Goal: Task Accomplishment & Management: Complete application form

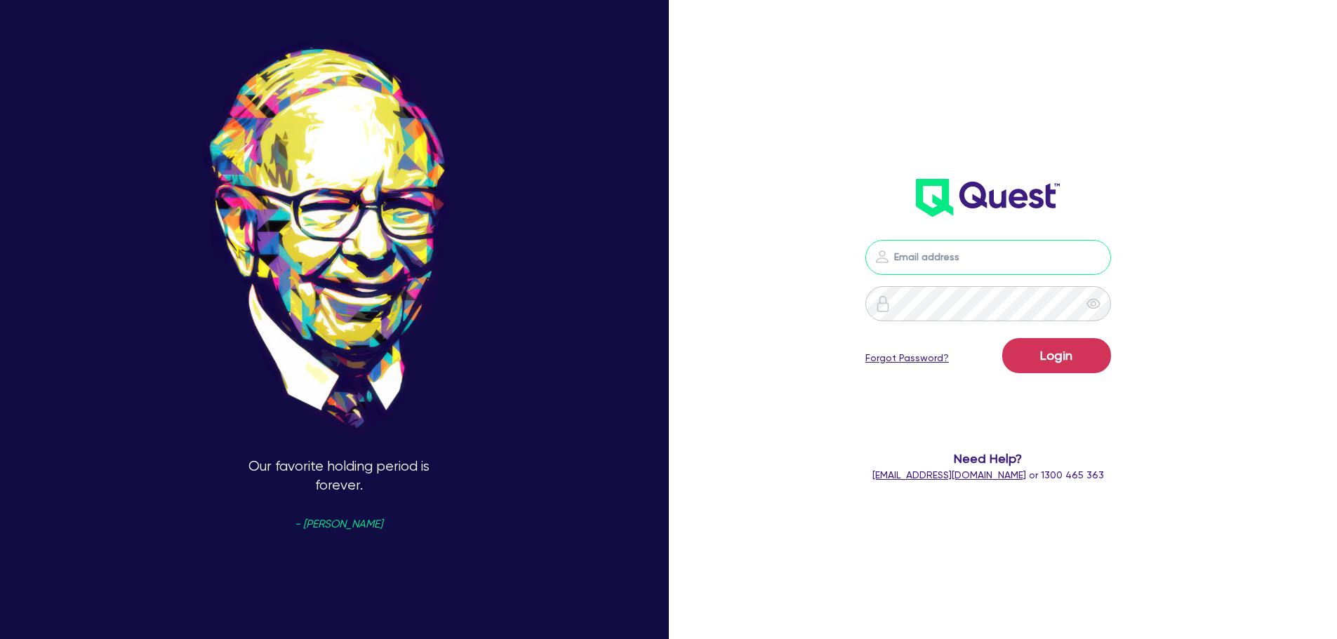
click at [960, 254] on input "email" at bounding box center [988, 257] width 246 height 35
type input "rob.matheson@quest.finance"
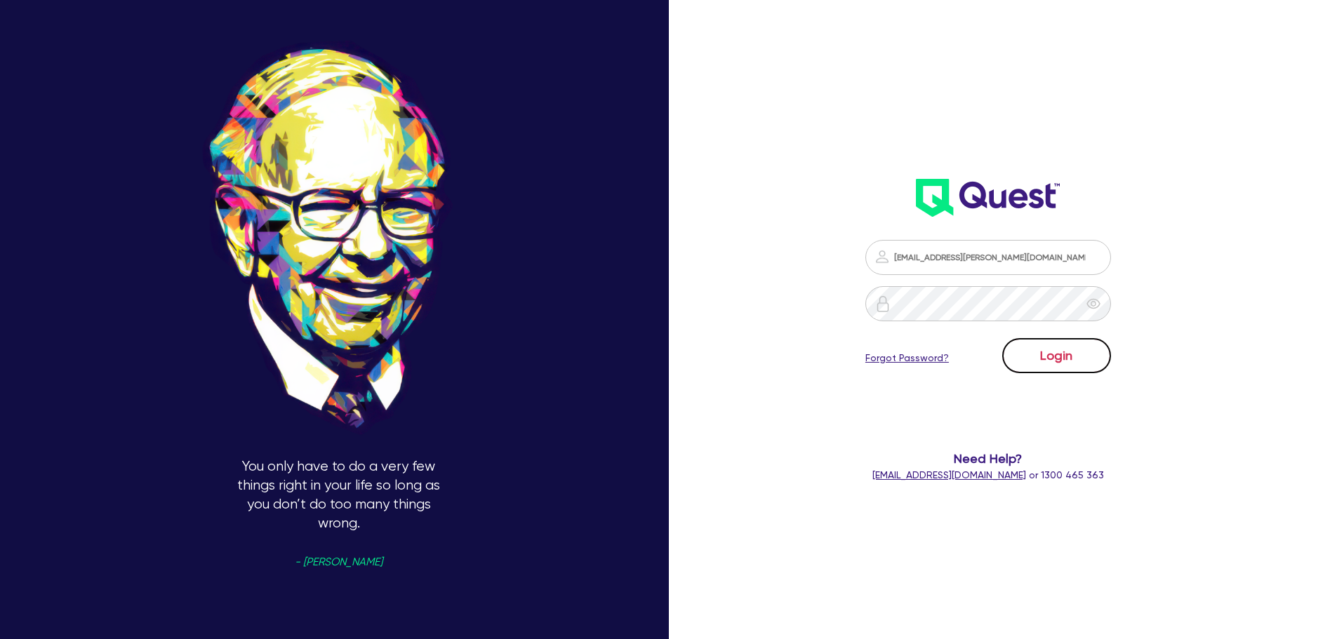
click at [1087, 352] on button "Login" at bounding box center [1056, 355] width 109 height 35
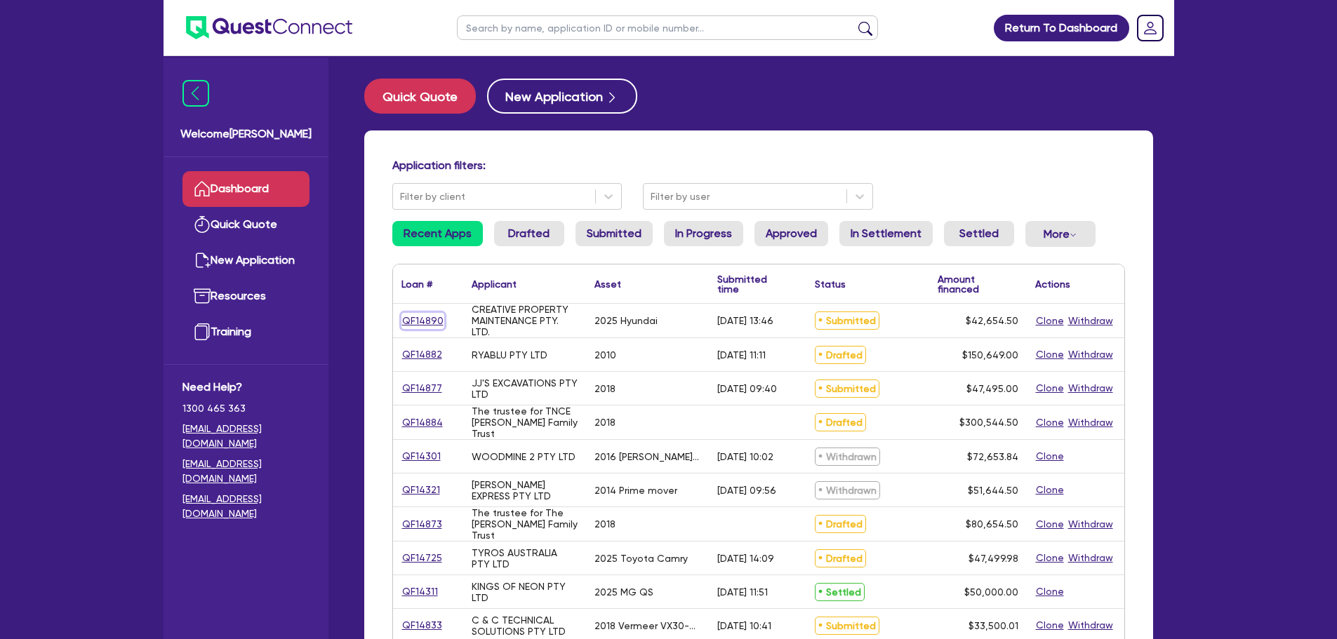
click at [419, 323] on link "QF14890" at bounding box center [422, 321] width 43 height 16
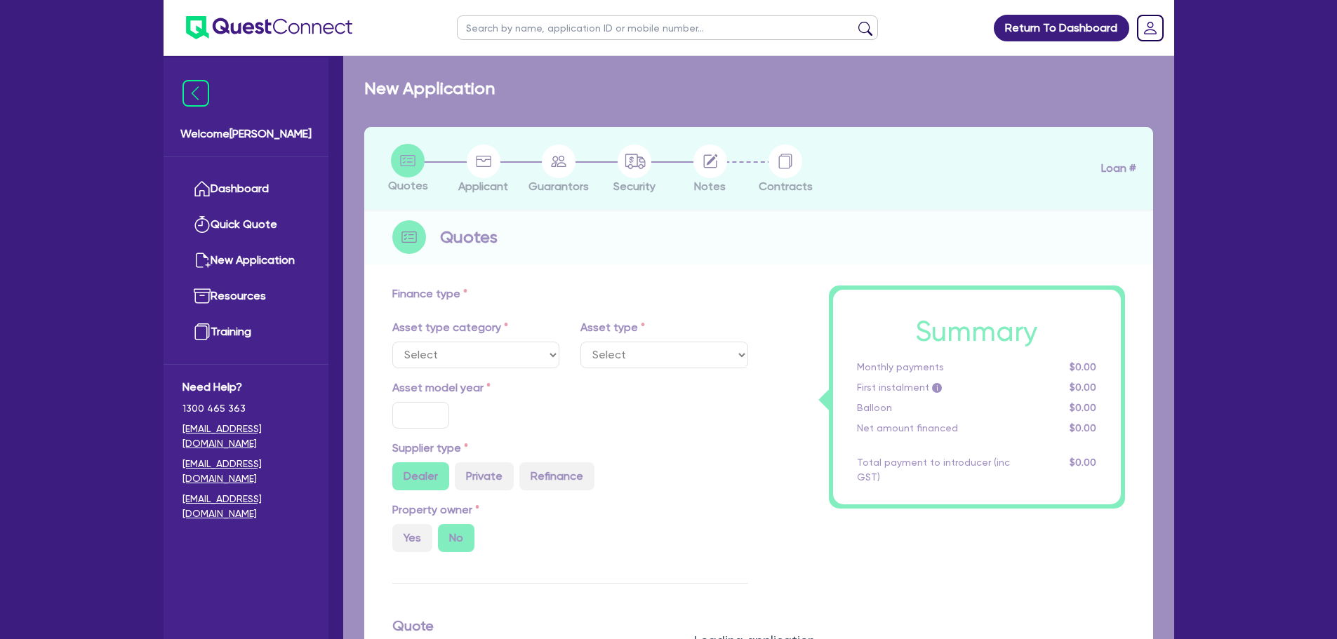
select select "CARS_AND_LIGHT_TRUCKS"
type input "2025"
radio input "true"
type input "43,000"
type input "1,000"
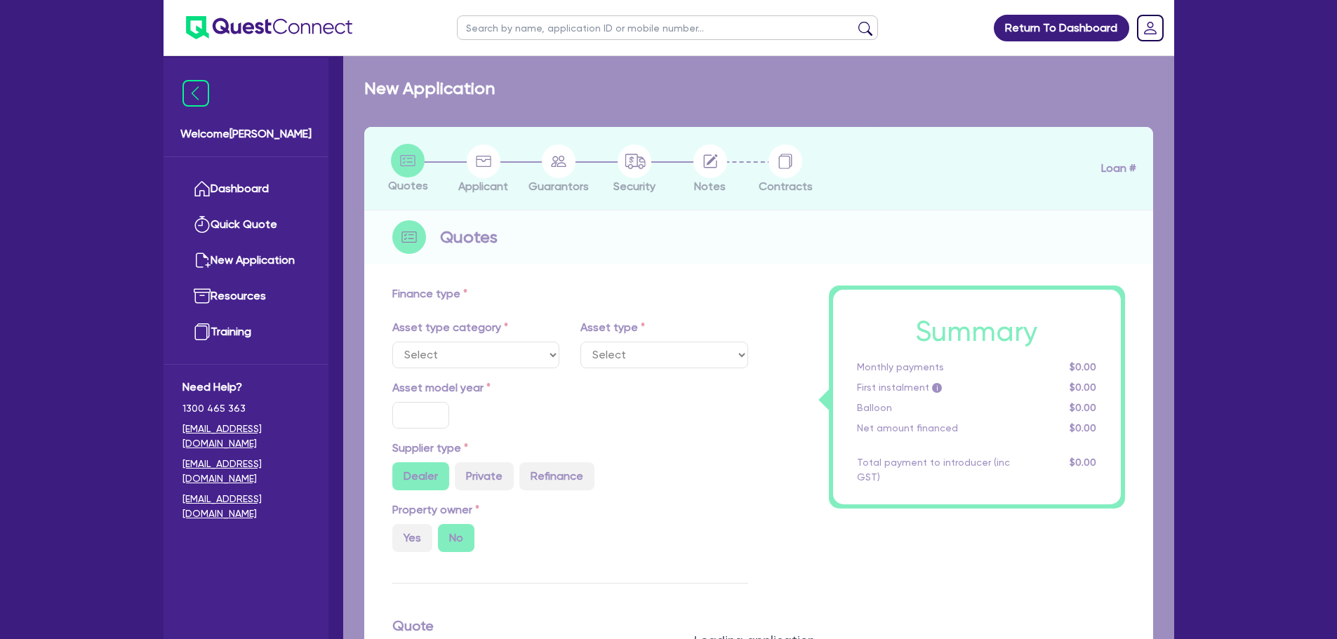
type input "3"
type input "1,279.64"
radio input "true"
type input "8"
type input "500"
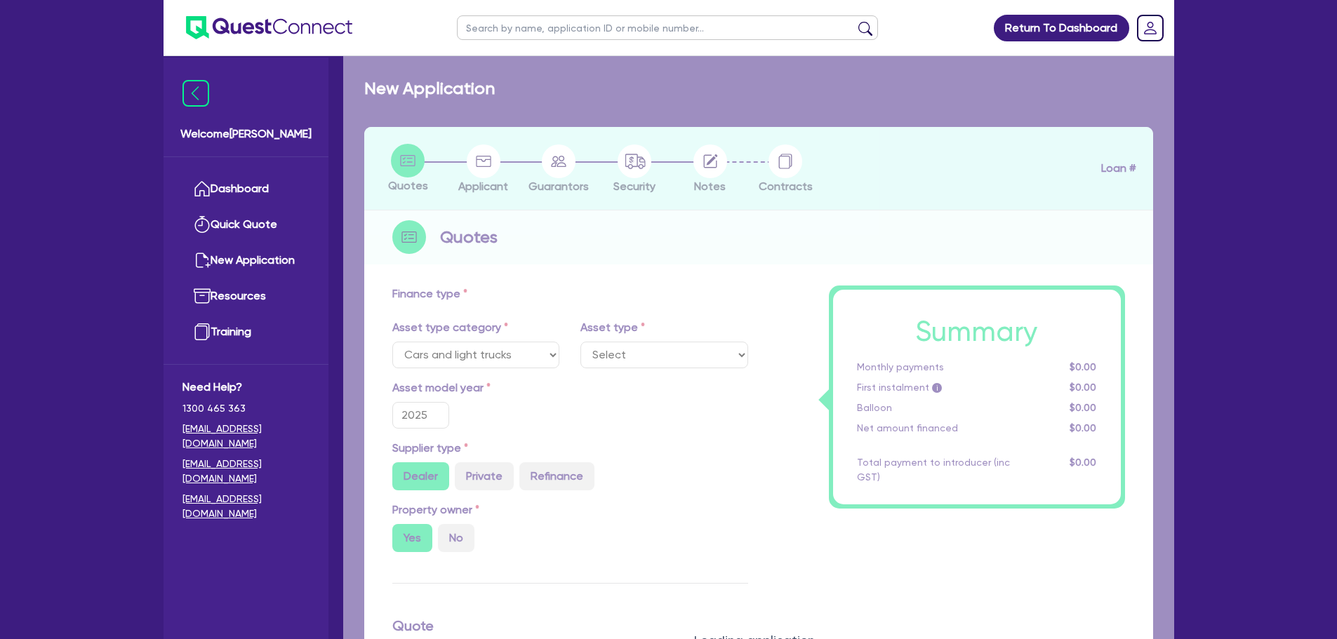
select select "PASSENGER_VEHICLES"
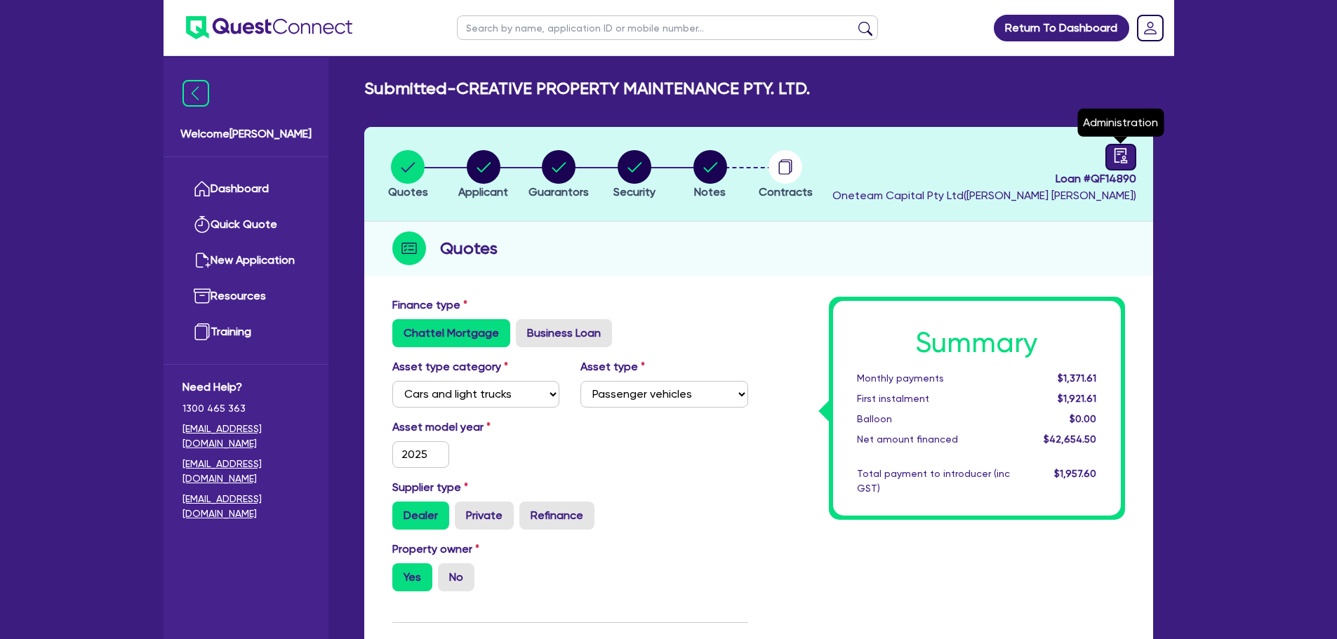
click at [1122, 152] on icon "audit" at bounding box center [1120, 155] width 15 height 15
select select "SUBMITTED_NEW"
select select "Other"
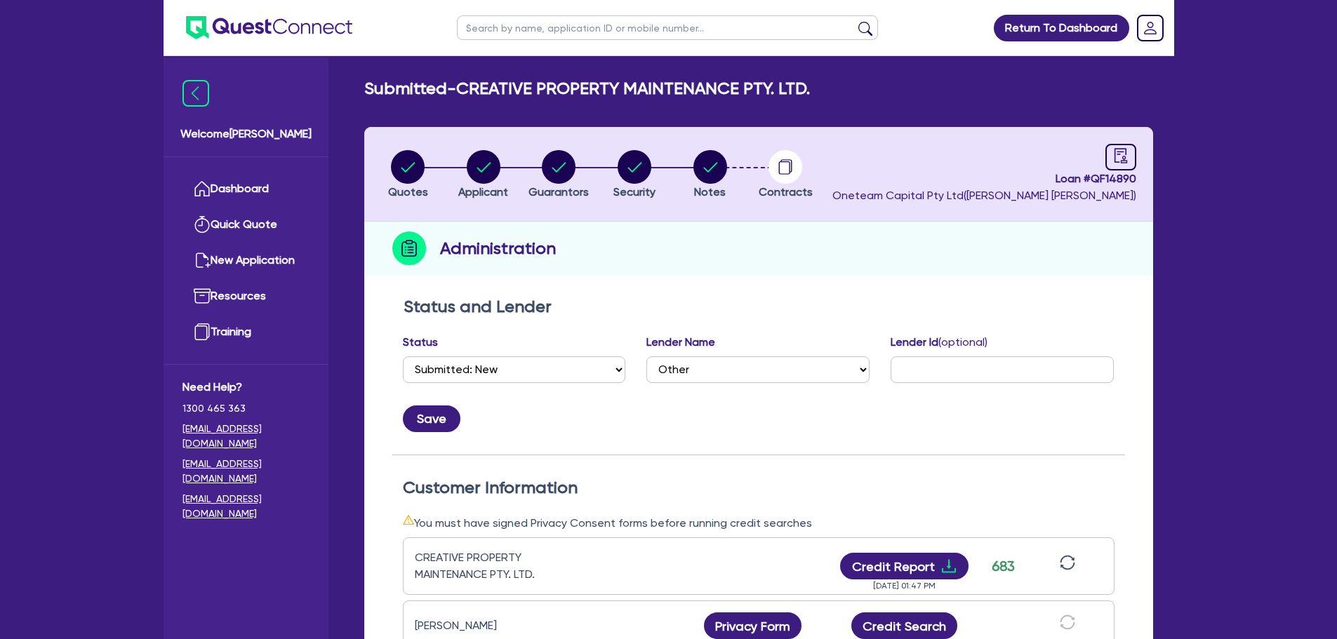
click at [683, 168] on li "Notes" at bounding box center [710, 173] width 76 height 49
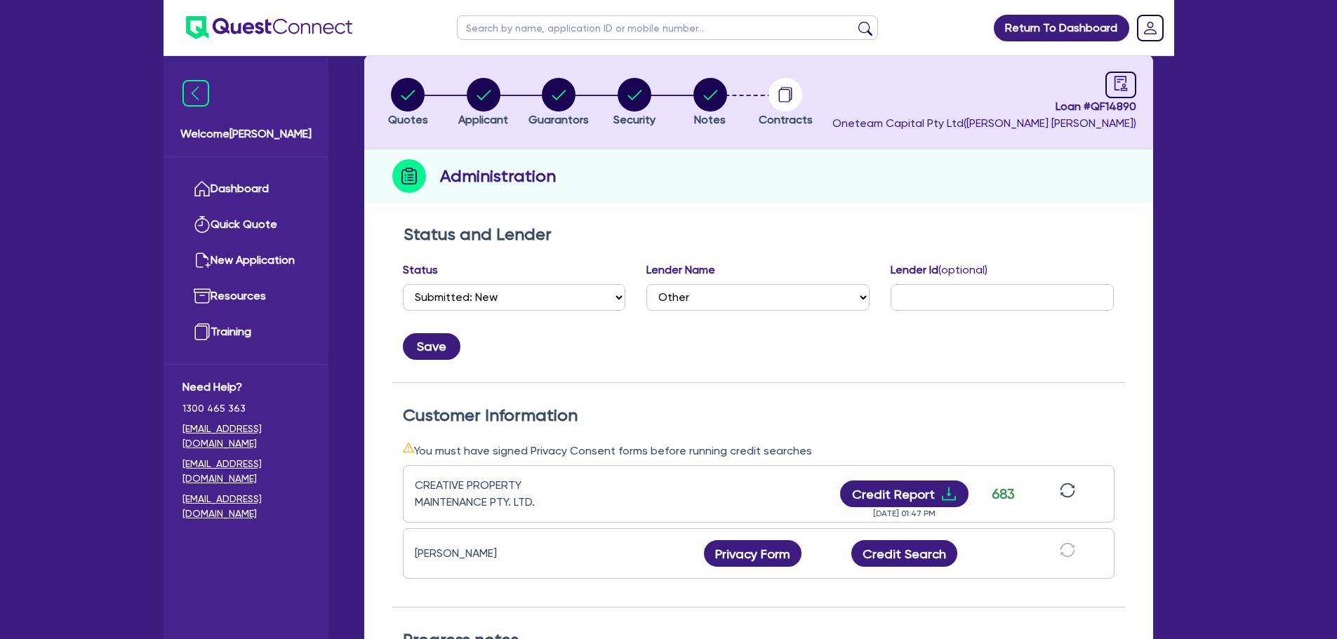
scroll to position [211, 0]
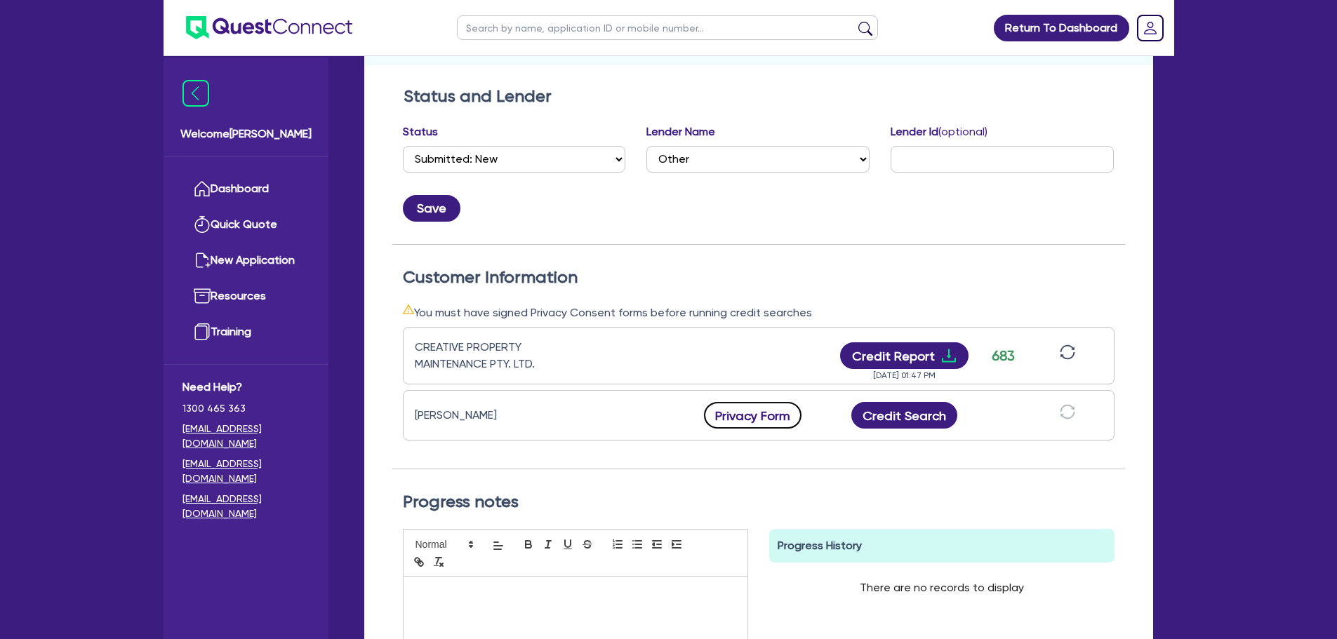
click at [741, 411] on button "Privacy Form" at bounding box center [753, 415] width 98 height 27
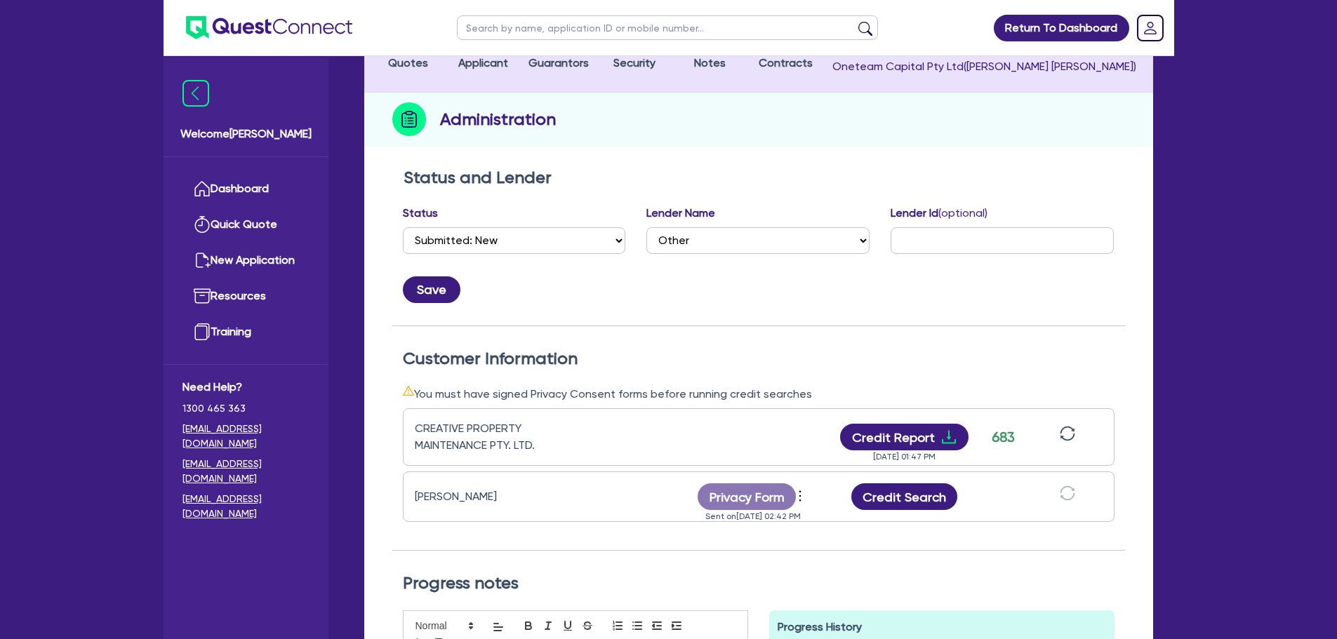
scroll to position [0, 0]
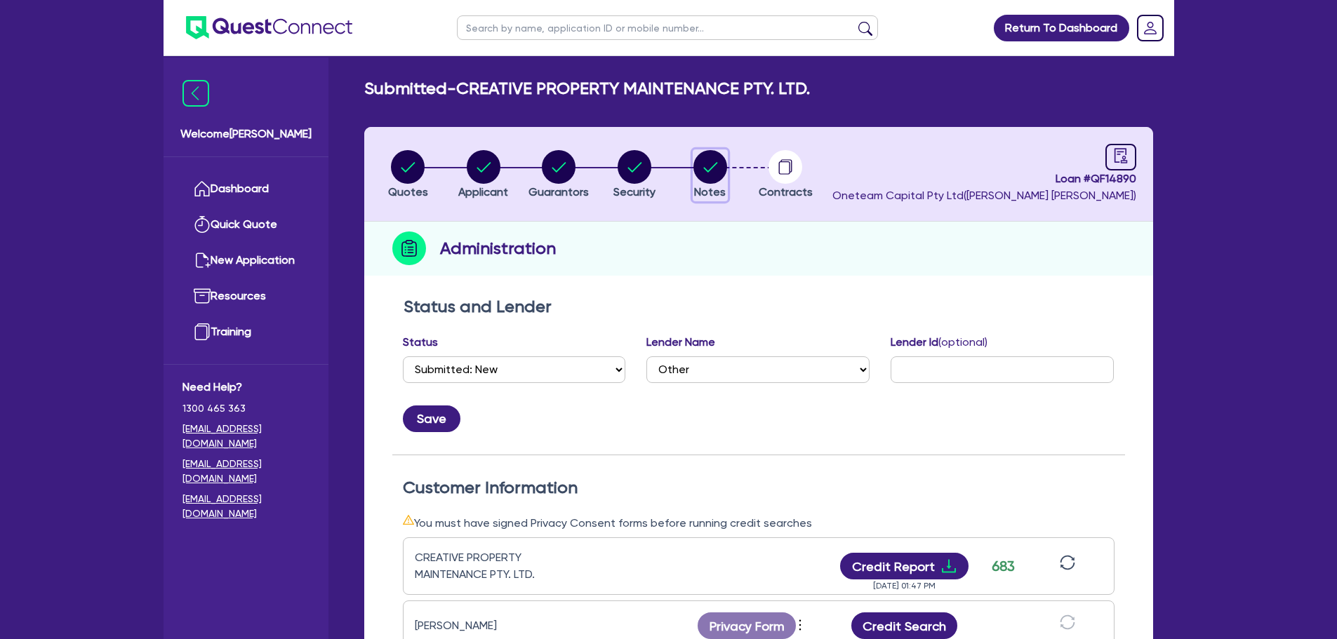
click at [714, 166] on icon "button" at bounding box center [710, 167] width 14 height 10
select select "Other"
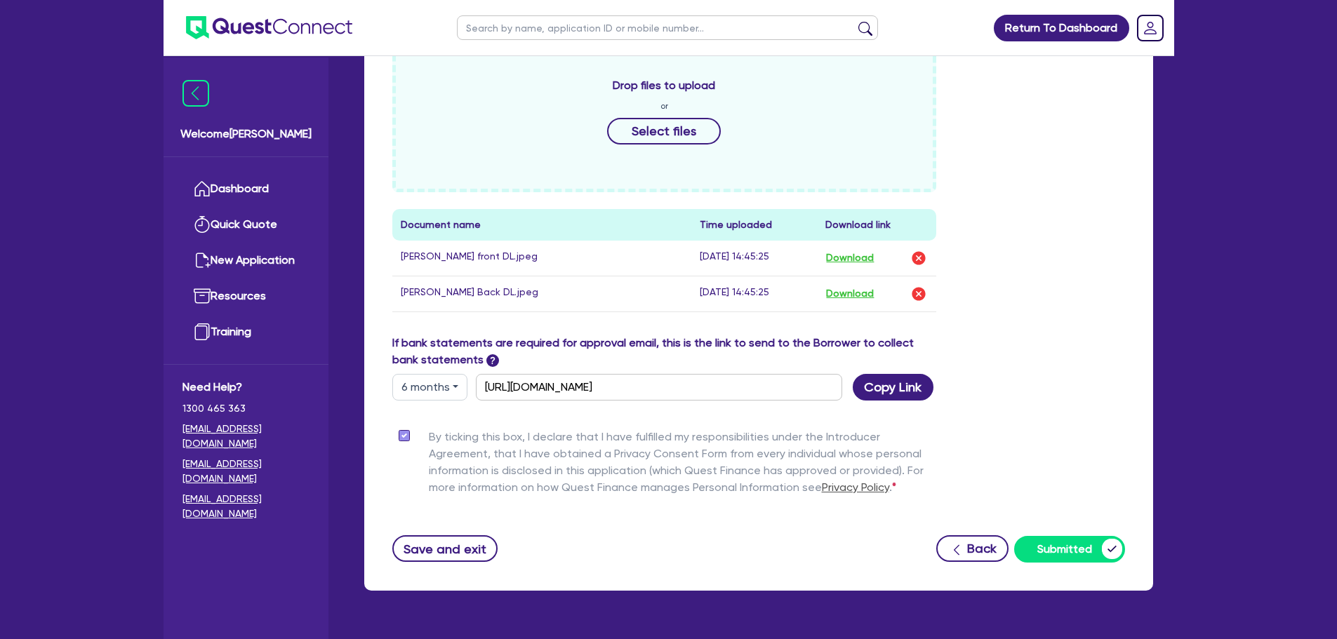
scroll to position [632, 0]
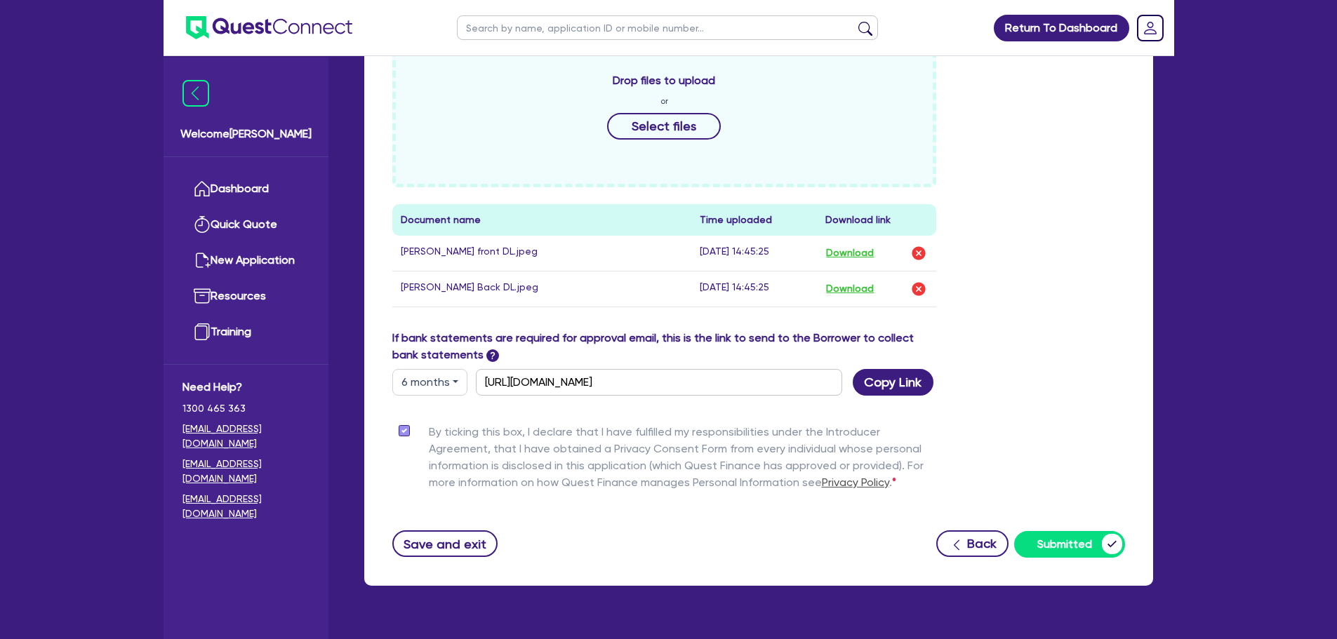
click at [1124, 274] on div "Drop files to upload or Select files Document name Time uploaded Download link …" at bounding box center [759, 183] width 754 height 294
click at [500, 37] on input "text" at bounding box center [667, 27] width 421 height 25
type input "fynn"
click button "submit" at bounding box center [865, 31] width 22 height 20
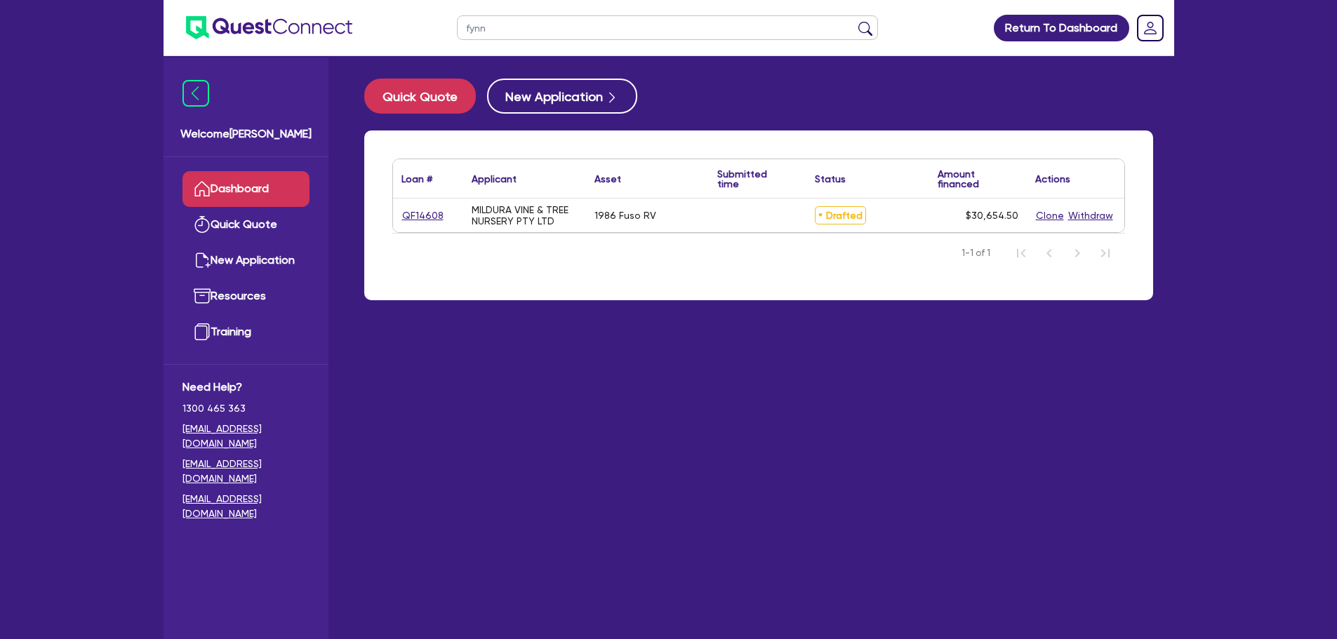
click at [418, 209] on link "QF14608" at bounding box center [422, 216] width 43 height 16
select select "CARS_AND_LIGHT_TRUCKS"
select select "VANS_AND_UTES"
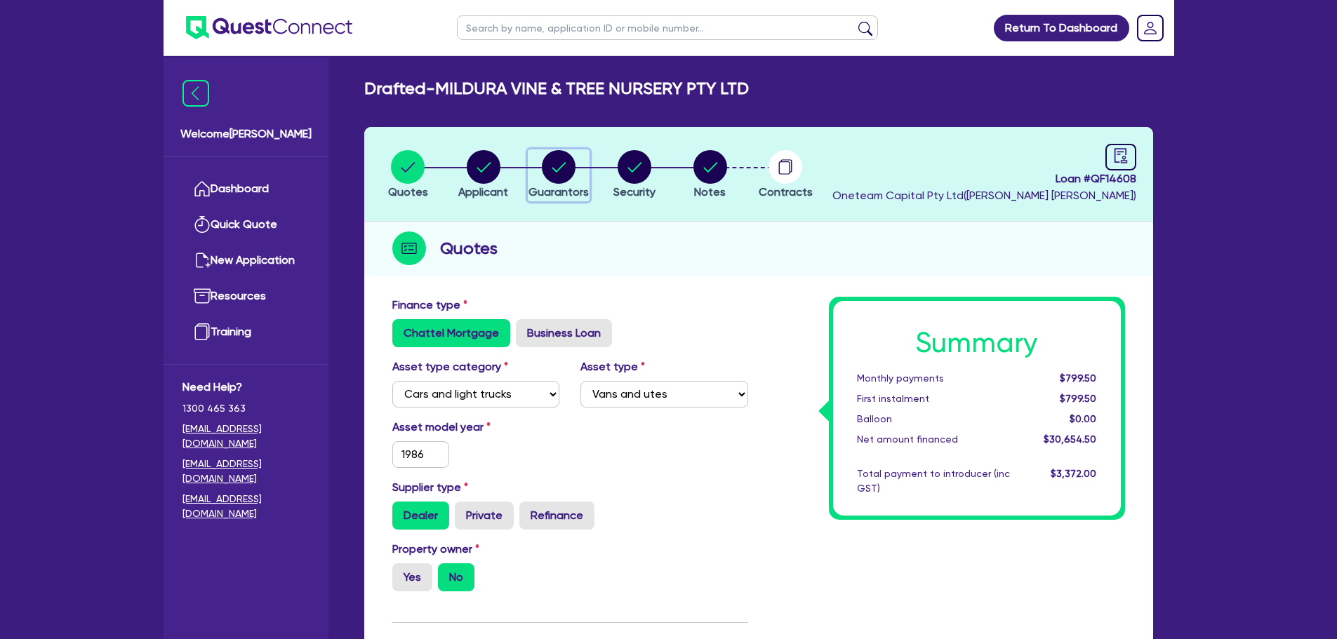
click at [551, 177] on circle "button" at bounding box center [559, 167] width 34 height 34
select select "MR"
select select "[GEOGRAPHIC_DATA]"
select select "SINGLE"
select select "MR"
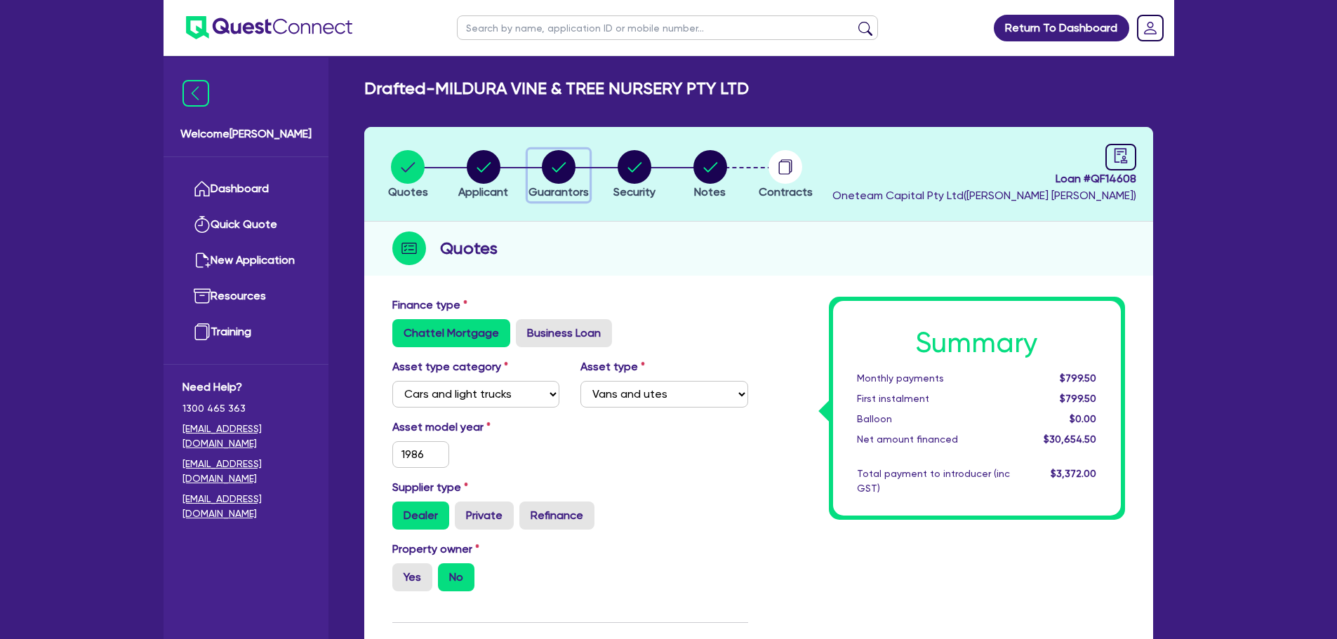
select select "SINGLE"
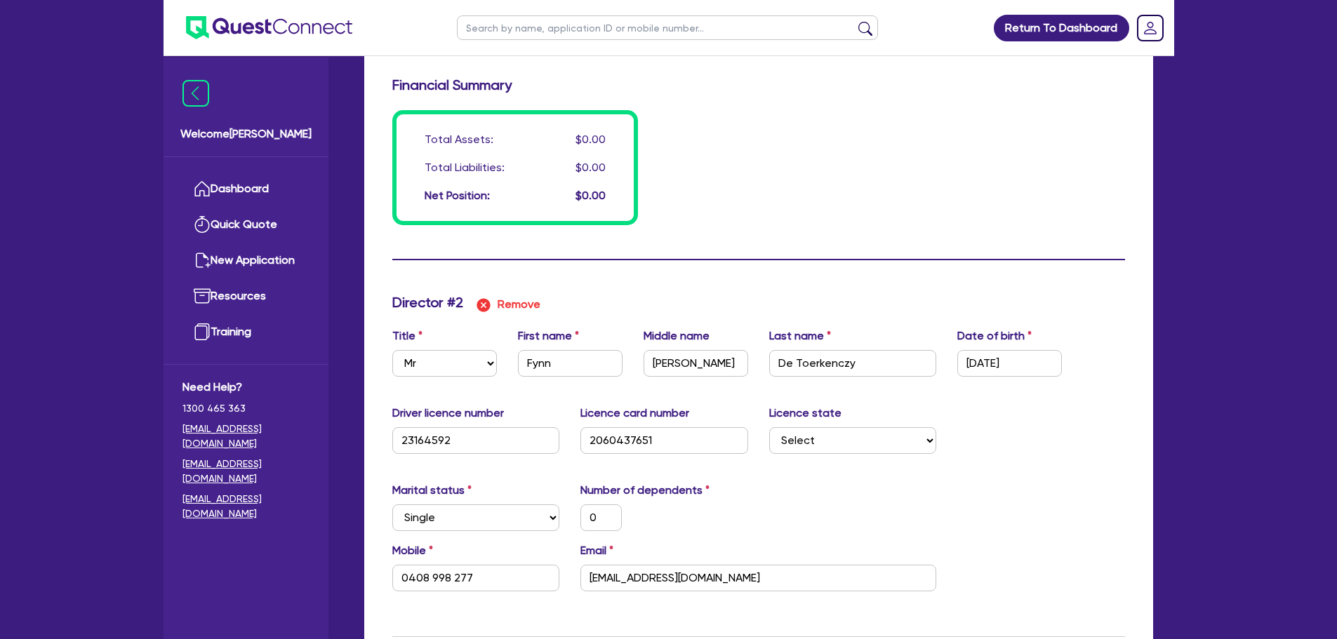
scroll to position [1333, 0]
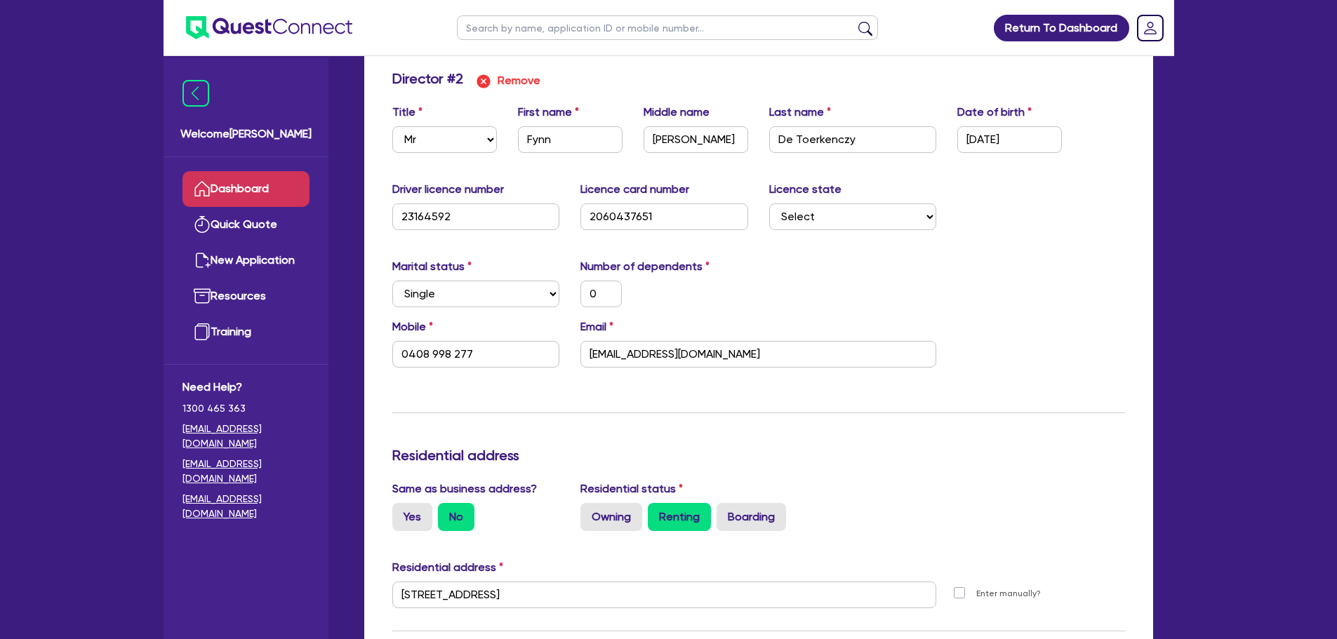
click at [200, 187] on icon at bounding box center [202, 188] width 17 height 17
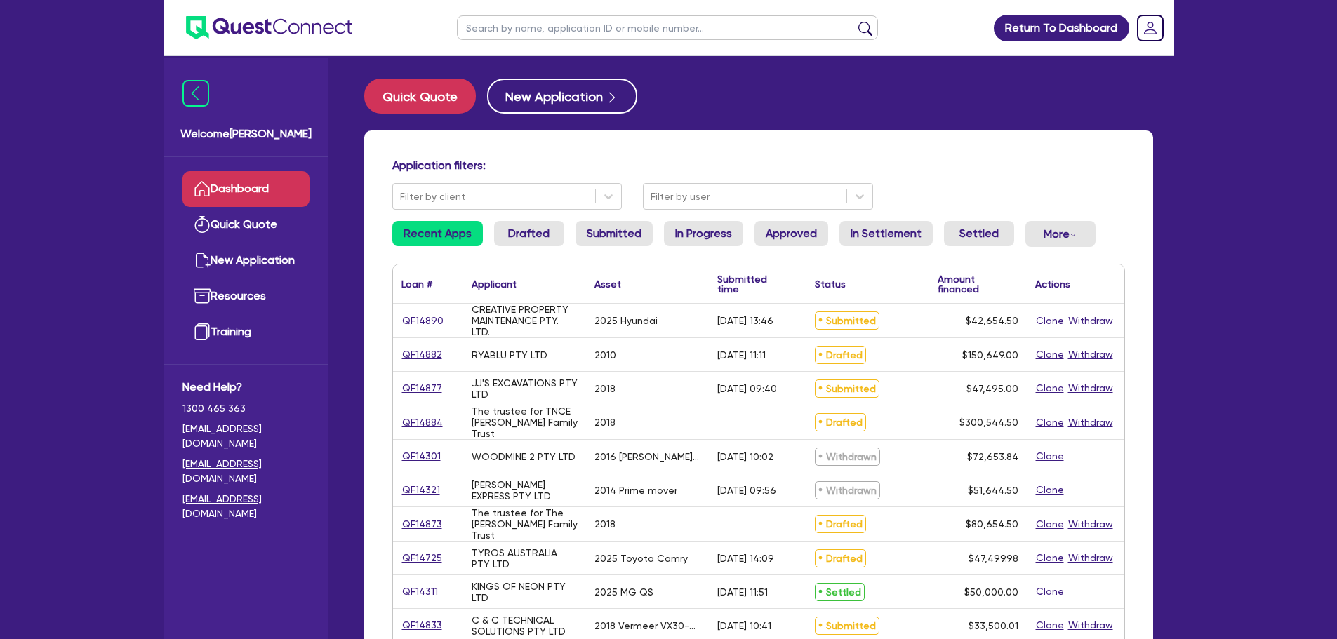
drag, startPoint x: 506, startPoint y: 29, endPoint x: 506, endPoint y: 20, distance: 9.1
click at [506, 29] on input "text" at bounding box center [667, 27] width 421 height 25
type input "jodh"
click at [854, 21] on button "submit" at bounding box center [865, 31] width 22 height 20
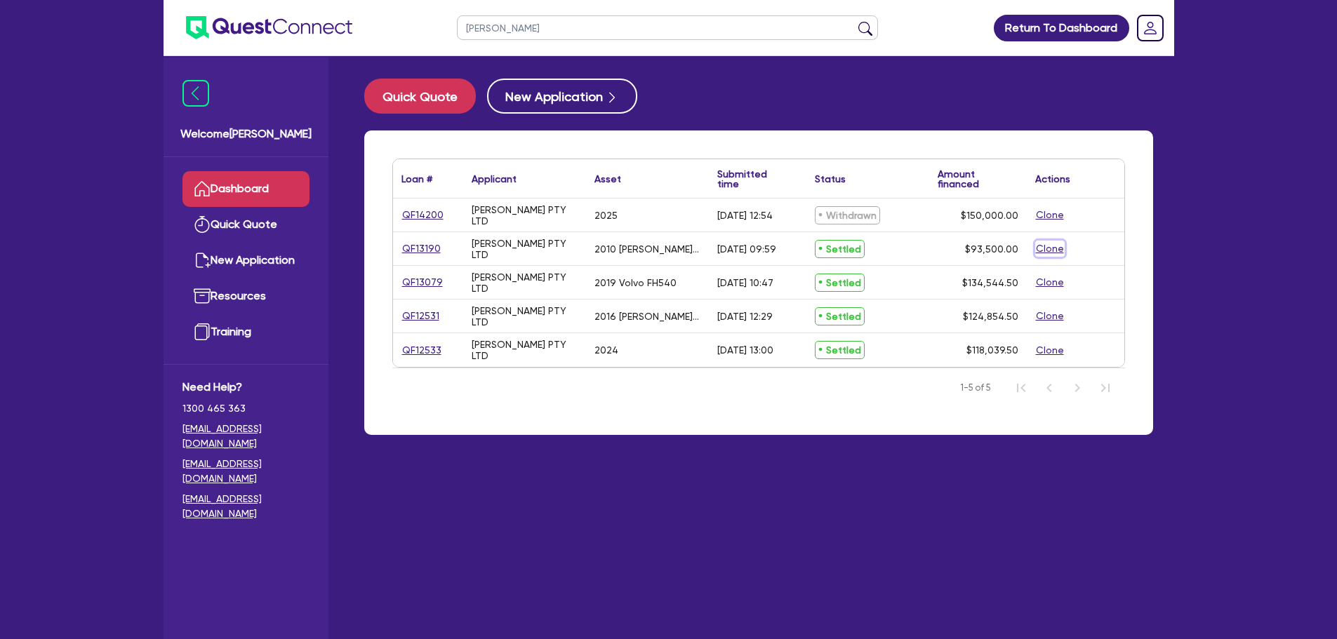
click at [1053, 246] on button "Clone" at bounding box center [1049, 249] width 29 height 16
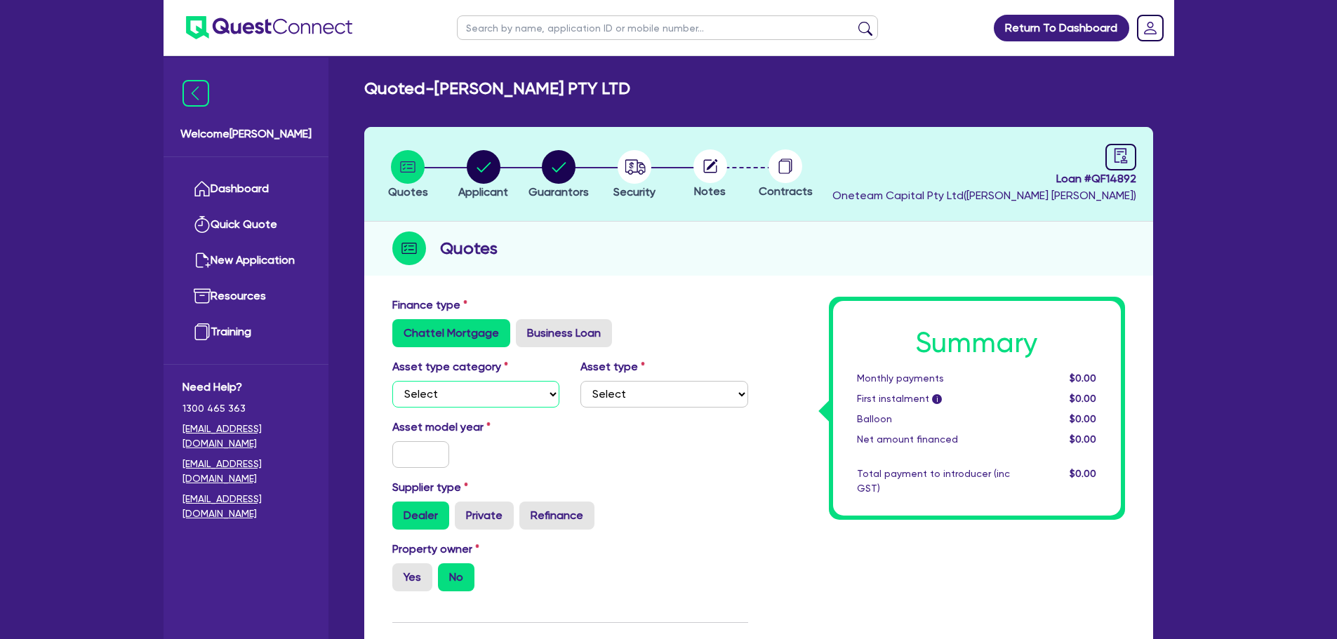
click at [458, 401] on select "Select Cars and light trucks Primary assets Secondary assets Tertiary assets" at bounding box center [476, 394] width 168 height 27
select select "PRIMARY_ASSETS"
click at [392, 381] on select "Select Cars and light trucks Primary assets Secondary assets Tertiary assets" at bounding box center [476, 394] width 168 height 27
click at [616, 394] on select "Select Heavy trucks over 4.5 tonne Trailers Bus and coaches Yellow goods and ex…" at bounding box center [664, 394] width 168 height 27
select select "HEAVY_TRUCKS"
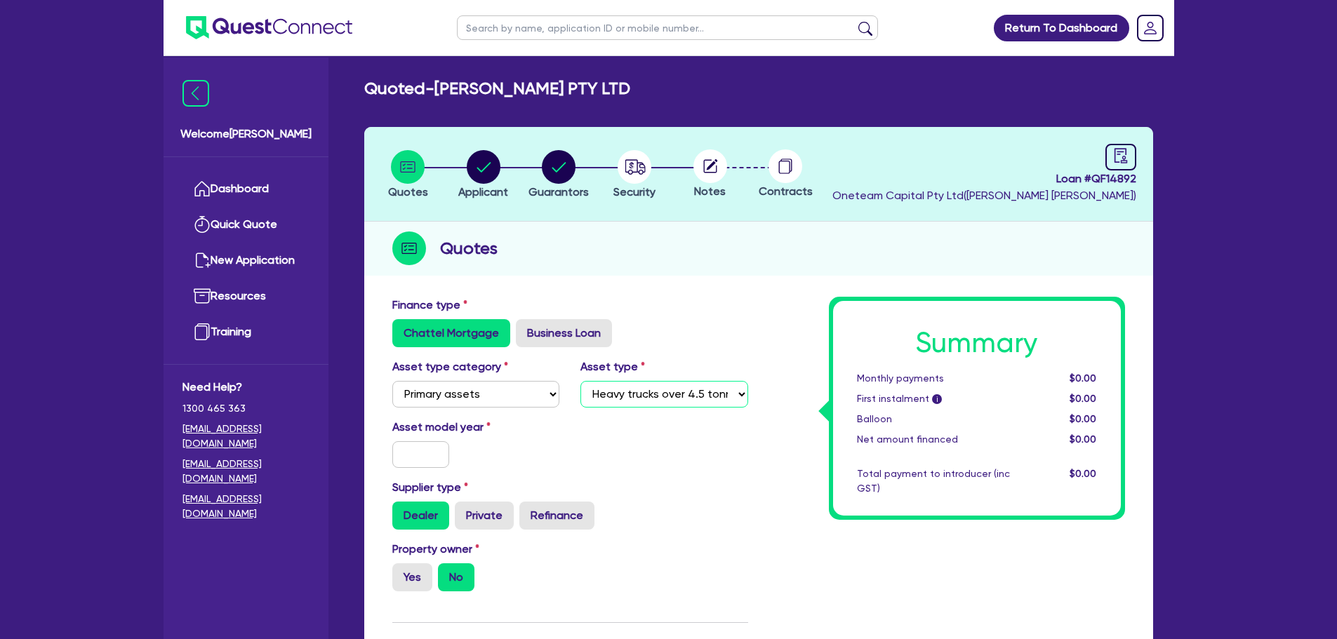
click at [580, 381] on select "Select Heavy trucks over 4.5 tonne Trailers Bus and coaches Yellow goods and ex…" at bounding box center [664, 394] width 168 height 27
click at [411, 449] on input "text" at bounding box center [421, 454] width 58 height 27
type input "2015"
click at [402, 595] on div "Property owner Yes No" at bounding box center [570, 572] width 377 height 62
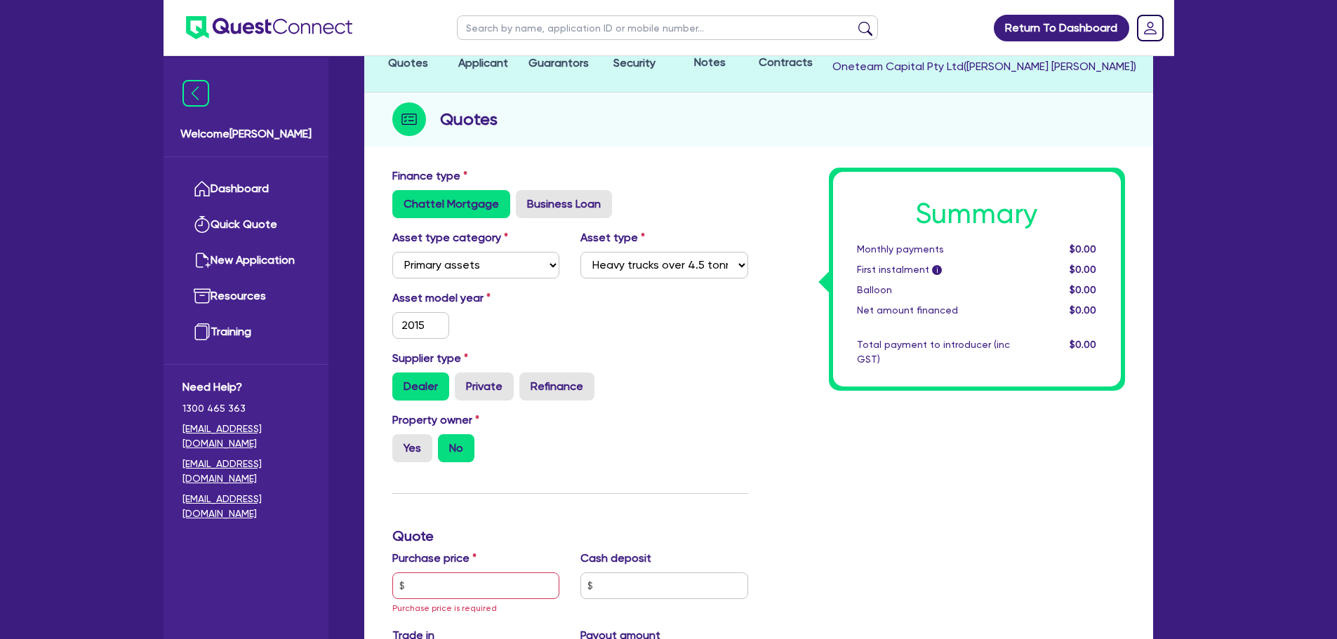
scroll to position [211, 0]
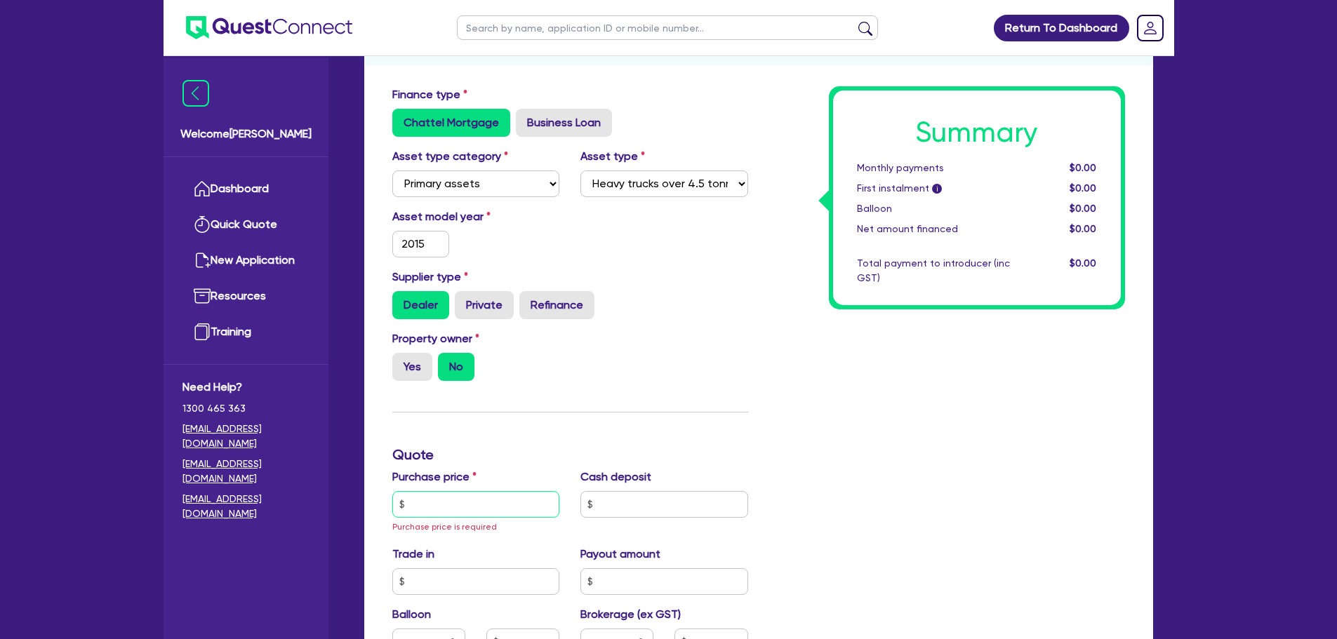
click at [509, 506] on input "text" at bounding box center [476, 504] width 168 height 27
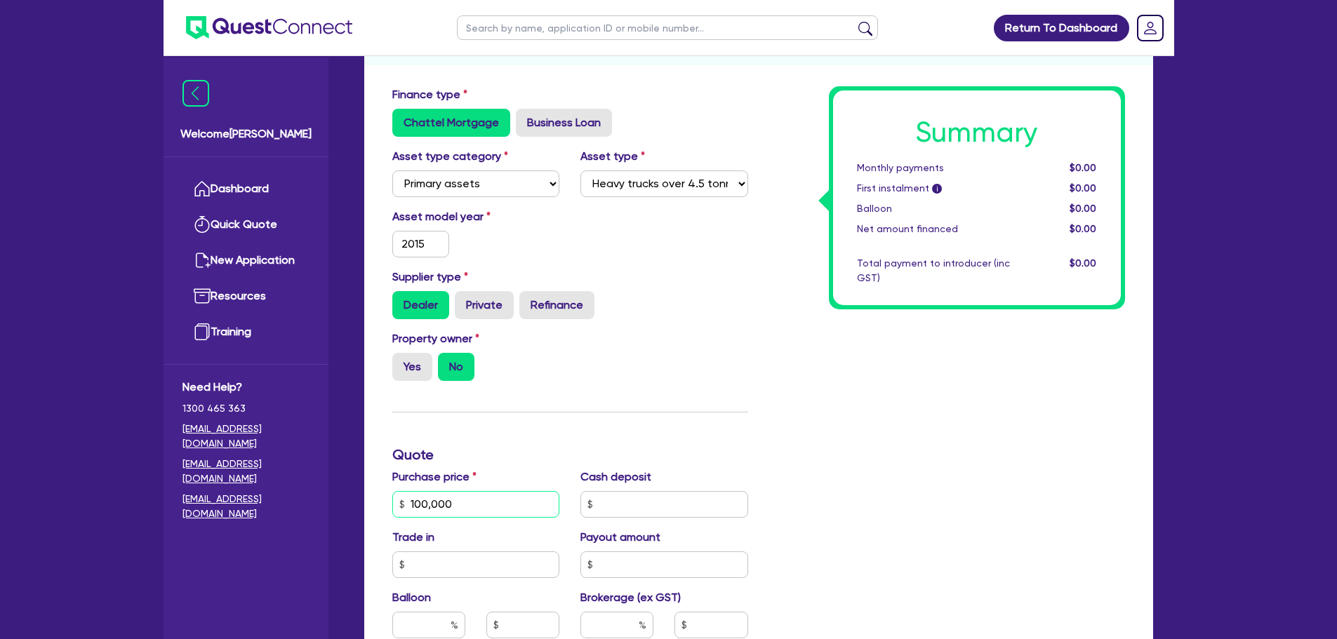
type input "100,000"
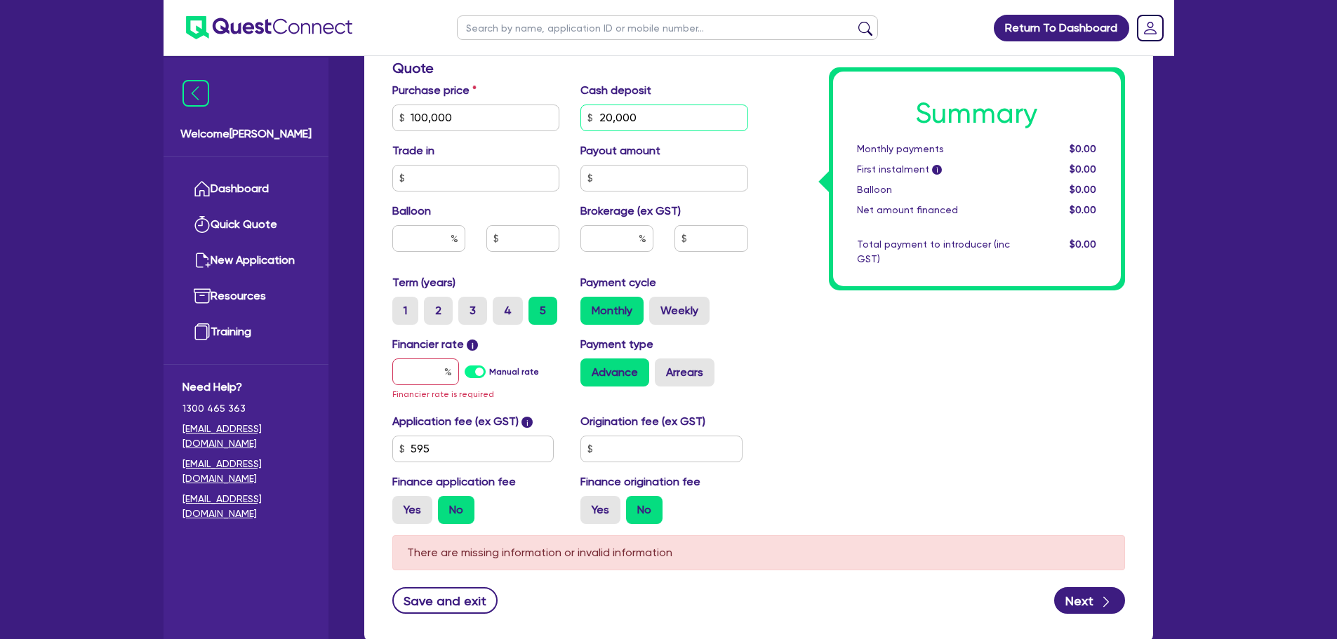
scroll to position [632, 0]
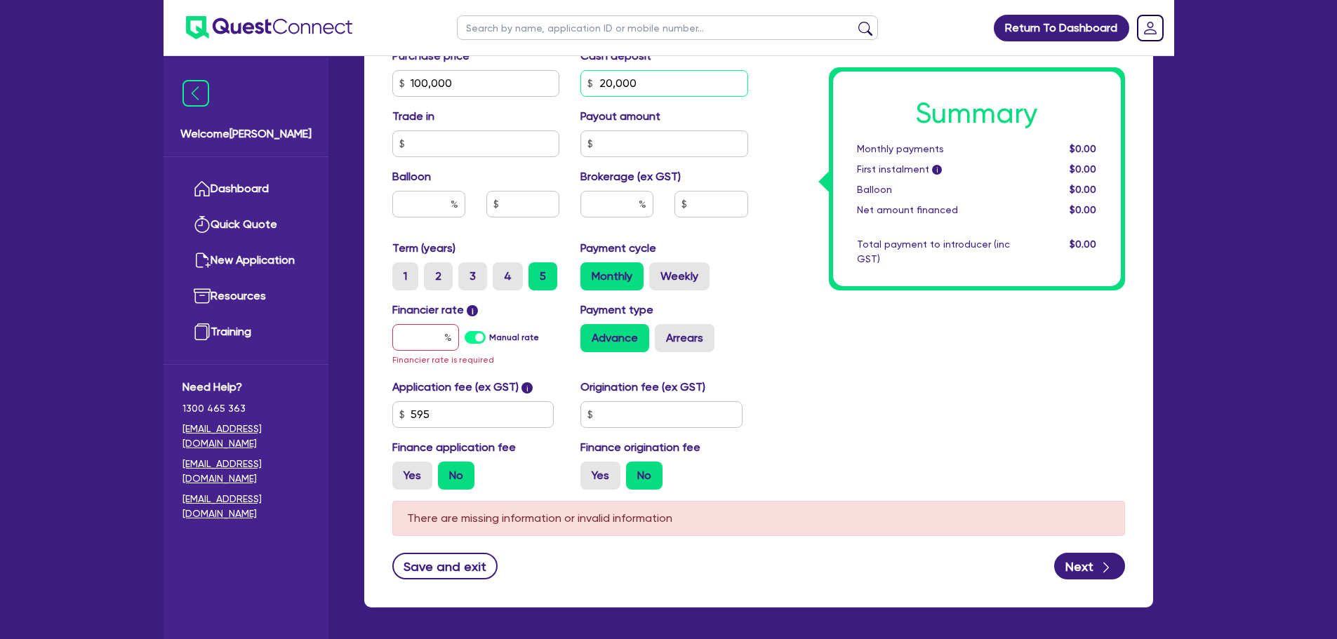
type input "20,000"
click at [583, 206] on input "text" at bounding box center [616, 204] width 73 height 27
type input "5"
click at [777, 288] on div "Summary Monthly payments $0.00 First instalment i $0.00 Balloon $0.00 Net amoun…" at bounding box center [947, 83] width 377 height 836
click at [439, 333] on input "text" at bounding box center [425, 337] width 67 height 27
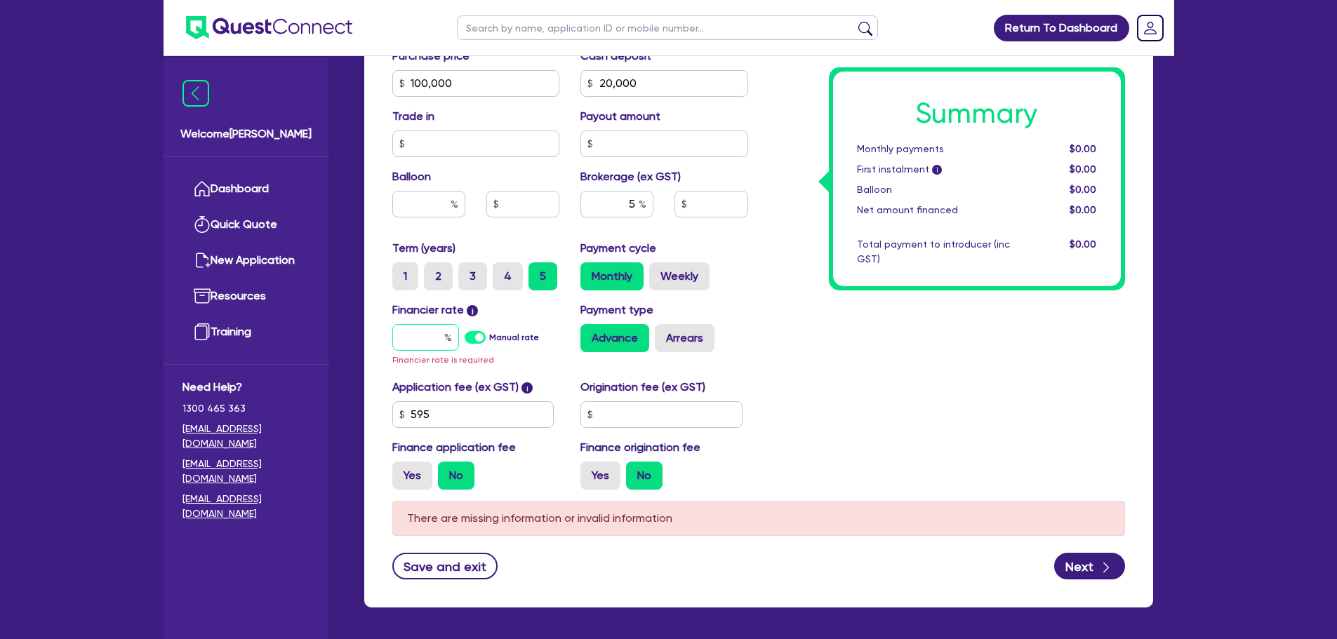
type input "1"
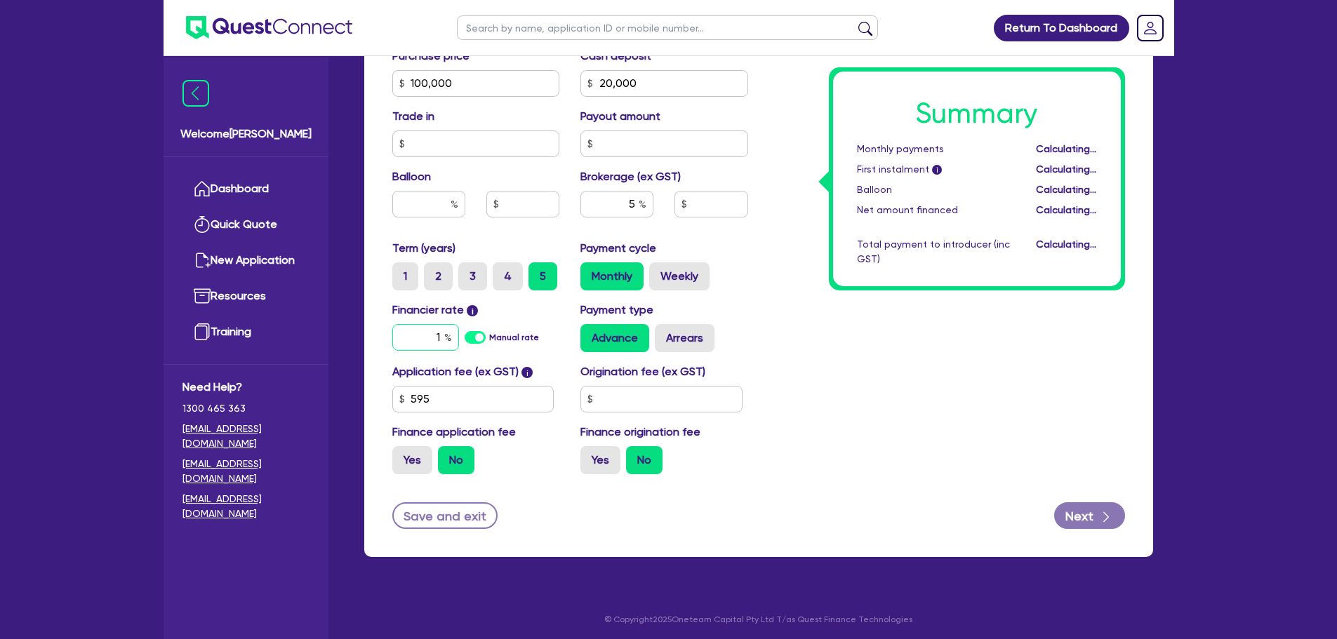
type input "4,000"
type input "10"
click at [959, 427] on div "Summary Monthly payments $1,441.52 First instalment i $2,096.02 Balloon $0.00 N…" at bounding box center [947, 75] width 377 height 820
click at [1102, 520] on icon "button" at bounding box center [1106, 517] width 14 height 14
type input "4,000"
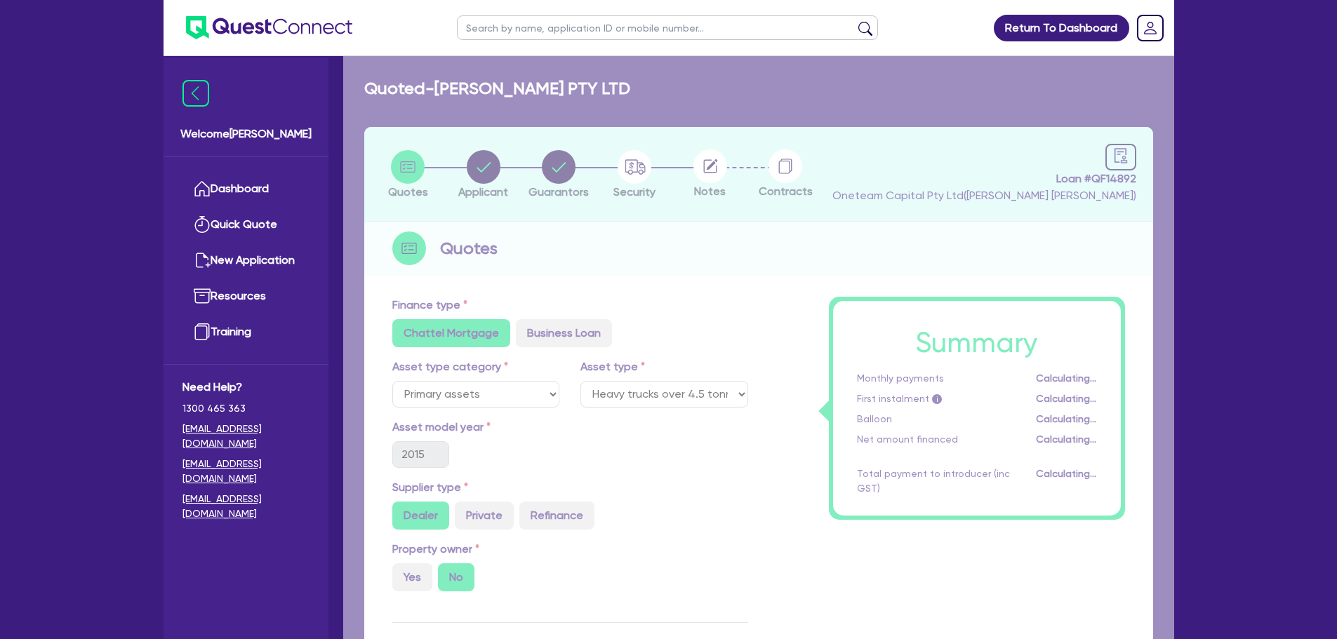
select select "COMPANY"
select select "TRANSPORT_WAREHOUSING"
select select "PASSENGERS_FREIGHT_TRANSPORT"
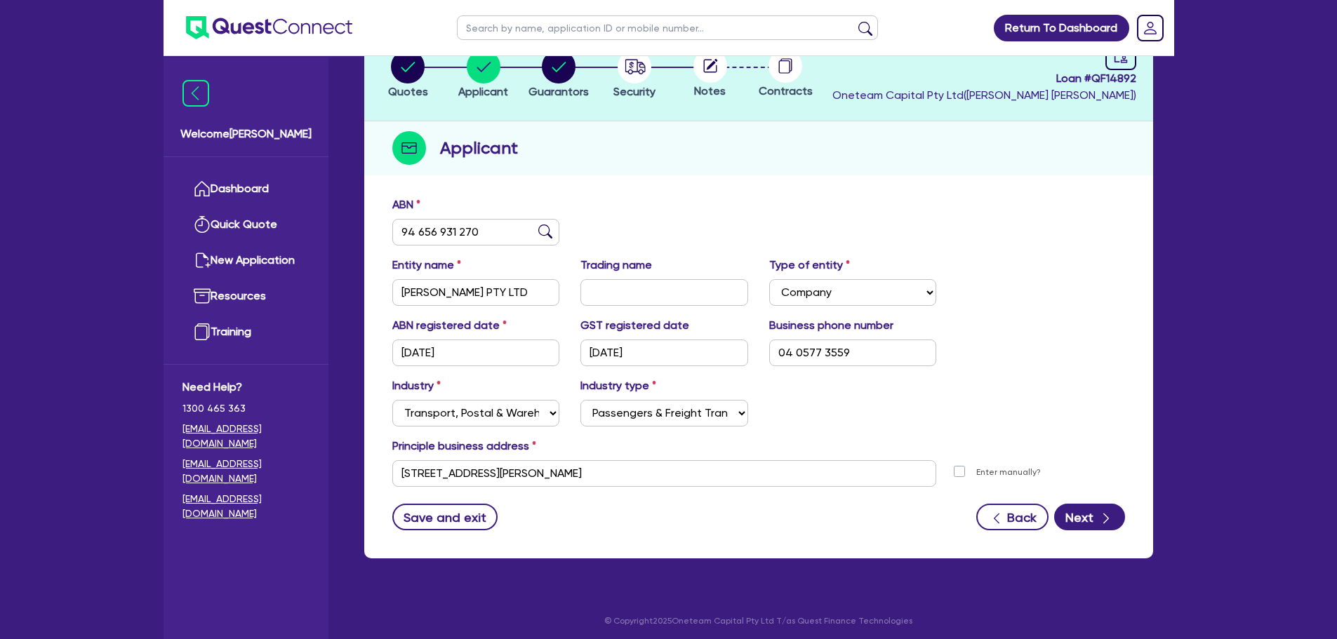
scroll to position [105, 0]
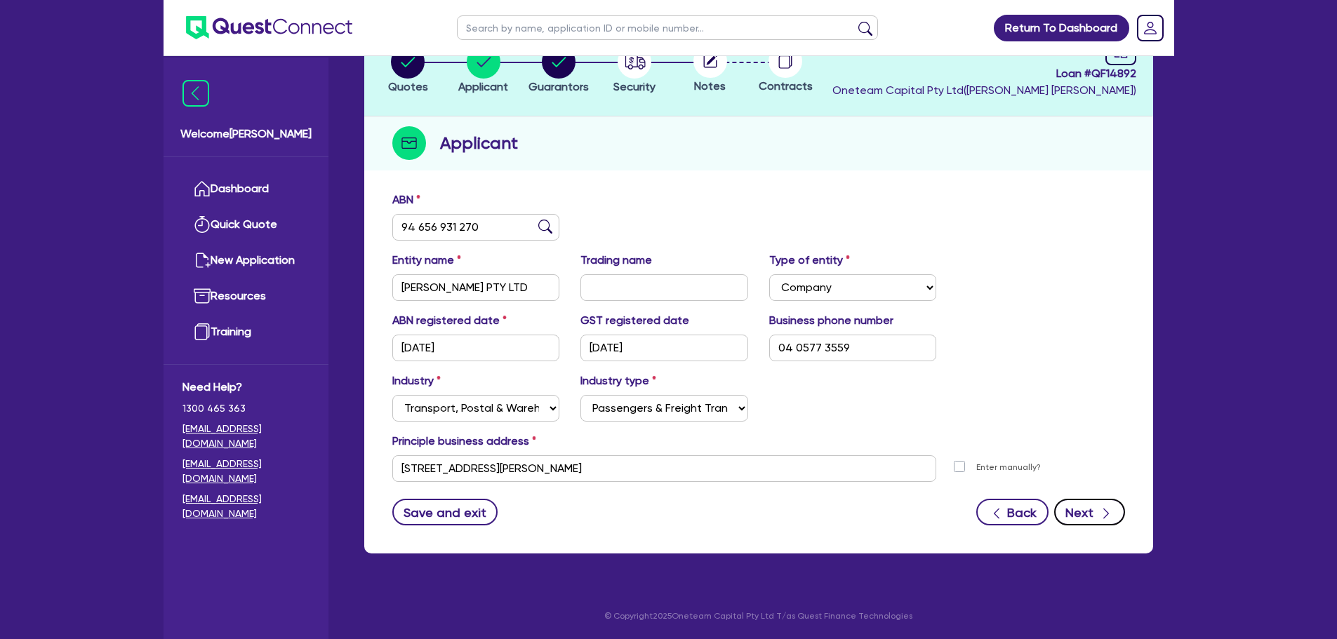
click at [1067, 500] on button "Next" at bounding box center [1089, 512] width 71 height 27
select select "MR"
select select "QLD"
select select "MARRIED"
select select "CASH"
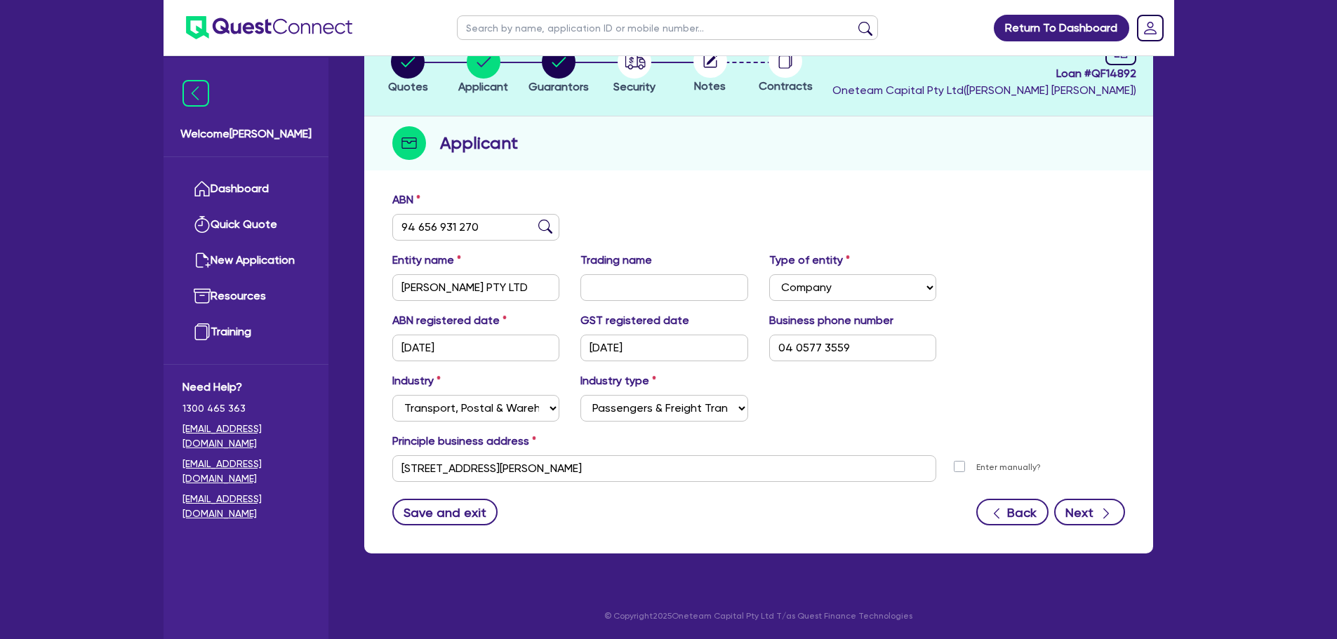
select select "HOUSEHOLD_PERSONAL"
select select "TRUCK"
select select "TRAILER"
select select "VEHICLE"
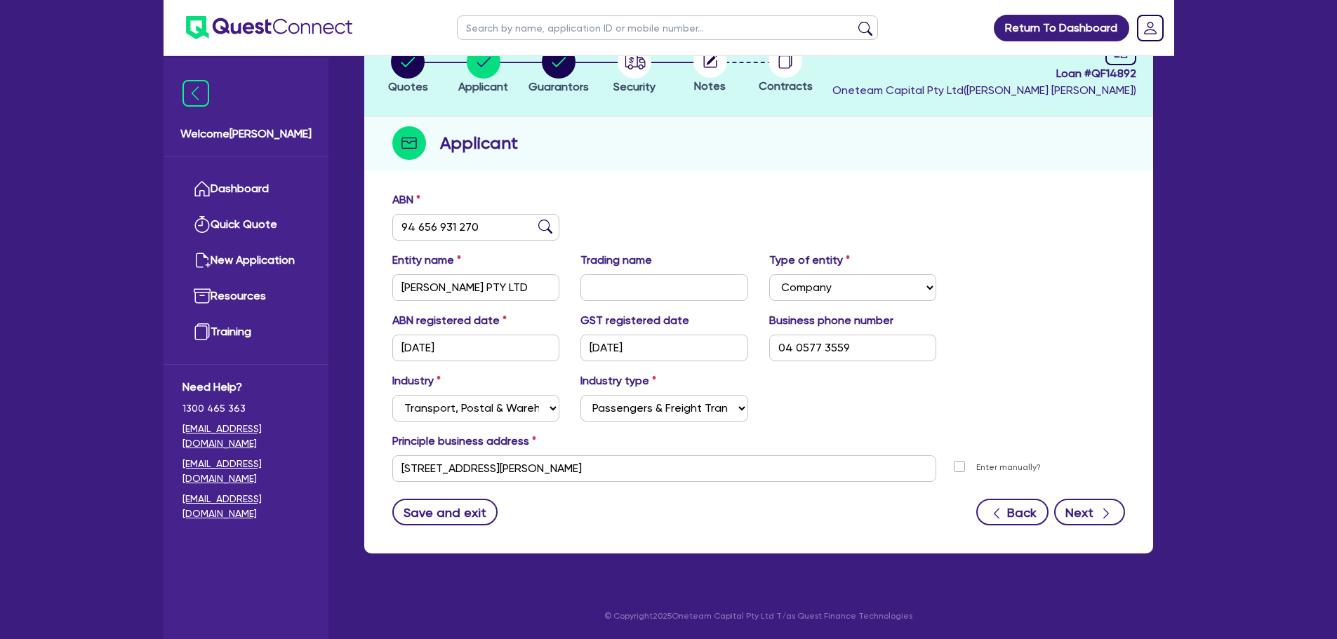
select select "VEHICLE"
select select "TRUCK"
select select "TRUCK_LOAN"
select select "TRAILER_LOAN"
select select "TRUCK_LOAN"
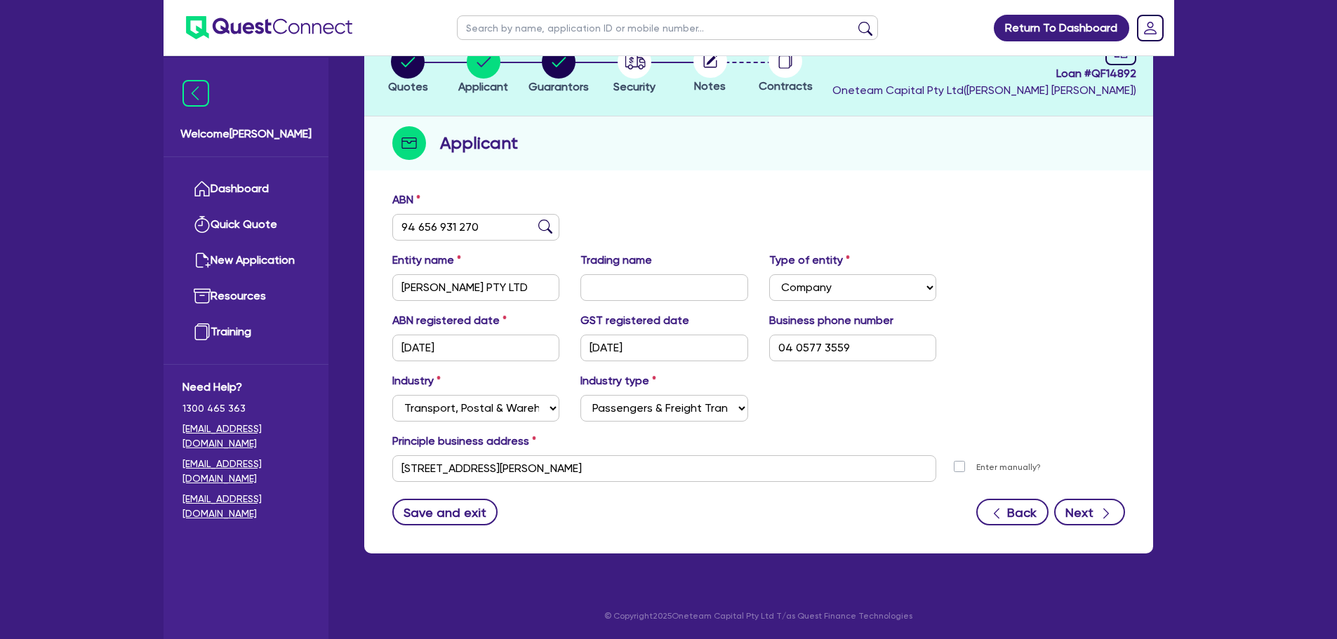
select select "MRS"
select select "QLD"
select select "MARRIED"
select select "CASH"
select select "HOUSEHOLD_PERSONAL"
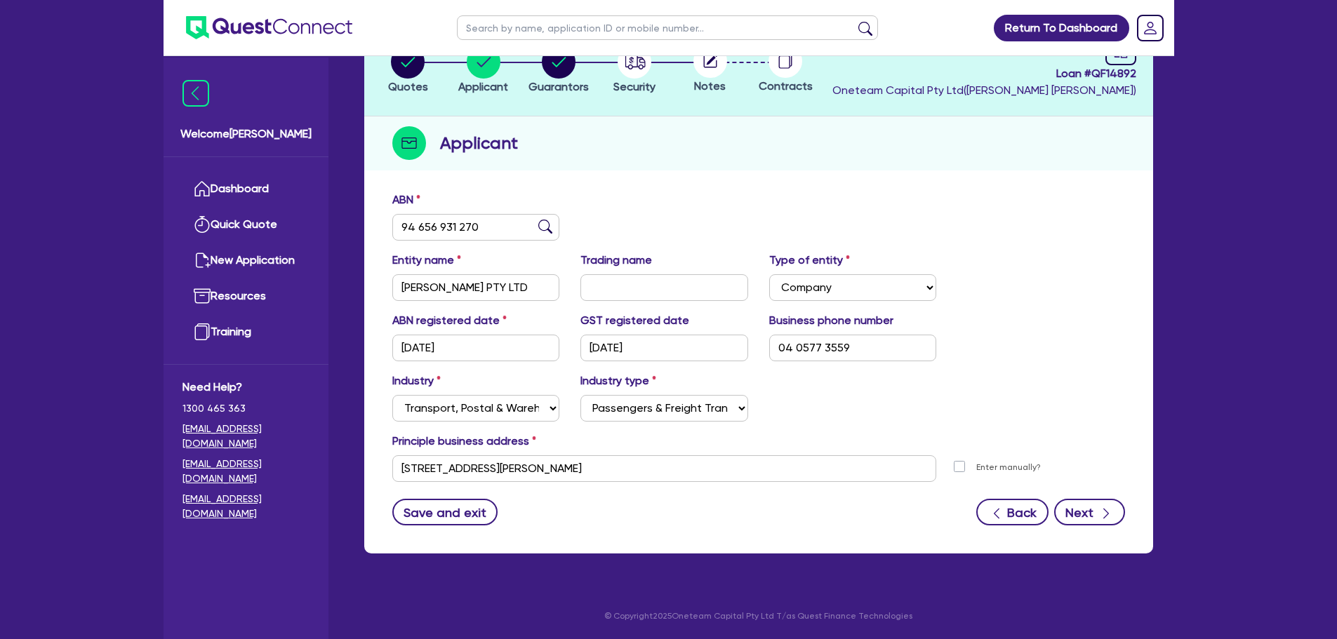
select select "TRUCK"
select select "TRAILER"
select select "VEHICLE"
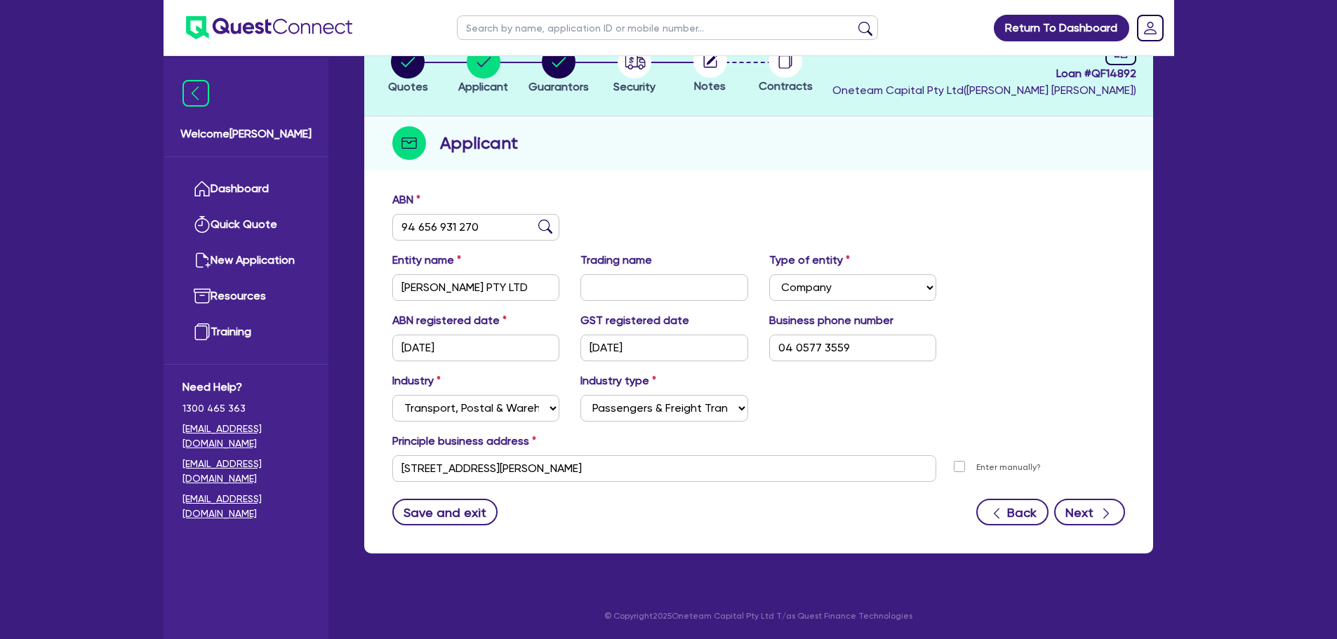
select select "TRUCK"
select select "TRUCK_LOAN"
select select "TRAILER_LOAN"
select select "TRUCK_LOAN"
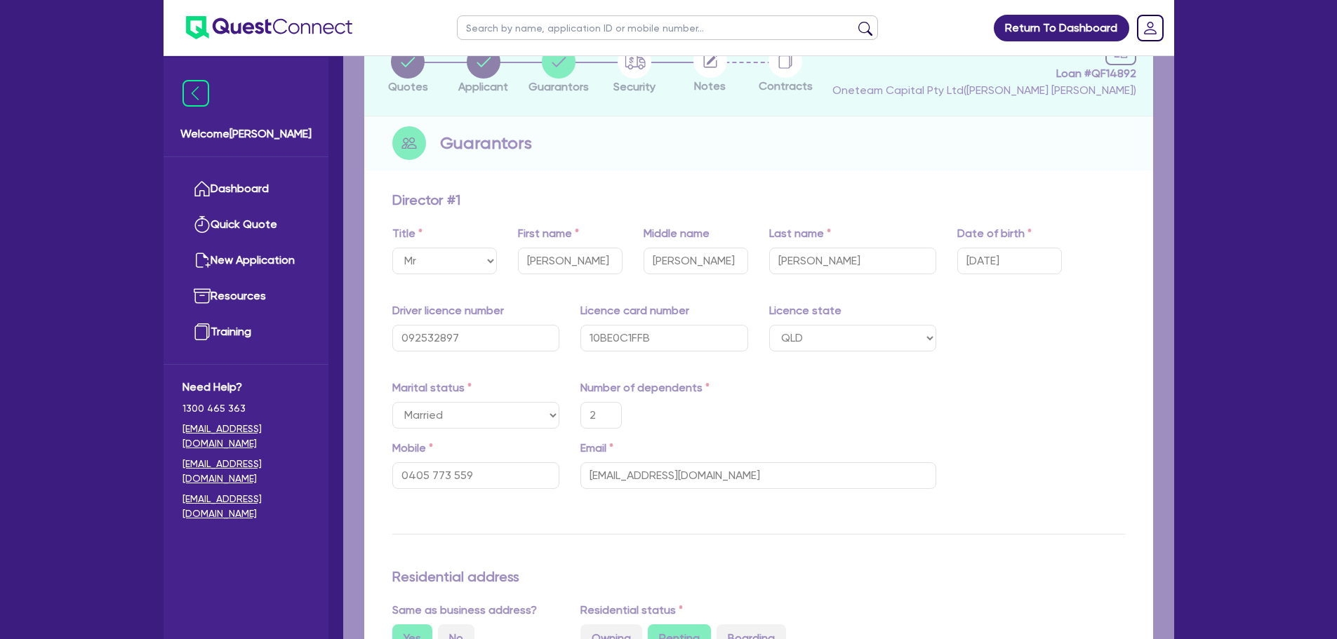
type input "2"
type input "0405 773 559"
type input "70,000"
type input "20,000"
type input "50,000"
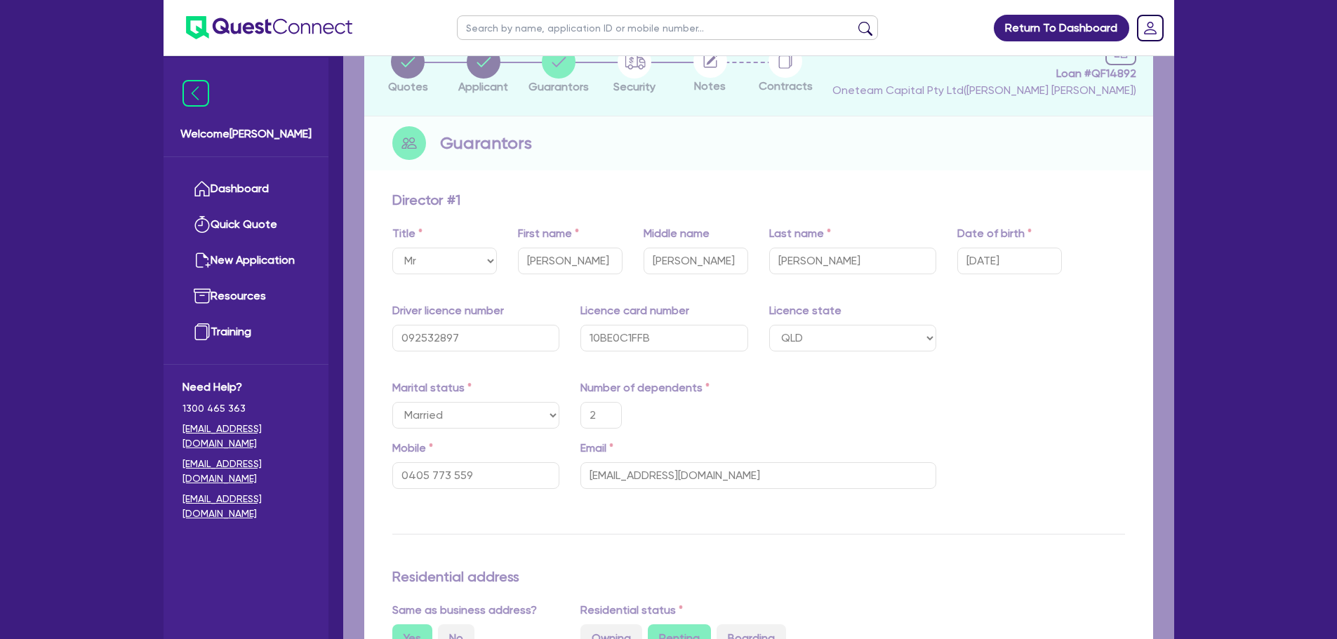
type input "150,000"
type input "130,000"
type input "30,000"
type input "160,000"
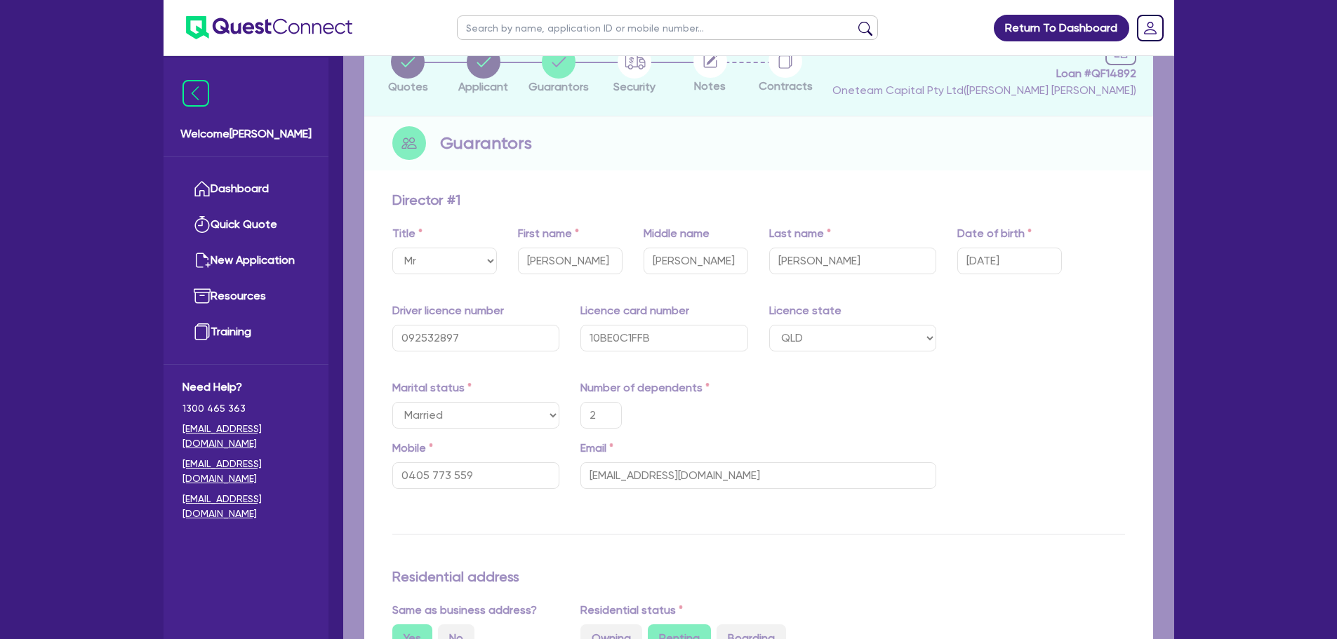
type input "140,000"
type input "3,500"
type input "125,000"
type input "3,000"
type input "120,000"
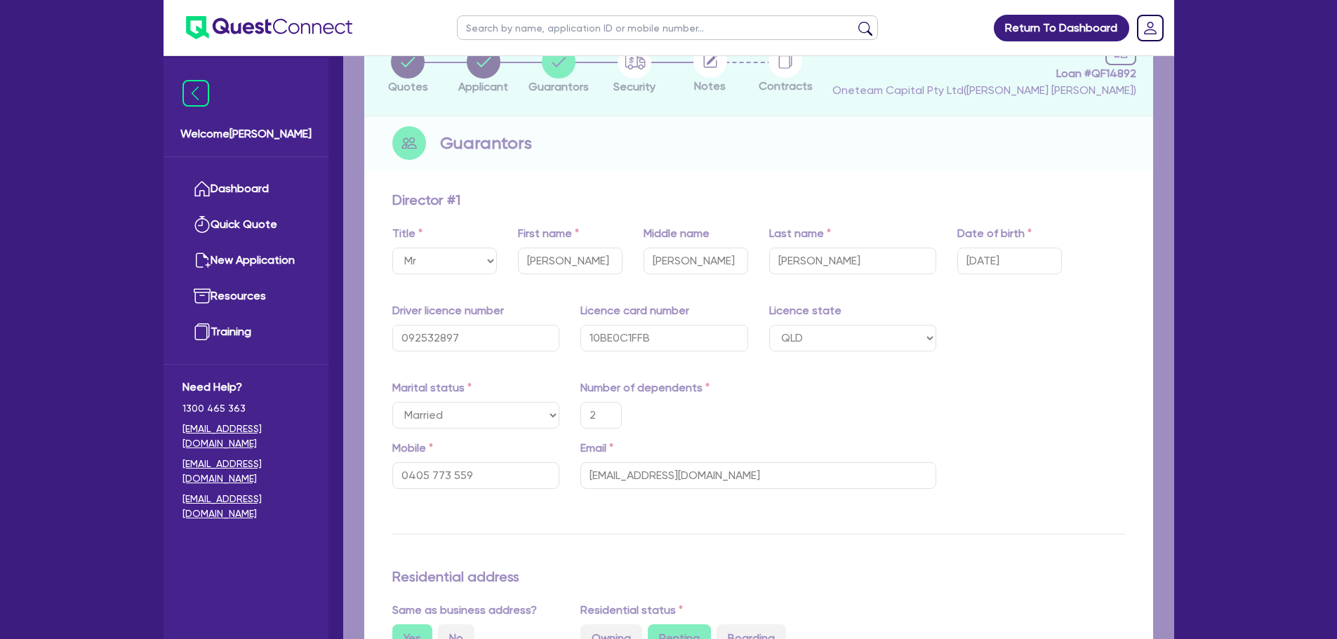
type input "2,500"
type input "2"
type input "0498 323 739"
type input "70,000"
type input "20,000"
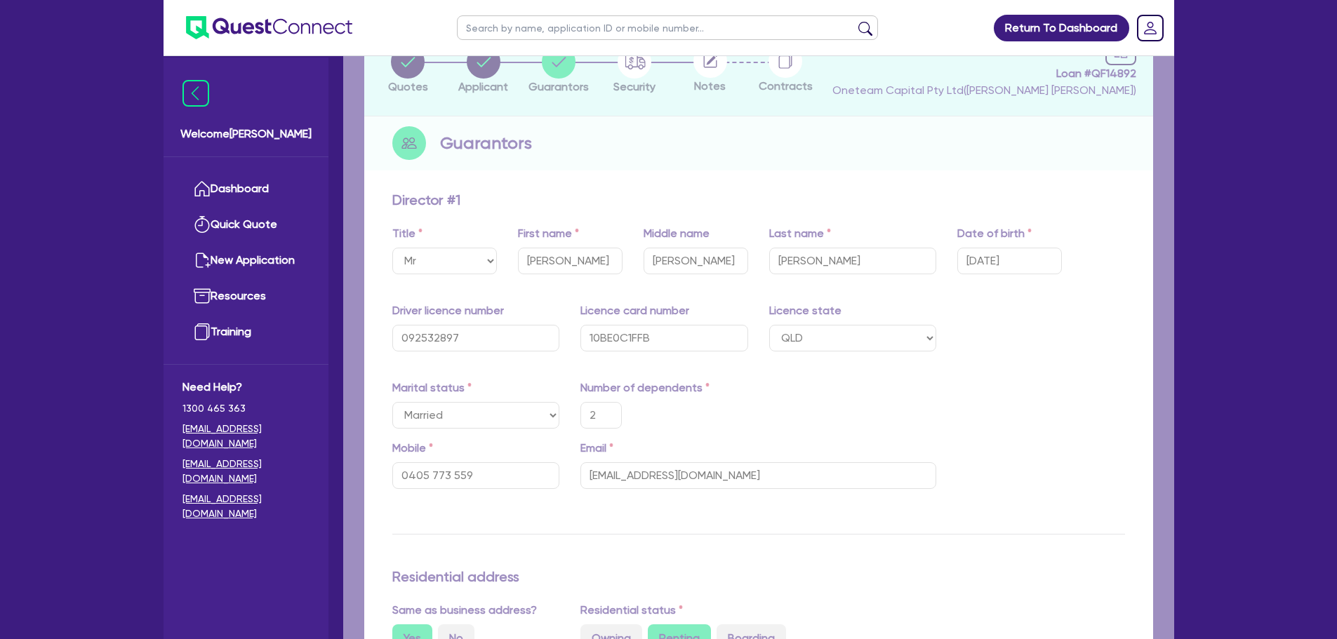
type input "50,000"
type input "150,000"
type input "130,000"
type input "30,000"
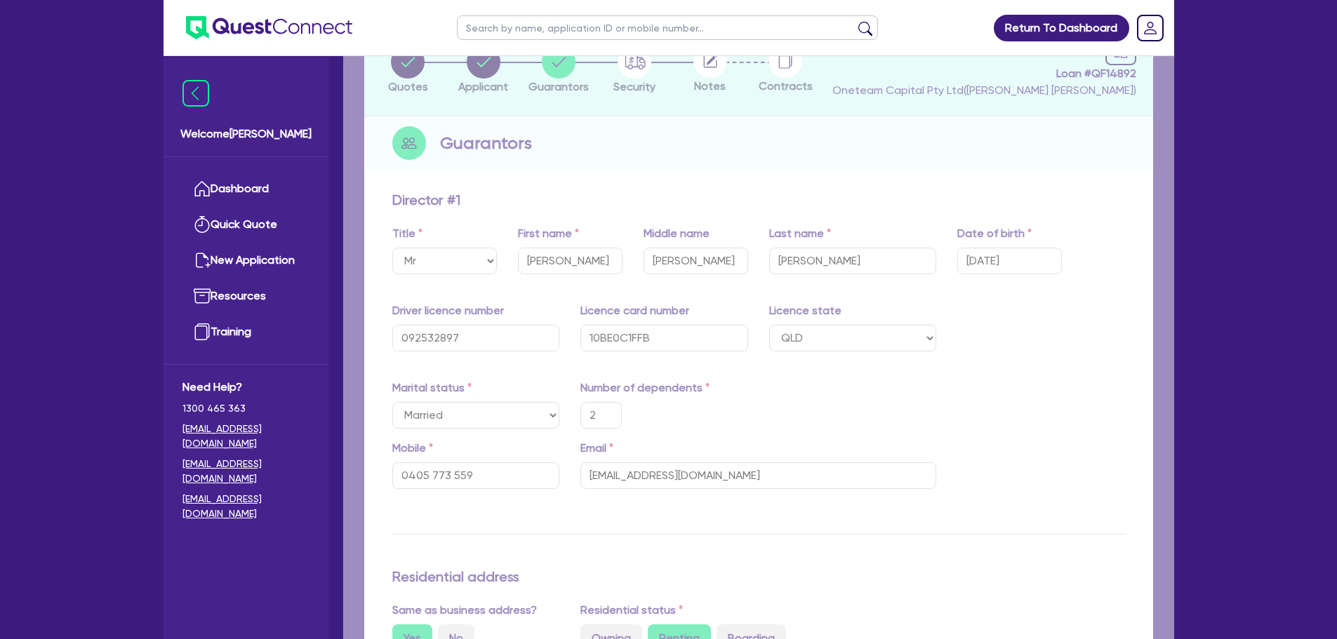
type input "160,000"
type input "140,000"
type input "3,500"
type input "125,000"
type input "3,000"
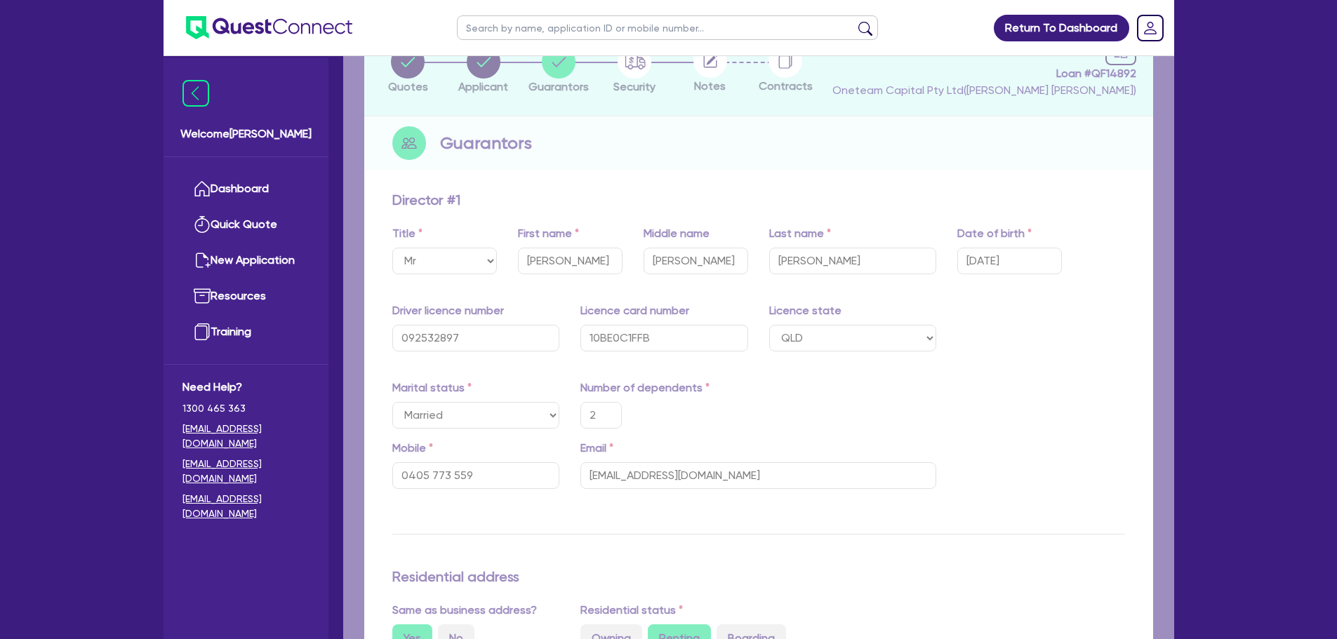
type input "120,000"
type input "2,500"
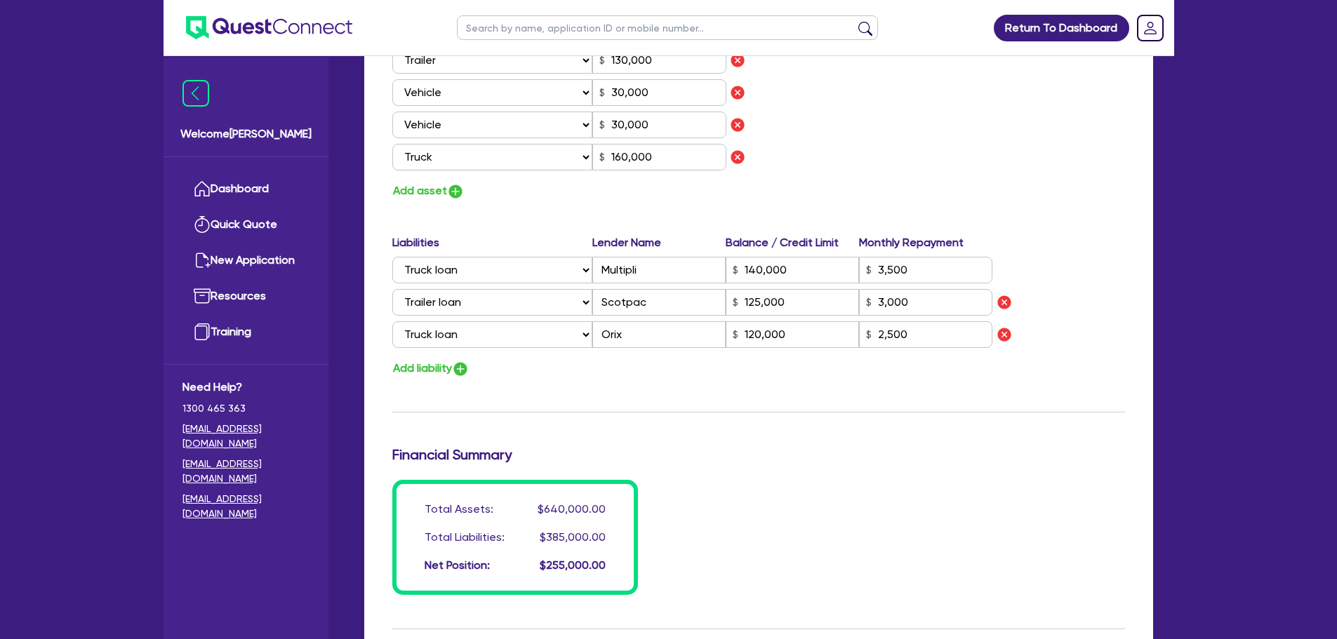
scroll to position [2591, 0]
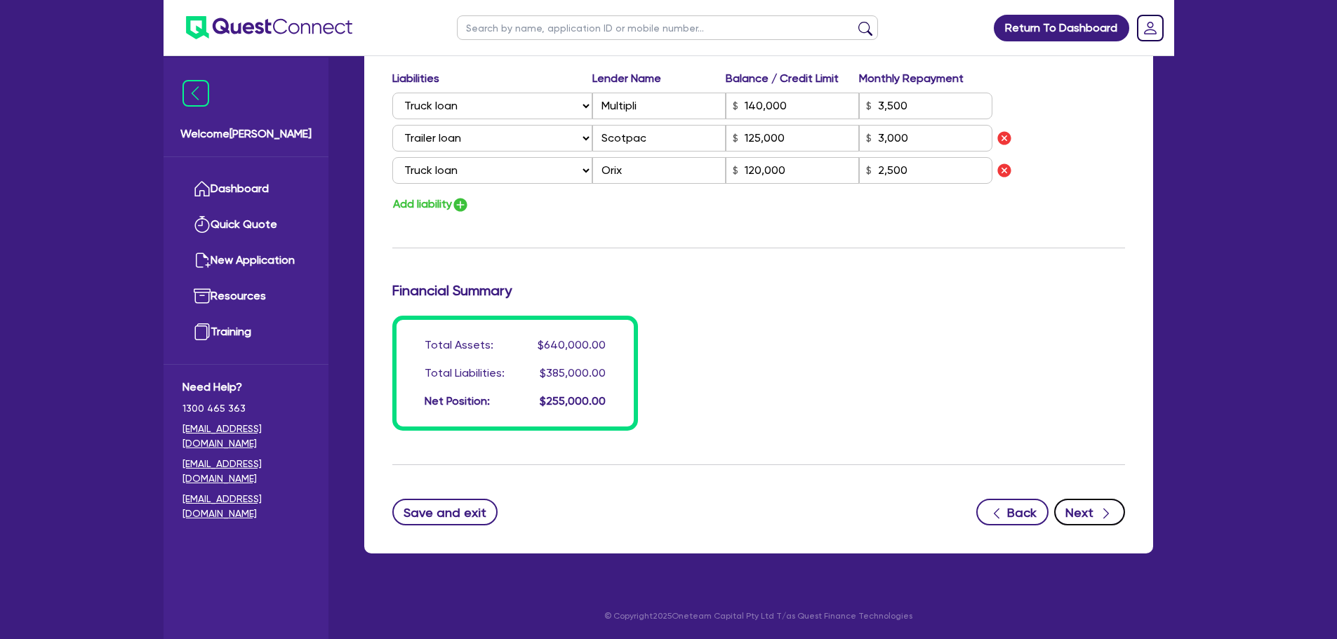
click at [1098, 514] on div "button" at bounding box center [1105, 513] width 15 height 18
select select "PRIMARY_ASSETS"
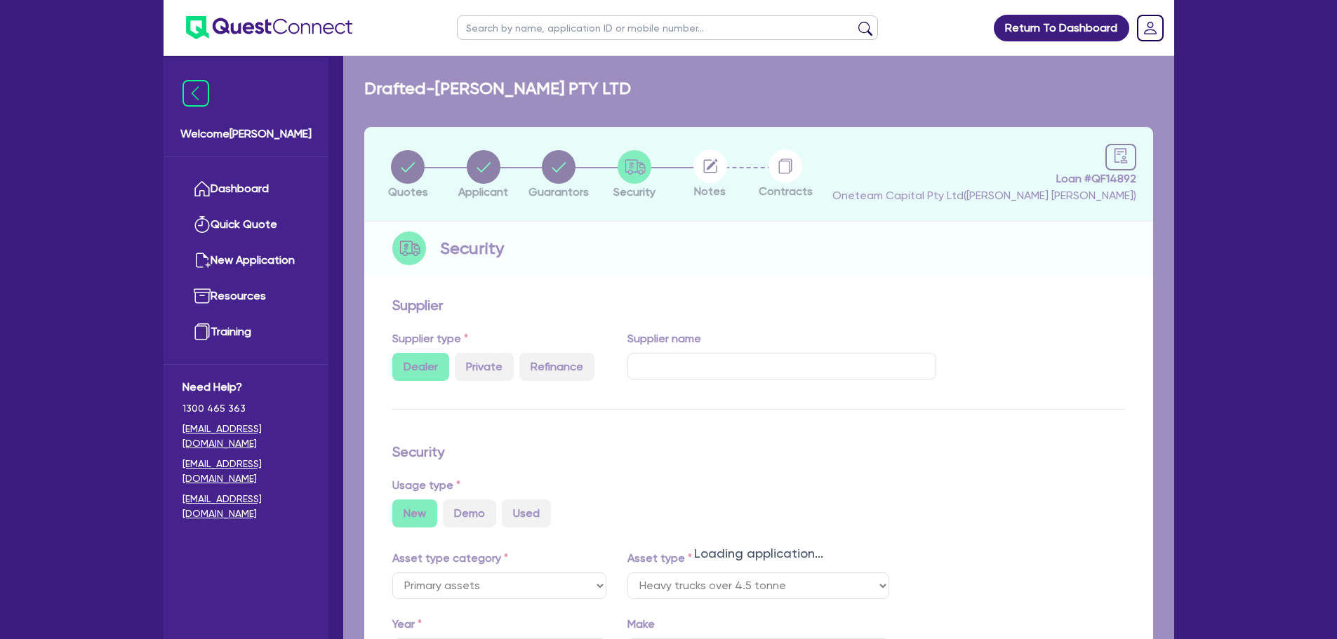
select select "HEAVY_TRUCKS"
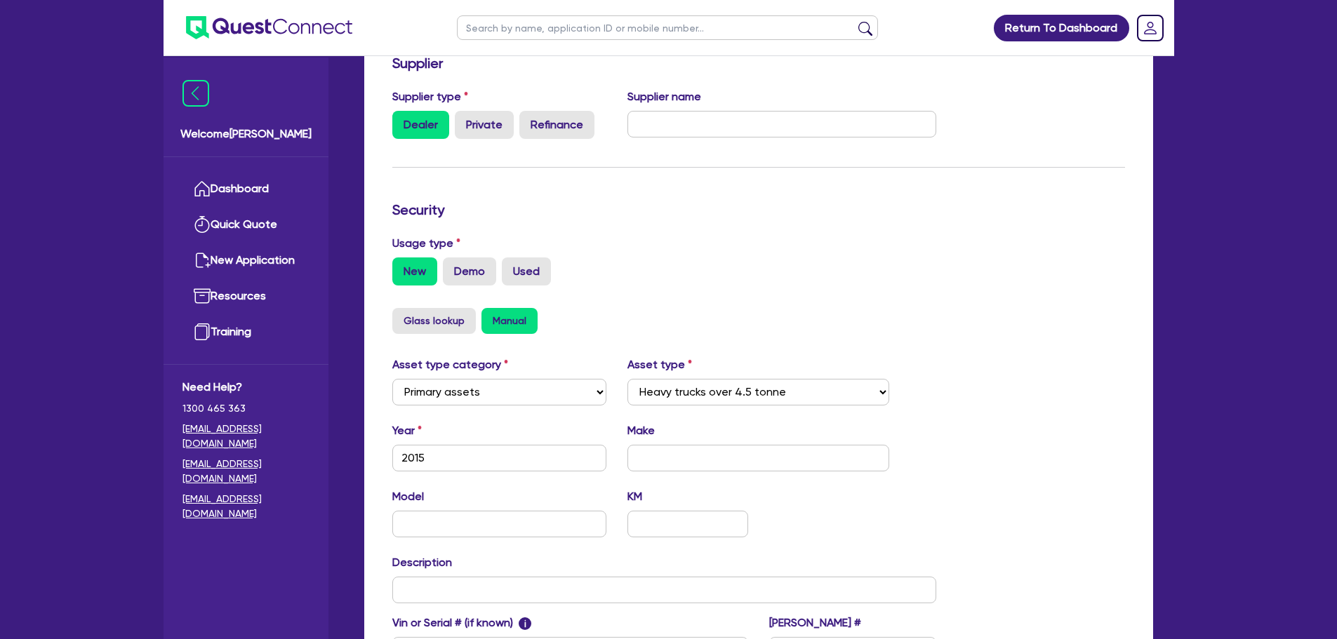
scroll to position [441, 0]
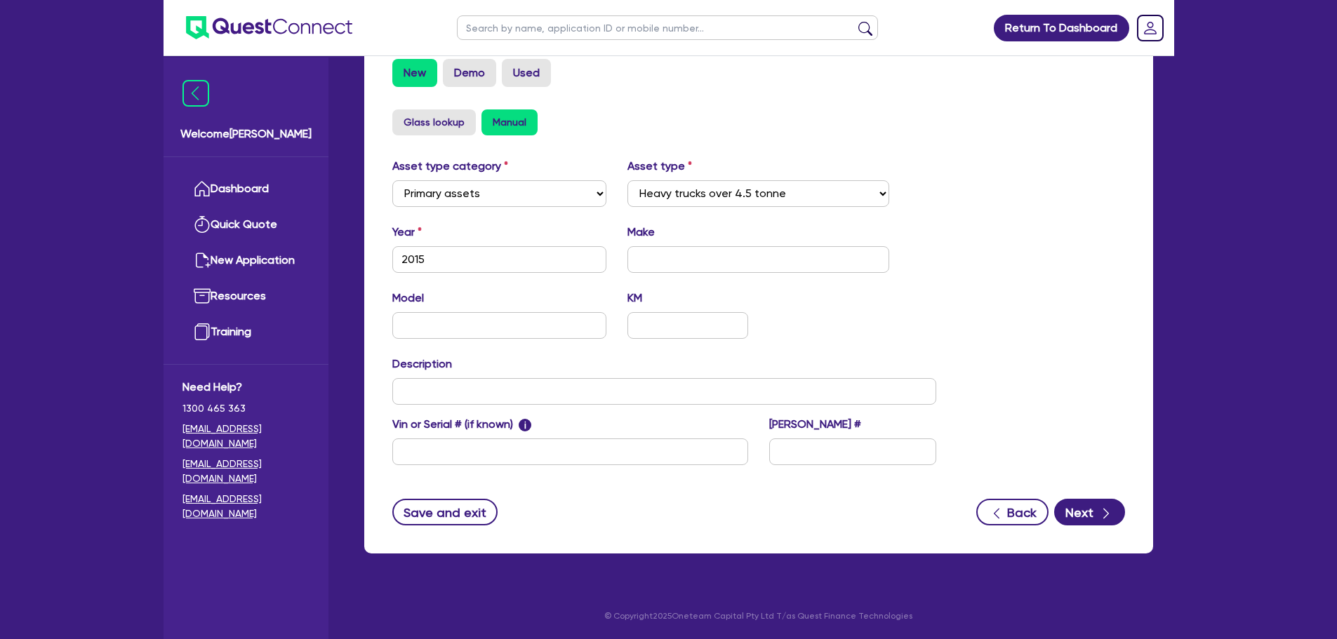
click at [712, 276] on div "Year 2015 Make" at bounding box center [665, 254] width 566 height 60
click at [717, 254] on input "text" at bounding box center [758, 259] width 262 height 27
drag, startPoint x: 654, startPoint y: 259, endPoint x: 603, endPoint y: 258, distance: 50.5
click at [606, 258] on div "Year 2015 Make Truck" at bounding box center [665, 254] width 566 height 60
type input "Prime Mover"
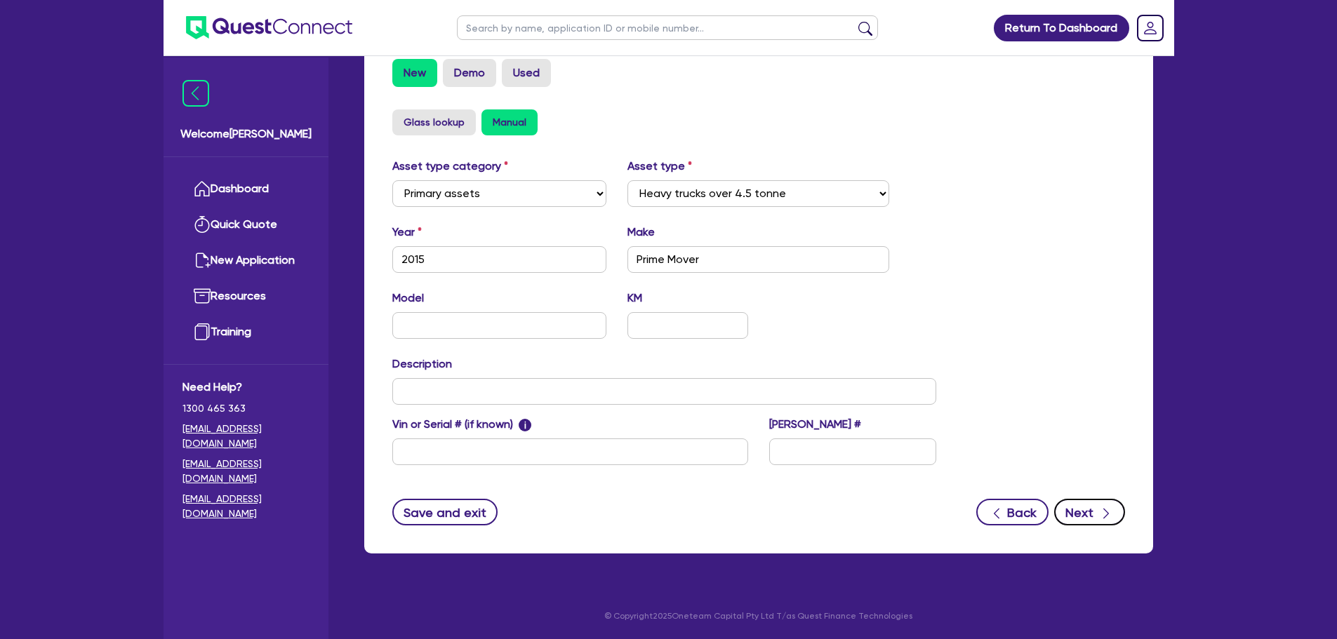
click at [1098, 516] on div "button" at bounding box center [1105, 513] width 15 height 18
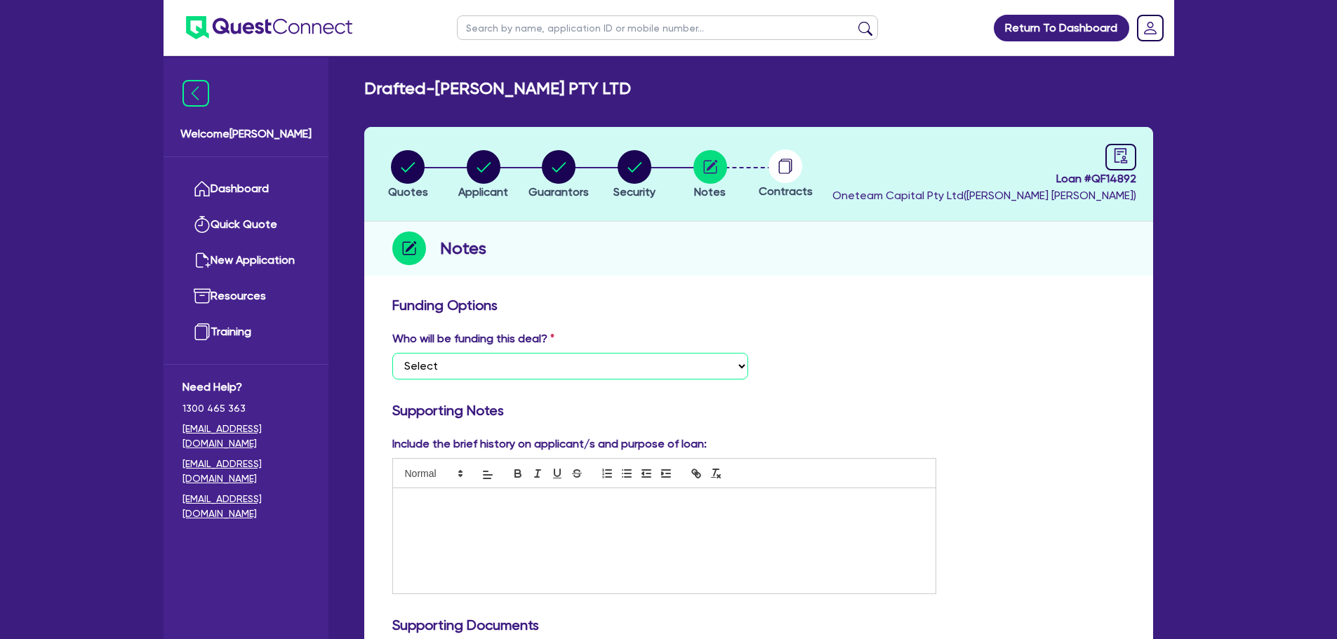
click at [491, 361] on select "Select I want Quest to fund 100% I will fund 100% I will co-fund with Quest Oth…" at bounding box center [570, 366] width 356 height 27
select select "Other"
click at [392, 353] on select "Select I want Quest to fund 100% I will fund 100% I will co-fund with Quest Oth…" at bounding box center [570, 366] width 356 height 27
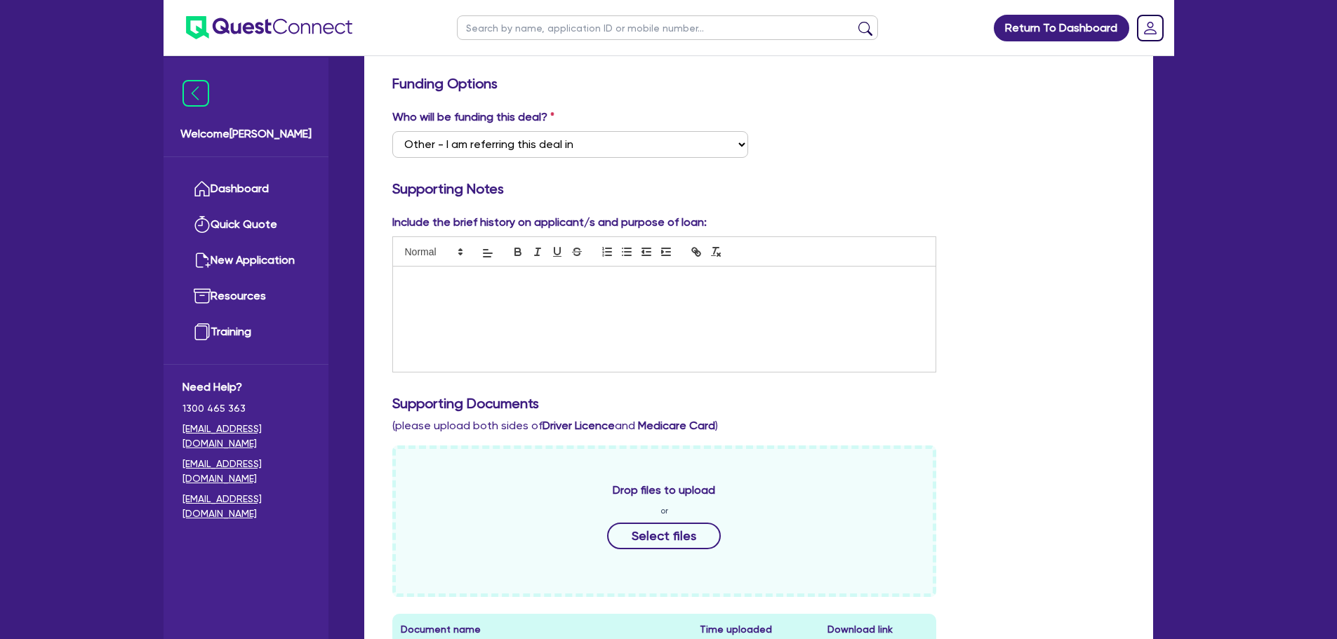
scroll to position [351, 0]
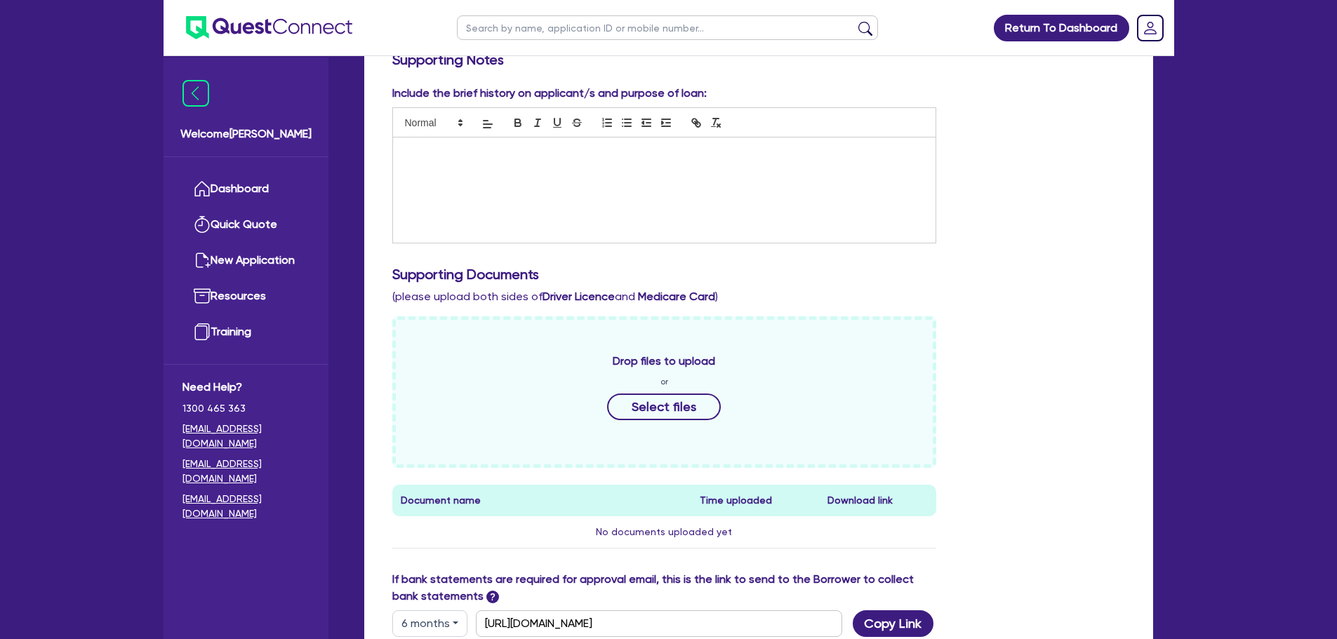
drag, startPoint x: 687, startPoint y: 286, endPoint x: 962, endPoint y: 228, distance: 281.0
click at [989, 182] on div "Include the brief history on applicant/s and purpose of loan:" at bounding box center [759, 170] width 754 height 170
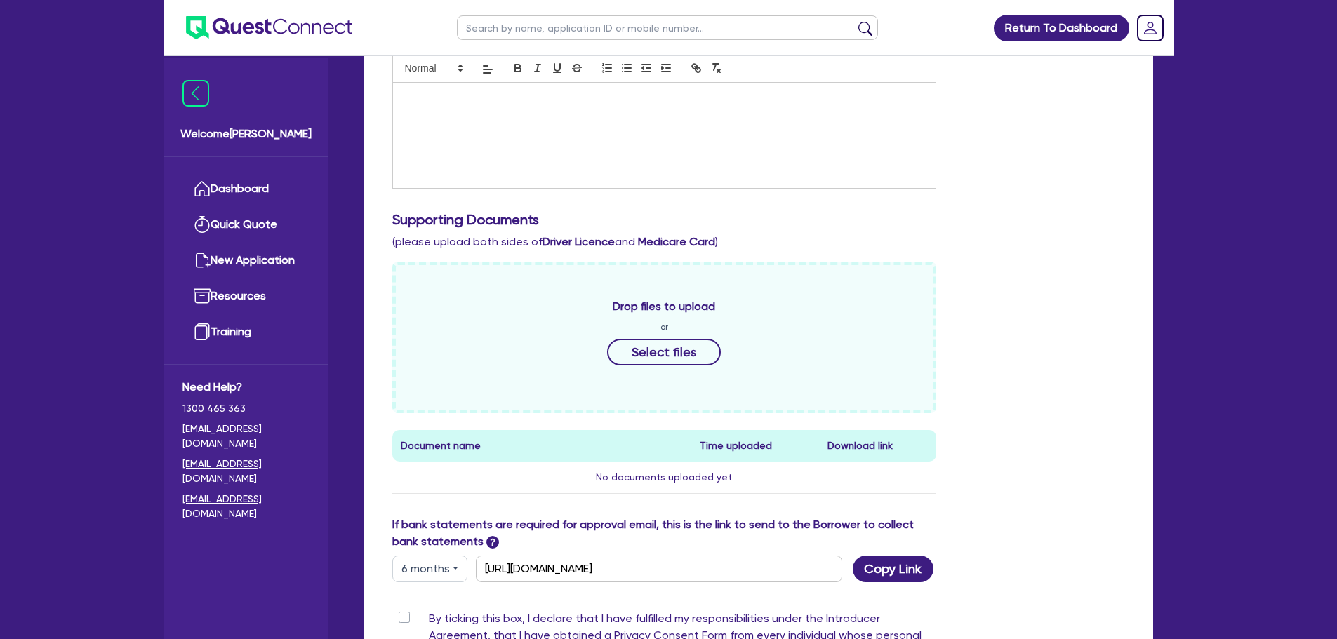
scroll to position [491, 0]
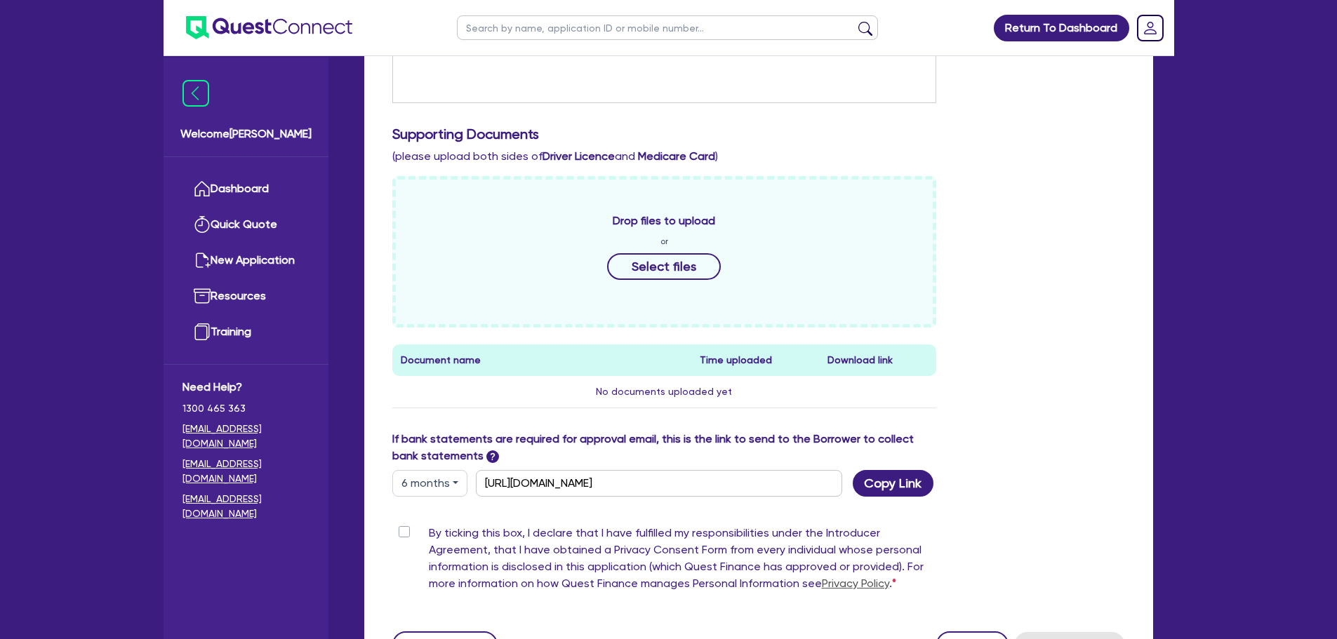
click at [429, 536] on label "By ticking this box, I declare that I have fulfilled my responsibilities under …" at bounding box center [683, 561] width 508 height 73
click at [403, 536] on input "By ticking this box, I declare that I have fulfilled my responsibilities under …" at bounding box center [397, 531] width 11 height 13
checkbox input "true"
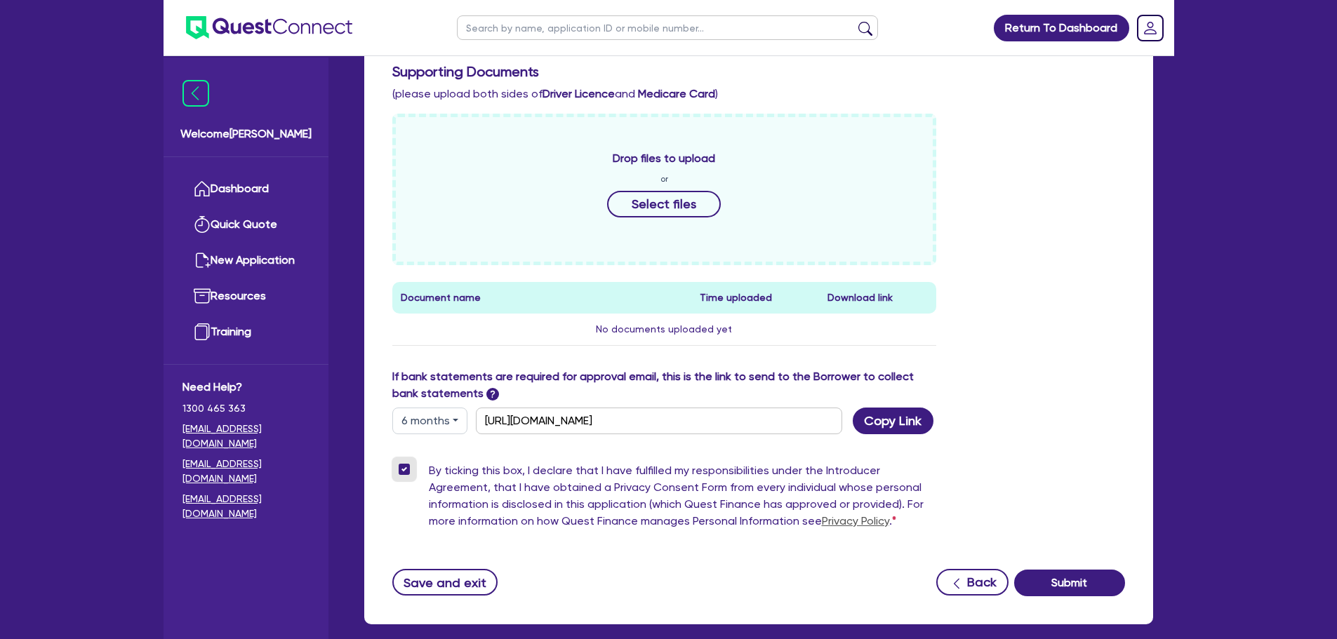
scroll to position [625, 0]
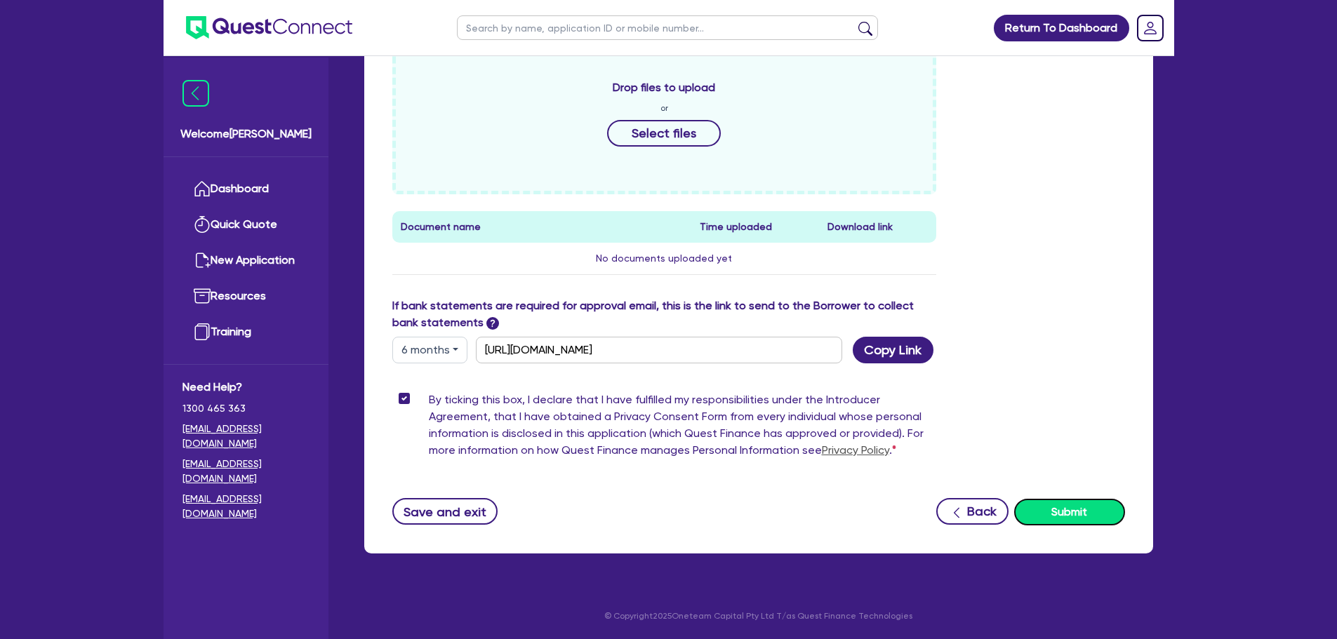
click at [1063, 515] on button "Submit" at bounding box center [1069, 512] width 111 height 27
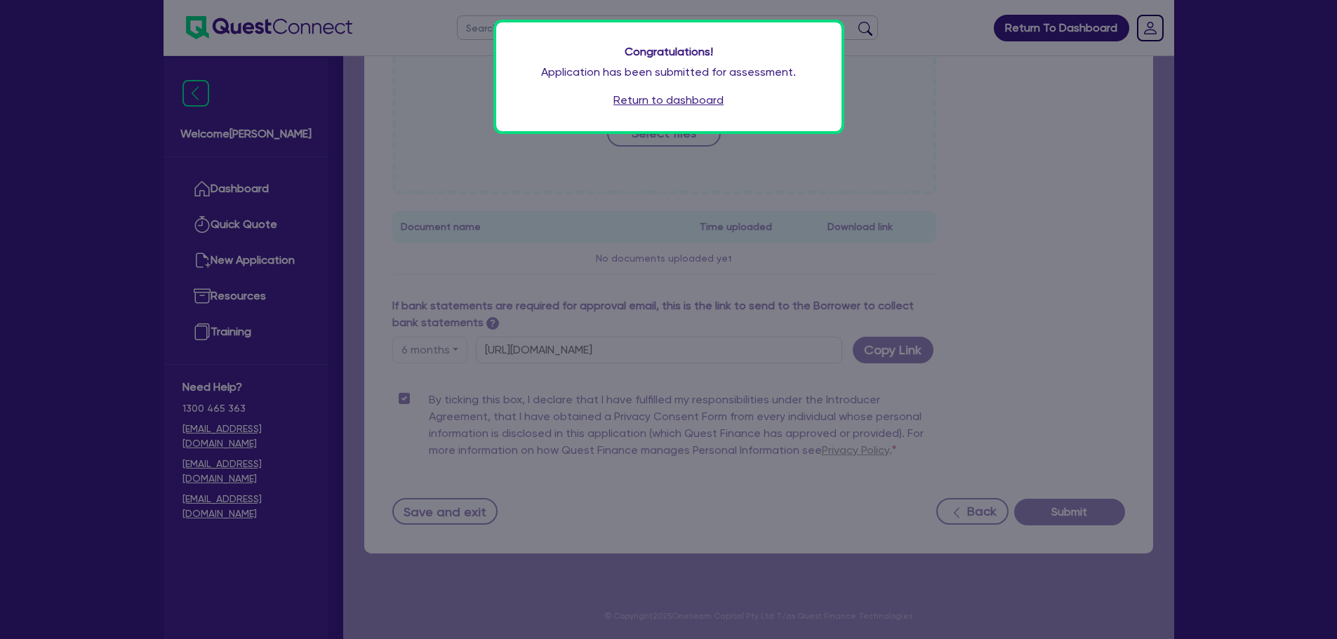
click at [666, 97] on link "Return to dashboard" at bounding box center [668, 100] width 110 height 17
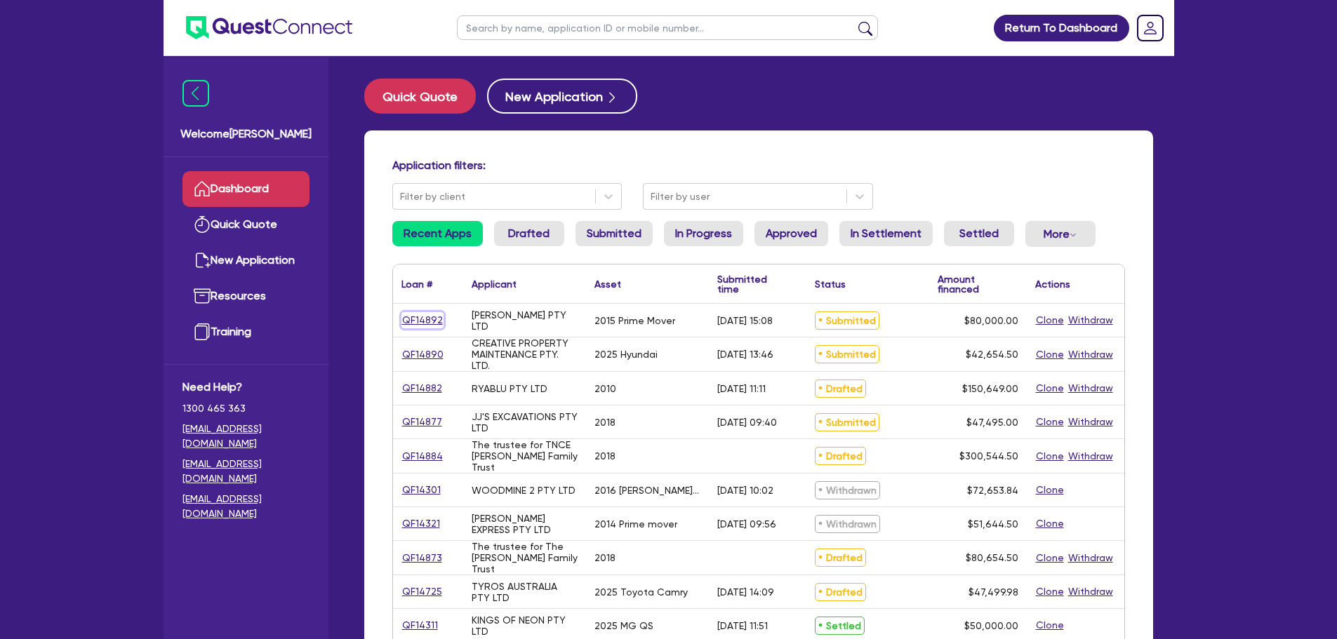
click at [410, 319] on link "QF14892" at bounding box center [422, 320] width 42 height 16
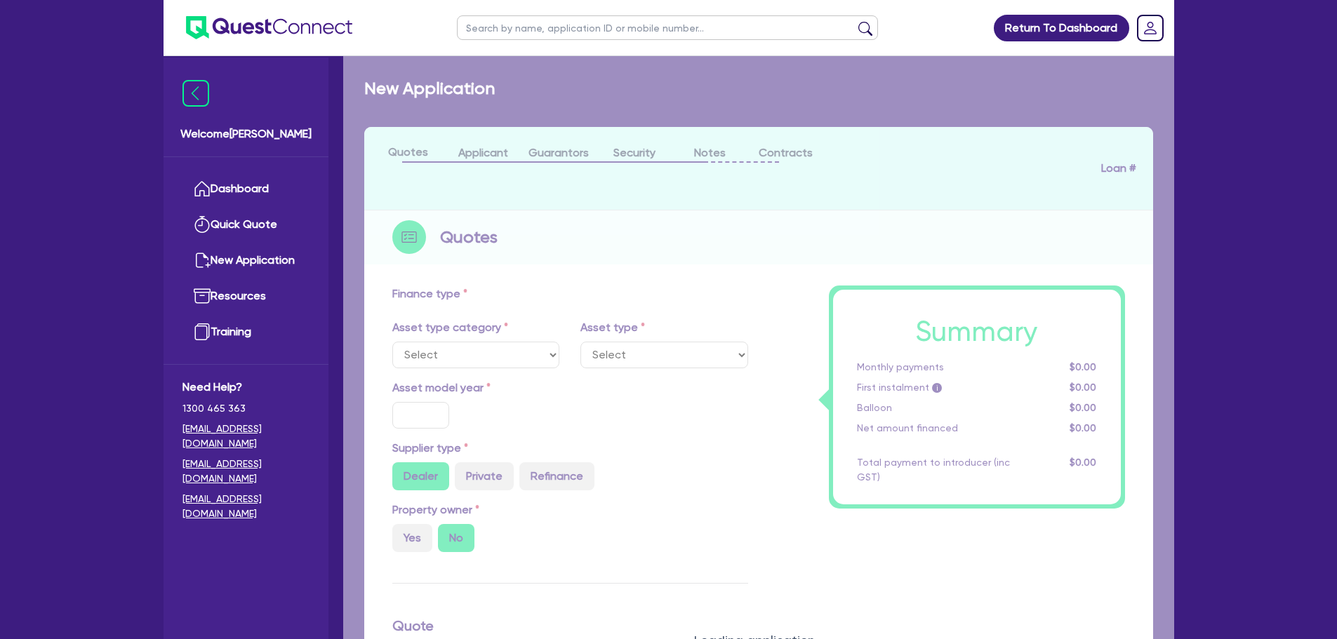
select select "PRIMARY_ASSETS"
type input "2015"
type input "100,000"
type input "20,000"
type input "5"
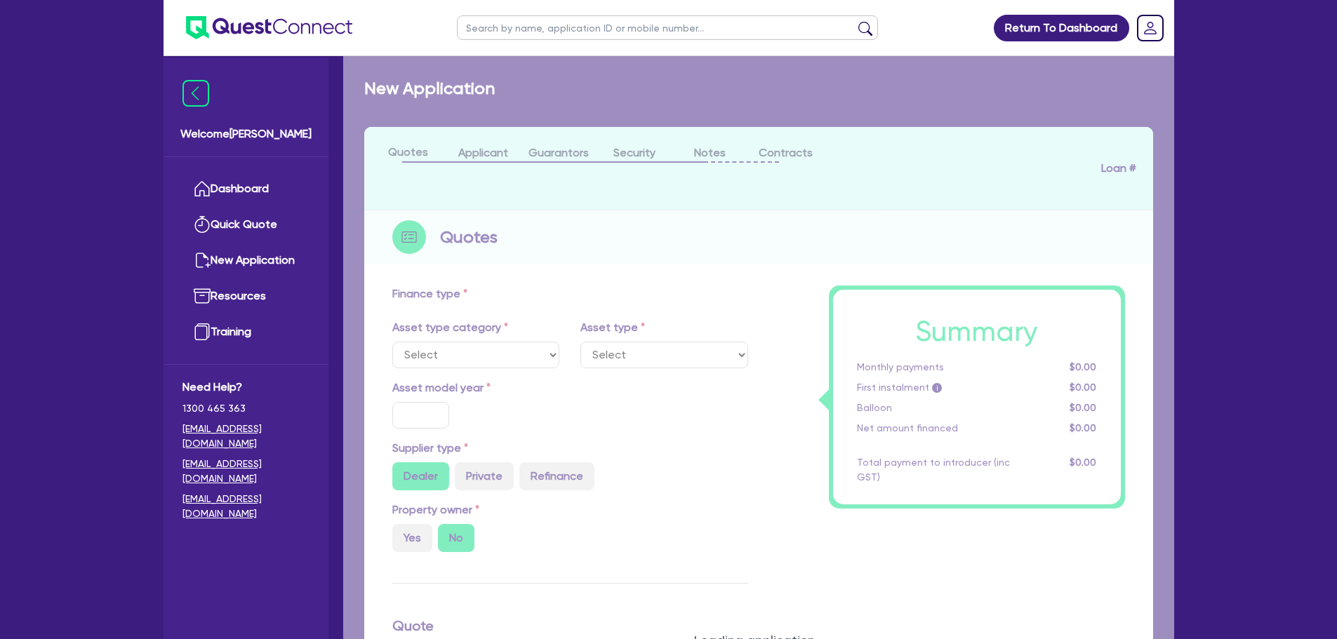
type input "4,000"
type input "10"
select select "HEAVY_TRUCKS"
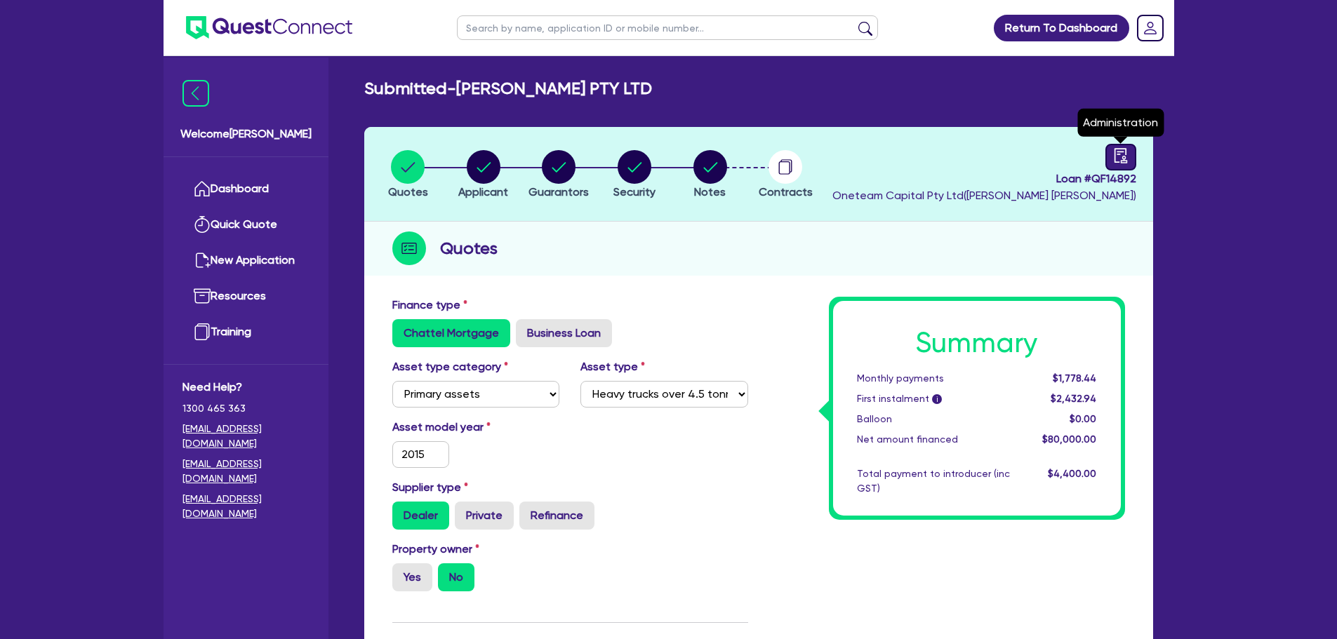
click at [1116, 166] on link at bounding box center [1120, 157] width 31 height 27
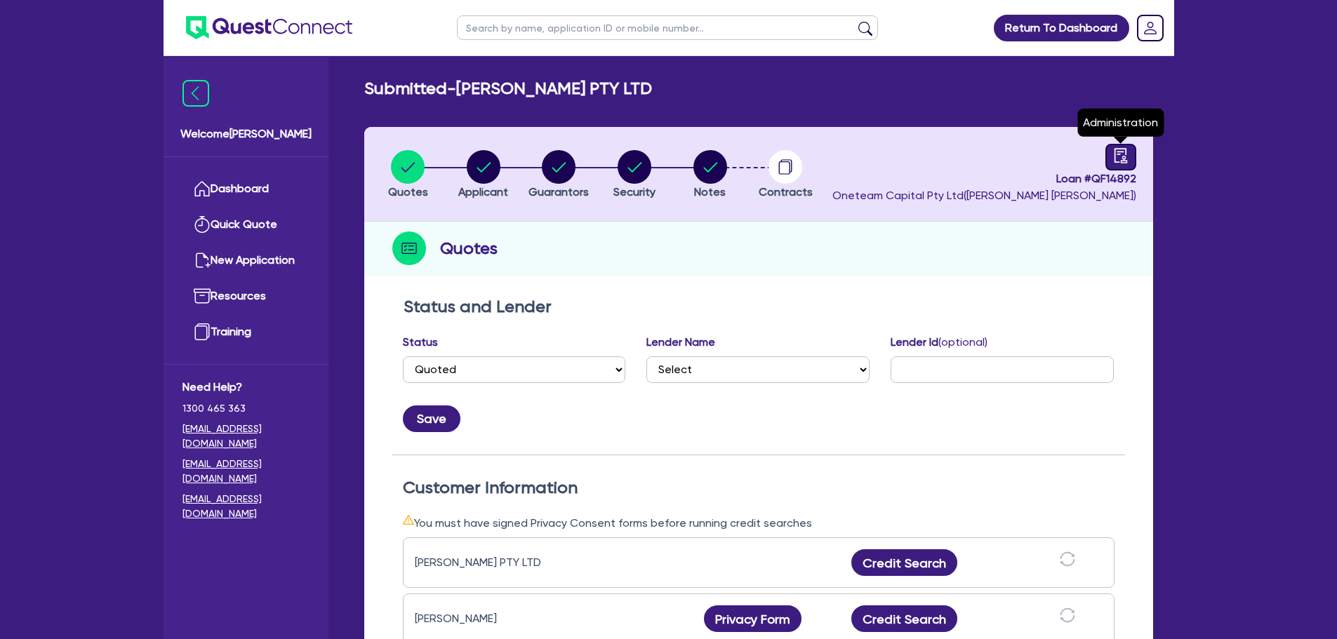
select select "SUBMITTED_NEW"
select select "Other"
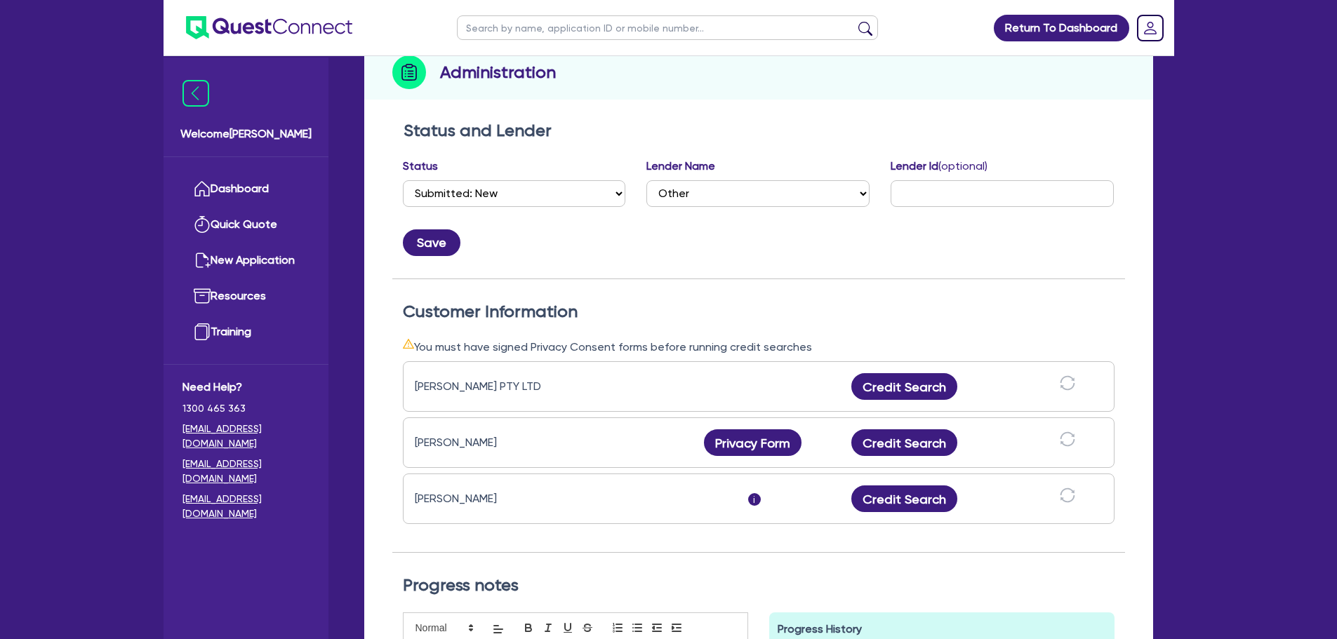
scroll to position [140, 0]
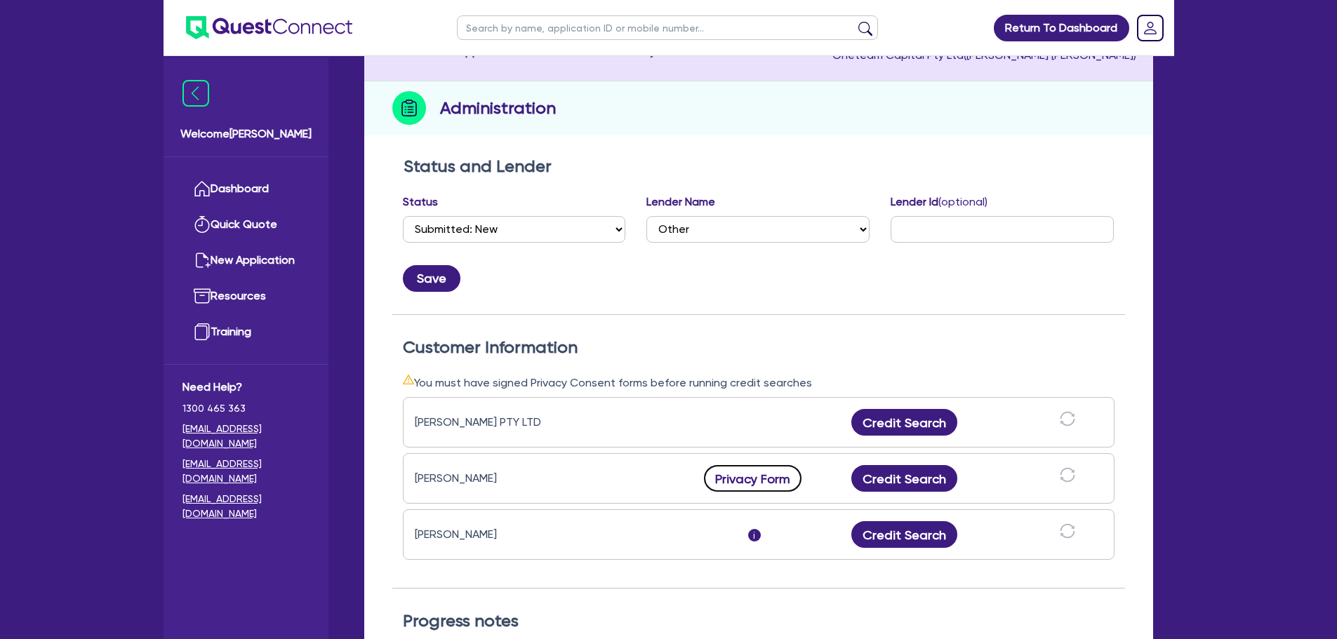
click at [762, 479] on button "Privacy Form" at bounding box center [753, 478] width 98 height 27
click at [818, 292] on div "Status and Lender Status Select Quoted Drafted: New Drafted: Amended Submitted:…" at bounding box center [758, 235] width 733 height 159
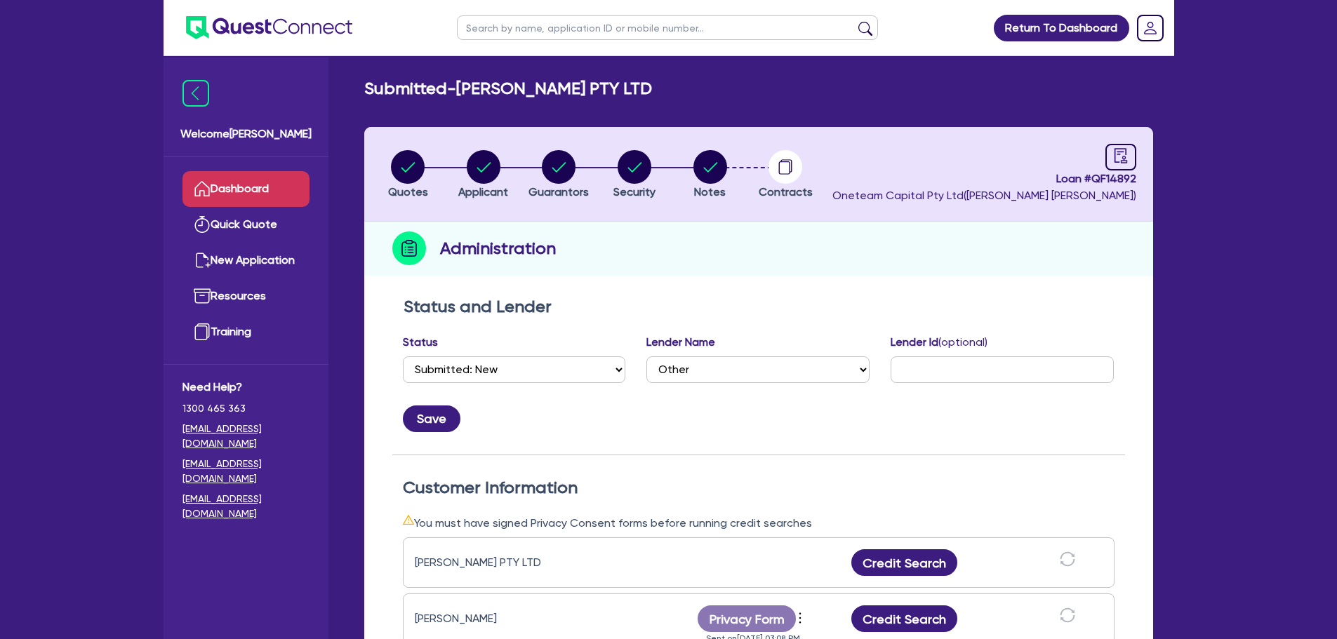
click at [233, 183] on link "Dashboard" at bounding box center [245, 189] width 127 height 36
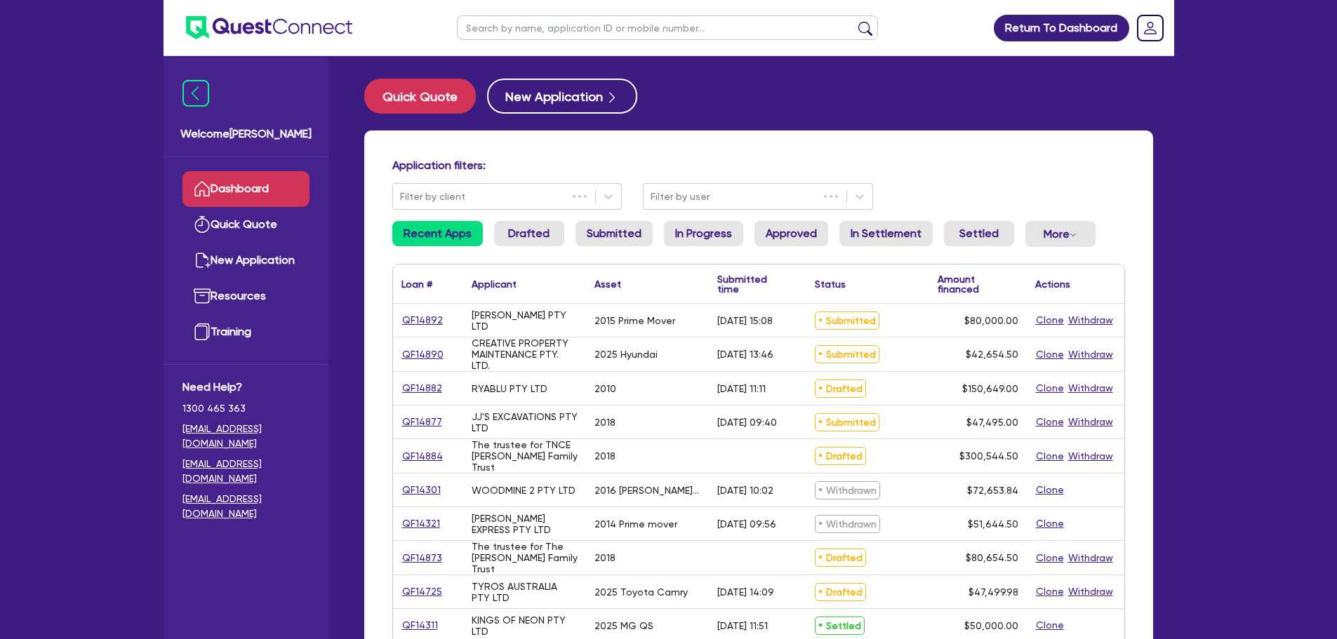
click at [521, 32] on input "text" at bounding box center [667, 27] width 421 height 25
click at [854, 21] on button "submit" at bounding box center [865, 31] width 22 height 20
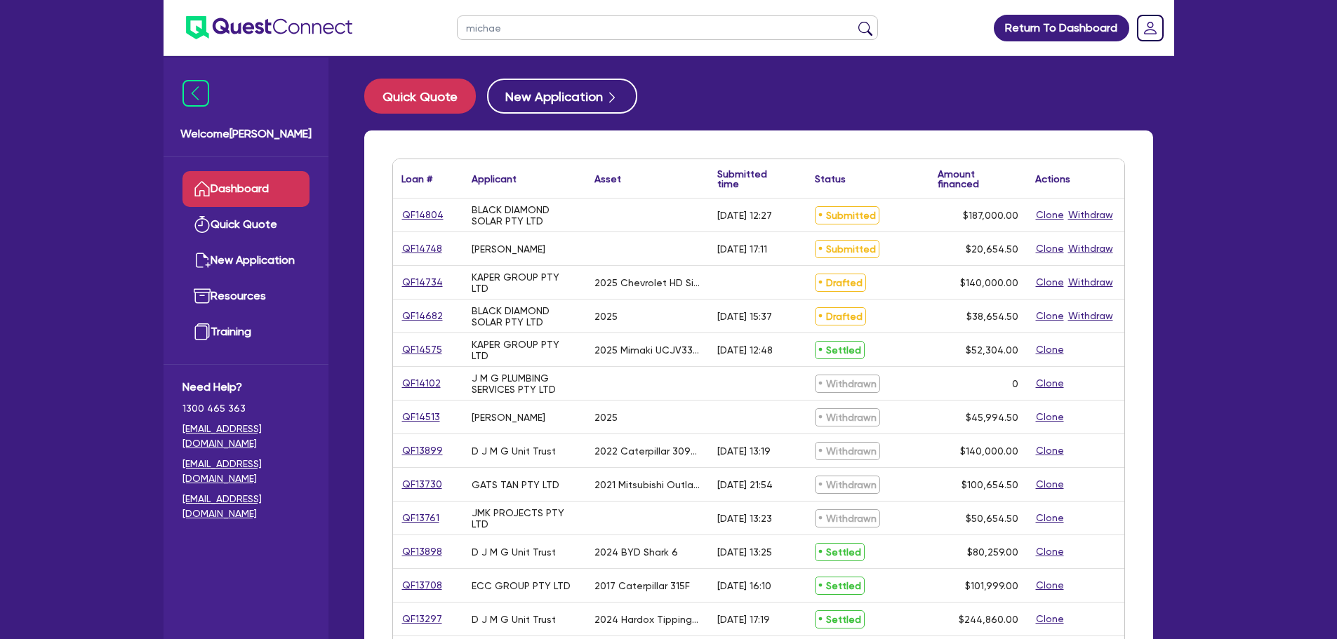
drag, startPoint x: 532, startPoint y: 31, endPoint x: 289, endPoint y: 15, distance: 243.3
click at [276, 19] on header "michae Return To Dashboard Edit Profile Logout" at bounding box center [669, 28] width 1010 height 56
type input "olic"
click at [854, 21] on button "submit" at bounding box center [865, 31] width 22 height 20
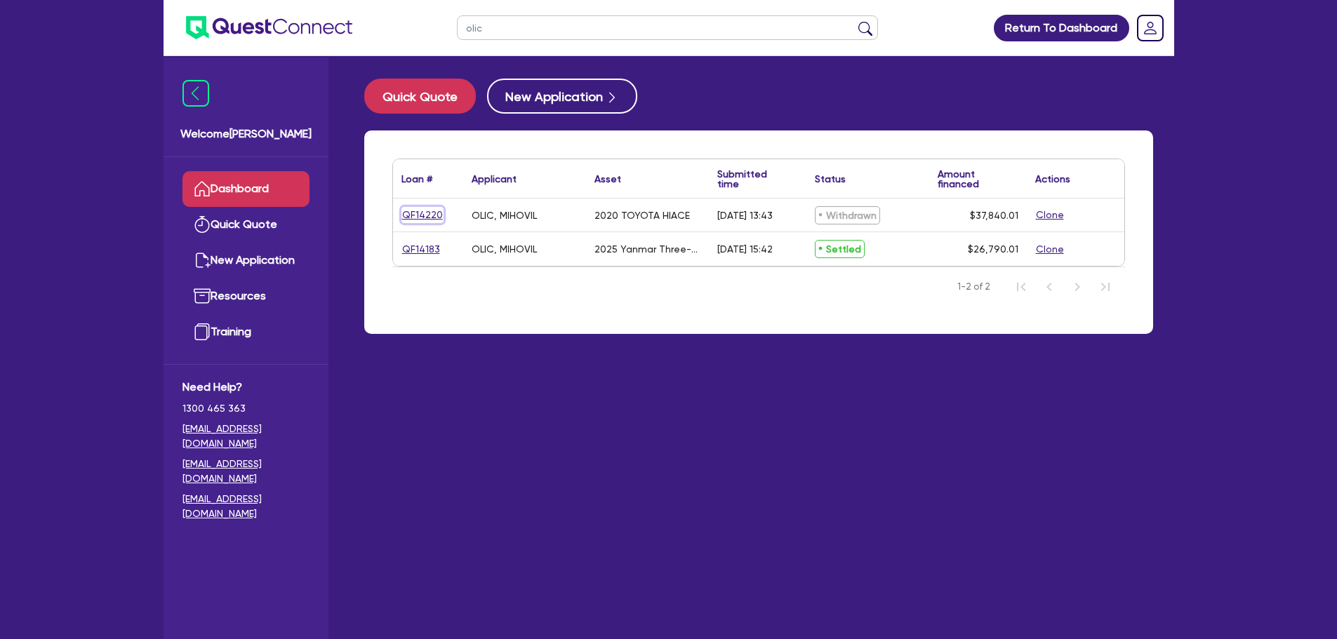
click at [429, 218] on link "QF14220" at bounding box center [422, 215] width 42 height 16
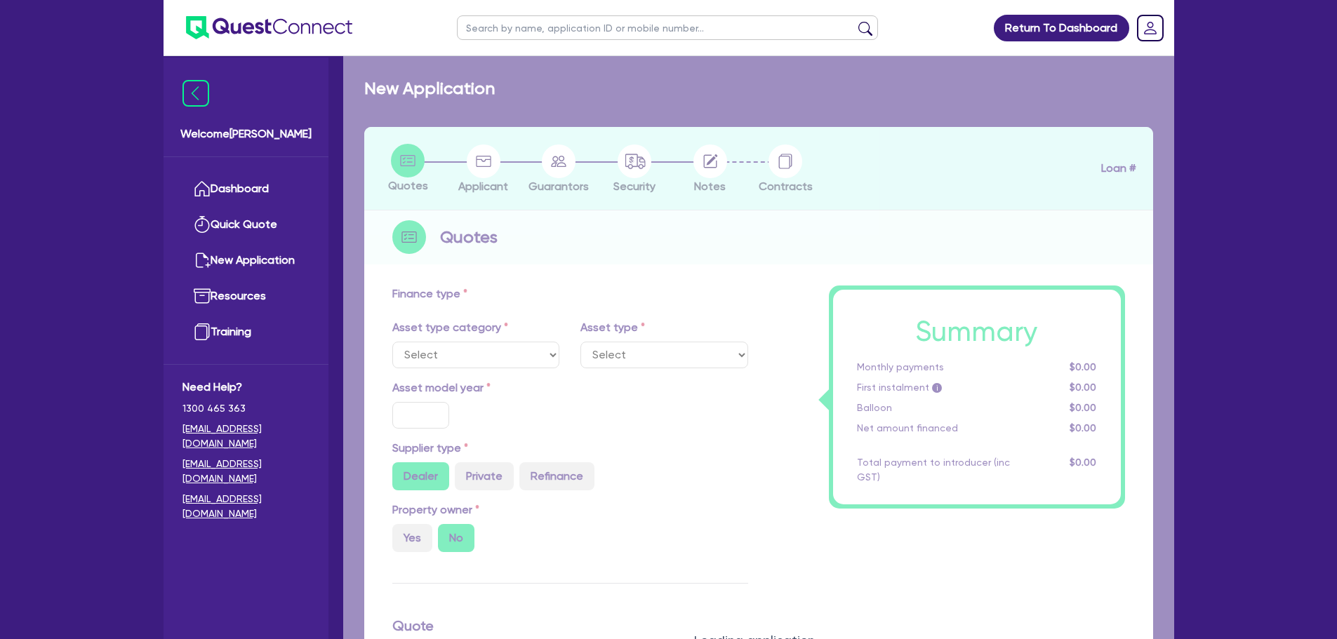
select select "CARS_AND_LIGHT_TRUCKS"
type input "2020"
radio input "true"
type input "36,990"
type input "3"
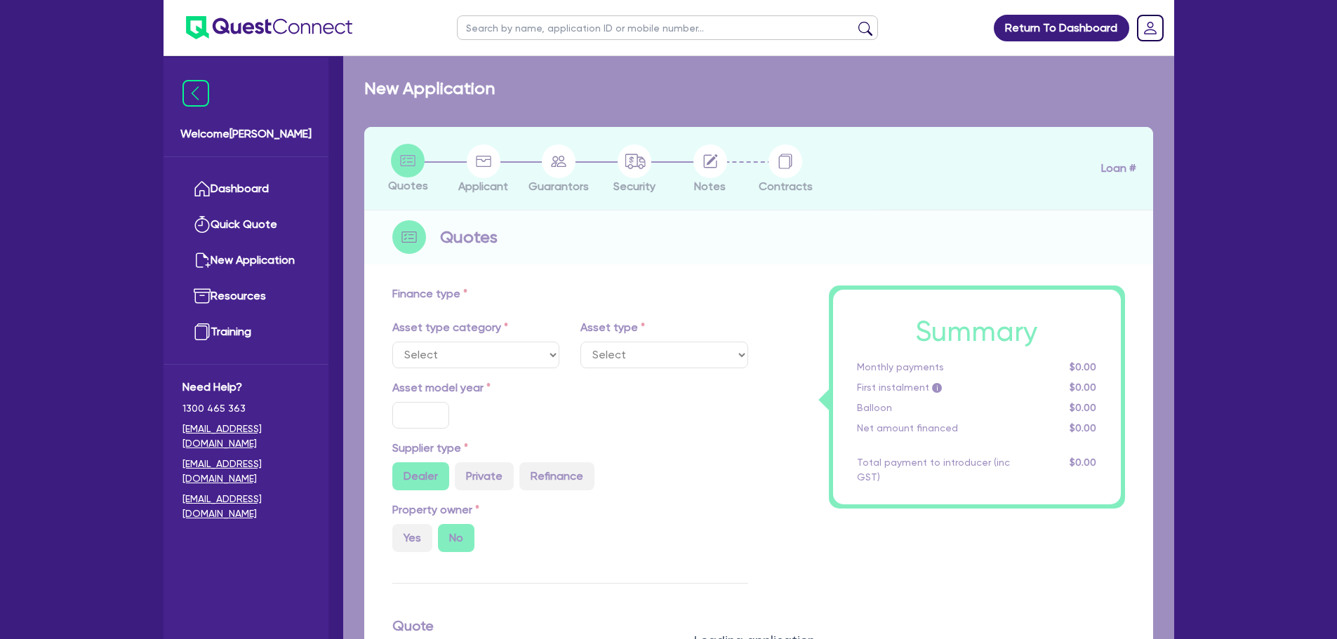
type input "1,135.2"
type input "7"
type input "454.55"
type input "318.18"
select select "VANS_AND_UTES"
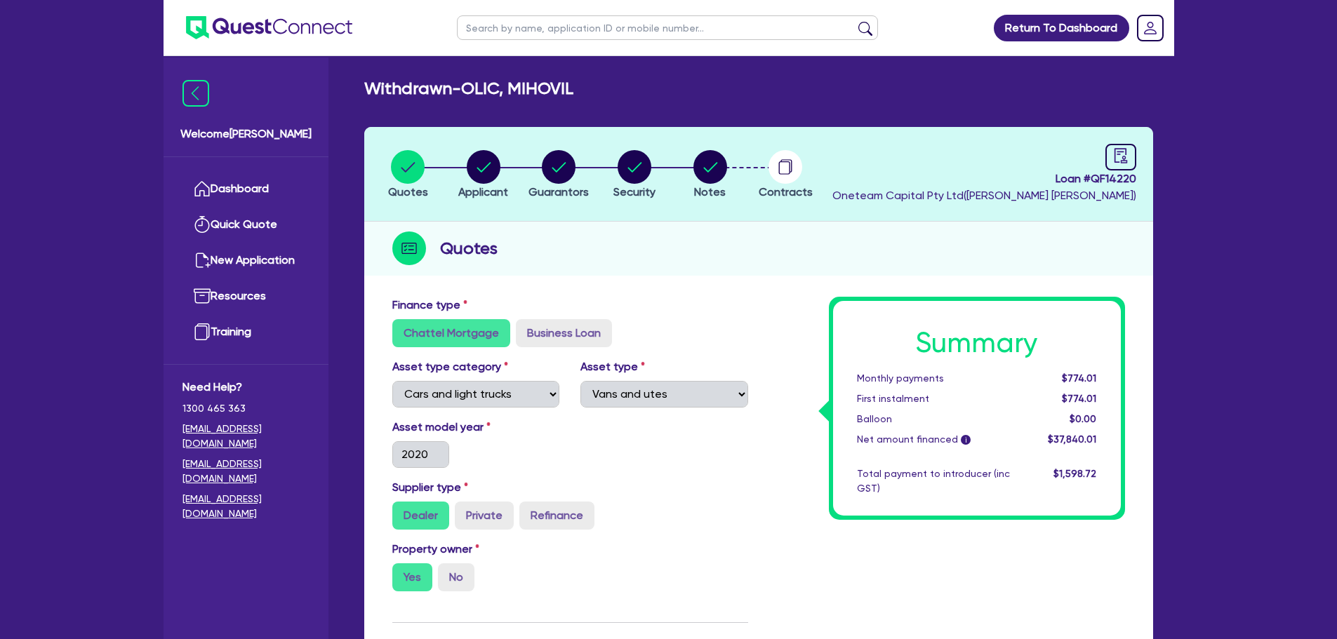
click at [519, 20] on input "text" at bounding box center [667, 27] width 421 height 25
click at [774, 246] on div "Quotes" at bounding box center [758, 249] width 789 height 54
click at [589, 27] on input "text" at bounding box center [667, 27] width 421 height 25
type input "olic"
click button "submit" at bounding box center [865, 31] width 22 height 20
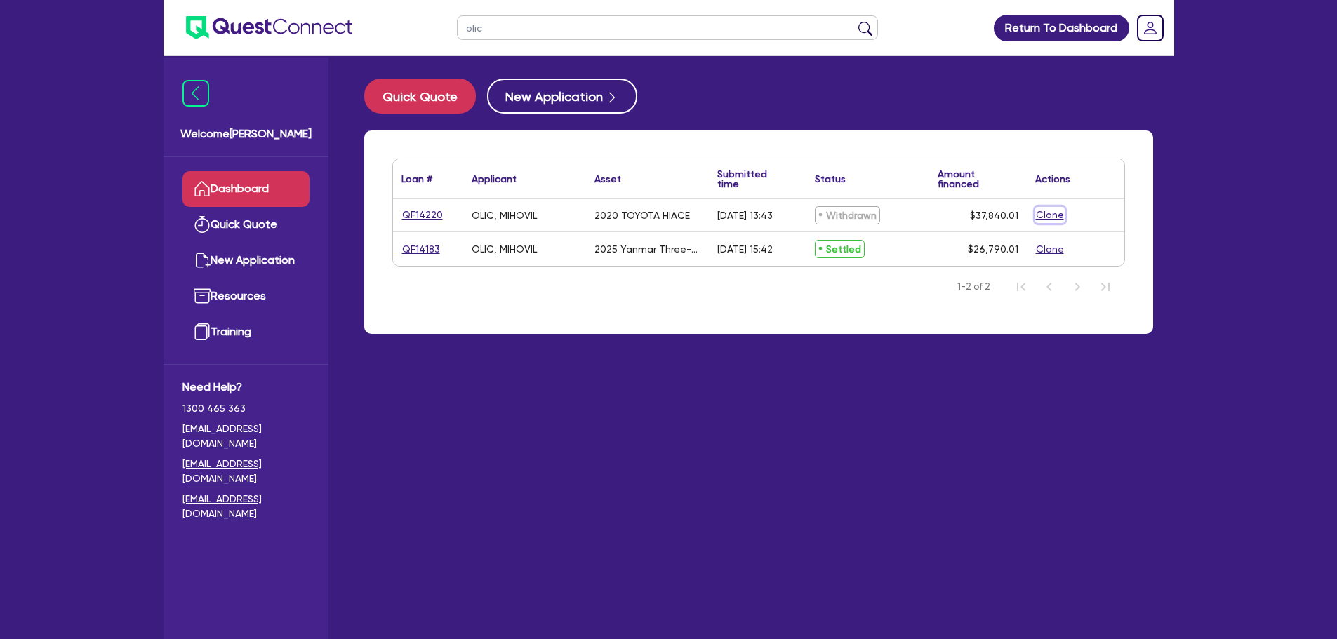
click at [1046, 216] on button "Clone" at bounding box center [1049, 215] width 29 height 16
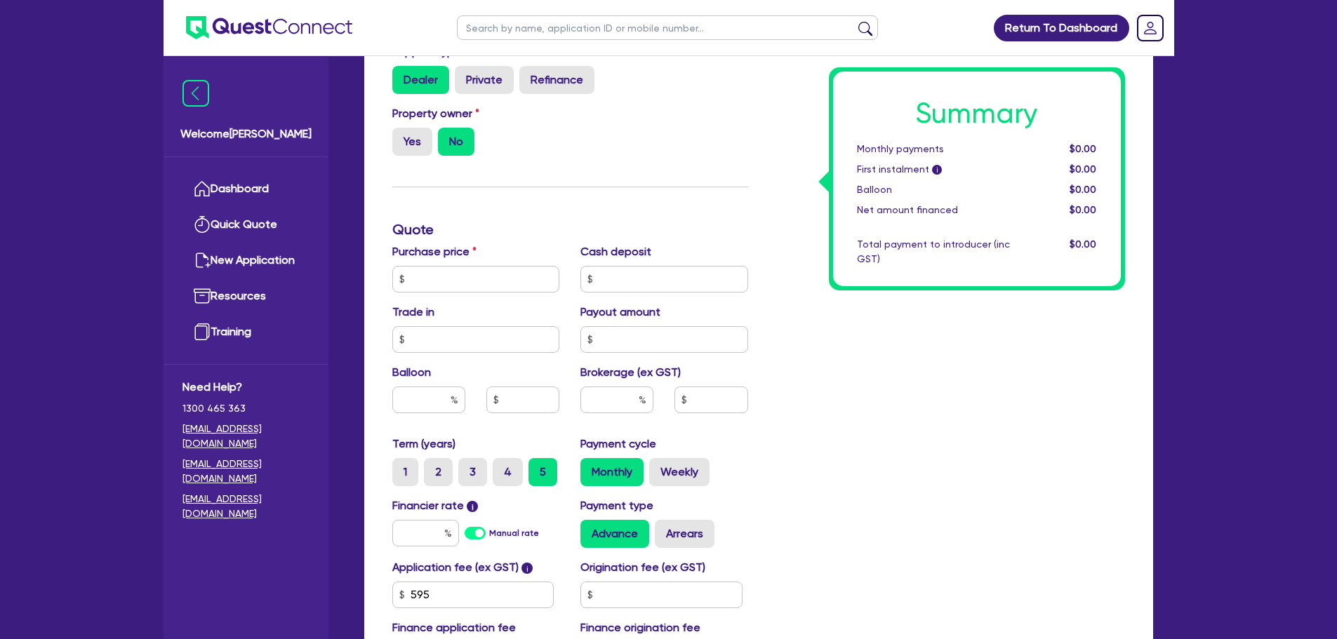
scroll to position [561, 0]
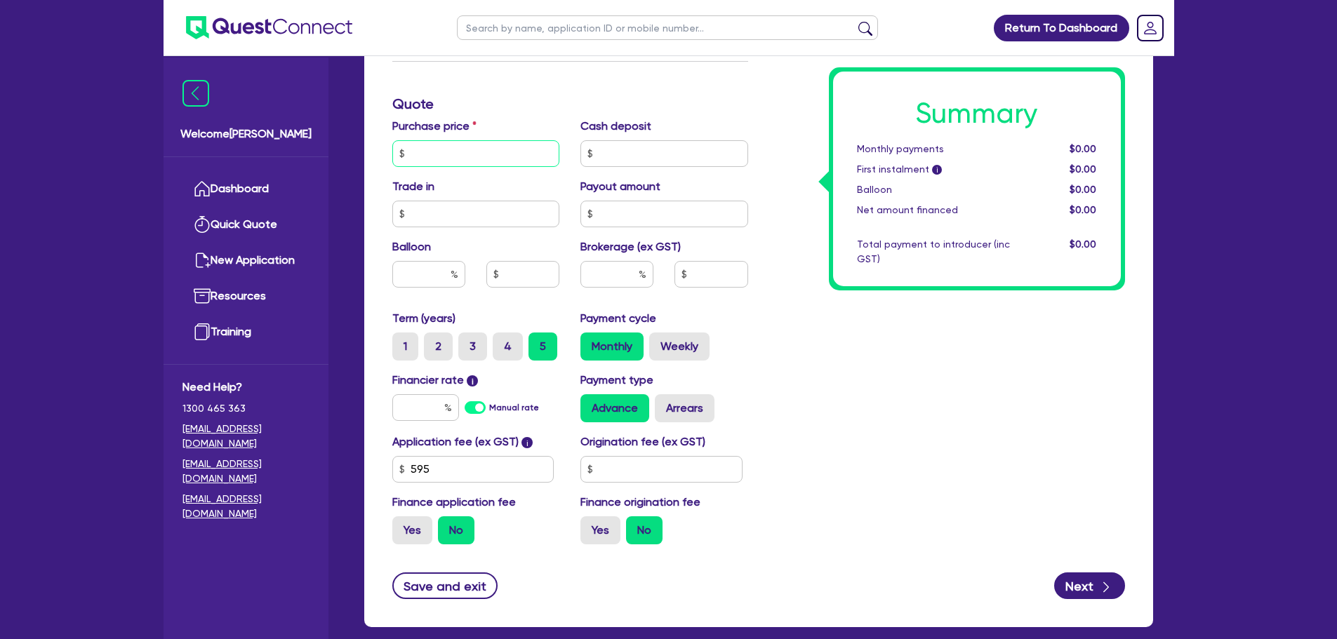
click at [438, 156] on input "text" at bounding box center [476, 153] width 168 height 27
type input "75,000"
click at [615, 281] on input "text" at bounding box center [616, 274] width 73 height 27
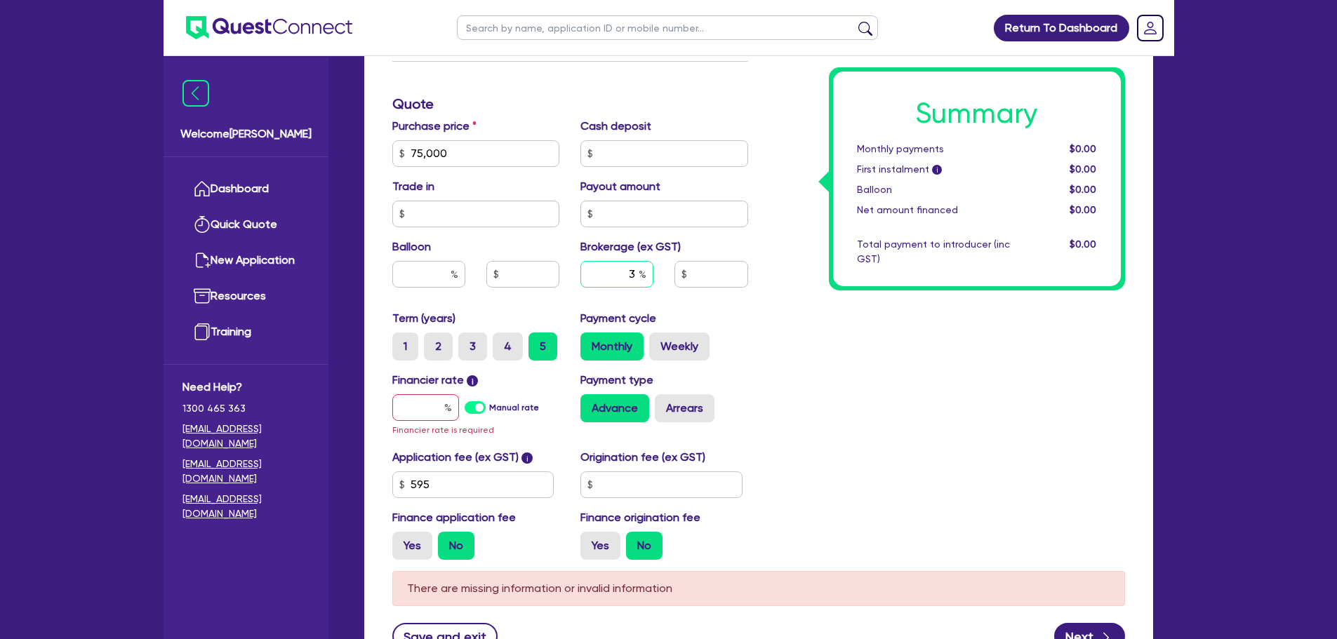
type input "3"
click at [420, 414] on input "text" at bounding box center [425, 407] width 67 height 27
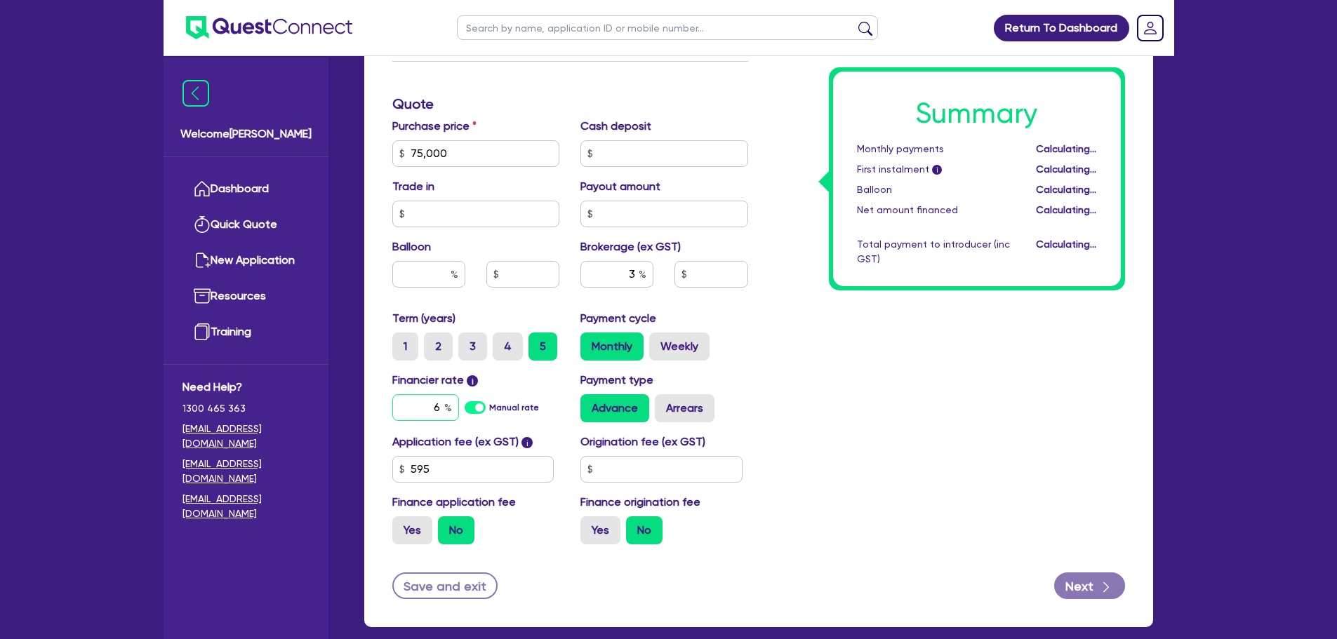
type input "6."
type input "2,250"
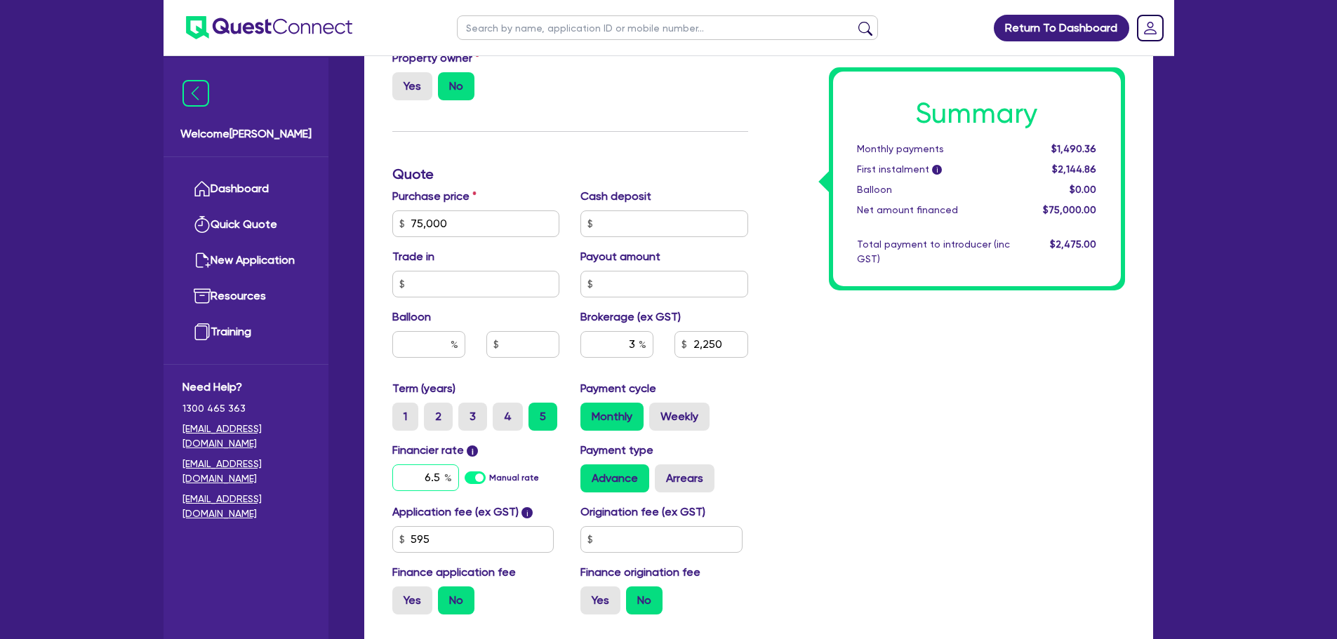
type input "6.5"
click at [884, 357] on div "Summary Monthly payments Calculating... First instalment i Calculating... Ballo…" at bounding box center [947, 216] width 377 height 820
type input "2,250"
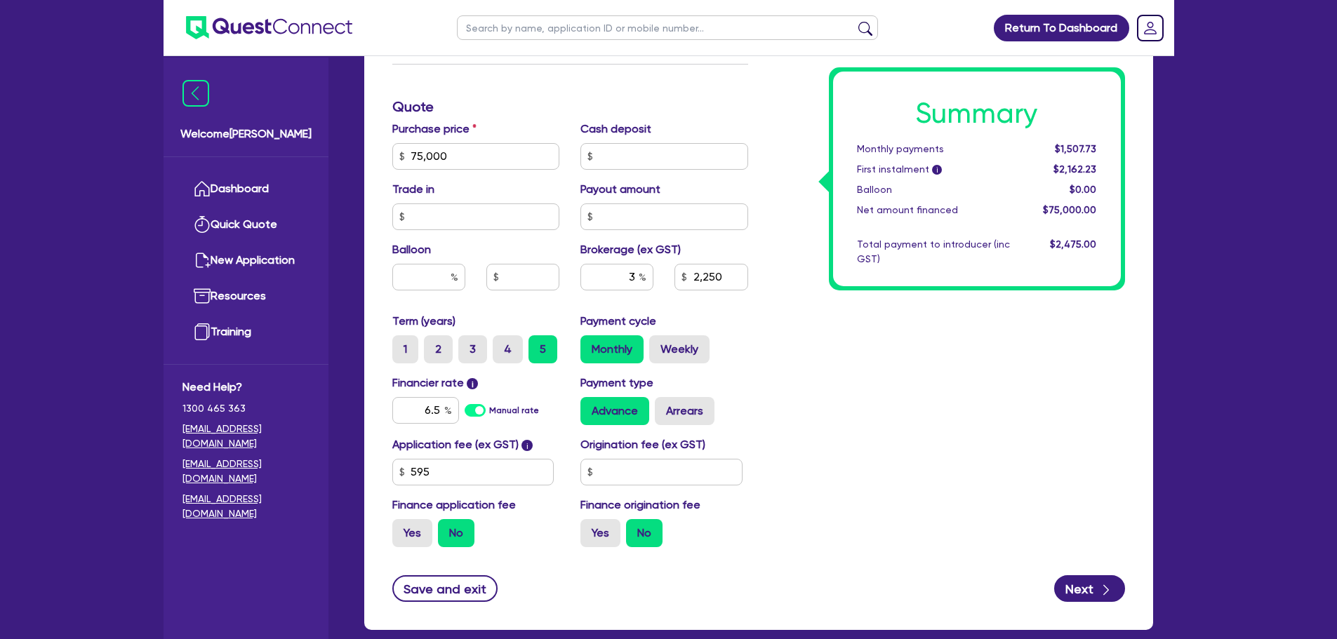
scroll to position [635, 0]
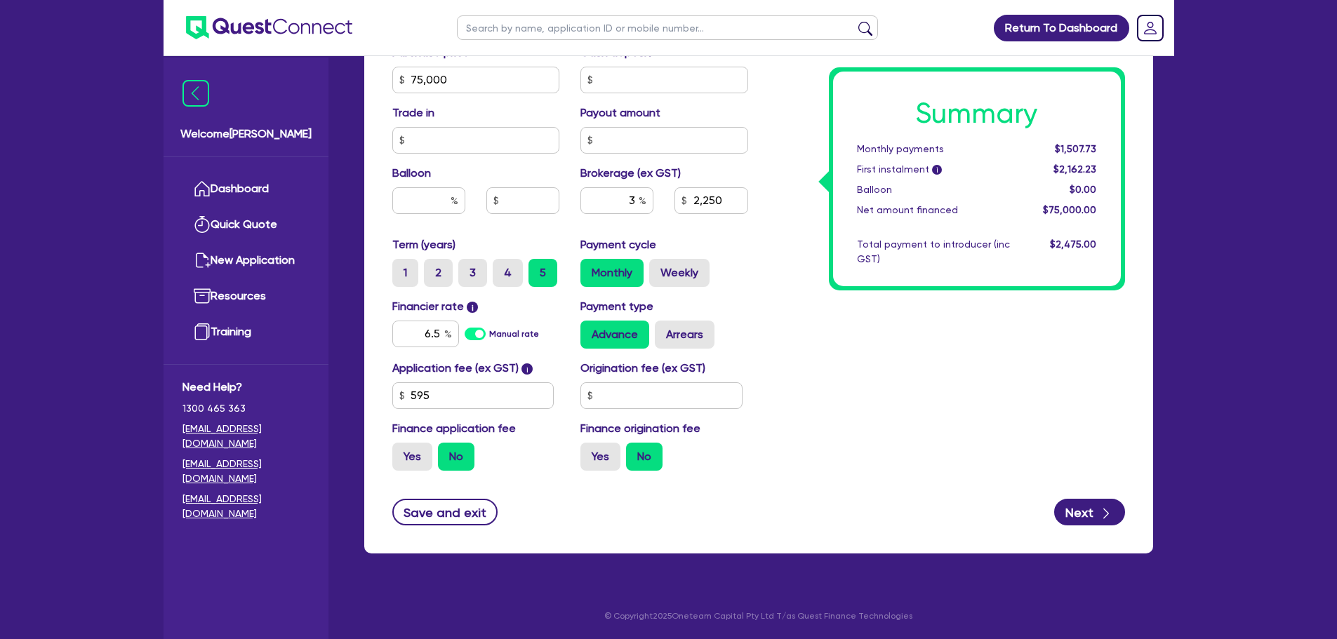
click at [877, 382] on div "Summary Monthly payments $1,507.73 First instalment i $2,162.23 Balloon $0.00 N…" at bounding box center [947, 72] width 377 height 820
click at [635, 403] on input "text" at bounding box center [661, 395] width 162 height 27
type input "318.18"
click at [502, 399] on input "595" at bounding box center [473, 395] width 162 height 27
type input "2,250"
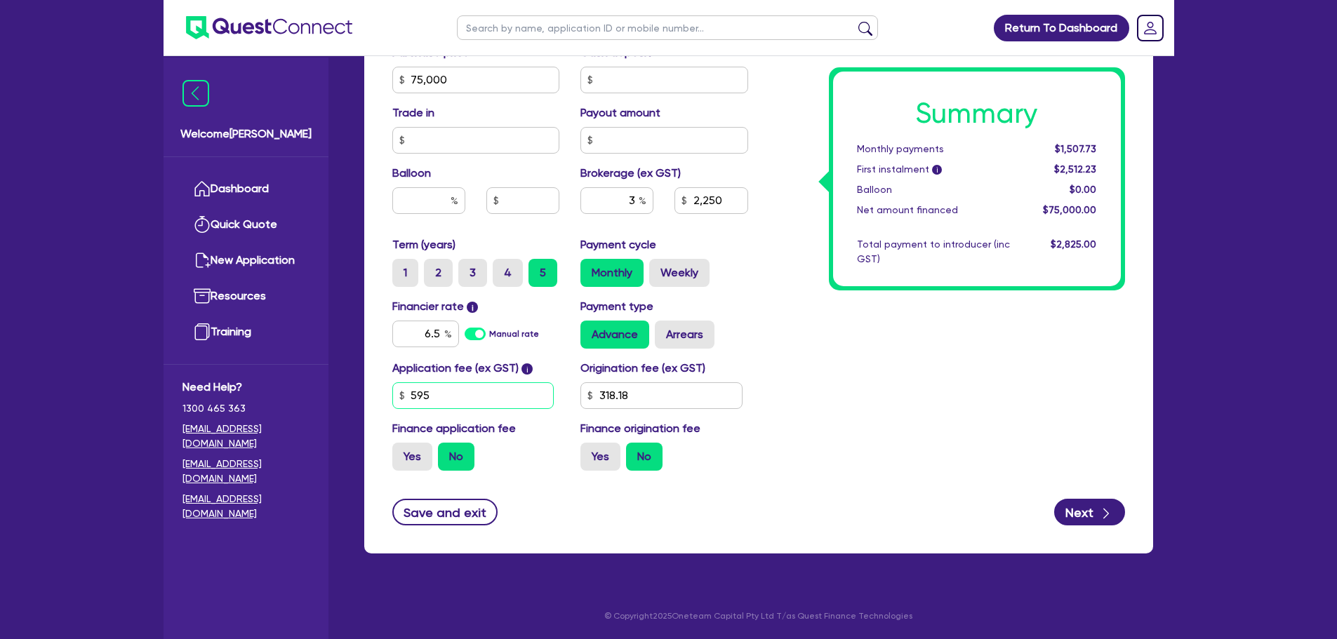
drag, startPoint x: 436, startPoint y: 389, endPoint x: 311, endPoint y: 396, distance: 125.1
click at [364, 385] on div "Finance type Chattel Mortgage Business Loan Asset type category Select Cars and…" at bounding box center [758, 104] width 789 height 899
type input "500"
click at [810, 321] on div "Summary Monthly payments $1,507.73 First instalment i $2,512.23 Balloon $0.00 N…" at bounding box center [947, 72] width 377 height 820
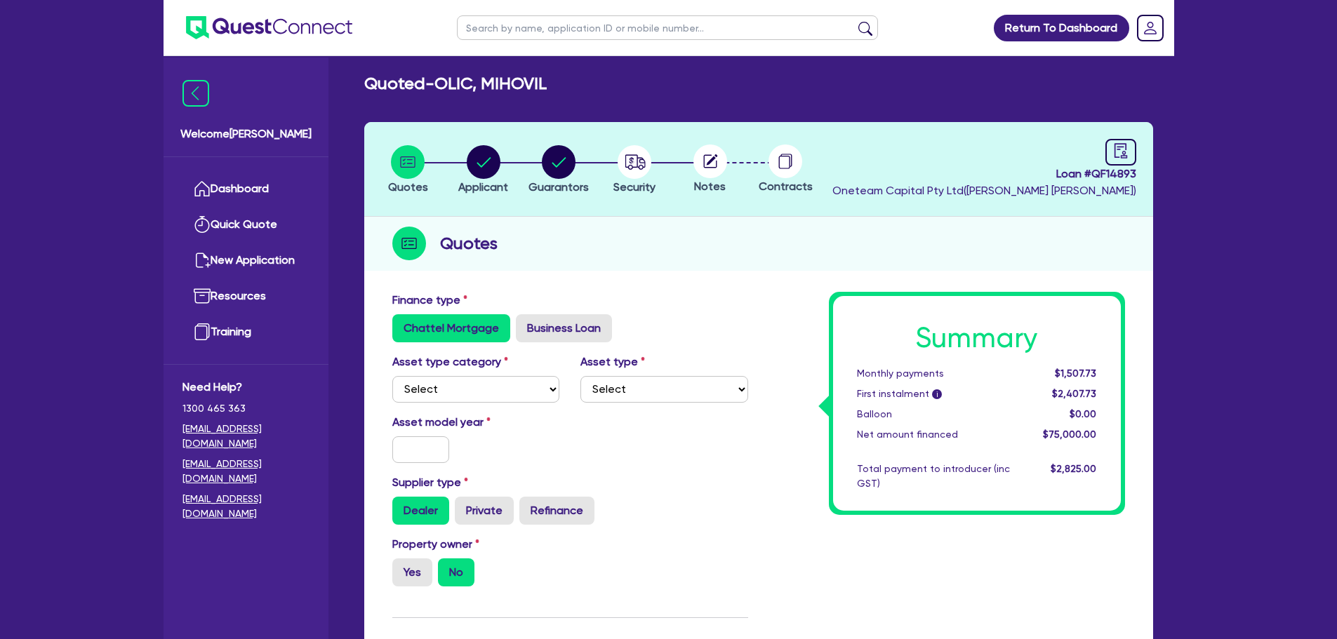
scroll to position [0, 0]
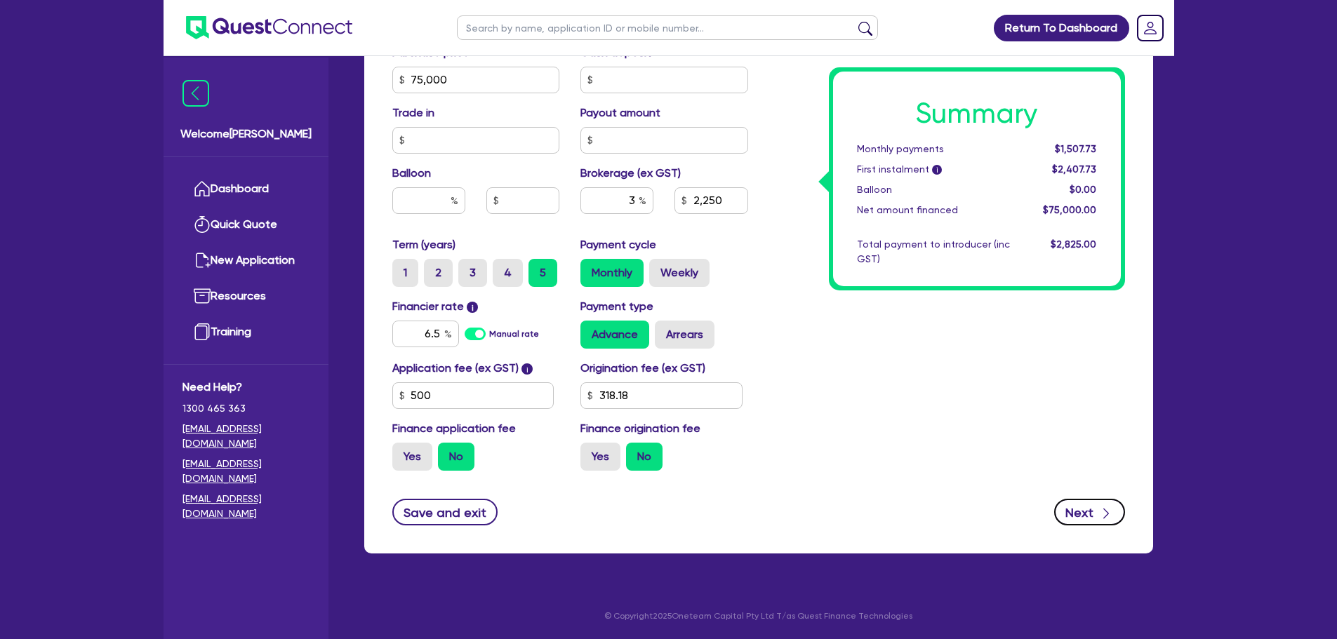
click at [1088, 510] on button "Next" at bounding box center [1089, 512] width 71 height 27
type input "2,250"
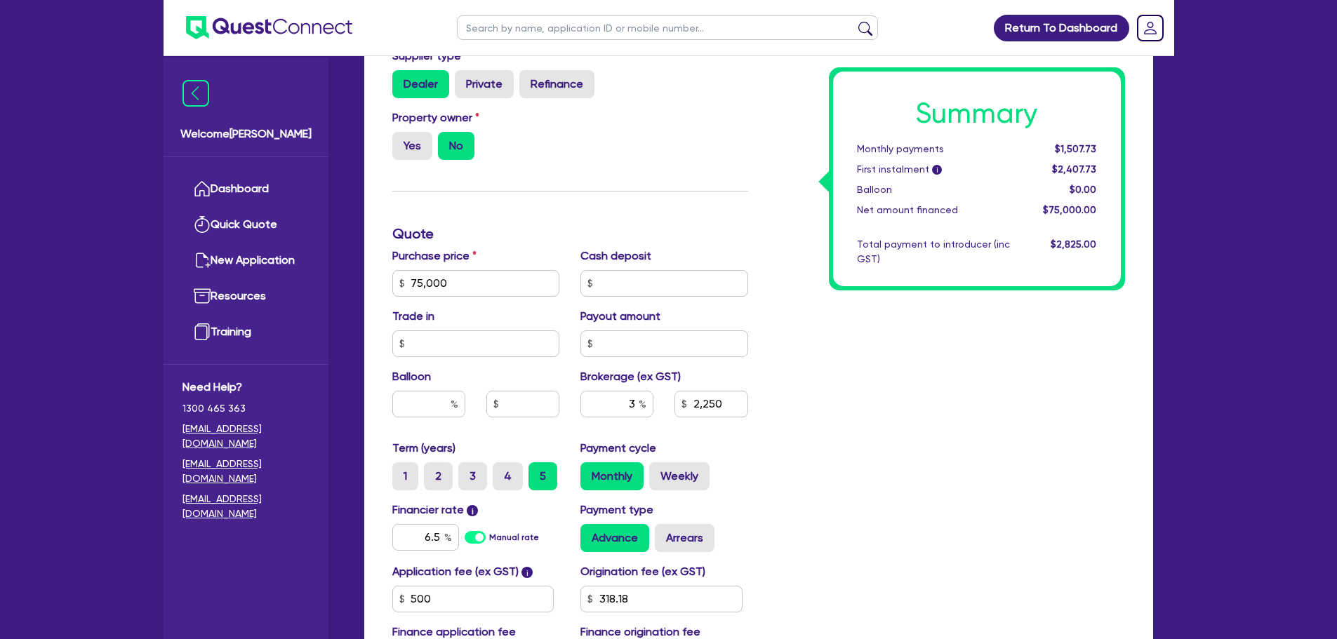
scroll to position [248, 0]
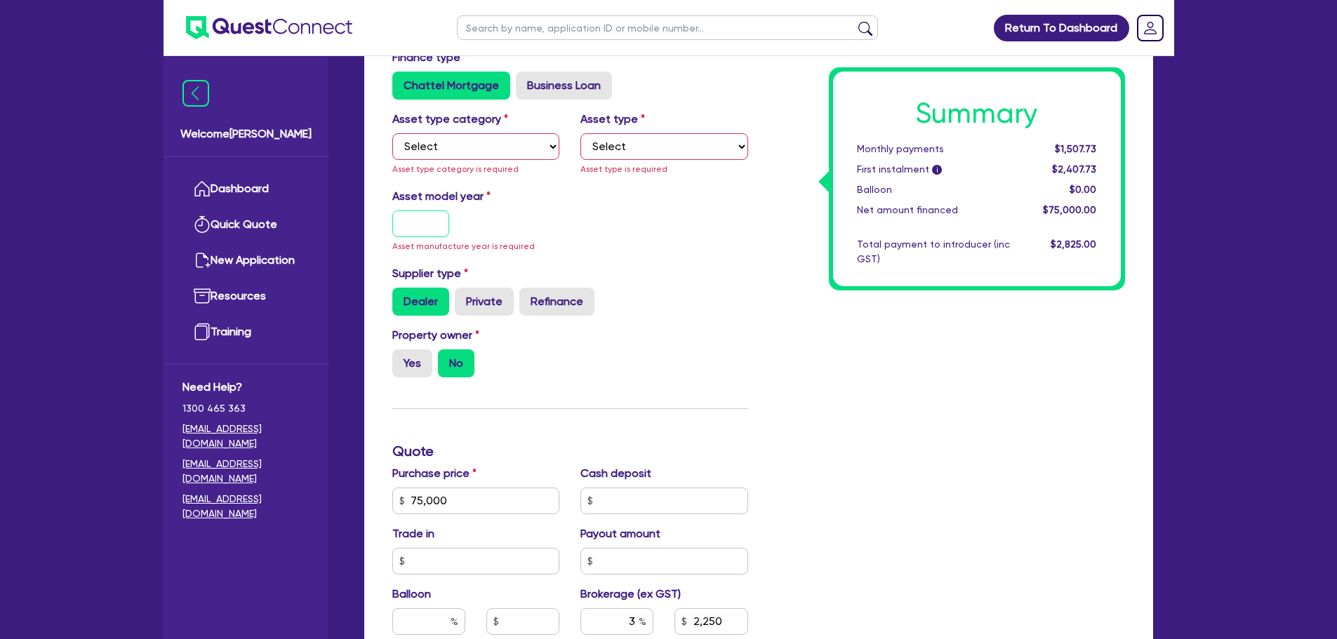
click at [433, 226] on input "text" at bounding box center [421, 224] width 58 height 27
type input "2025"
click at [451, 147] on select "Select Cars and light trucks Primary assets Secondary assets Tertiary assets" at bounding box center [476, 146] width 168 height 27
type input "2,250"
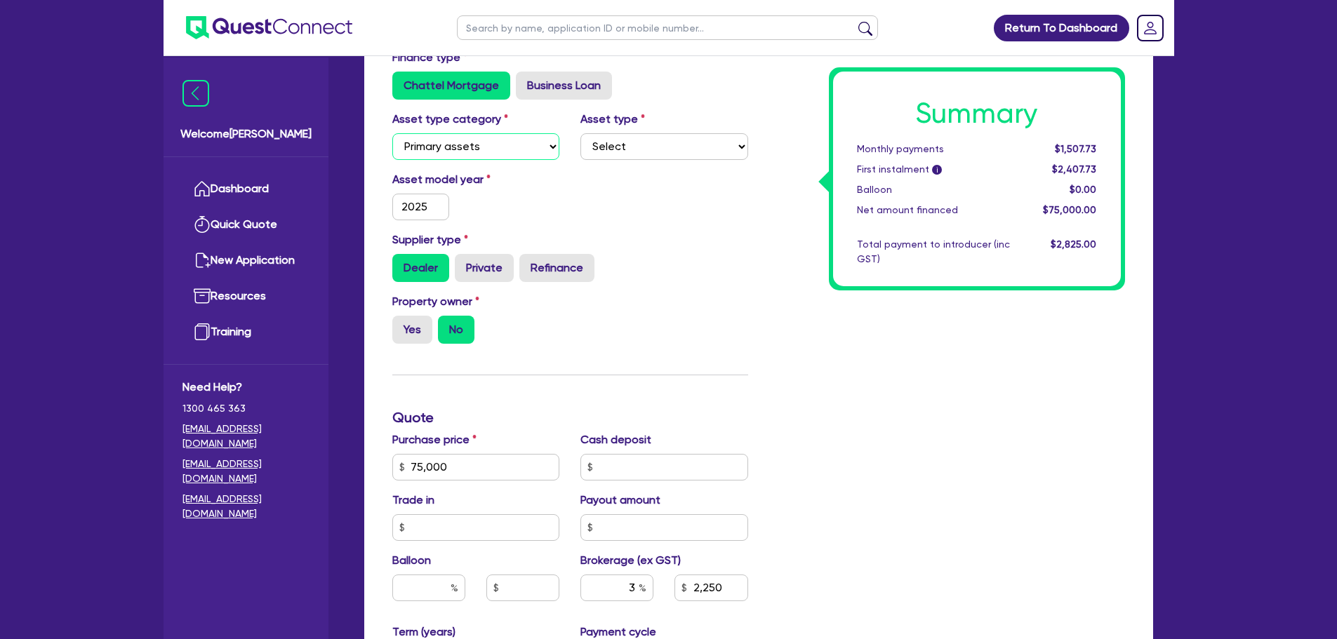
click at [392, 133] on select "Select Cars and light trucks Primary assets Secondary assets Tertiary assets" at bounding box center [476, 146] width 168 height 27
click at [471, 155] on select "Select Cars and light trucks Primary assets Secondary assets Tertiary assets" at bounding box center [476, 146] width 168 height 27
select select "CARS_AND_LIGHT_TRUCKS"
click at [392, 133] on select "Select Cars and light trucks Primary assets Secondary assets Tertiary assets" at bounding box center [476, 146] width 168 height 27
click at [595, 154] on select "Select Passenger vehicles Vans and utes Light trucks up to 4.5 tonne" at bounding box center [664, 146] width 168 height 27
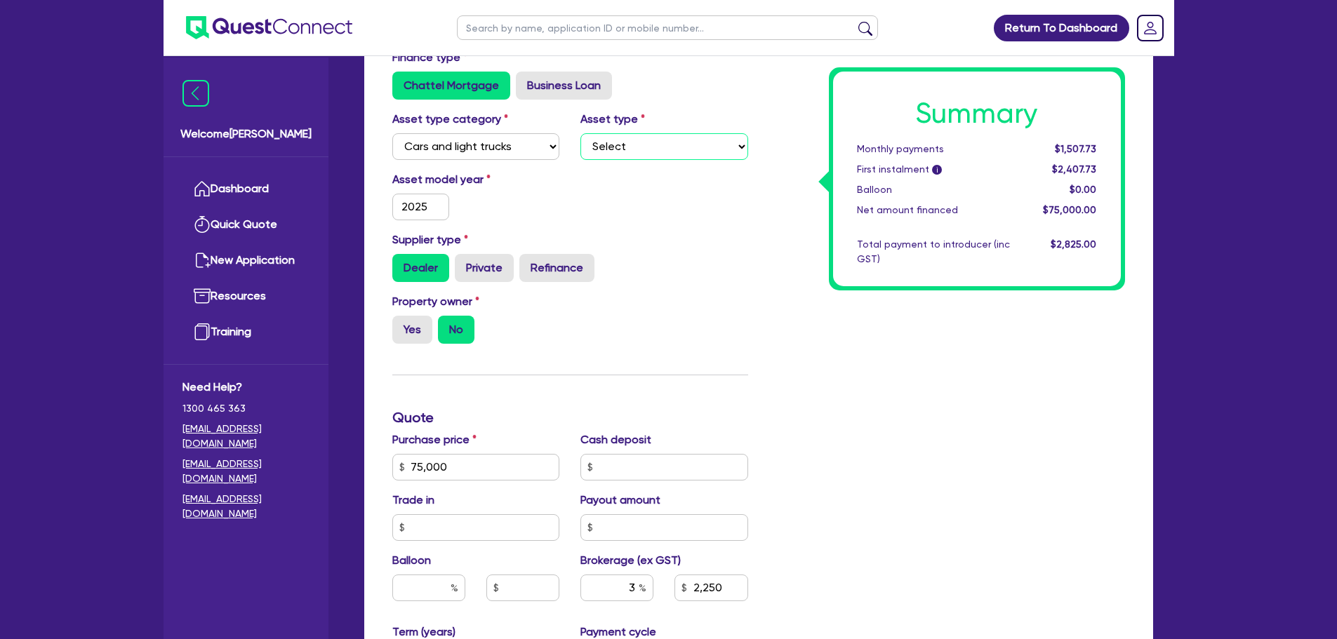
select select "PASSENGER_VEHICLES"
click at [580, 133] on select "Select Passenger vehicles Vans and utes Light trucks up to 4.5 tonne" at bounding box center [664, 146] width 168 height 27
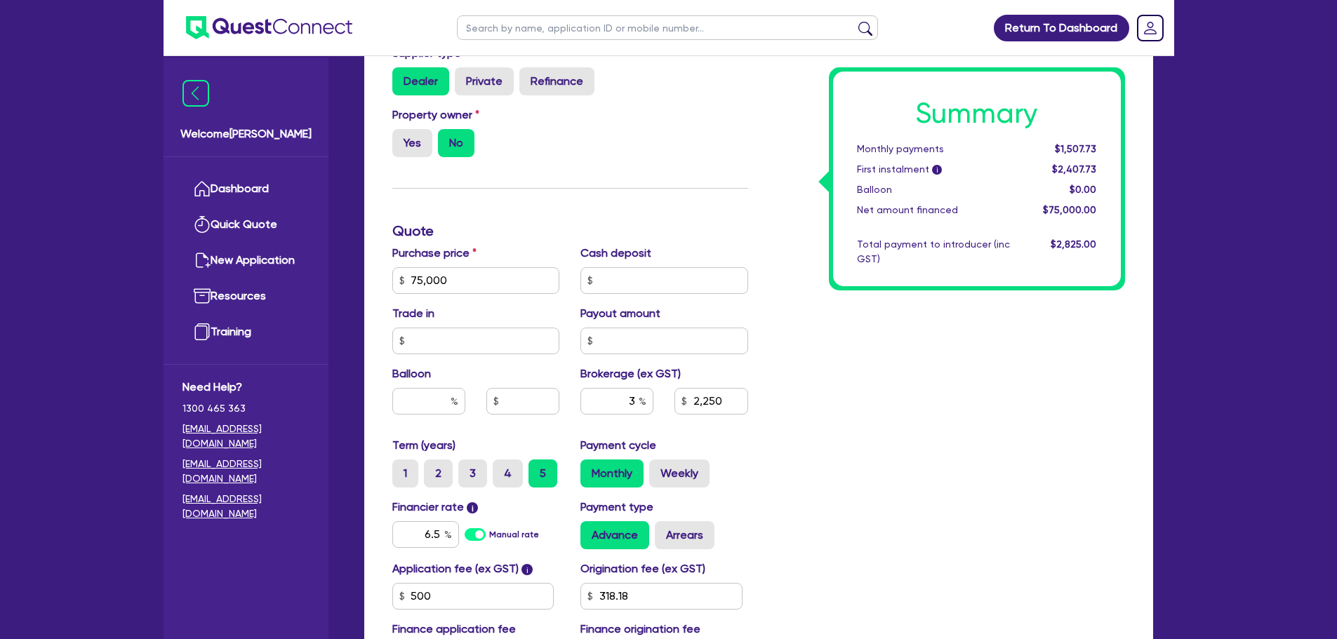
scroll to position [599, 0]
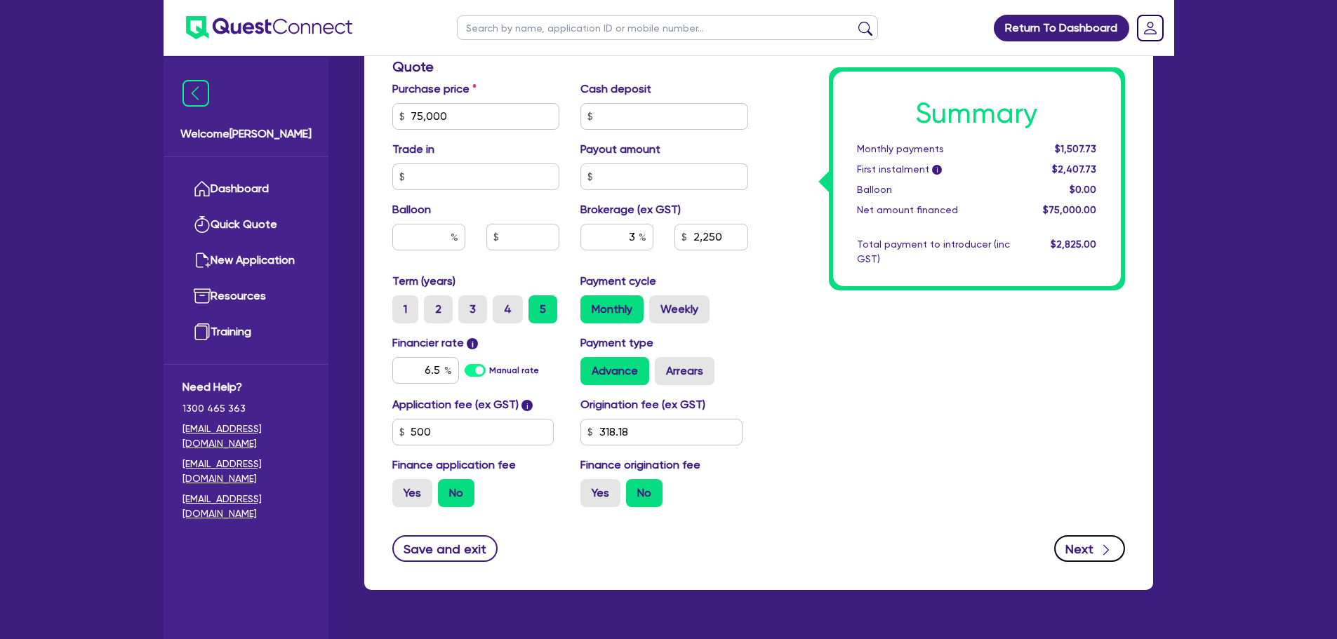
click at [1091, 549] on button "Next" at bounding box center [1089, 548] width 71 height 27
type input "2,250"
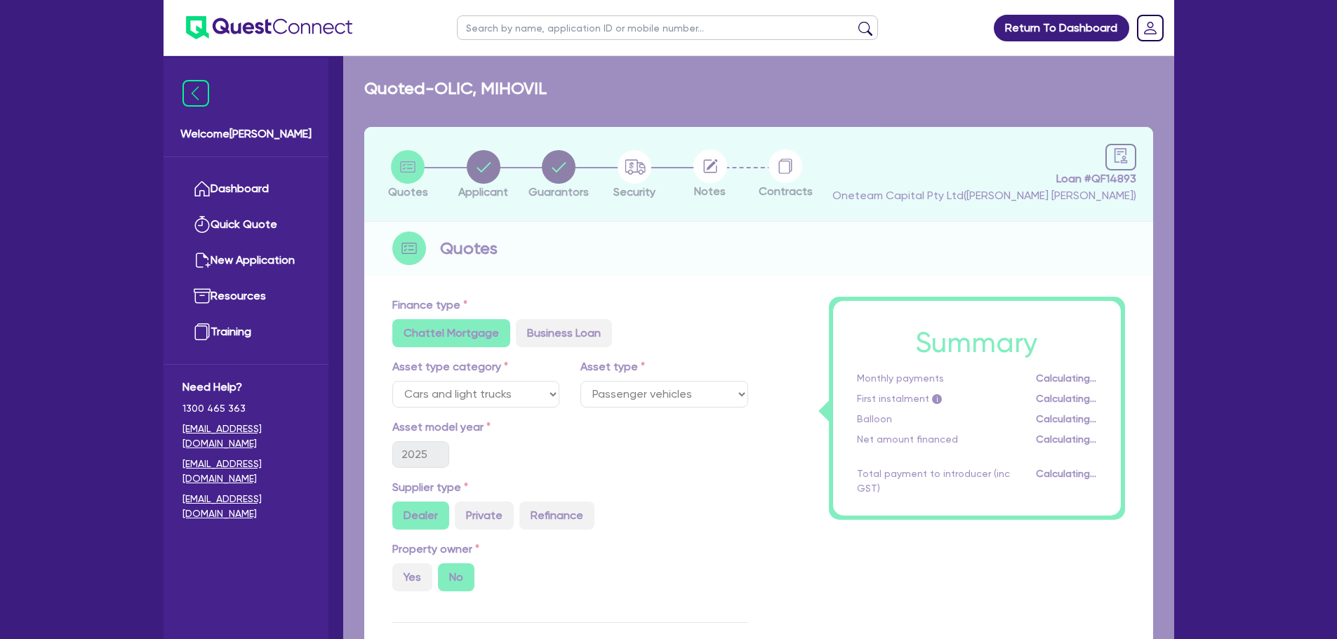
select select "SOLE_TRADER"
select select "TRANSPORT_WAREHOUSING"
select select "WAREHOUSING"
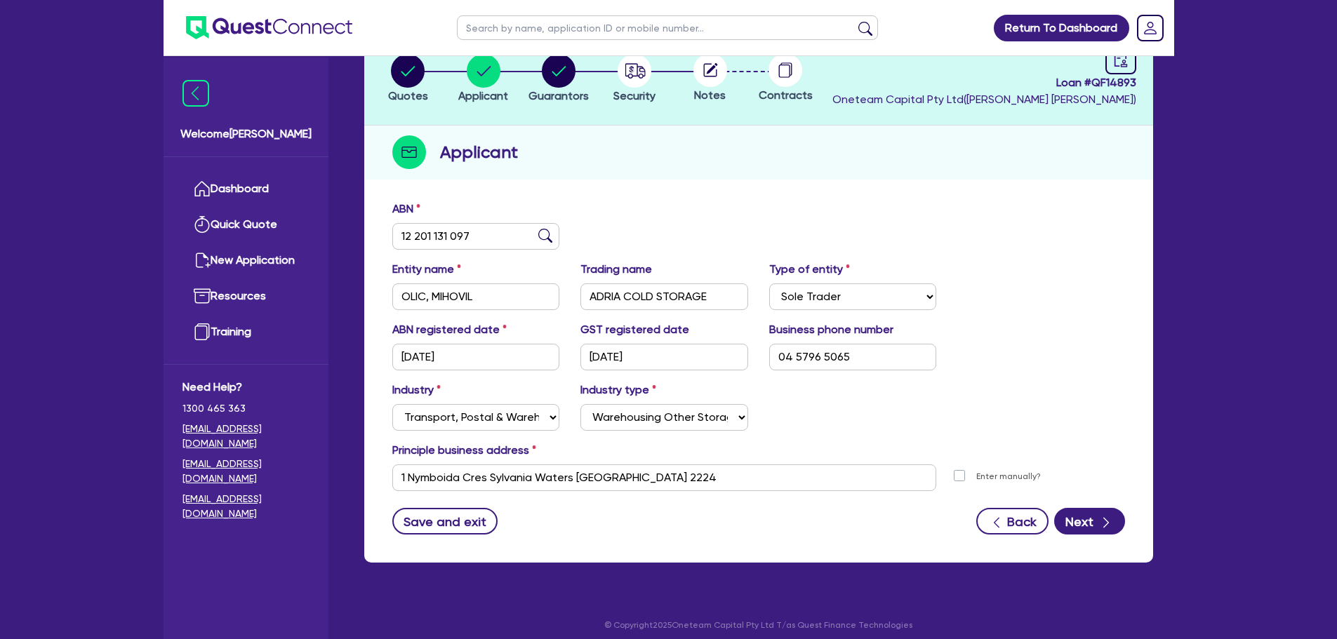
scroll to position [105, 0]
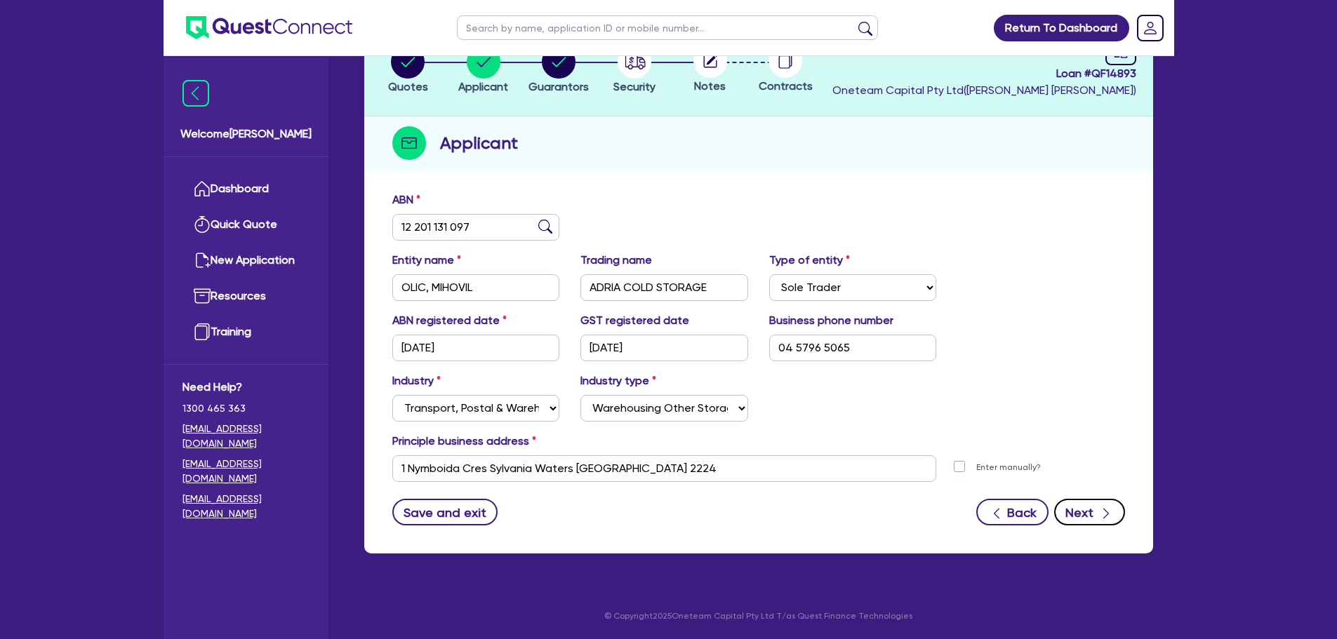
click at [1089, 518] on button "Next" at bounding box center [1089, 512] width 71 height 27
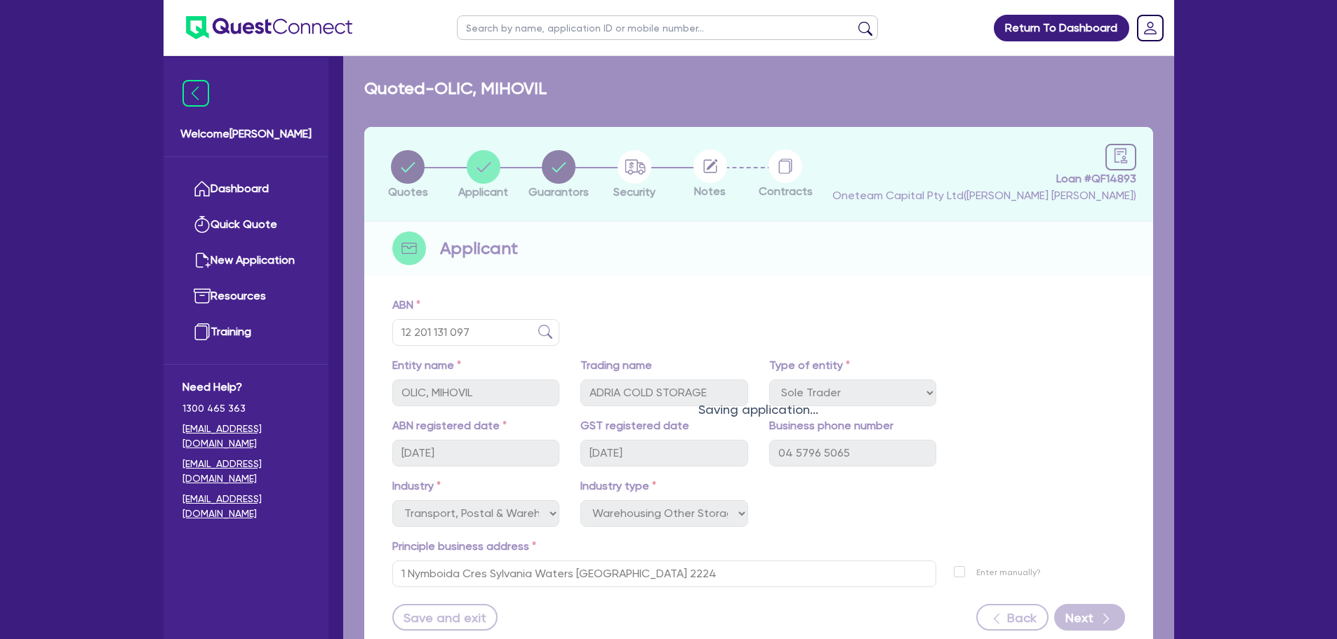
select select "MR"
select select "[GEOGRAPHIC_DATA]"
select select "MARRIED"
select select "PROPERTY"
select select "EQUIPMENT"
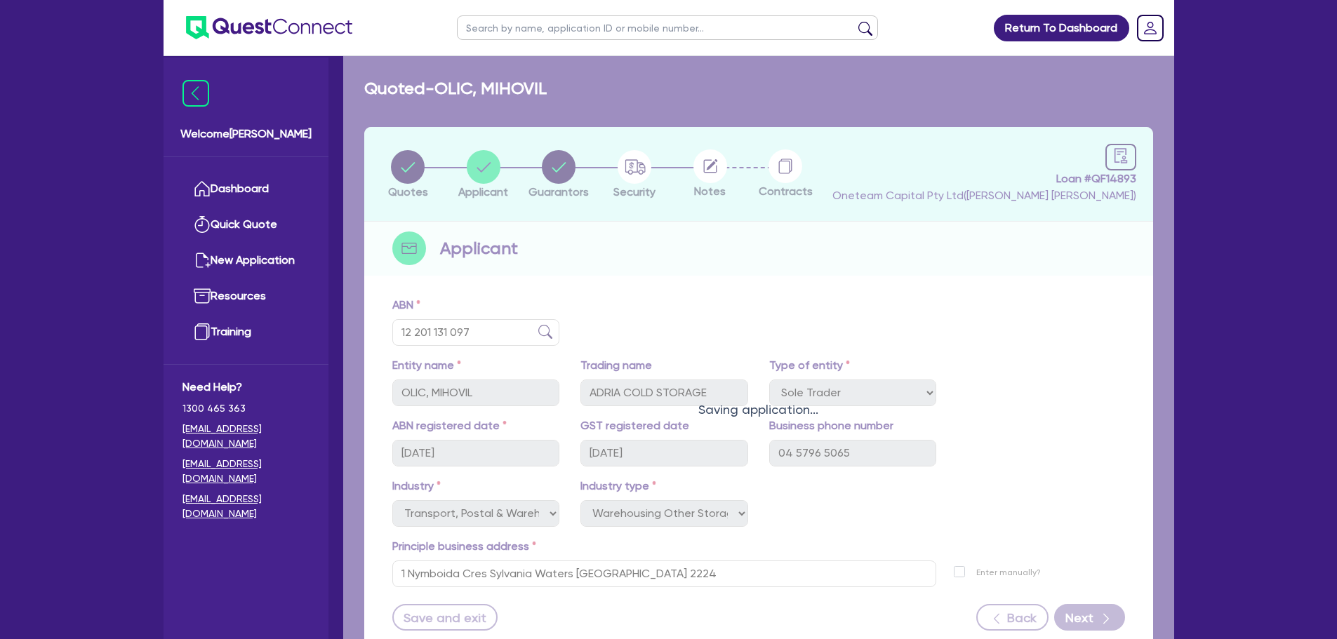
select select "CASH"
select select "HOUSEHOLD_PERSONAL"
select select "VEHICLE"
select select "MORTGAGE"
select select "VEHICLE_LOAN"
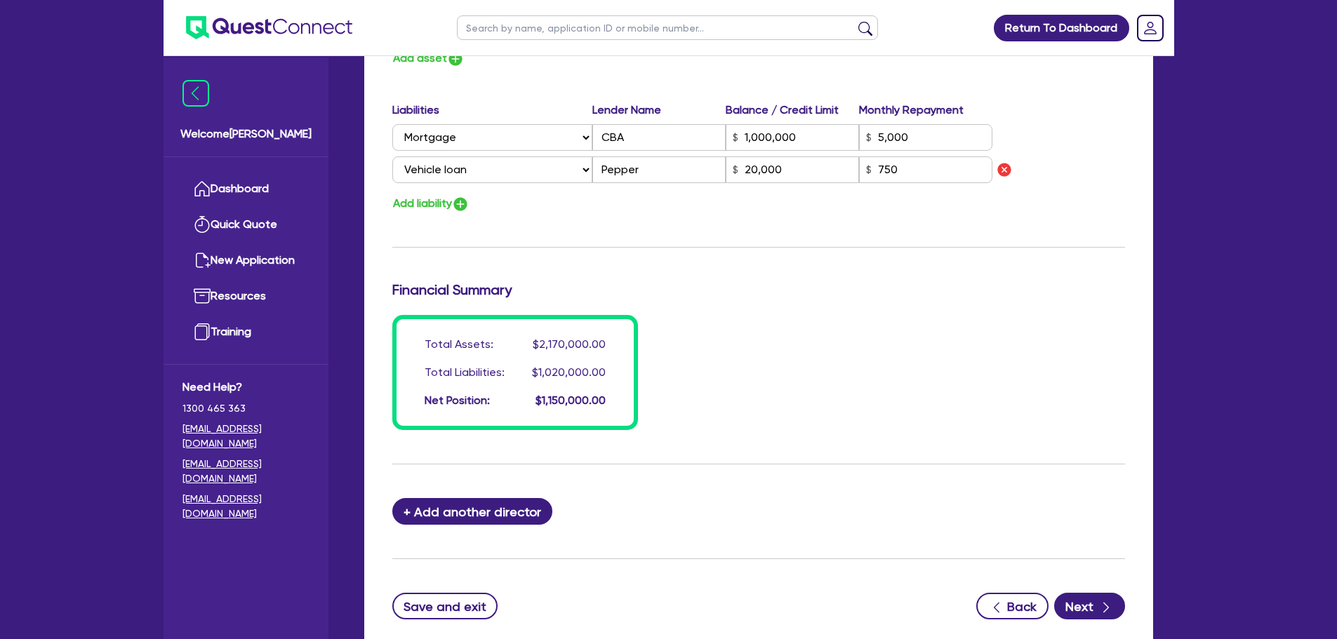
scroll to position [1160, 0]
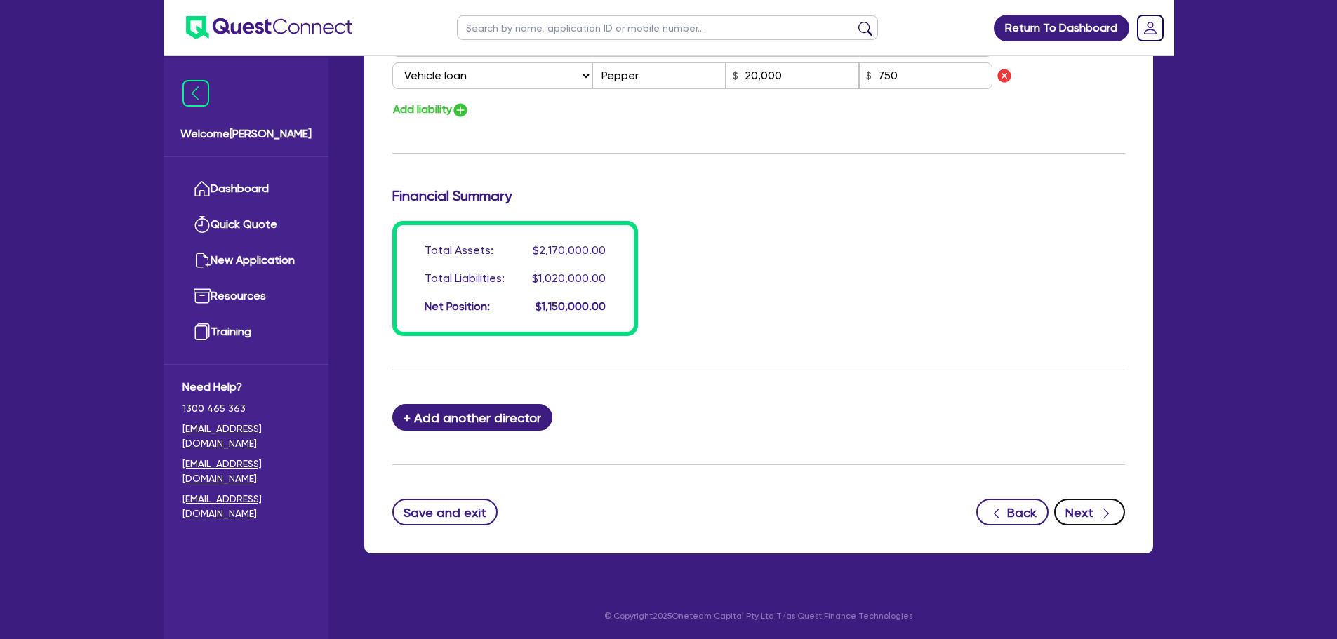
click at [1076, 509] on button "Next" at bounding box center [1089, 512] width 71 height 27
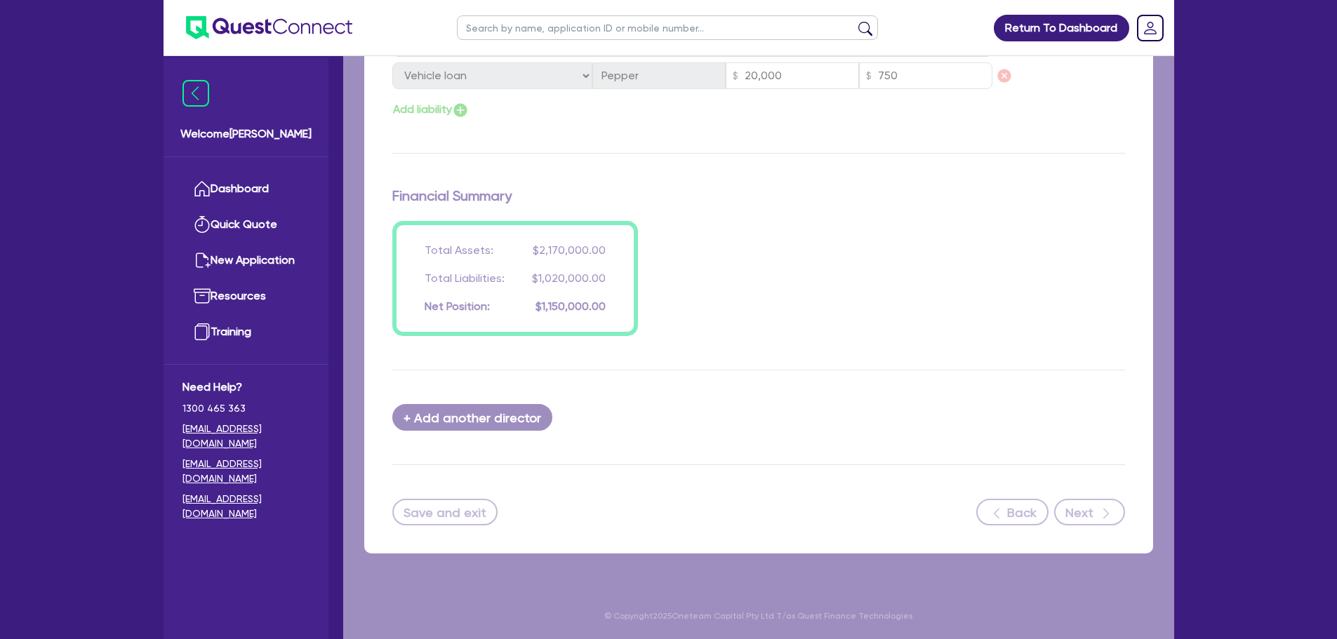
select select "CARS_AND_LIGHT_TRUCKS"
select select "PASSENGER_VEHICLES"
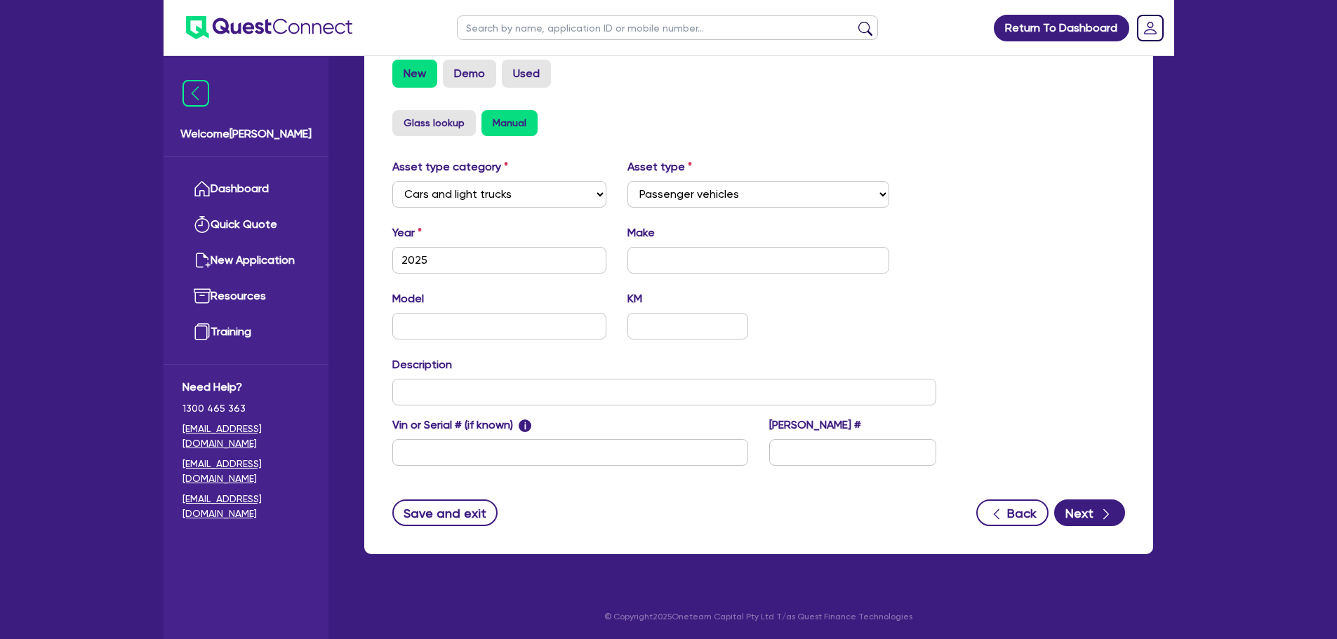
scroll to position [441, 0]
click at [666, 264] on input "text" at bounding box center [758, 259] width 262 height 27
click at [449, 259] on input "2025" at bounding box center [499, 259] width 215 height 27
type input "2023"
click at [940, 233] on div "Quotes Applicant Guarantors Security Notes Contracts Loan # QF14893 Oneteam Cap…" at bounding box center [759, 128] width 810 height 884
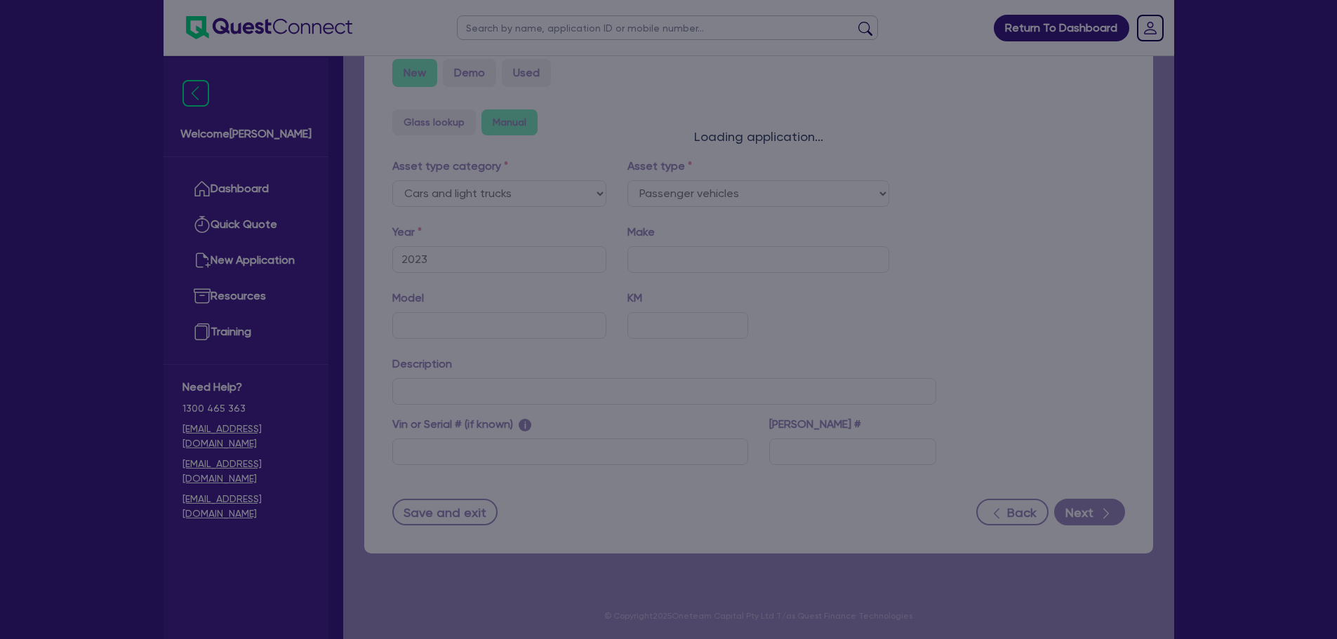
select select "PASSENGER_VEHICLES"
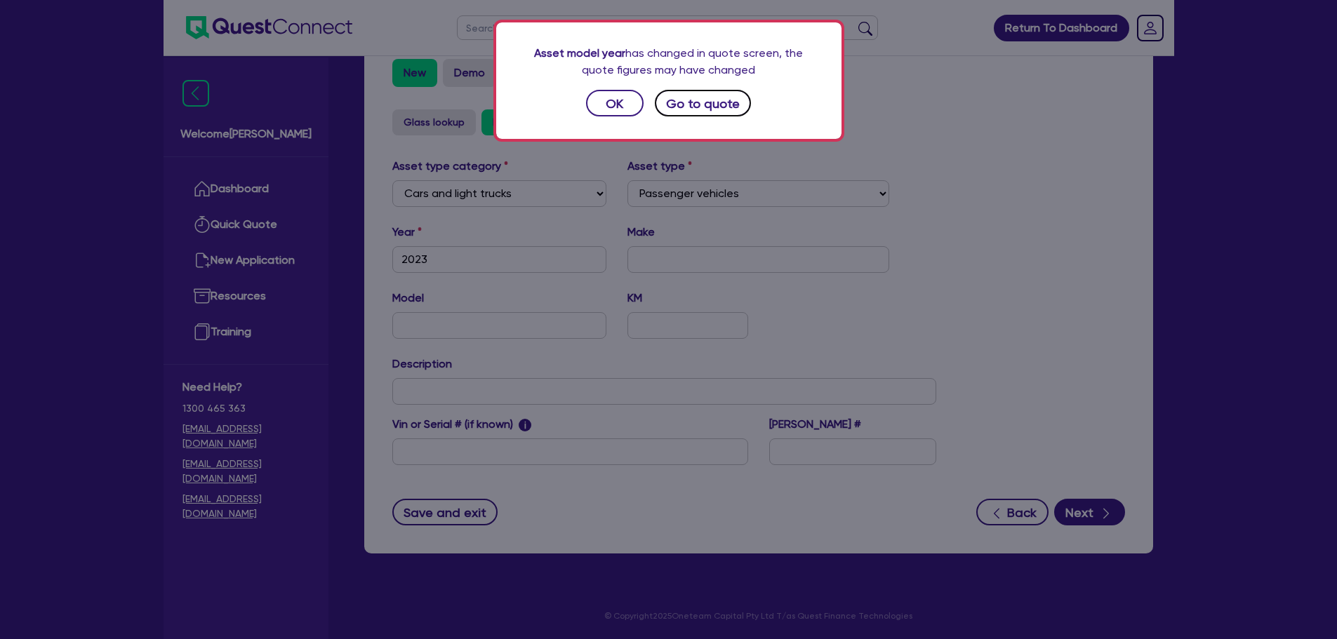
click at [682, 102] on button "Go to quote" at bounding box center [703, 103] width 97 height 27
select select "CARS_AND_LIGHT_TRUCKS"
select select "PASSENGER_VEHICLES"
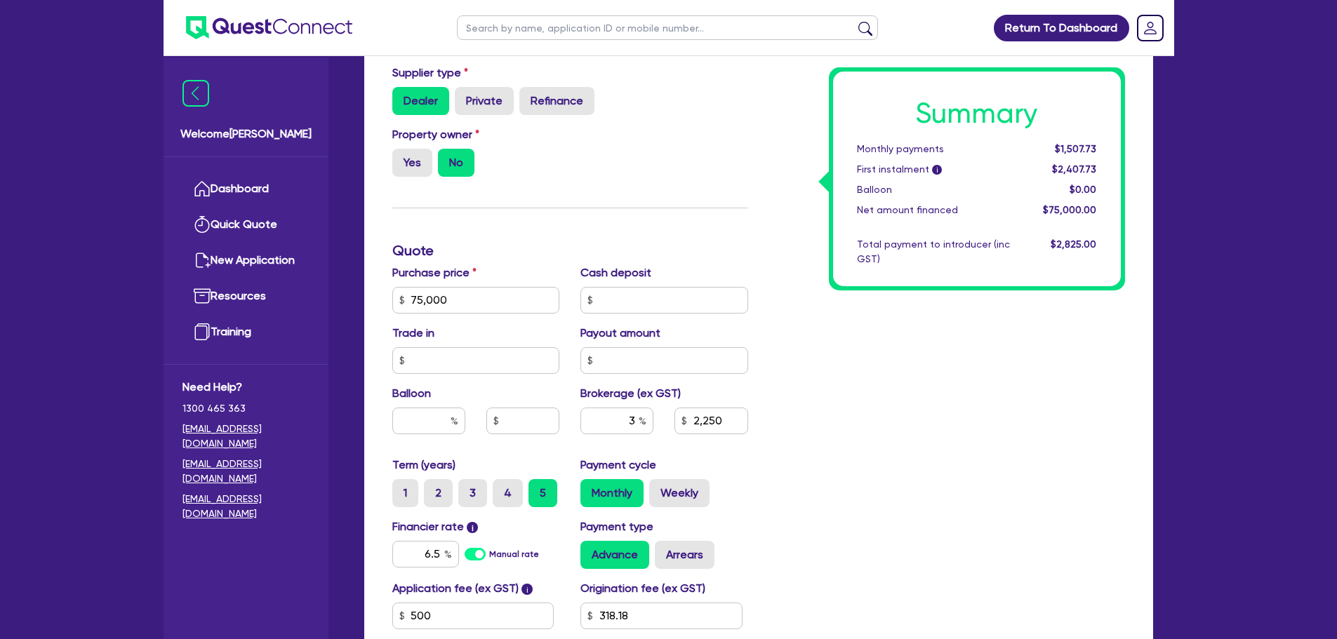
scroll to position [421, 0]
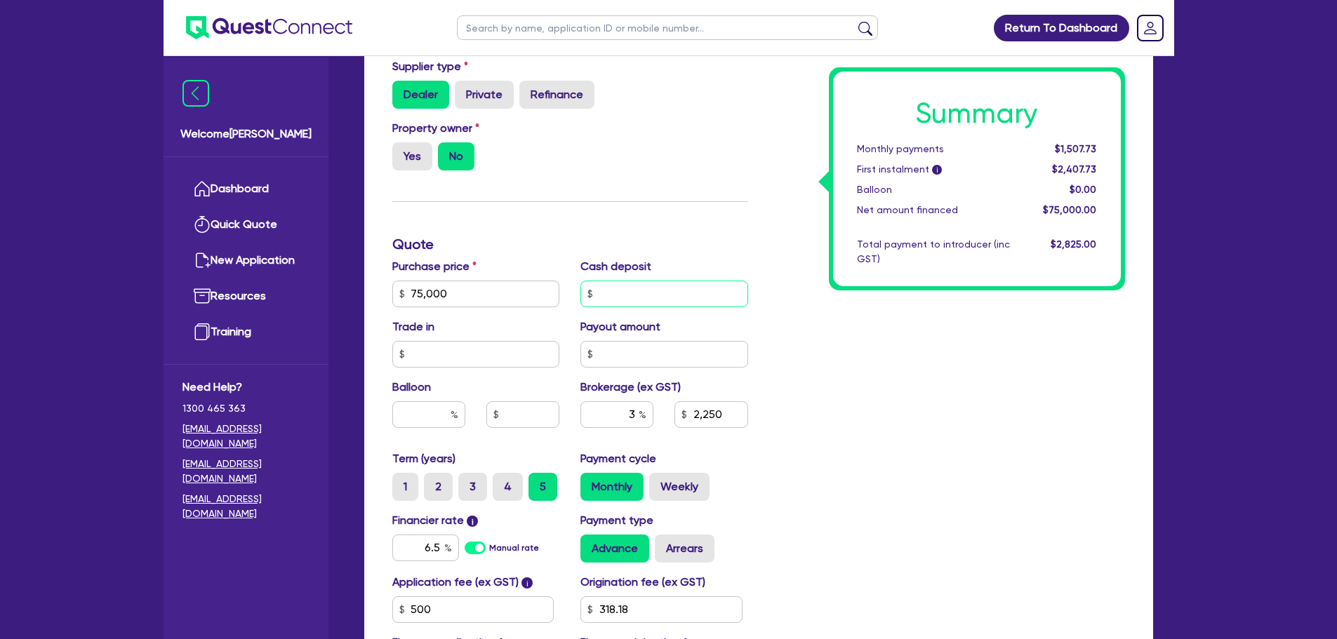
click at [637, 288] on input "text" at bounding box center [664, 294] width 168 height 27
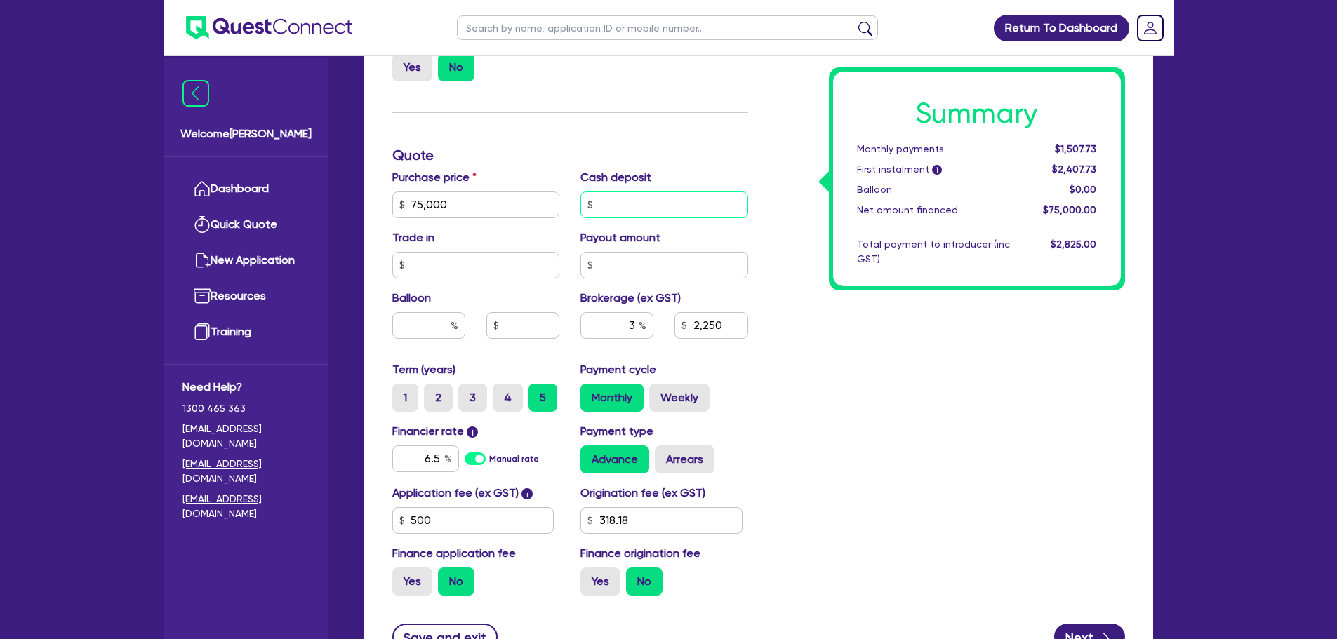
scroll to position [632, 0]
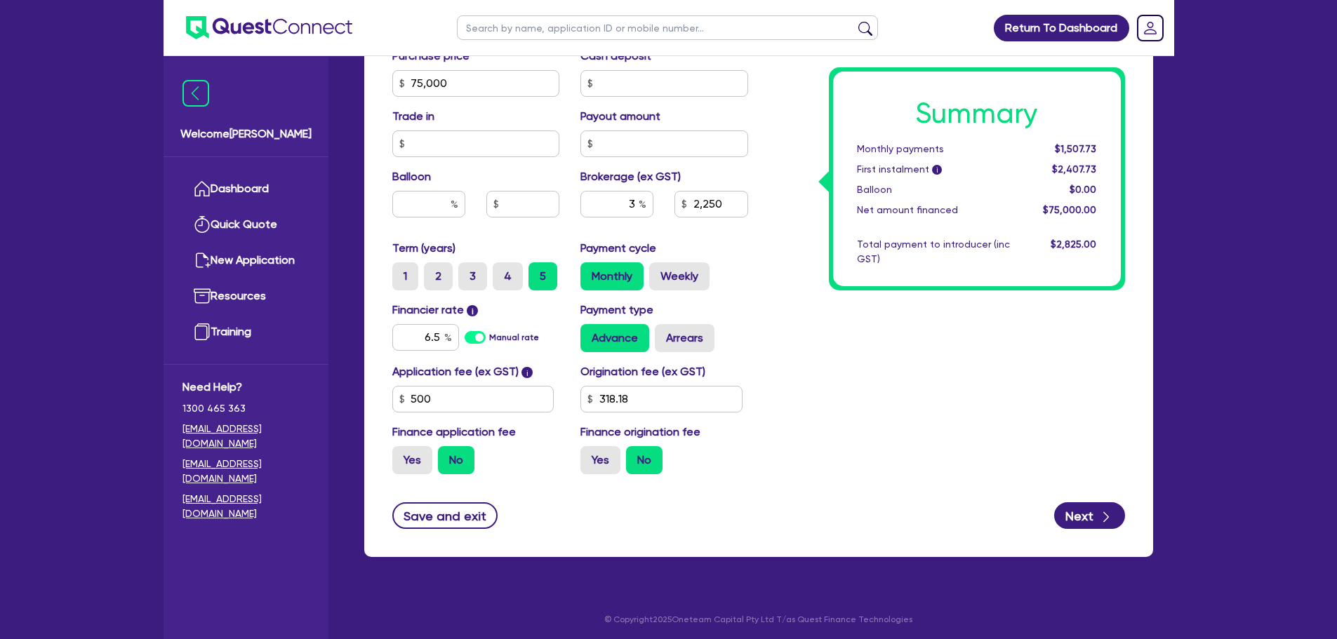
type input "75,000"
type input "2,250"
click at [858, 330] on div "Summary Monthly payments $1,507.73 First instalment i $2,407.73 Balloon $0.00 N…" at bounding box center [947, 75] width 377 height 820
type input "75,000"
type input "2,250"
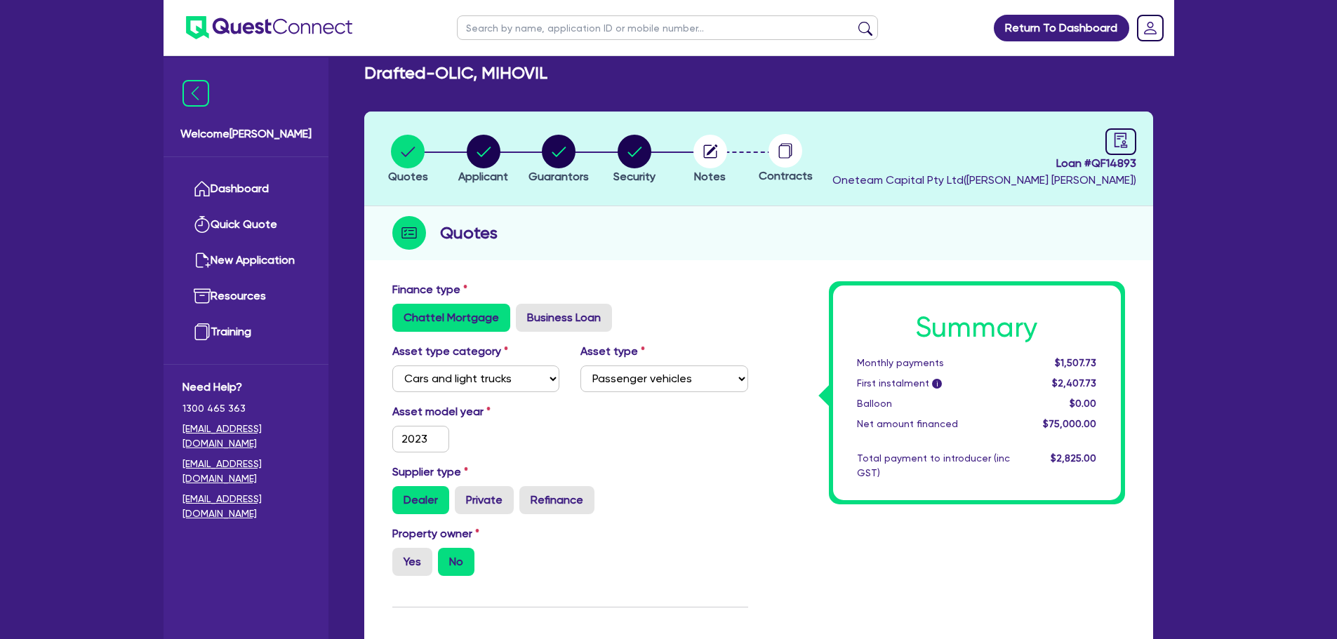
scroll to position [0, 0]
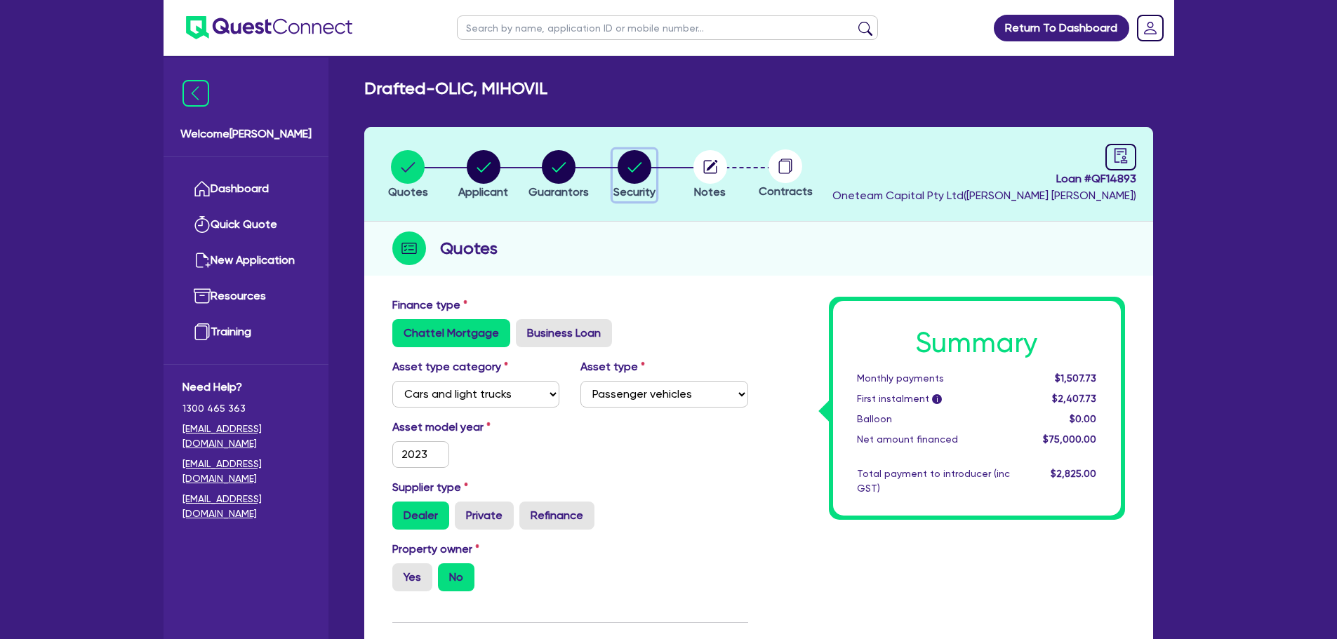
click at [630, 168] on circle "button" at bounding box center [635, 167] width 34 height 34
select select "CARS_AND_LIGHT_TRUCKS"
select select "PASSENGER_VEHICLES"
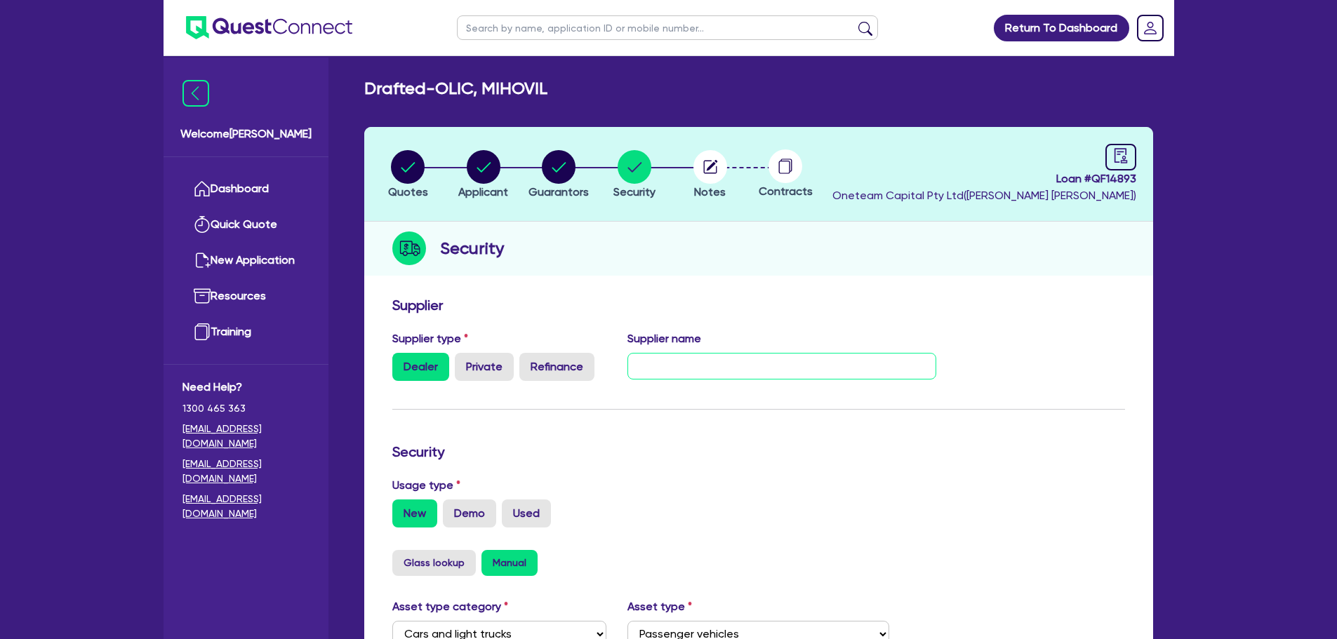
click at [686, 373] on input "text" at bounding box center [781, 366] width 309 height 27
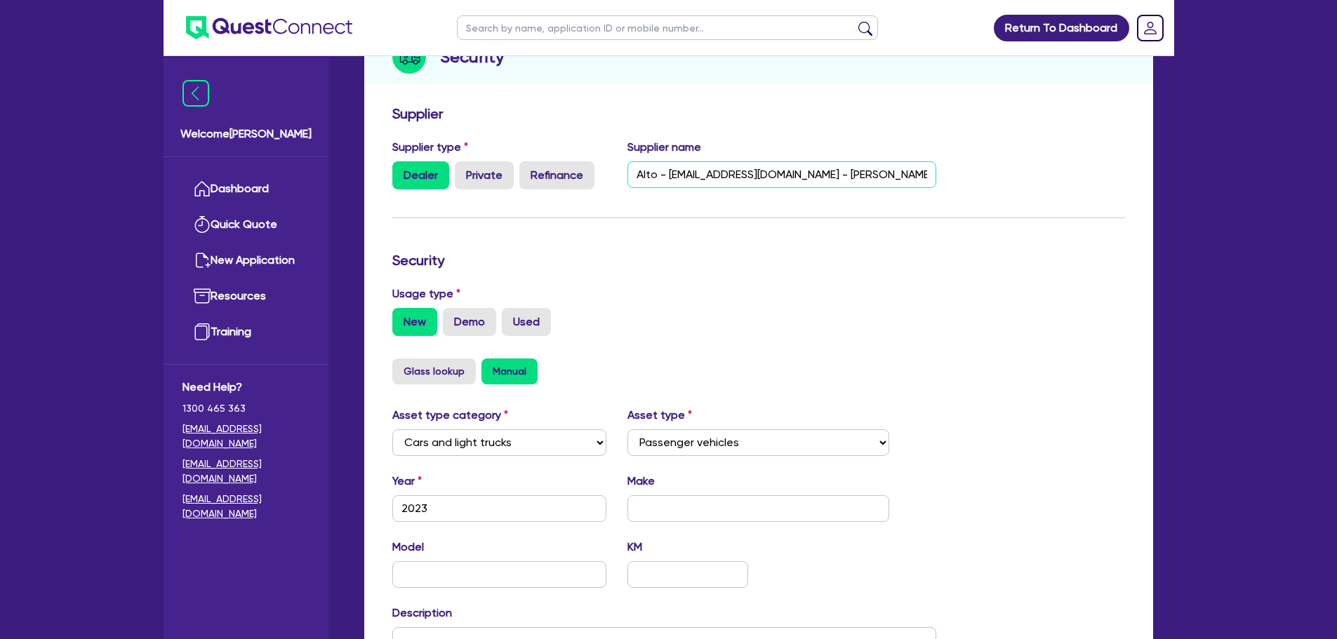
scroll to position [441, 0]
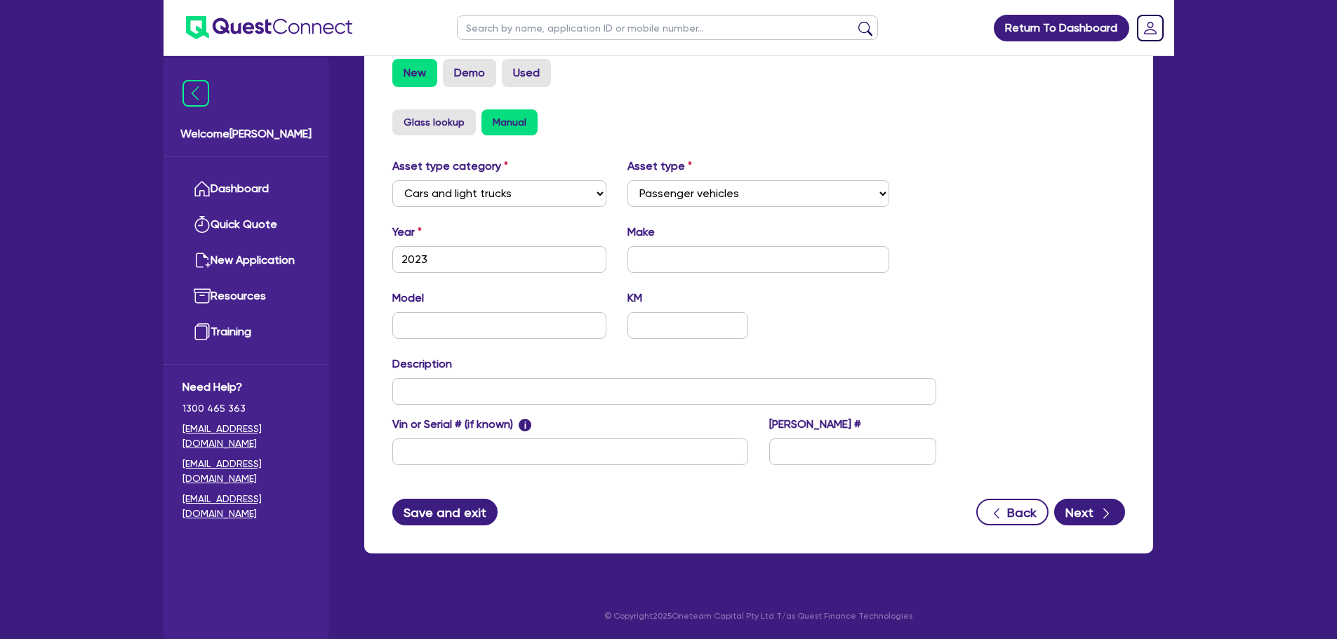
type input "Alto - [EMAIL_ADDRESS][DOMAIN_NAME] - [PERSON_NAME]"
click at [434, 517] on button "Save and exit" at bounding box center [445, 512] width 106 height 27
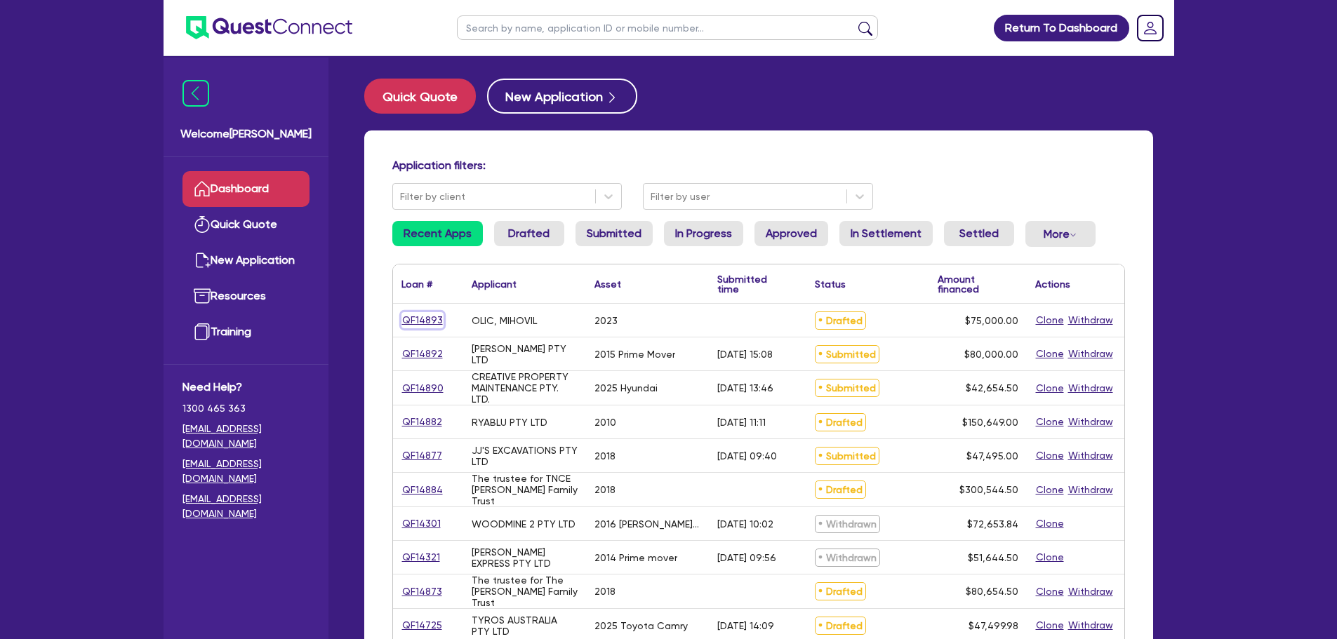
click at [421, 321] on link "QF14893" at bounding box center [422, 320] width 42 height 16
select select "CARS_AND_LIGHT_TRUCKS"
select select "PASSENGER_VEHICLES"
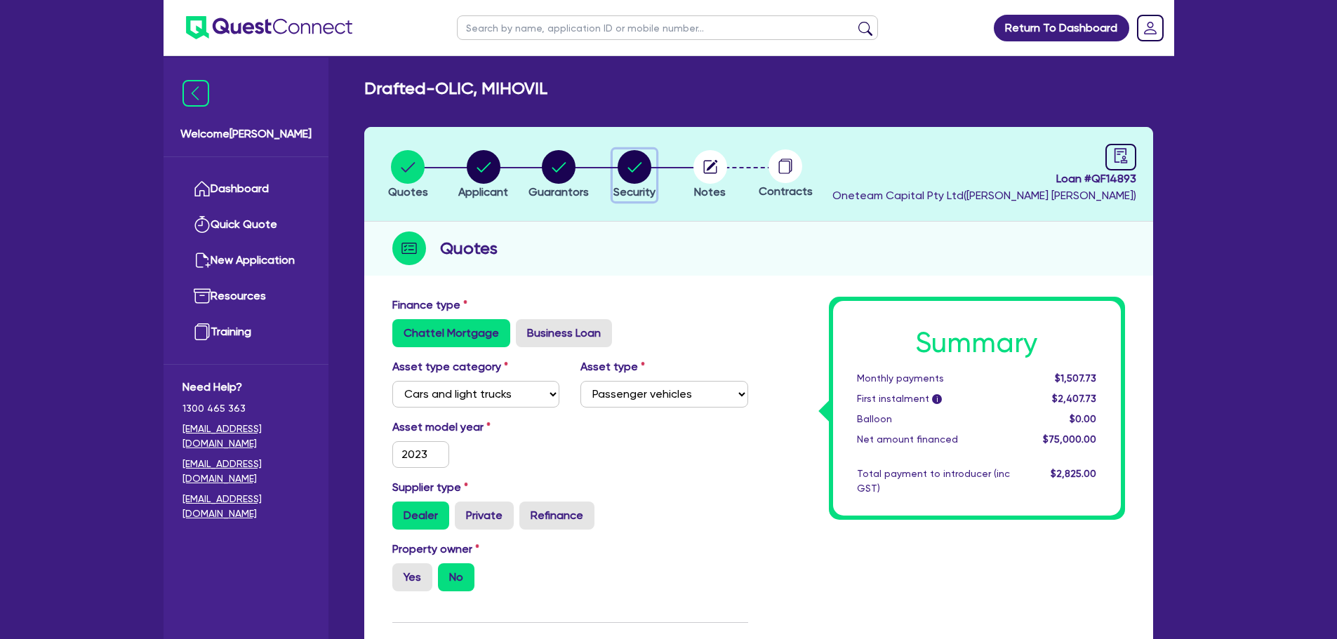
click at [633, 172] on circle "button" at bounding box center [635, 167] width 34 height 34
select select "CARS_AND_LIGHT_TRUCKS"
select select "PASSENGER_VEHICLES"
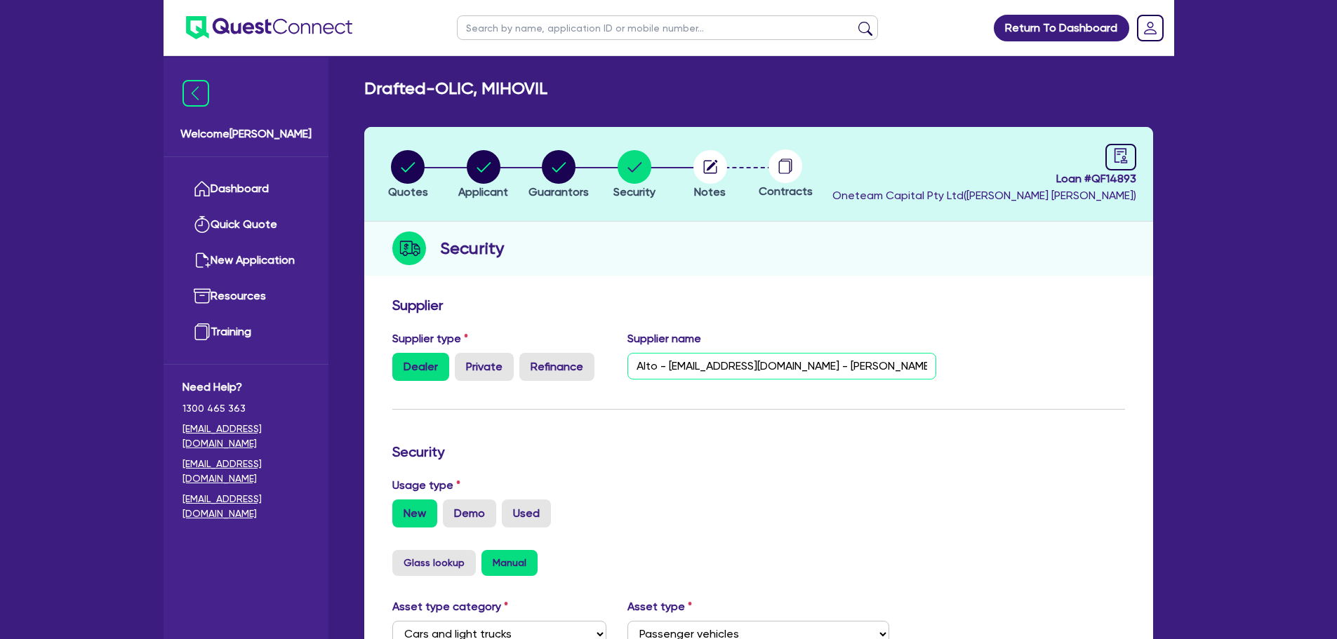
drag, startPoint x: 776, startPoint y: 365, endPoint x: 667, endPoint y: 377, distance: 109.4
click at [667, 377] on input "Alto - [EMAIL_ADDRESS][DOMAIN_NAME] - [PERSON_NAME]" at bounding box center [781, 366] width 309 height 27
click at [498, 165] on circle "button" at bounding box center [484, 167] width 34 height 34
select select "SOLE_TRADER"
select select "TRANSPORT_WAREHOUSING"
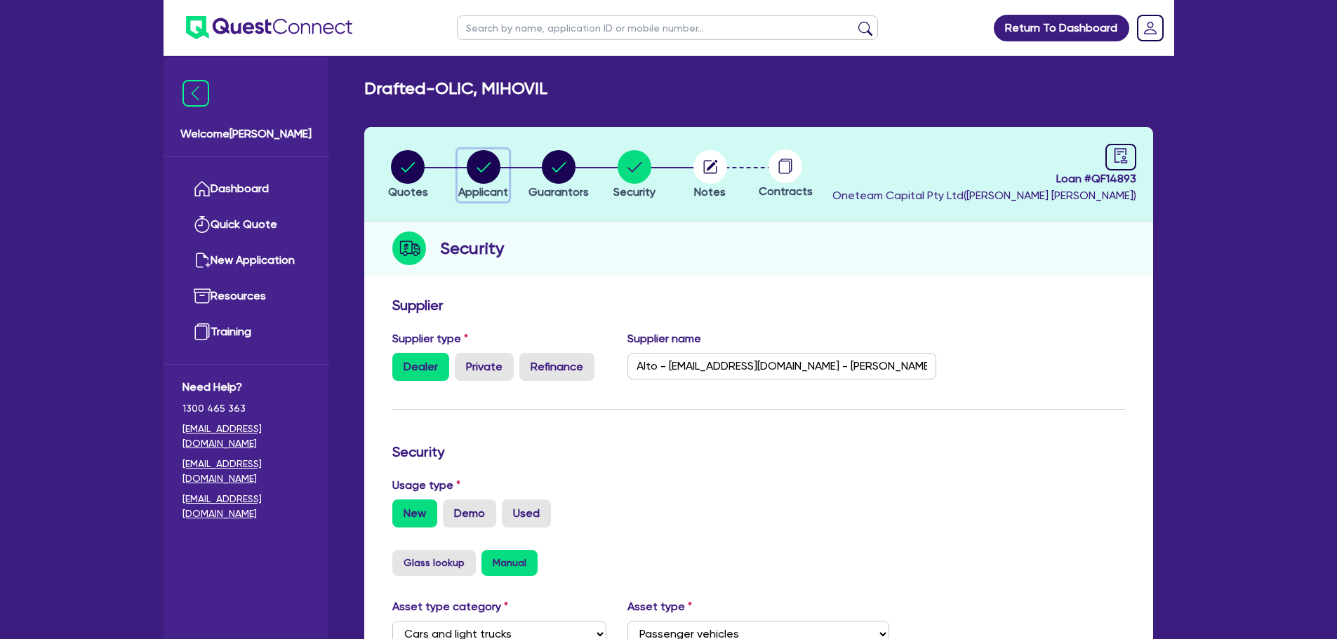
select select "WAREHOUSING"
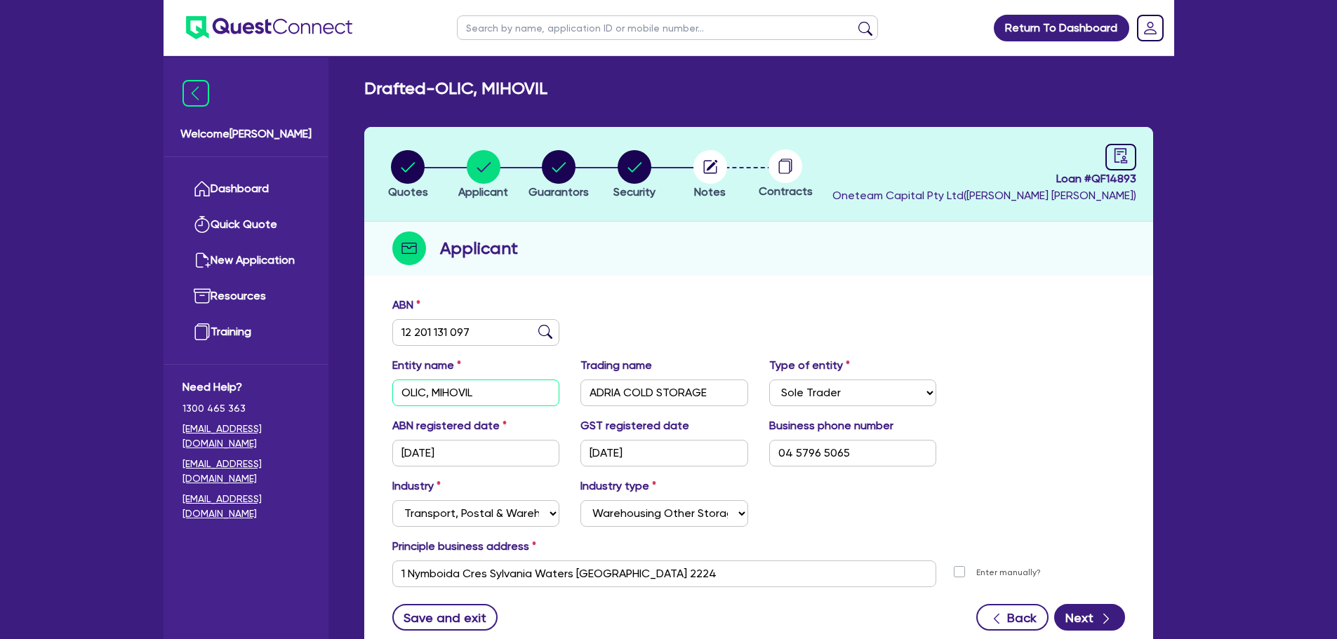
drag, startPoint x: 503, startPoint y: 394, endPoint x: 392, endPoint y: 393, distance: 110.9
click at [394, 393] on input "OLIC, MIHOVIL" at bounding box center [476, 393] width 168 height 27
click at [696, 312] on div "ABN 12 201 131 097" at bounding box center [759, 327] width 754 height 60
click at [725, 396] on input "ADRIA COLD STORAGE" at bounding box center [664, 393] width 168 height 27
drag, startPoint x: 664, startPoint y: 577, endPoint x: 361, endPoint y: 561, distance: 302.8
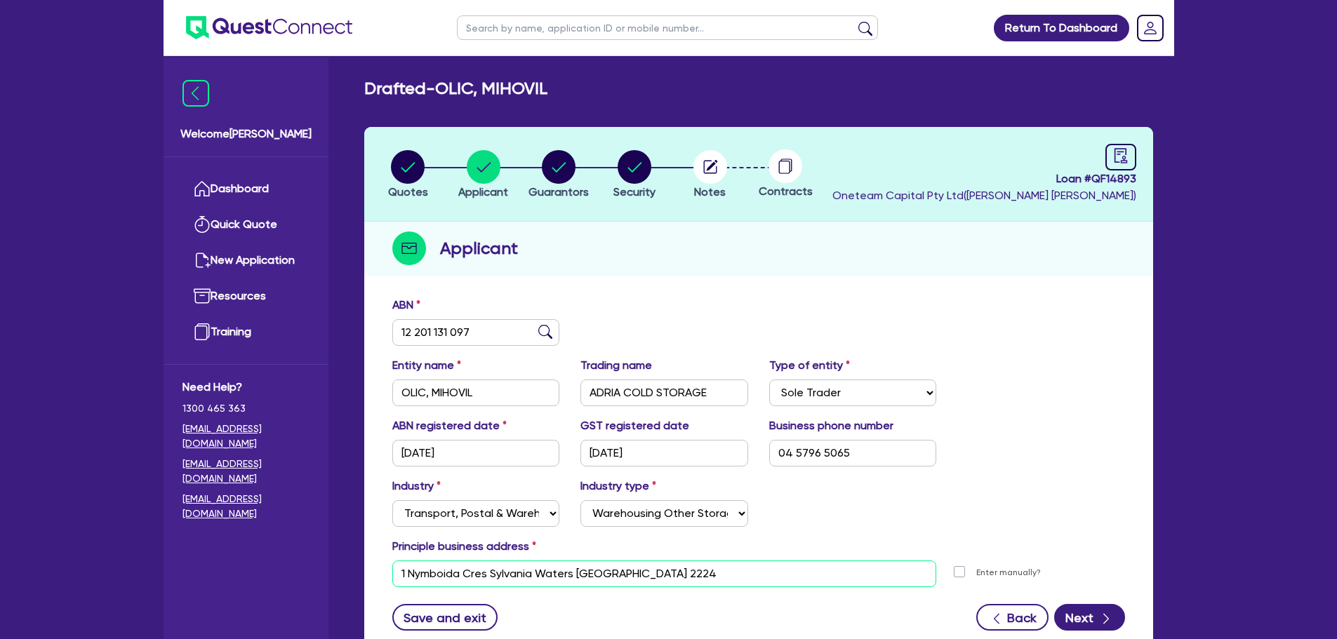
click at [361, 561] on div "Quotes Applicant Guarantors Security Notes Contracts Loan # QF14893 Oneteam Cap…" at bounding box center [759, 401] width 810 height 549
click at [1015, 274] on div "Applicant" at bounding box center [758, 249] width 789 height 54
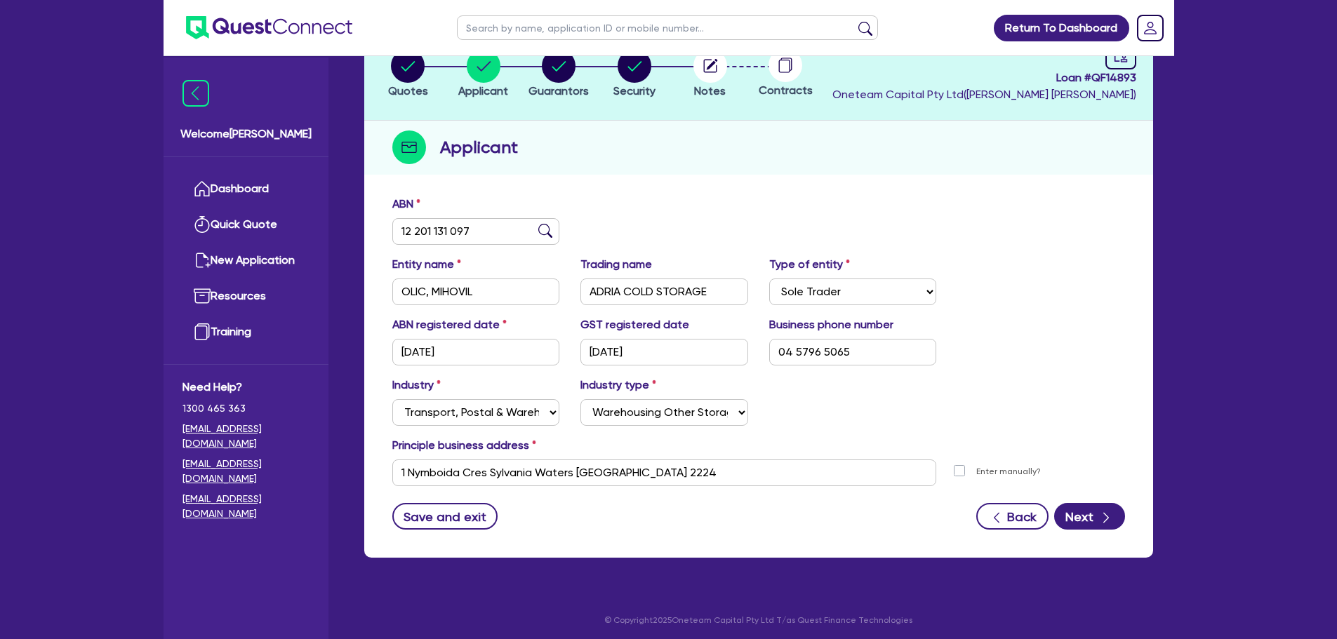
scroll to position [105, 0]
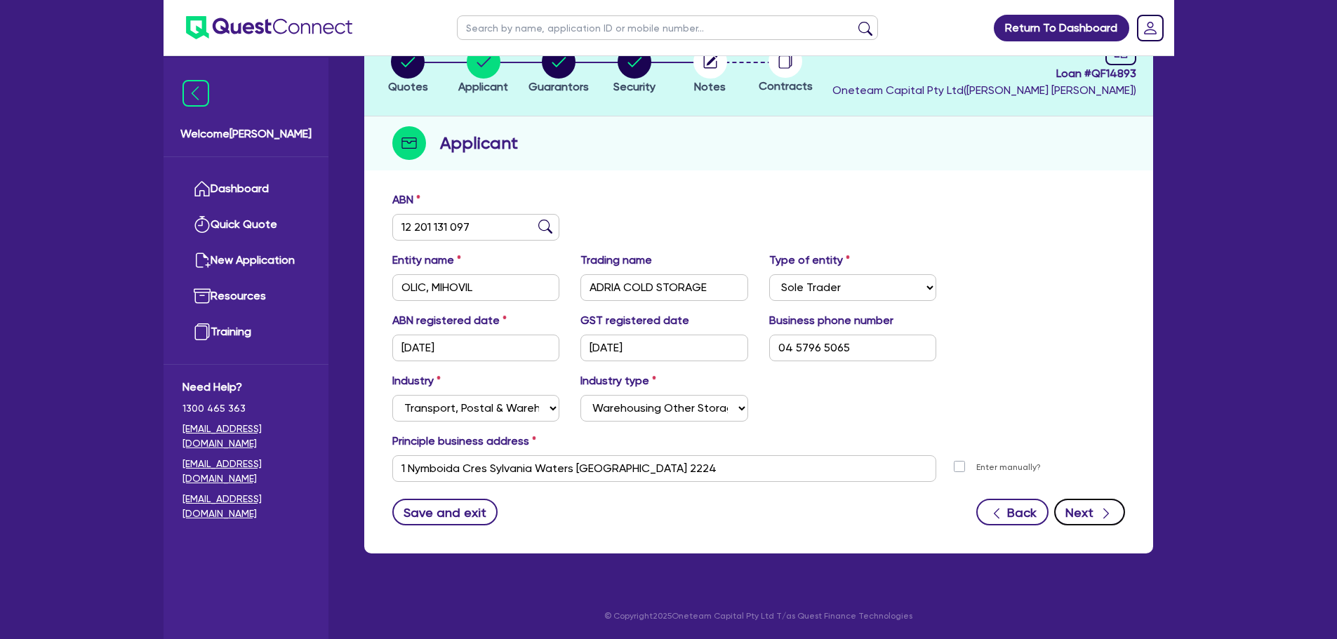
click at [1098, 513] on div "button" at bounding box center [1105, 513] width 15 height 18
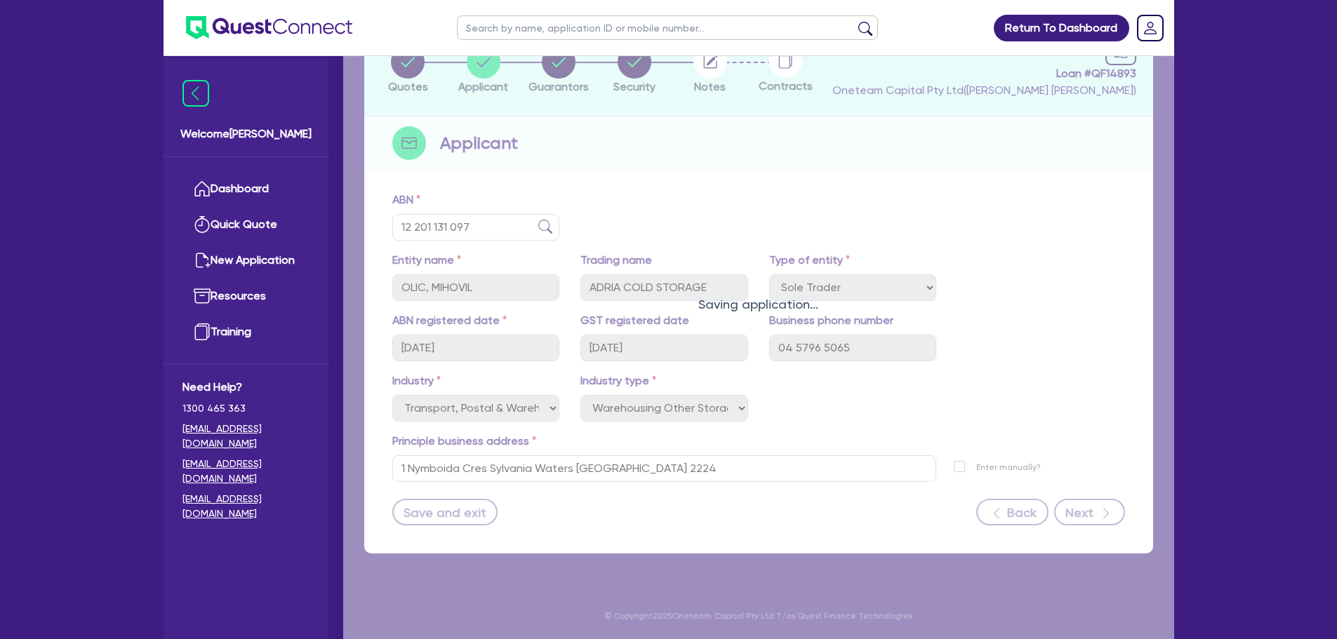
select select "MR"
select select "[GEOGRAPHIC_DATA]"
select select "MARRIED"
select select "PROPERTY"
select select "EQUIPMENT"
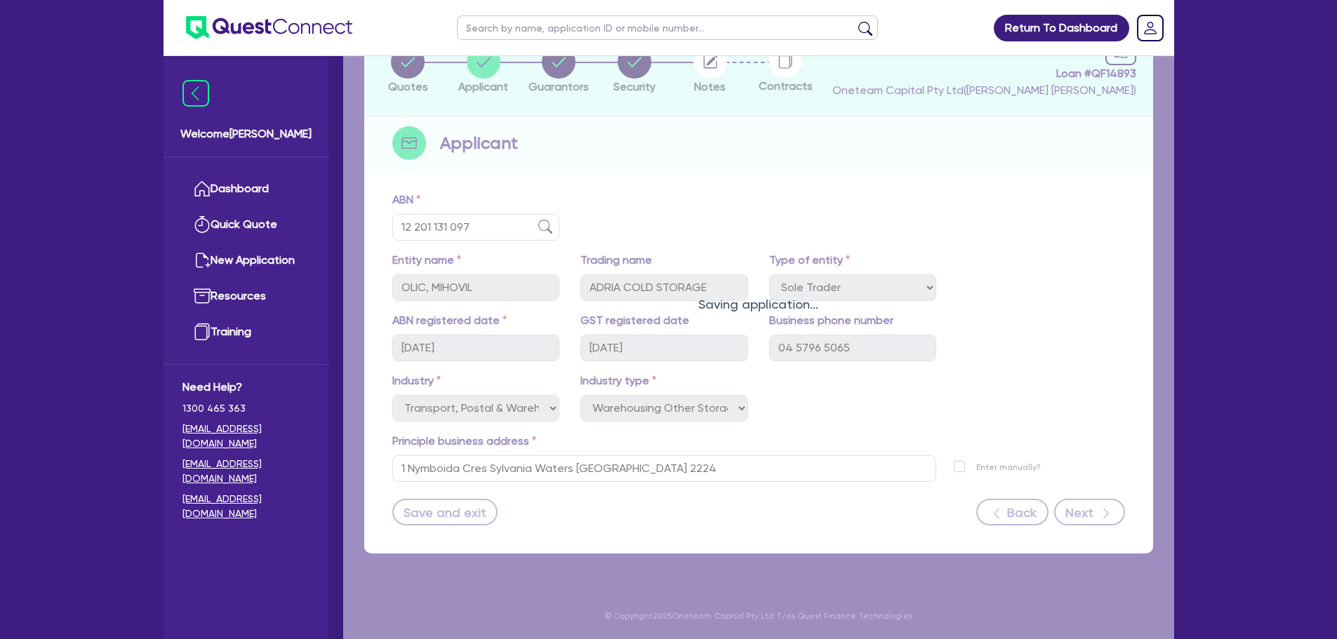
select select "CASH"
select select "HOUSEHOLD_PERSONAL"
select select "VEHICLE"
select select "MORTGAGE"
select select "VEHICLE_LOAN"
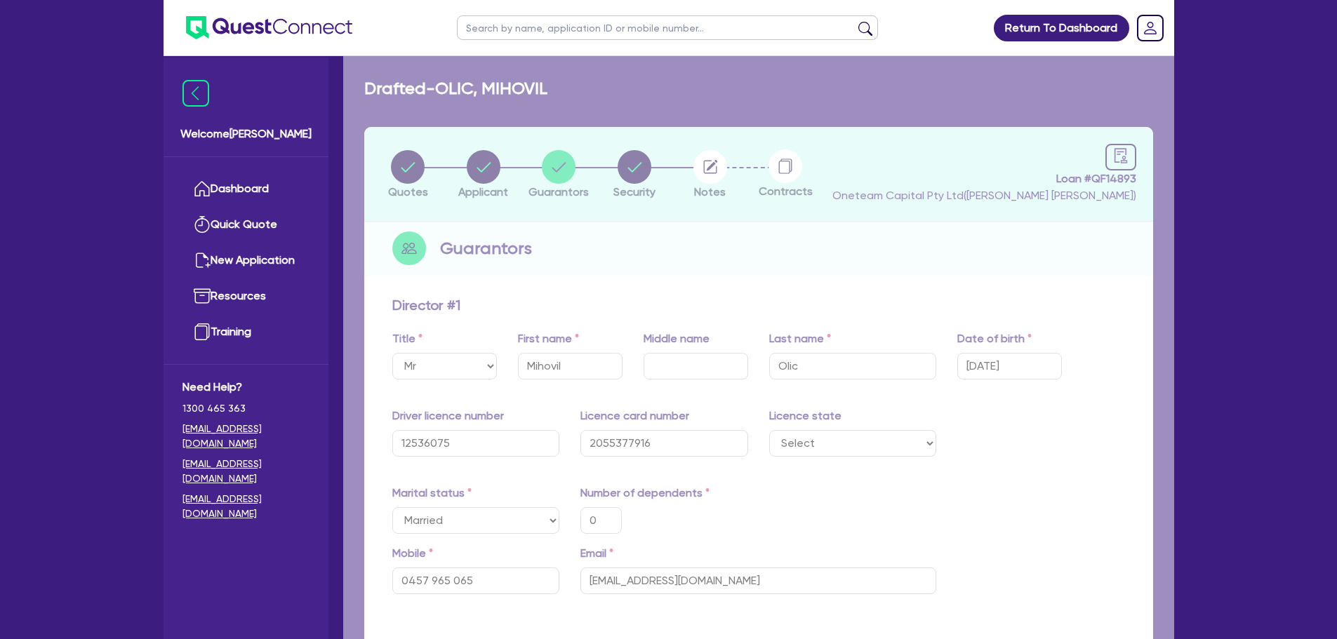
type input "0"
type input "0457 965 065"
type input "2,000,000"
type input "50,000"
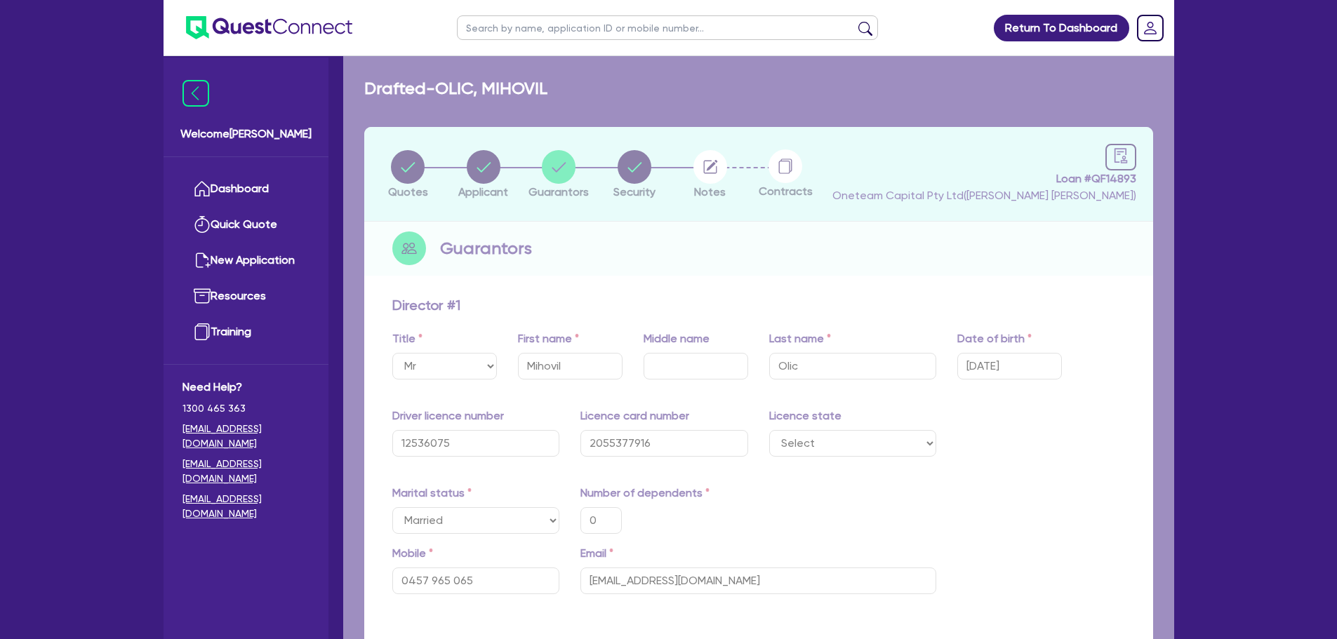
type input "30,000"
type input "40,000"
type input "1,000,000"
type input "5,000"
type input "20,000"
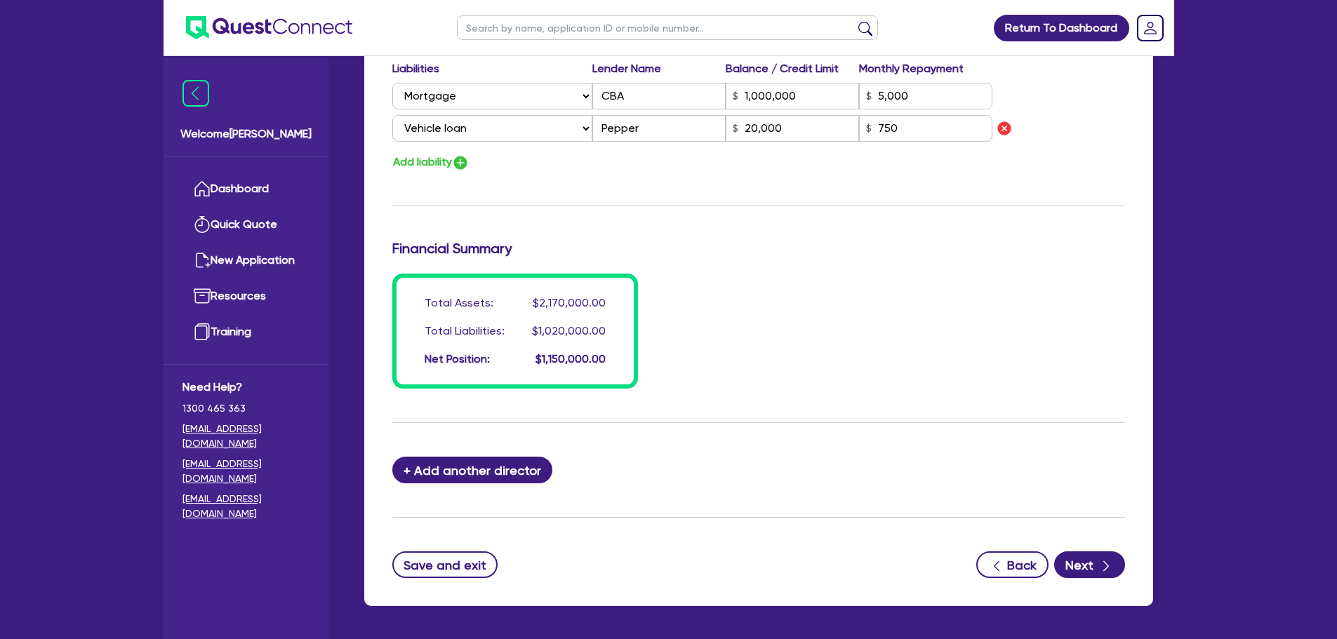
scroll to position [1160, 0]
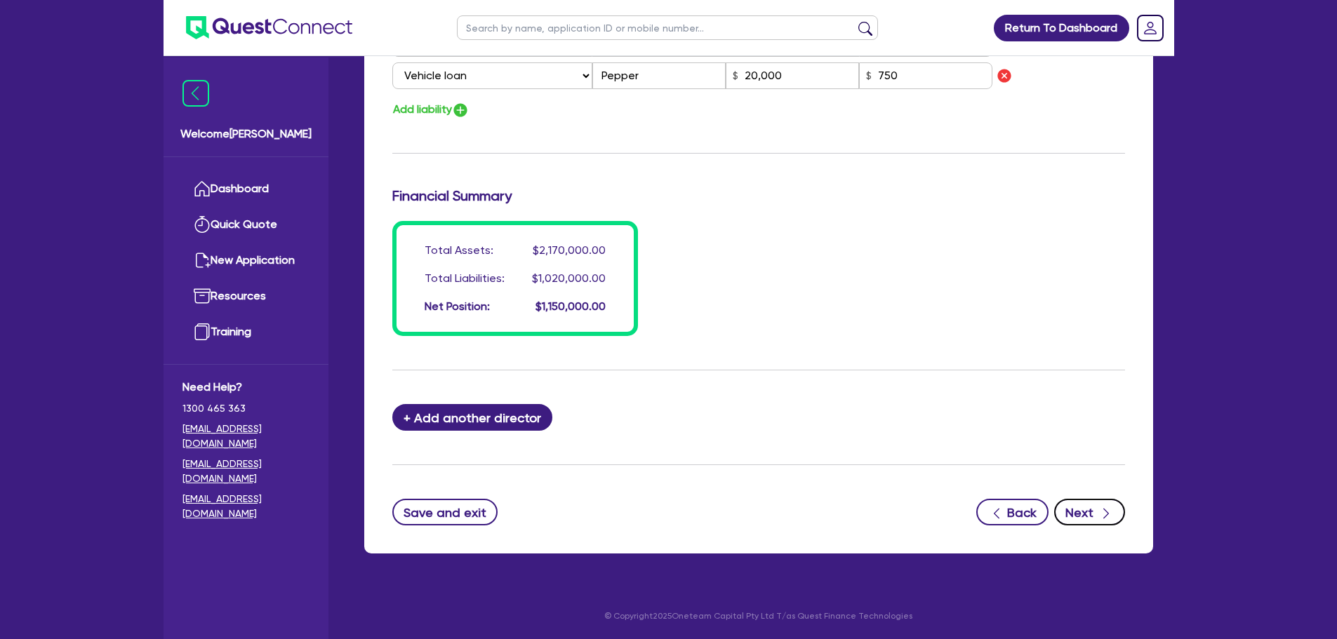
click at [1102, 509] on icon "button" at bounding box center [1106, 514] width 14 height 14
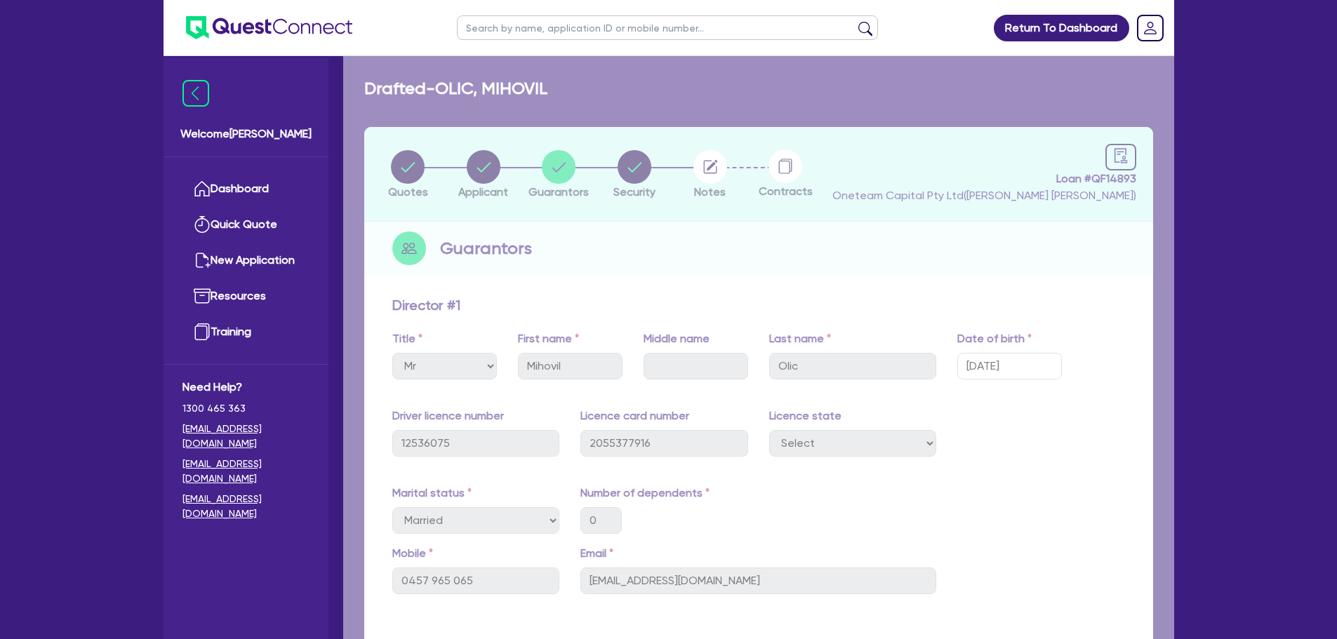
select select "CARS_AND_LIGHT_TRUCKS"
select select "PASSENGER_VEHICLES"
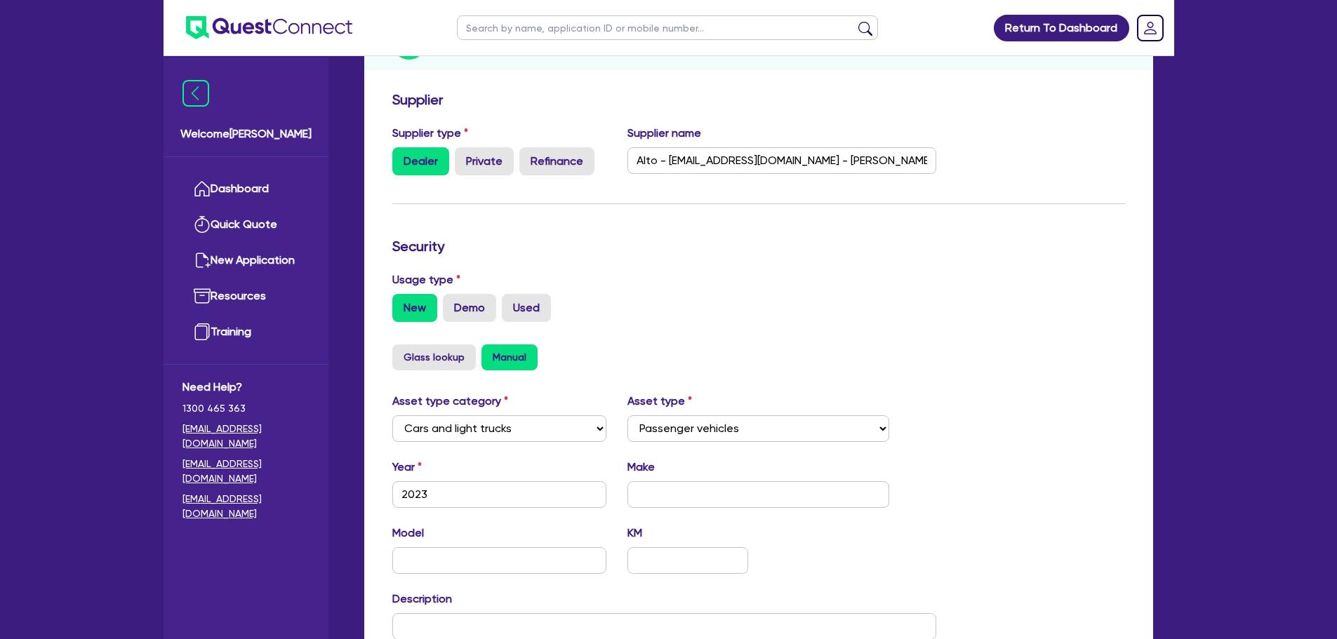
scroll to position [441, 0]
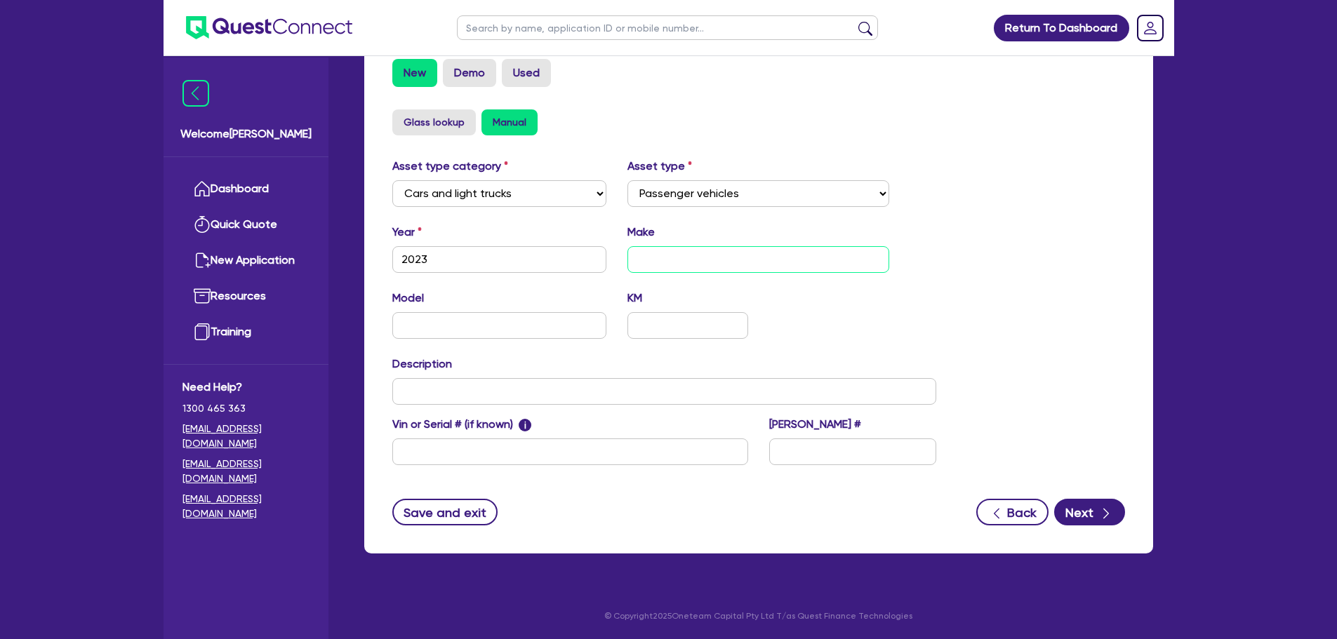
click at [738, 258] on input "text" at bounding box center [758, 259] width 262 height 27
type input "Genesis"
click at [1085, 512] on button "Next" at bounding box center [1089, 512] width 71 height 27
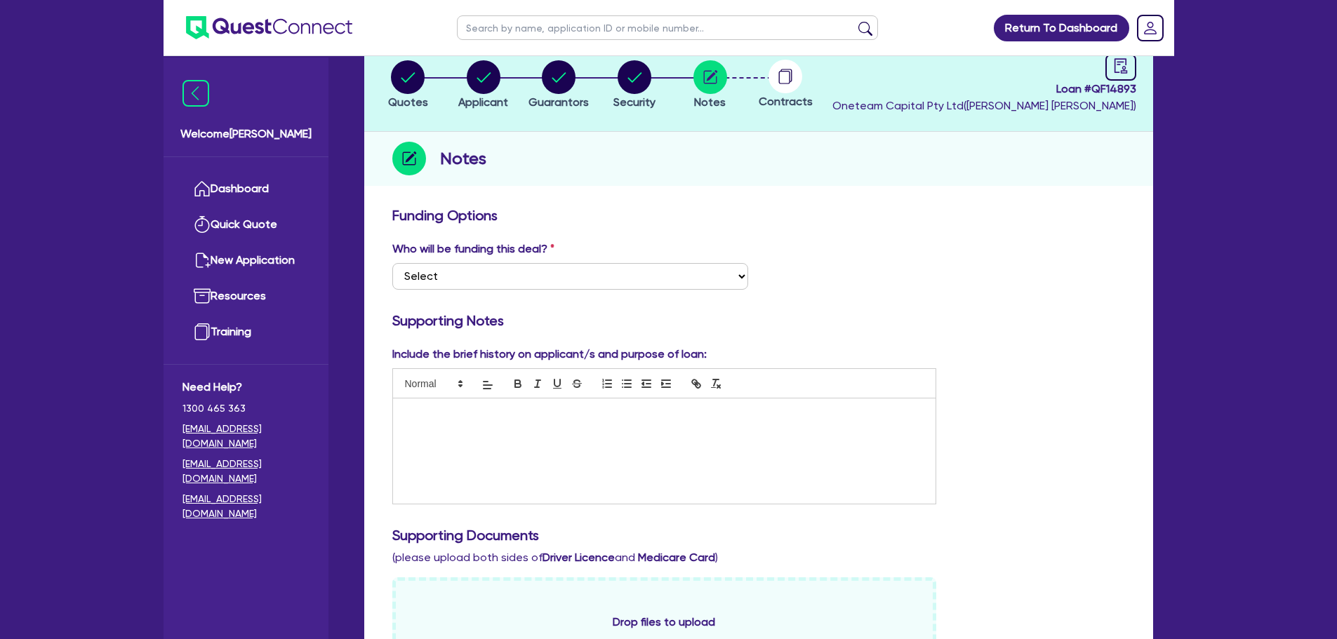
scroll to position [211, 0]
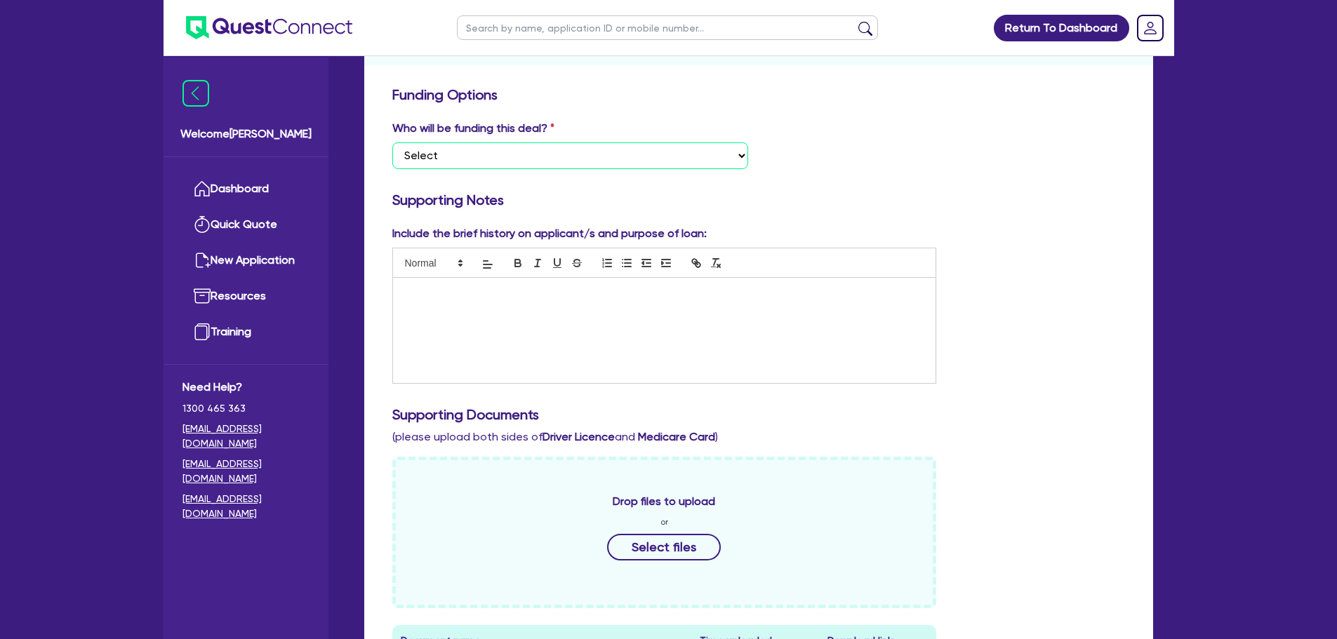
click at [643, 160] on select "Select I want Quest to fund 100% I will fund 100% I will co-fund with Quest Oth…" at bounding box center [570, 155] width 356 height 27
click at [602, 267] on icon "button" at bounding box center [607, 263] width 13 height 13
drag, startPoint x: 610, startPoint y: 156, endPoint x: 610, endPoint y: 282, distance: 126.3
click at [610, 156] on select "Select I want Quest to fund 100% I will fund 100% I will co-fund with Quest Oth…" at bounding box center [570, 155] width 356 height 27
select select "Other"
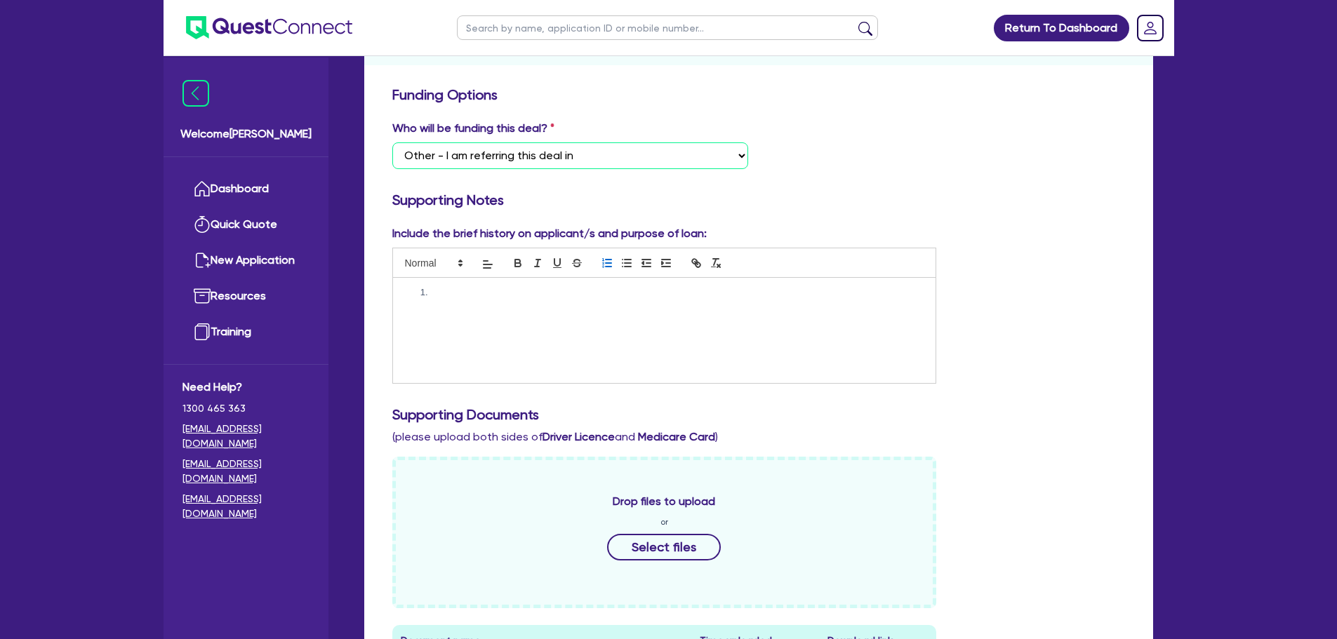
click at [392, 142] on select "Select I want Quest to fund 100% I will fund 100% I will co-fund with Quest Oth…" at bounding box center [570, 155] width 356 height 27
click at [491, 310] on div at bounding box center [664, 330] width 543 height 105
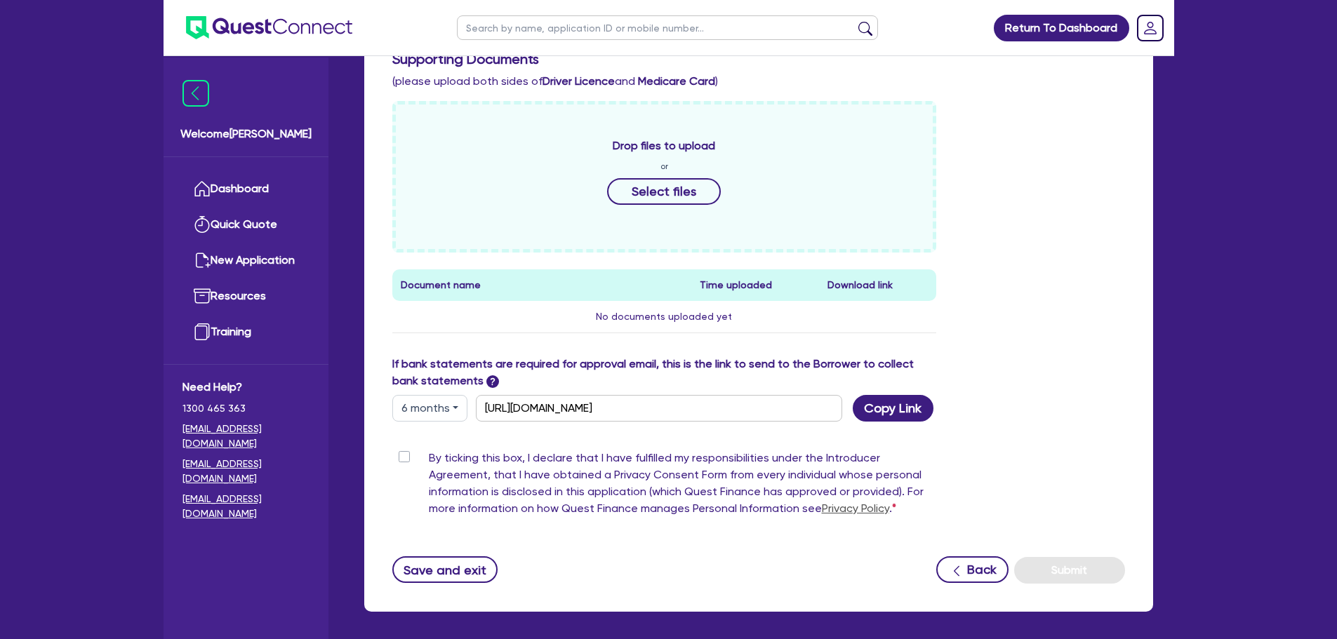
scroll to position [554, 0]
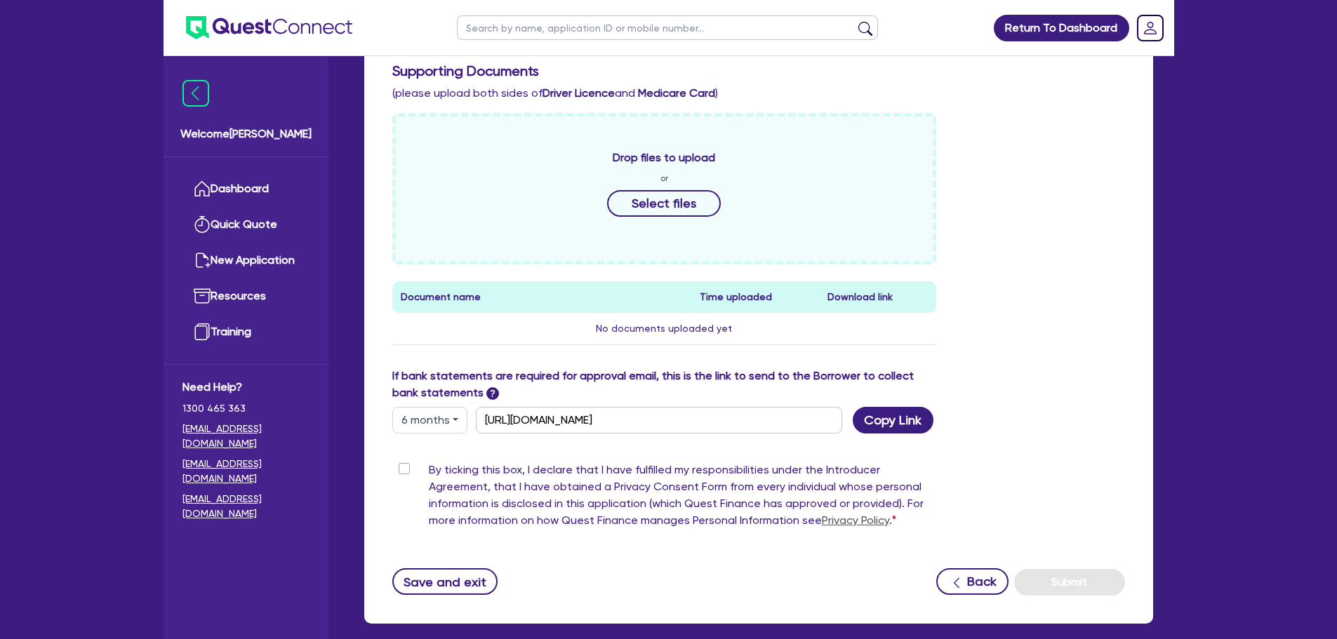
click at [429, 467] on label "By ticking this box, I declare that I have fulfilled my responsibilities under …" at bounding box center [683, 498] width 508 height 73
click at [400, 467] on input "By ticking this box, I declare that I have fulfilled my responsibilities under …" at bounding box center [397, 468] width 11 height 13
checkbox input "true"
click at [1069, 585] on button "Submit" at bounding box center [1069, 582] width 111 height 27
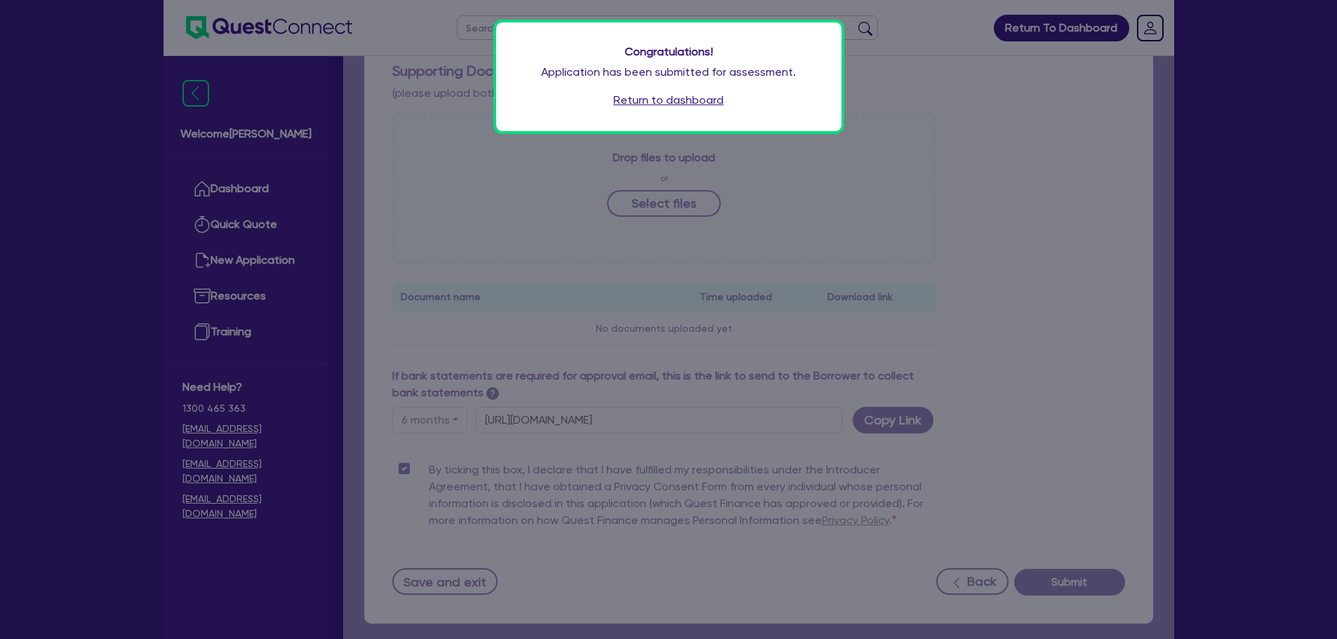
click at [625, 97] on link "Return to dashboard" at bounding box center [668, 100] width 110 height 17
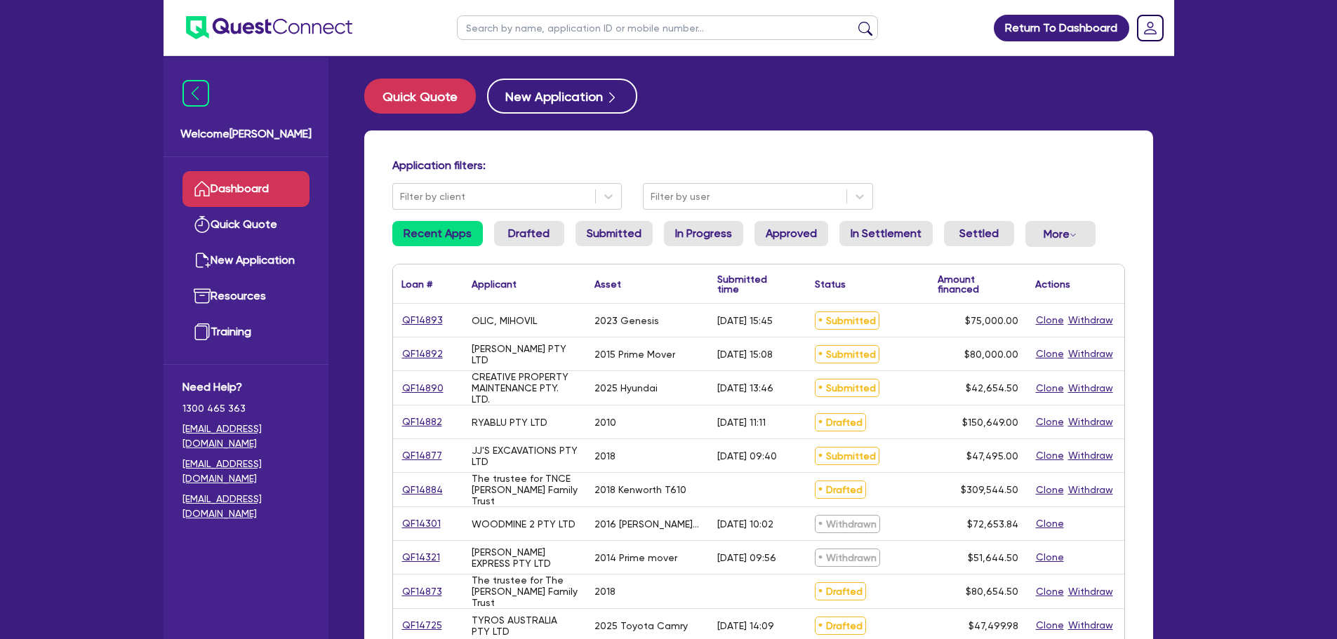
click at [523, 22] on input "text" at bounding box center [667, 27] width 421 height 25
type input "[PERSON_NAME]"
click at [854, 21] on button "submit" at bounding box center [865, 31] width 22 height 20
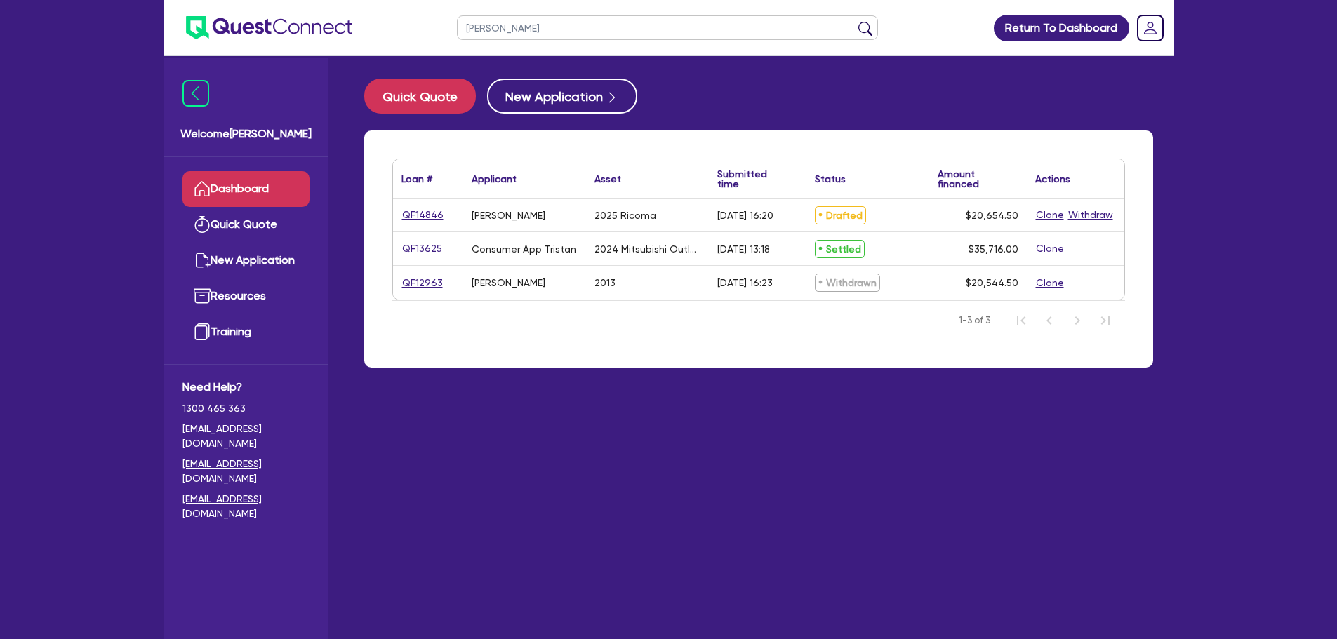
click at [415, 205] on div "QF14846" at bounding box center [428, 215] width 70 height 33
click at [418, 215] on link "QF14846" at bounding box center [422, 215] width 43 height 16
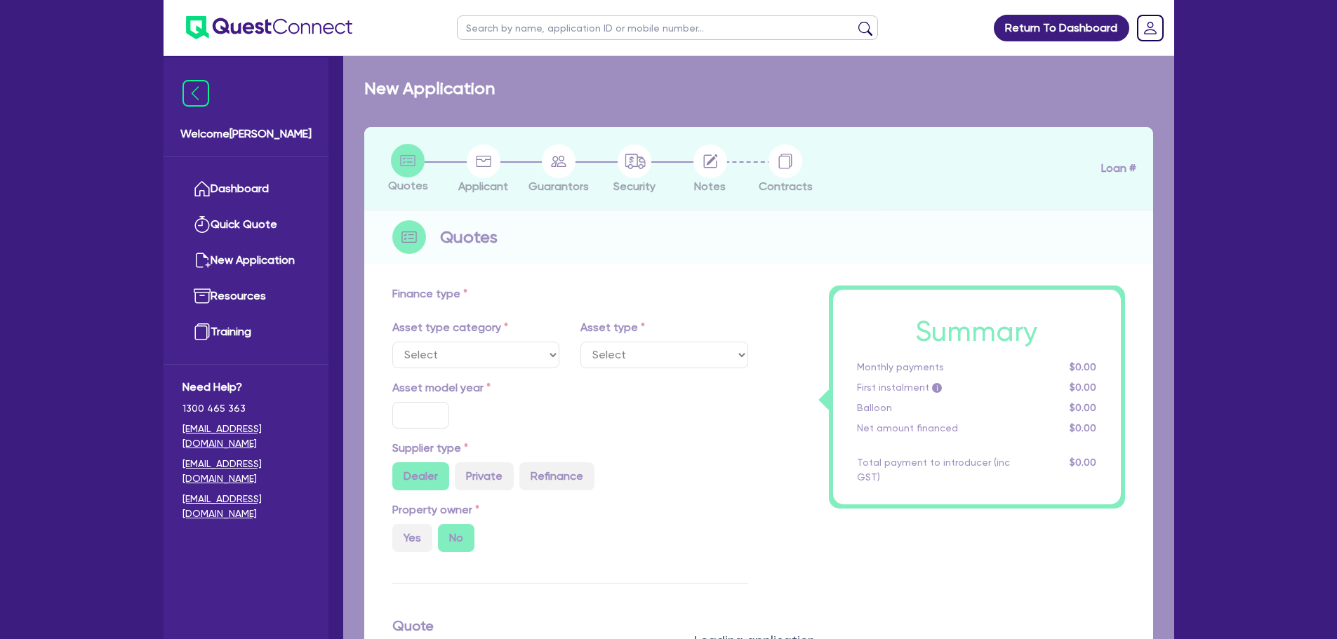
select select "SECONDARY_ASSETS"
type input "2025"
type input "20,000"
type input "10"
select select "MEDICAL_DENTAL_LABORATORY_EQUIPMENT"
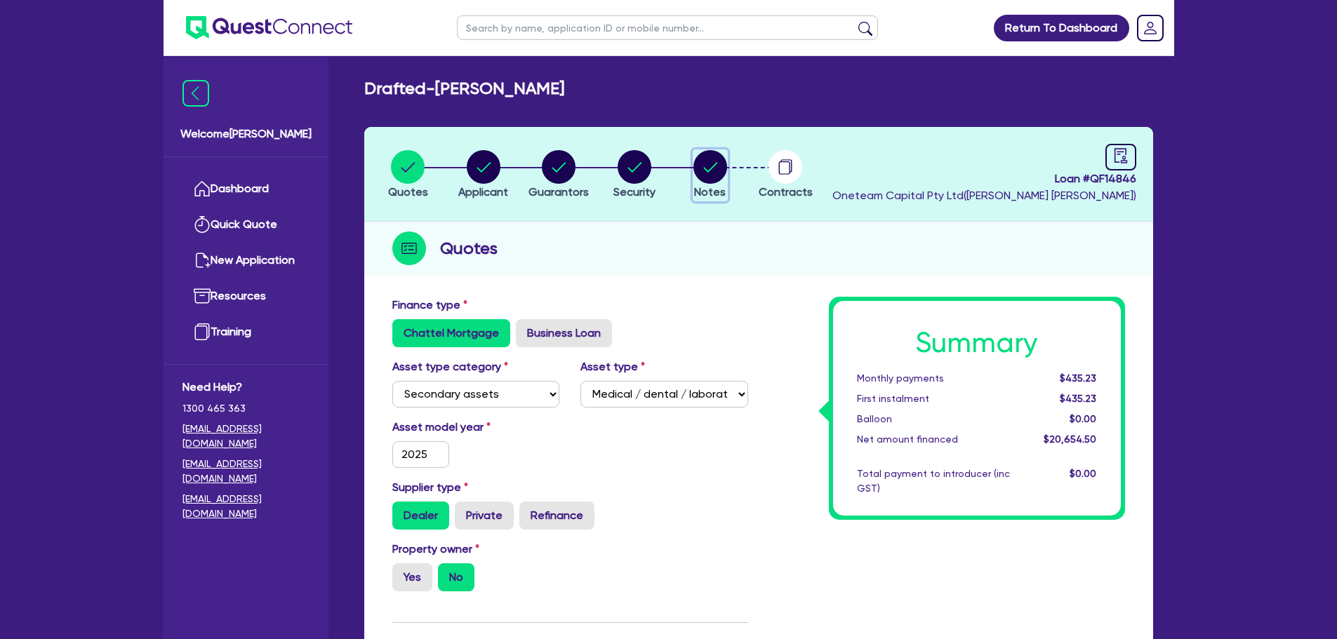
click at [693, 165] on button "Notes" at bounding box center [710, 175] width 35 height 52
select select "Other"
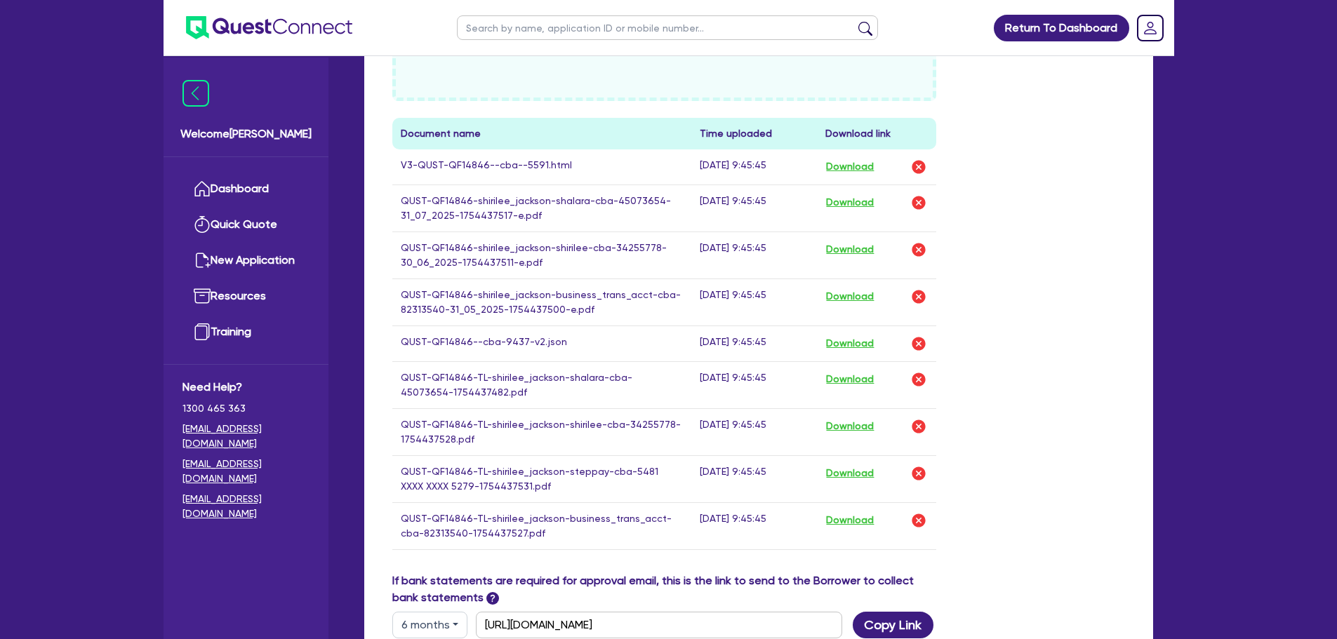
scroll to position [702, 0]
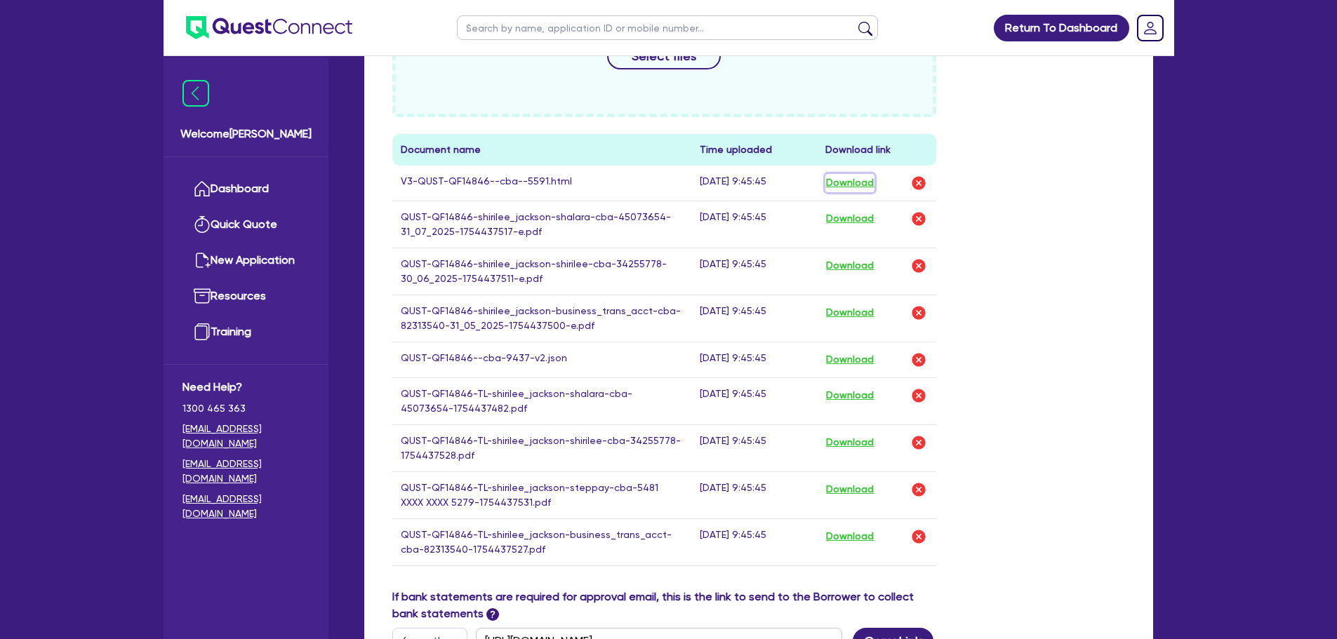
click at [859, 184] on button "Download" at bounding box center [849, 183] width 49 height 18
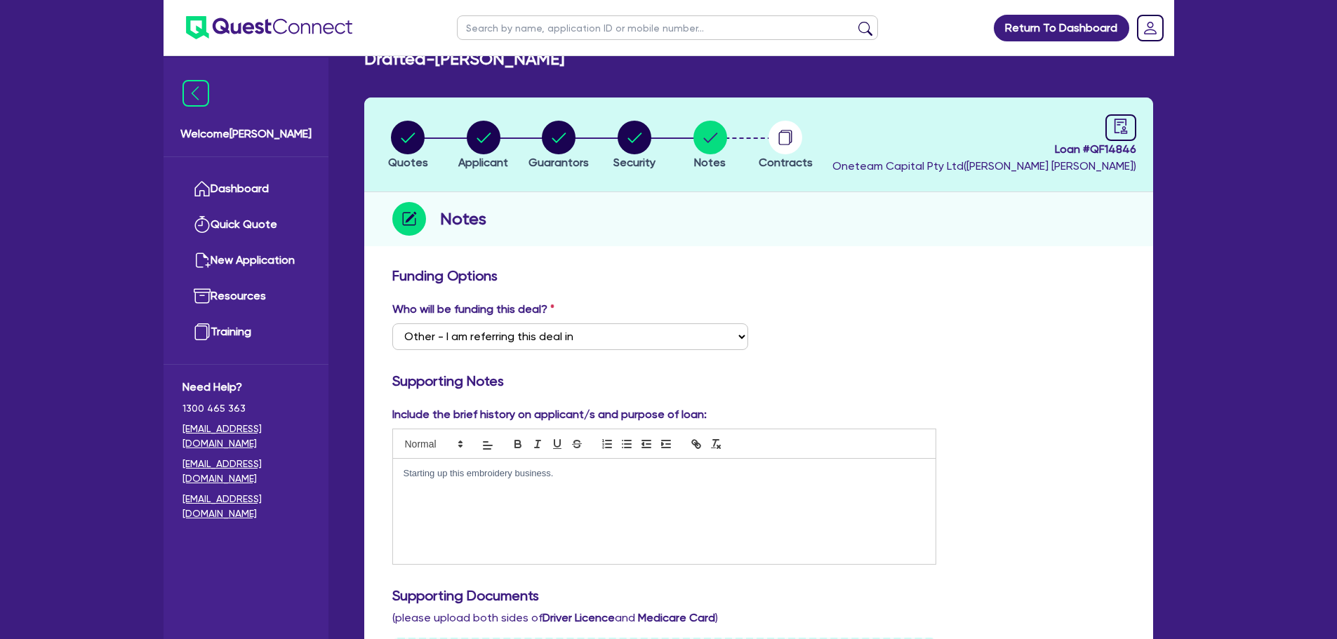
scroll to position [0, 0]
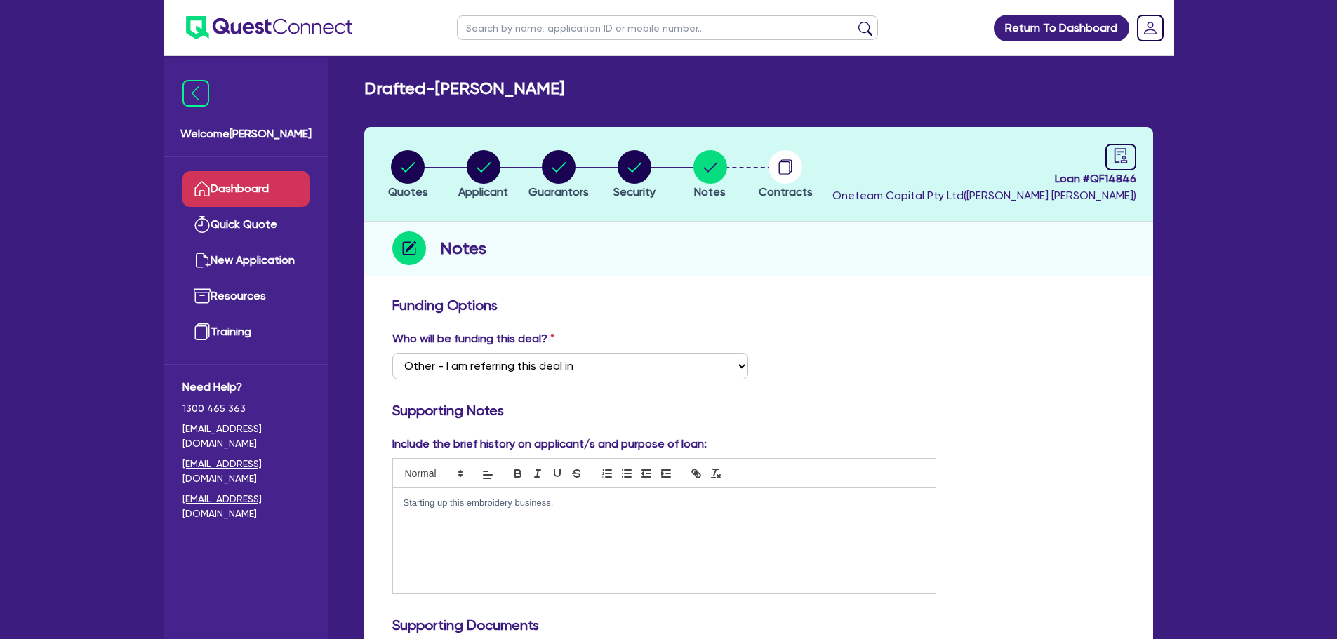
click at [268, 196] on link "Dashboard" at bounding box center [245, 189] width 127 height 36
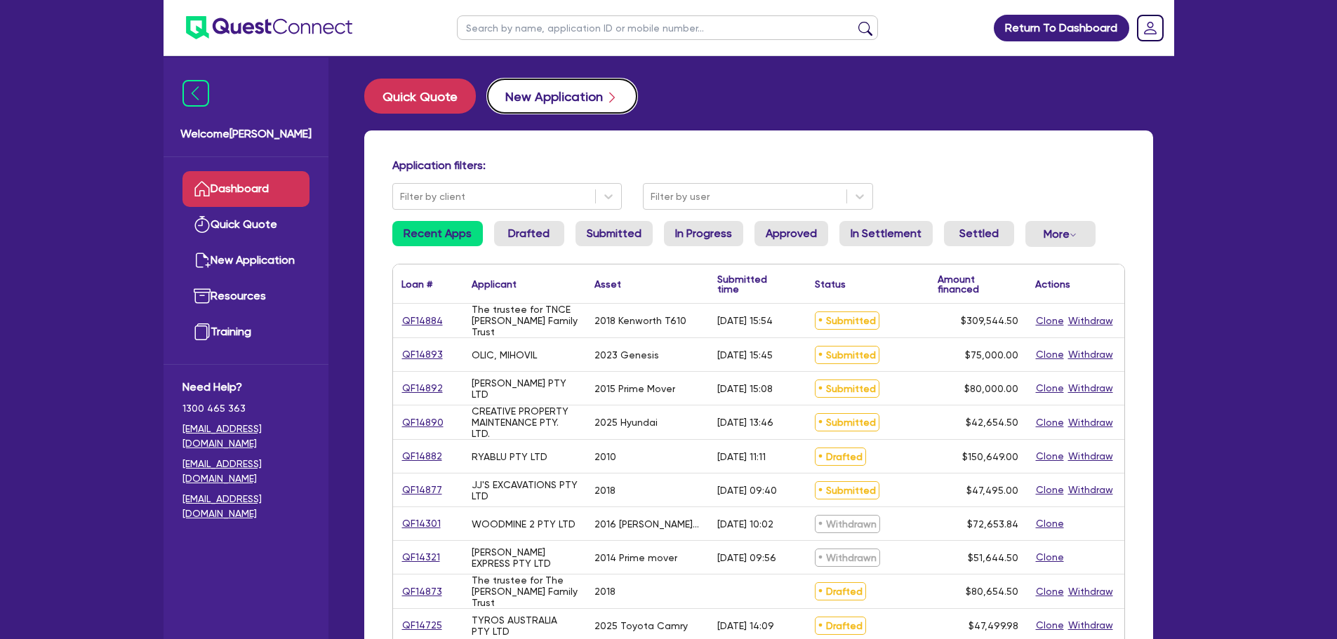
click at [549, 98] on button "New Application" at bounding box center [562, 96] width 150 height 35
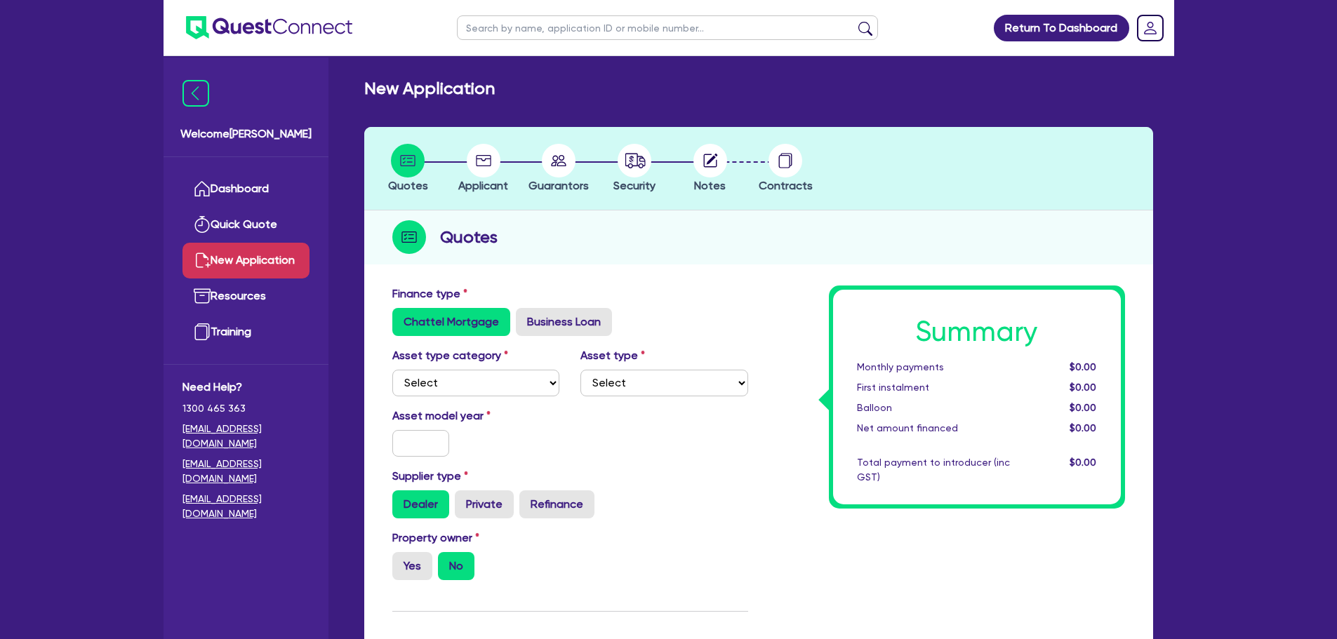
click at [503, 400] on div "Asset type category Select Cars and light trucks Primary assets Secondary asset…" at bounding box center [570, 377] width 377 height 60
drag, startPoint x: 487, startPoint y: 382, endPoint x: 493, endPoint y: 392, distance: 11.3
click at [486, 383] on select "Select Cars and light trucks Primary assets Secondary assets Tertiary assets" at bounding box center [476, 383] width 168 height 27
select select "PRIMARY_ASSETS"
click at [392, 370] on select "Select Cars and light trucks Primary assets Secondary assets Tertiary assets" at bounding box center [476, 383] width 168 height 27
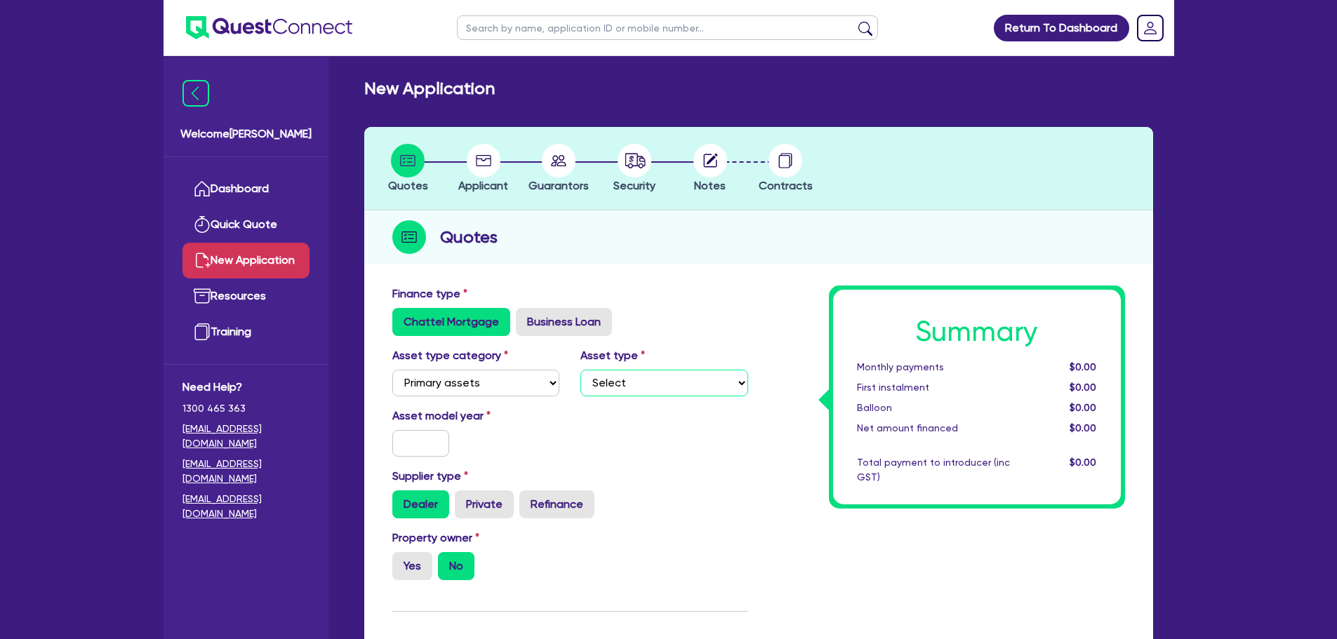
drag, startPoint x: 632, startPoint y: 376, endPoint x: 636, endPoint y: 392, distance: 16.7
click at [632, 376] on select "Select Heavy trucks over 4.5 tonne Trailers Bus and coaches Yellow goods and ex…" at bounding box center [664, 383] width 168 height 27
select select "TRAILERS"
click at [580, 370] on select "Select Heavy trucks over 4.5 tonne Trailers Bus and coaches Yellow goods and ex…" at bounding box center [664, 383] width 168 height 27
click at [436, 436] on input "text" at bounding box center [421, 443] width 58 height 27
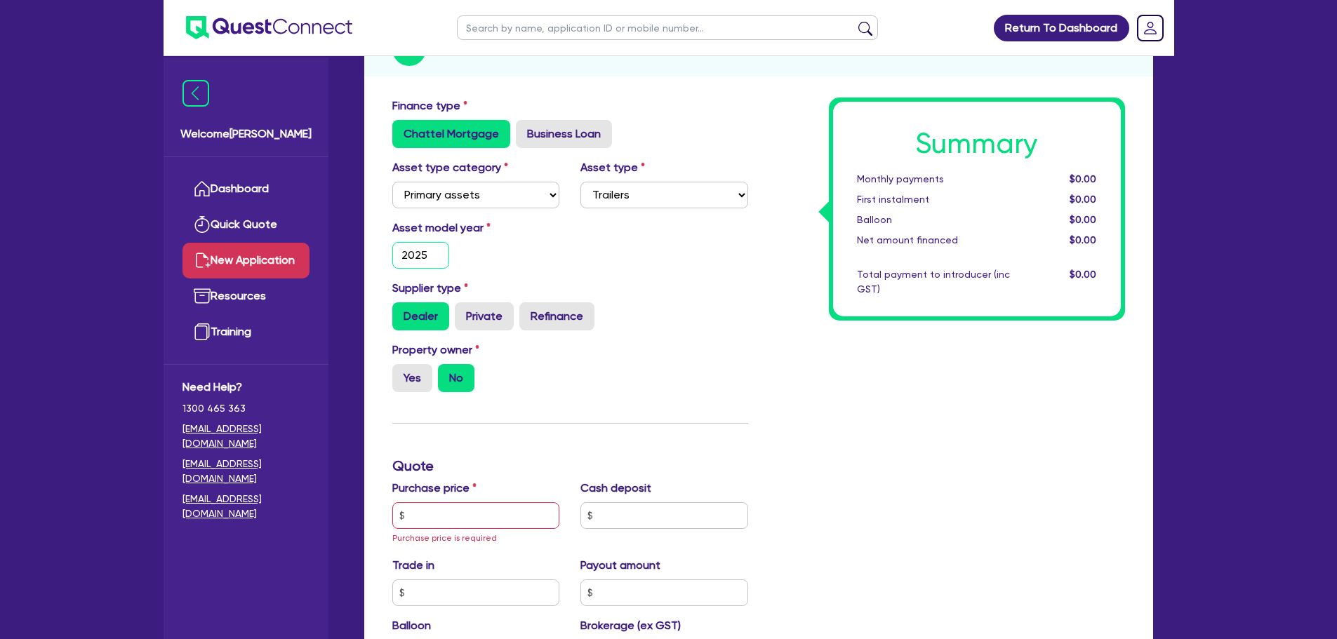
scroll to position [351, 0]
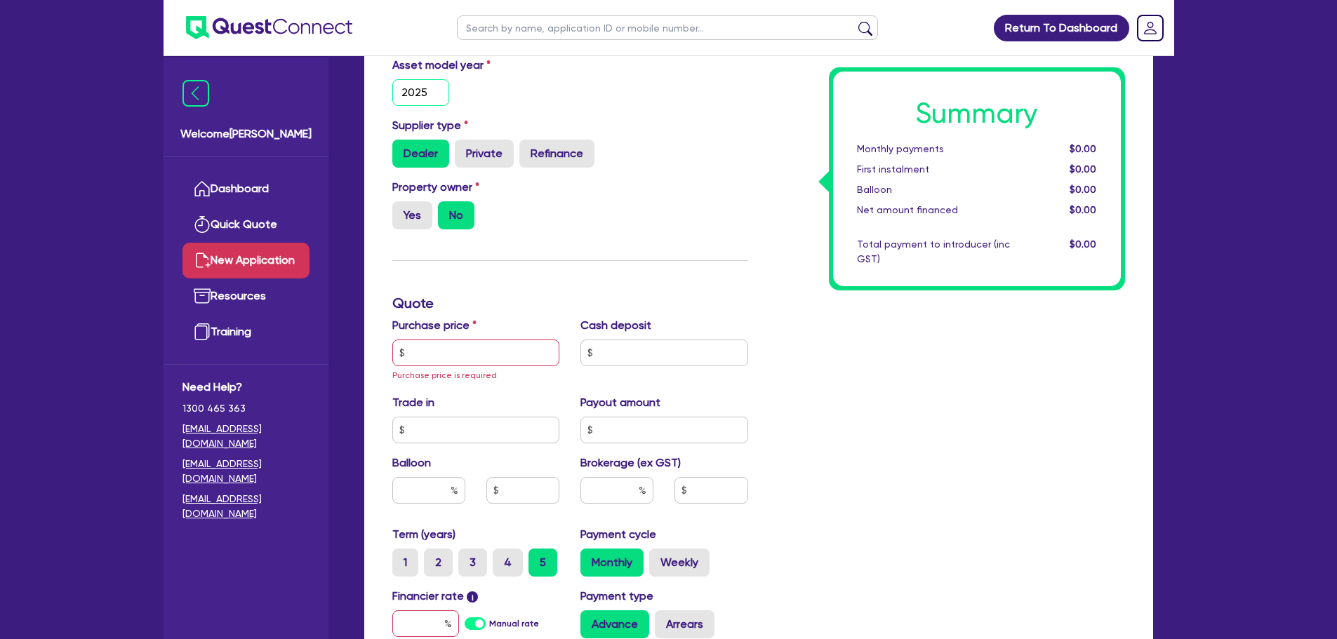
type input "2025"
click at [457, 353] on input "text" at bounding box center [476, 353] width 168 height 27
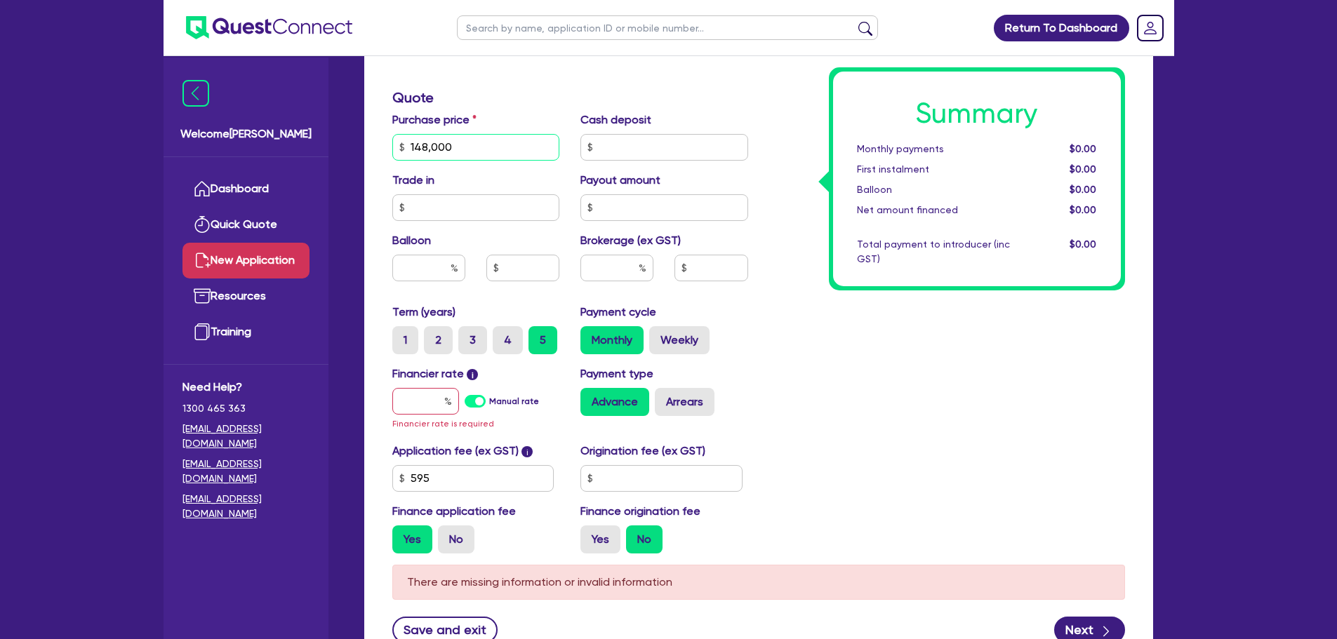
scroll to position [632, 0]
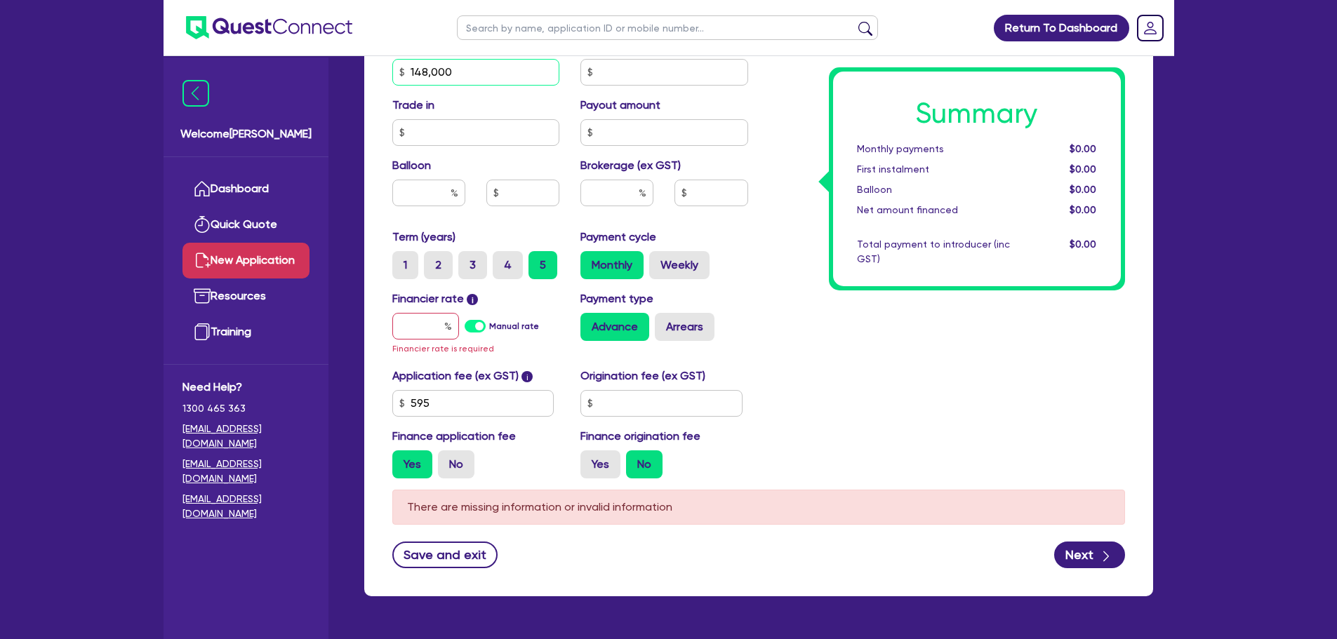
type input "148,000"
click at [427, 328] on input "text" at bounding box center [425, 326] width 67 height 27
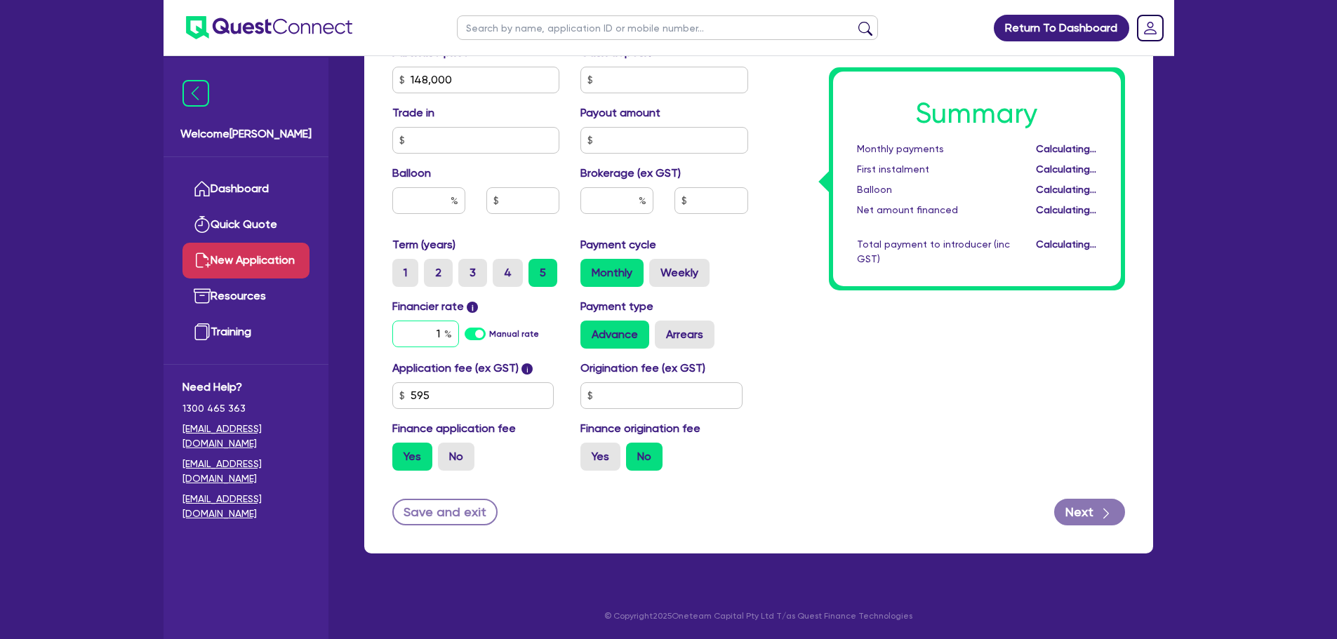
scroll to position [624, 0]
type input "10"
click at [607, 197] on input "text" at bounding box center [616, 200] width 73 height 27
type input "2"
click at [776, 233] on div "Summary Monthly payments Calculating... First instalment Calculating... Balloon…" at bounding box center [947, 72] width 377 height 820
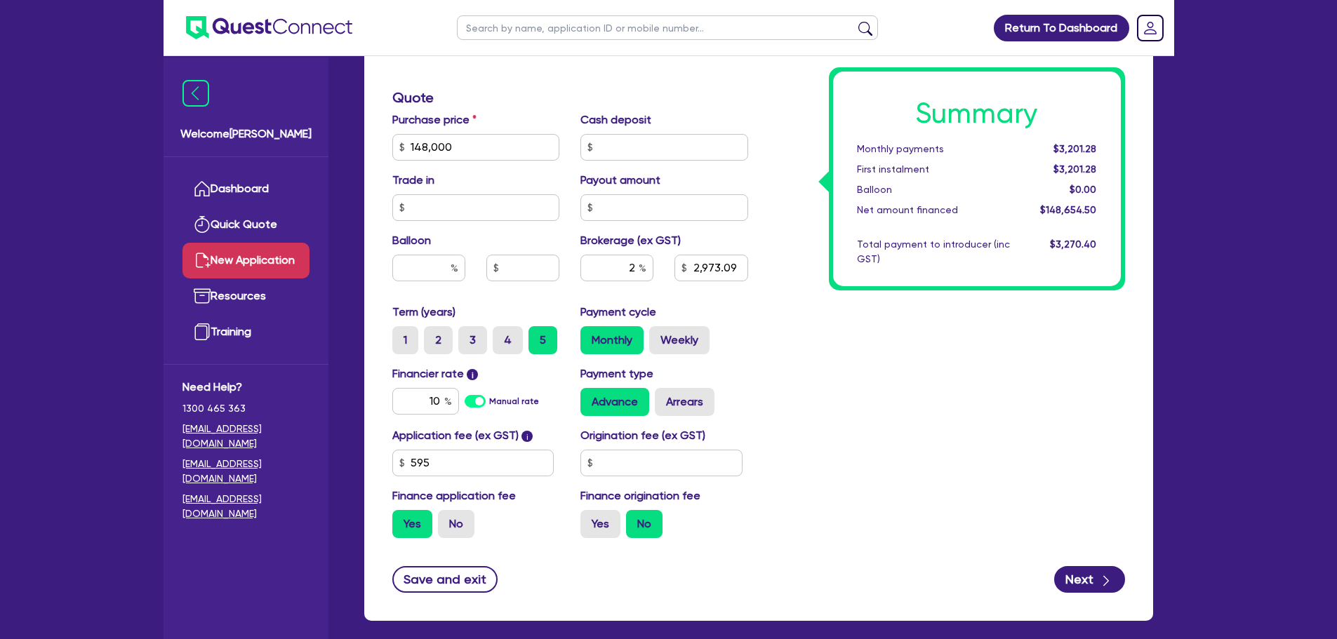
scroll to position [554, 0]
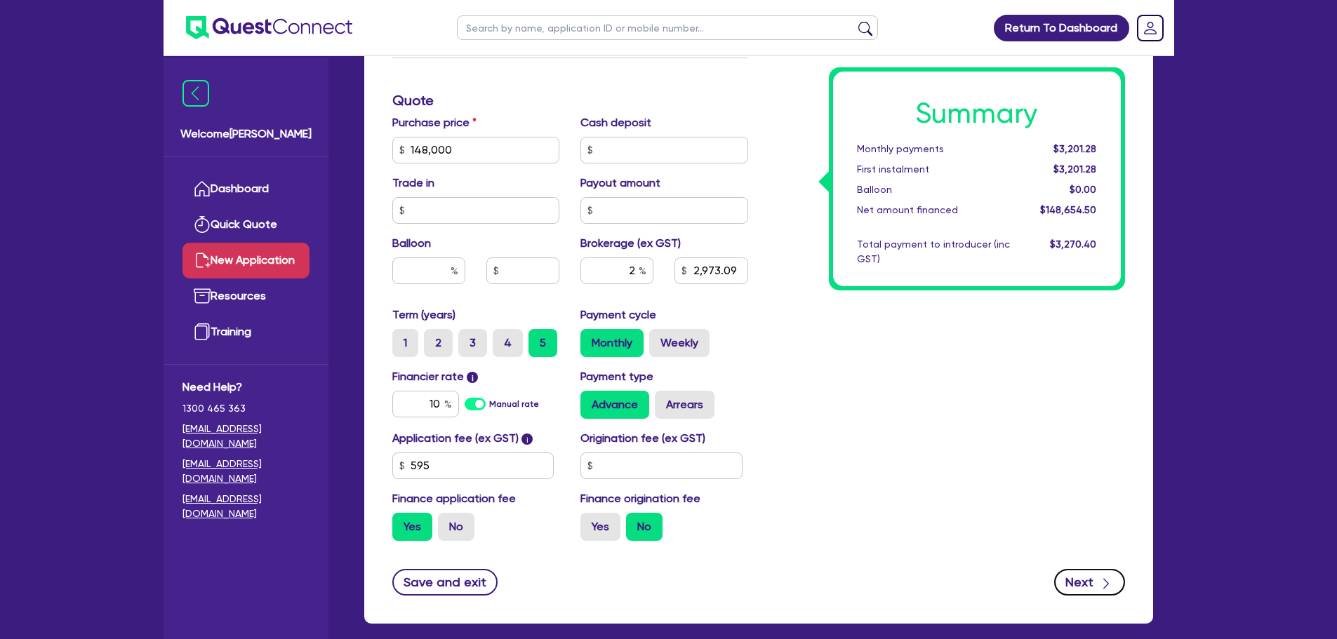
click at [1076, 573] on button "Next" at bounding box center [1089, 582] width 71 height 27
type input "2,973.09"
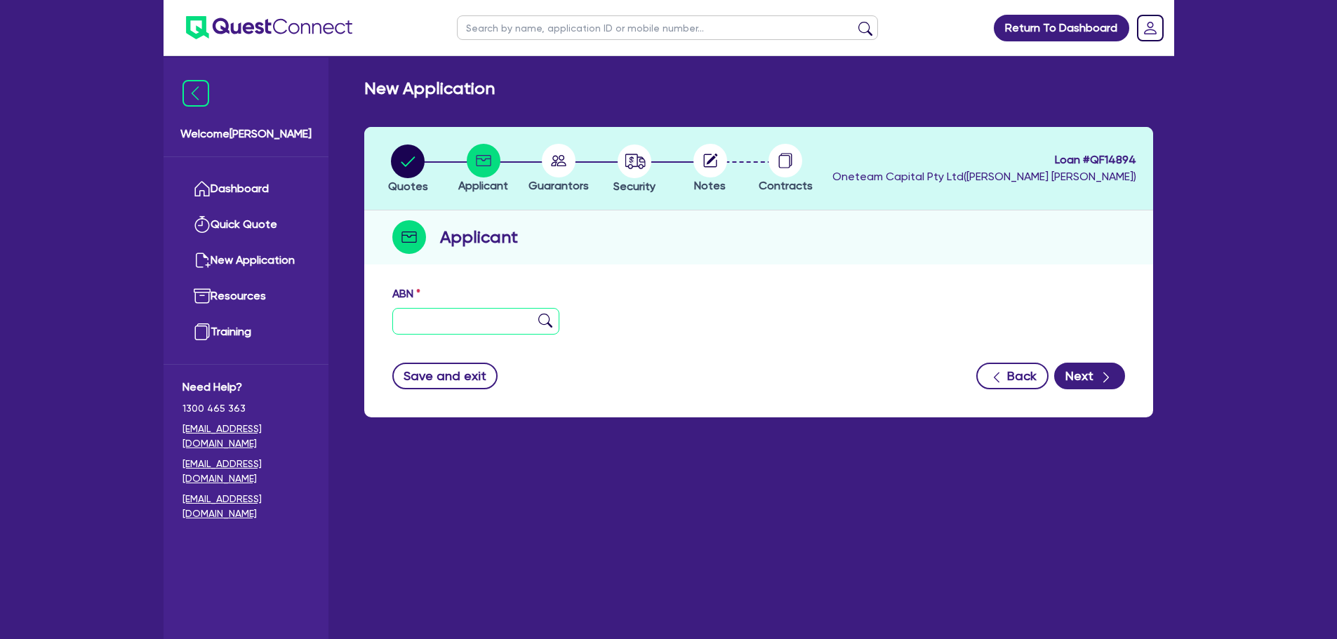
click at [460, 327] on input "text" at bounding box center [476, 321] width 168 height 27
click at [560, 156] on icon at bounding box center [559, 161] width 34 height 34
click at [560, 157] on circle at bounding box center [559, 161] width 34 height 34
click at [437, 322] on input "text" at bounding box center [476, 321] width 168 height 27
type input "11 111 111 111"
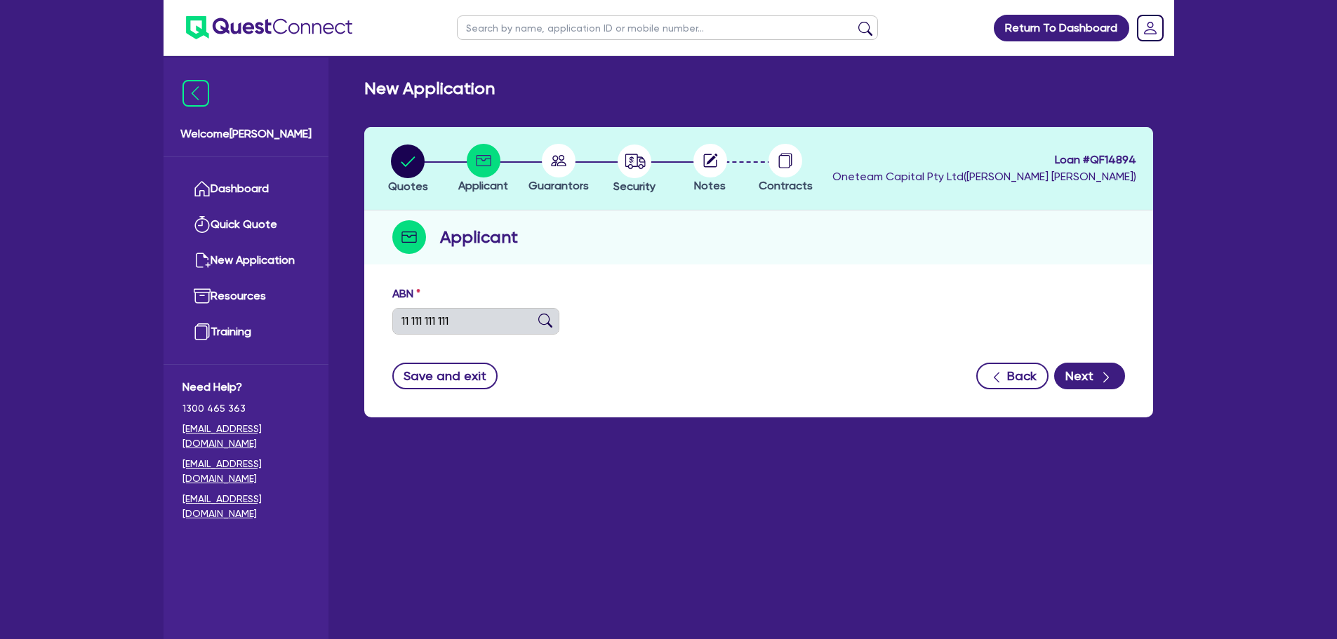
click at [542, 323] on img at bounding box center [545, 321] width 14 height 14
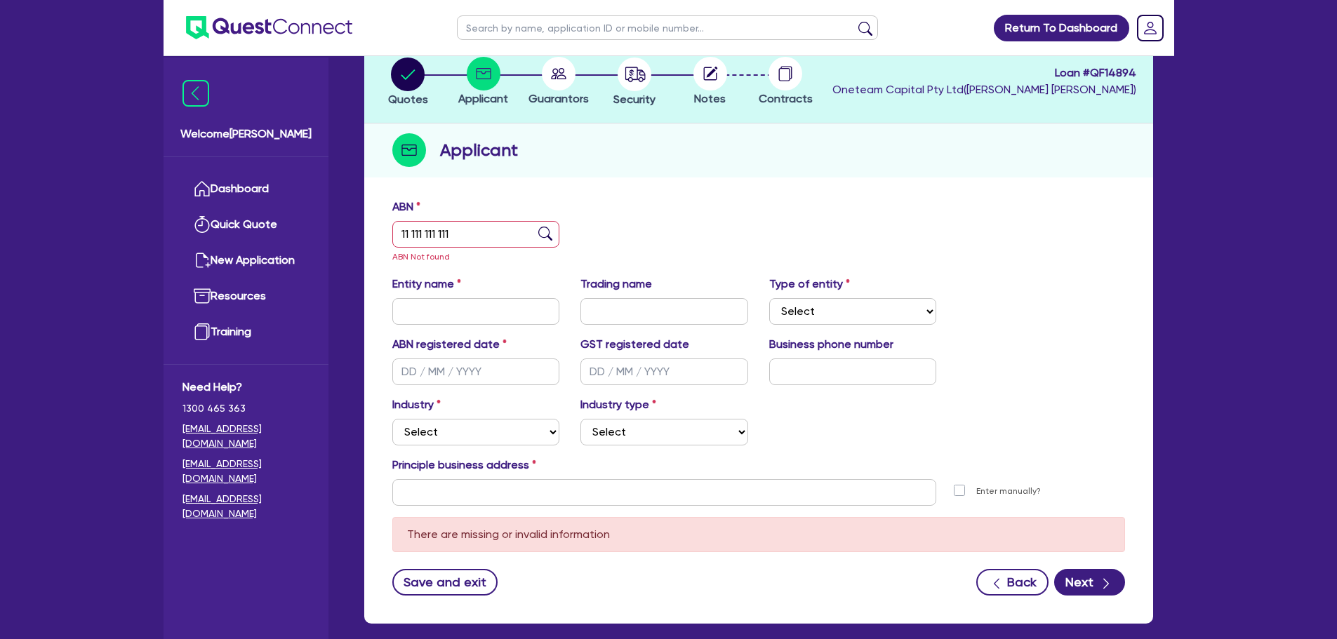
scroll to position [157, 0]
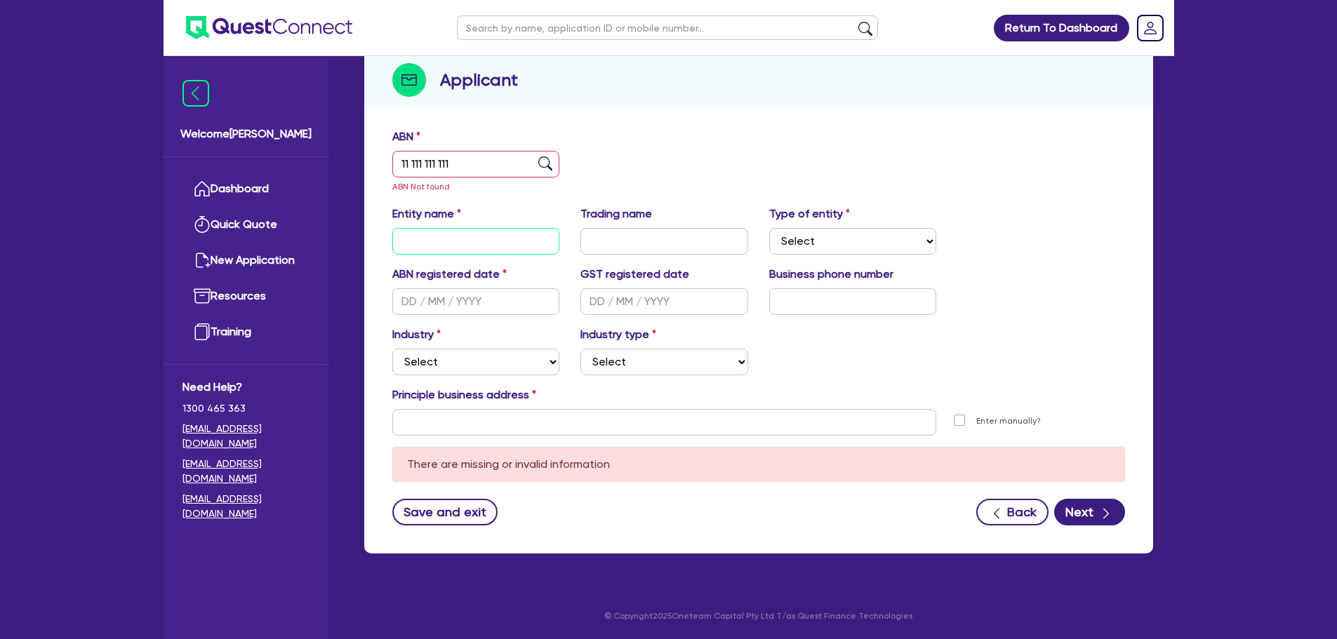
click at [459, 232] on input "text" at bounding box center [476, 241] width 168 height 27
click at [415, 241] on input "[PERSON_NAME]" at bounding box center [476, 241] width 168 height 27
type input "[PERSON_NAME]"
drag, startPoint x: 796, startPoint y: 308, endPoint x: 723, endPoint y: 378, distance: 101.2
click at [796, 309] on input "text" at bounding box center [853, 301] width 168 height 27
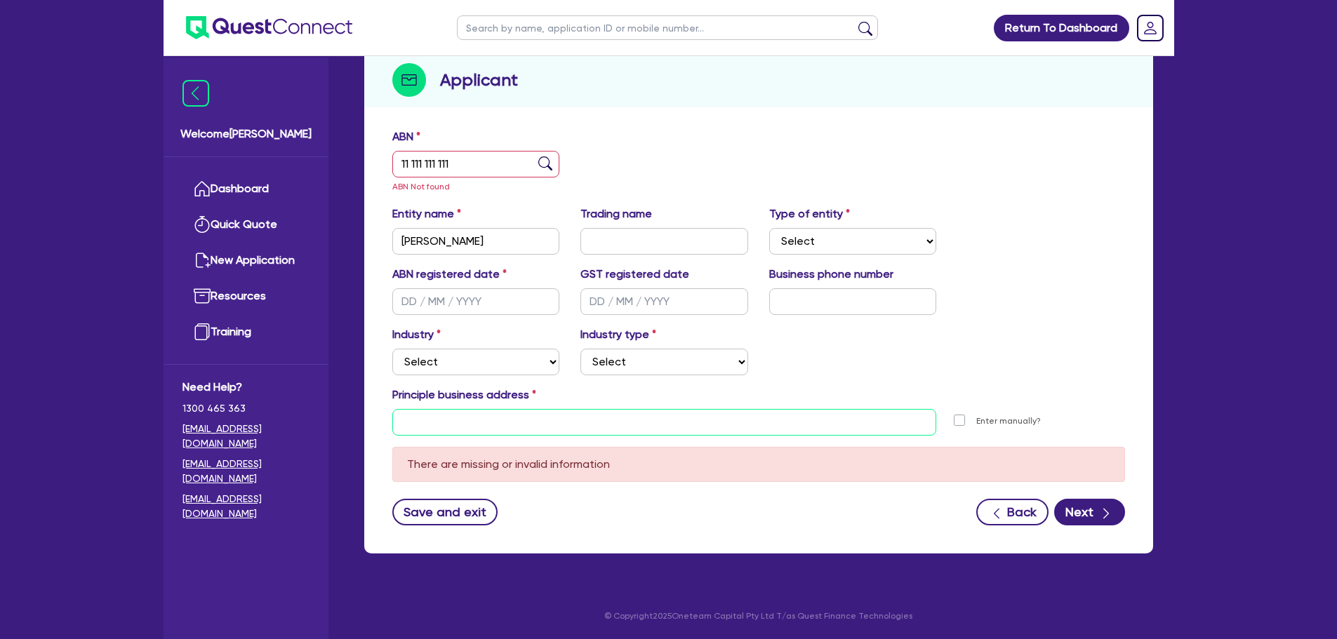
click at [533, 432] on input "text" at bounding box center [664, 422] width 545 height 27
click at [503, 364] on select "Select Accomodation & Food Services Administrative & Support Services Agricultu…" at bounding box center [476, 362] width 168 height 27
select select "TRANSPORT_WAREHOUSING"
click at [392, 349] on select "Select Accomodation & Food Services Administrative & Support Services Agricultu…" at bounding box center [476, 362] width 168 height 27
click at [615, 366] on select "Select Taxi & Luxury Car Services Passengers & Freight Transport Services Posta…" at bounding box center [664, 362] width 168 height 27
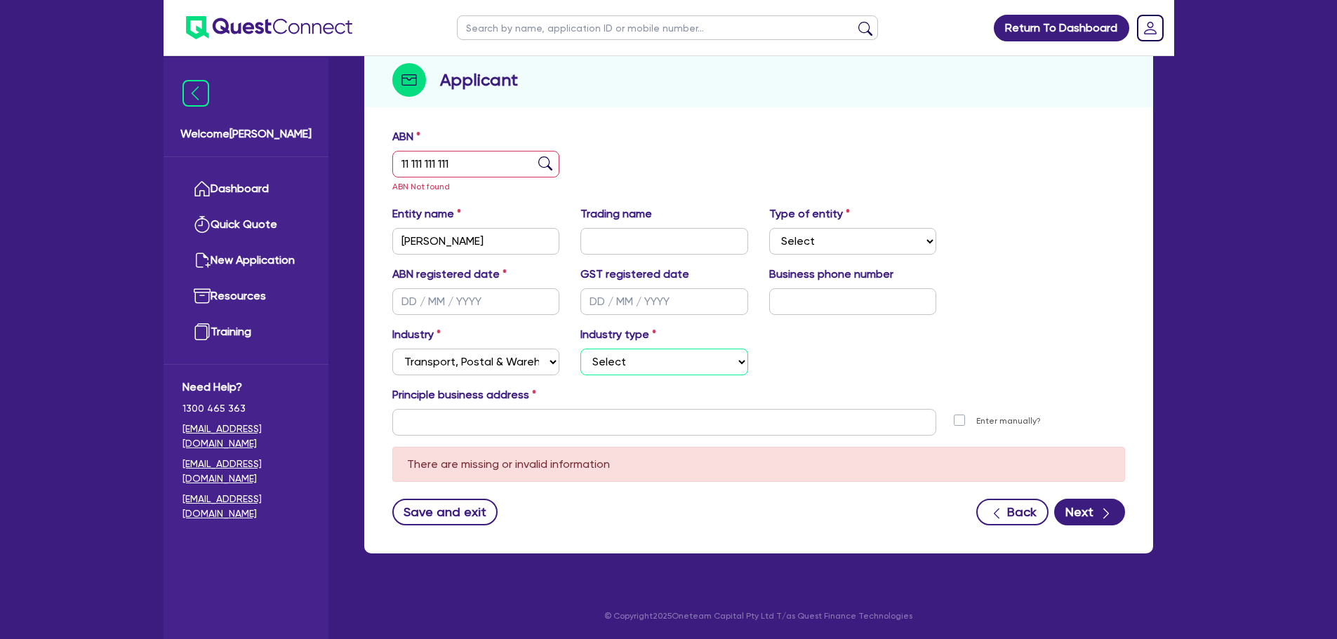
select select "PASSENGERS_FREIGHT_TRANSPORT"
click at [580, 349] on select "Select Taxi & Luxury Car Services Passengers & Freight Transport Services Posta…" at bounding box center [664, 362] width 168 height 27
click at [571, 427] on input "text" at bounding box center [664, 422] width 545 height 27
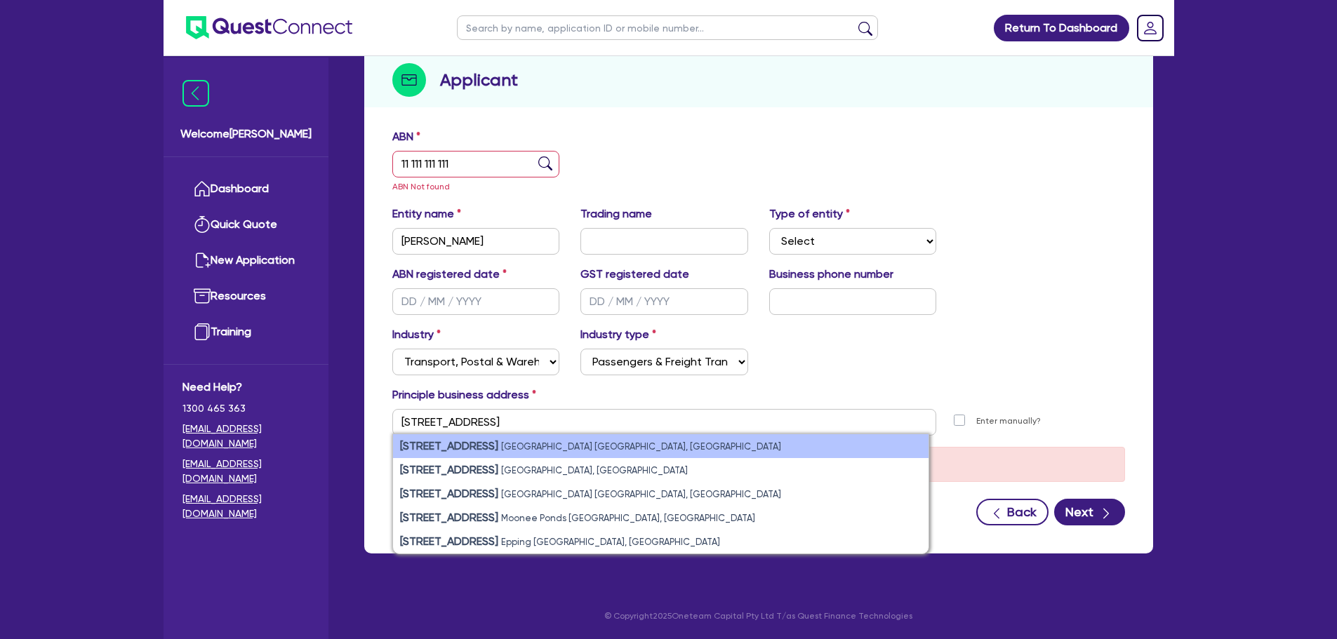
click at [641, 442] on li "11 York St Sydney NSW, Australia" at bounding box center [660, 446] width 535 height 24
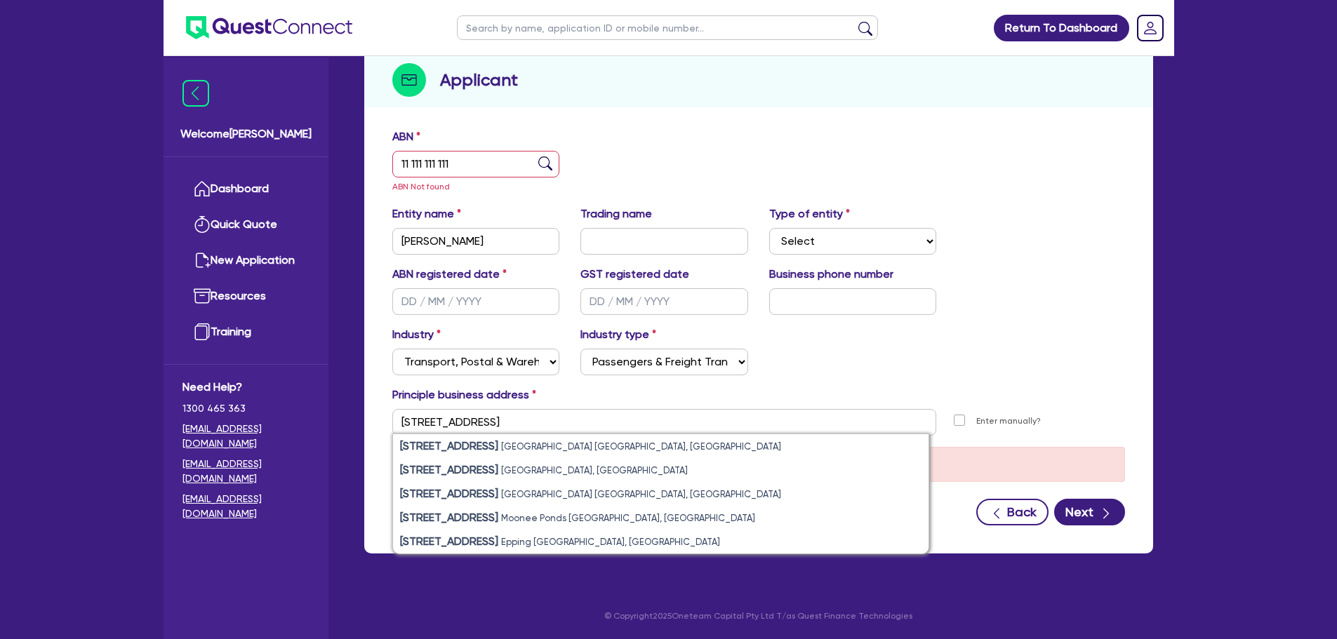
type input "11 York St Sydney NSW 2000"
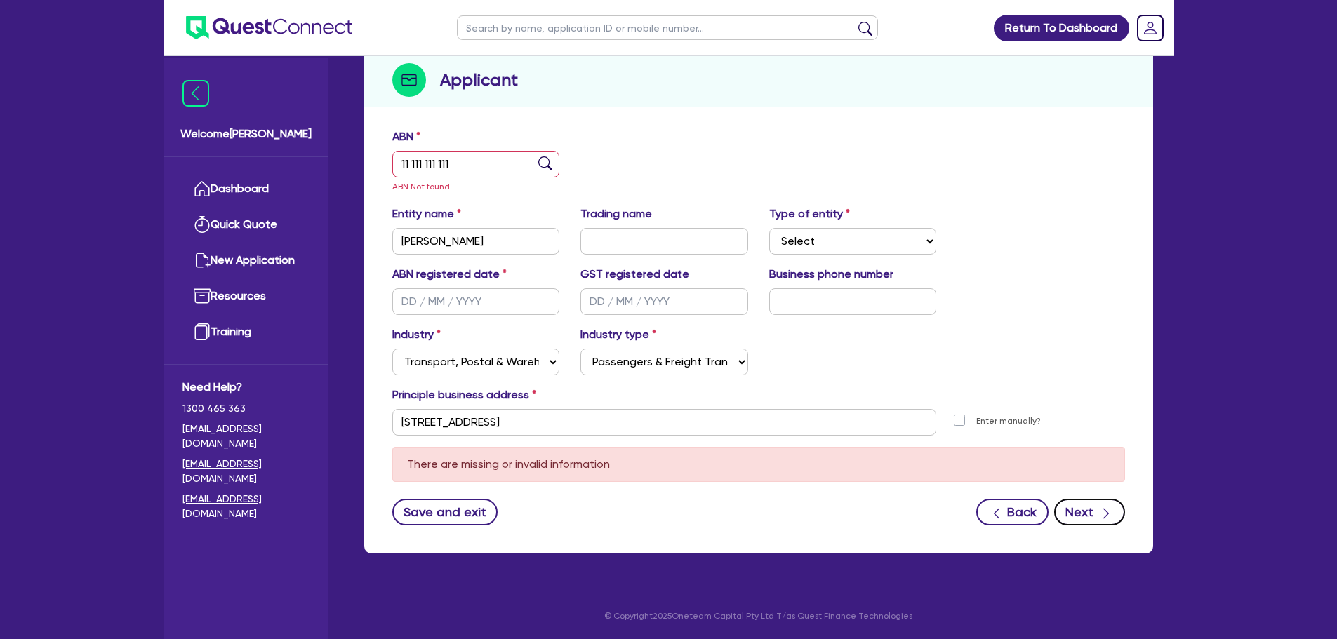
click at [1083, 507] on button "Next" at bounding box center [1089, 512] width 71 height 27
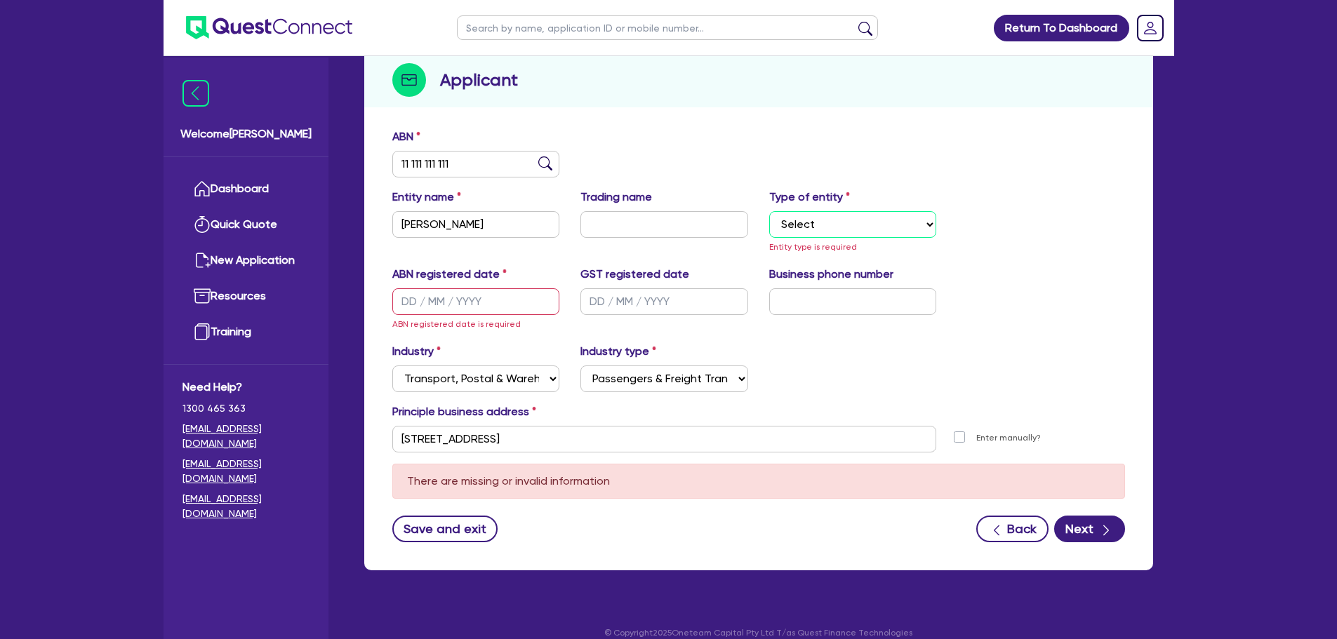
click at [856, 231] on select "Select Sole Trader Company Partnership Trust" at bounding box center [853, 224] width 168 height 27
select select "SOLE_TRADER"
click at [769, 211] on select "Select Sole Trader Company Partnership Trust" at bounding box center [853, 224] width 168 height 27
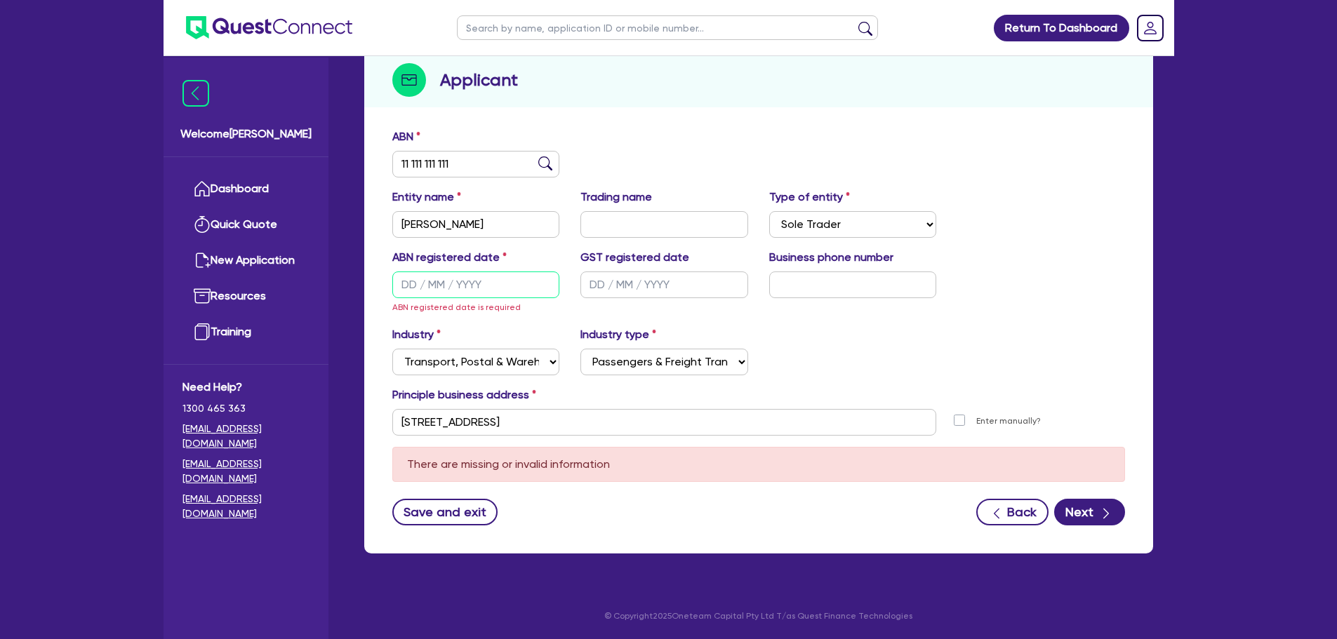
click at [469, 296] on input "text" at bounding box center [476, 285] width 168 height 27
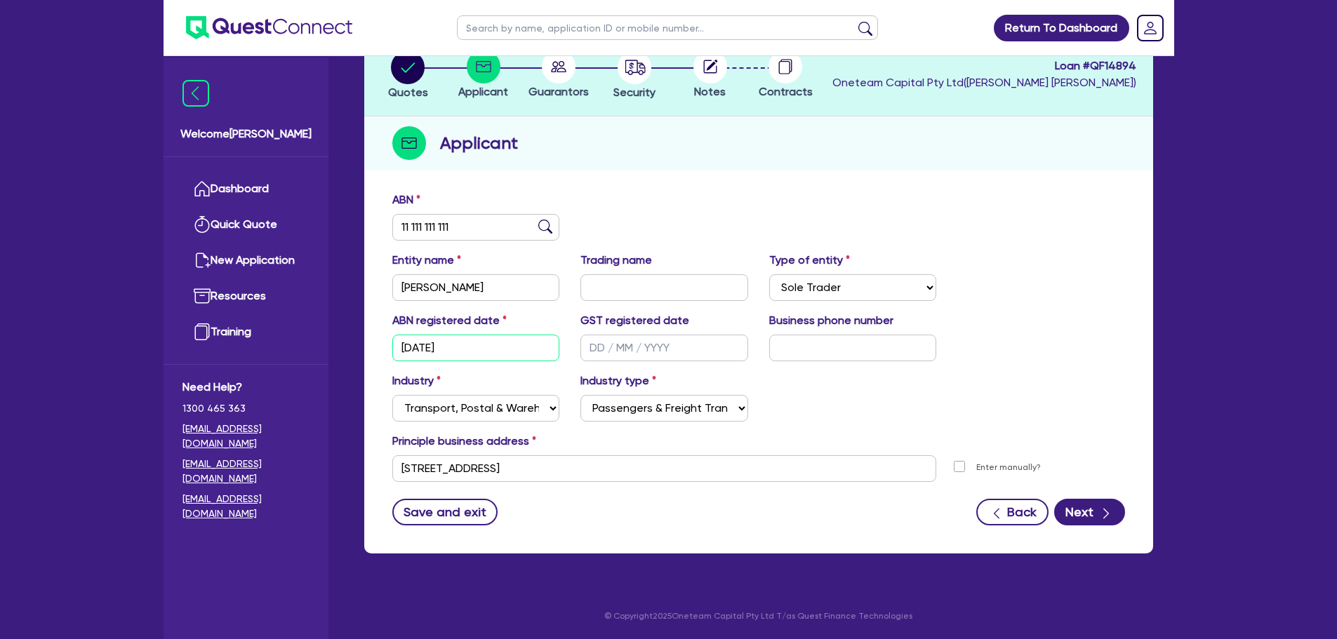
type input "01/01/2000"
click at [1041, 257] on div "Entity name Scott dunny Trading name Type of entity Select Sole Trader Company …" at bounding box center [759, 282] width 754 height 60
click at [1092, 517] on button "Next" at bounding box center [1089, 512] width 71 height 27
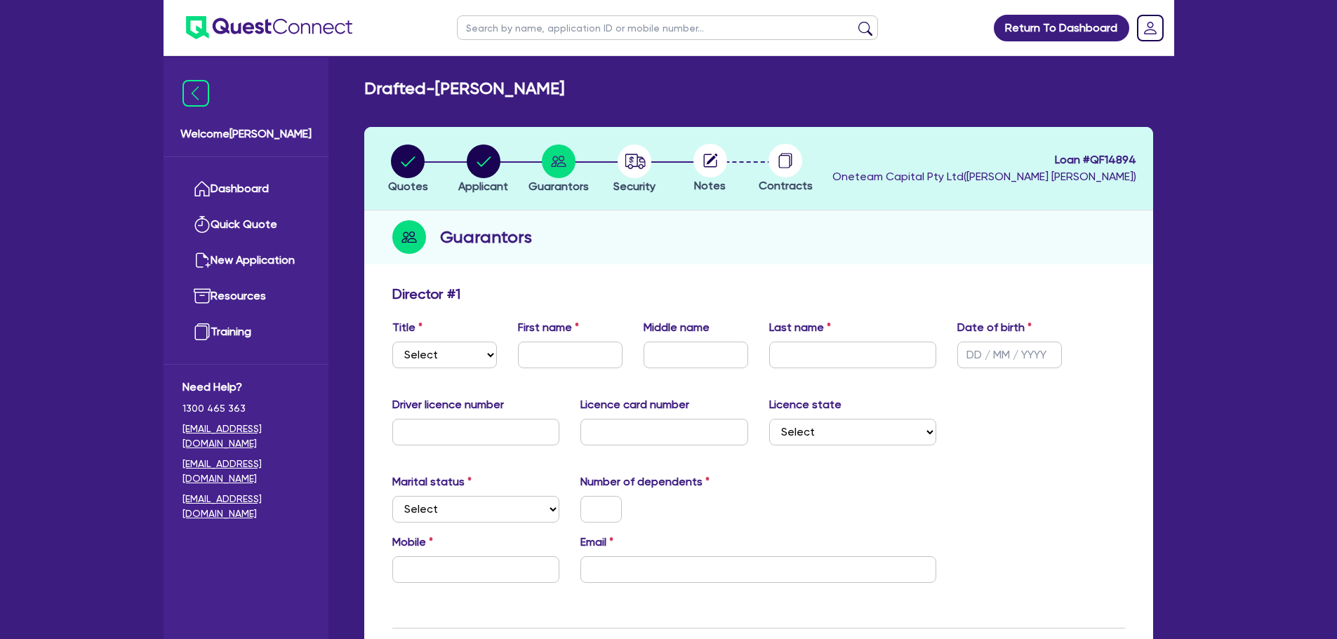
drag, startPoint x: 1241, startPoint y: 17, endPoint x: 1235, endPoint y: 6, distance: 11.9
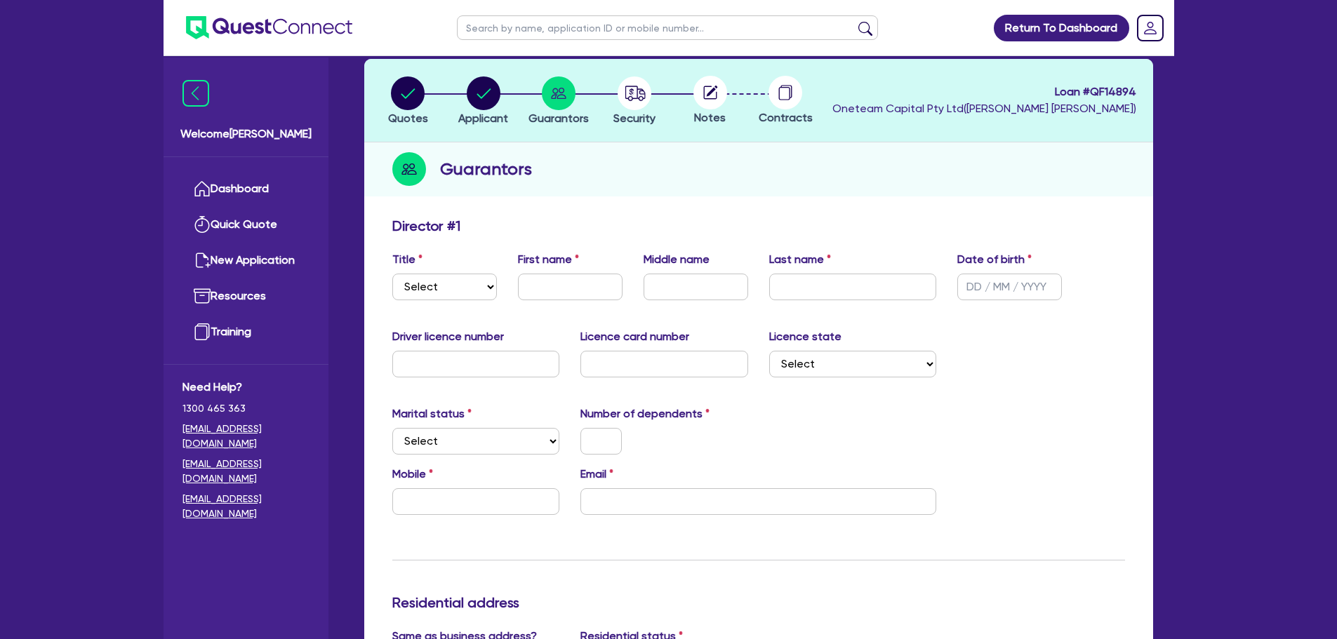
scroll to position [211, 0]
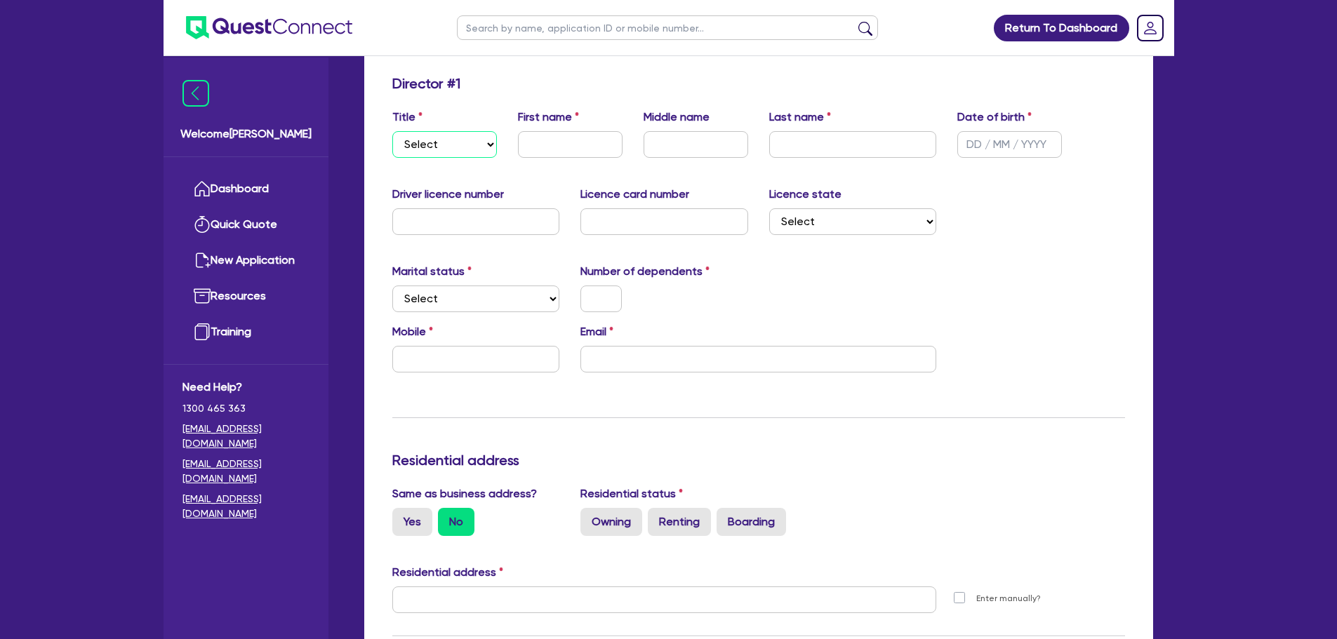
click at [466, 140] on select "Select Mr Mrs Ms Miss Dr" at bounding box center [444, 144] width 105 height 27
select select "MR"
click at [392, 131] on select "Select Mr Mrs Ms Miss Dr" at bounding box center [444, 144] width 105 height 27
click at [535, 147] on input "text" at bounding box center [570, 144] width 105 height 27
type input "s"
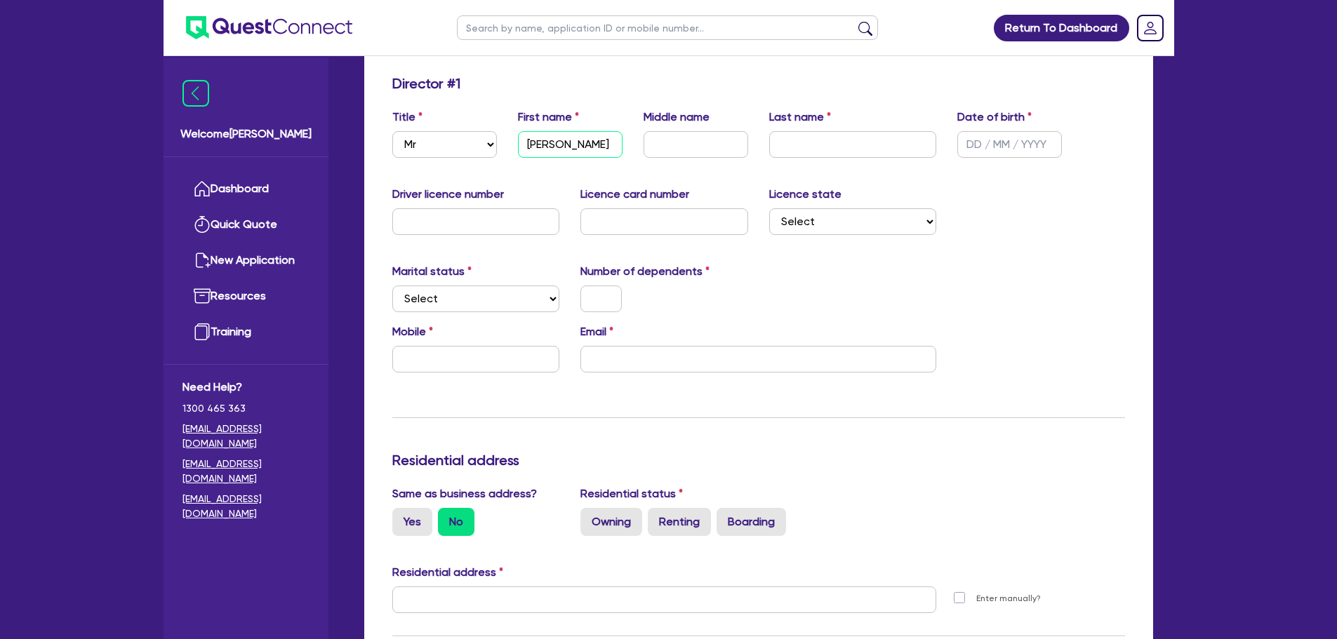
type input "Scott"
type input "Dunny"
click at [1001, 136] on input "text" at bounding box center [1009, 144] width 105 height 27
type input "01/01/2000"
click at [466, 356] on input "text" at bounding box center [476, 359] width 168 height 27
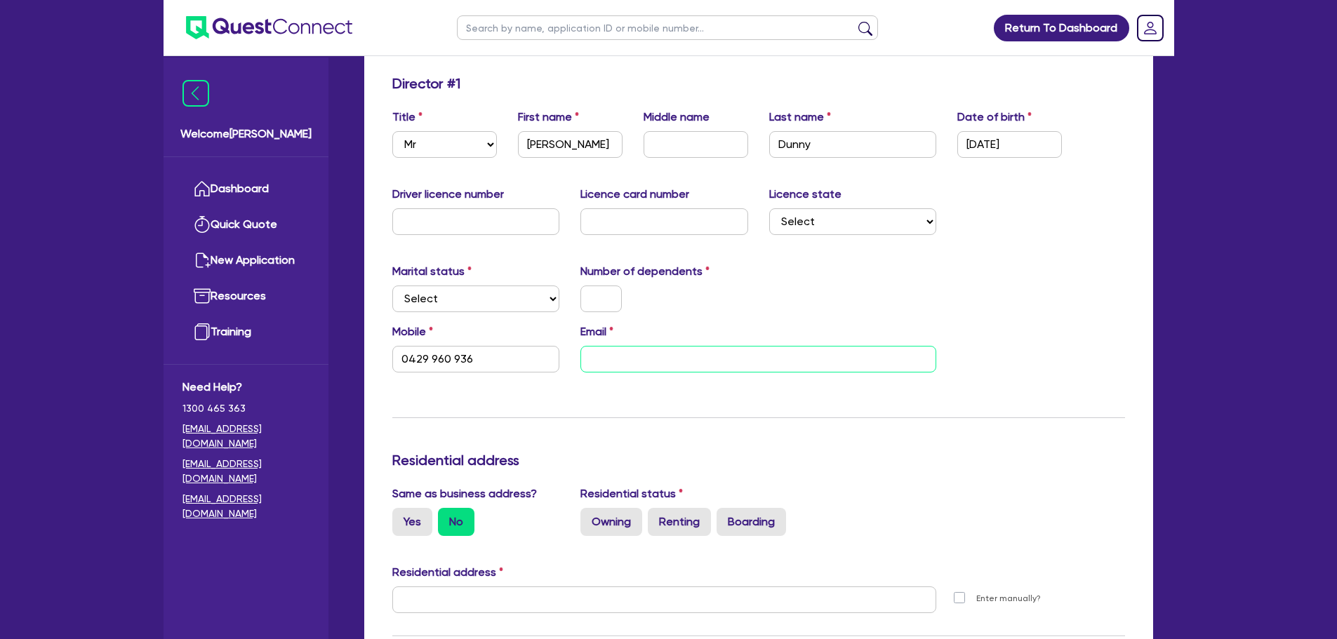
click at [705, 354] on input "email" at bounding box center [758, 359] width 356 height 27
type input "0429 960 936"
type input "sc"
type input "0429 960 936"
type input "sco"
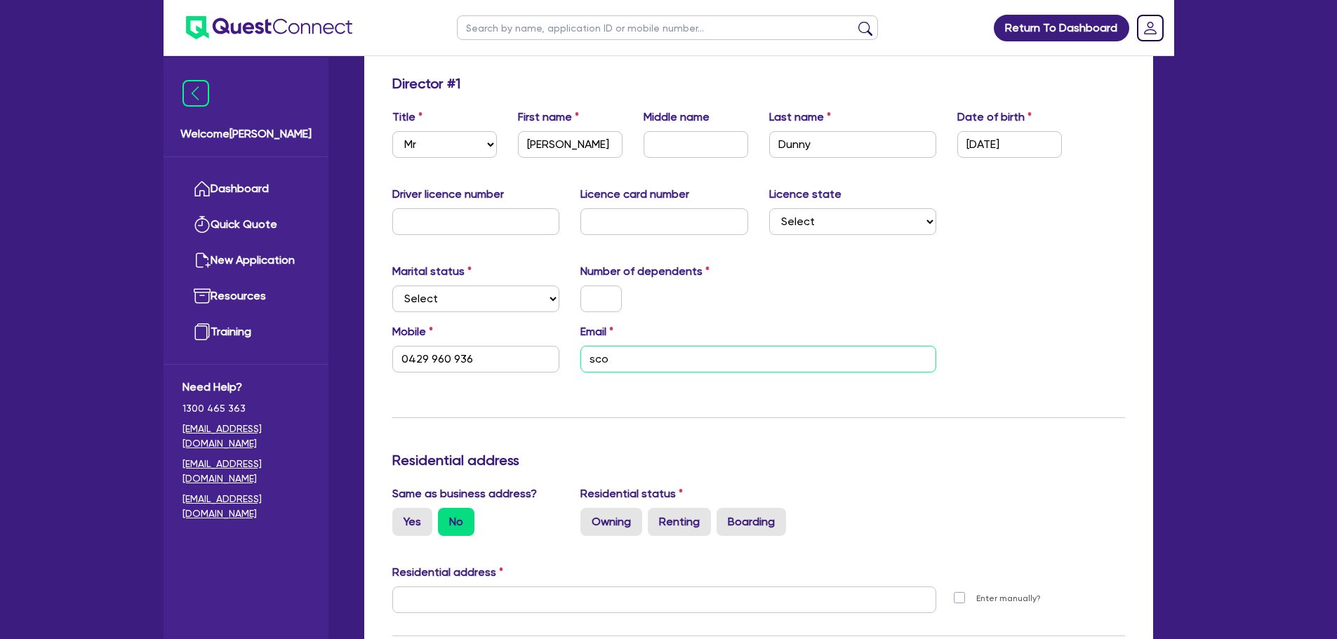
type input "0429 960 936"
type input "scot"
type input "0429 960 936"
type input "scott"
type input "0429 960 936"
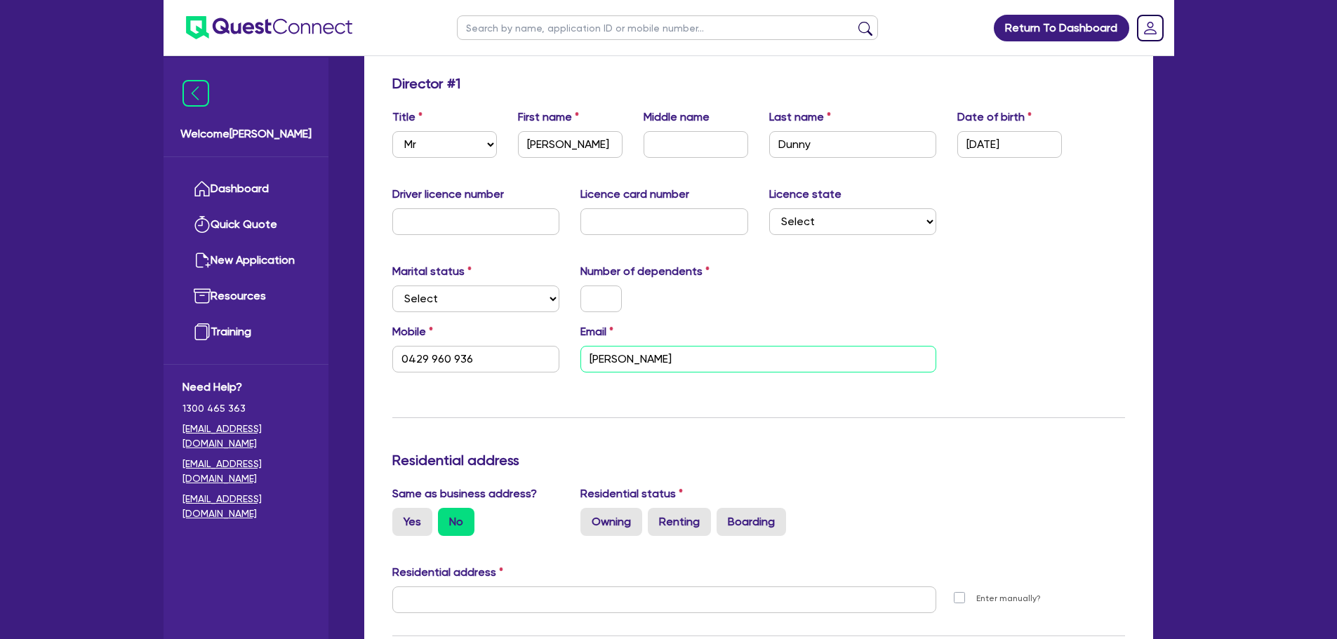
type input "scott@"
type input "0429 960 936"
type input "scott@t"
type input "0429 960 936"
type input "scott@tb"
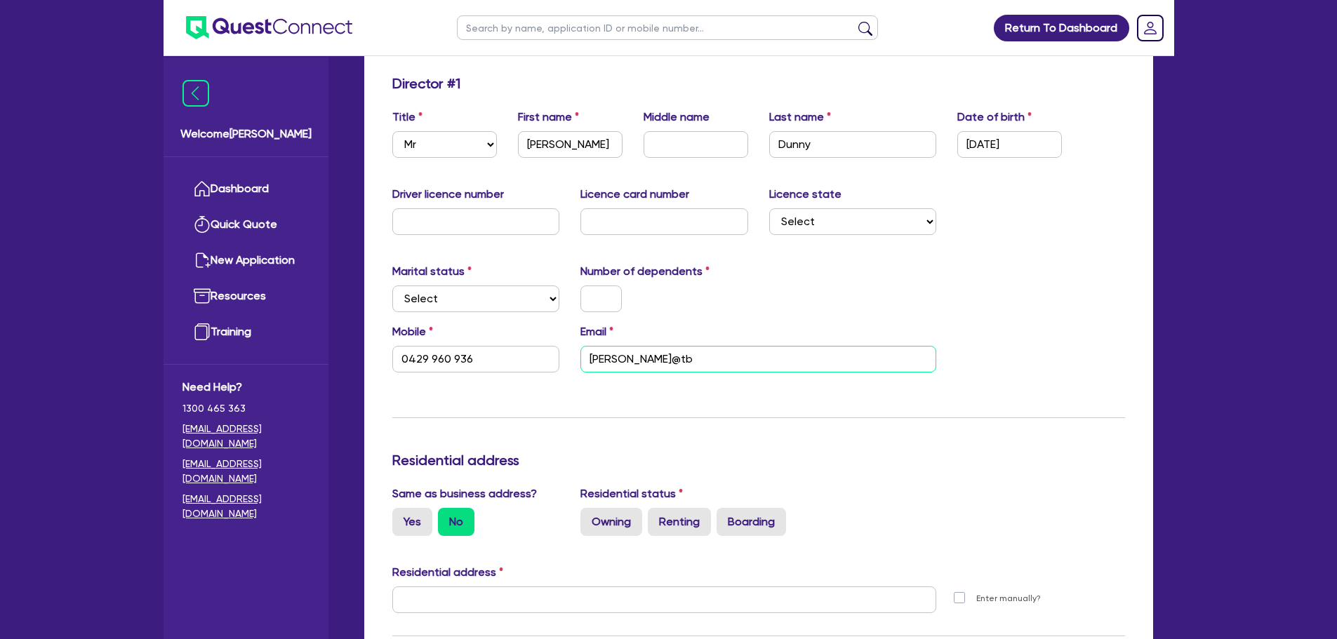
type input "0429 960 936"
type input "scott@tbc"
type input "0429 960 936"
type input "scott@tbc."
type input "0429 960 936"
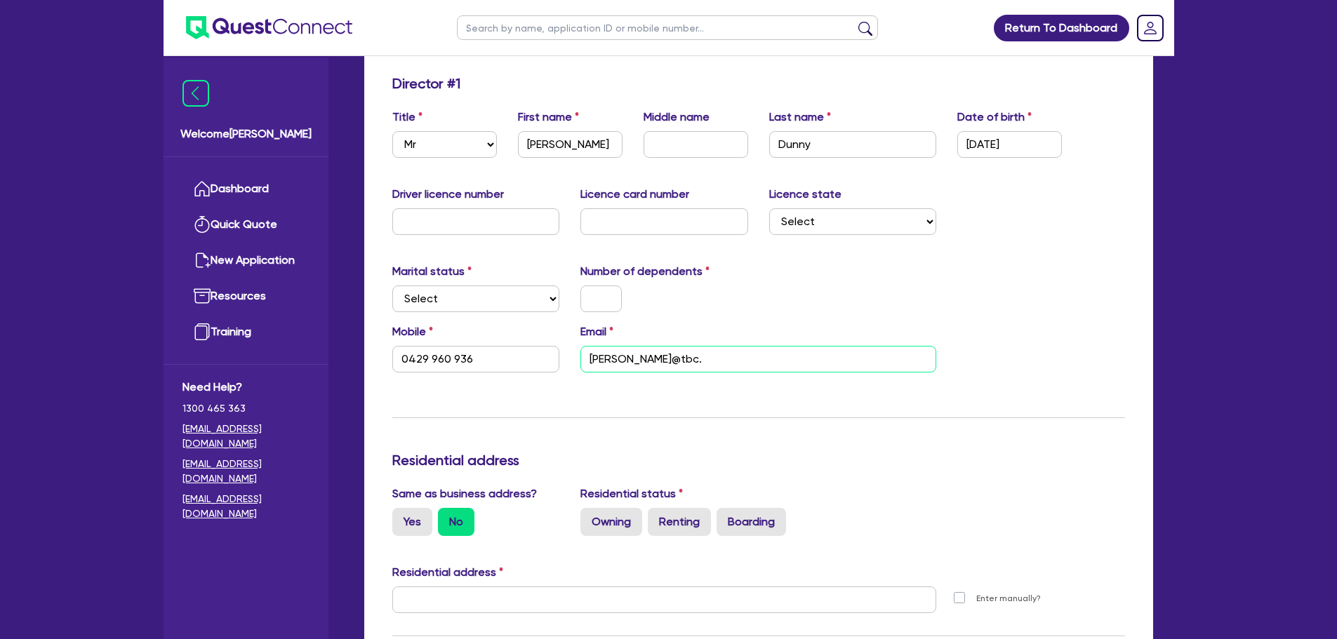
type input "scott@tbc.c"
type input "0429 960 936"
type input "scott@tbc.co"
type input "0429 960 936"
type input "scott@tbc.com"
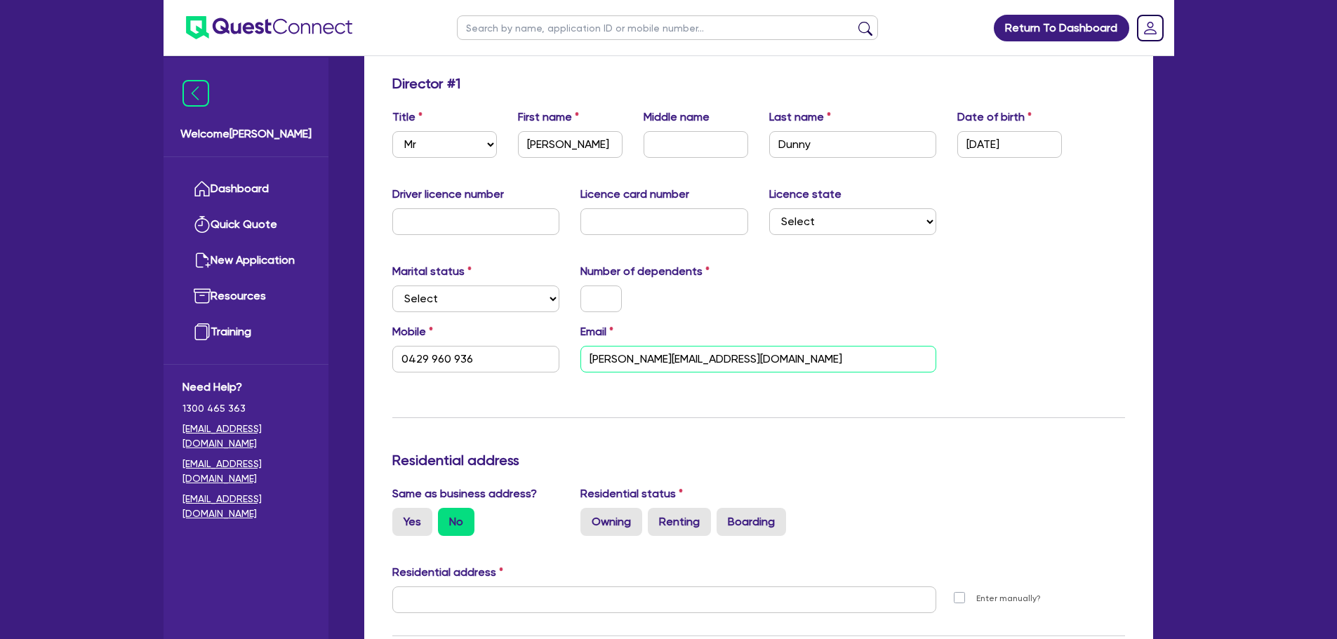
type input "0429 960 936"
type input "scott@tbc.com."
type input "0429 960 936"
type input "scott@tbc.com.au"
type input "0429 960 936"
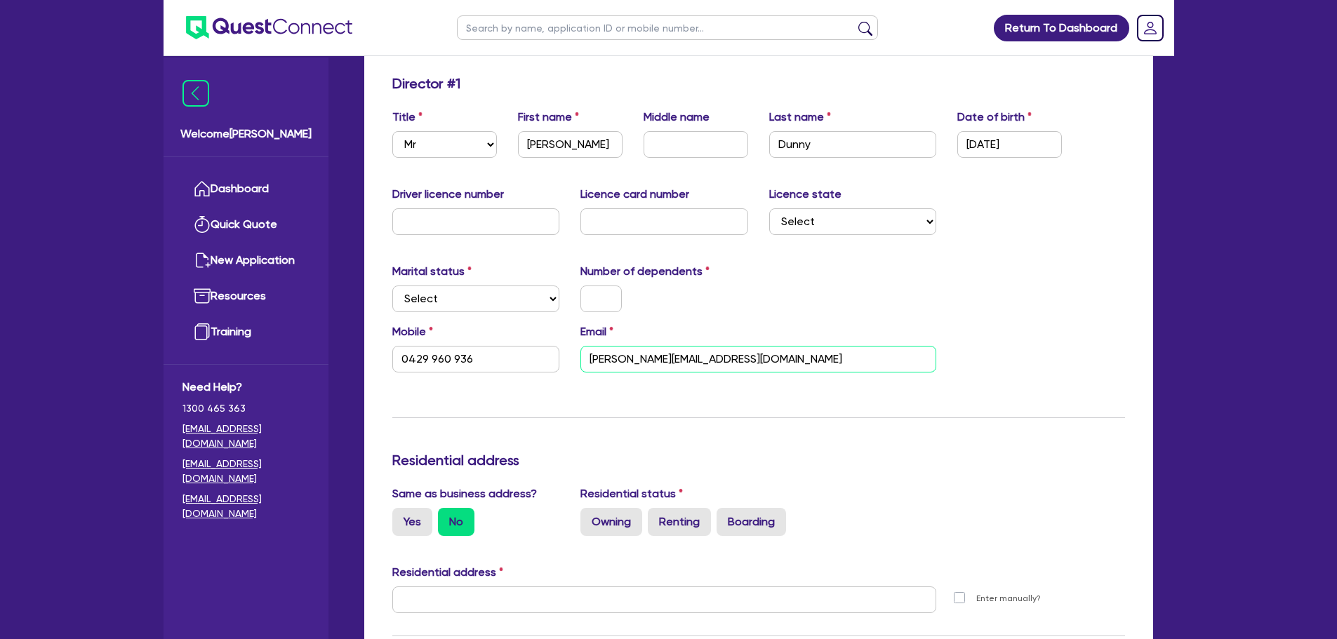
type input "scott@tbc.com.au"
click at [585, 305] on input "text" at bounding box center [600, 299] width 41 height 27
type input "0"
type input "0429 960 936"
type input "0"
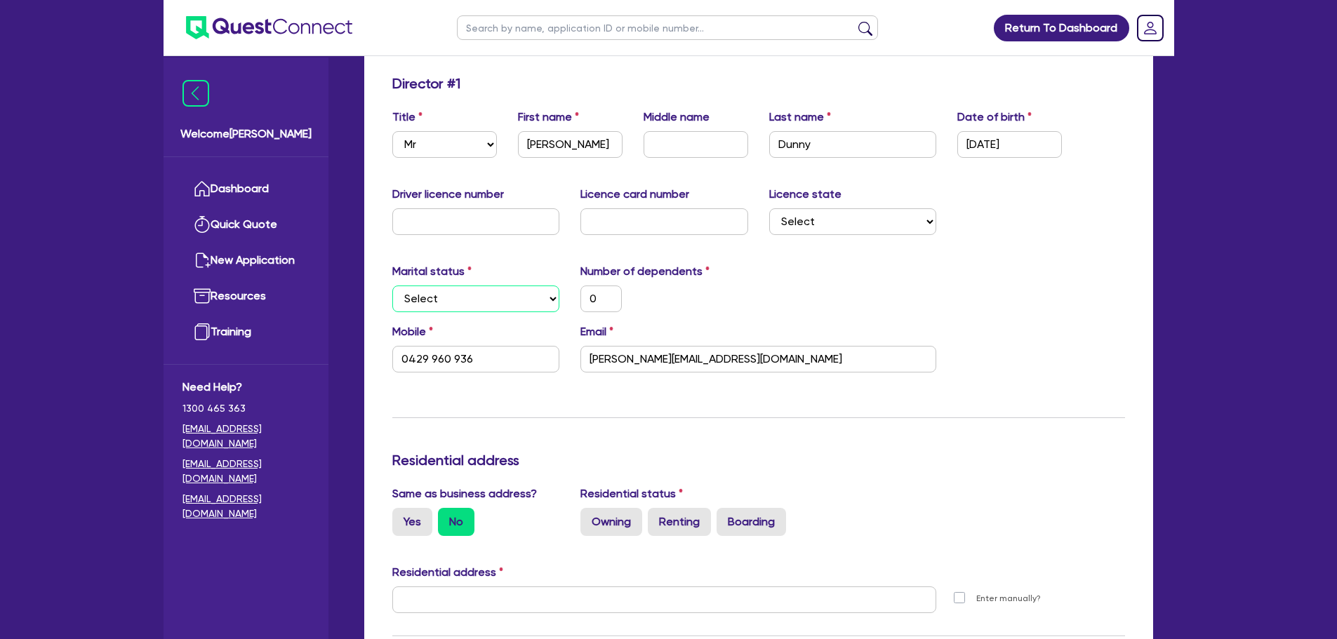
click at [487, 302] on select "Select Single Married De Facto / Partner" at bounding box center [476, 299] width 168 height 27
select select "SINGLE"
click at [392, 286] on select "Select Single Married De Facto / Partner" at bounding box center [476, 299] width 168 height 27
type input "0"
type input "0429 960 936"
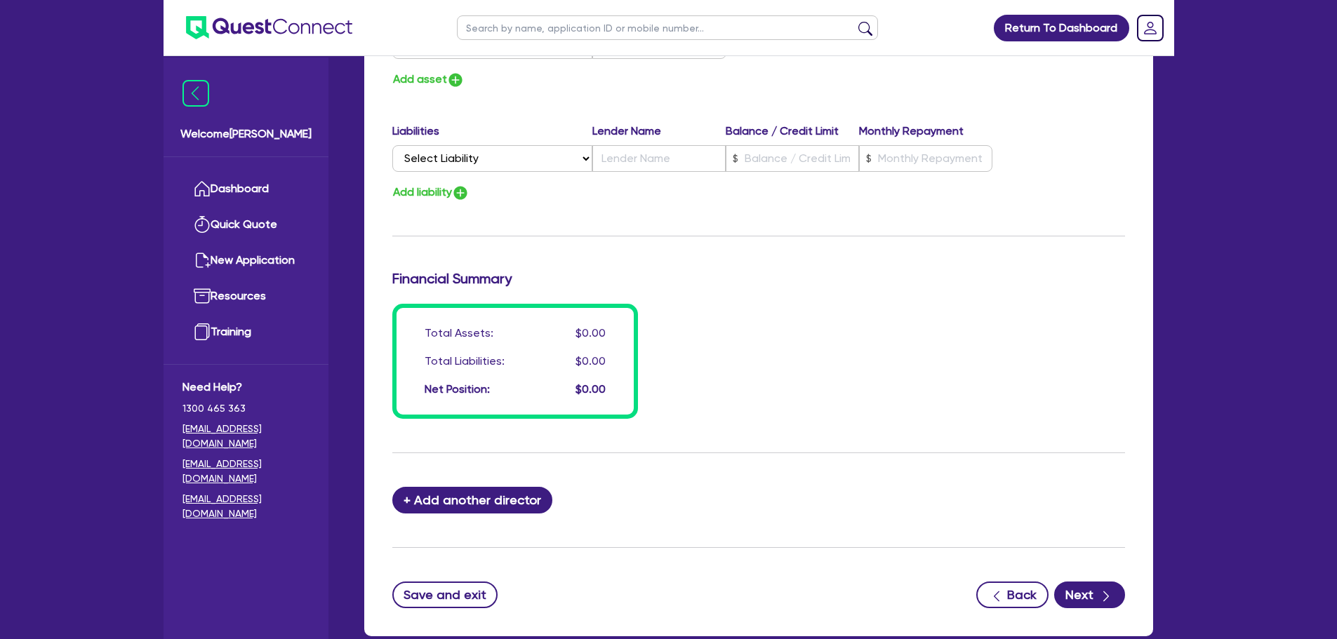
scroll to position [987, 0]
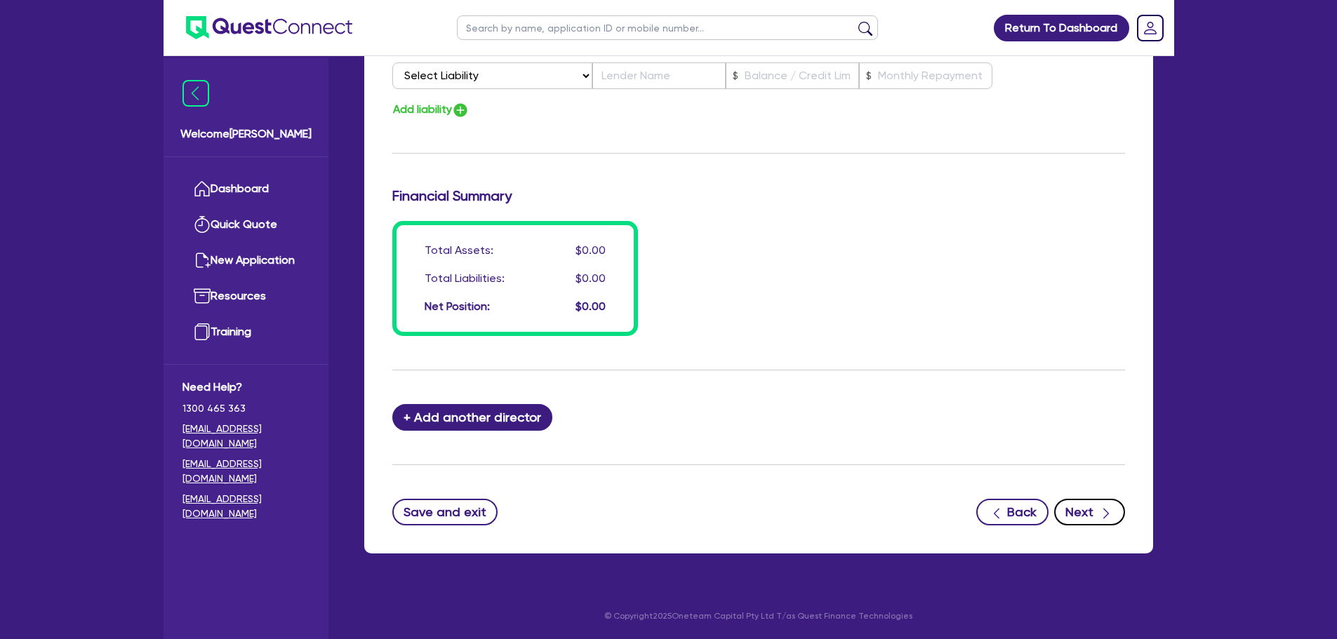
click at [1084, 518] on button "Next" at bounding box center [1089, 512] width 71 height 27
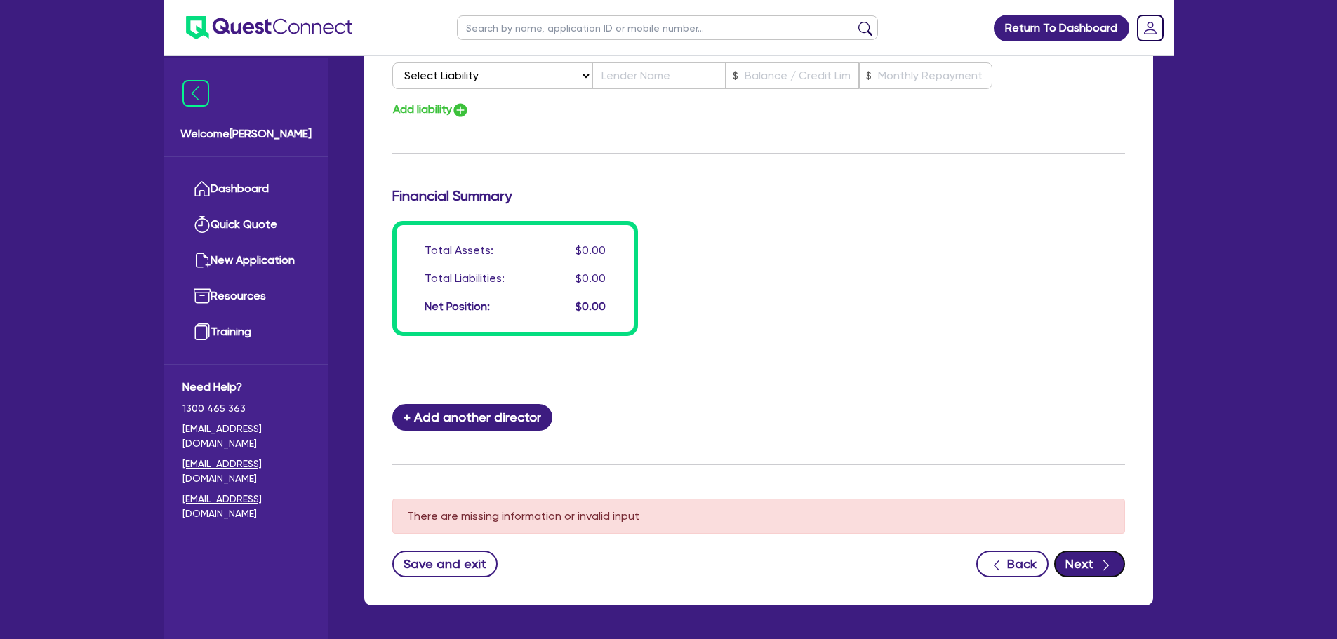
scroll to position [319, 0]
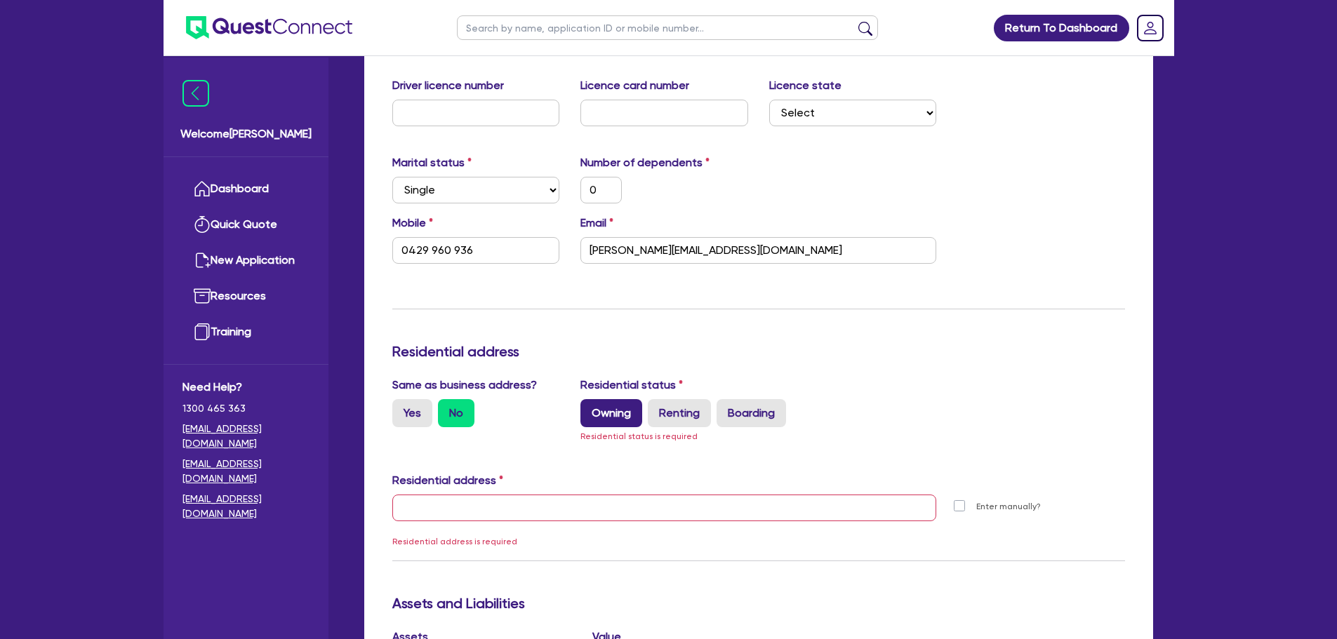
click at [595, 413] on label "Owning" at bounding box center [611, 413] width 62 height 28
click at [589, 408] on input "Owning" at bounding box center [584, 403] width 9 height 9
radio input "true"
type input "0"
type input "0429 960 936"
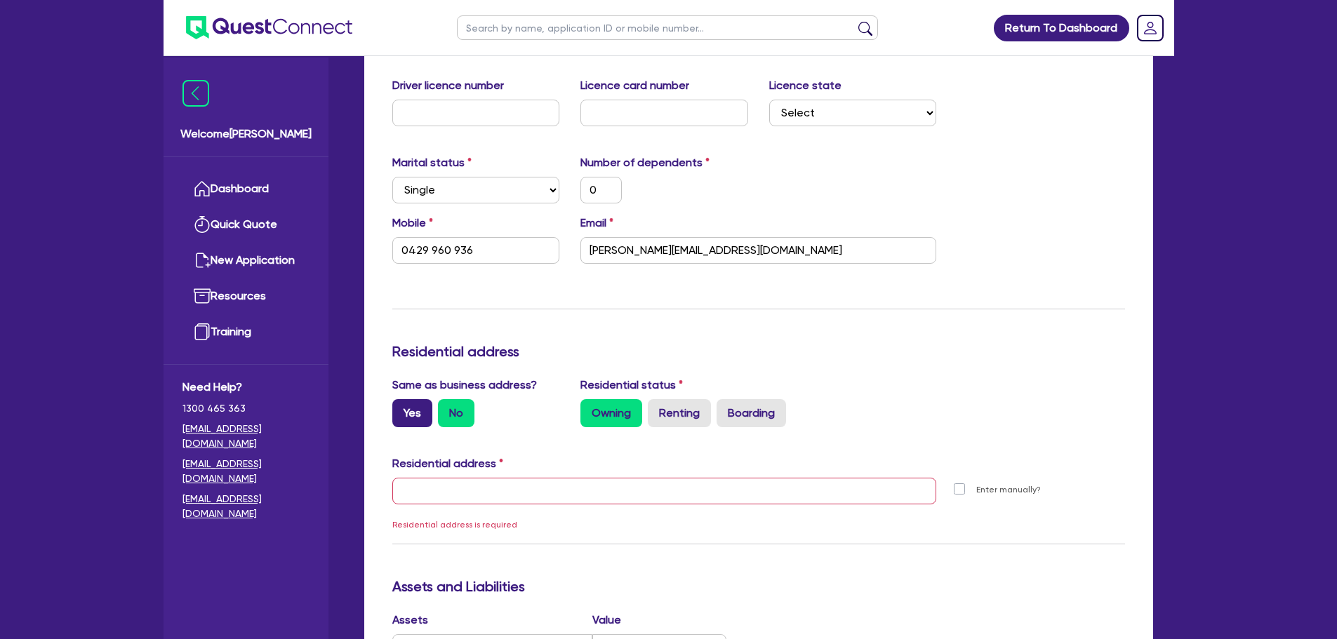
click at [412, 408] on label "Yes" at bounding box center [412, 413] width 40 height 28
click at [401, 408] on input "Yes" at bounding box center [396, 403] width 9 height 9
radio input "true"
type input "0"
type input "0429 960 936"
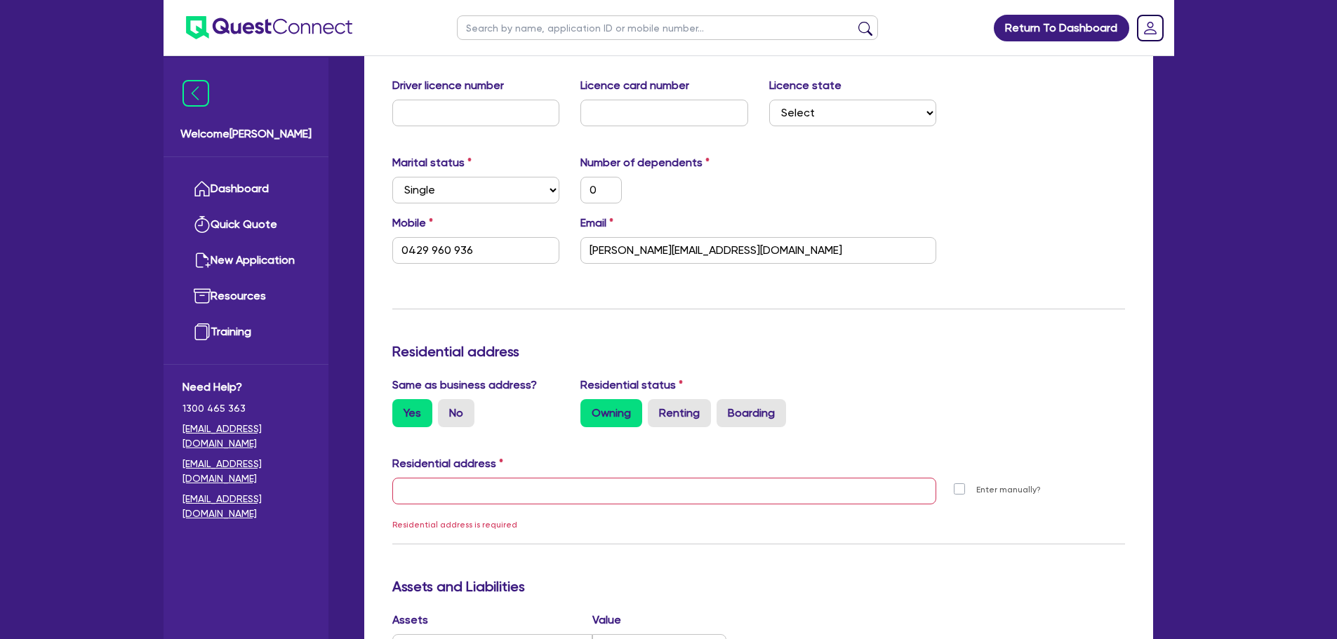
type input "11 York St Sydney NSW 2000"
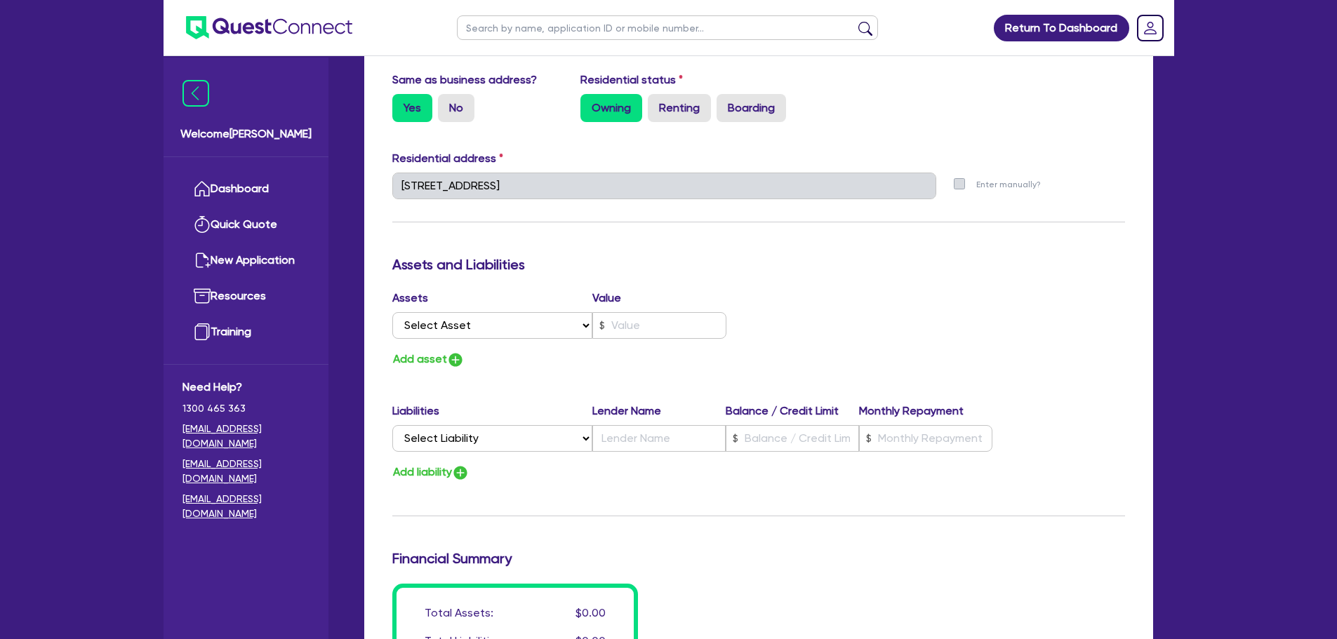
scroll to position [881, 0]
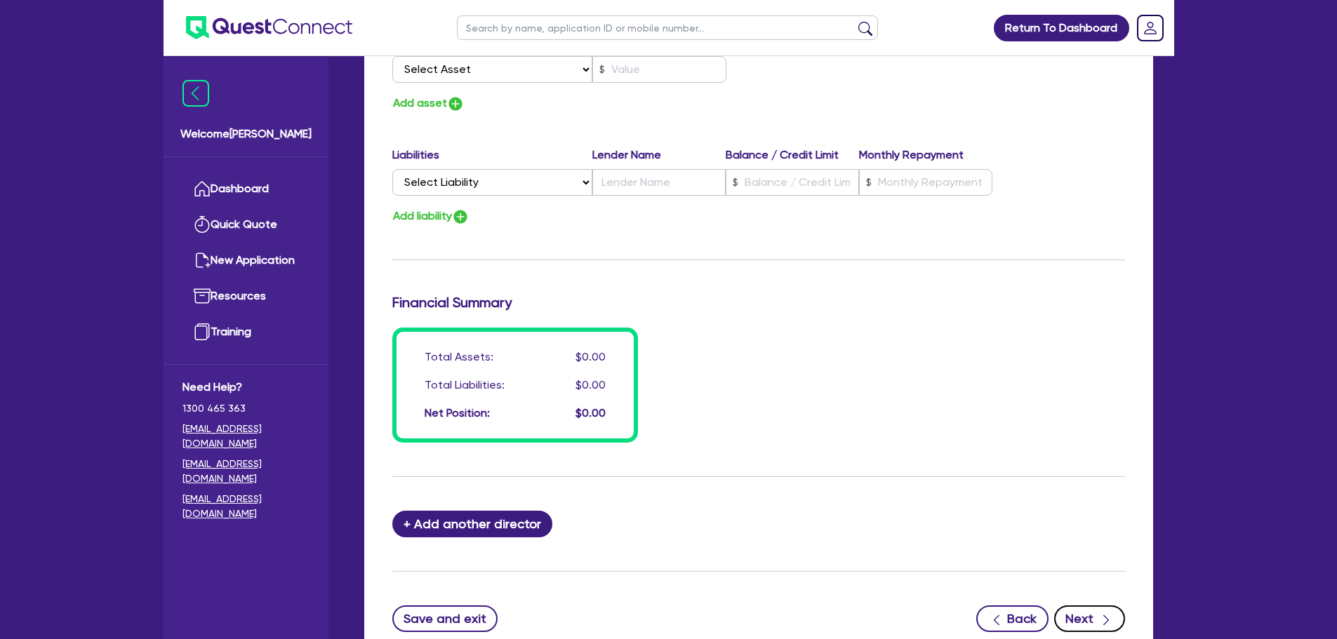
click at [1091, 608] on button "Next" at bounding box center [1089, 619] width 71 height 27
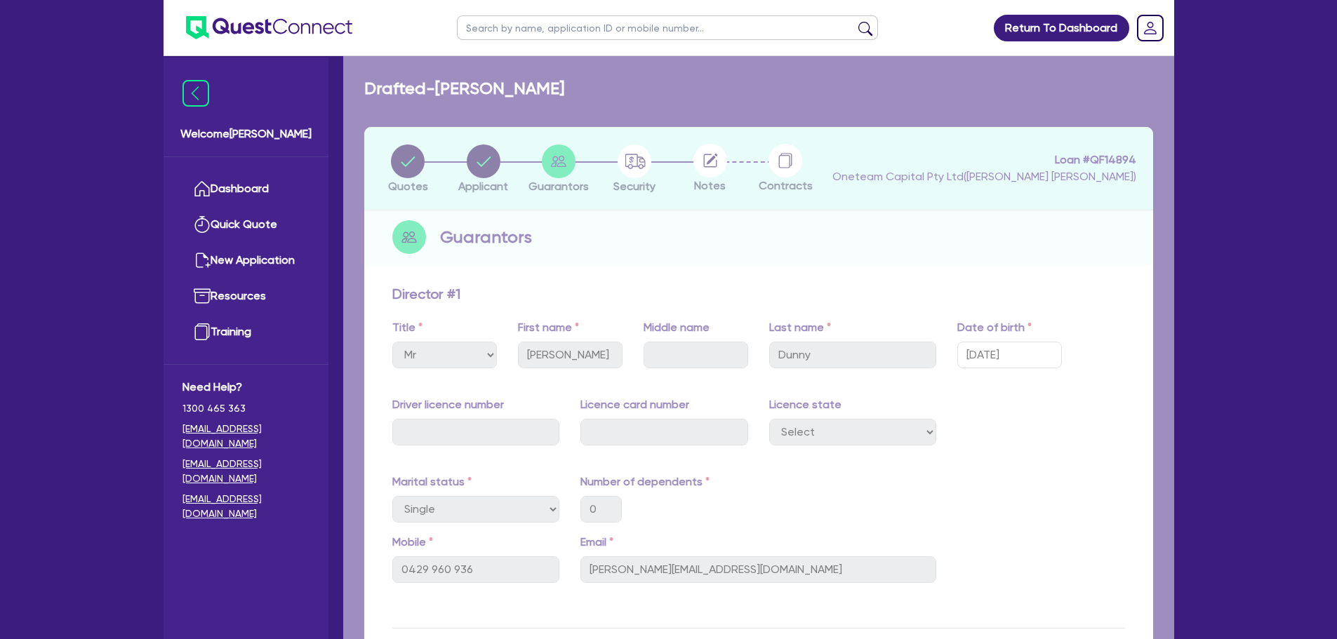
select select "PRIMARY_ASSETS"
select select "TRAILERS"
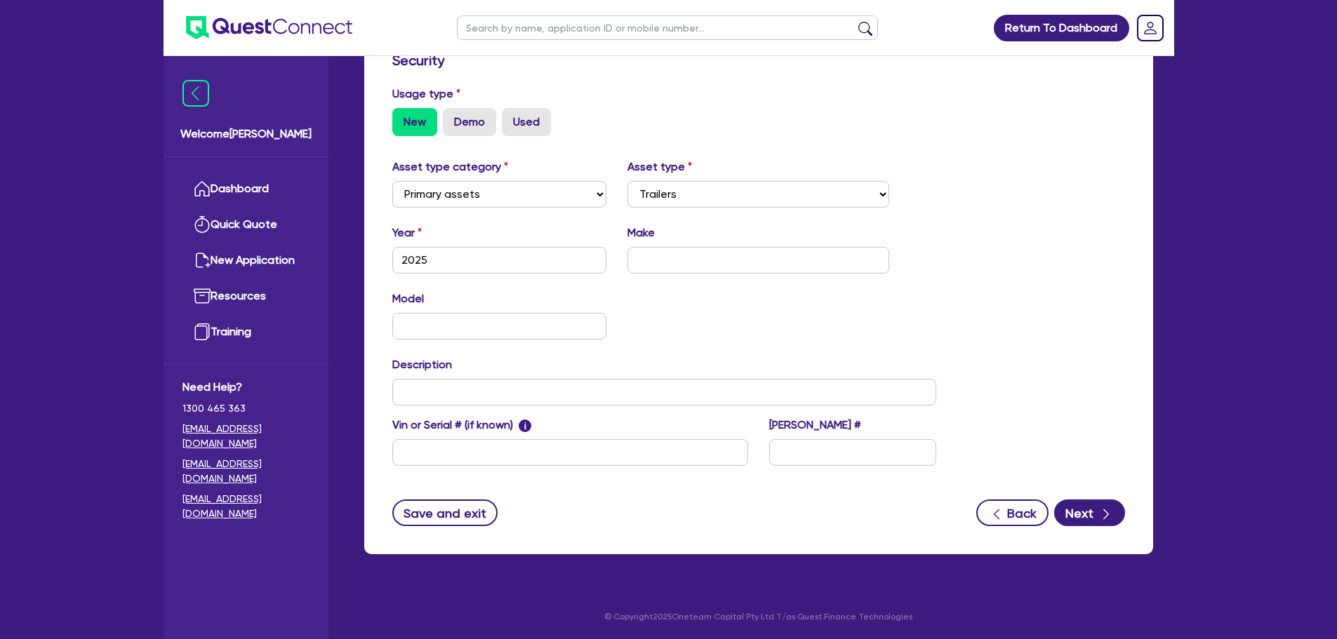
scroll to position [392, 0]
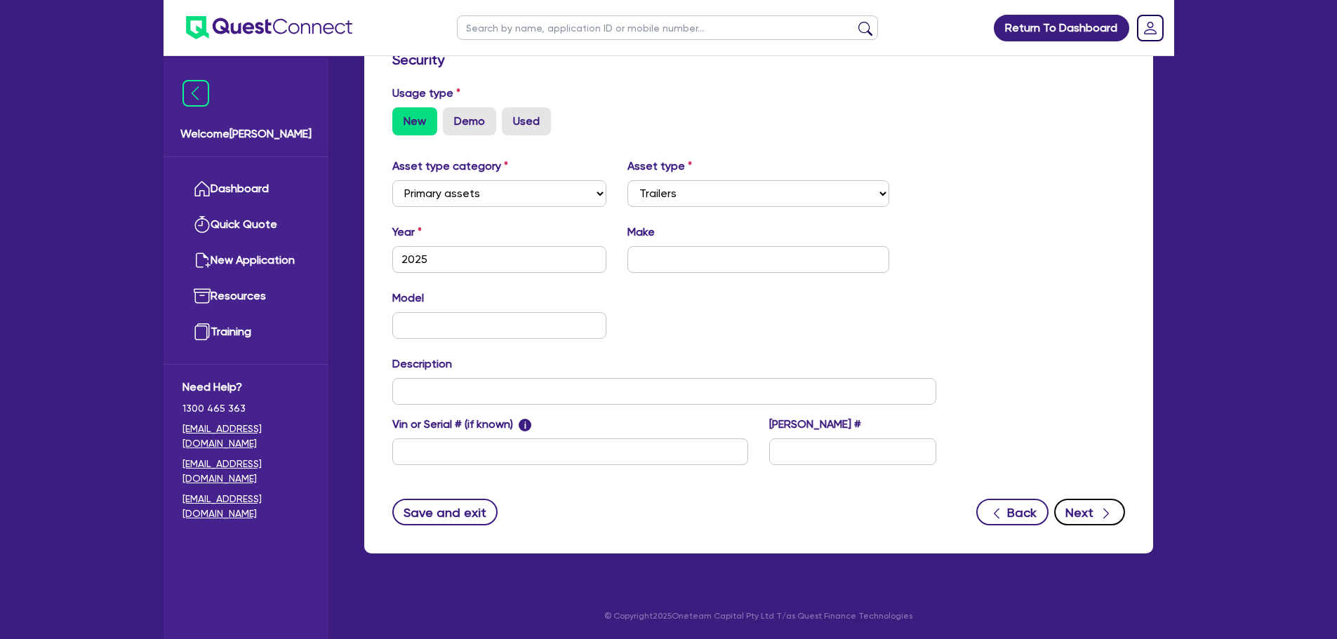
click at [1093, 516] on button "Next" at bounding box center [1089, 512] width 71 height 27
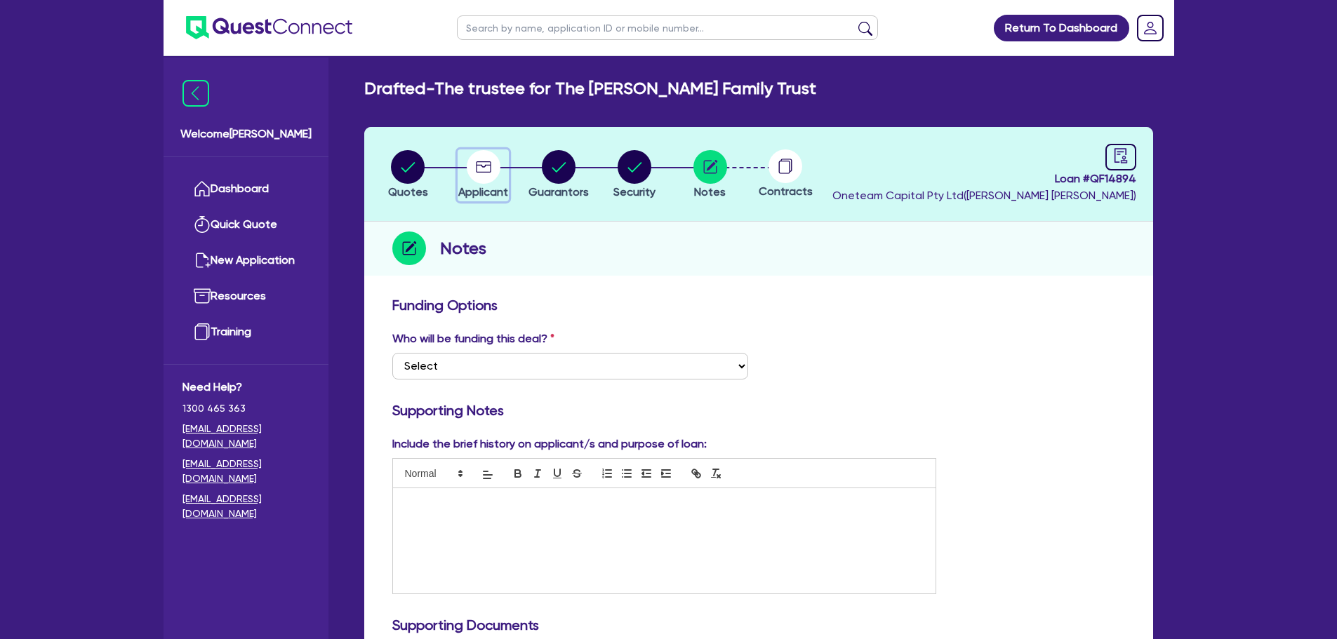
click at [486, 164] on circle "button" at bounding box center [484, 167] width 34 height 34
select select "TRUST"
select select "TRANSPORT_WAREHOUSING"
select select "PASSENGERS_FREIGHT_TRANSPORT"
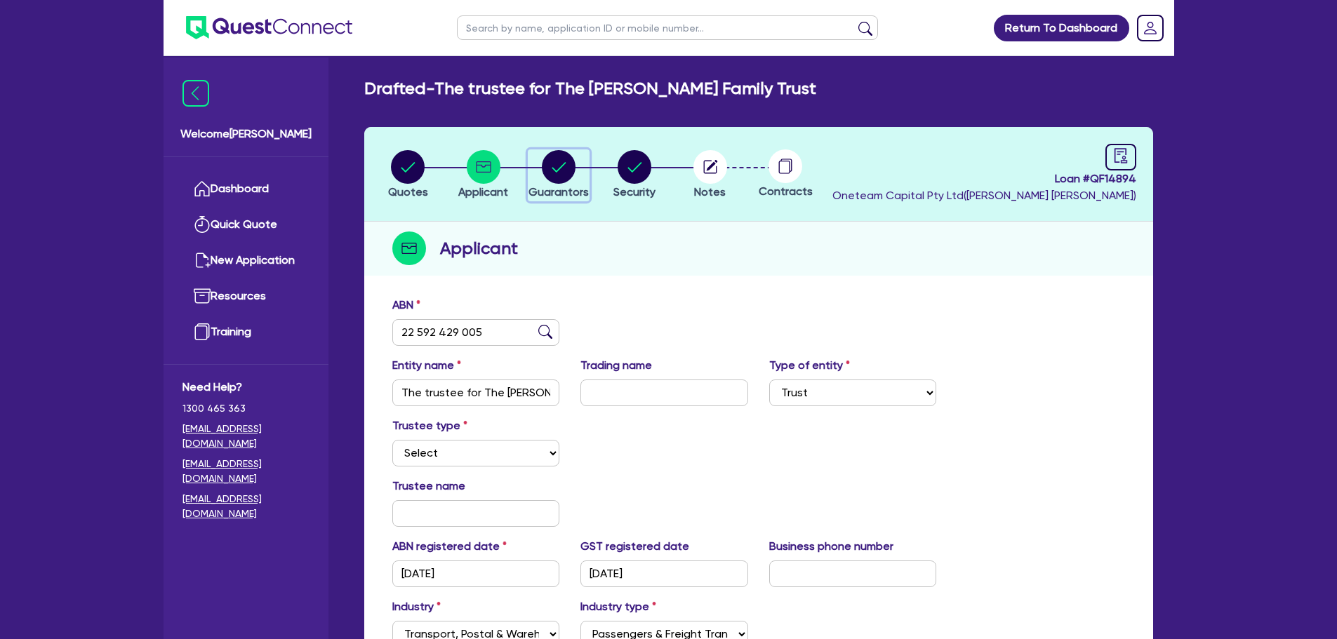
click at [564, 182] on circle "button" at bounding box center [559, 167] width 34 height 34
select select "MR"
select select "SINGLE"
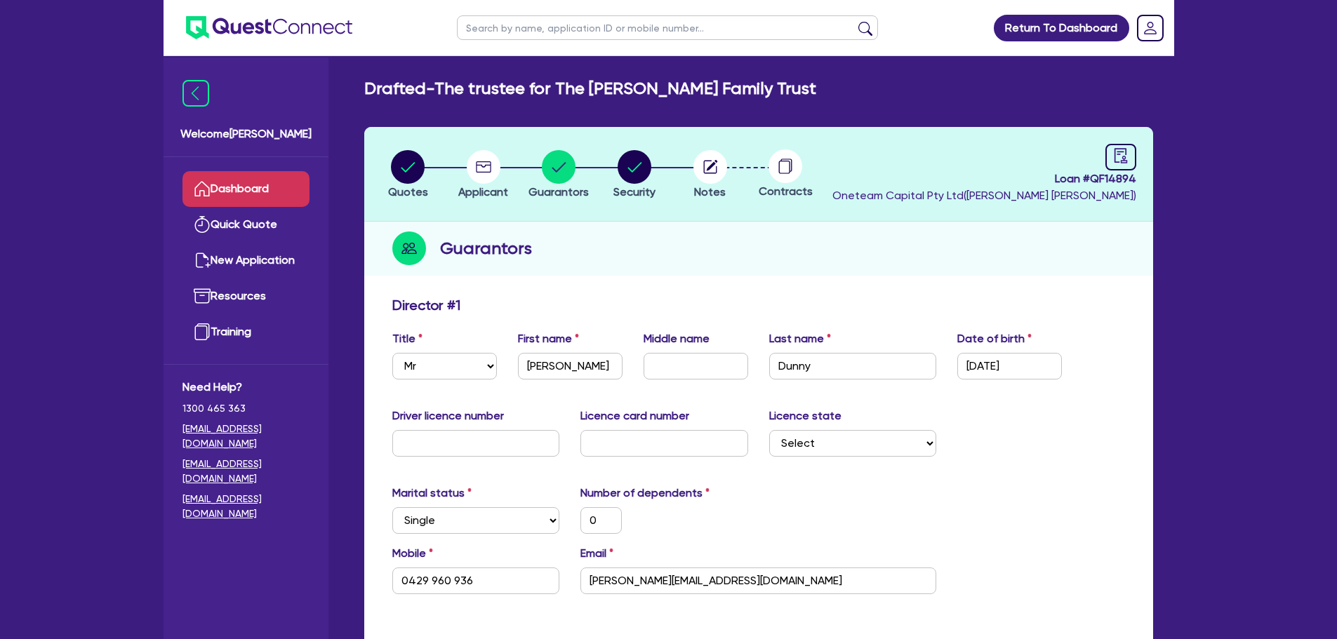
click at [275, 185] on link "Dashboard" at bounding box center [245, 189] width 127 height 36
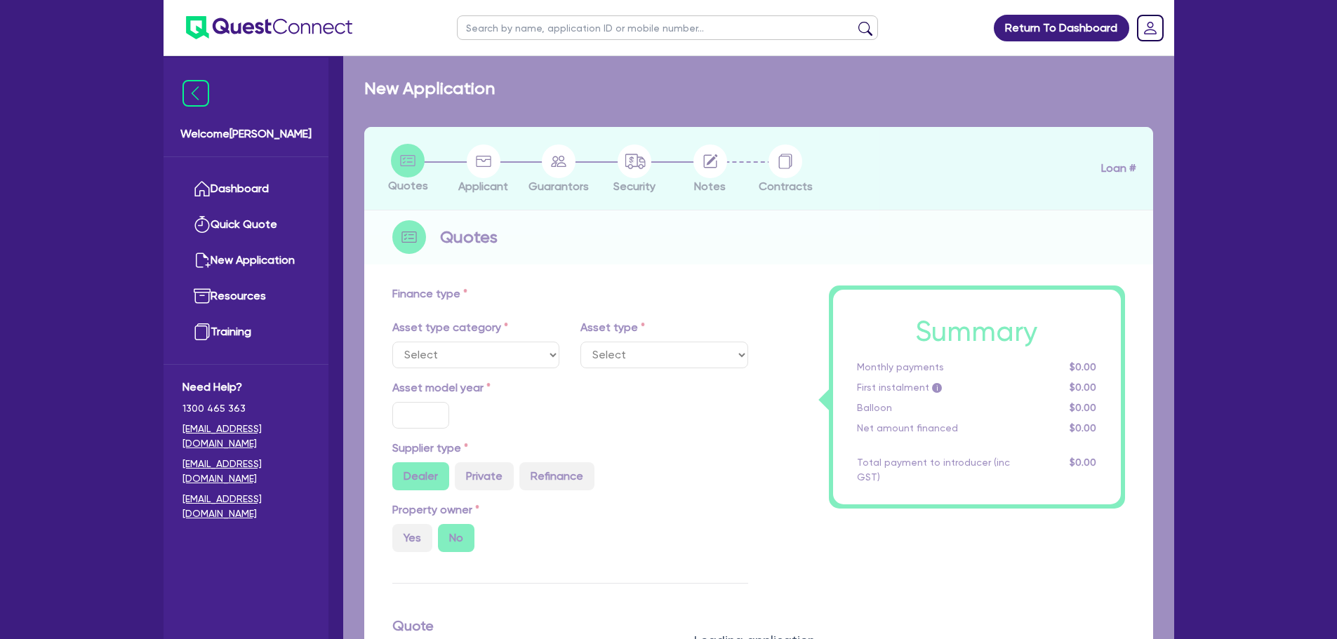
select select "PRIMARY_ASSETS"
type input "2025"
type input "148,000"
type input "2"
type input "2,973.09"
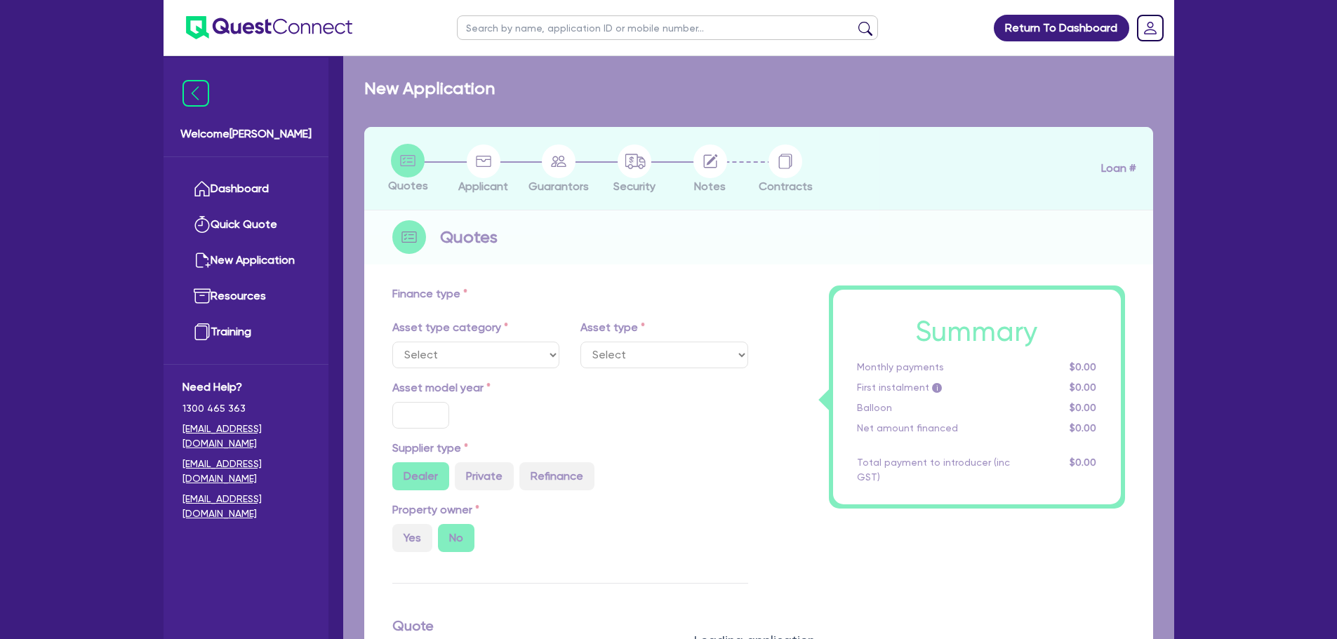
type input "10"
select select "TRAILERS"
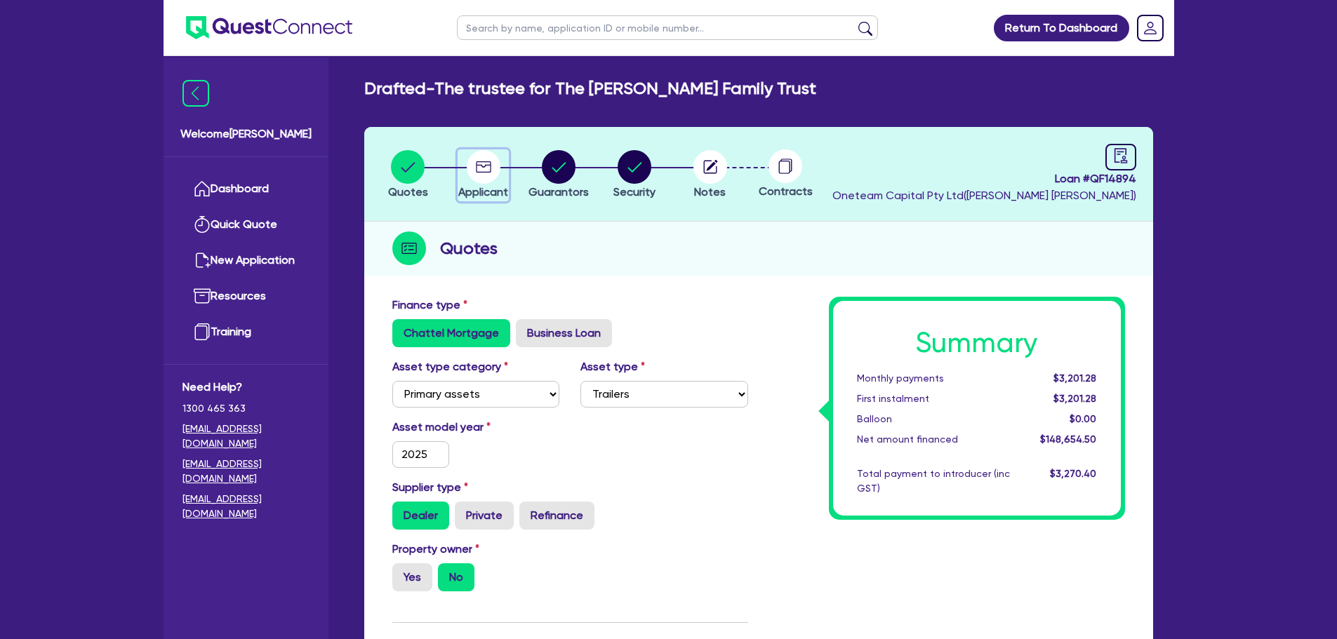
click at [498, 163] on circle "button" at bounding box center [484, 167] width 34 height 34
select select "TRUST"
select select "TRANSPORT_WAREHOUSING"
select select "PASSENGERS_FREIGHT_TRANSPORT"
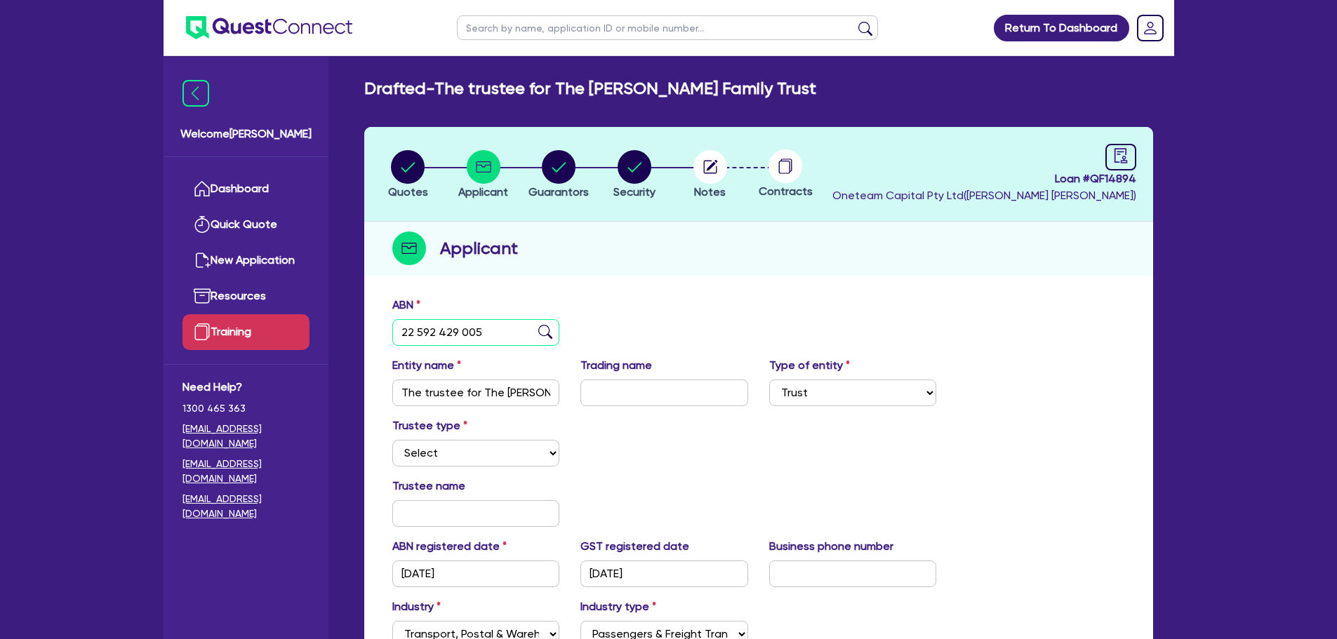
drag, startPoint x: 485, startPoint y: 328, endPoint x: 287, endPoint y: 325, distance: 197.9
click at [287, 325] on div "Welcome Rob Dashboard Quick Quote New Application Ref Company Ref Salesperson R…" at bounding box center [669, 432] width 1010 height 865
type input "11 111 111 111"
click at [540, 336] on img at bounding box center [545, 332] width 14 height 14
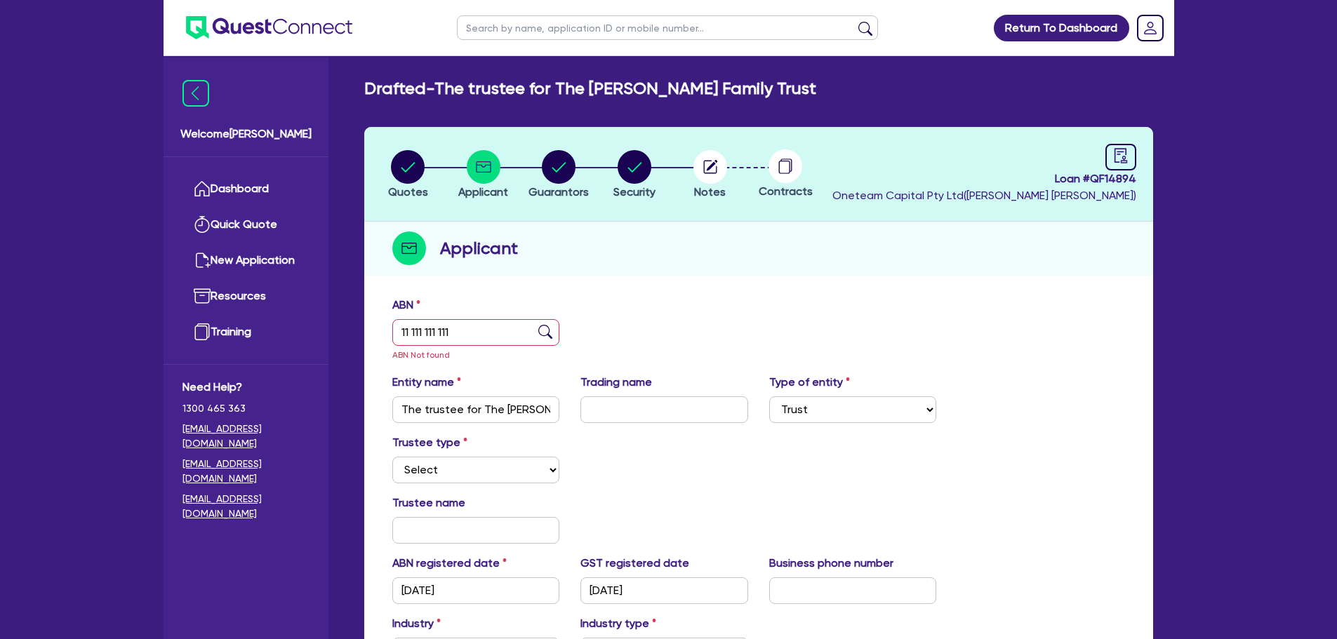
click at [544, 331] on img at bounding box center [545, 332] width 14 height 14
click at [552, 326] on img at bounding box center [545, 332] width 14 height 14
click at [547, 331] on img at bounding box center [545, 332] width 14 height 14
click at [479, 338] on input "11 111 111 111" at bounding box center [476, 332] width 168 height 27
click at [549, 335] on div "11 111 111 111" at bounding box center [476, 332] width 168 height 27
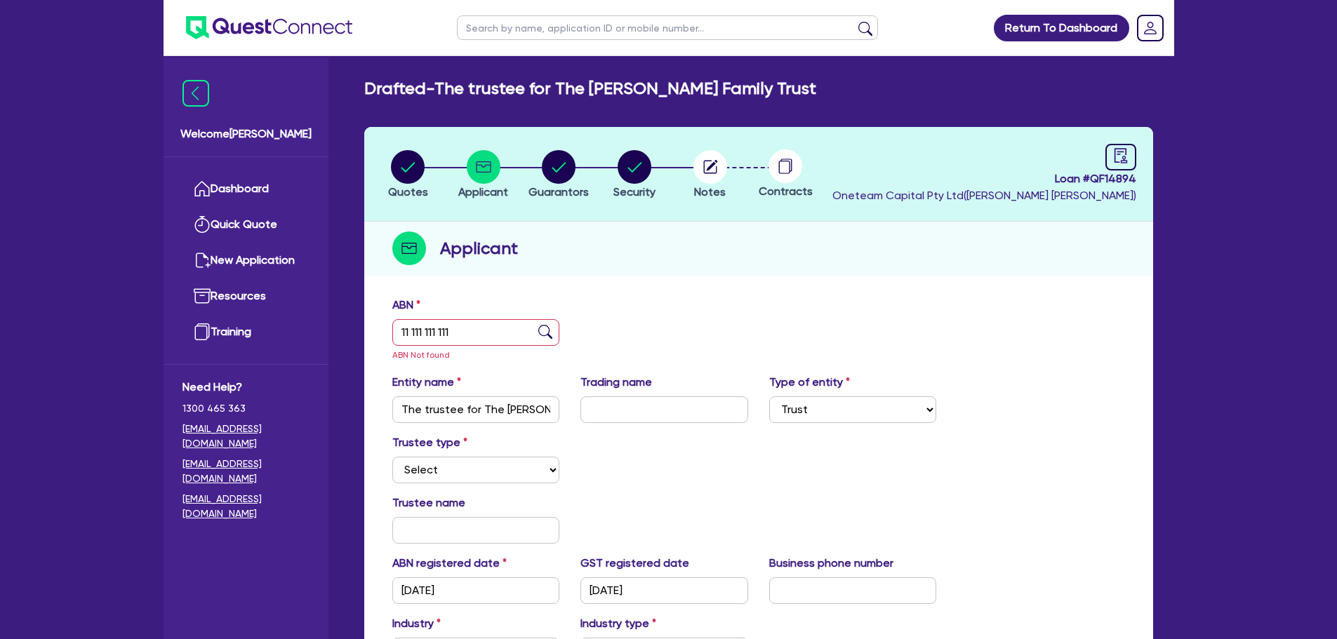
click at [546, 333] on img at bounding box center [545, 332] width 14 height 14
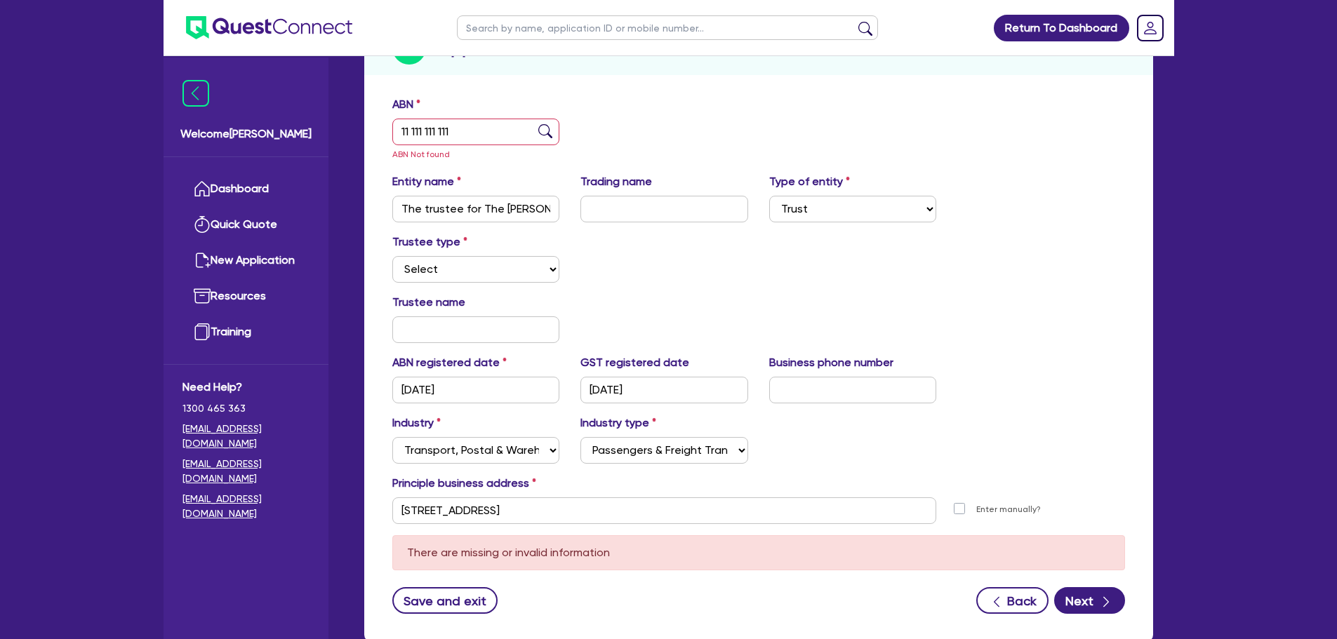
scroll to position [289, 0]
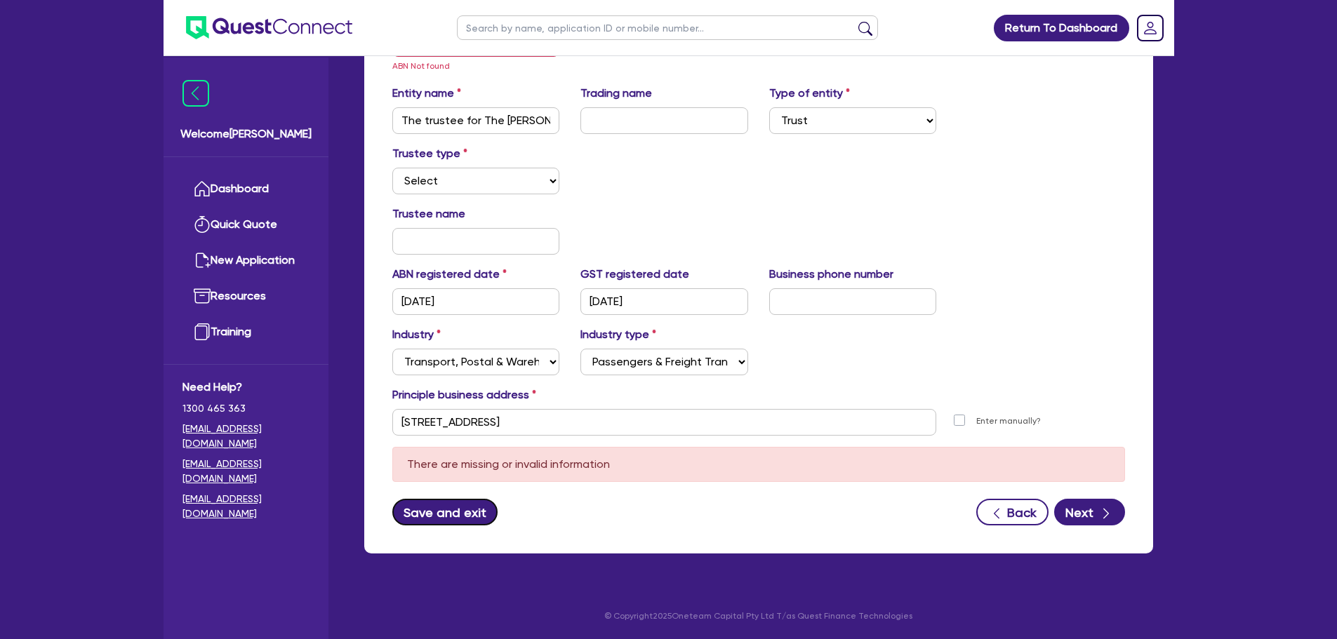
click at [450, 516] on button "Save and exit" at bounding box center [445, 512] width 106 height 27
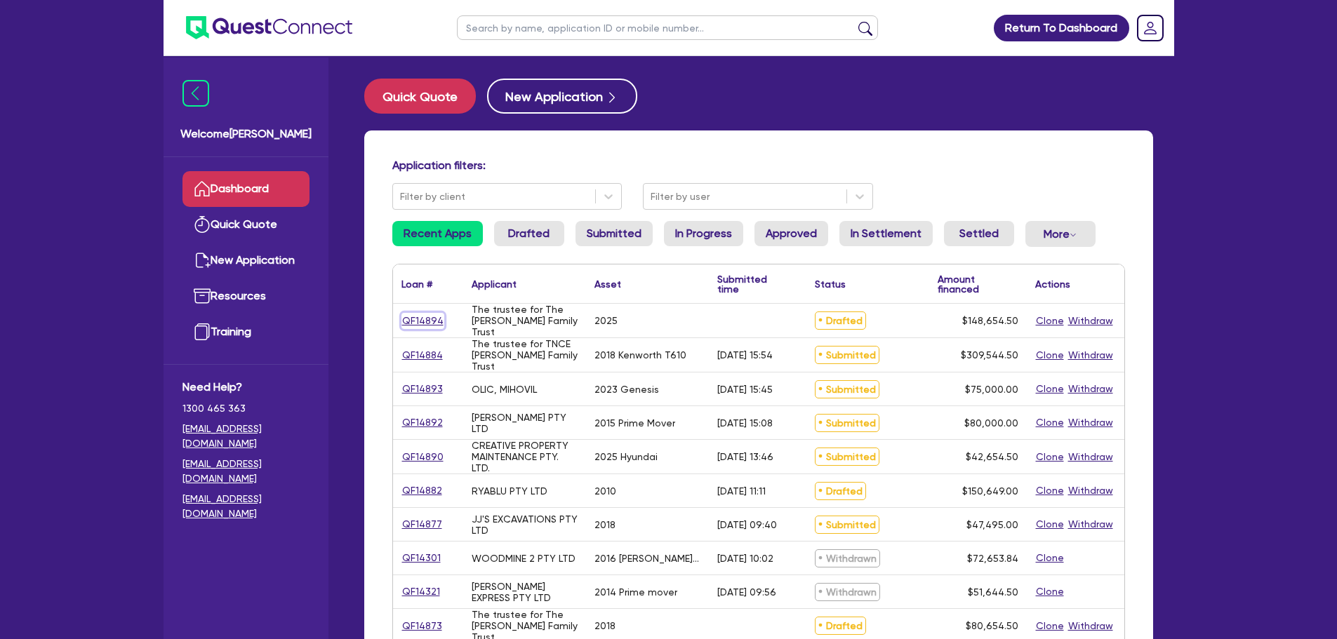
click at [435, 317] on link "QF14894" at bounding box center [422, 321] width 43 height 16
select select "PRIMARY_ASSETS"
select select "TRAILERS"
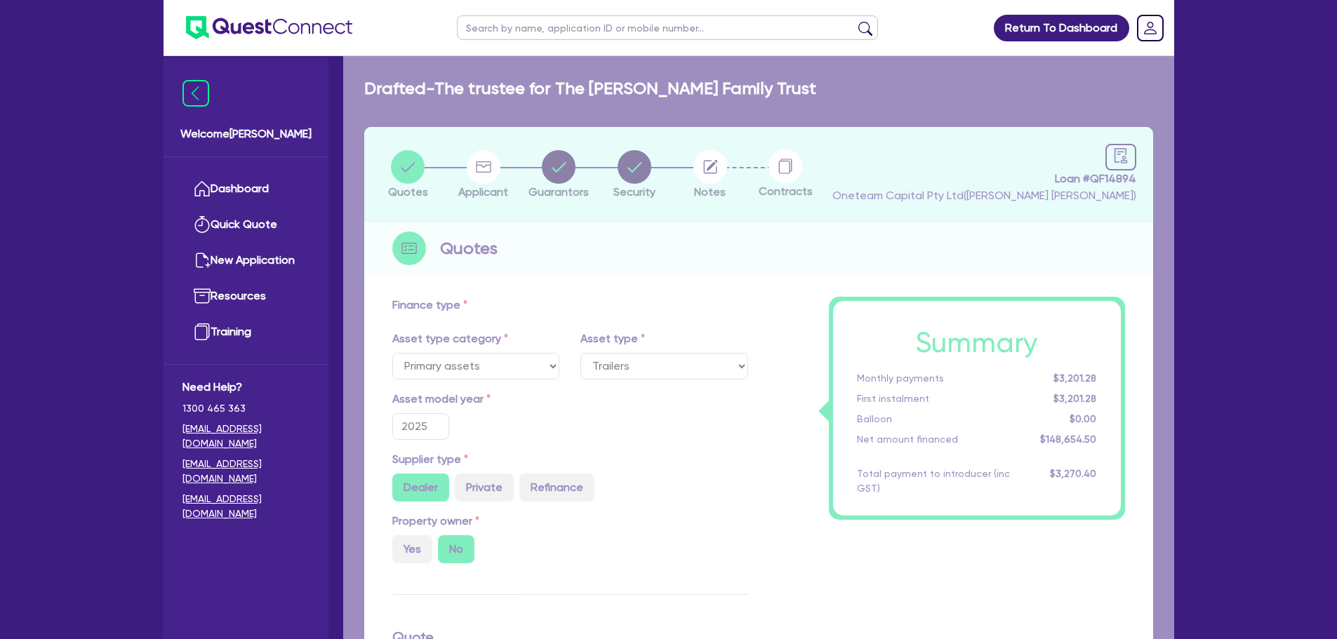
type input "148,000"
type input "2,973.09"
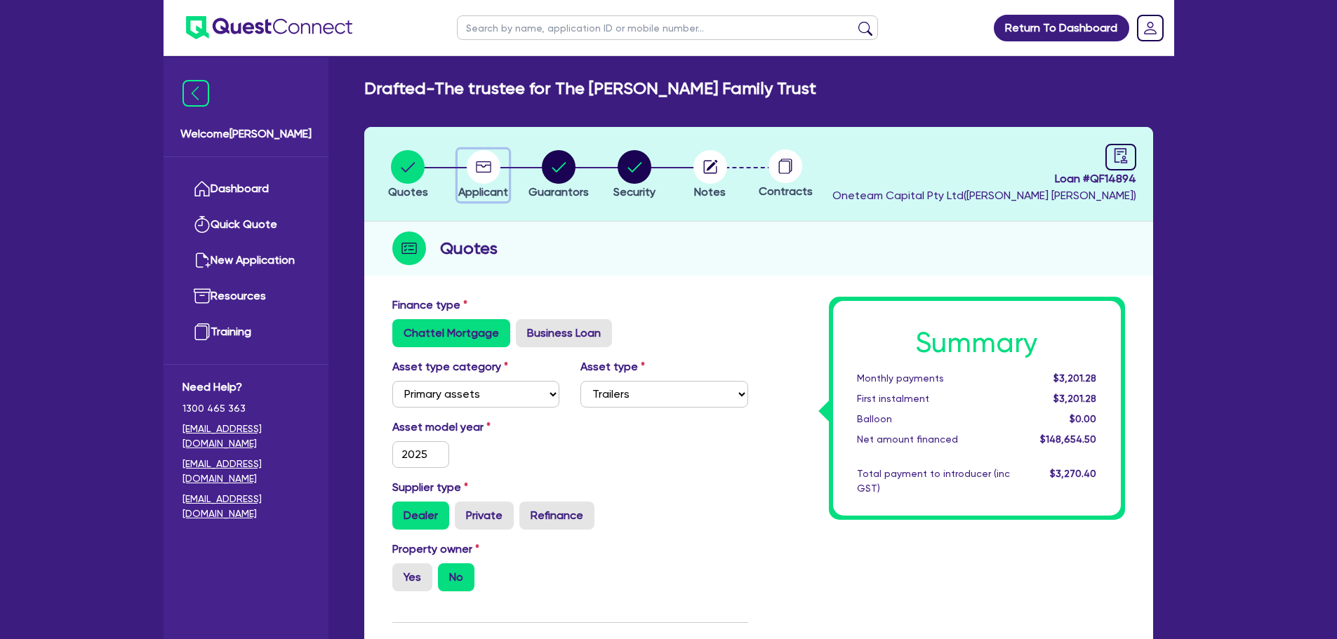
click at [479, 168] on circle "button" at bounding box center [484, 167] width 34 height 34
select select "TRUST"
select select "TRANSPORT_WAREHOUSING"
select select "PASSENGERS_FREIGHT_TRANSPORT"
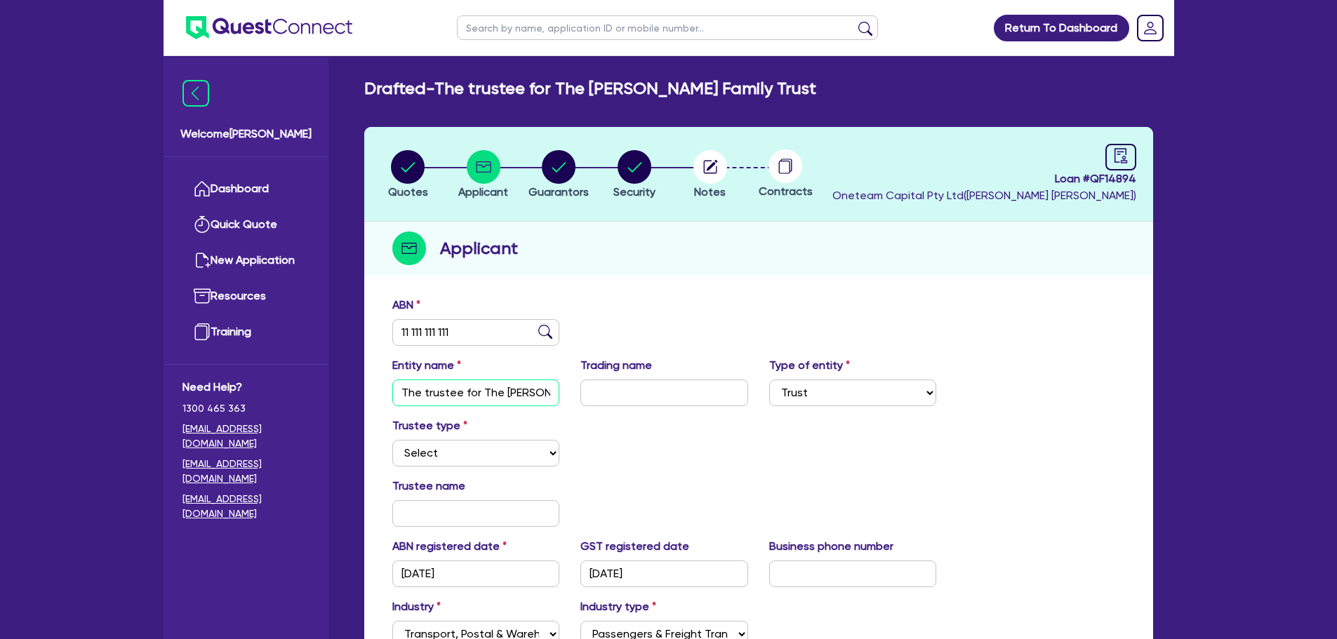
scroll to position [0, 40]
drag, startPoint x: 394, startPoint y: 392, endPoint x: 585, endPoint y: 394, distance: 190.2
click at [585, 394] on div "Entity name The trustee for The Dunn Family Trust Trading name Type of entity S…" at bounding box center [759, 387] width 754 height 60
click at [599, 451] on div "Trustee type Select Individual Company" at bounding box center [759, 448] width 754 height 60
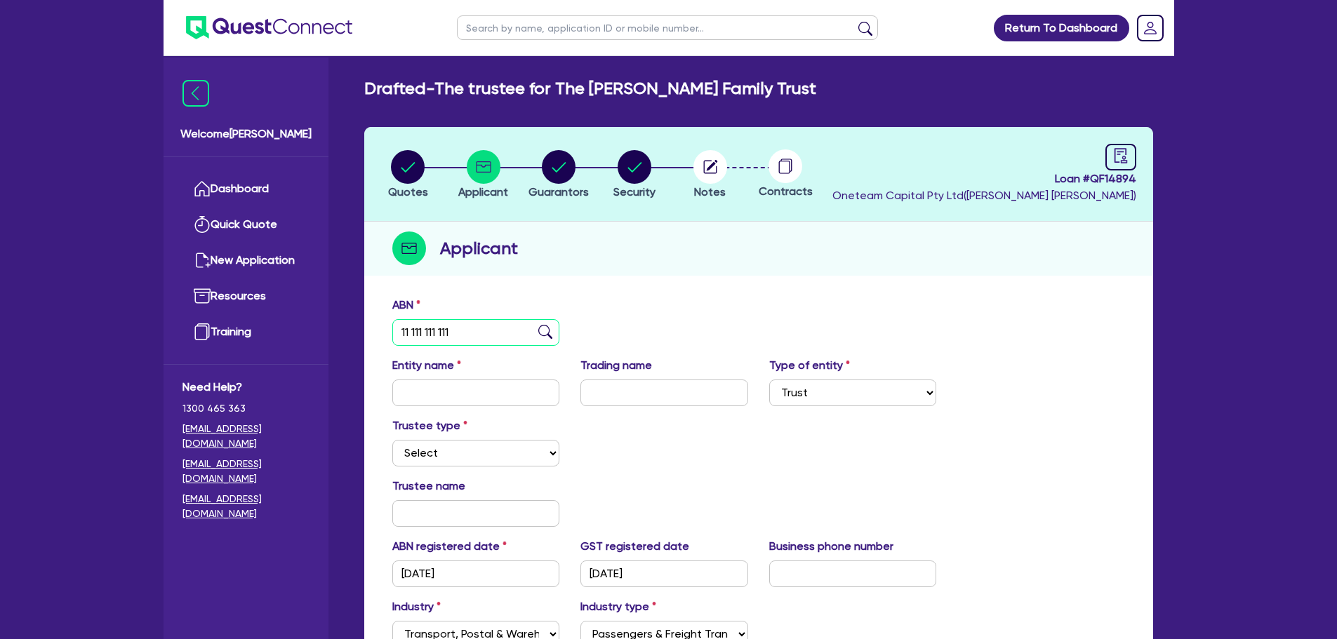
drag, startPoint x: 493, startPoint y: 335, endPoint x: 340, endPoint y: 316, distance: 154.1
click at [340, 316] on div "Welcome Rob Dashboard Quick Quote New Application Ref Company Ref Salesperson R…" at bounding box center [669, 432] width 1010 height 865
click at [402, 155] on circle "button" at bounding box center [408, 167] width 34 height 34
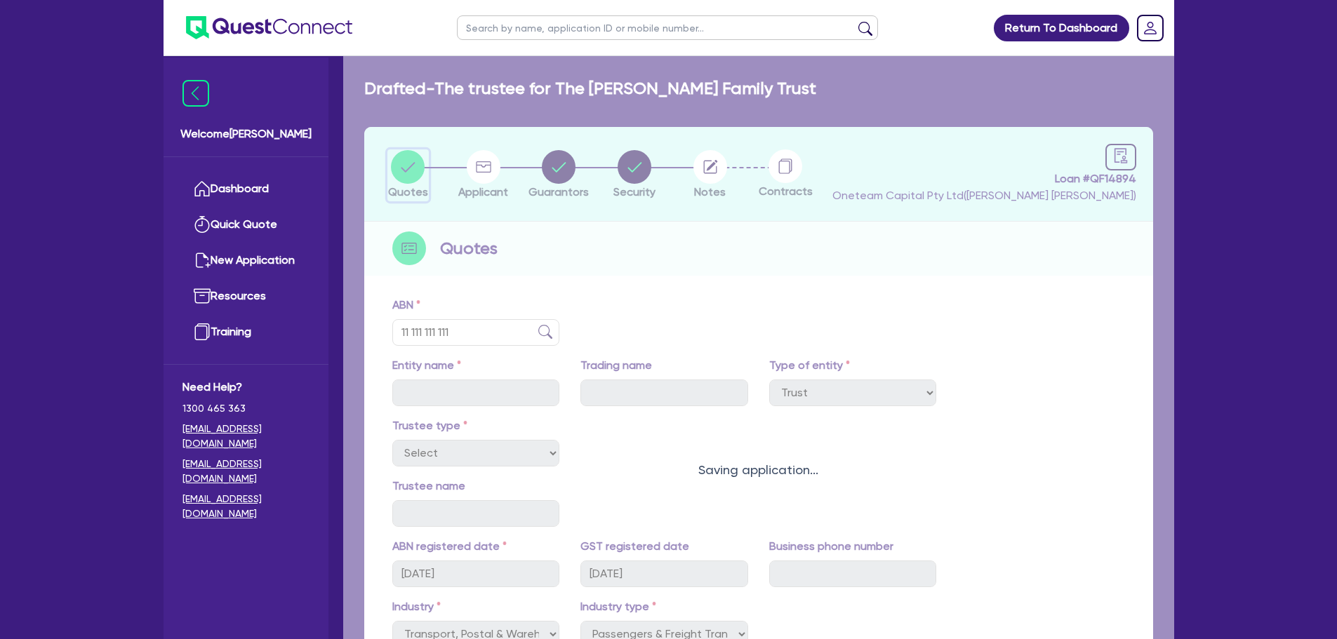
select select "PRIMARY_ASSETS"
select select "TRAILERS"
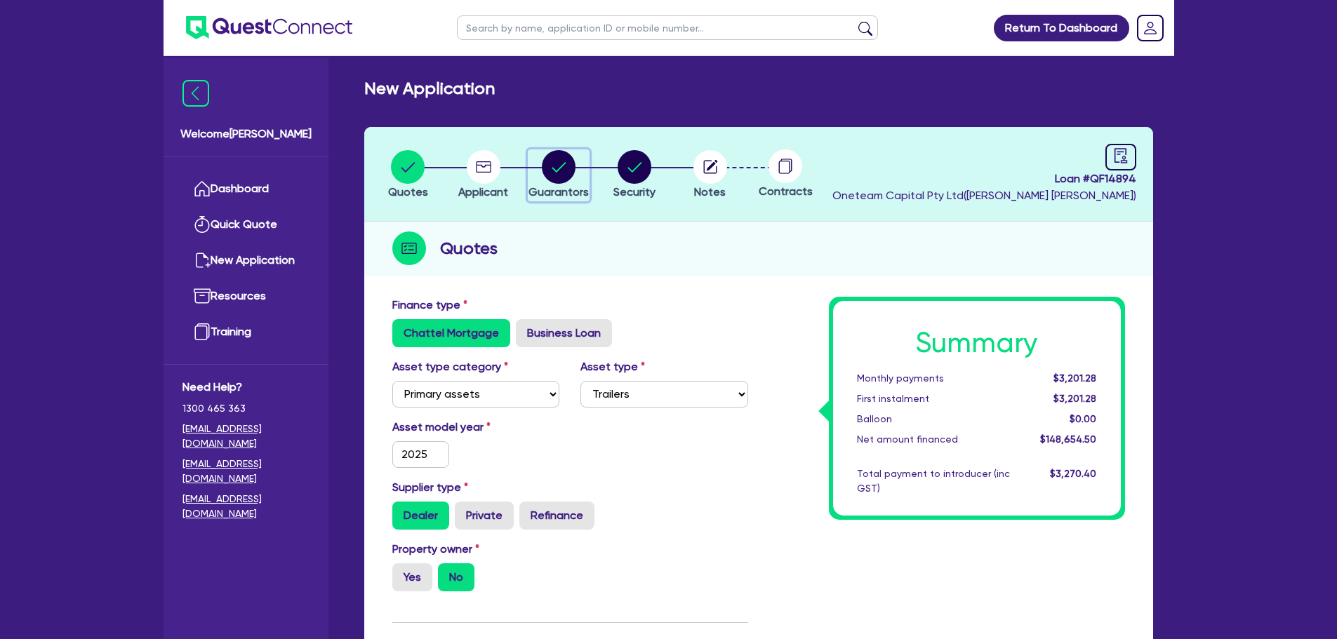
click at [551, 170] on circle "button" at bounding box center [559, 167] width 34 height 34
select select "MR"
select select "SINGLE"
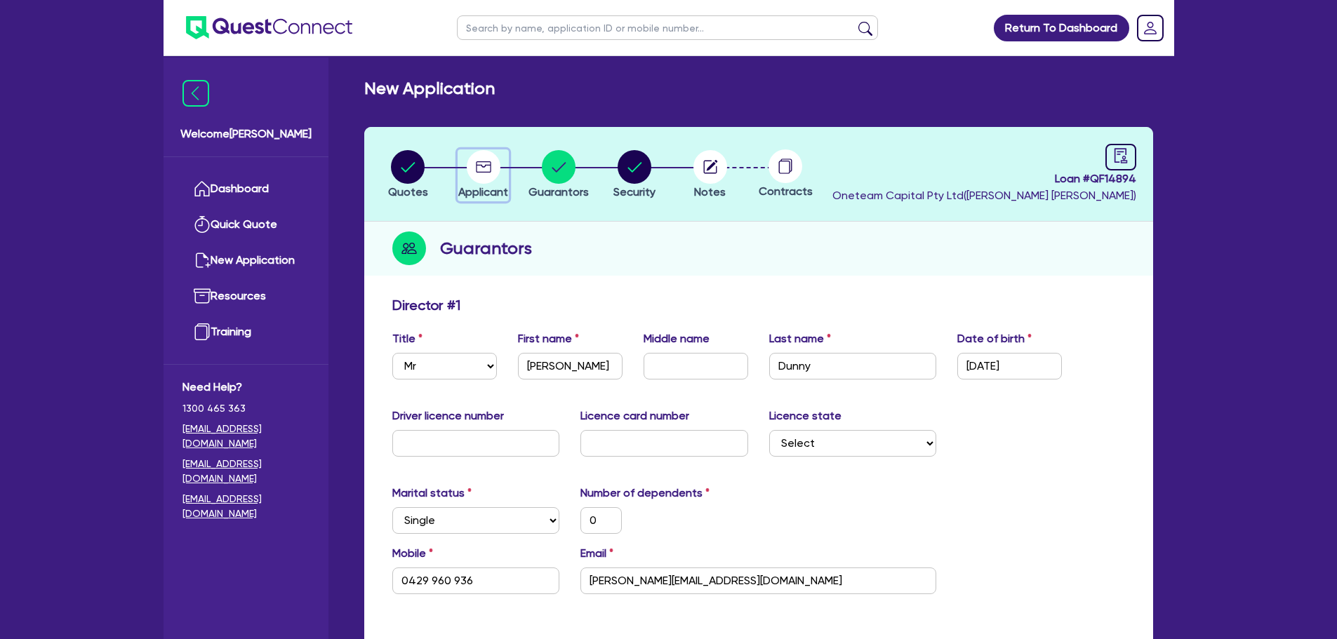
click at [495, 159] on circle "button" at bounding box center [484, 167] width 34 height 34
select select "TRUST"
select select "TRANSPORT_WAREHOUSING"
select select "PASSENGERS_FREIGHT_TRANSPORT"
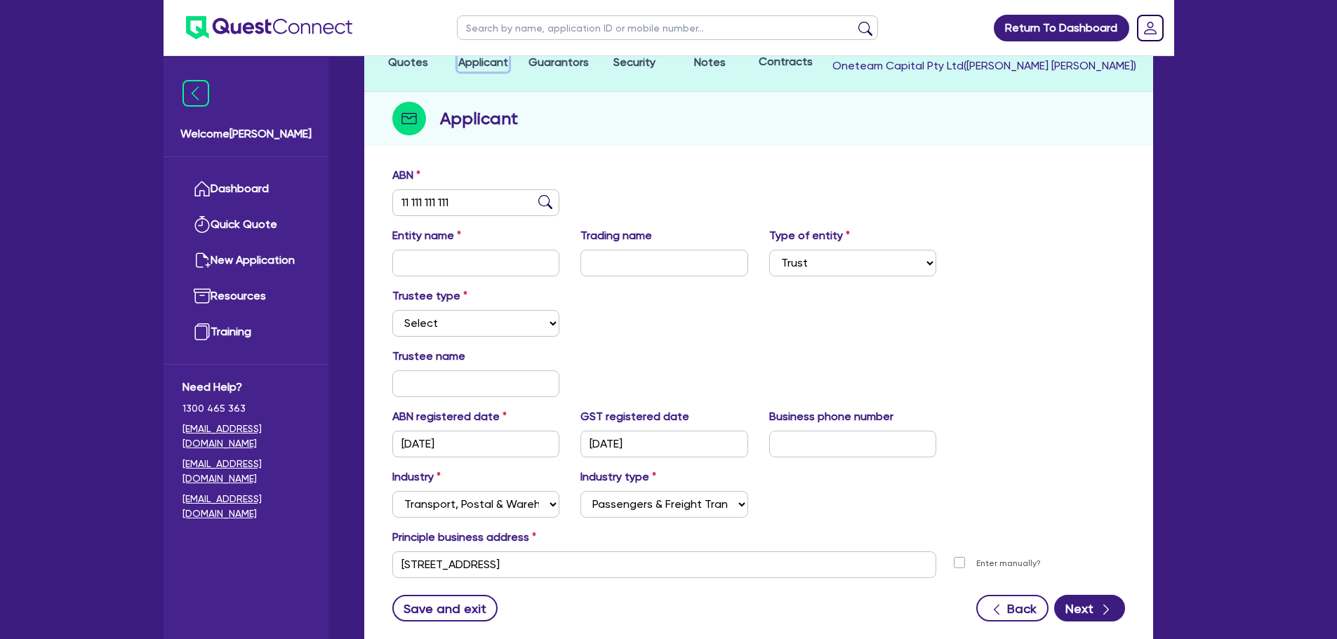
scroll to position [140, 0]
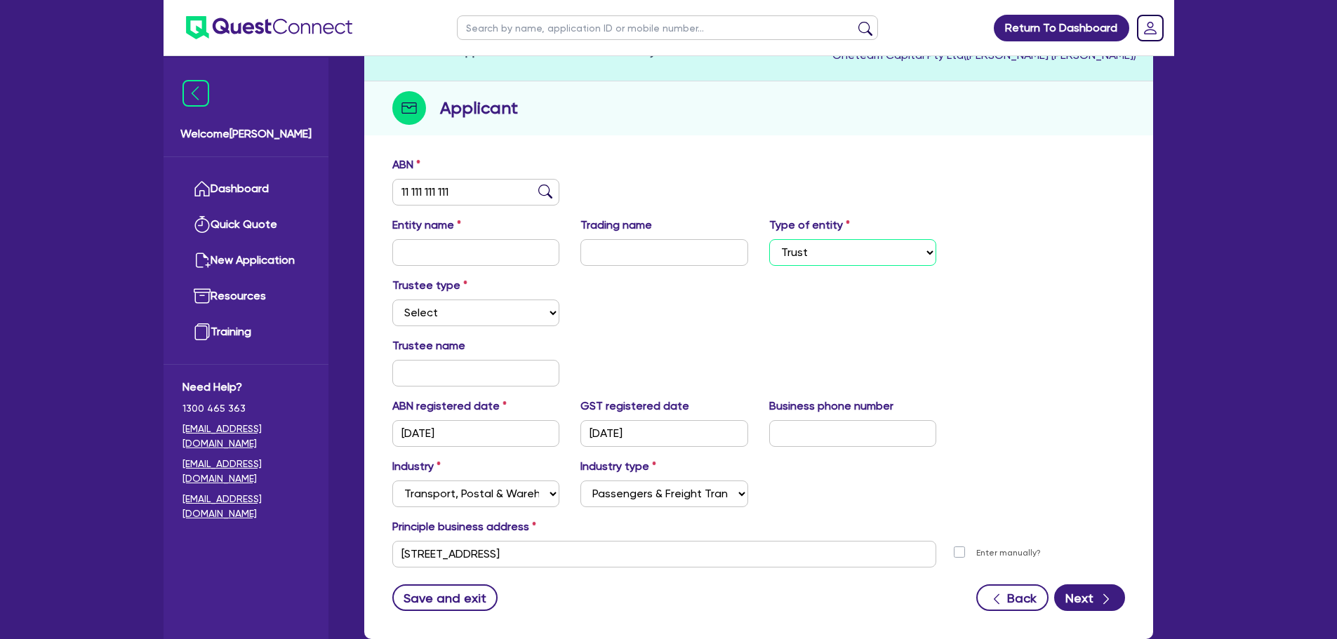
click at [898, 254] on select "Select Sole Trader Company Partnership Trust" at bounding box center [853, 252] width 168 height 27
select select "SOLE_TRADER"
click at [769, 266] on select "Select Sole Trader Company Partnership Trust" at bounding box center [853, 252] width 168 height 27
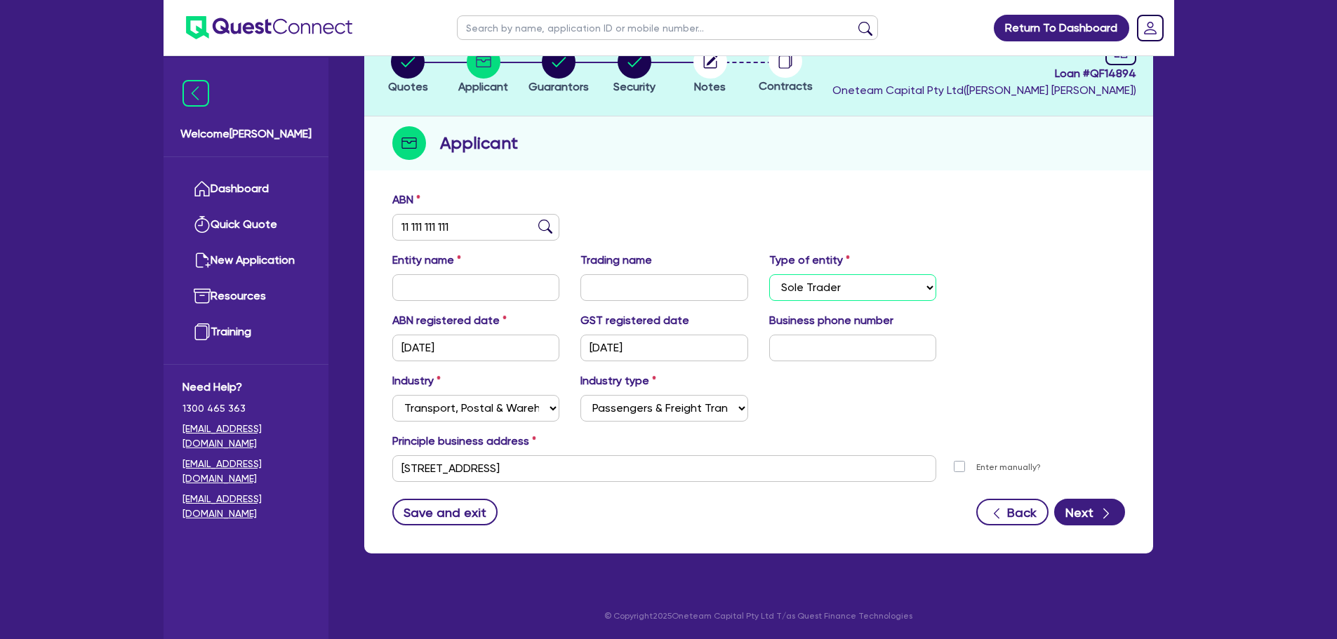
scroll to position [105, 0]
click at [849, 400] on div "Industry Select Accomodation & Food Services Administrative & Support Services …" at bounding box center [759, 403] width 754 height 60
click at [448, 290] on input "text" at bounding box center [476, 287] width 168 height 27
click at [414, 288] on input "SCott Dunny" at bounding box center [476, 287] width 168 height 27
type input "[PERSON_NAME]"
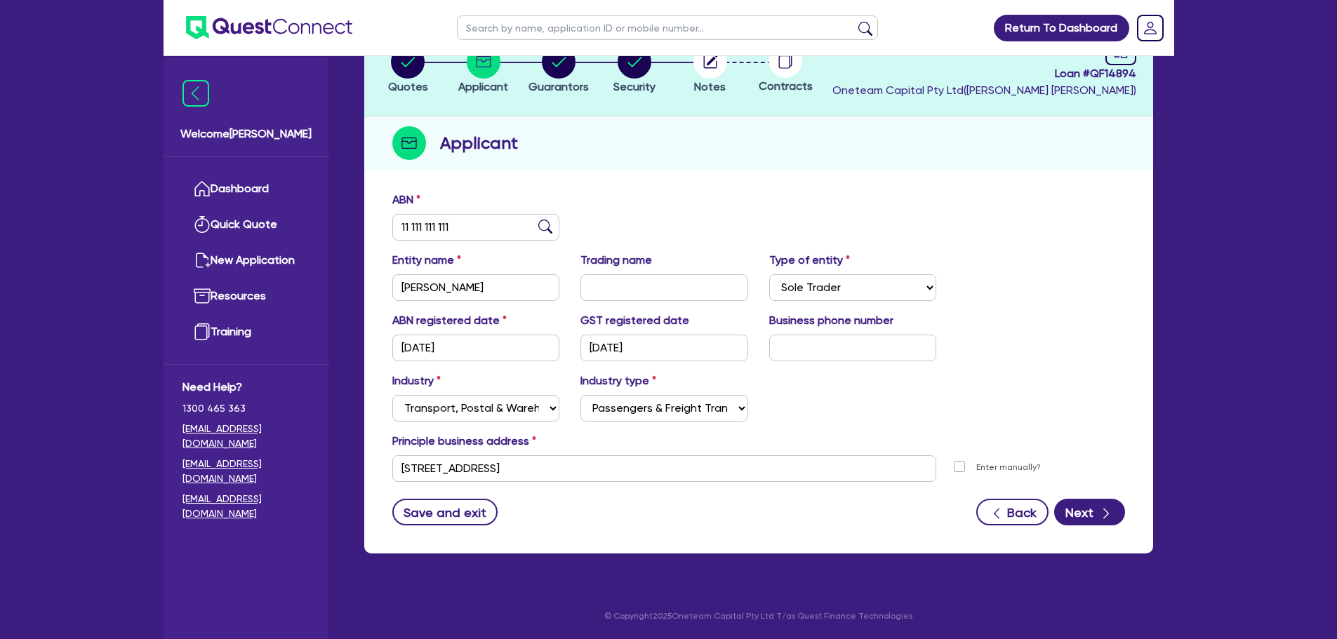
click at [1070, 264] on div "Entity name Scott Dunny Trading name Type of entity Select Sole Trader Company …" at bounding box center [759, 282] width 754 height 60
click at [1101, 512] on icon "button" at bounding box center [1106, 514] width 14 height 14
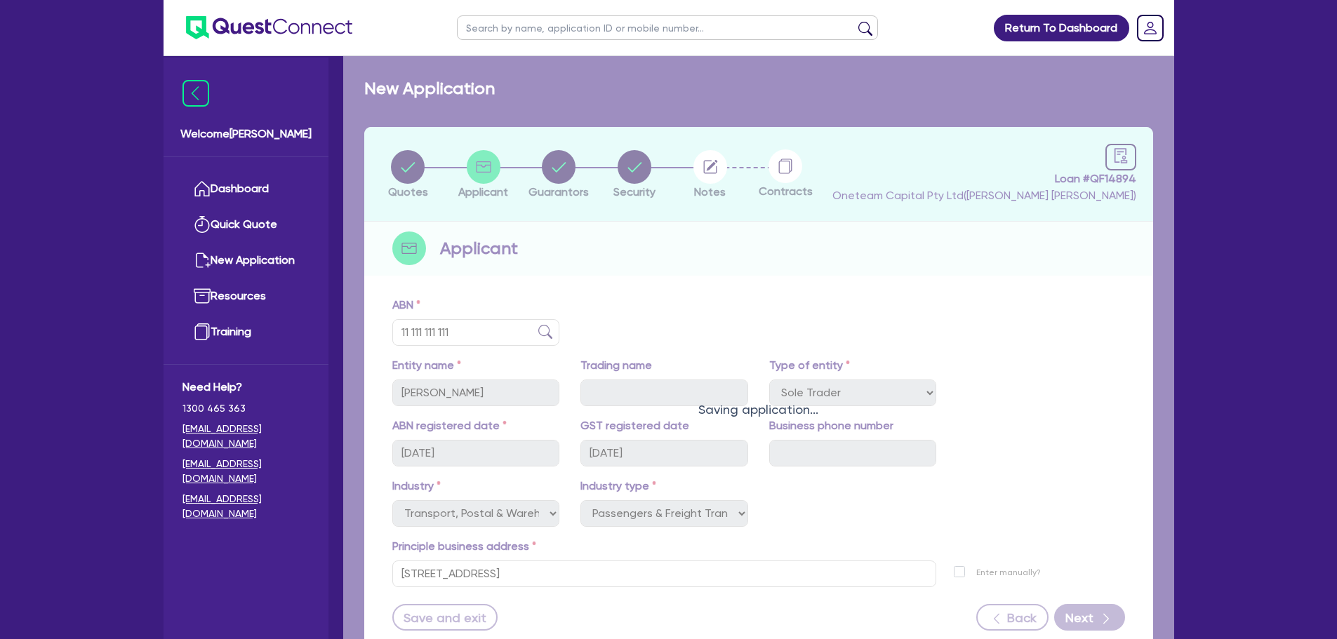
select select "MR"
select select "SINGLE"
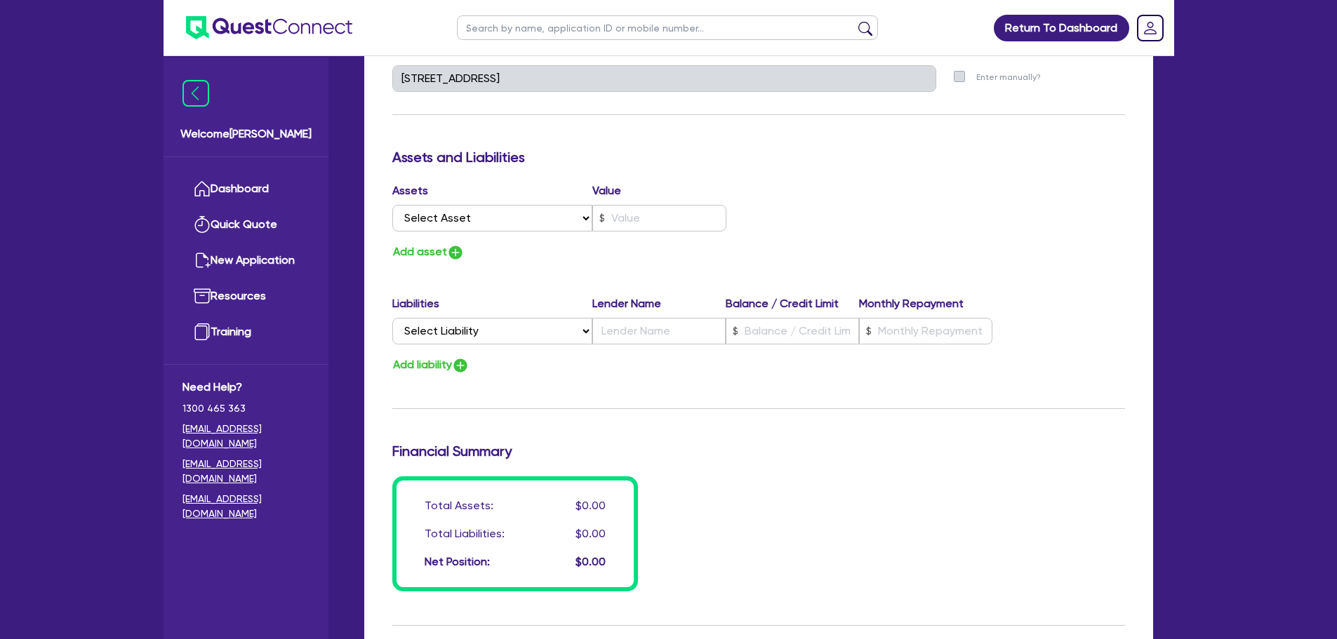
scroll to position [999, 0]
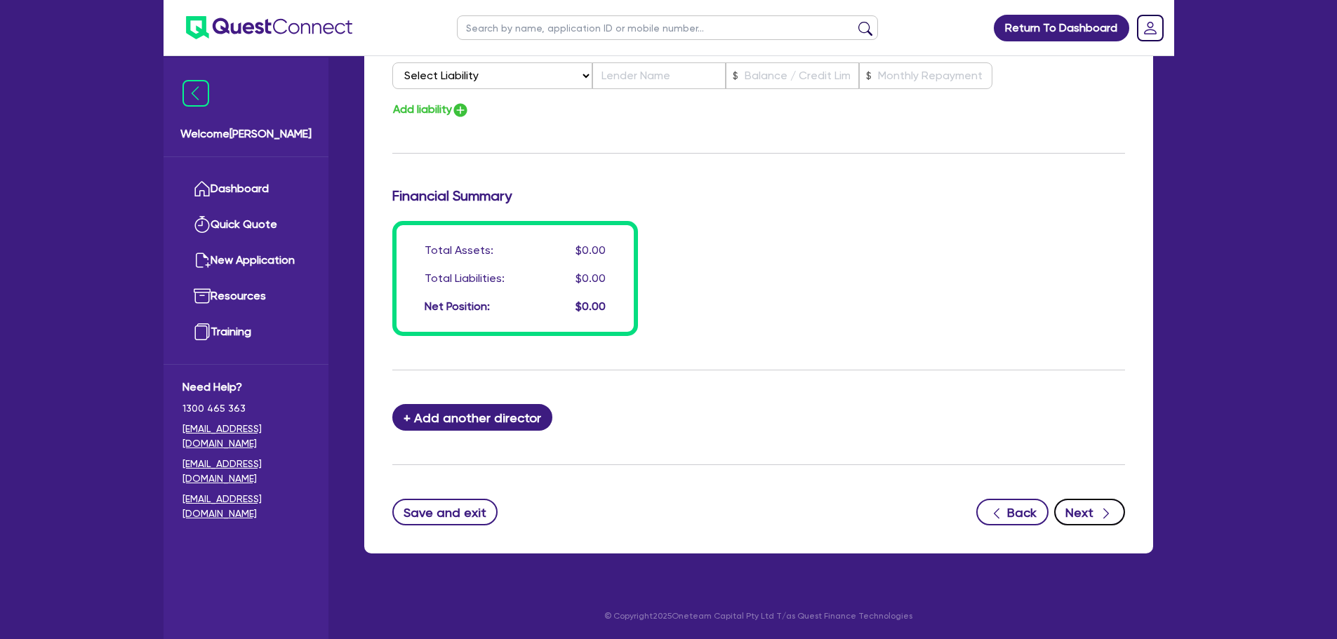
click at [1112, 521] on icon "button" at bounding box center [1106, 514] width 14 height 14
select select "PRIMARY_ASSETS"
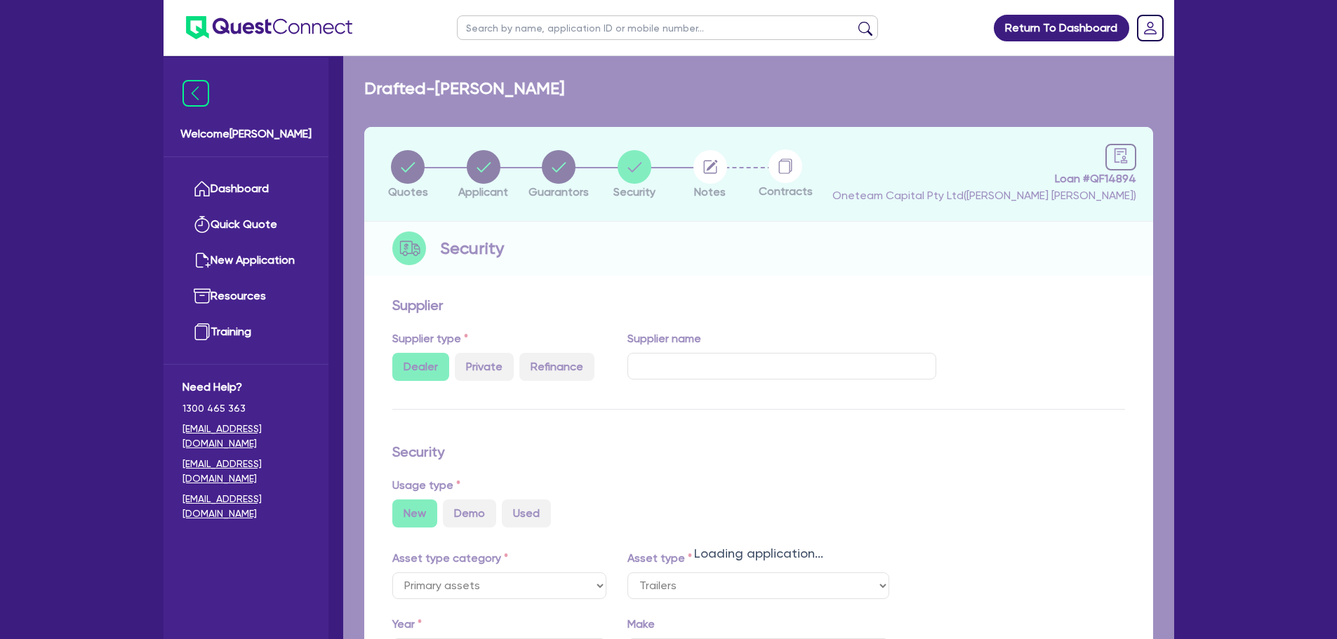
select select "TRAILERS"
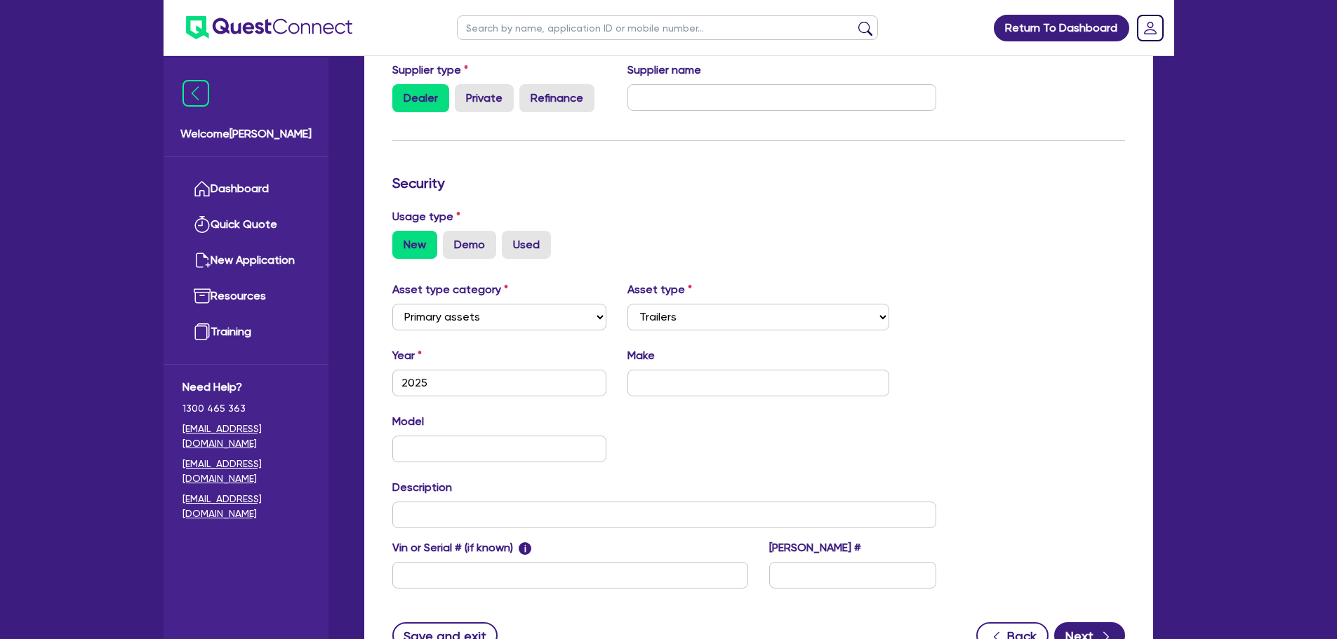
scroll to position [392, 0]
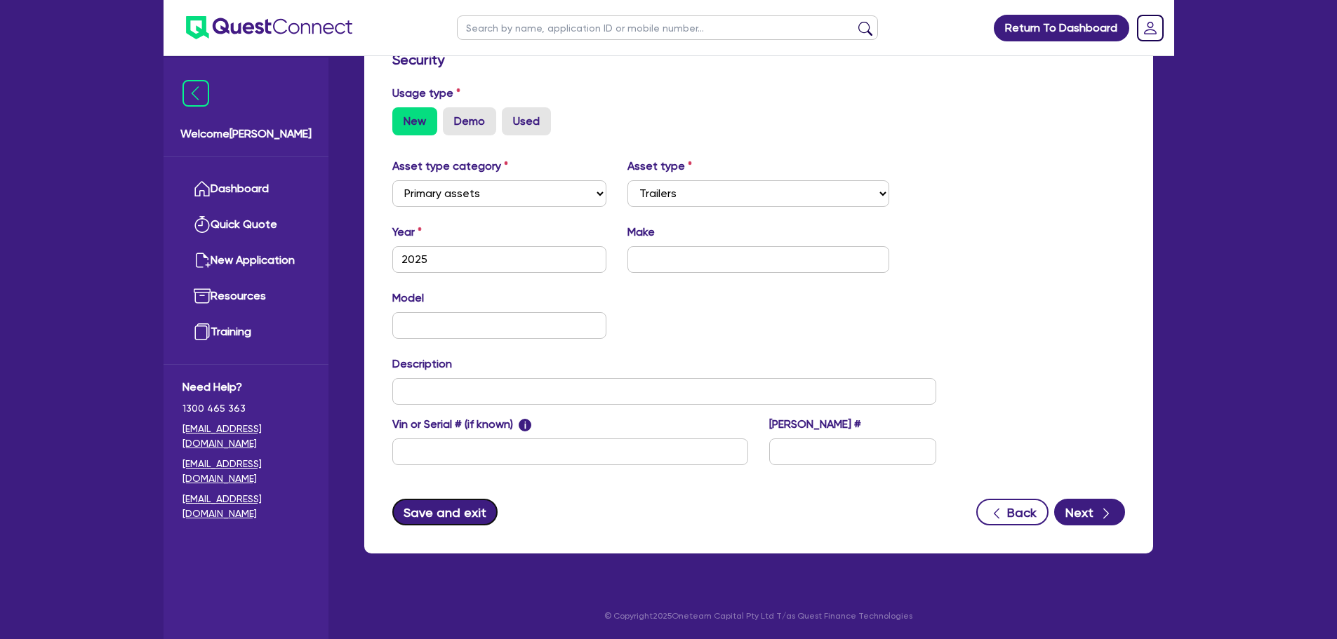
click at [422, 519] on button "Save and exit" at bounding box center [445, 512] width 106 height 27
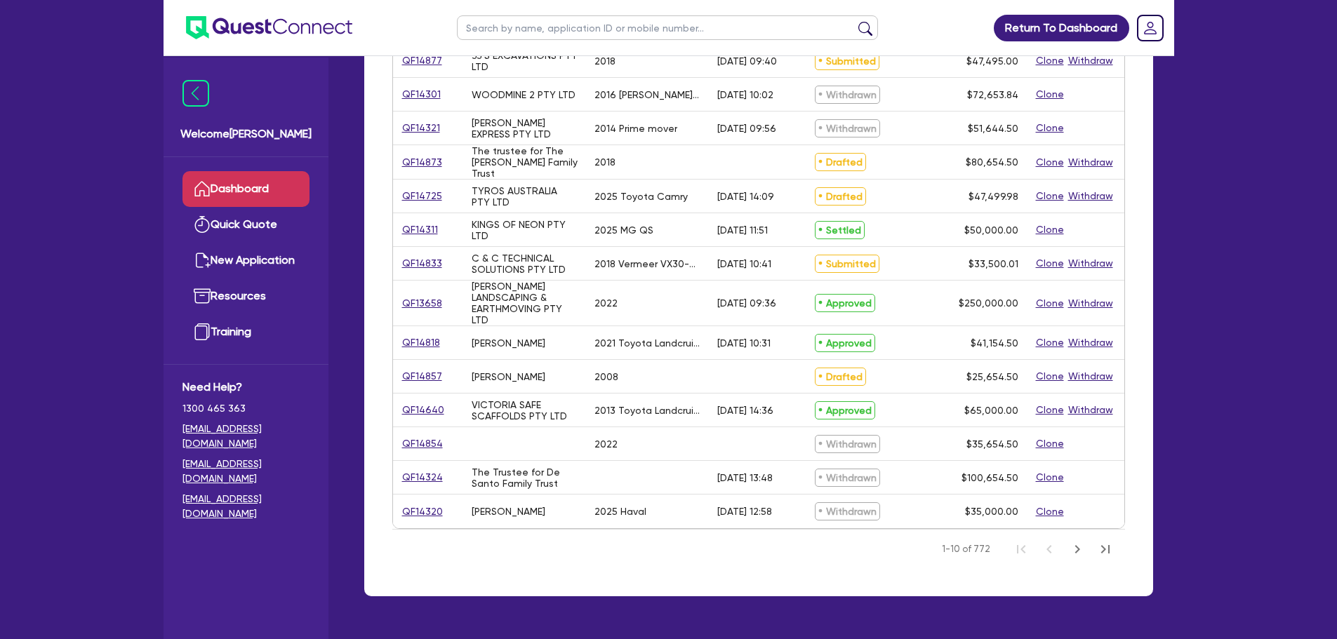
scroll to position [505, 0]
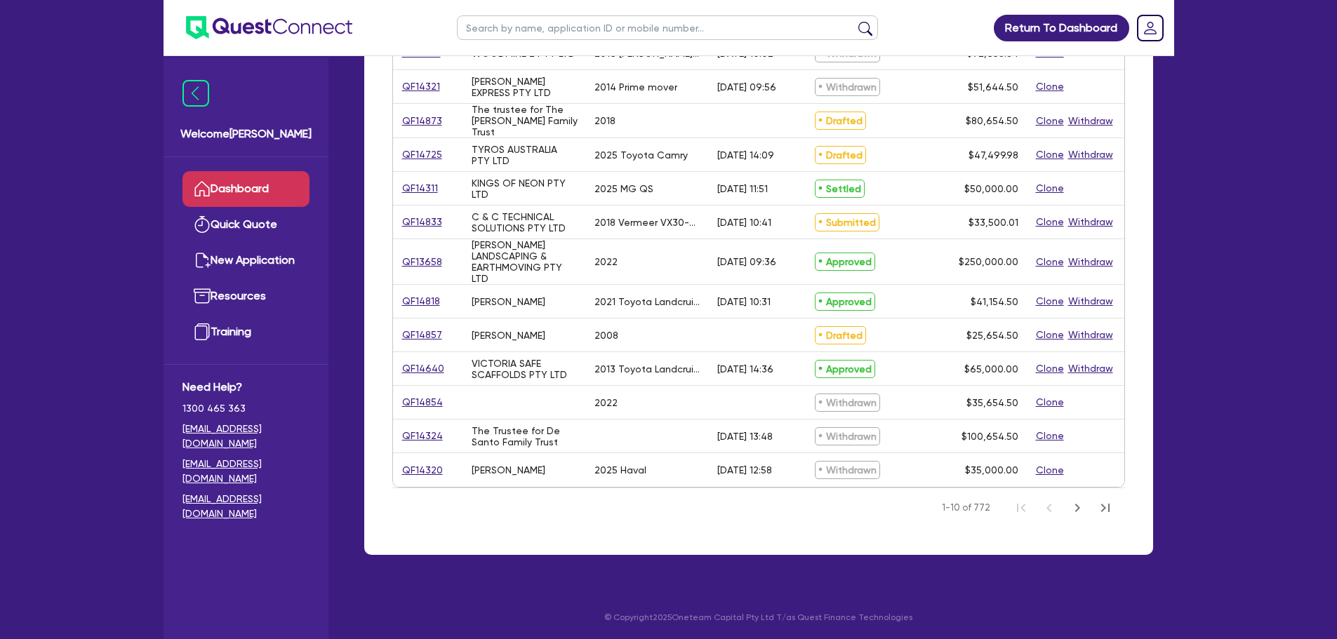
click at [519, 24] on input "text" at bounding box center [667, 27] width 421 height 25
click at [854, 21] on button "submit" at bounding box center [865, 31] width 22 height 20
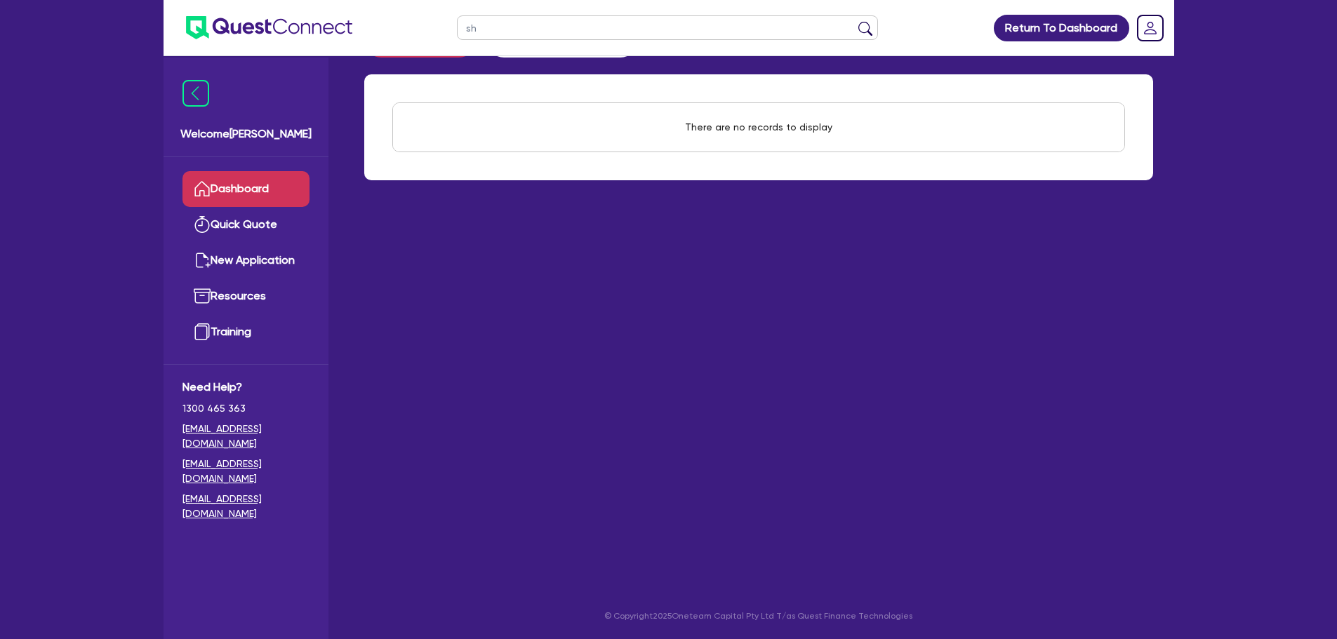
type input "s"
type input "jackson"
click at [854, 21] on button "submit" at bounding box center [865, 31] width 22 height 20
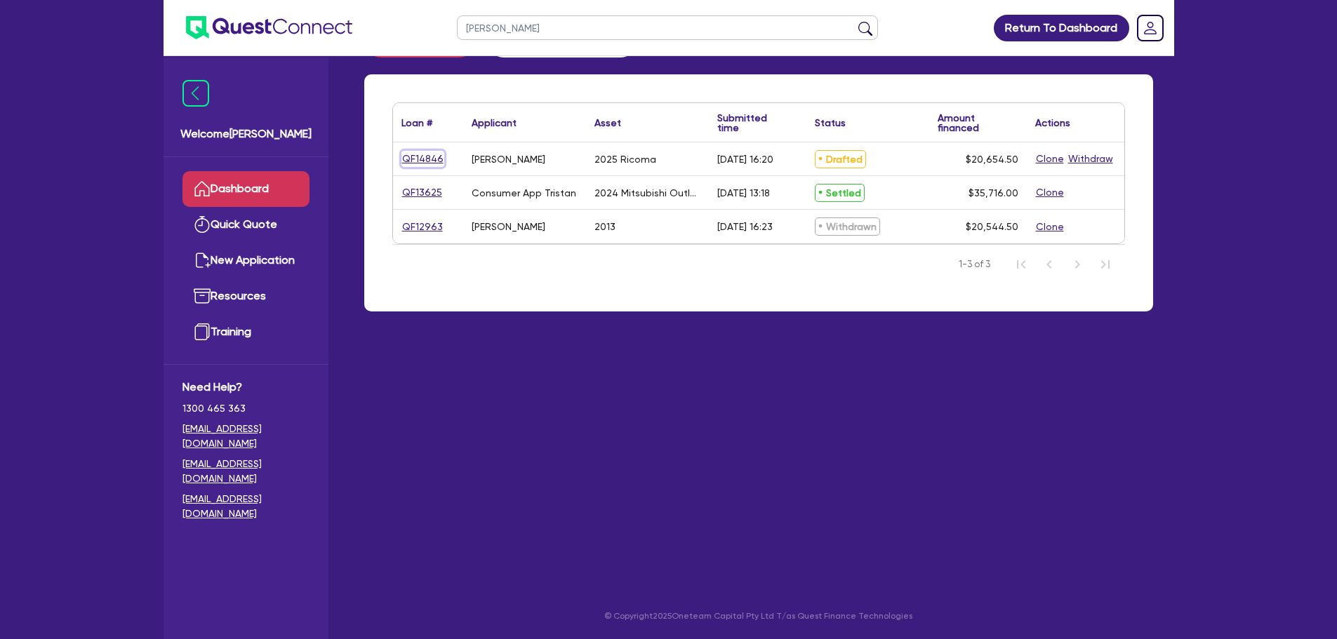
click at [408, 161] on link "QF14846" at bounding box center [422, 159] width 43 height 16
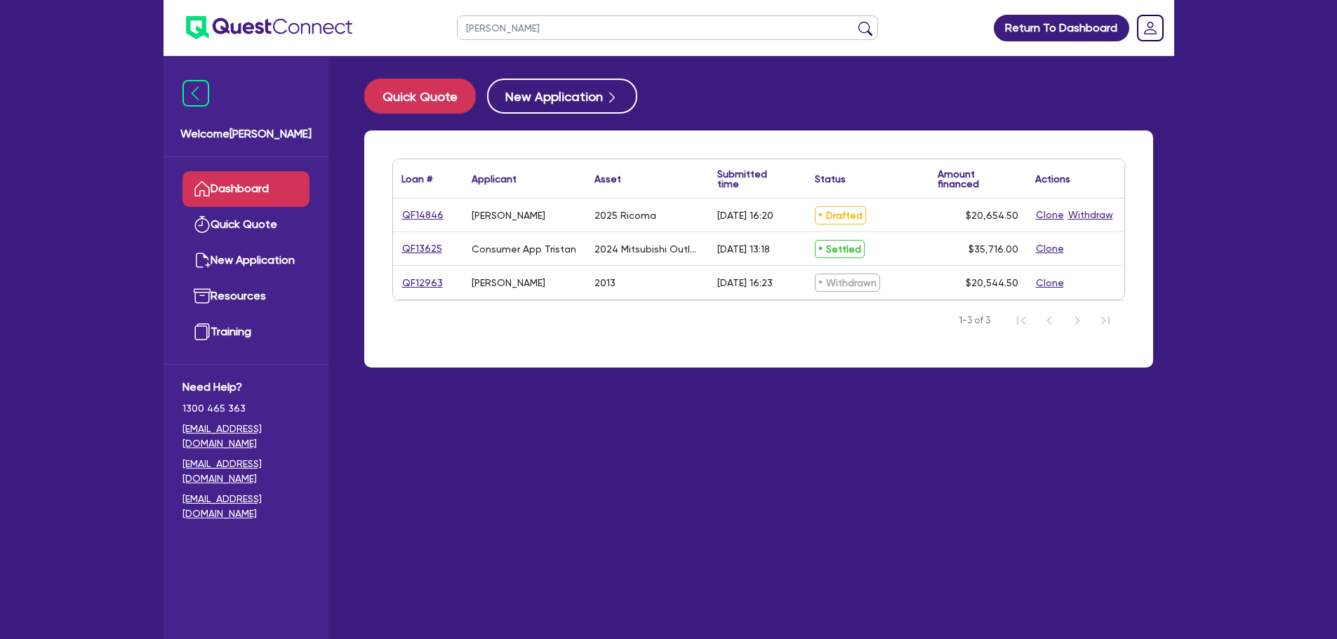
select select "SECONDARY_ASSETS"
select select "MEDICAL_DENTAL_LABORATORY_EQUIPMENT"
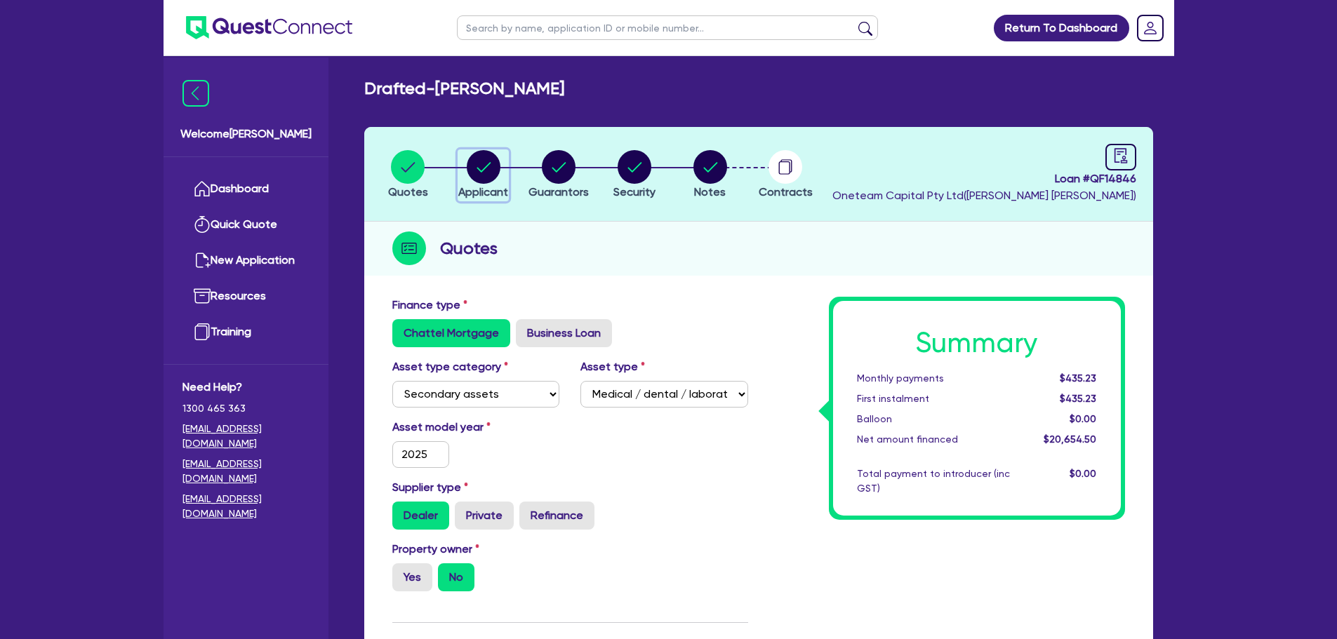
click at [478, 164] on circle "button" at bounding box center [484, 167] width 34 height 34
select select "SOLE_TRADER"
select select "PROFESSIONAL"
select select "ARCHITECTS"
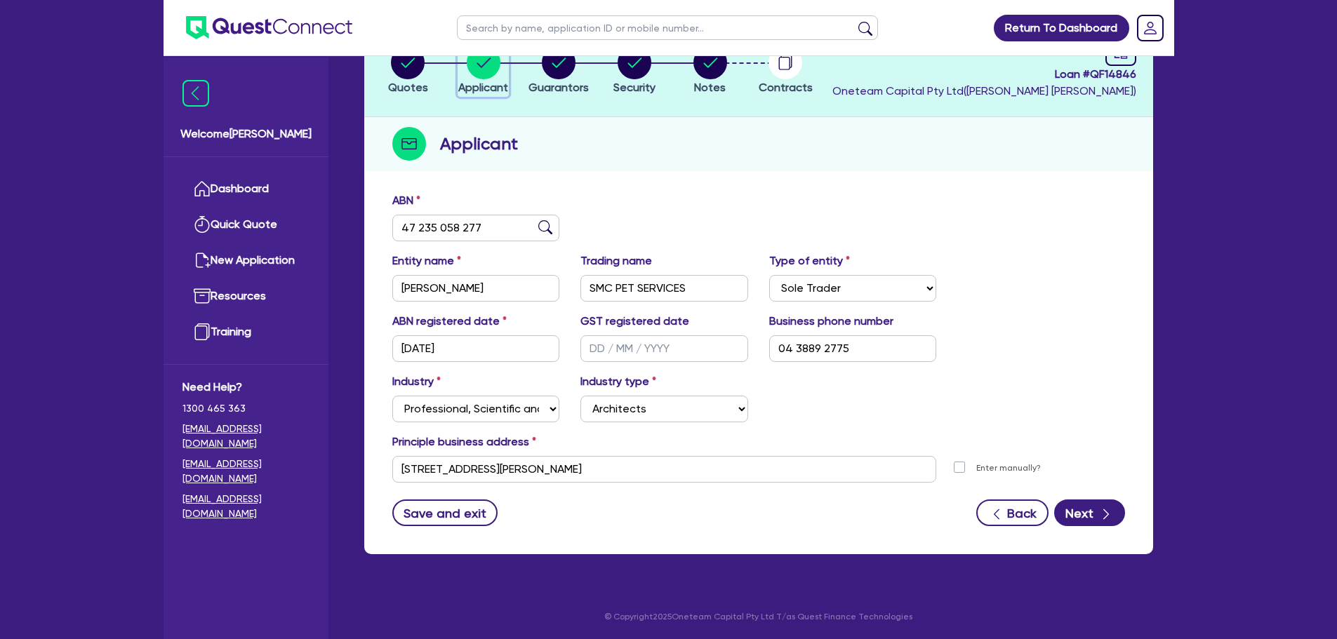
scroll to position [105, 0]
click at [703, 69] on circle "button" at bounding box center [710, 62] width 34 height 34
select select "Other"
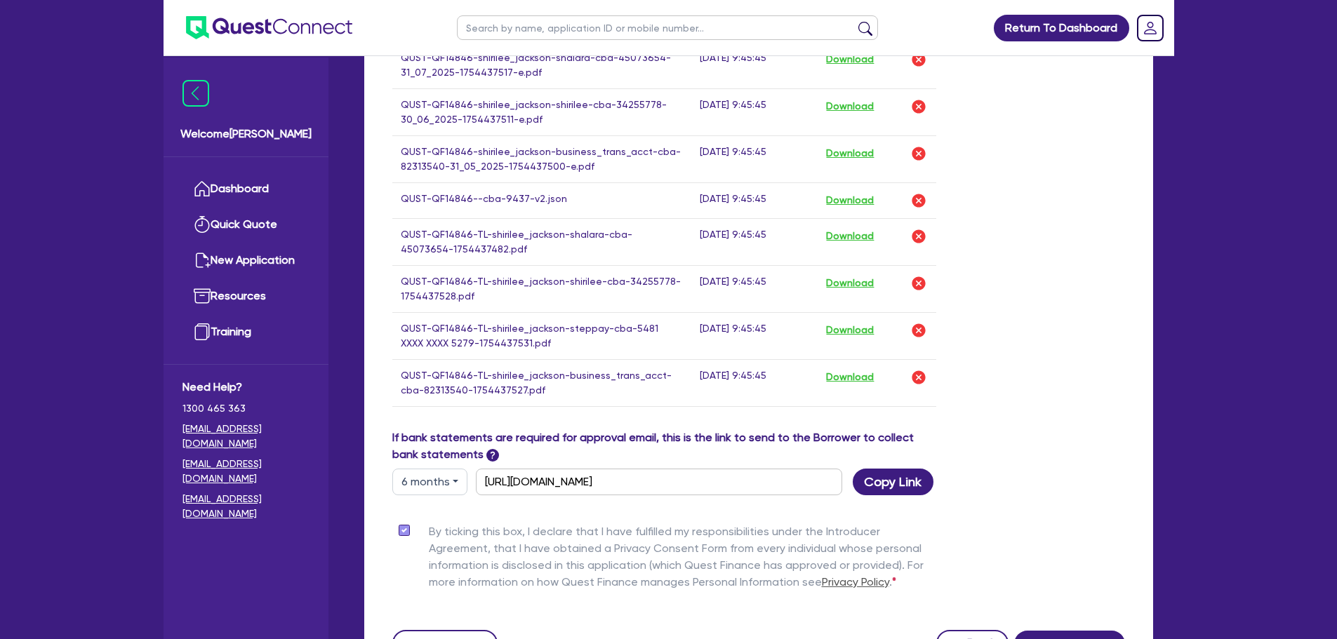
scroll to position [993, 0]
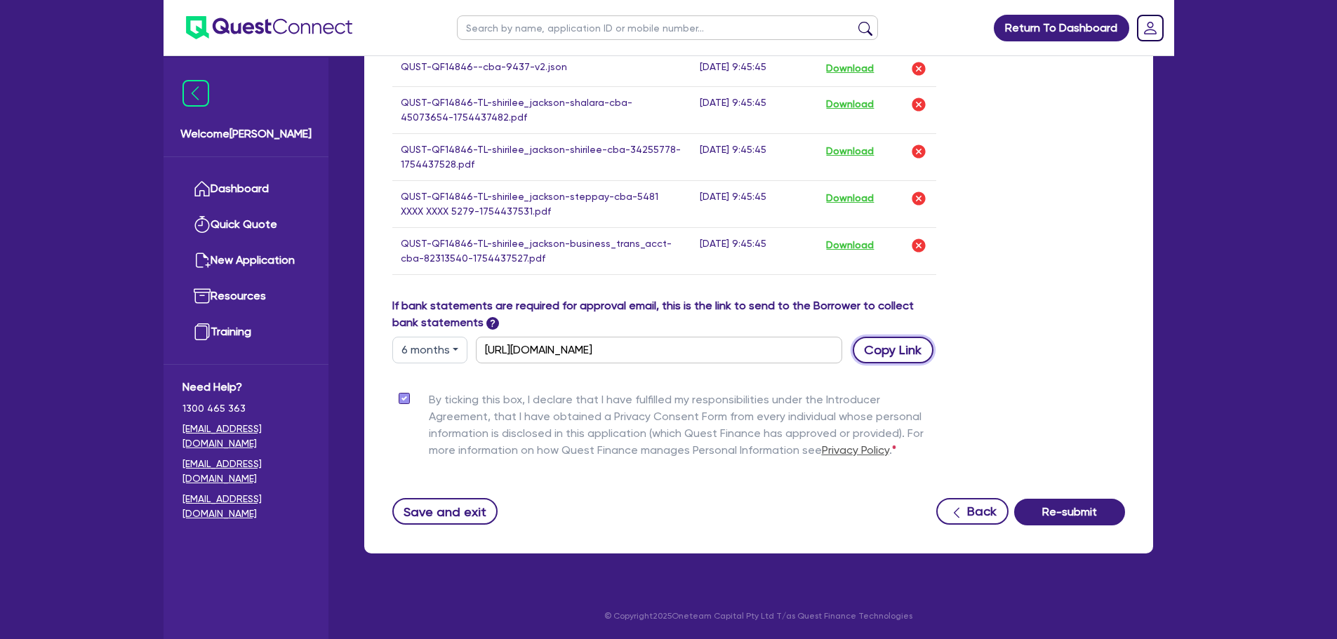
click at [884, 352] on button "Copy Link" at bounding box center [893, 350] width 81 height 27
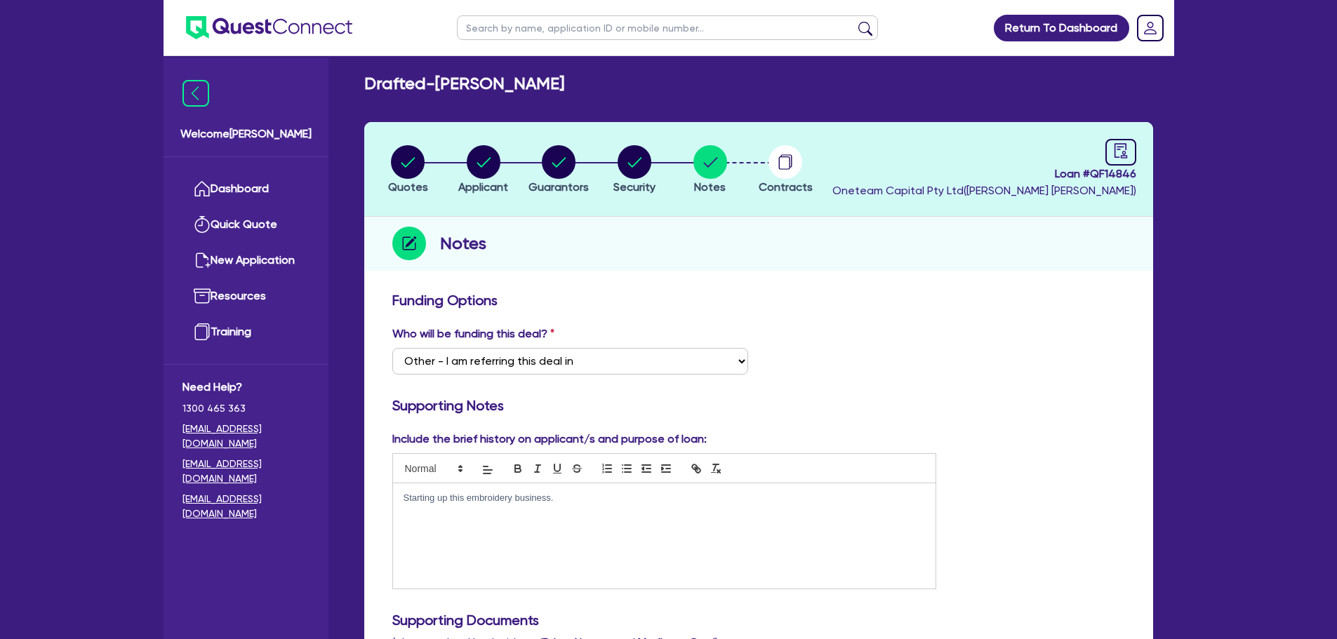
scroll to position [0, 0]
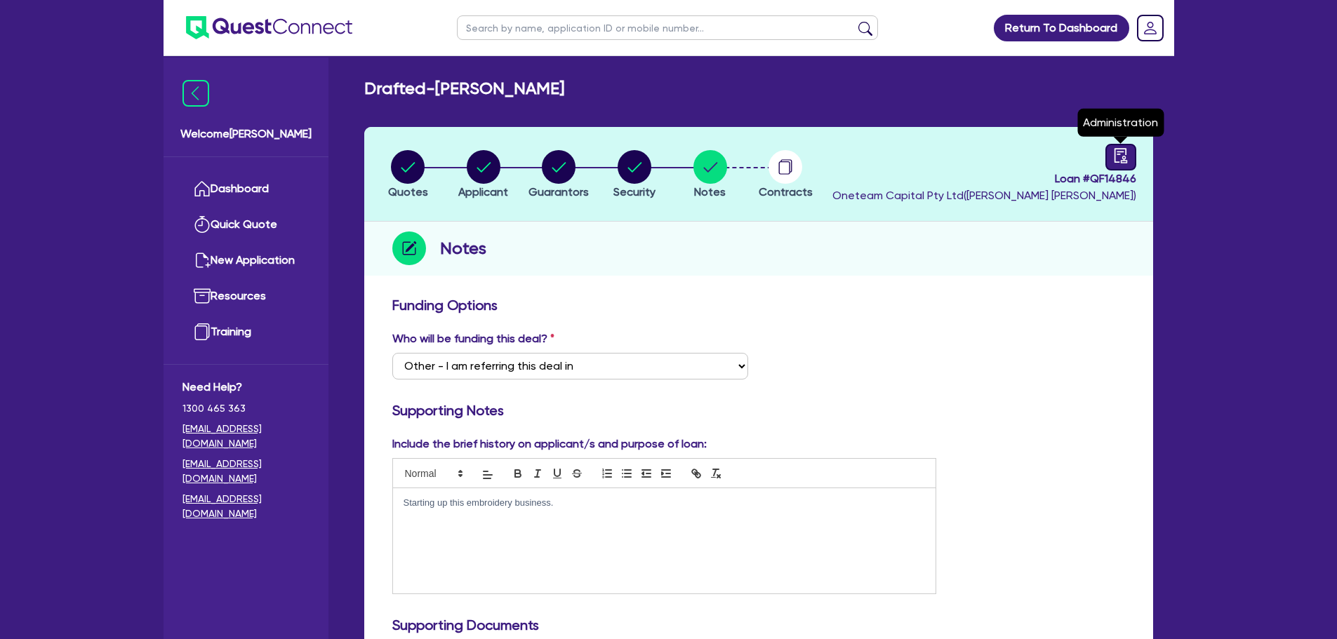
click at [1111, 162] on link at bounding box center [1120, 157] width 31 height 27
select select "DRAFTED_AMENDED"
select select "Other"
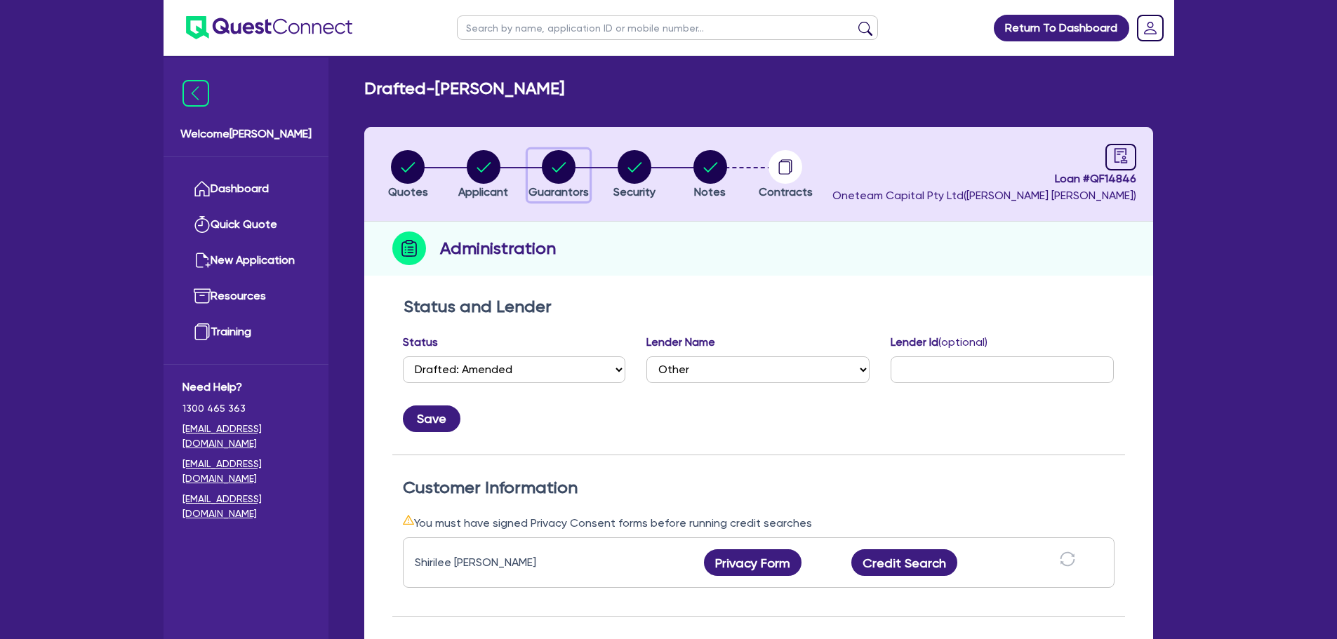
click at [556, 175] on circle "button" at bounding box center [559, 167] width 34 height 34
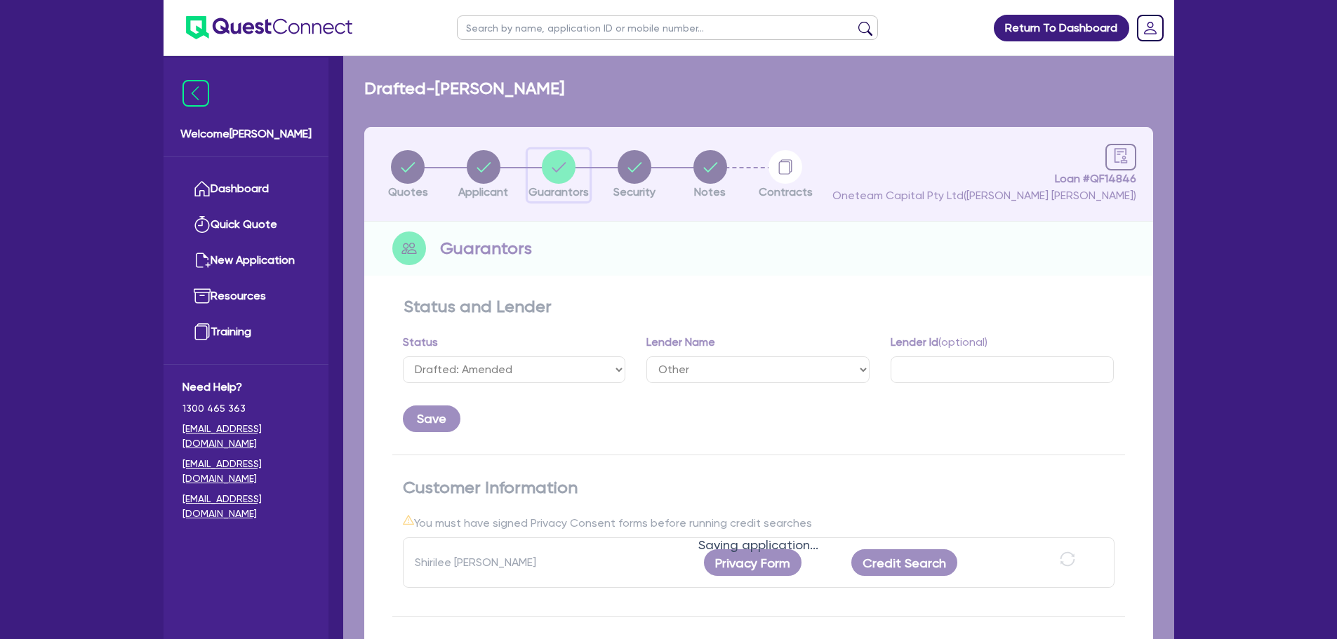
select select "MRS"
select select "[GEOGRAPHIC_DATA]"
select select "SINGLE"
select select "CASH"
select select "VEHICLE"
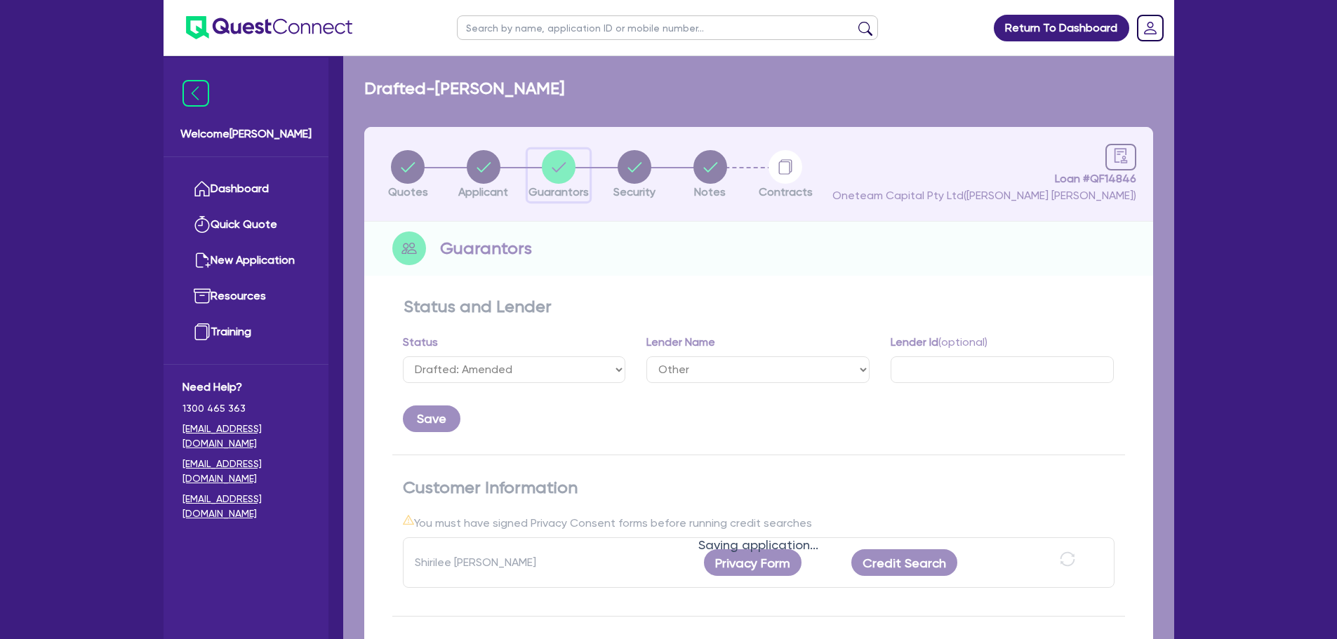
select select "HOUSEHOLD_PERSONAL"
select select "CREDIT_CARD"
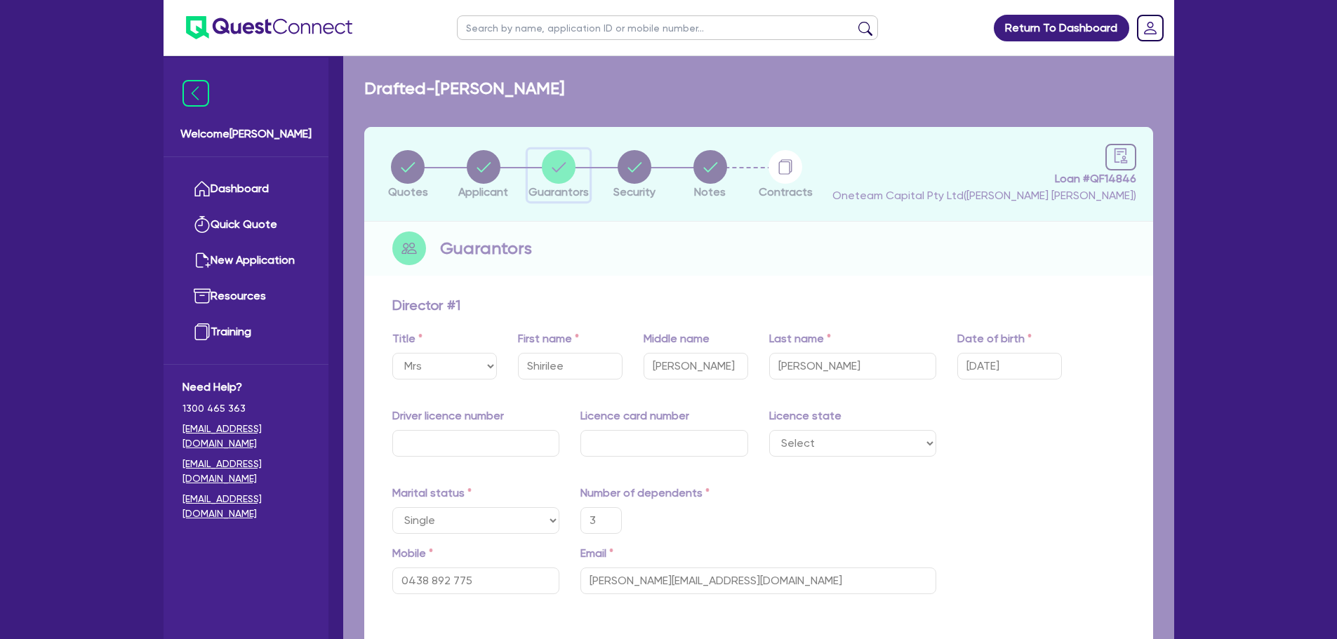
type input "3"
type input "0438 892 775"
type input "5,000"
type input "30,000"
type input "20,000"
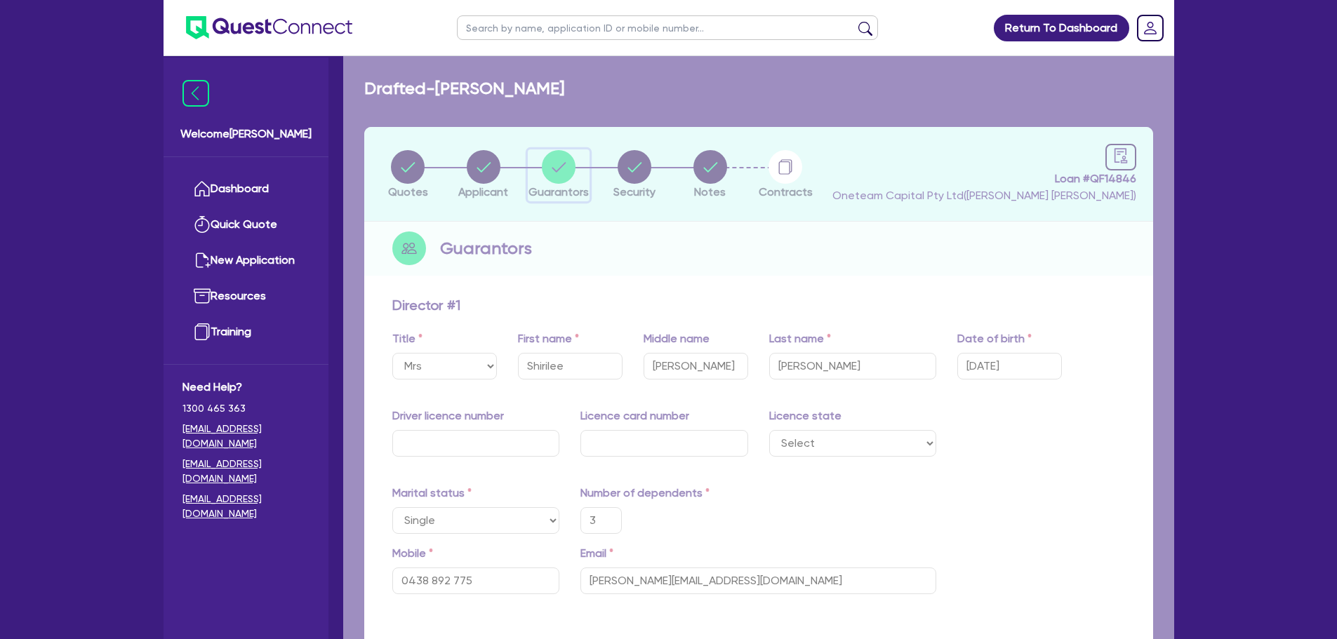
type input "1,000"
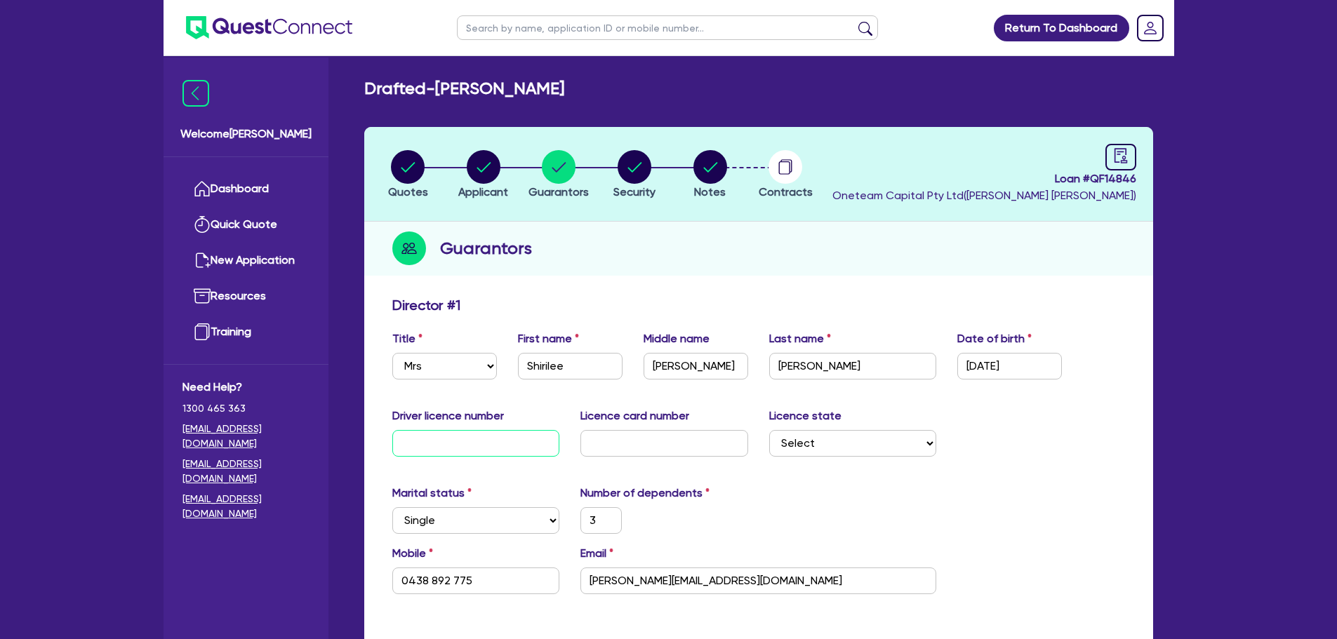
click at [440, 435] on input "text" at bounding box center [476, 443] width 168 height 27
type input "1"
type input "3"
type input "0438 892 775"
type input "5,000"
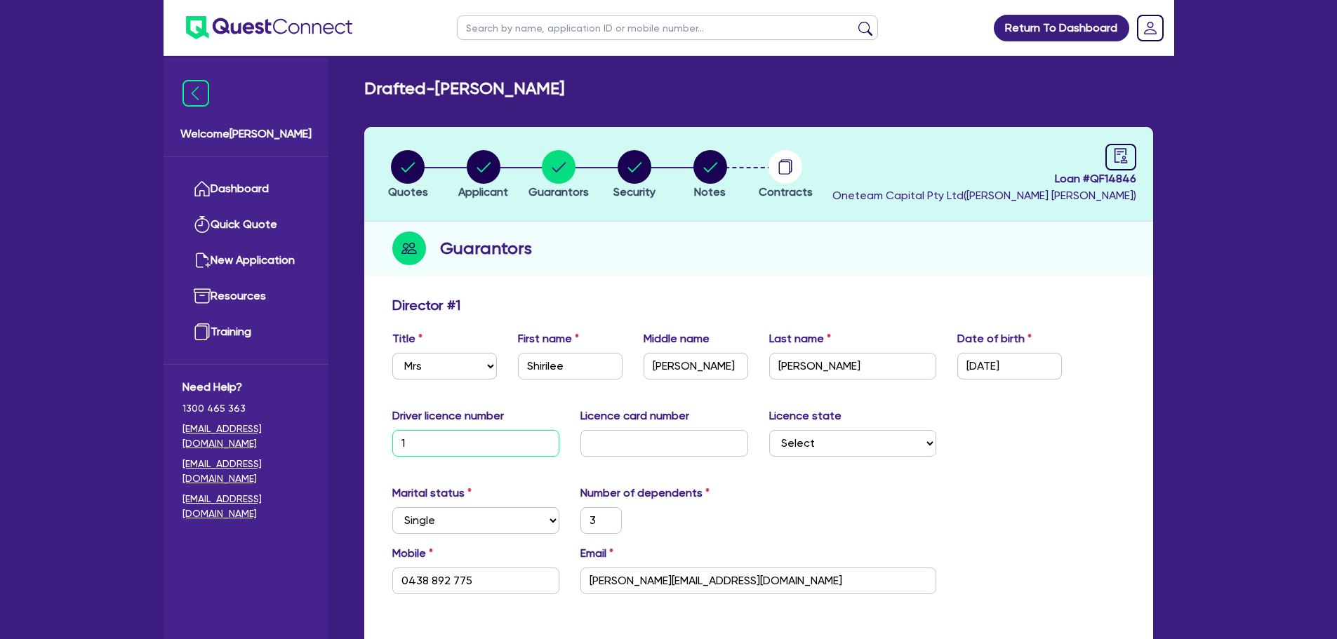
type input "30,000"
type input "20,000"
type input "1,000"
type input "15"
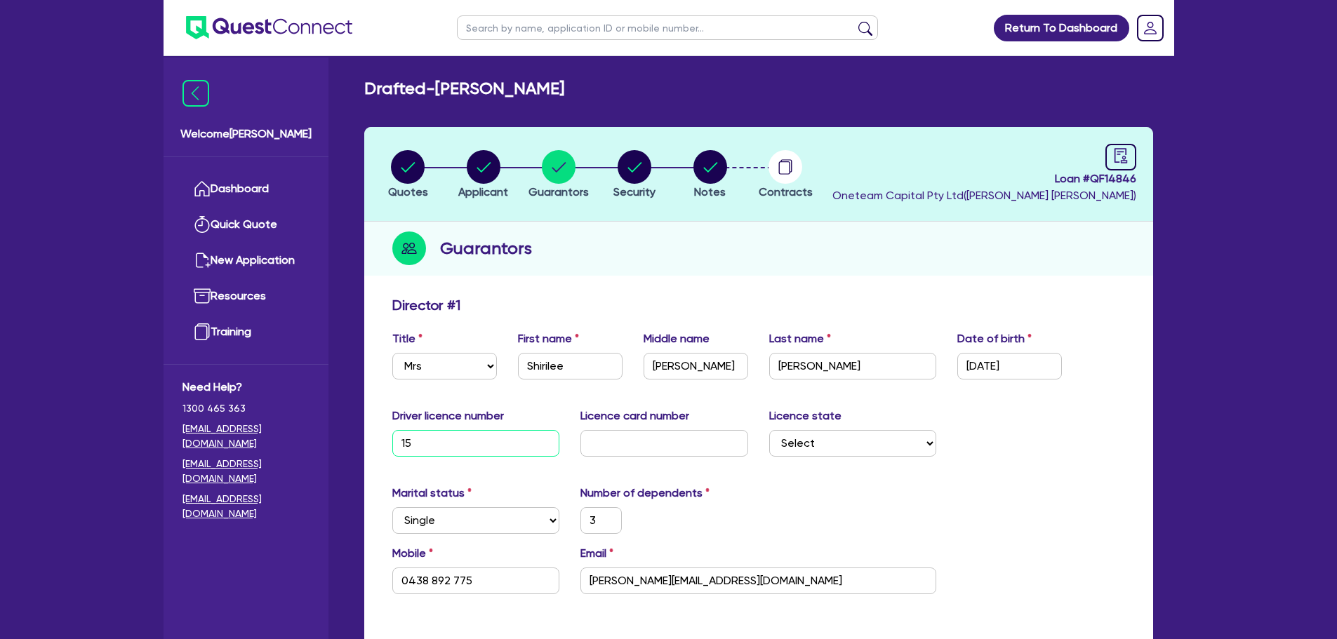
type input "3"
type input "0438 892 775"
type input "5,000"
type input "30,000"
type input "20,000"
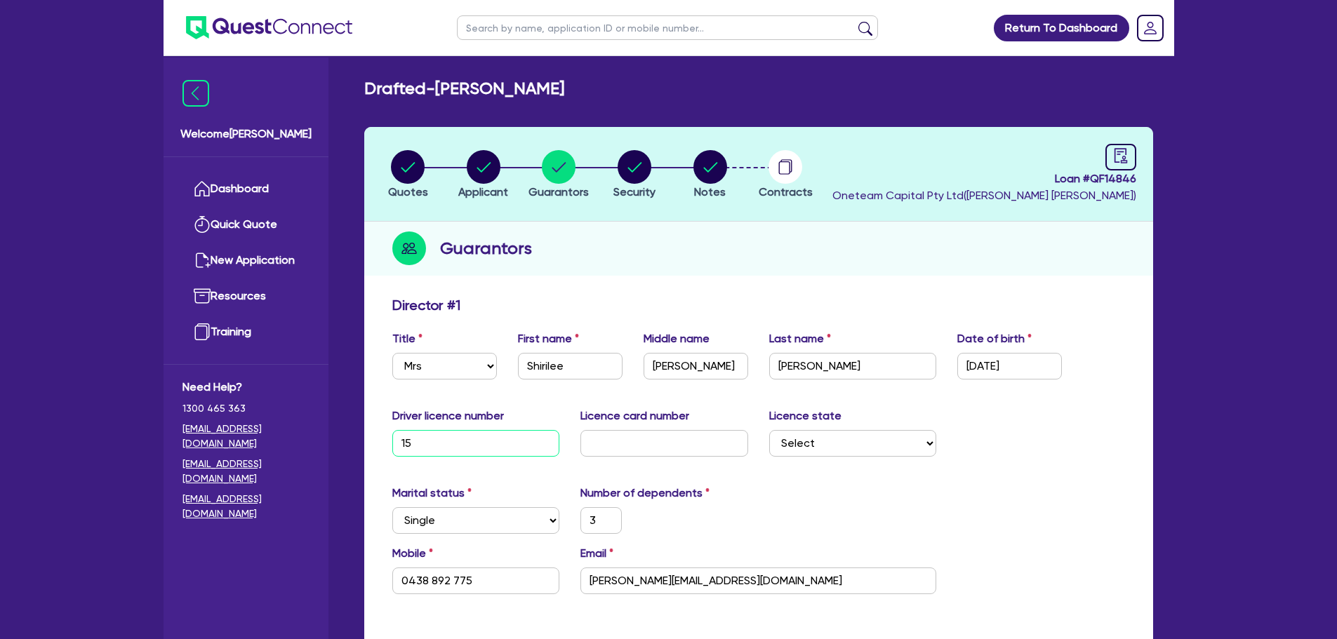
type input "1,000"
type input "159"
type input "3"
type input "0438 892 775"
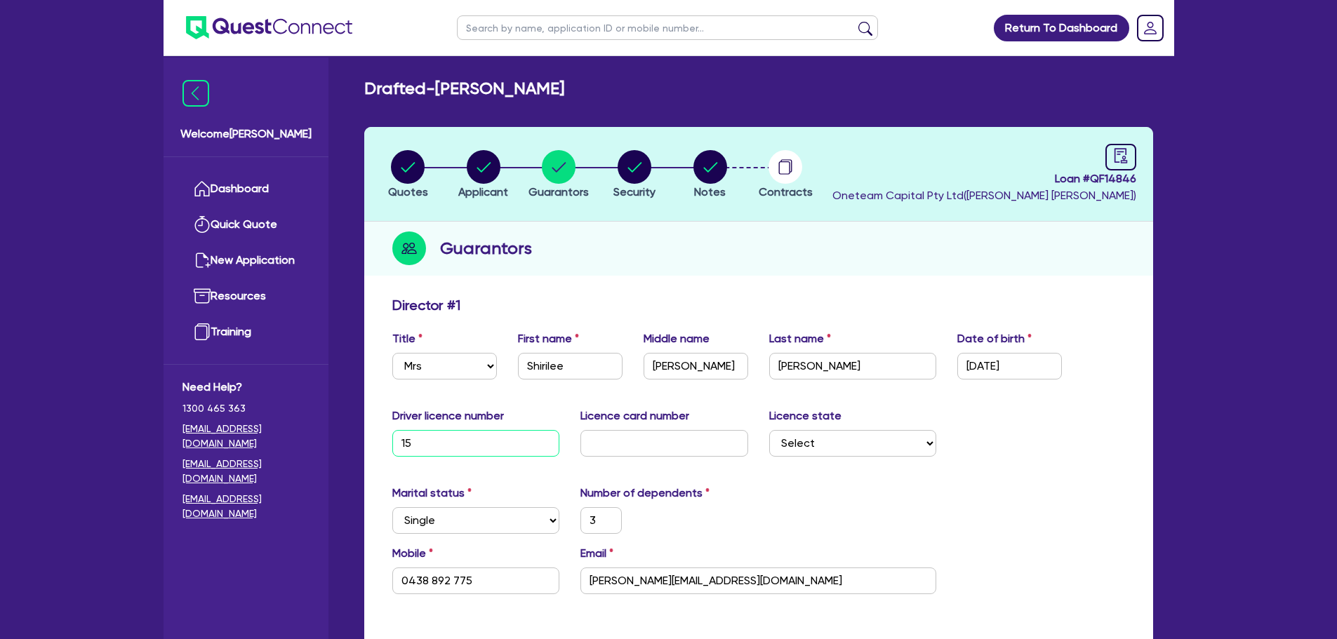
type input "5,000"
type input "30,000"
type input "20,000"
type input "1,000"
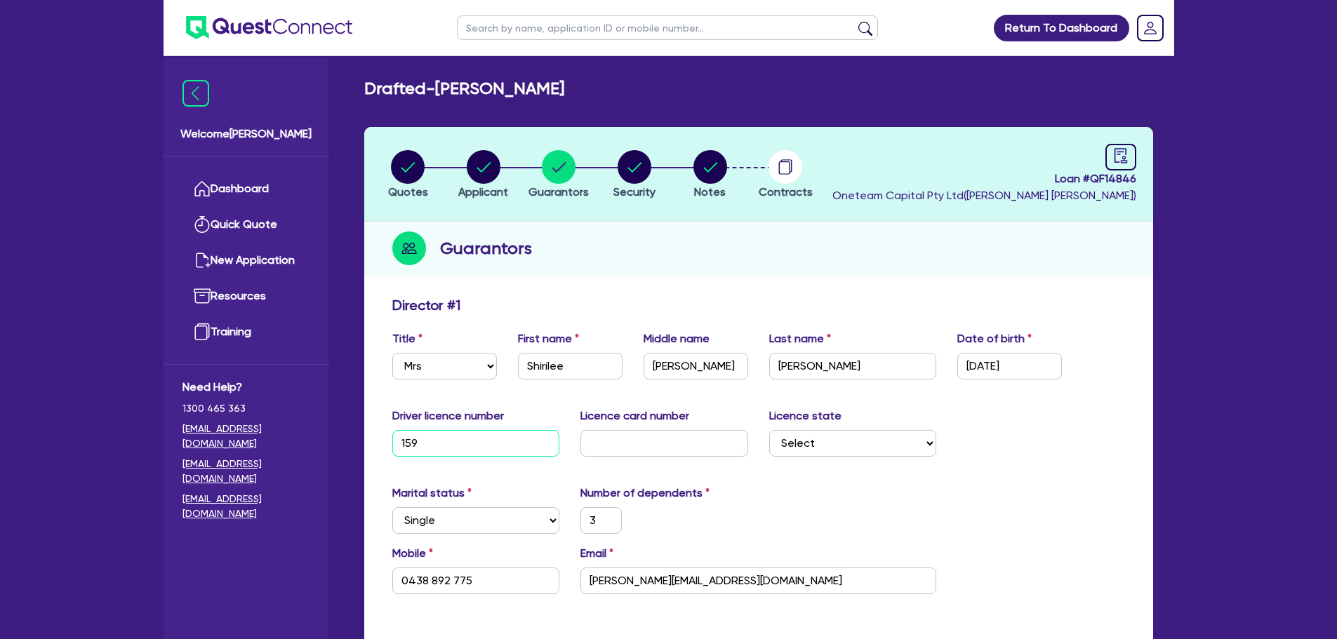
type input "1592"
type input "3"
type input "0438 892 775"
type input "5,000"
type input "30,000"
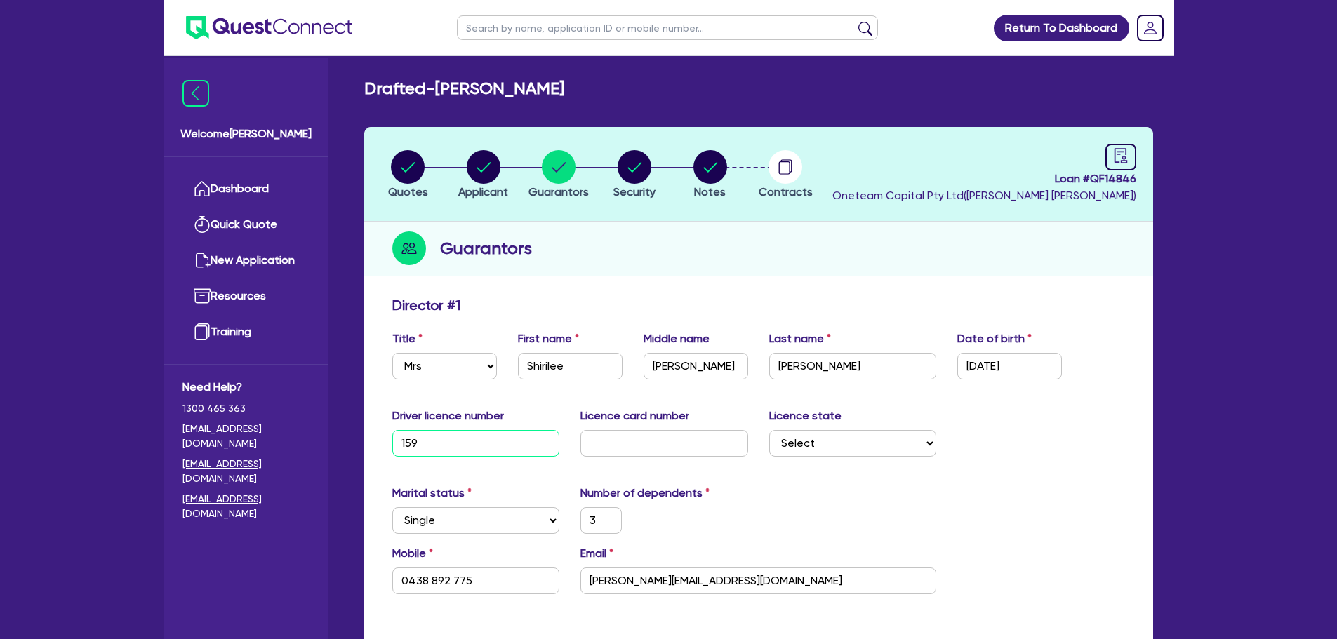
type input "20,000"
type input "1,000"
type input "15922"
type input "3"
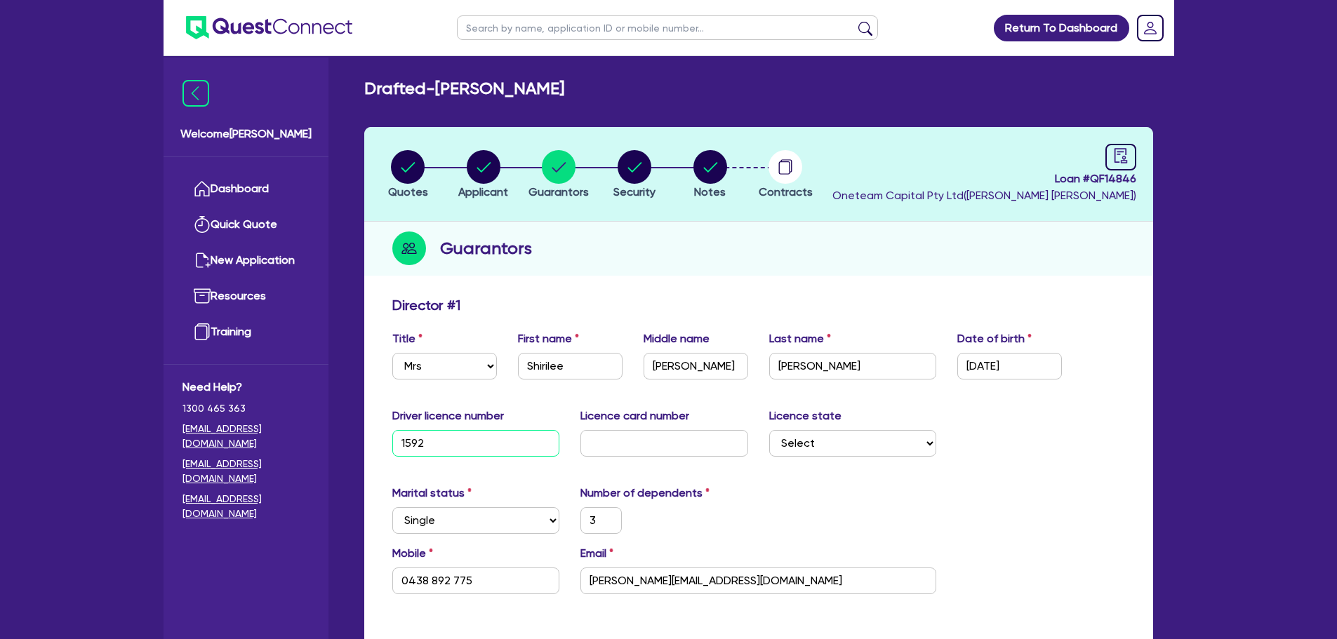
type input "0438 892 775"
type input "5,000"
type input "30,000"
type input "20,000"
type input "1,000"
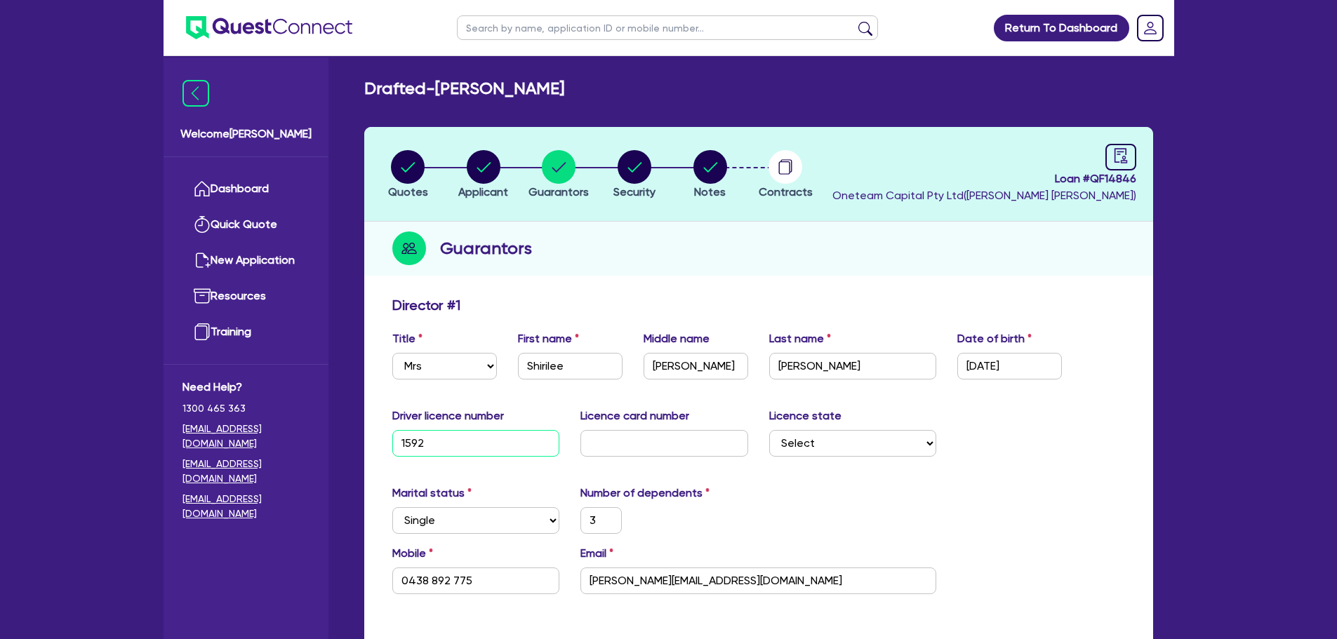
type input "1,000"
type input "159228"
type input "3"
type input "0438 892 775"
type input "5,000"
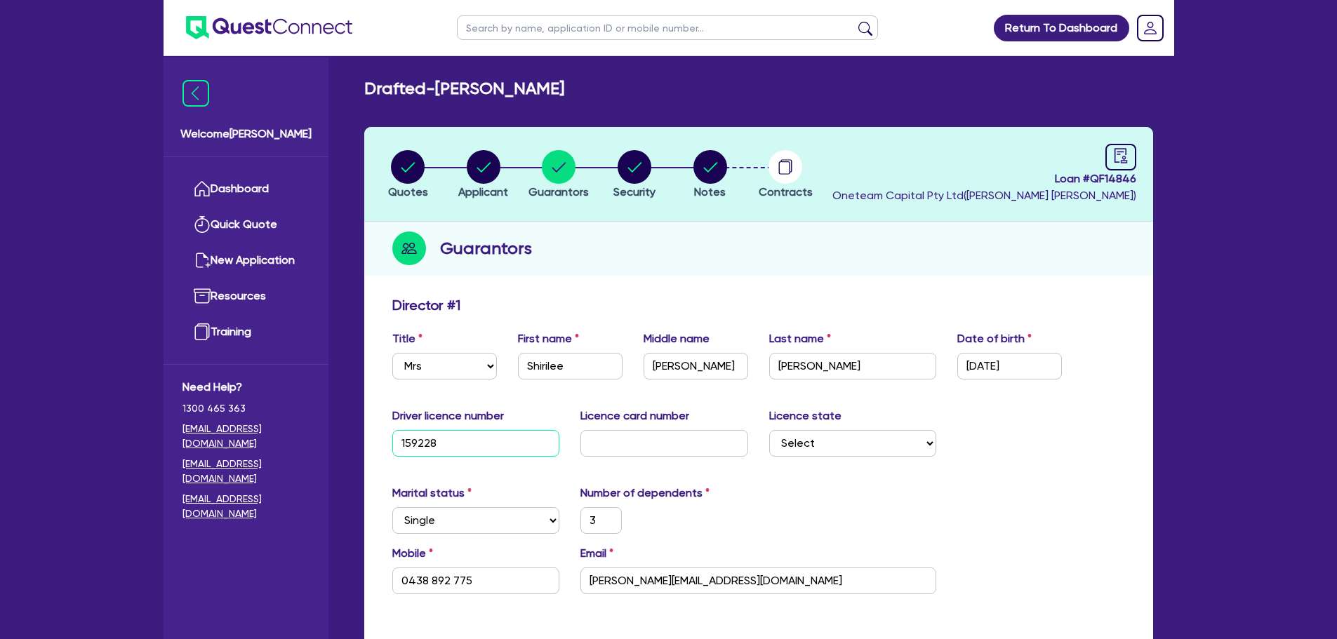
type input "30,000"
type input "20,000"
type input "1,000"
type input "1592289"
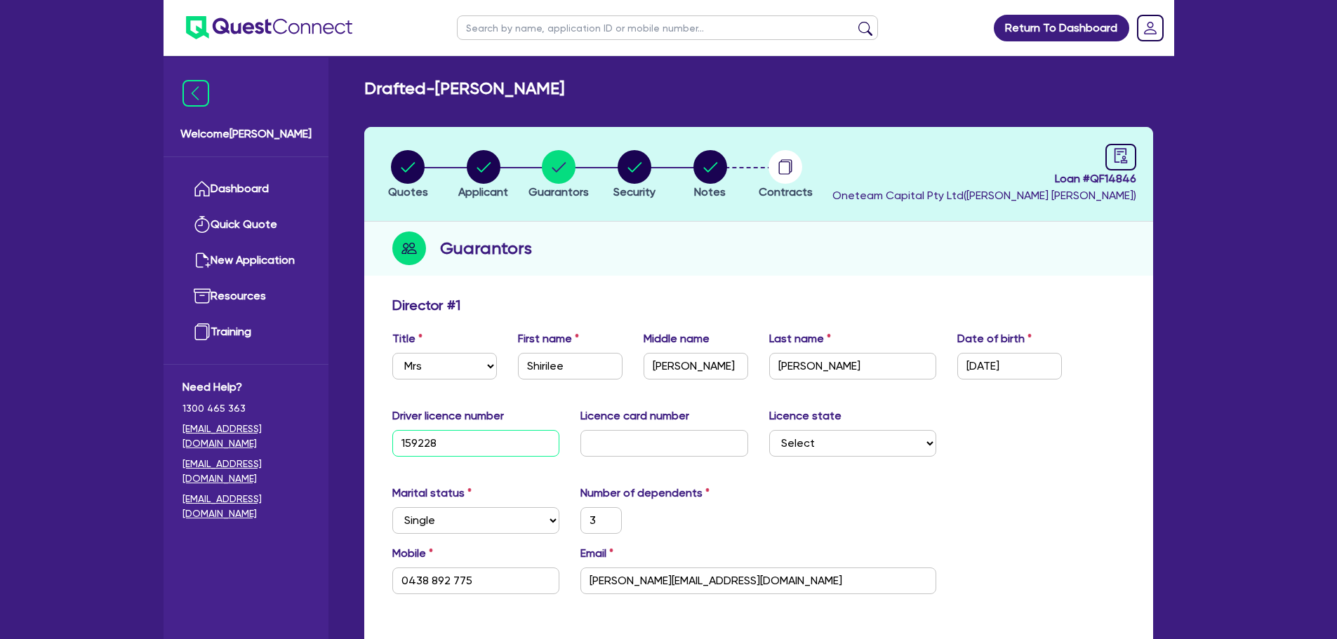
type input "3"
type input "0438 892 775"
type input "5,000"
type input "30,000"
type input "20,000"
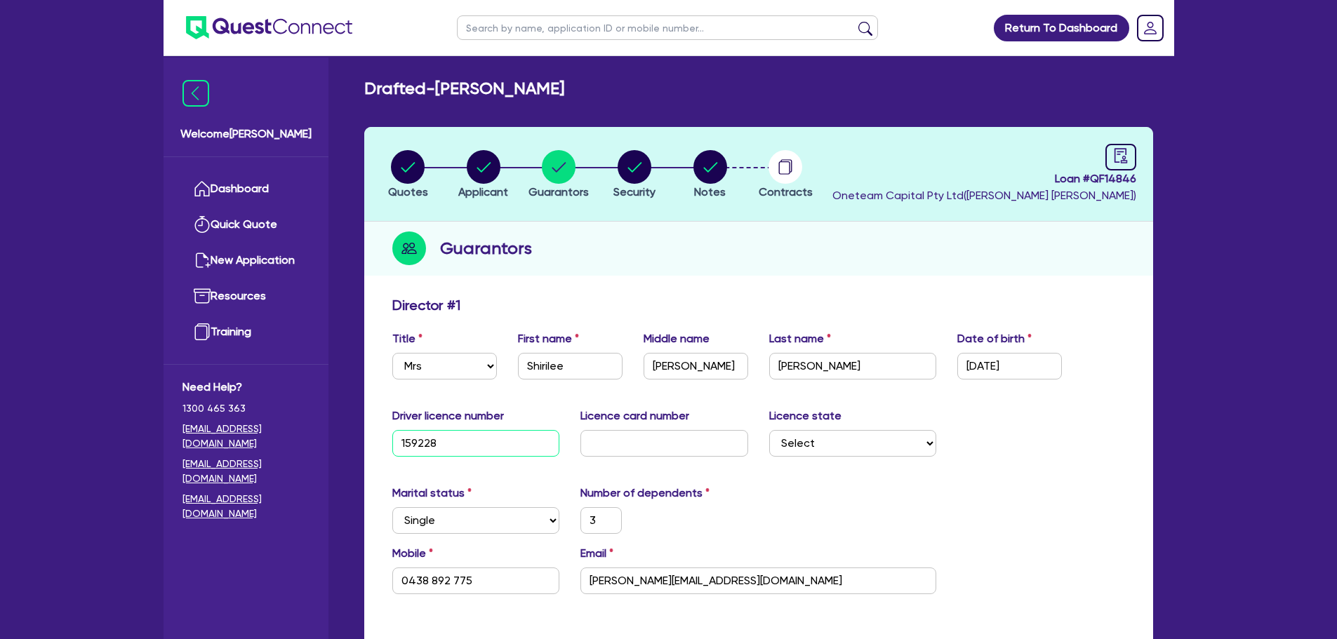
type input "1,000"
type input "15922890"
type input "3"
type input "0438 892 775"
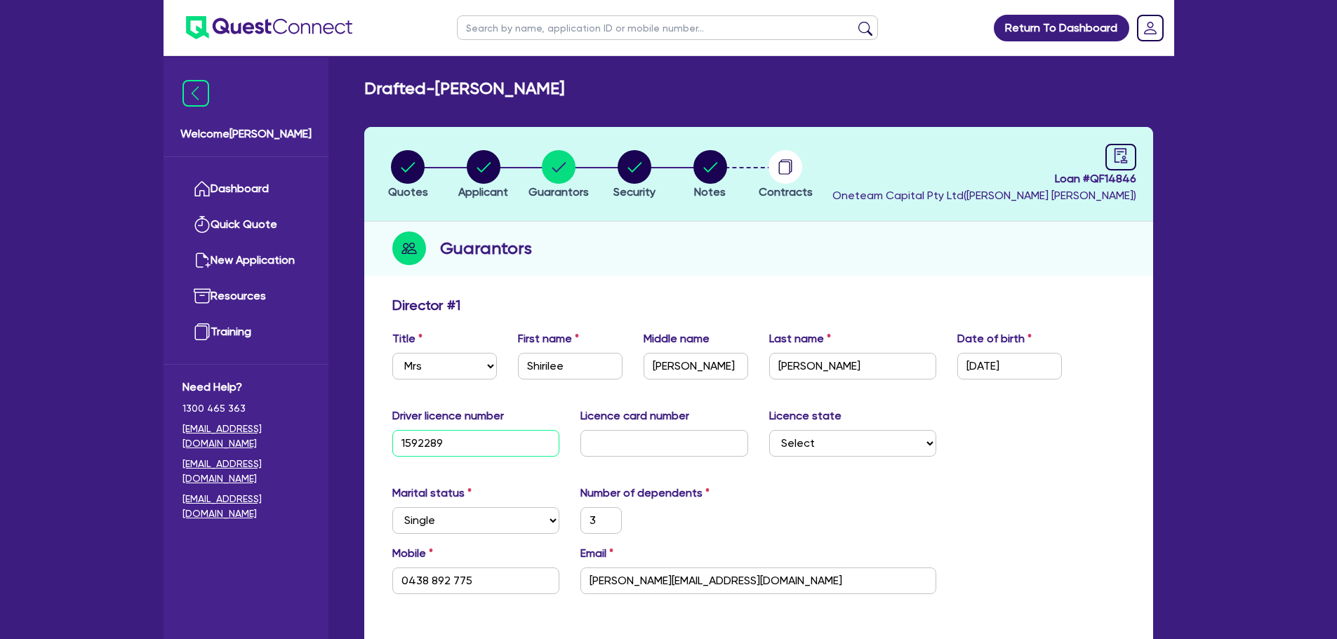
type input "5,000"
type input "30,000"
type input "20,000"
type input "1,000"
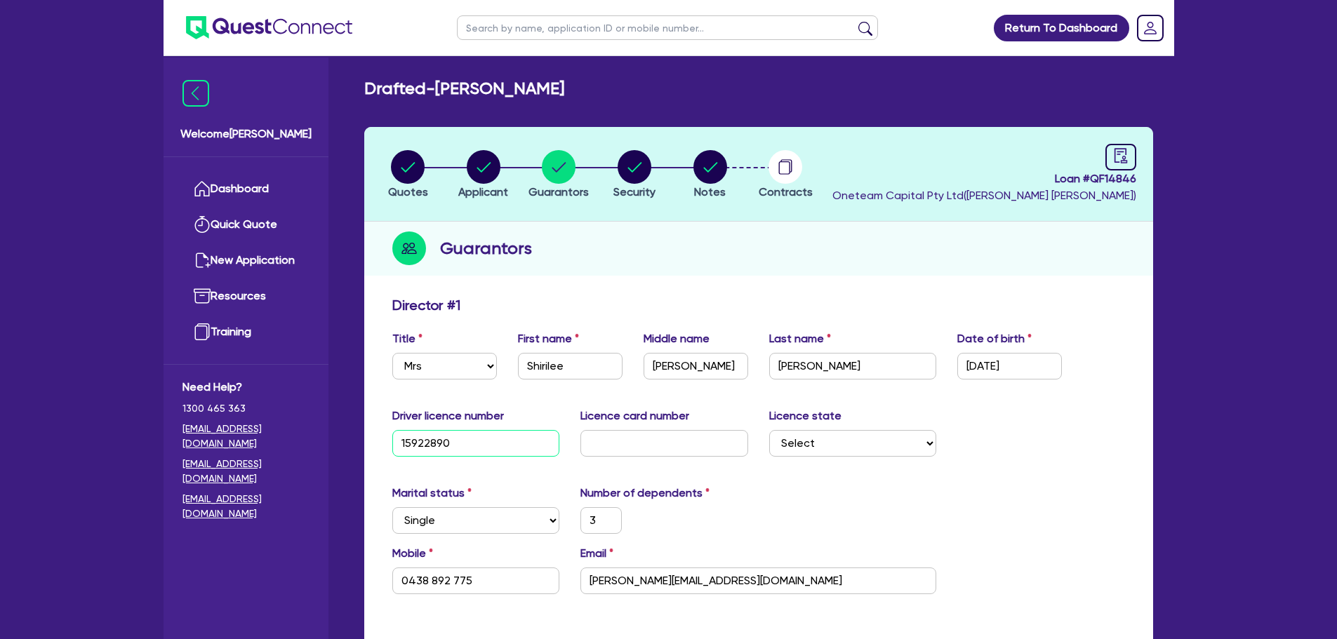
type input "15922890"
click at [642, 448] on input "text" at bounding box center [664, 443] width 168 height 27
type input "2"
type input "3"
type input "0438 892 775"
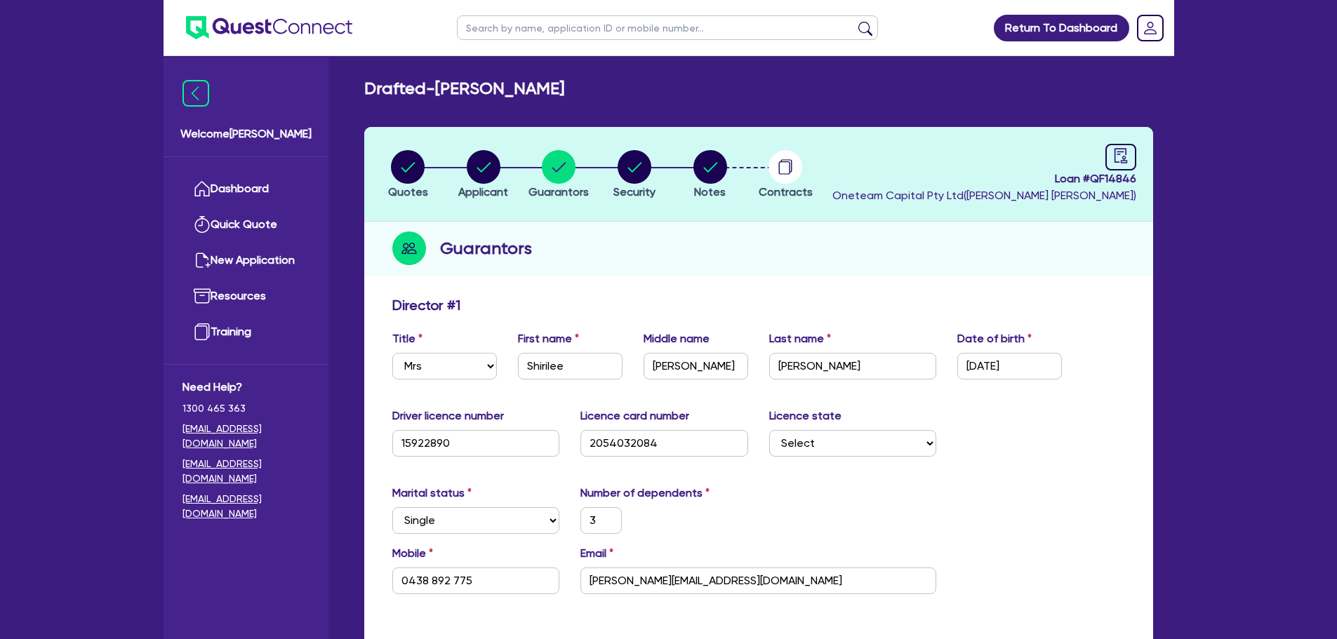
click at [1020, 442] on div "Driver licence number 15922890 Licence card number 2054032084 Licence state Sel…" at bounding box center [759, 438] width 754 height 60
click at [1128, 154] on icon "audit" at bounding box center [1120, 155] width 15 height 15
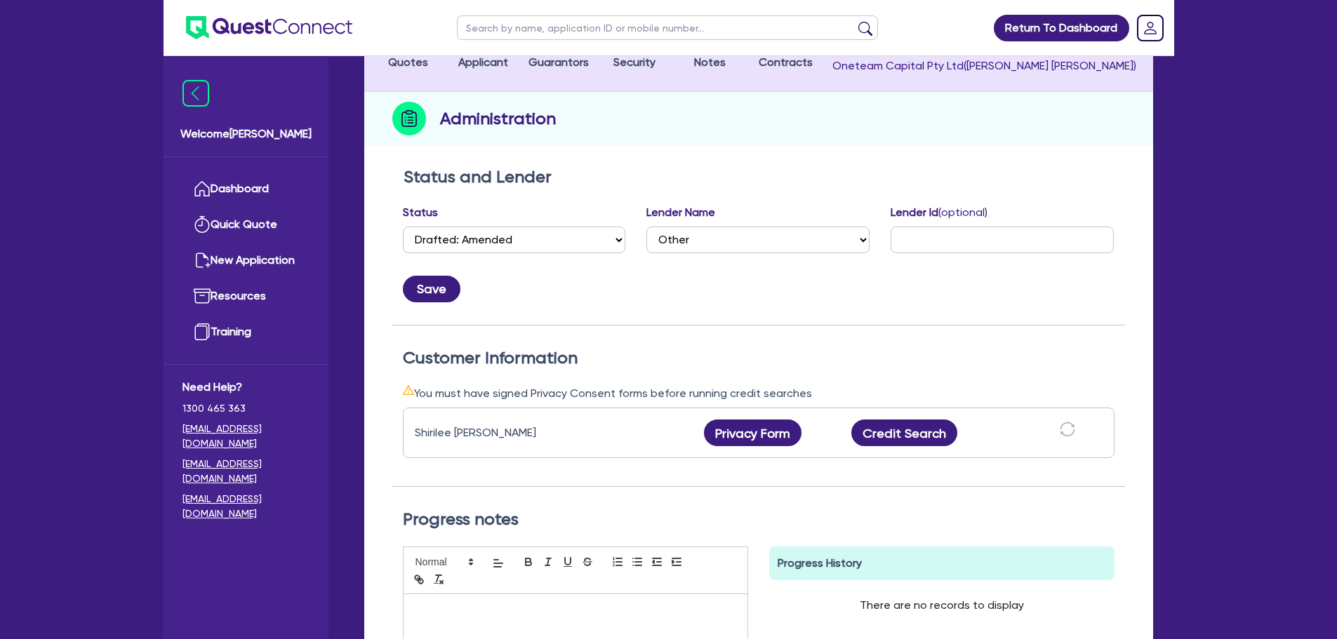
scroll to position [281, 0]
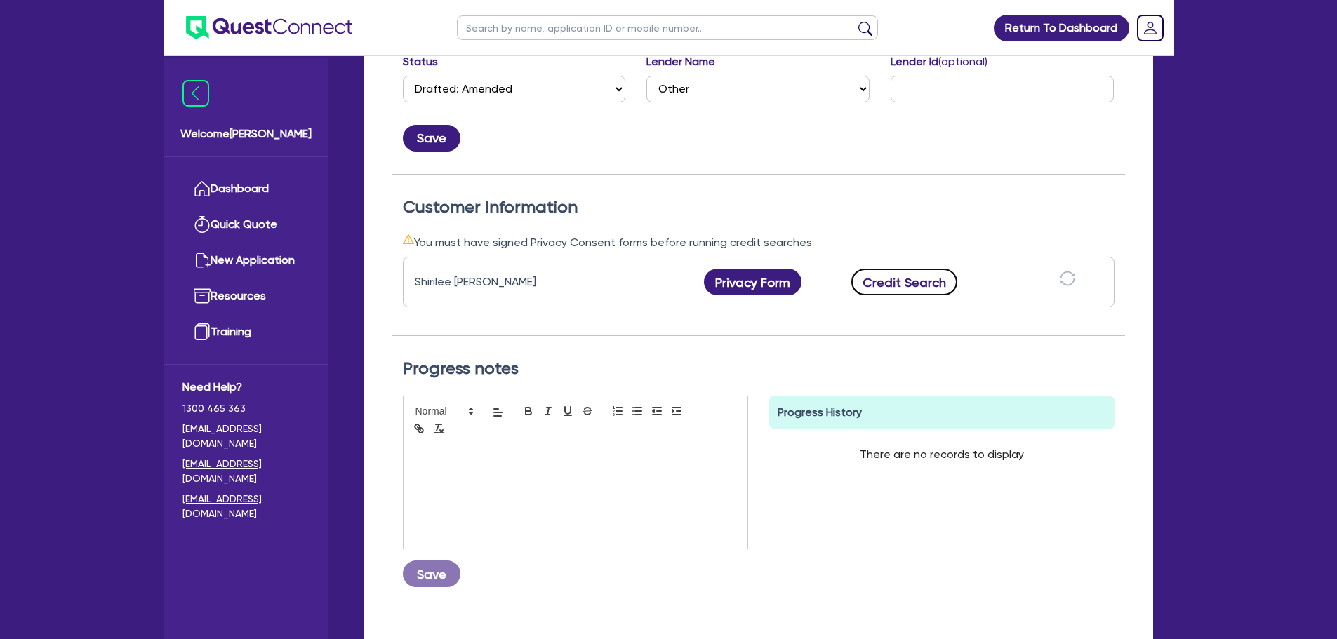
click at [916, 288] on button "Credit Search" at bounding box center [904, 282] width 107 height 27
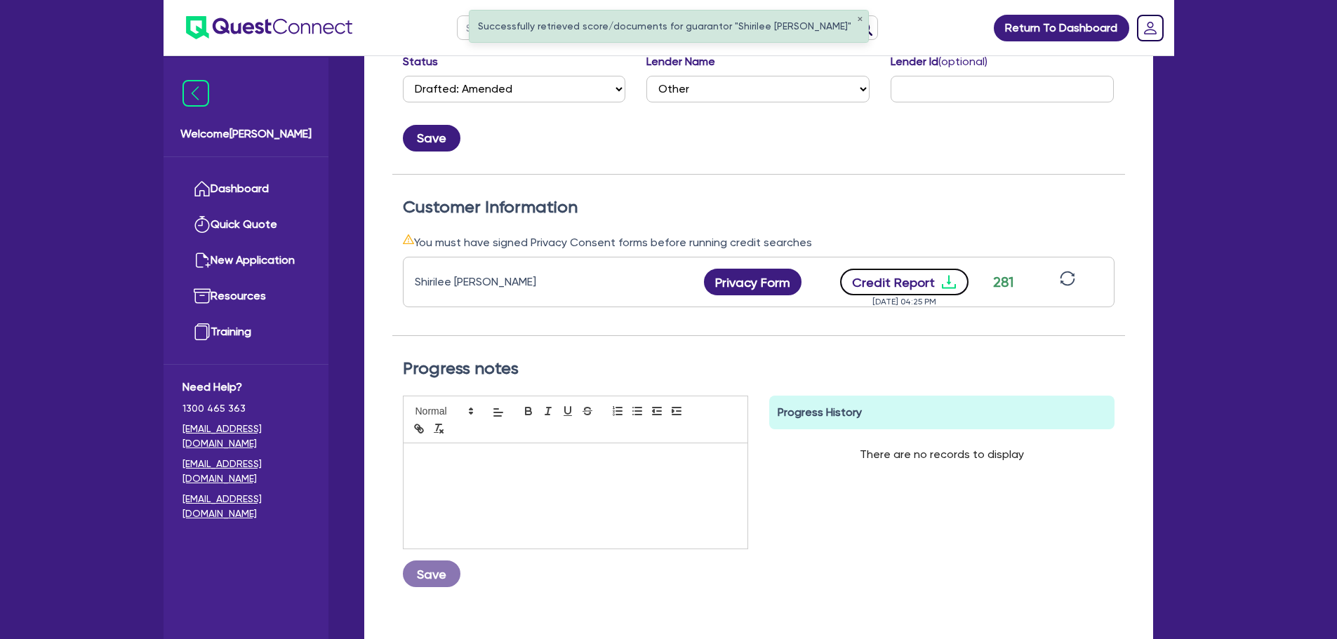
click at [915, 277] on button "Credit Report" at bounding box center [904, 282] width 128 height 27
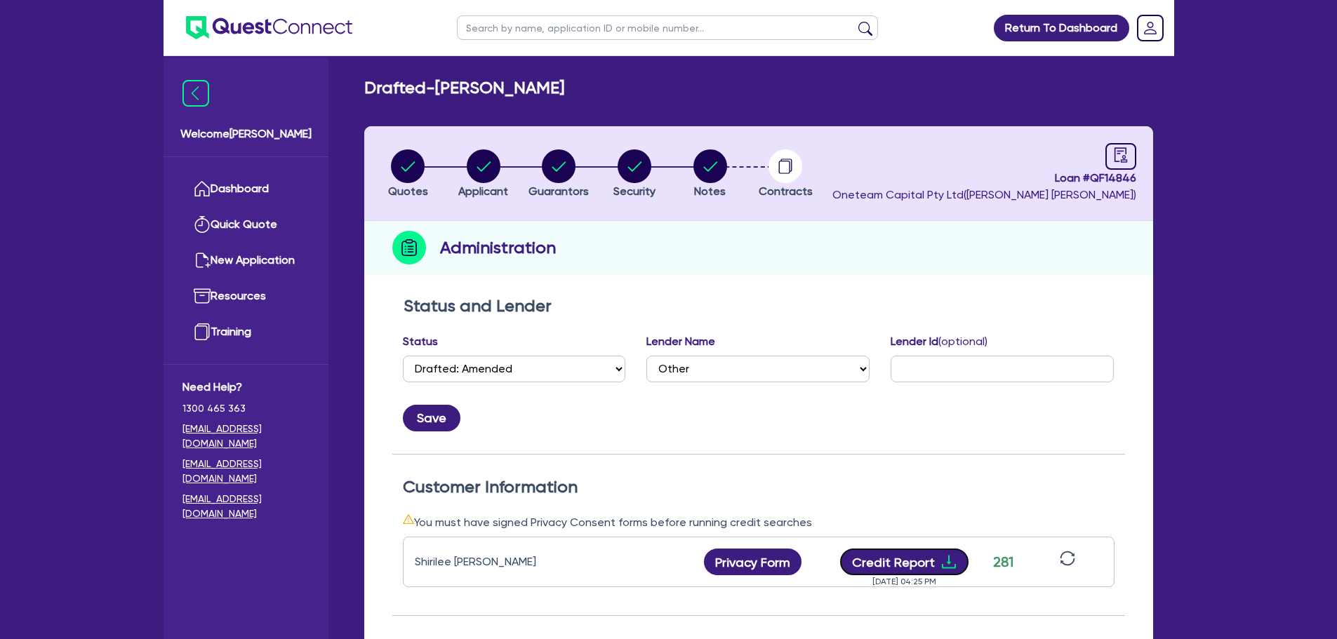
scroll to position [0, 0]
drag, startPoint x: 701, startPoint y: 165, endPoint x: 681, endPoint y: 252, distance: 89.4
click at [702, 165] on circle "button" at bounding box center [710, 167] width 34 height 34
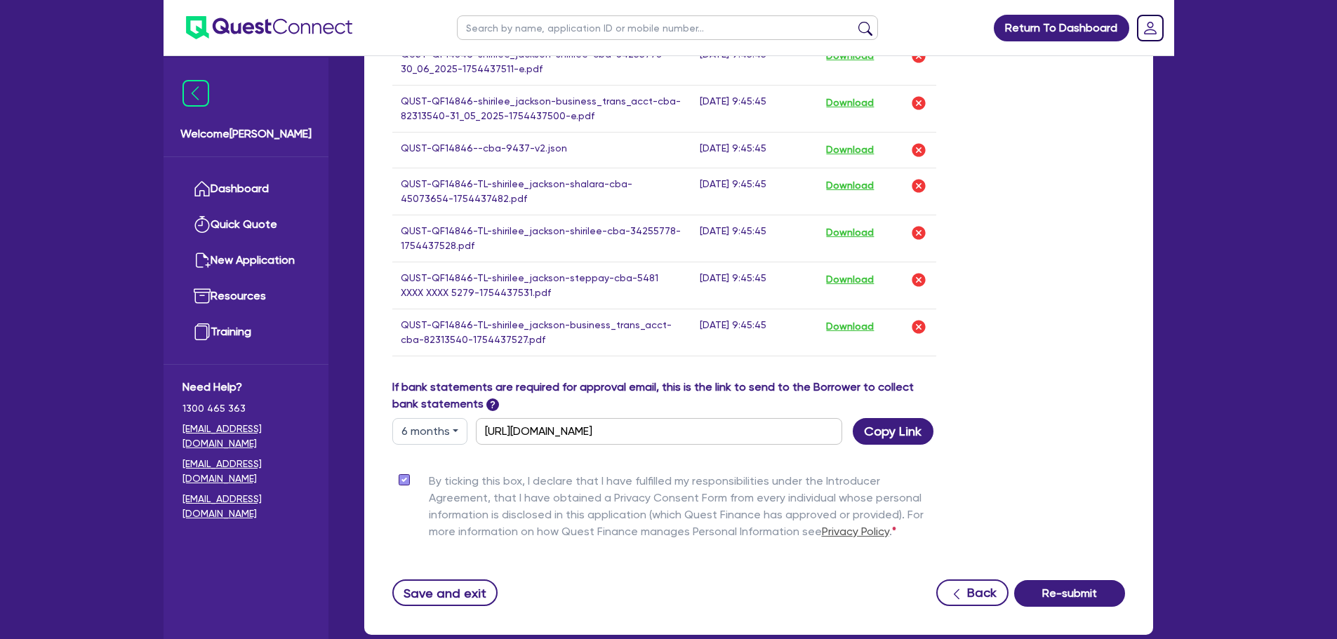
scroll to position [993, 0]
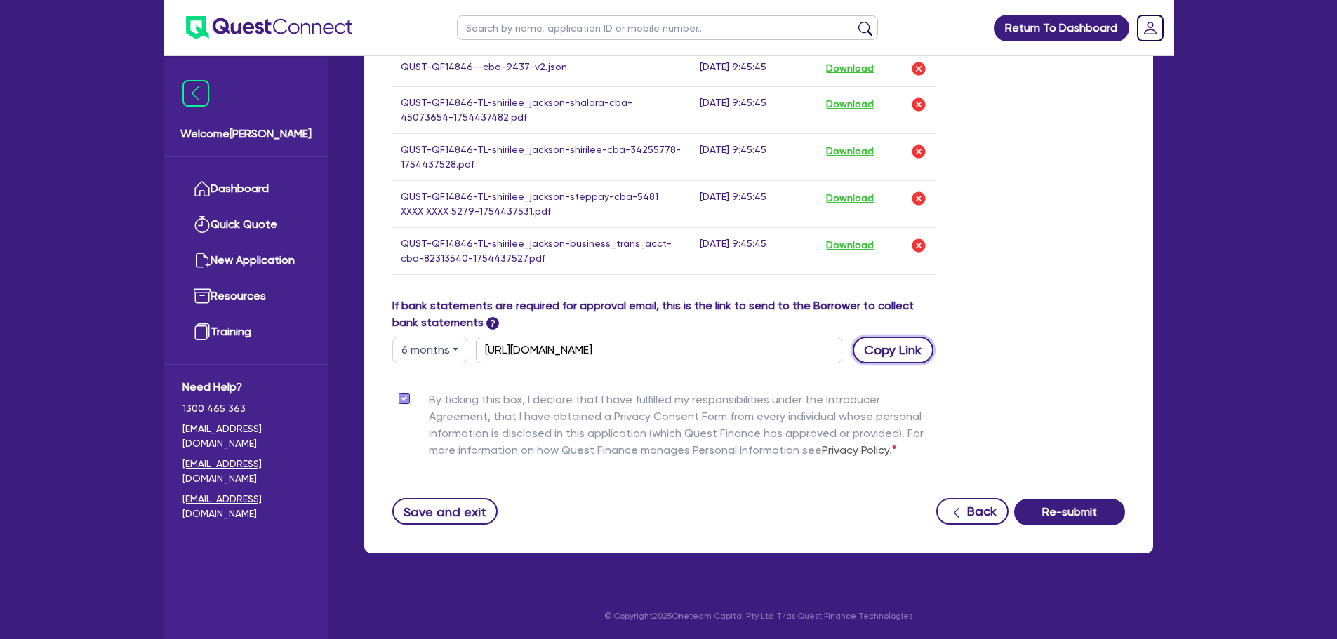
click at [903, 355] on button "Copy Link" at bounding box center [893, 350] width 81 height 27
click at [243, 192] on link "Dashboard" at bounding box center [245, 189] width 127 height 36
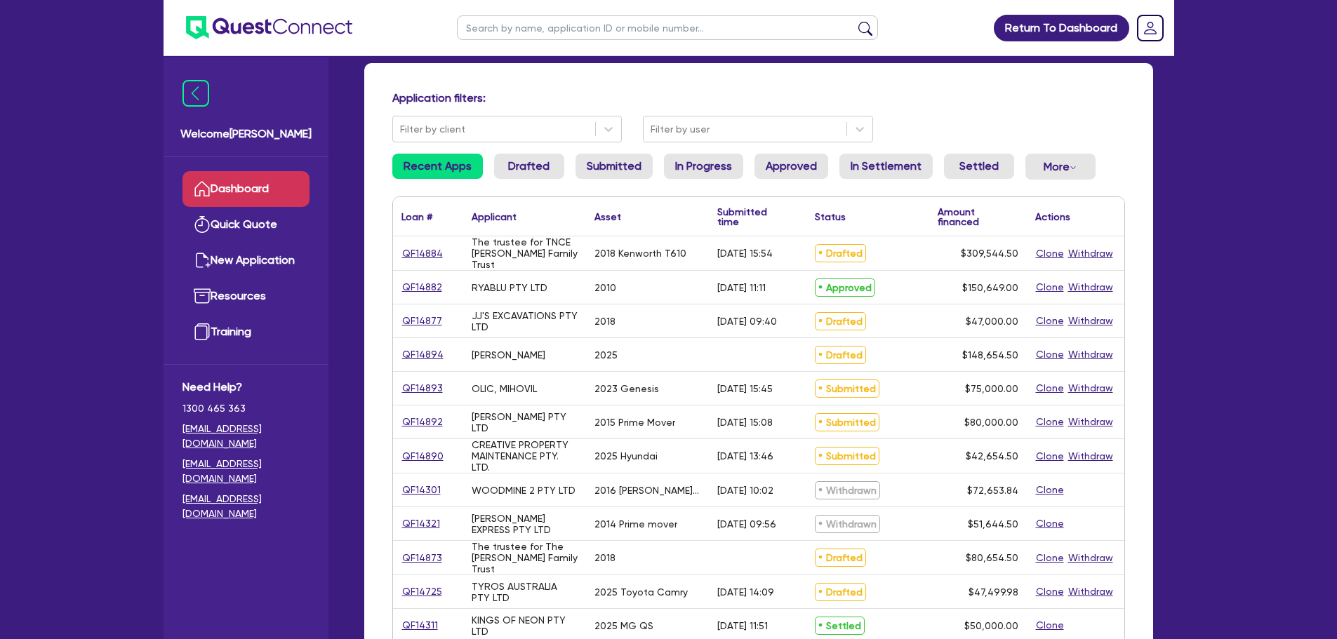
scroll to position [140, 0]
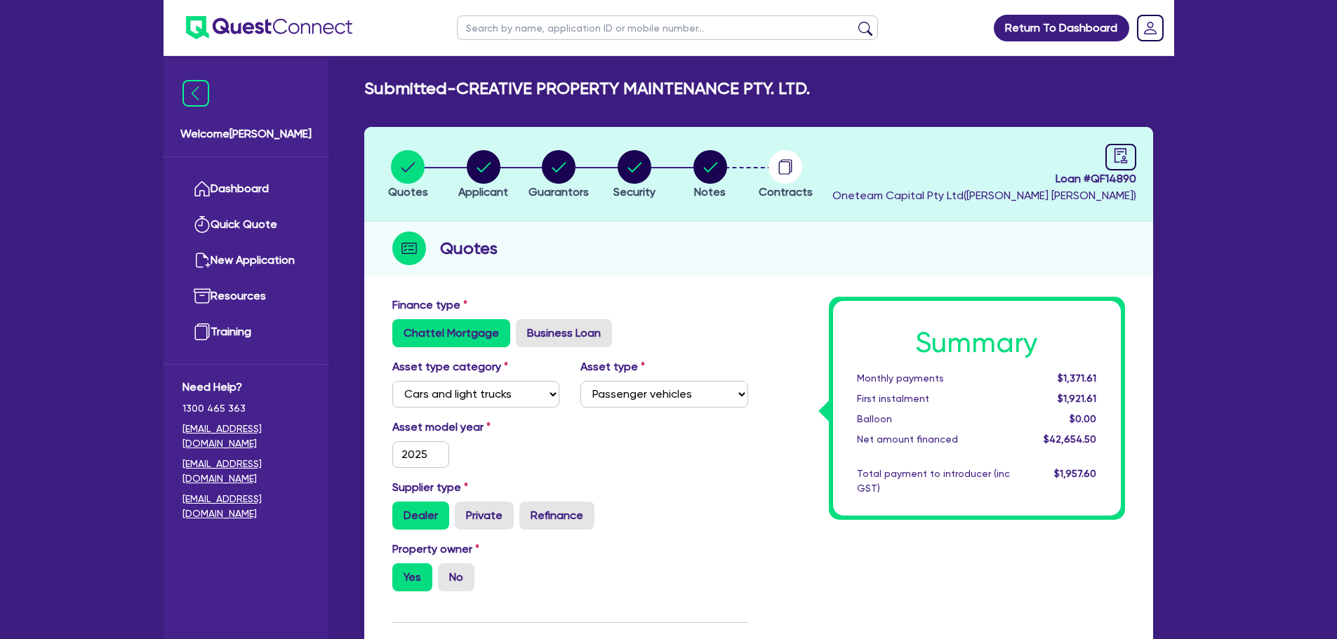
click at [1099, 150] on div "Loan # QF14890 Oneteam Capital Pty Ltd ( Rob Matheson )" at bounding box center [984, 174] width 304 height 60
click at [1106, 155] on link at bounding box center [1120, 157] width 31 height 27
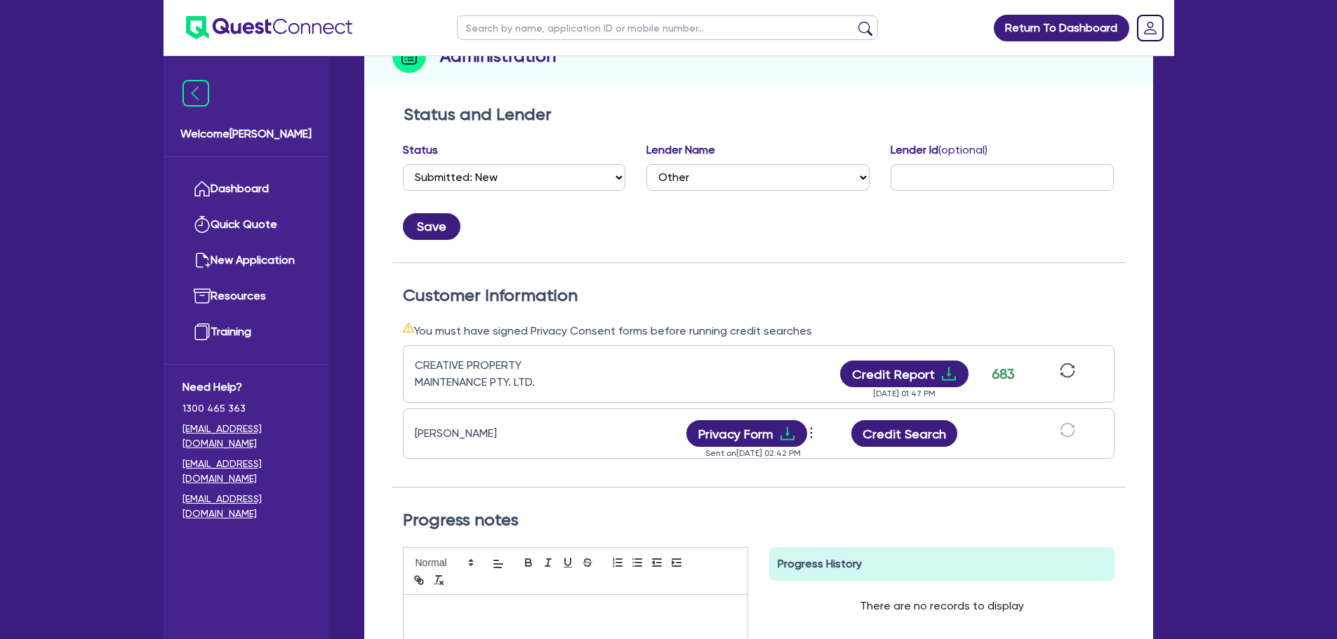
scroll to position [351, 0]
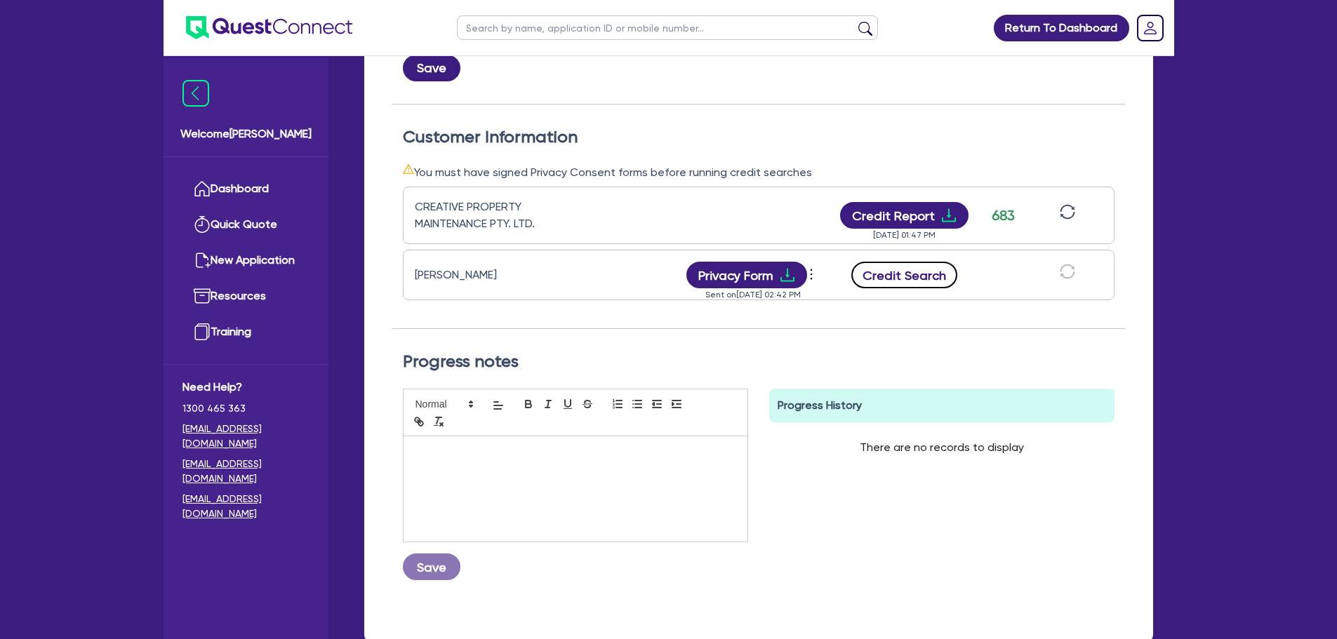
click at [899, 278] on button "Credit Search" at bounding box center [904, 275] width 107 height 27
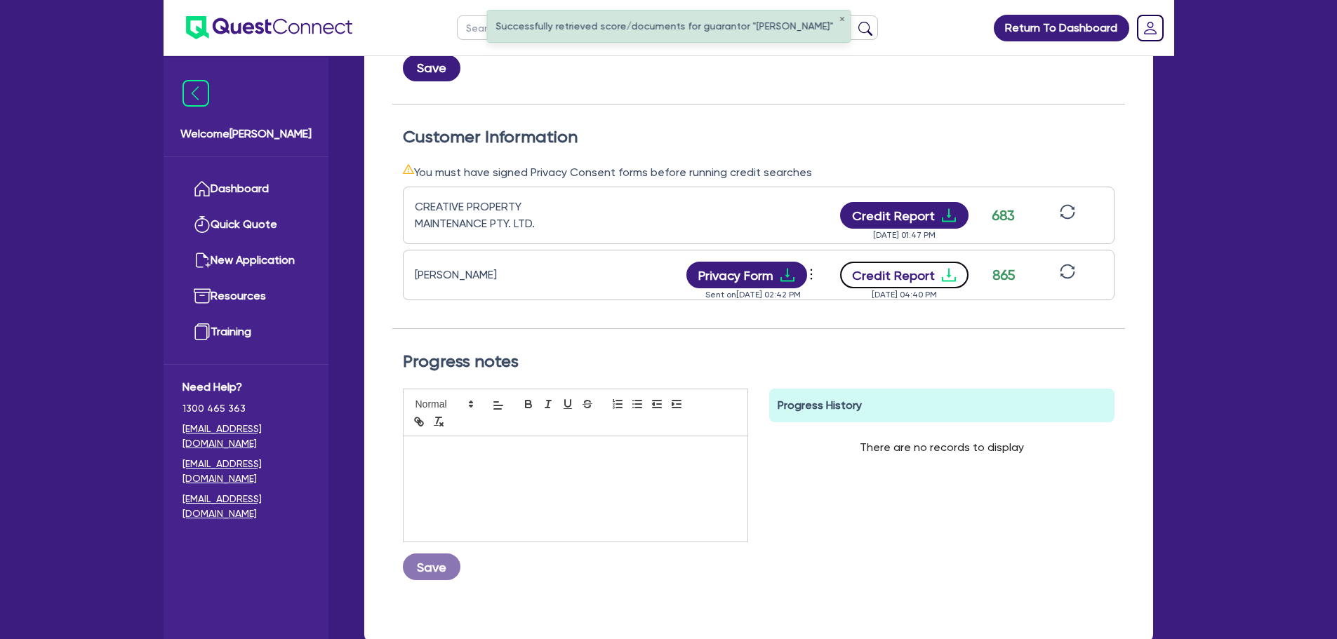
click at [923, 272] on button "Credit Report" at bounding box center [904, 275] width 128 height 27
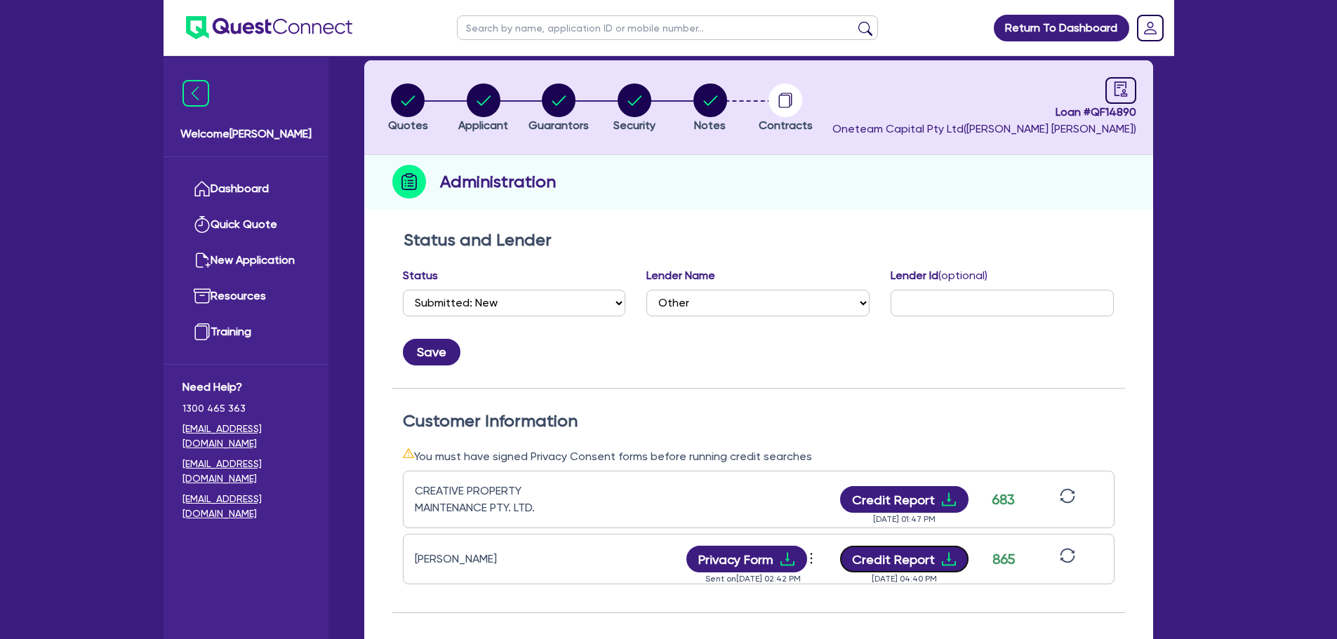
scroll to position [0, 0]
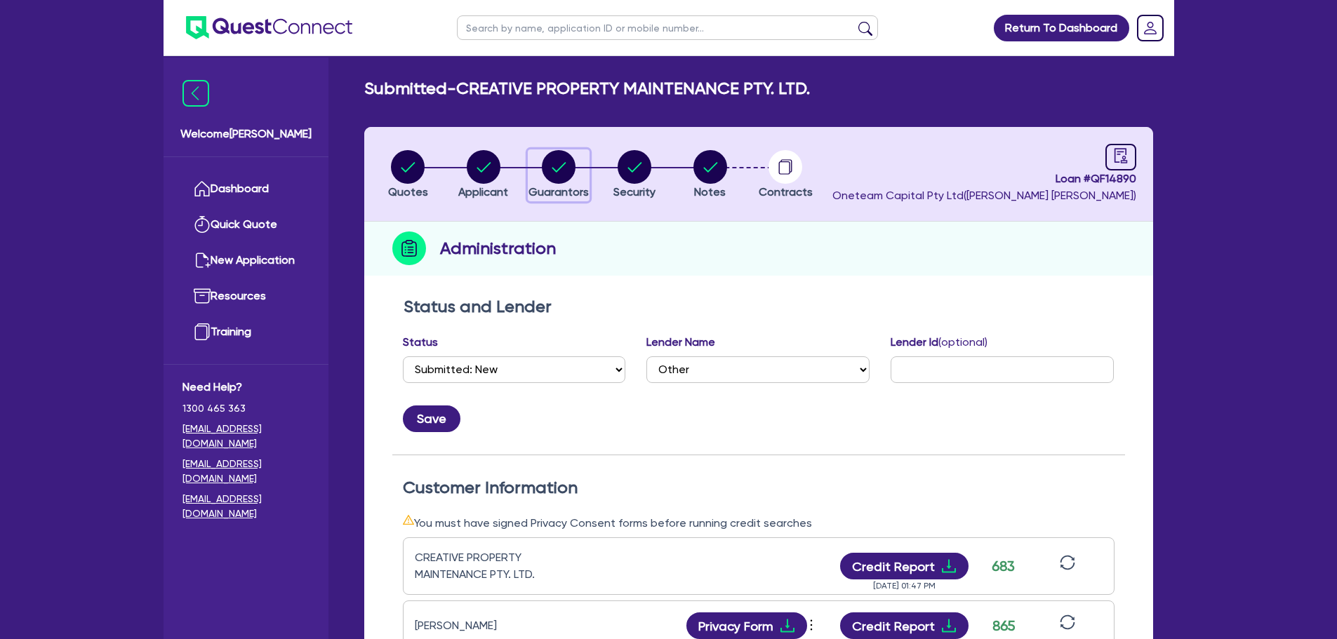
click at [553, 159] on circle "button" at bounding box center [559, 167] width 34 height 34
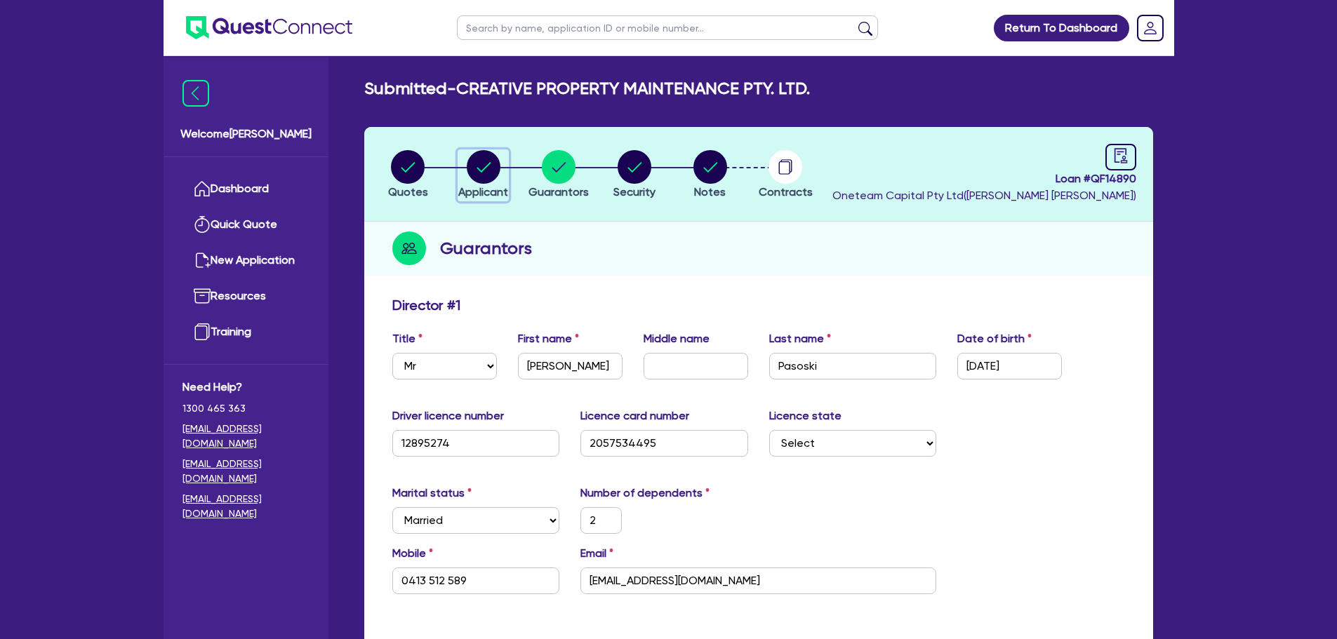
drag, startPoint x: 497, startPoint y: 166, endPoint x: 576, endPoint y: 192, distance: 83.4
click at [497, 167] on circle "button" at bounding box center [484, 167] width 34 height 34
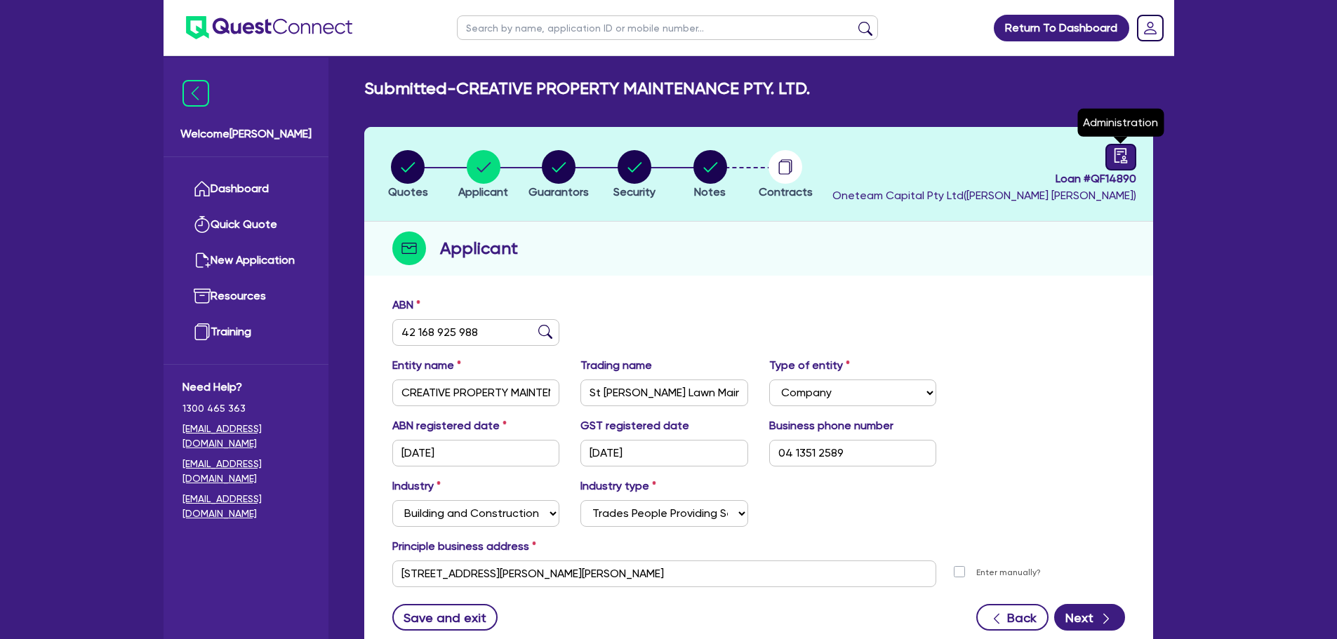
click at [1123, 156] on icon "audit" at bounding box center [1120, 155] width 13 height 15
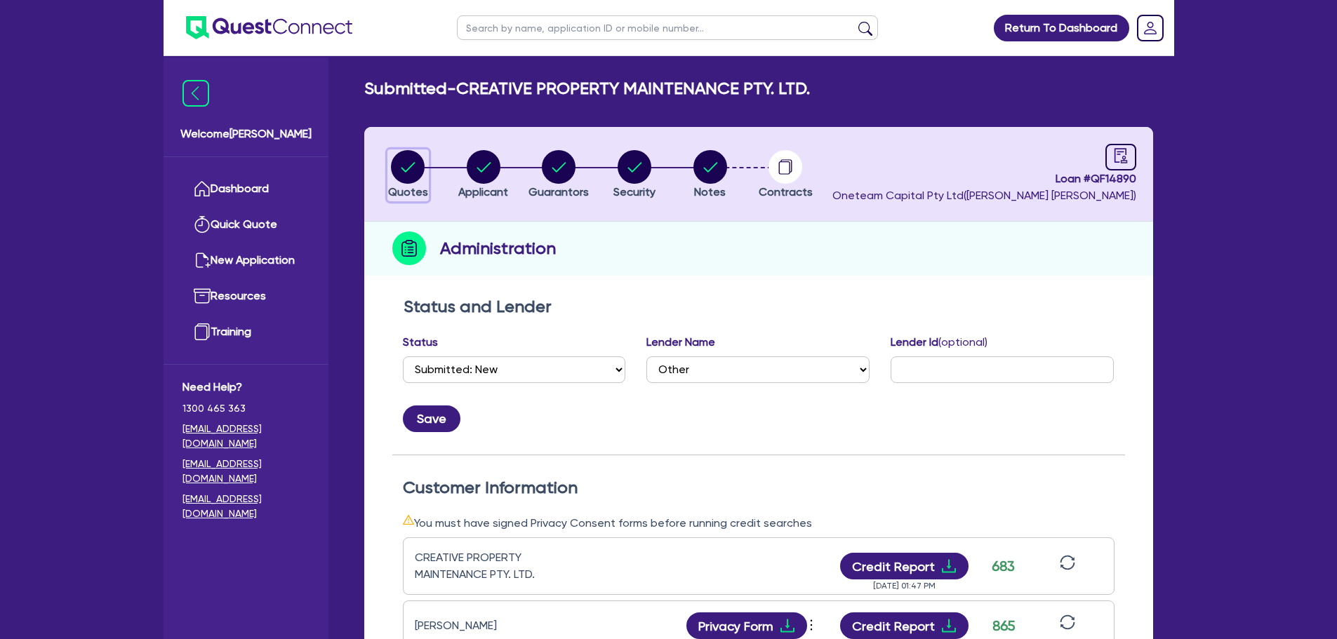
click at [405, 156] on circle "button" at bounding box center [408, 167] width 34 height 34
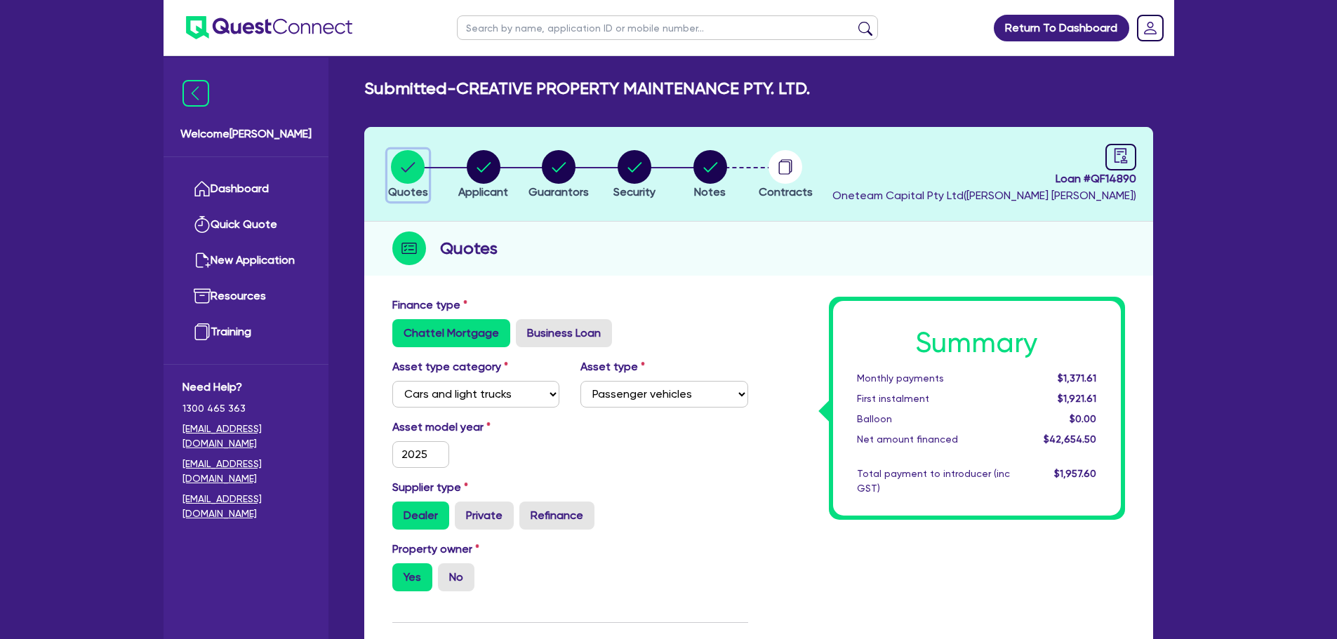
scroll to position [491, 0]
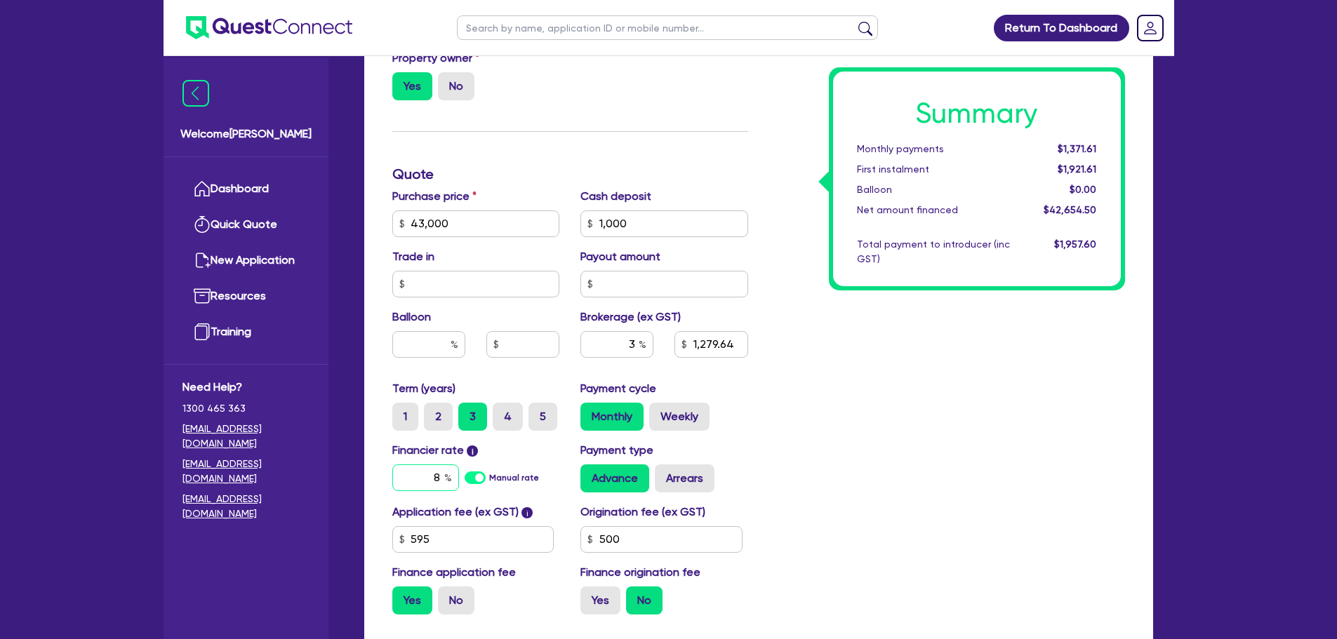
drag, startPoint x: 442, startPoint y: 474, endPoint x: 420, endPoint y: 476, distance: 22.5
click at [420, 476] on div "8" at bounding box center [425, 478] width 67 height 27
click at [864, 397] on div "Summary Monthly payments $1,371.61 First instalment $1,921.61 Balloon $0.00 Net…" at bounding box center [947, 216] width 377 height 820
click at [456, 597] on label "No" at bounding box center [456, 601] width 36 height 28
click at [447, 596] on input "No" at bounding box center [442, 591] width 9 height 9
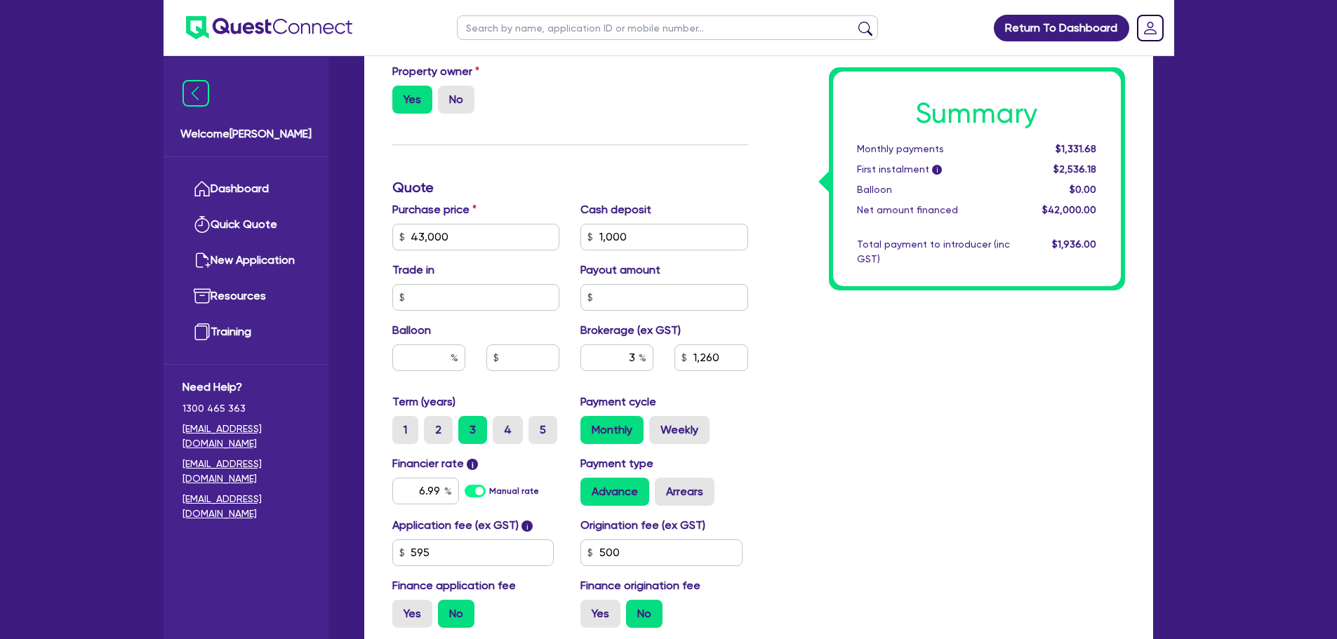
scroll to position [495, 0]
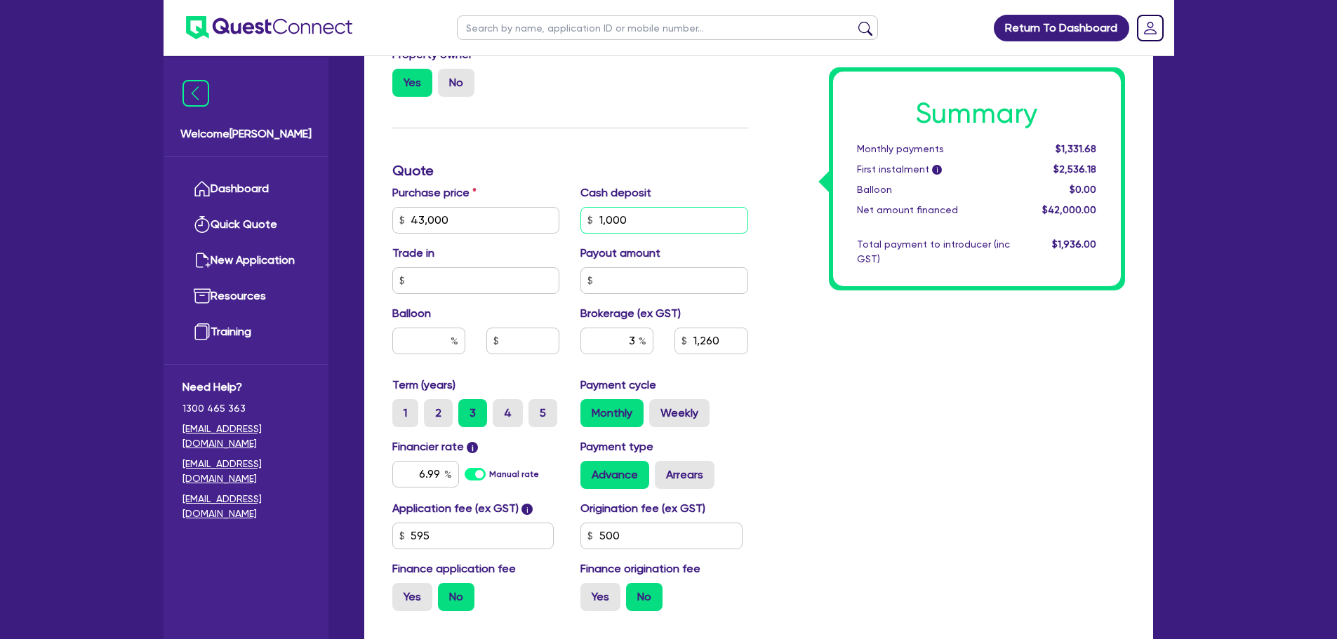
click at [671, 222] on input "1,000" at bounding box center [664, 220] width 168 height 27
click at [455, 221] on input "43,000" at bounding box center [476, 220] width 168 height 27
click at [655, 211] on input "1,000" at bounding box center [664, 220] width 168 height 27
click at [669, 288] on input "text" at bounding box center [664, 280] width 168 height 27
click at [658, 213] on input "1,000" at bounding box center [664, 220] width 168 height 27
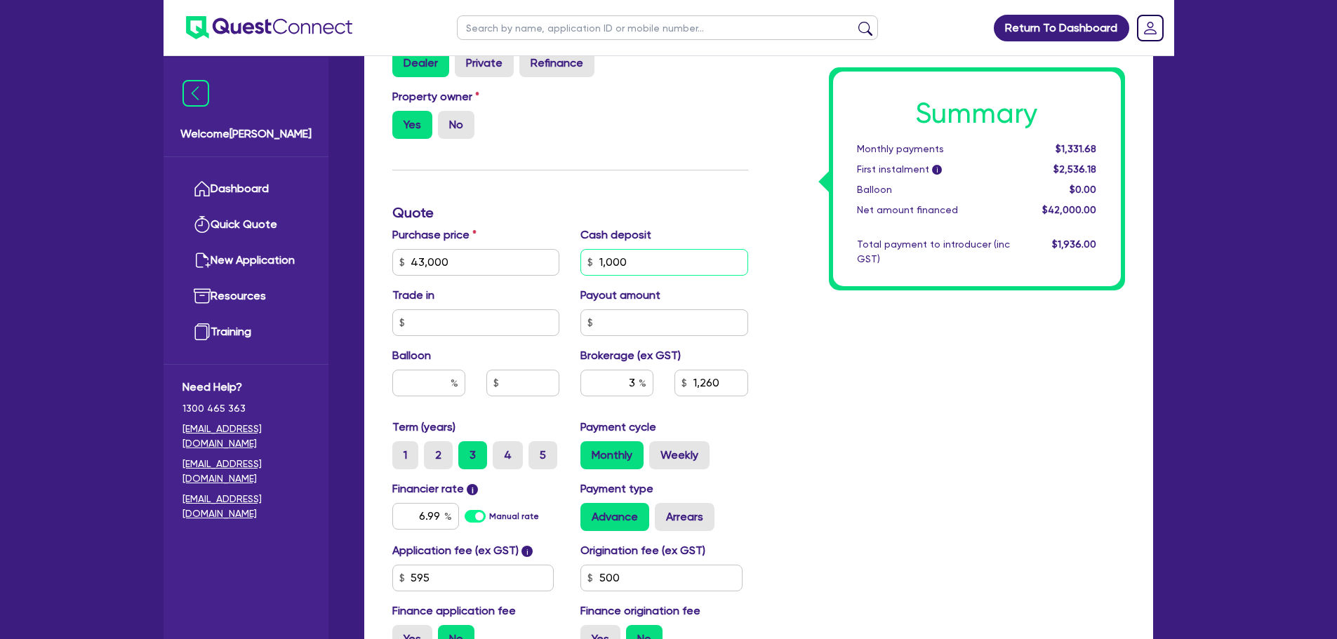
scroll to position [491, 0]
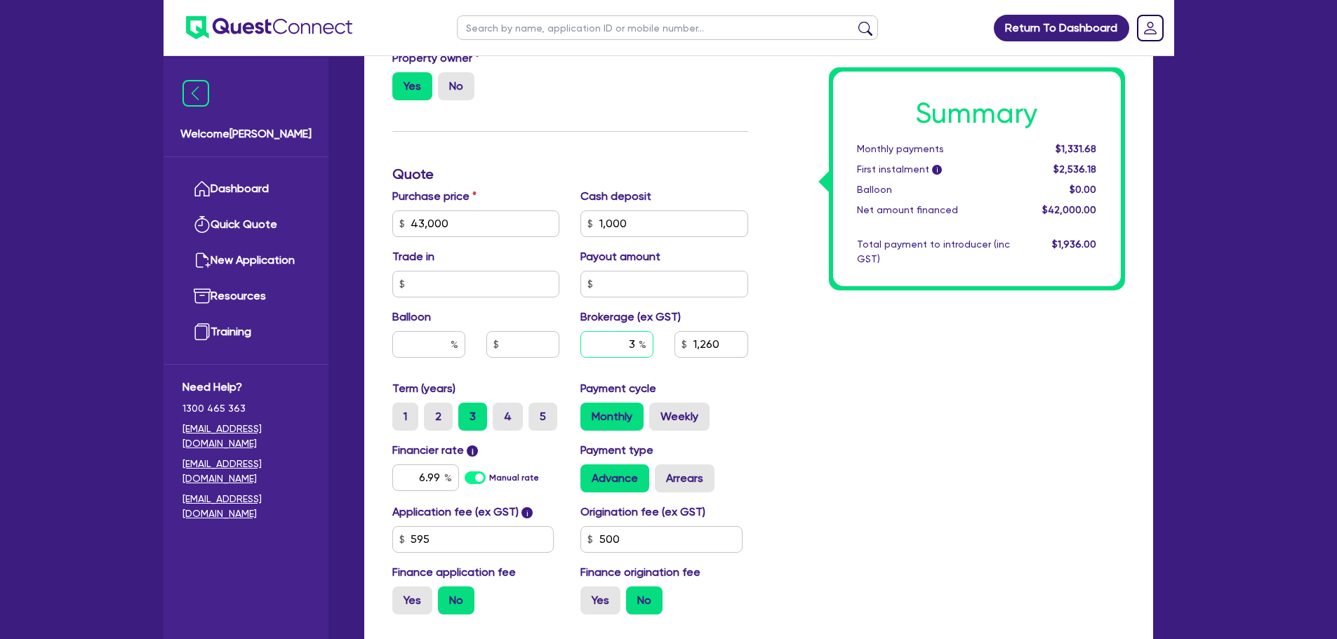
click at [634, 345] on input "3" at bounding box center [616, 344] width 73 height 27
click at [726, 346] on input "1,260" at bounding box center [710, 344] width 73 height 27
click at [695, 344] on input "1,260" at bounding box center [710, 344] width 73 height 27
click at [733, 347] on input "1,260" at bounding box center [710, 344] width 73 height 27
click at [639, 342] on input "3" at bounding box center [616, 344] width 73 height 27
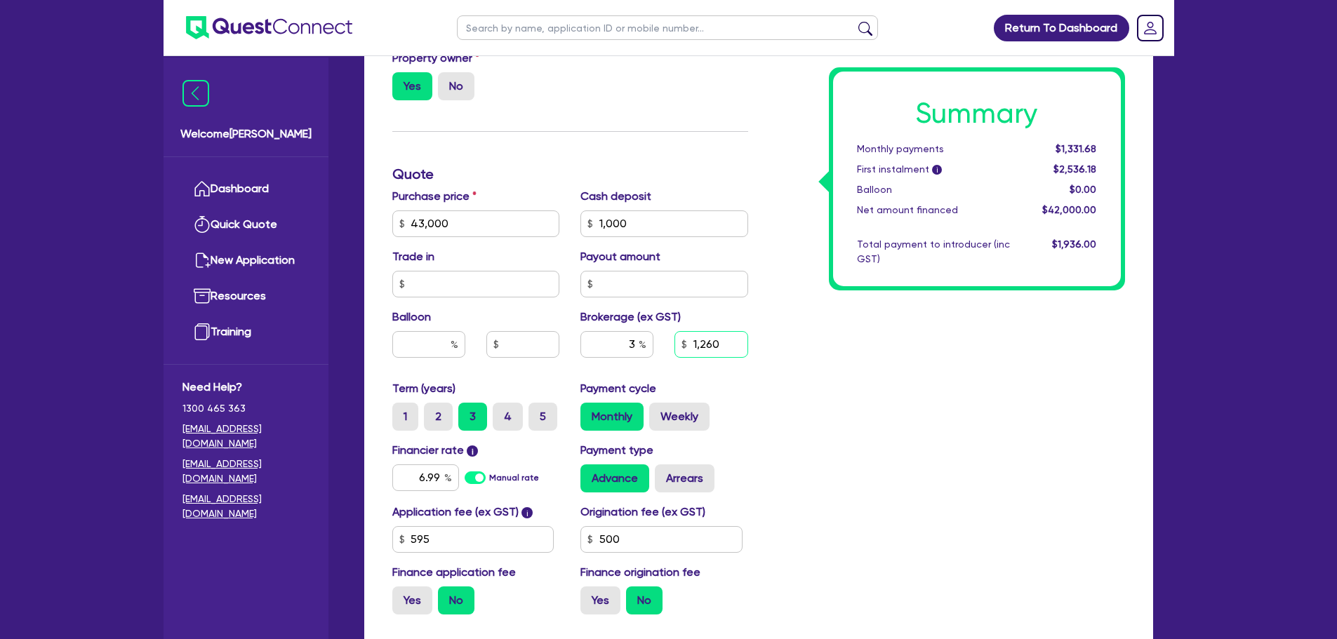
drag, startPoint x: 728, startPoint y: 340, endPoint x: 720, endPoint y: 364, distance: 25.1
click at [728, 342] on input "1,260" at bounding box center [710, 344] width 73 height 27
drag, startPoint x: 632, startPoint y: 344, endPoint x: 610, endPoint y: 347, distance: 22.6
click at [610, 347] on input "3" at bounding box center [616, 344] width 73 height 27
click at [792, 442] on div "Summary Monthly payments Calculating... First instalment i Calculating... Ballo…" at bounding box center [947, 216] width 377 height 820
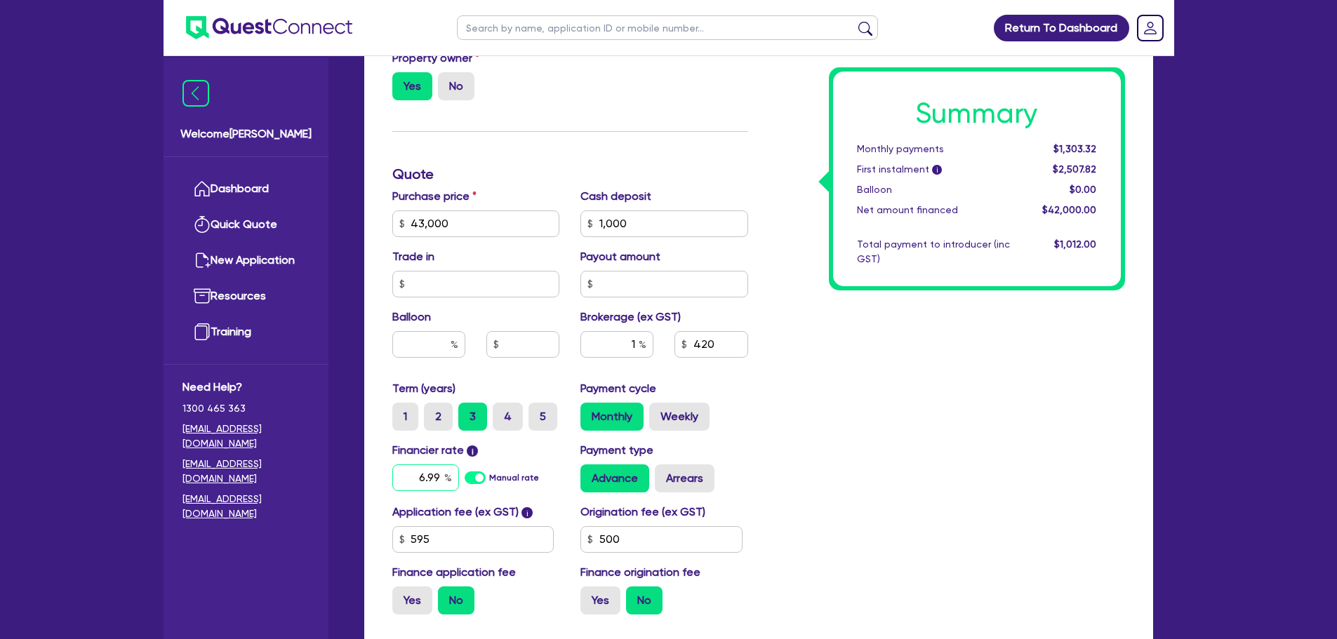
click at [411, 482] on input "6.99" at bounding box center [425, 478] width 67 height 27
click at [881, 349] on div "Summary Monthly payments Calculating... First instalment i Calculating... Ballo…" at bounding box center [947, 216] width 377 height 820
click at [847, 354] on div "Summary Monthly payments $1,294.41 First instalment i $2,498.91 Balloon $0.00 N…" at bounding box center [947, 216] width 377 height 820
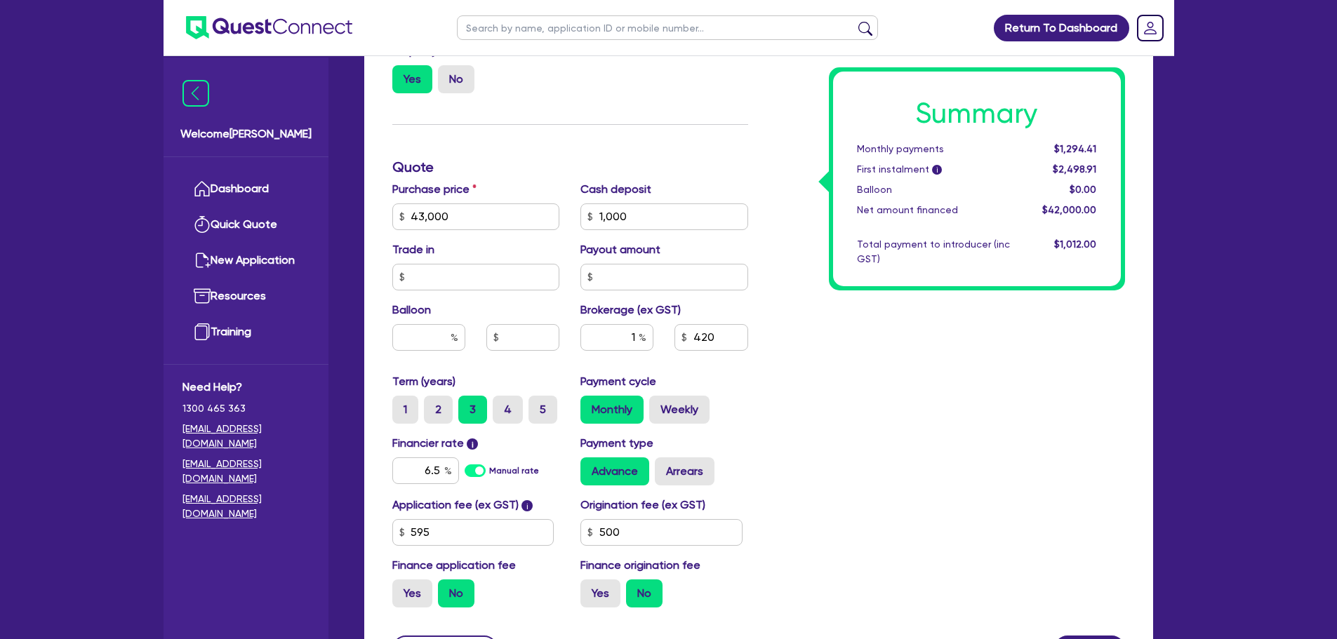
scroll to position [495, 0]
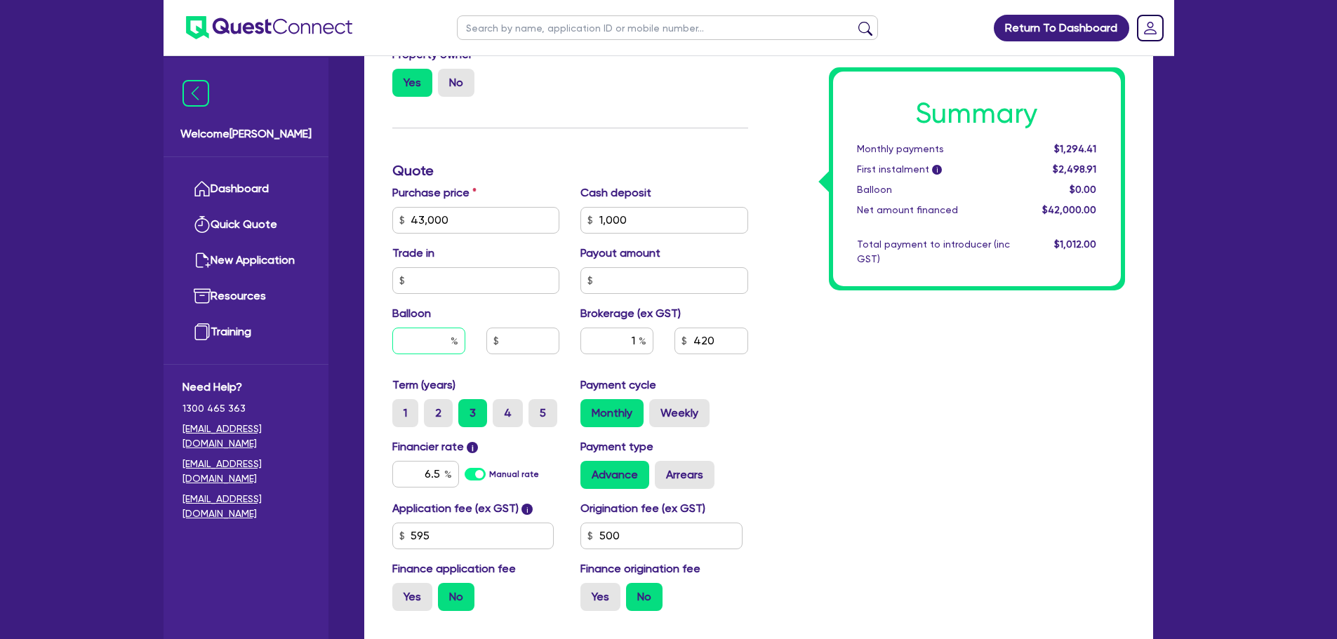
click at [436, 347] on input "text" at bounding box center [428, 341] width 73 height 27
click at [521, 335] on input "text" at bounding box center [522, 341] width 73 height 27
click at [433, 341] on input "text" at bounding box center [428, 341] width 73 height 27
click at [517, 362] on div "Balloon" at bounding box center [476, 335] width 189 height 60
drag, startPoint x: 455, startPoint y: 221, endPoint x: 397, endPoint y: 224, distance: 58.3
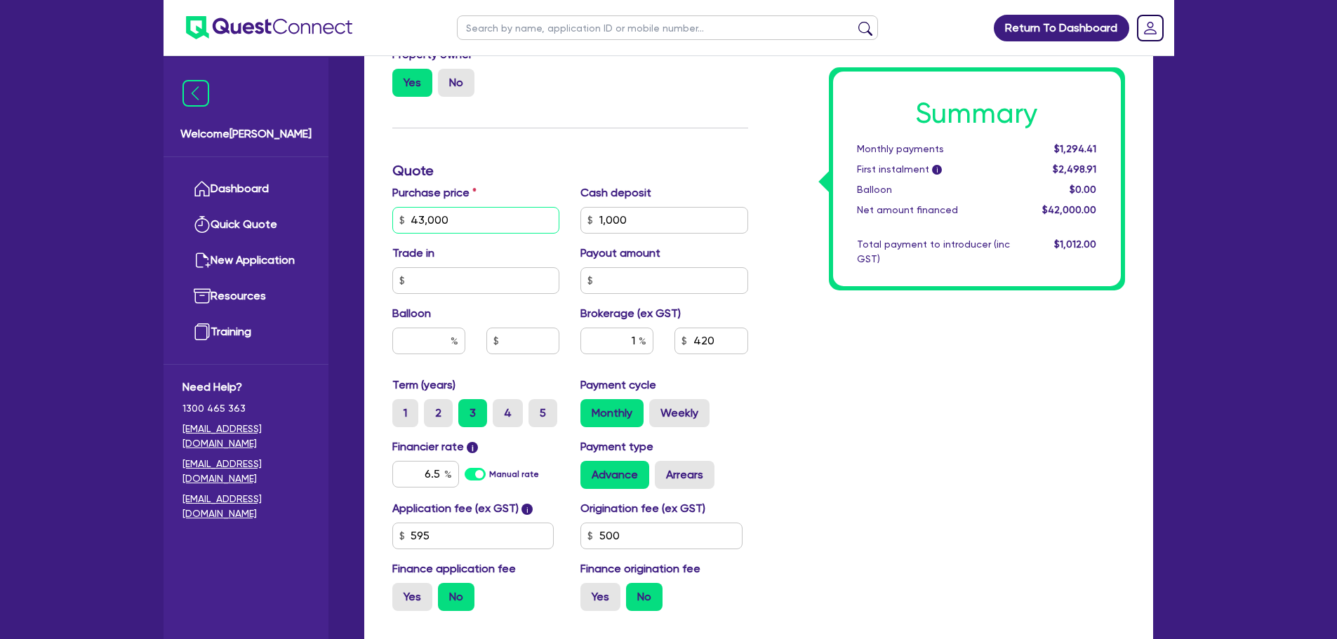
click at [397, 224] on input "43,000" at bounding box center [476, 220] width 168 height 27
click at [491, 245] on div "Trade in" at bounding box center [476, 269] width 189 height 49
drag, startPoint x: 648, startPoint y: 219, endPoint x: 573, endPoint y: 220, distance: 74.4
click at [573, 220] on div "Cash deposit 1,000" at bounding box center [664, 209] width 189 height 49
click at [422, 220] on input "43,000" at bounding box center [476, 220] width 168 height 27
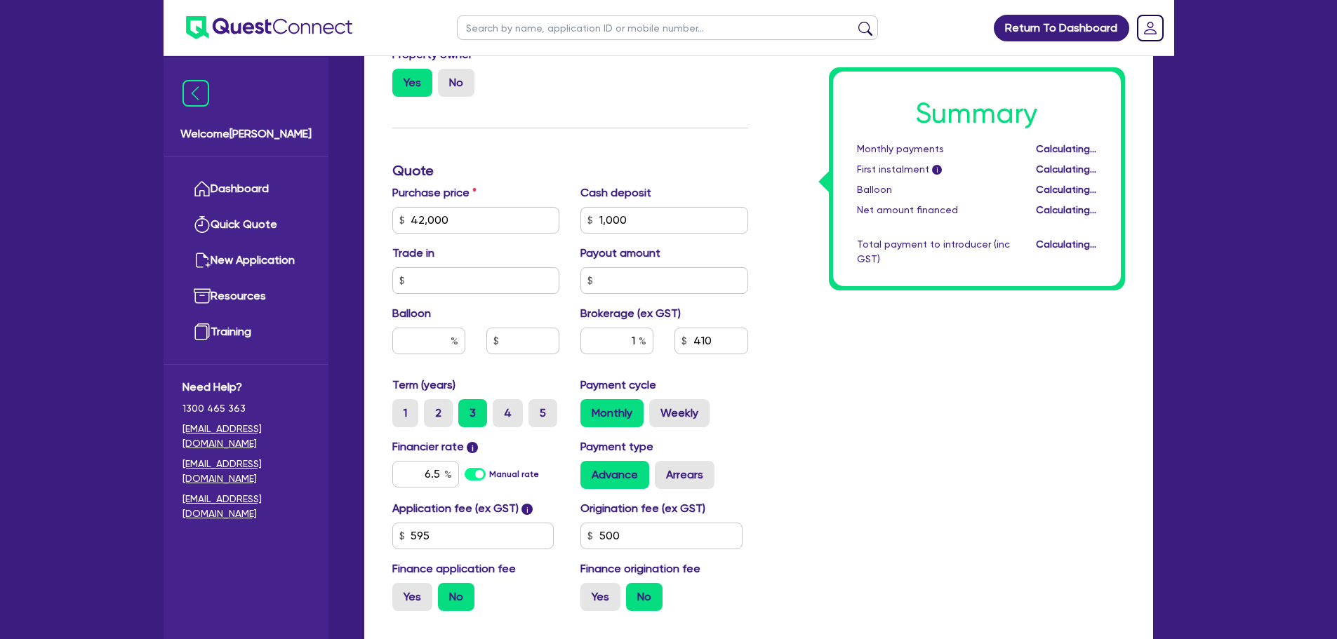
click at [489, 248] on div "Trade in" at bounding box center [476, 269] width 189 height 49
click at [635, 339] on input "1" at bounding box center [616, 341] width 73 height 27
click at [811, 378] on div "Summary Monthly payments $1,263.59 First instalment i $2,468.09 Balloon $0.00 N…" at bounding box center [947, 212] width 377 height 820
click at [635, 339] on input "2" at bounding box center [616, 341] width 73 height 27
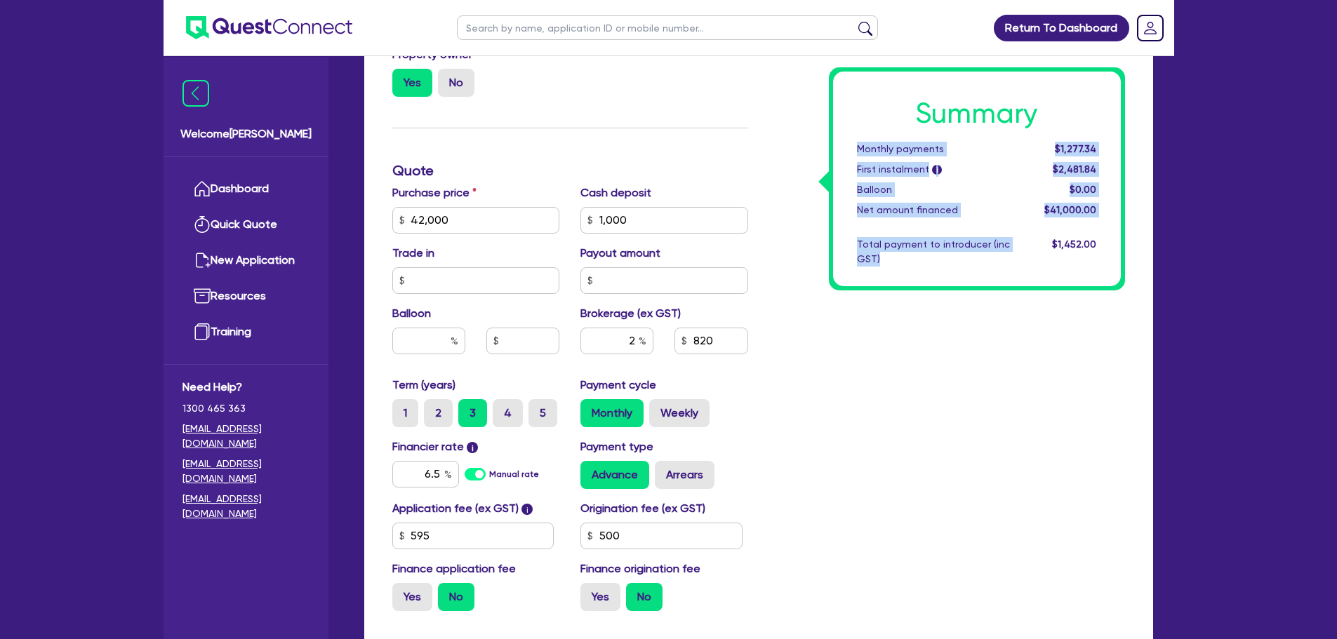
drag, startPoint x: 883, startPoint y: 258, endPoint x: 853, endPoint y: 145, distance: 116.9
click at [853, 145] on div "Summary Monthly payments $1,277.34 First instalment i $2,481.84 Balloon $0.00 N…" at bounding box center [977, 179] width 288 height 215
click at [966, 279] on div "Summary Monthly payments $1,277.34 First instalment i $2,481.84 Balloon $0.00 N…" at bounding box center [977, 179] width 288 height 215
drag, startPoint x: 1103, startPoint y: 245, endPoint x: 840, endPoint y: 143, distance: 282.1
click at [840, 143] on div "Summary Monthly payments $1,277.34 First instalment i $2,481.84 Balloon $0.00 N…" at bounding box center [977, 179] width 288 height 215
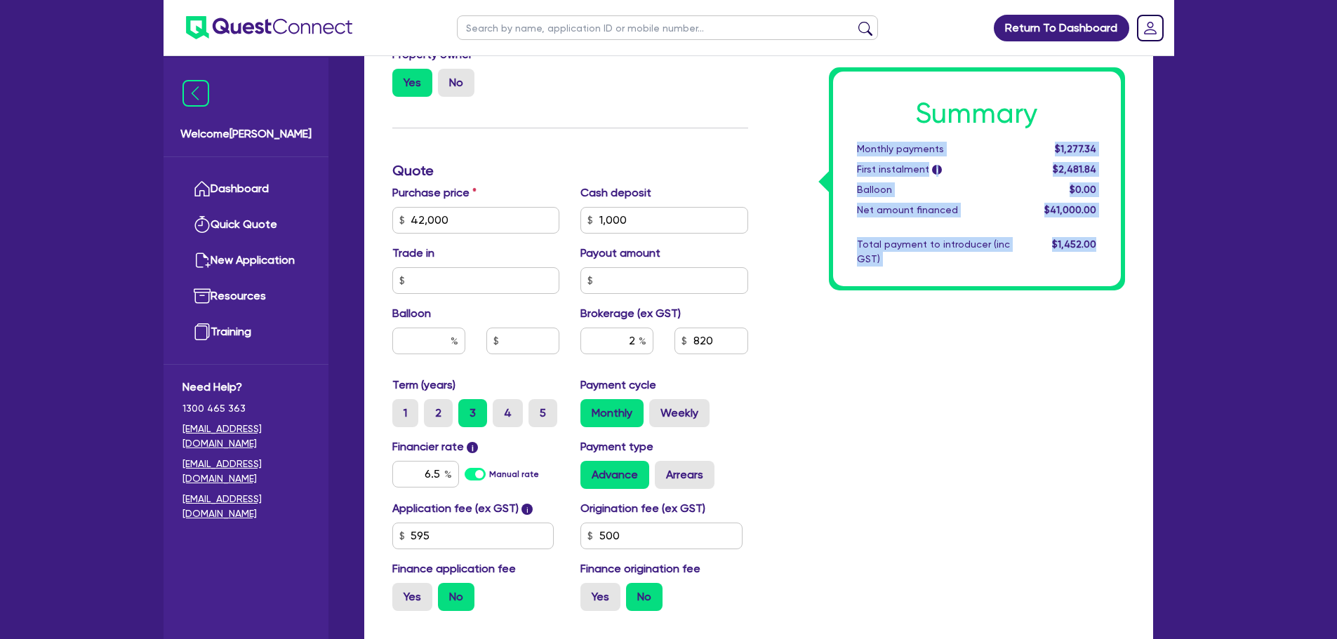
click at [935, 260] on div "Total payment to introducer (inc GST)" at bounding box center [933, 251] width 174 height 29
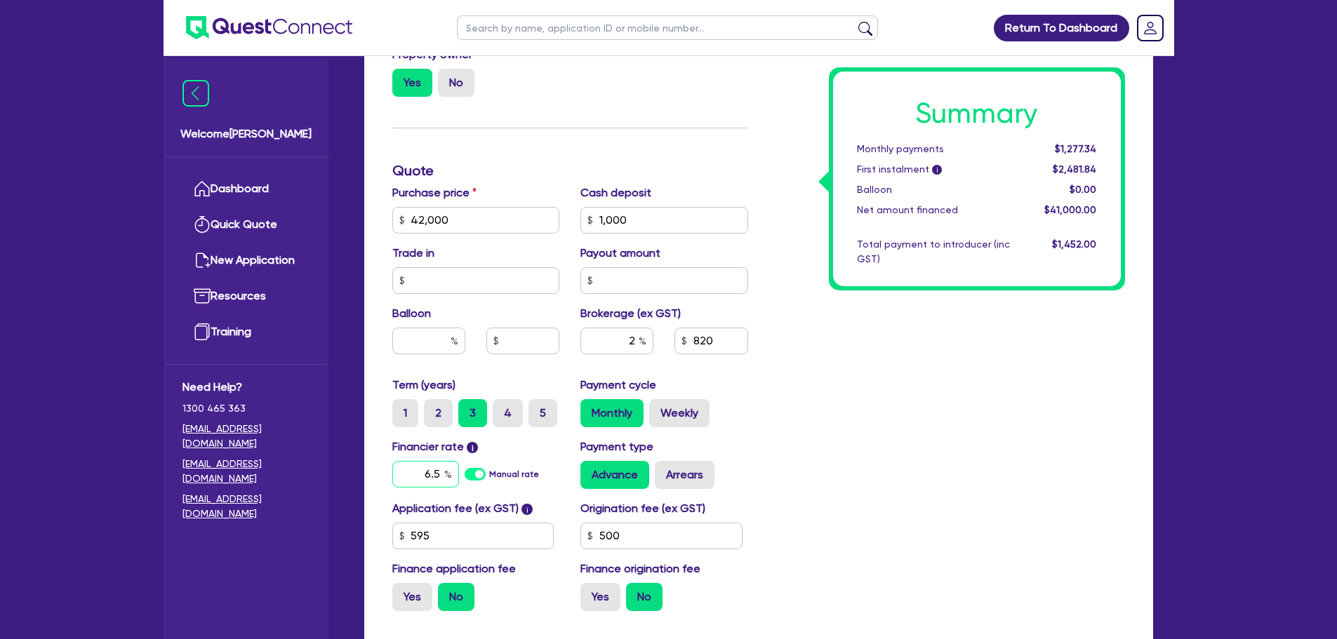
click at [439, 473] on input "6.5" at bounding box center [425, 474] width 67 height 27
click at [883, 426] on div "Summary Monthly payments $1,268.40 First instalment i $2,472.90 Balloon $0.00 N…" at bounding box center [947, 212] width 377 height 820
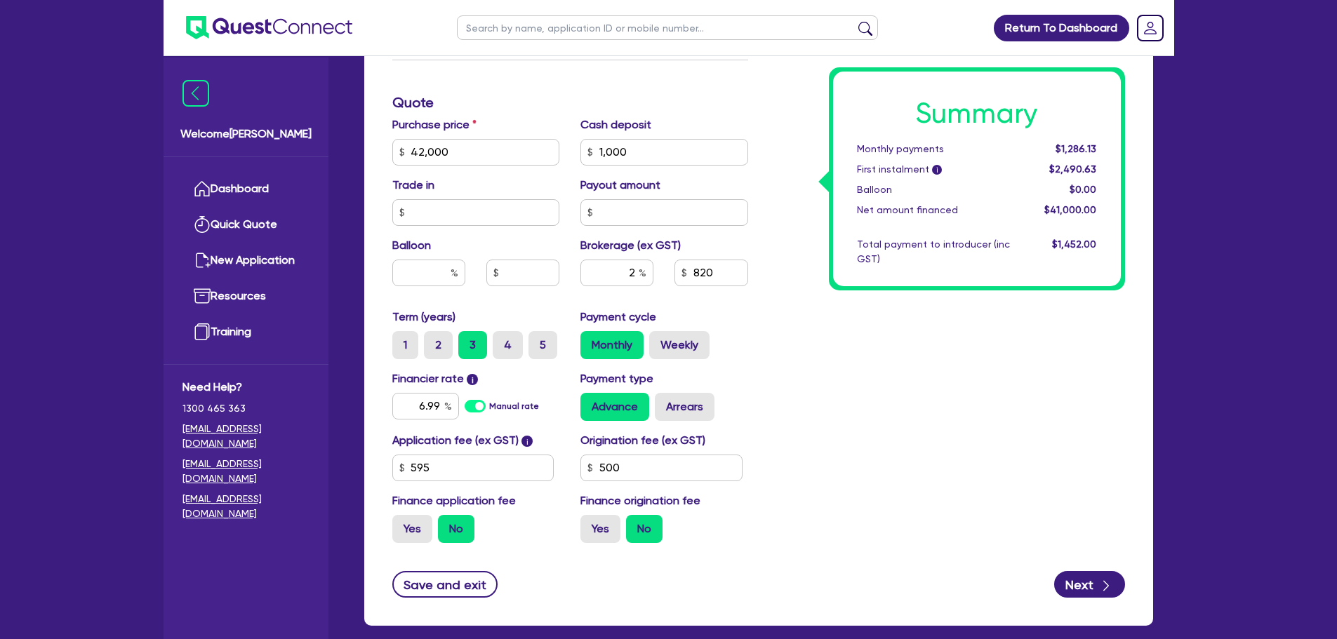
scroll to position [565, 0]
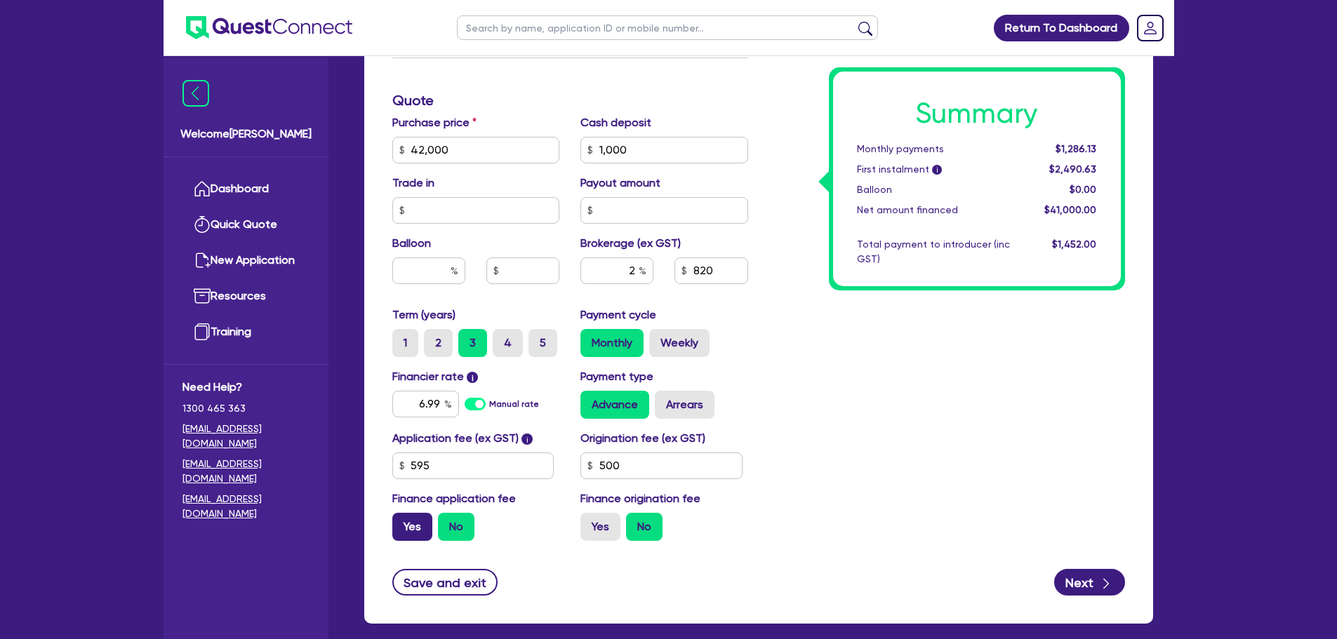
click at [414, 531] on label "Yes" at bounding box center [412, 527] width 40 height 28
click at [401, 522] on input "Yes" at bounding box center [396, 517] width 9 height 9
click at [603, 531] on label "Yes" at bounding box center [600, 527] width 40 height 28
click at [589, 522] on input "Yes" at bounding box center [584, 517] width 9 height 9
click at [463, 534] on label "No" at bounding box center [456, 527] width 36 height 28
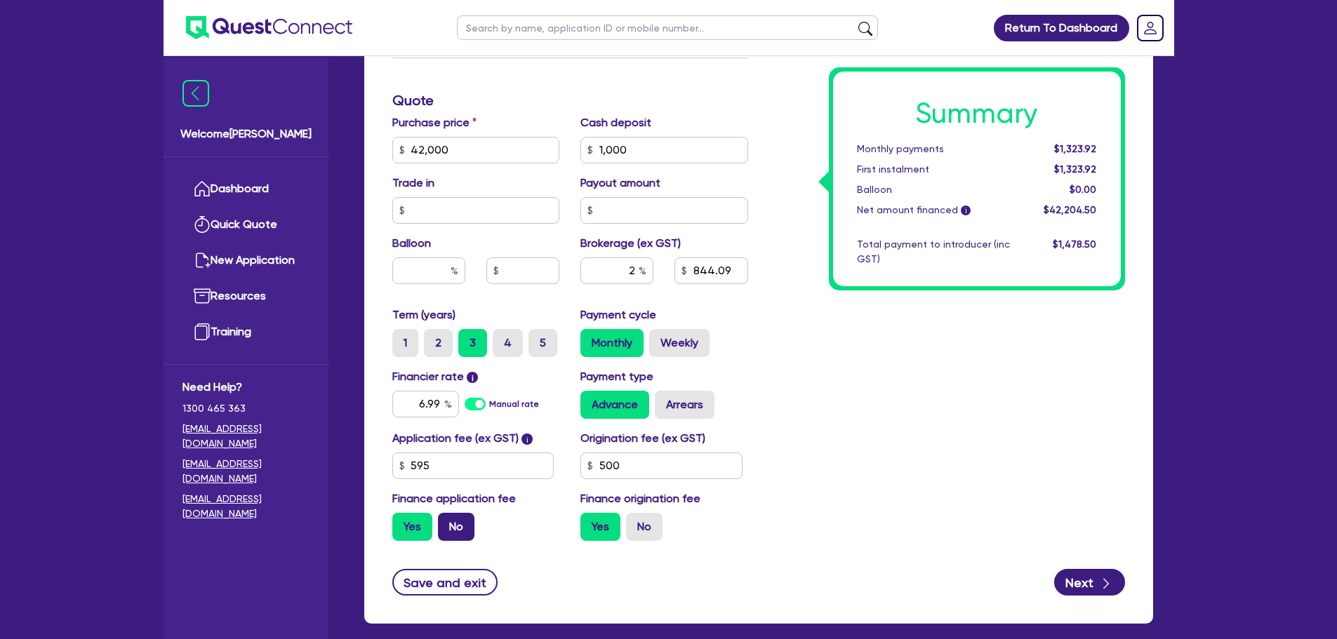
click at [447, 522] on input "No" at bounding box center [442, 517] width 9 height 9
click at [661, 535] on label "No" at bounding box center [644, 527] width 36 height 28
click at [635, 522] on input "No" at bounding box center [630, 517] width 9 height 9
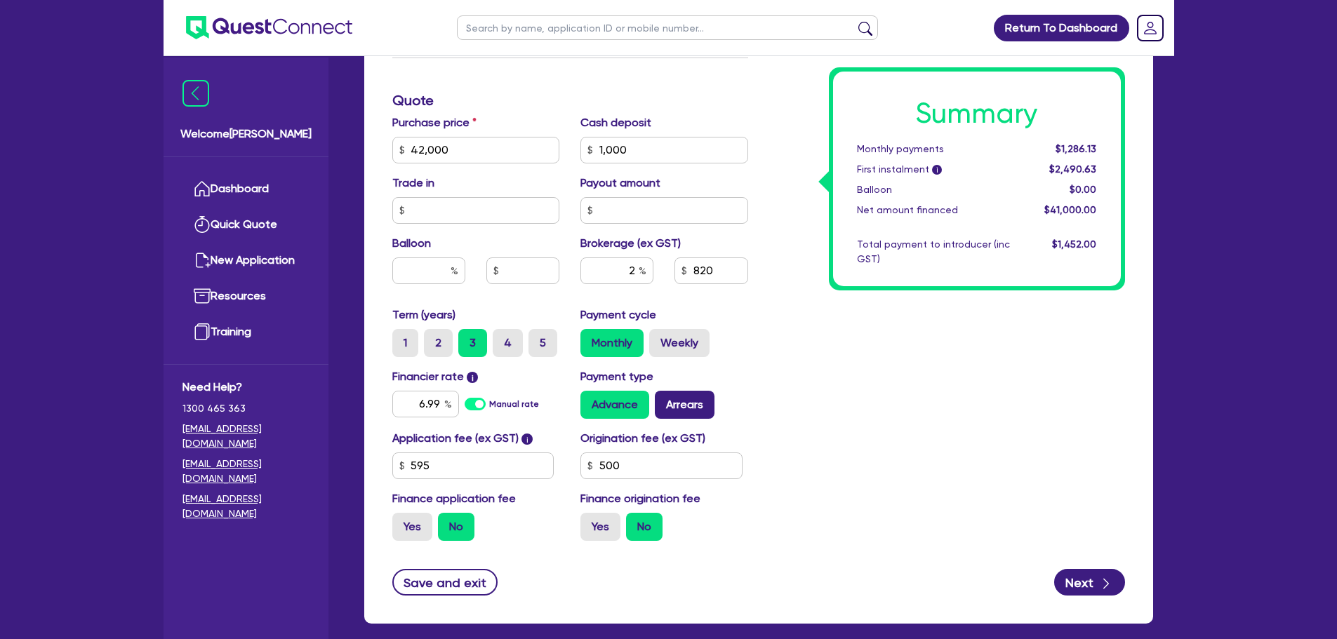
click at [702, 395] on label "Arrears" at bounding box center [685, 405] width 60 height 28
click at [664, 395] on input "Arrears" at bounding box center [659, 395] width 9 height 9
click at [618, 405] on label "Advance" at bounding box center [614, 405] width 69 height 28
click at [589, 400] on input "Advance" at bounding box center [584, 395] width 9 height 9
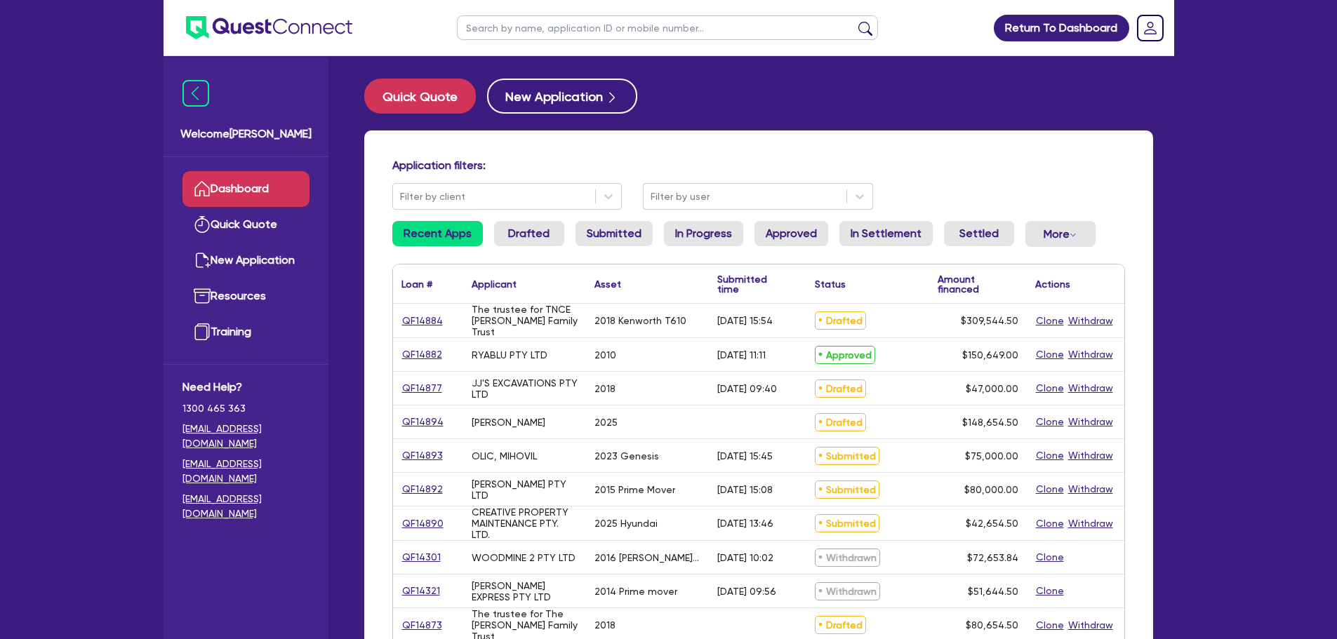
click at [559, 36] on input "text" at bounding box center [667, 27] width 421 height 25
type input "olic"
click at [854, 21] on button "submit" at bounding box center [865, 31] width 22 height 20
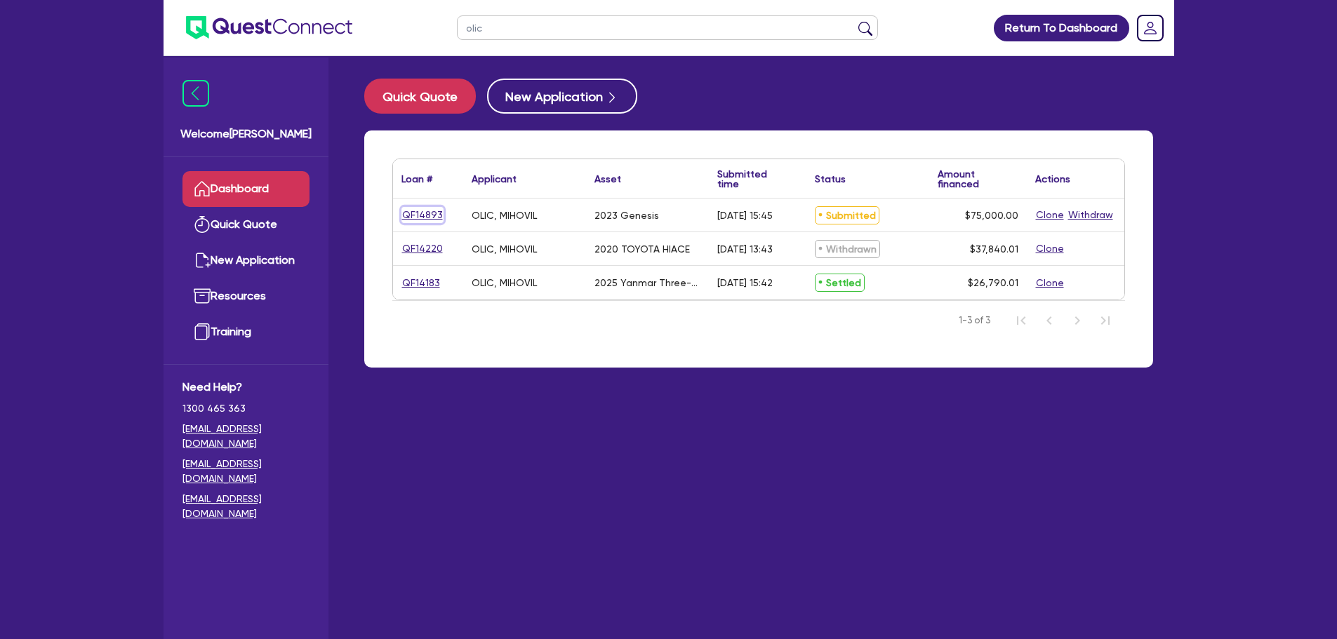
click at [424, 211] on link "QF14893" at bounding box center [422, 215] width 42 height 16
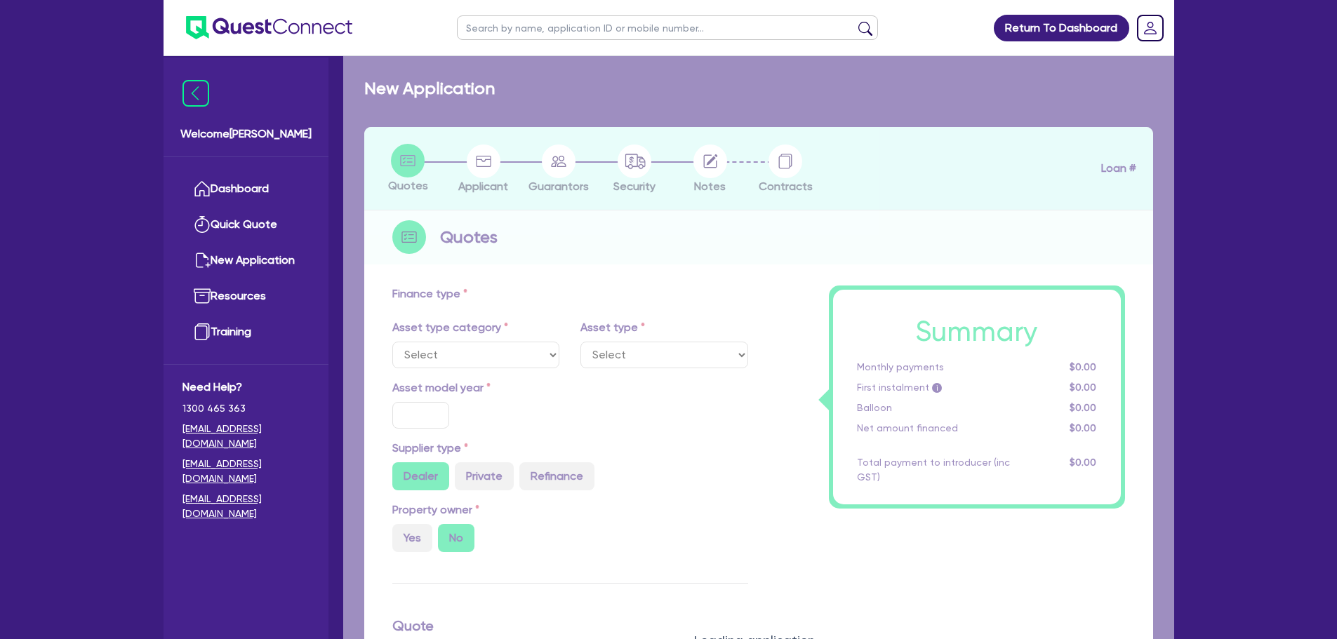
select select "CARS_AND_LIGHT_TRUCKS"
type input "2023"
type input "75,000"
type input "3"
type input "2,250"
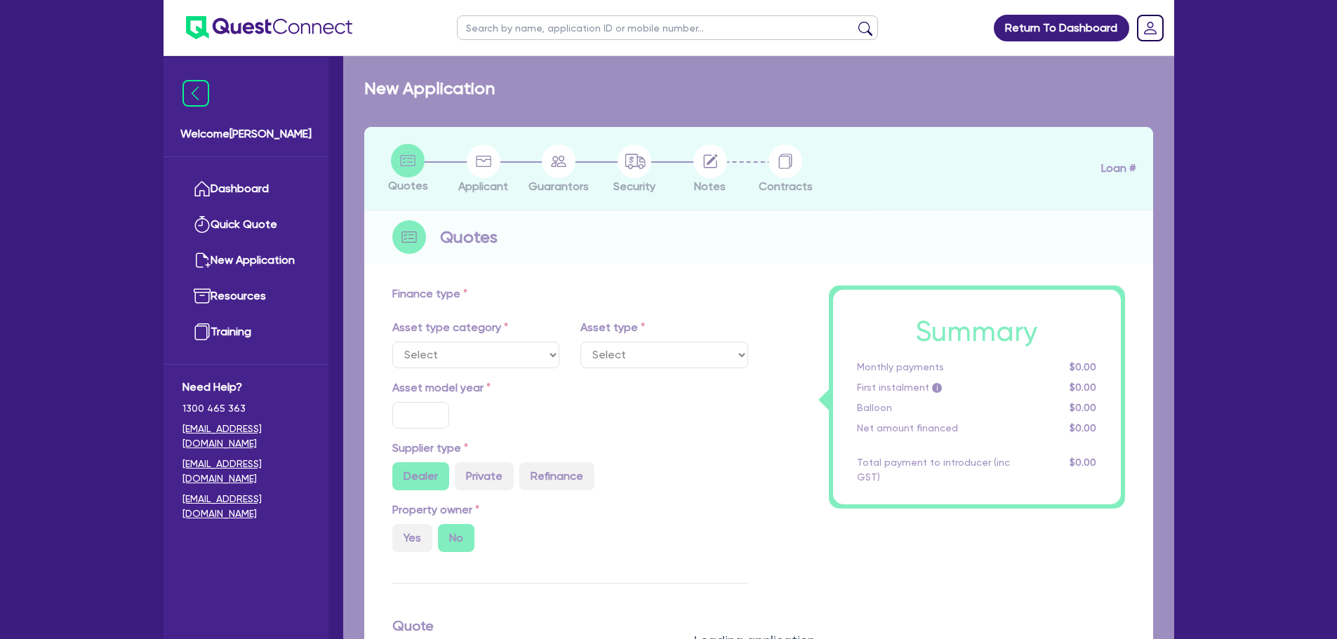
type input "6.5"
type input "500"
type input "318.18"
select select "PASSENGER_VEHICLES"
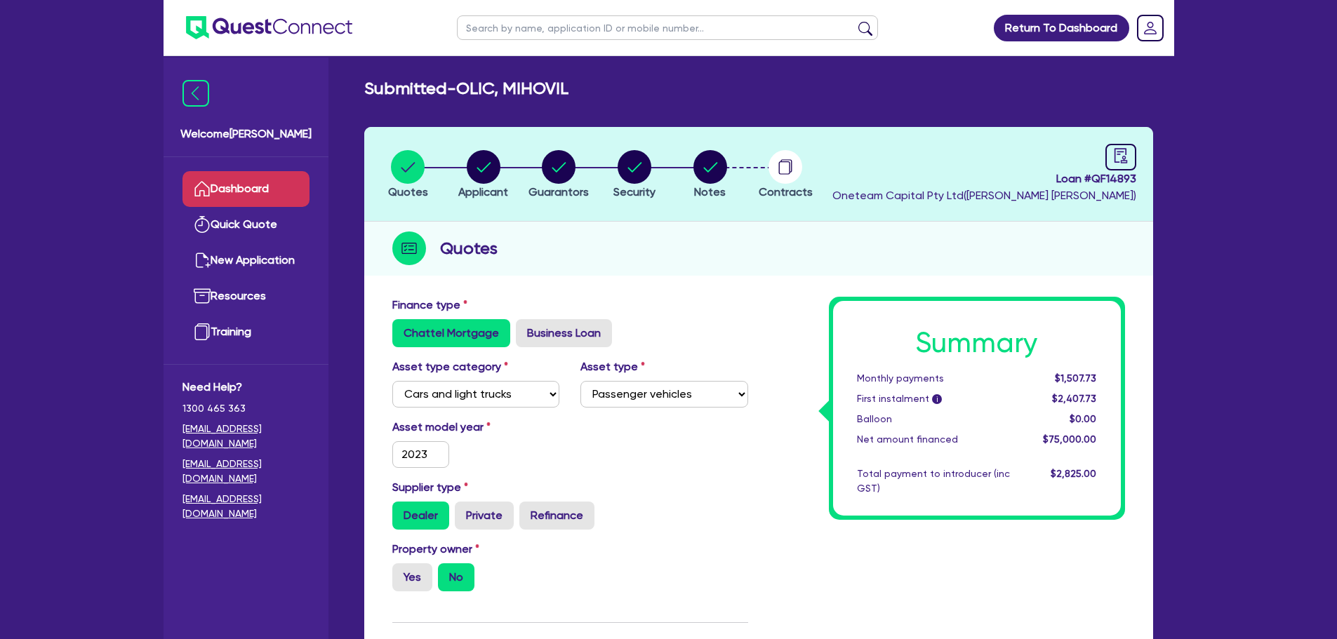
click at [274, 193] on link "Dashboard" at bounding box center [245, 189] width 127 height 36
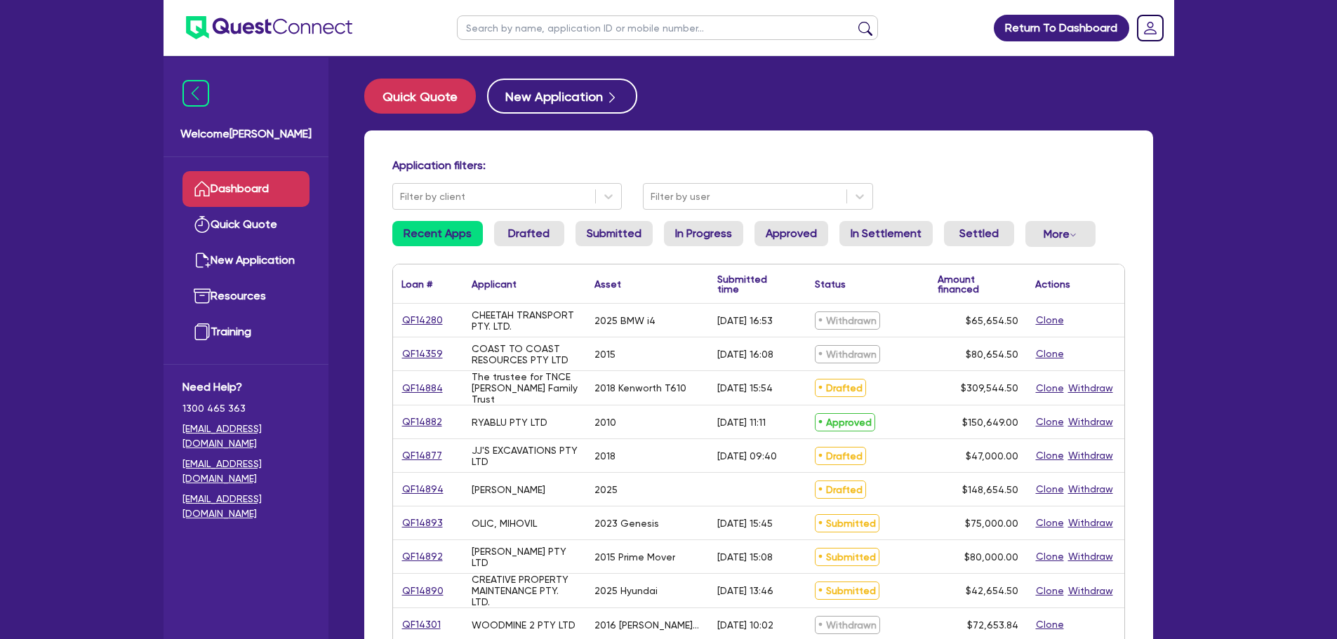
click at [550, 2] on ul at bounding box center [667, 27] width 449 height 55
click at [547, 14] on ul at bounding box center [667, 27] width 449 height 55
click at [546, 15] on input "text" at bounding box center [667, 27] width 421 height 25
type input "olic"
click at [854, 21] on button "submit" at bounding box center [865, 31] width 22 height 20
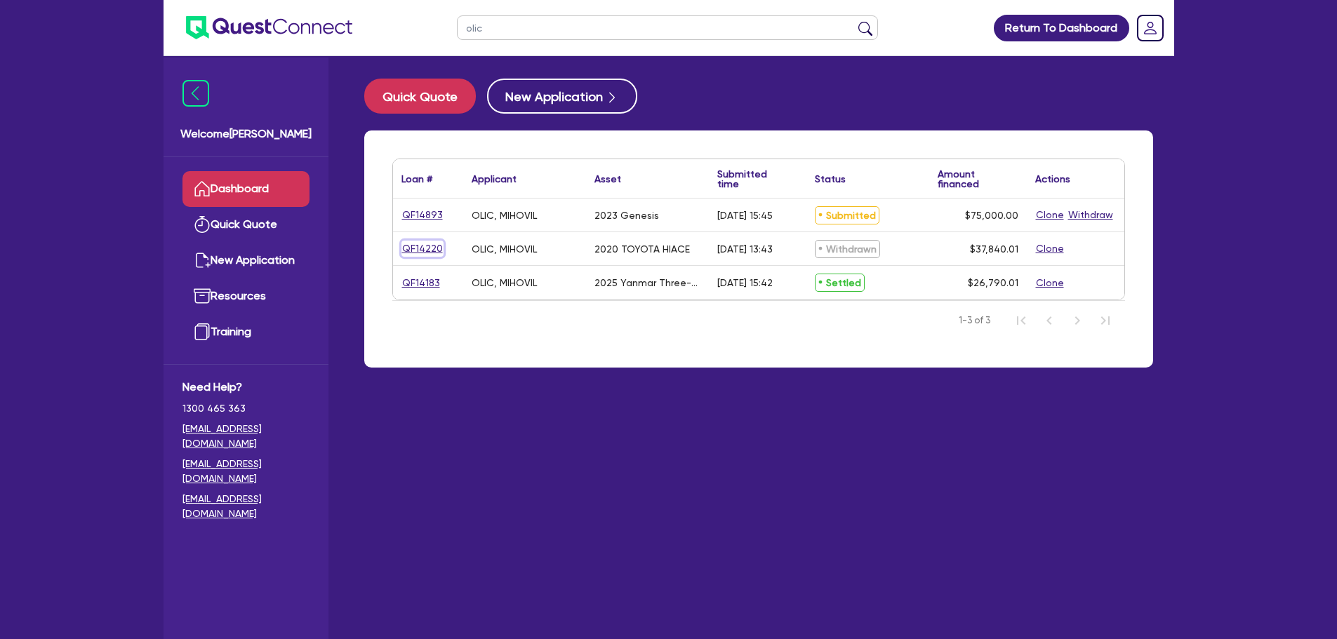
click at [418, 254] on link "QF14220" at bounding box center [422, 249] width 42 height 16
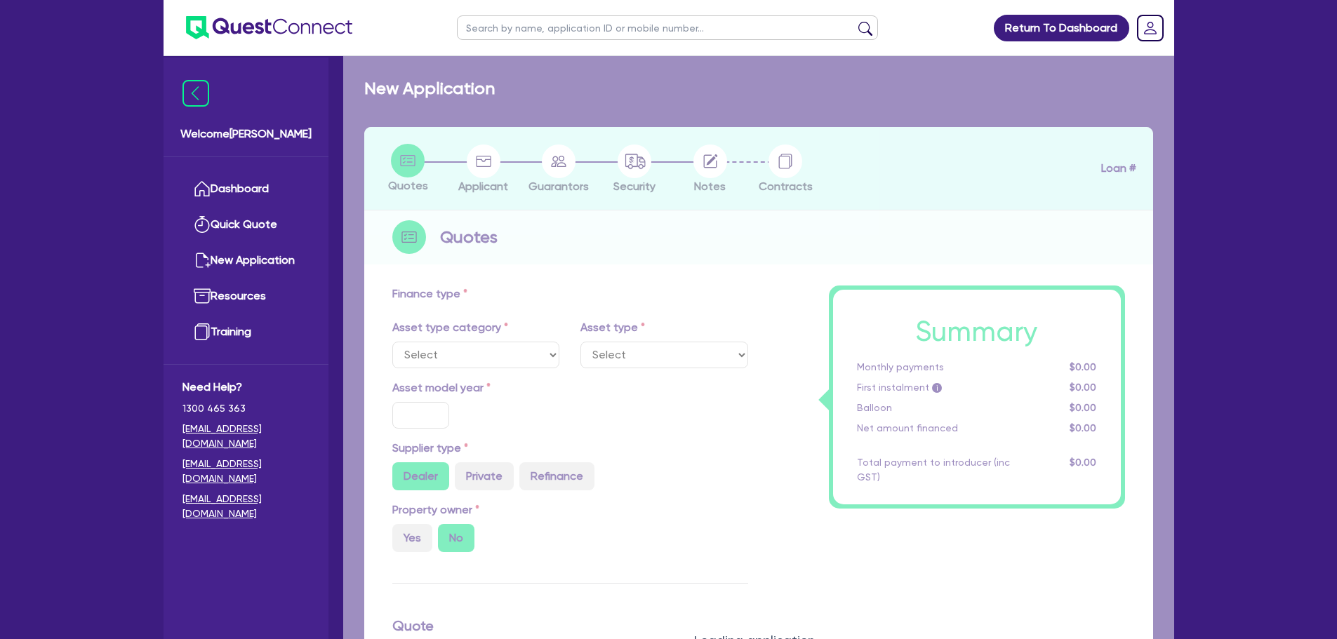
select select "CARS_AND_LIGHT_TRUCKS"
type input "2020"
radio input "true"
type input "36,990"
type input "3"
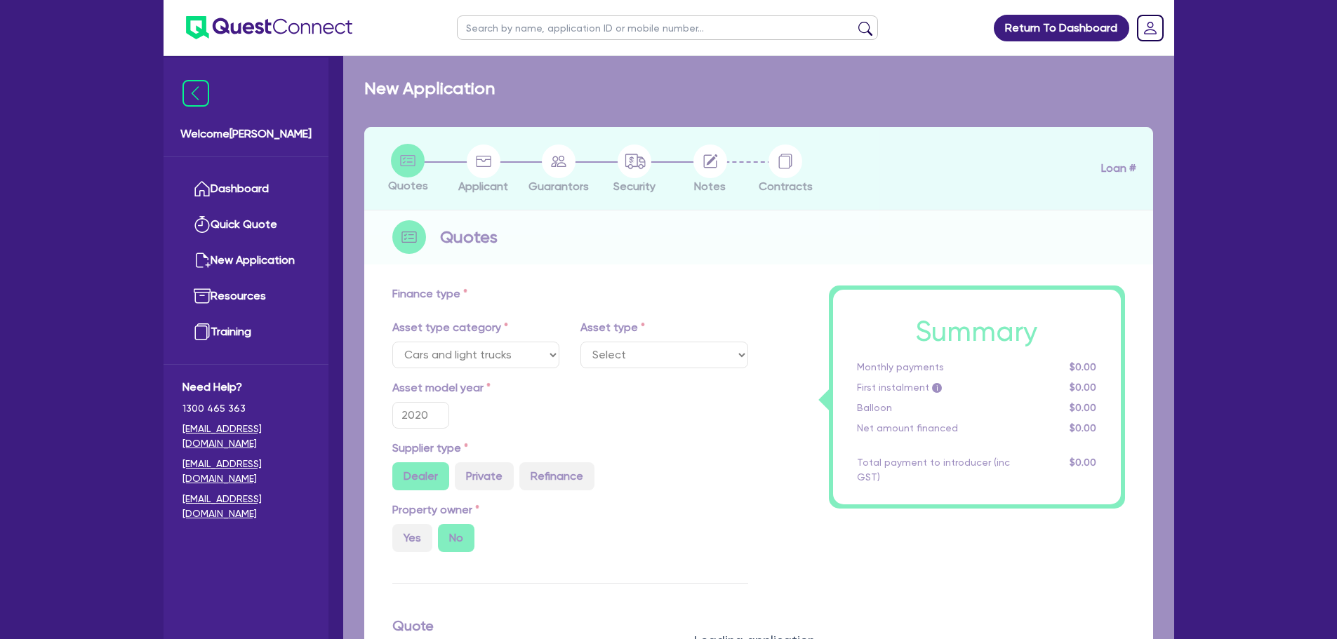
type input "1,135.2"
type input "7"
type input "454.55"
type input "318.18"
select select "VANS_AND_UTES"
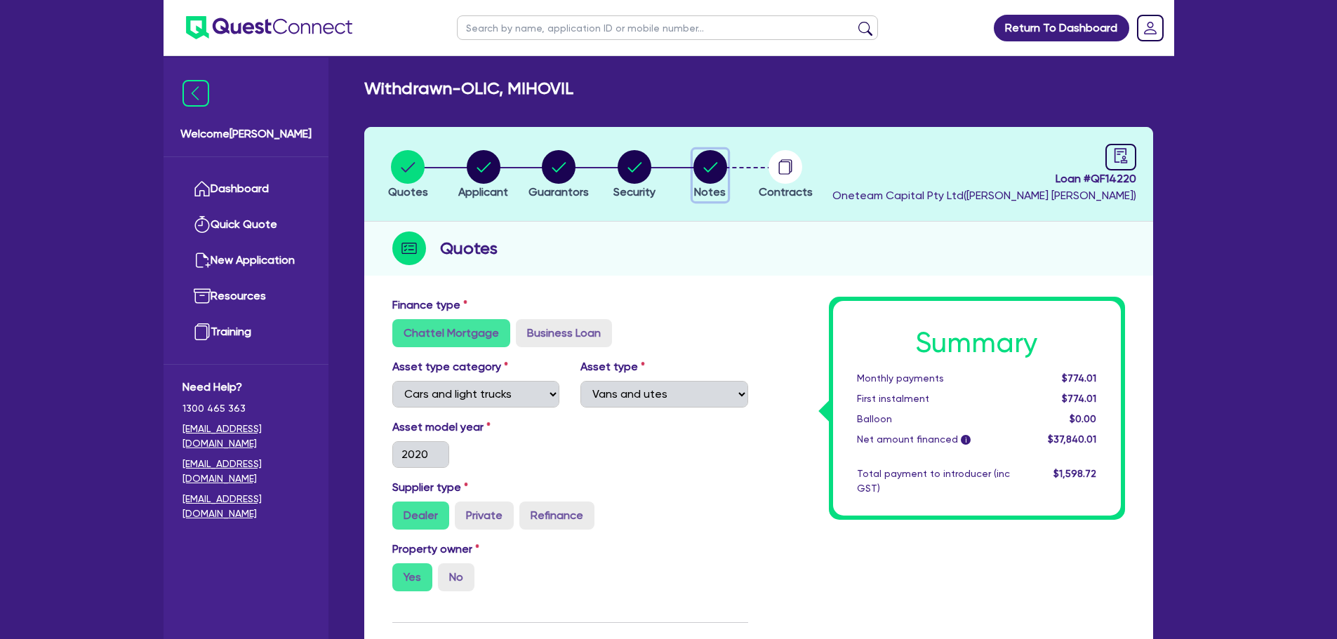
click at [718, 166] on circle "button" at bounding box center [710, 167] width 34 height 34
select select "Other"
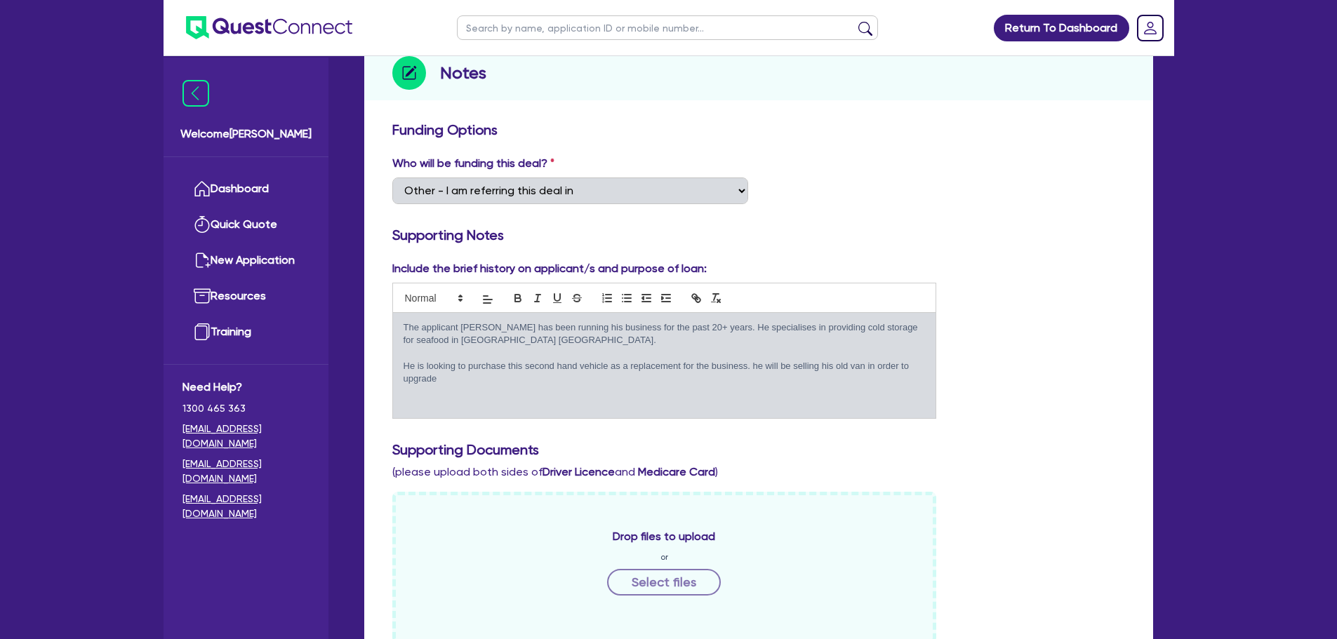
scroll to position [351, 0]
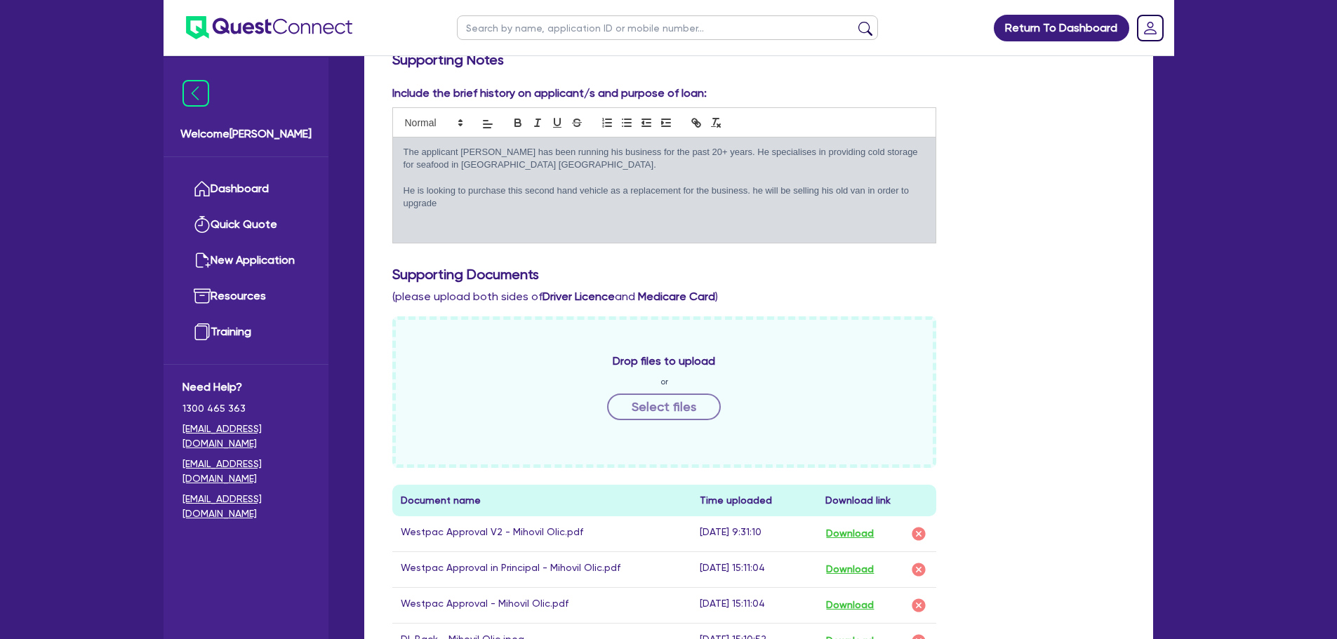
drag, startPoint x: 460, startPoint y: 203, endPoint x: 385, endPoint y: 145, distance: 94.5
click at [385, 145] on div "Include the brief history on applicant/s and purpose of loan: The applicant Mic…" at bounding box center [665, 164] width 566 height 159
copy div "The applicant Michael has been running his business for the past 20+ years. He …"
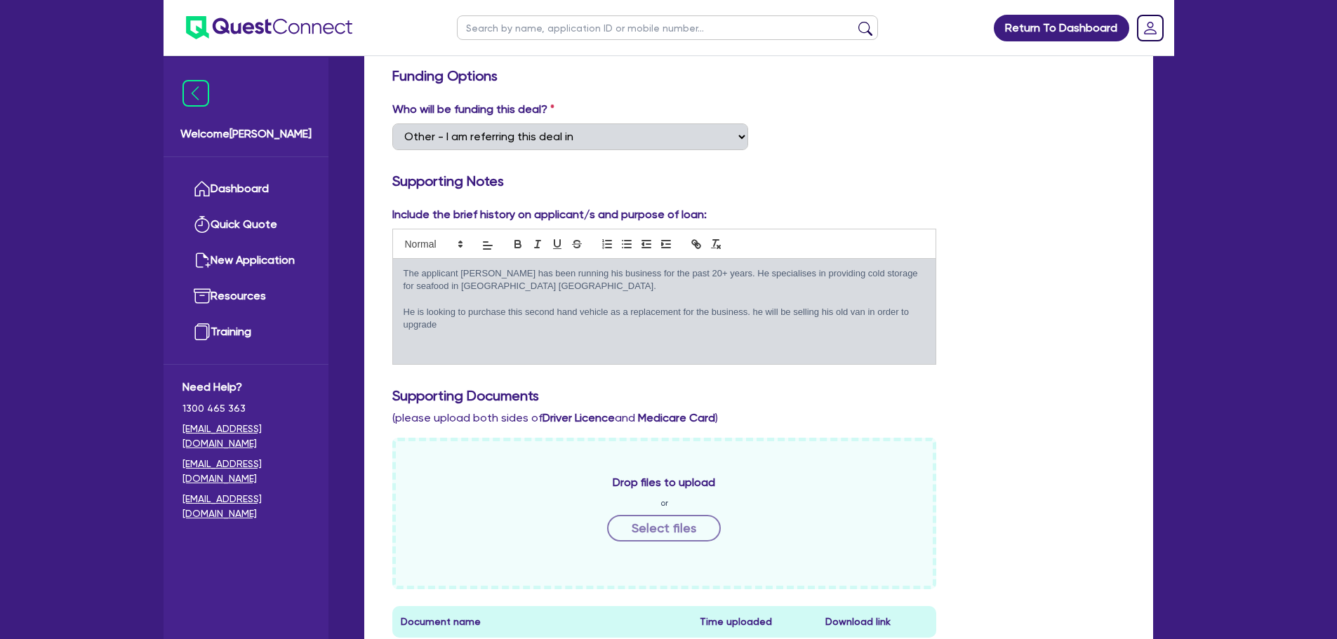
scroll to position [0, 0]
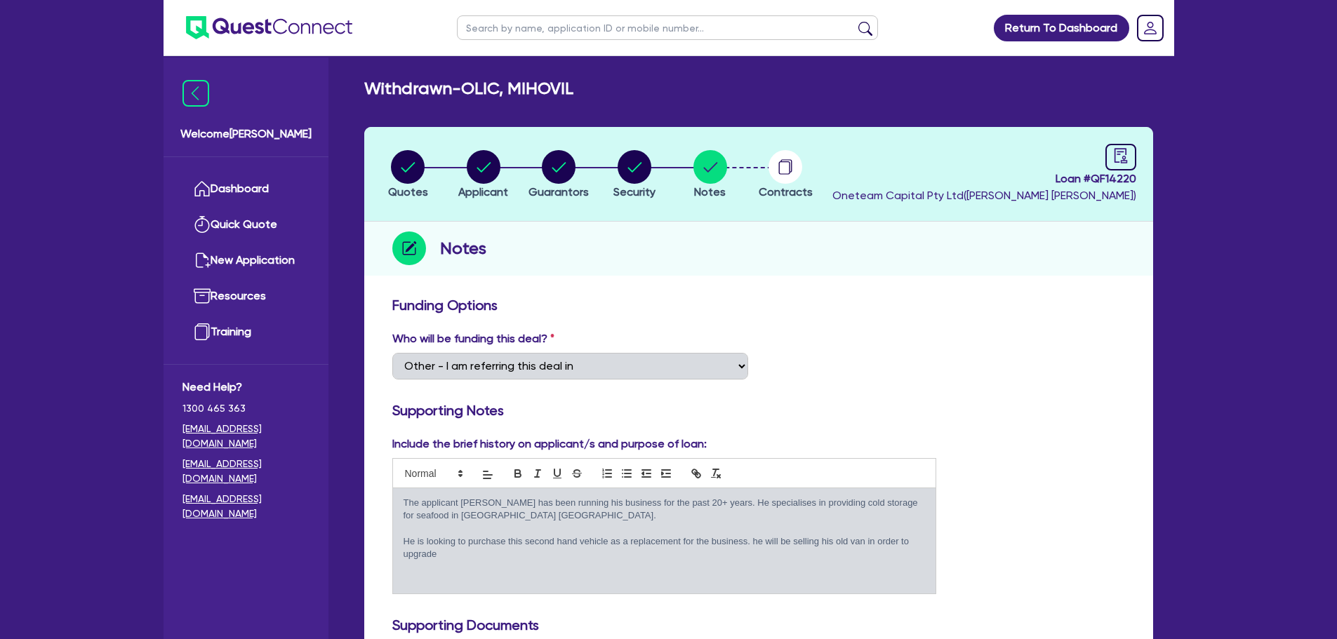
copy div "The applicant Michael has been running his business for the past 20+ years. He …"
click at [646, 180] on icon "button" at bounding box center [635, 167] width 34 height 34
select select "CARS_AND_LIGHT_TRUCKS"
select select "VANS_AND_UTES"
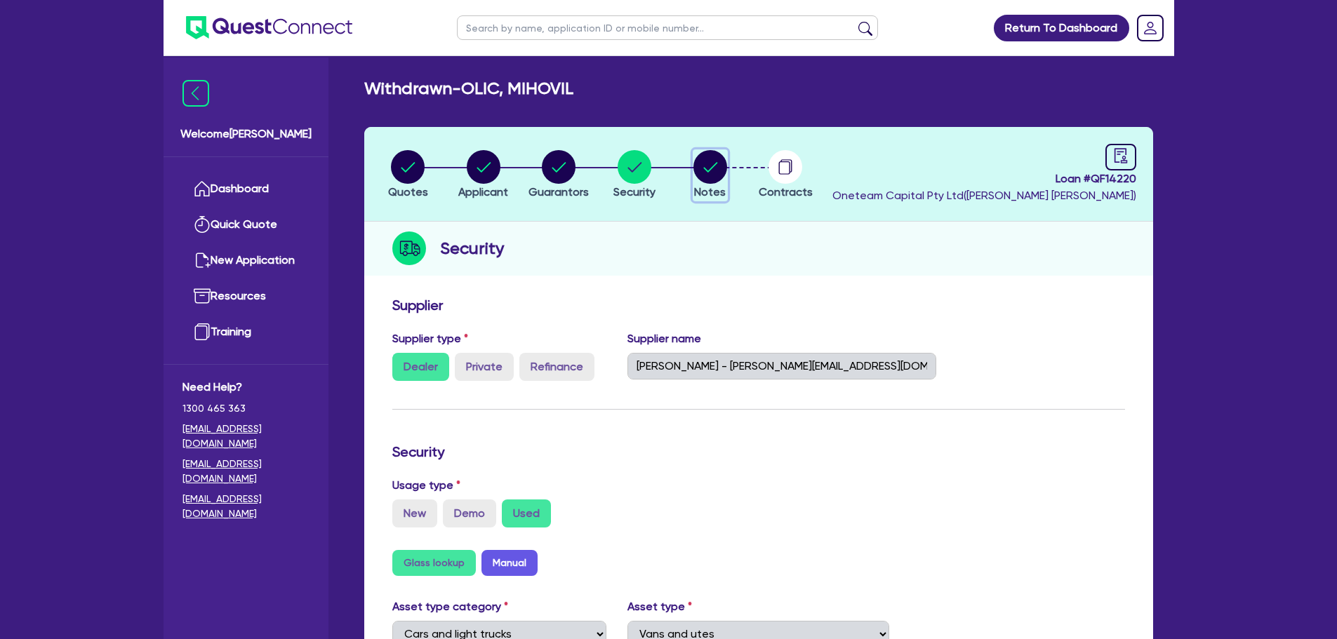
click at [723, 177] on circle "button" at bounding box center [710, 167] width 34 height 34
select select "Other"
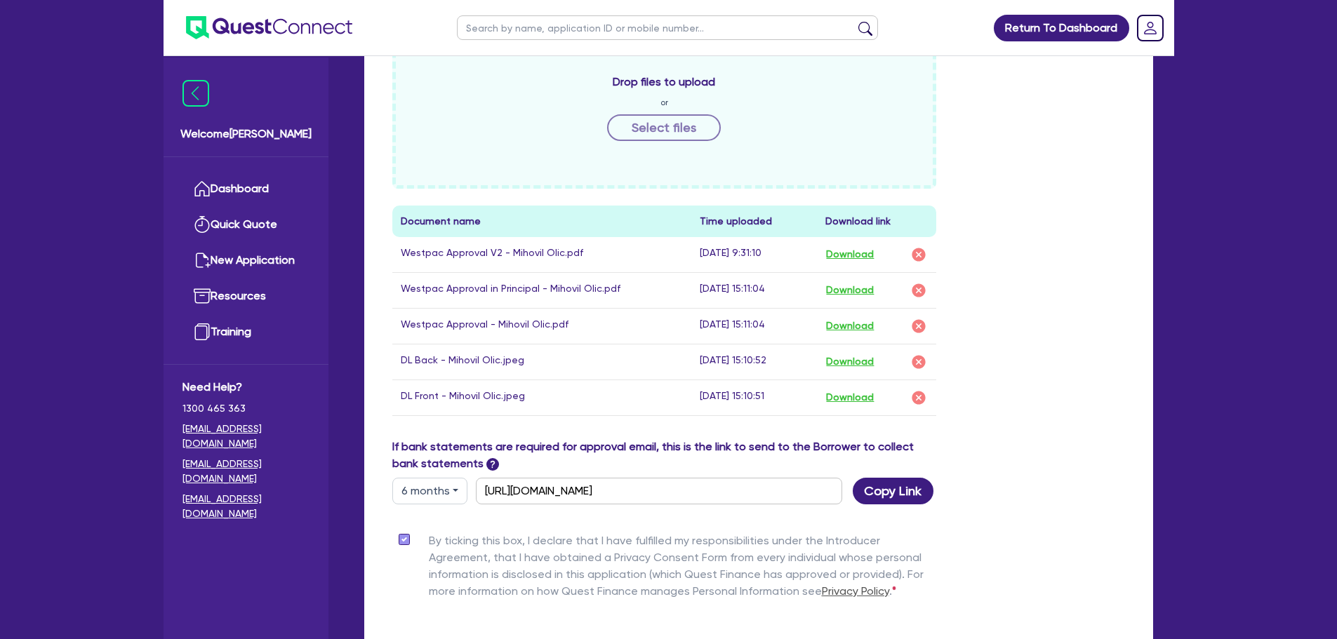
scroll to position [632, 0]
click at [861, 254] on button "Download" at bounding box center [849, 253] width 49 height 18
click at [848, 366] on button "Download" at bounding box center [849, 361] width 49 height 18
click at [850, 394] on button "Download" at bounding box center [849, 396] width 49 height 18
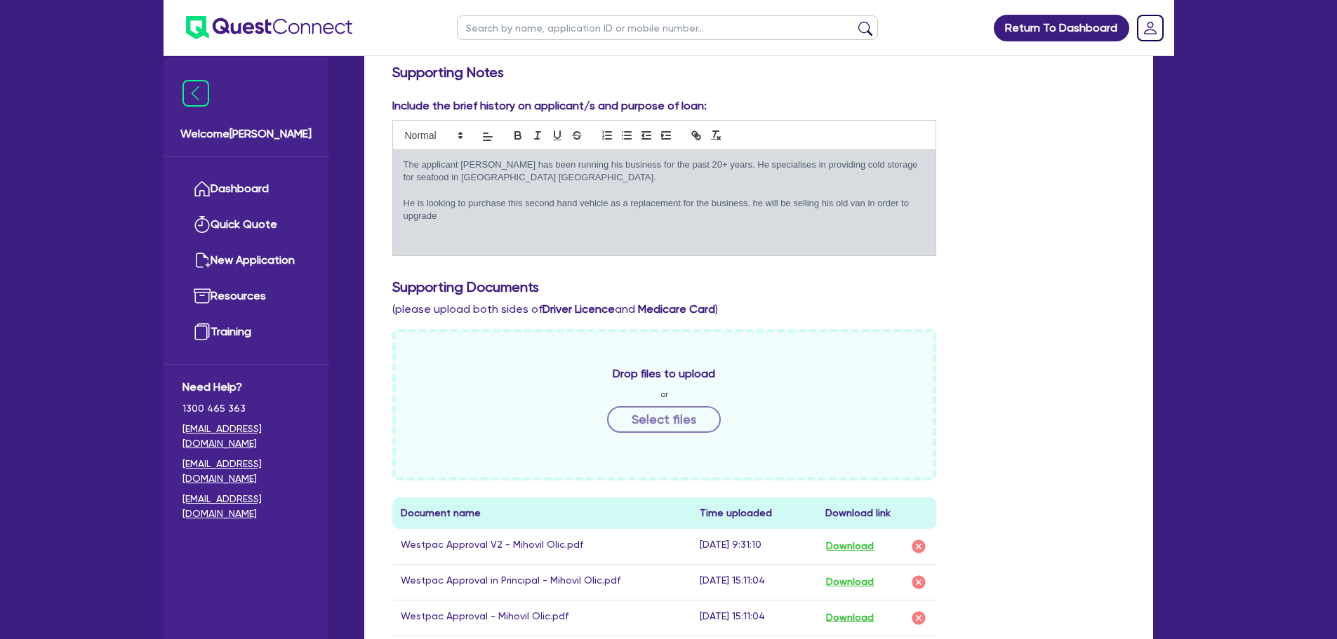
scroll to position [70, 0]
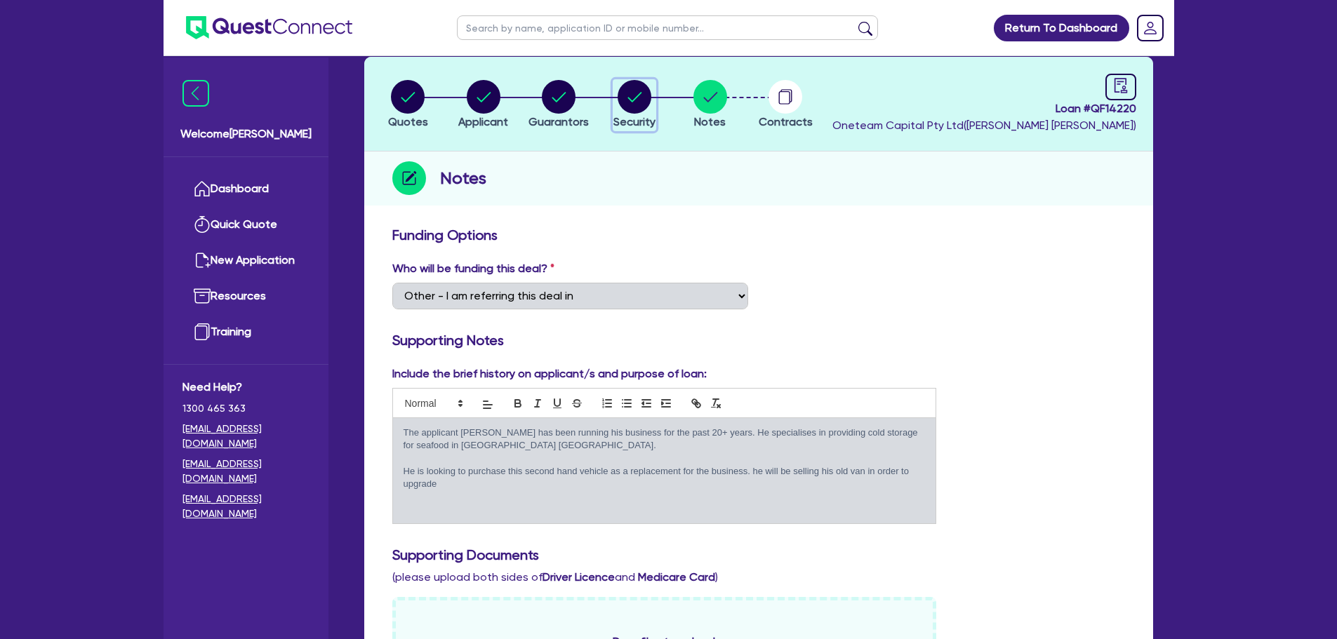
click at [648, 88] on circle "button" at bounding box center [635, 97] width 34 height 34
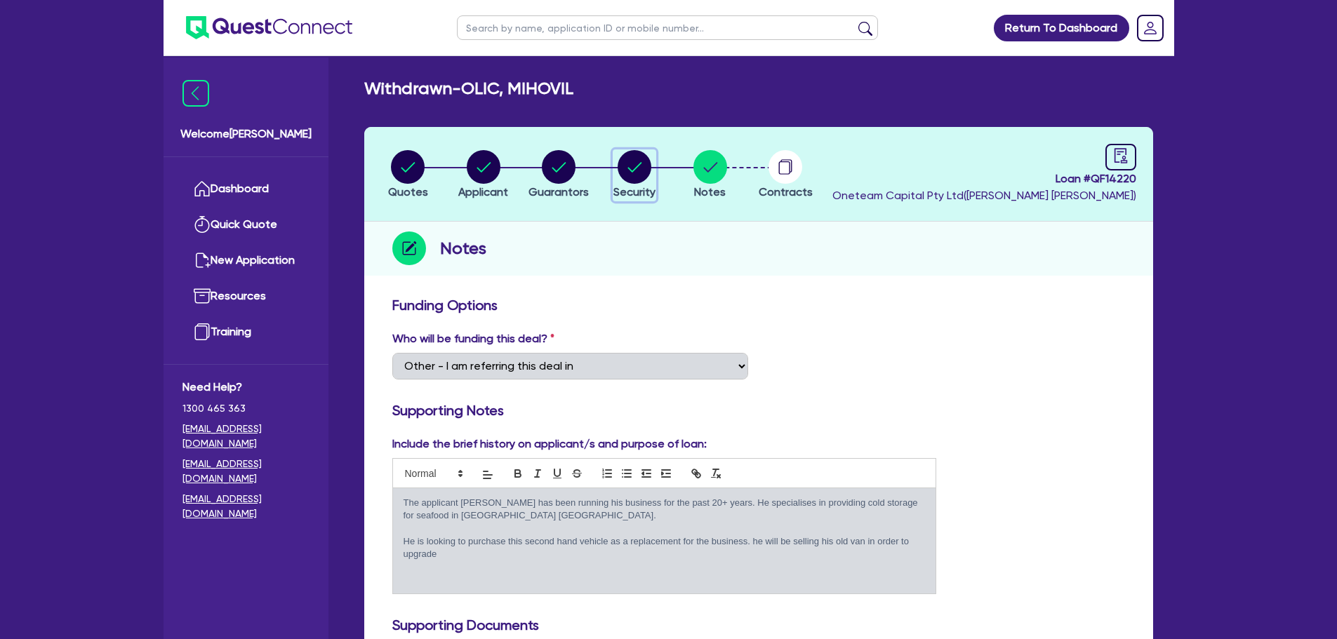
select select "CARS_AND_LIGHT_TRUCKS"
select select "VANS_AND_UTES"
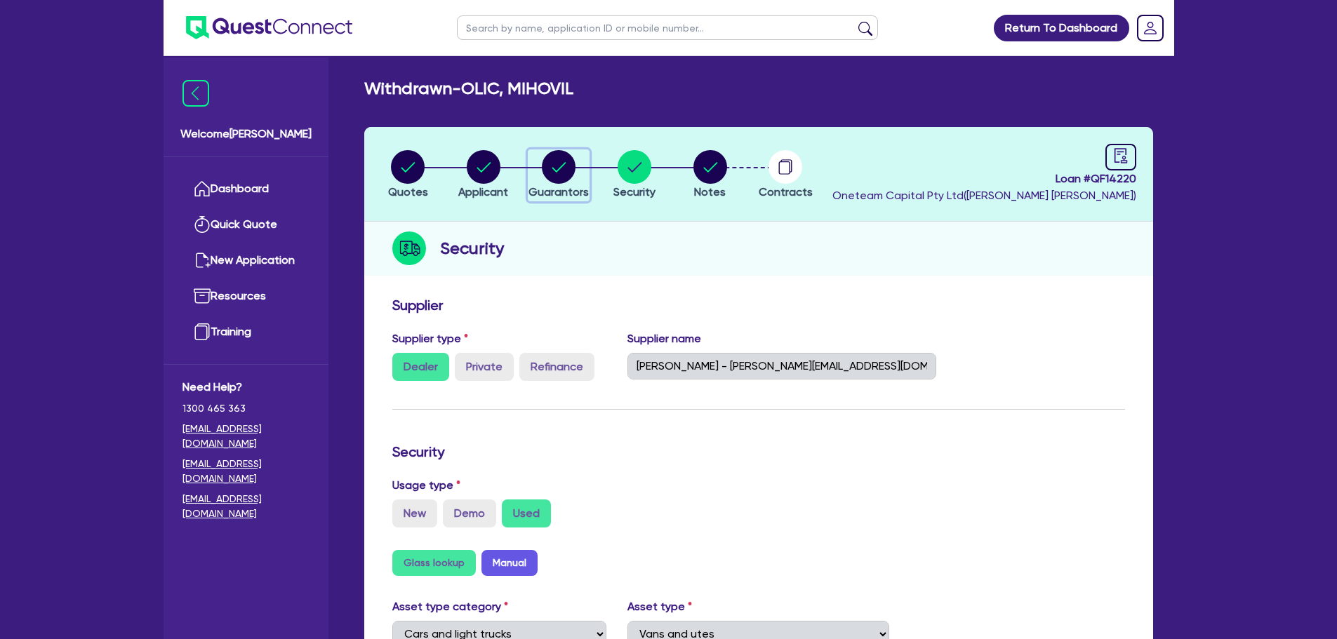
click at [563, 170] on circle "button" at bounding box center [559, 167] width 34 height 34
select select "MR"
select select "[GEOGRAPHIC_DATA]"
select select "MARRIED"
select select "PROPERTY"
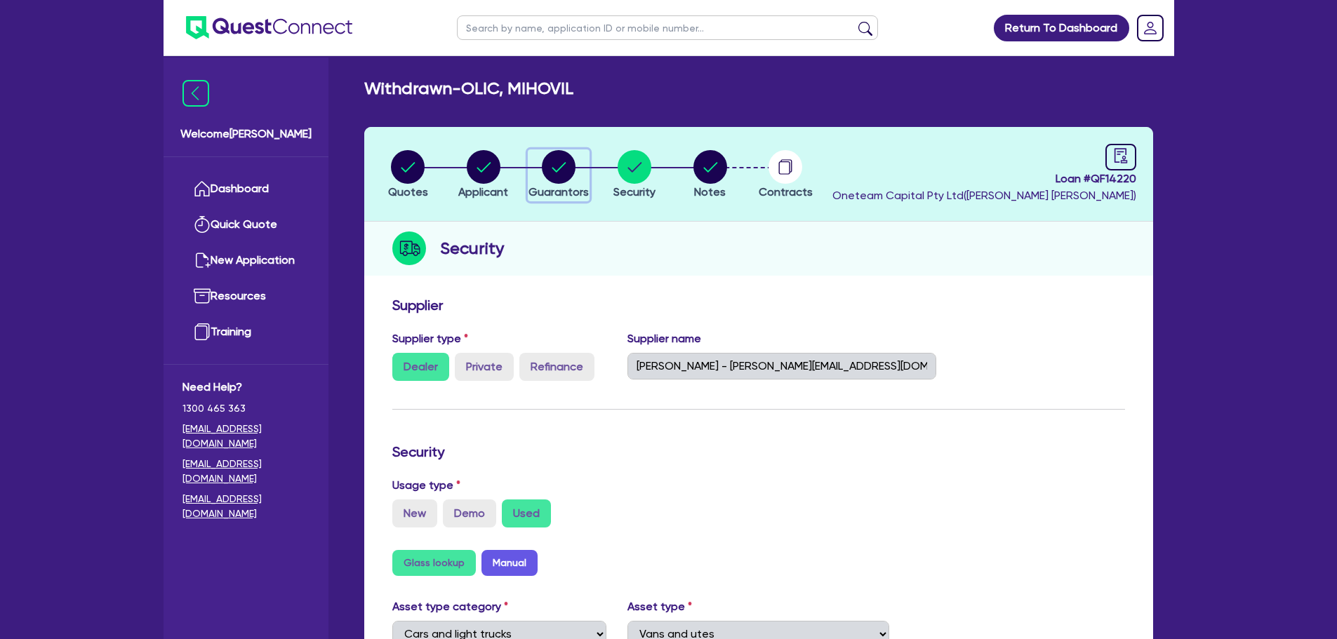
select select "EQUIPMENT"
select select "CASH"
select select "HOUSEHOLD_PERSONAL"
select select "VEHICLE"
select select "MORTGAGE"
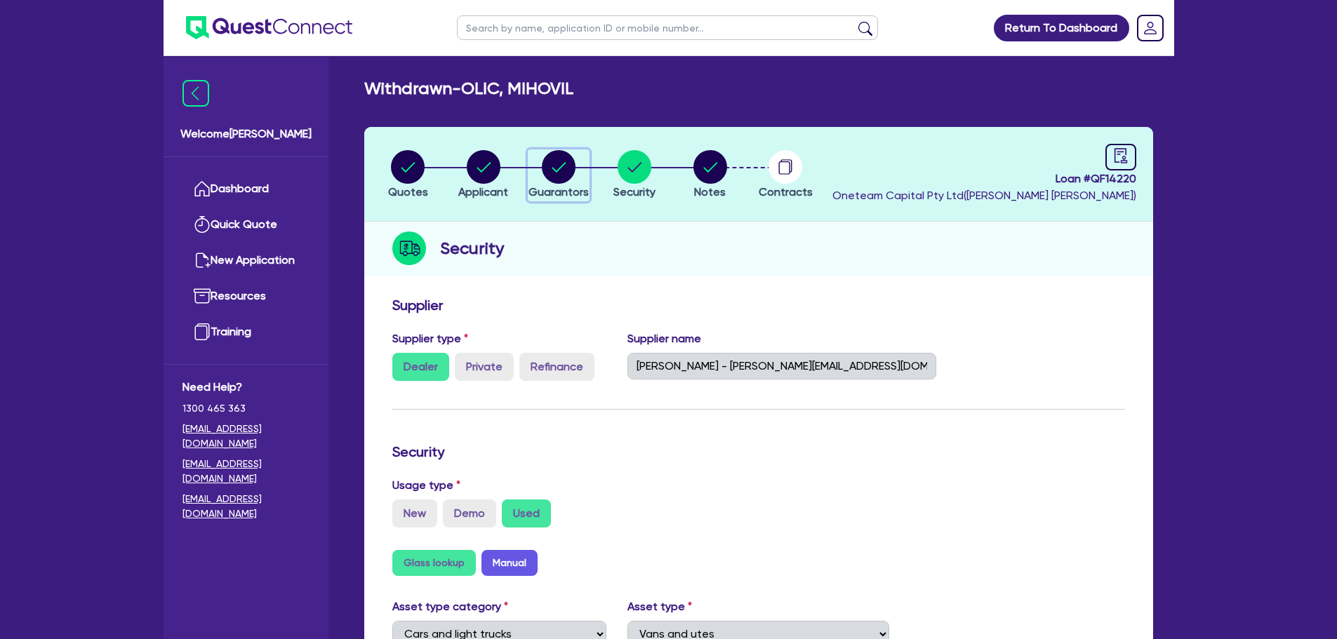
select select "VEHICLE_LOAN"
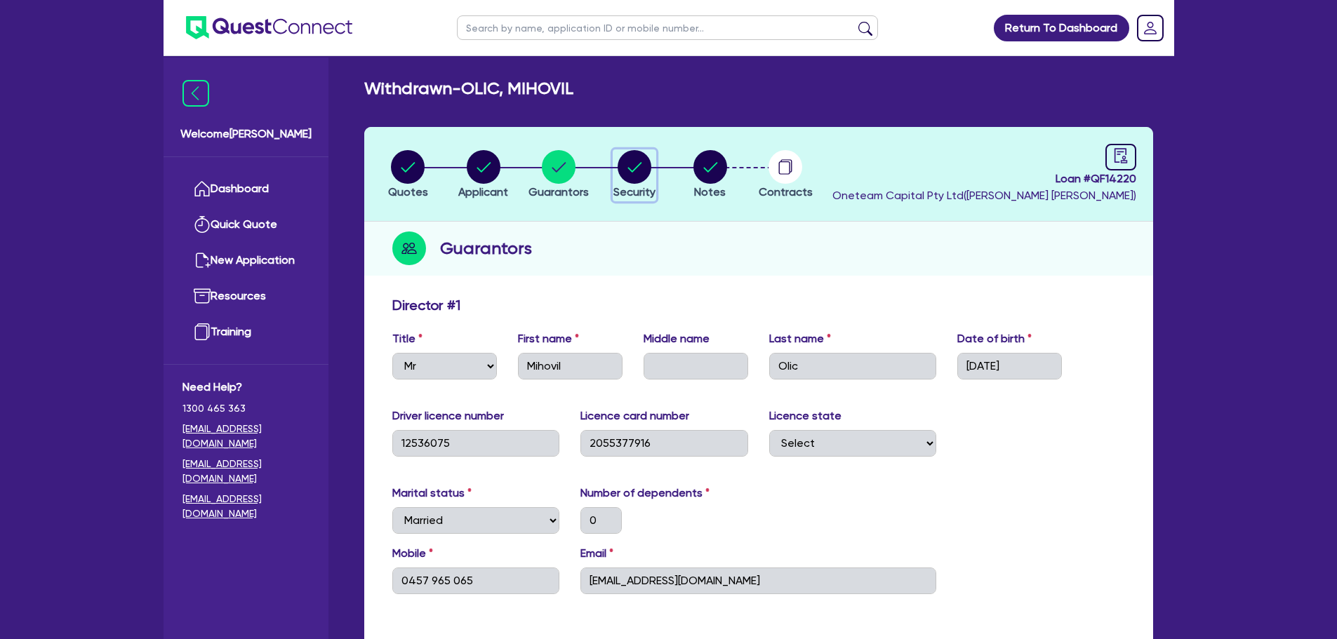
click at [638, 165] on icon "button" at bounding box center [635, 167] width 34 height 34
select select "CARS_AND_LIGHT_TRUCKS"
select select "VANS_AND_UTES"
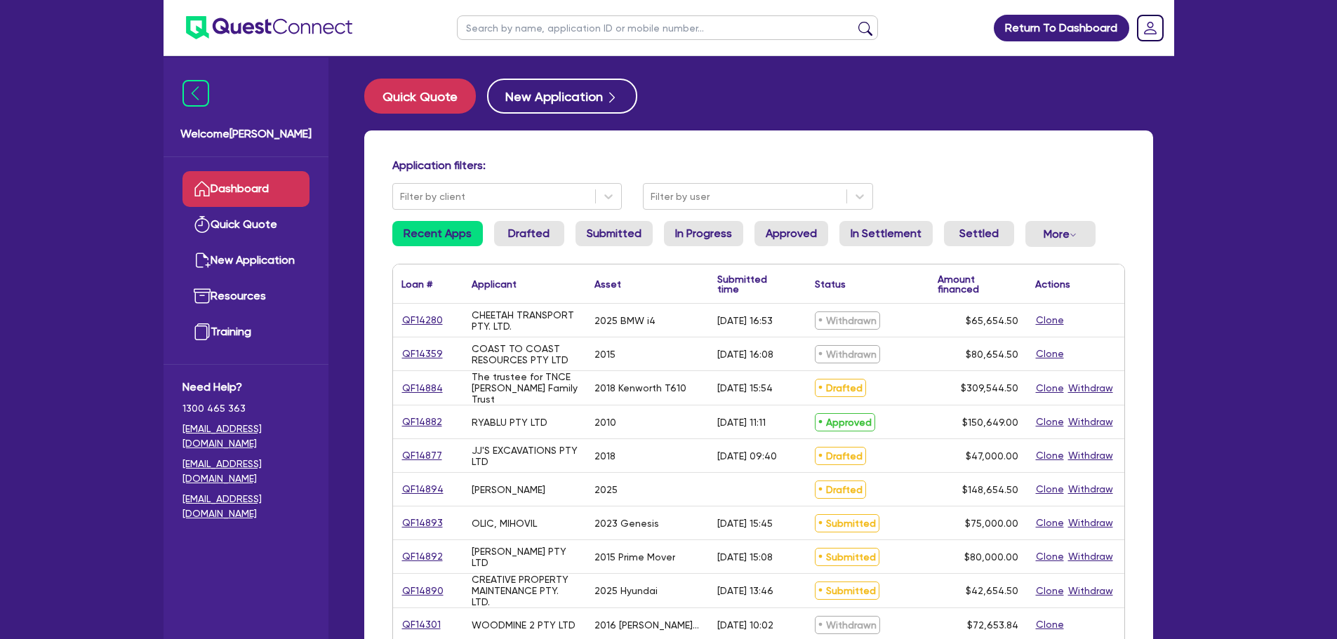
click at [611, 27] on input "text" at bounding box center [667, 27] width 421 height 25
type input "olic"
click at [854, 21] on button "submit" at bounding box center [865, 31] width 22 height 20
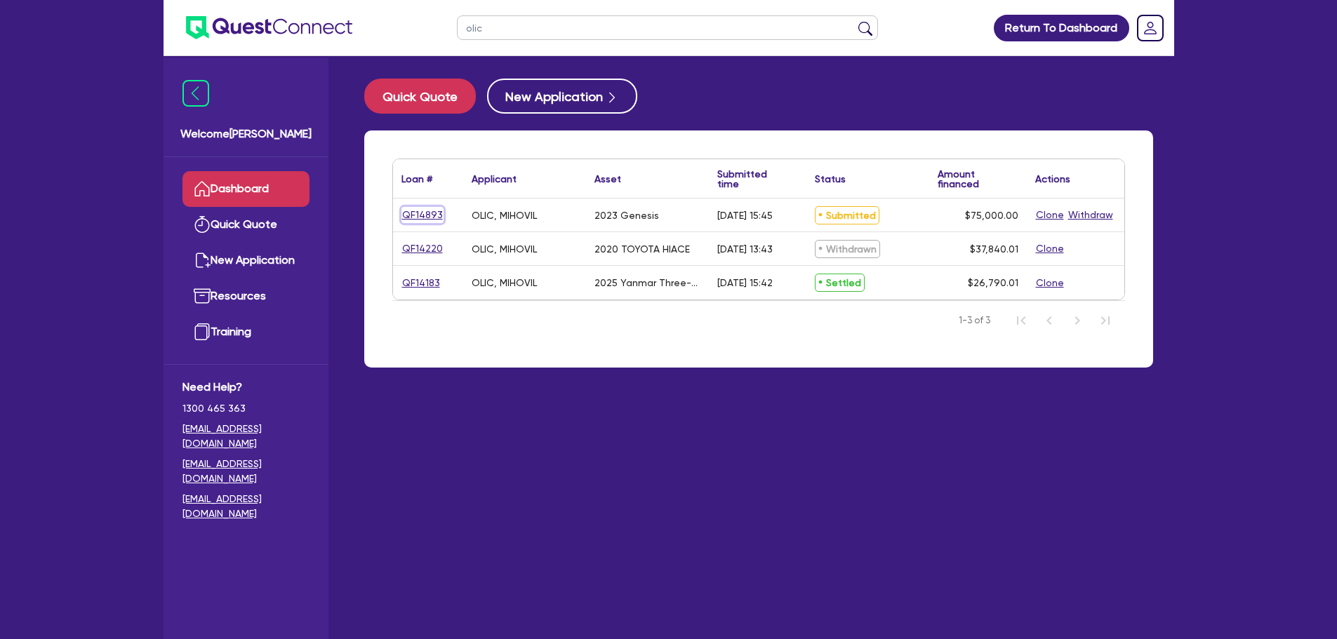
click at [424, 221] on link "QF14893" at bounding box center [422, 215] width 42 height 16
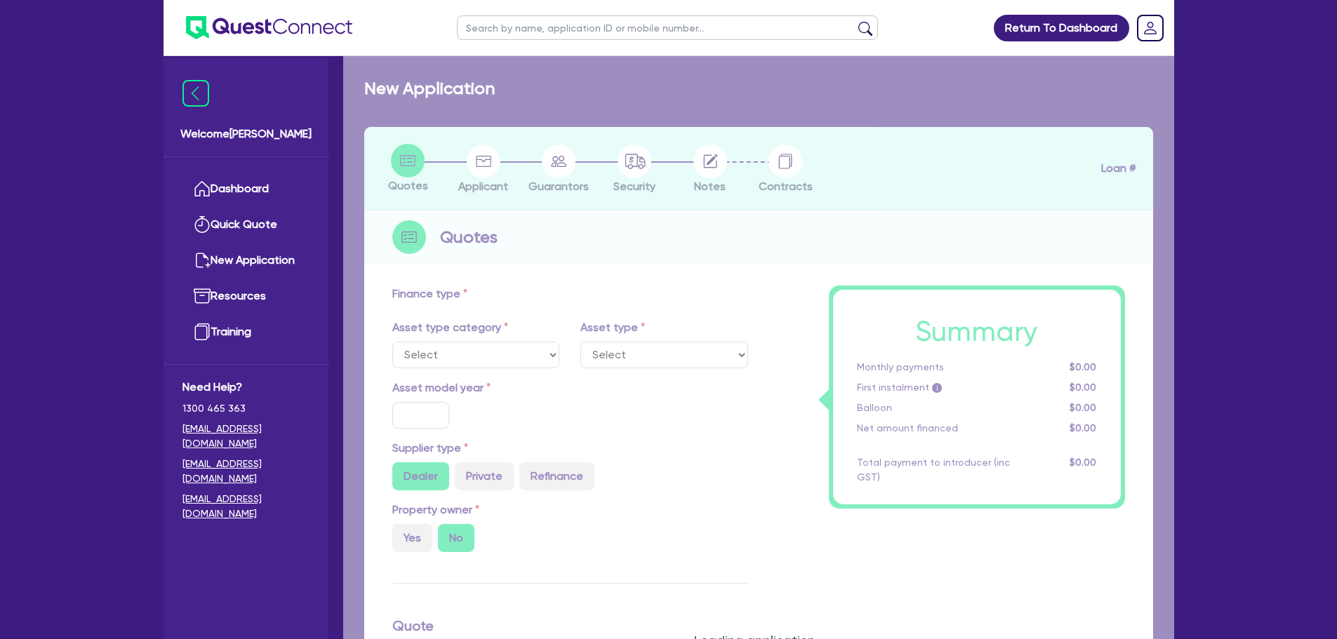
select select "CARS_AND_LIGHT_TRUCKS"
type input "2023"
type input "75,000"
type input "3"
type input "2,250"
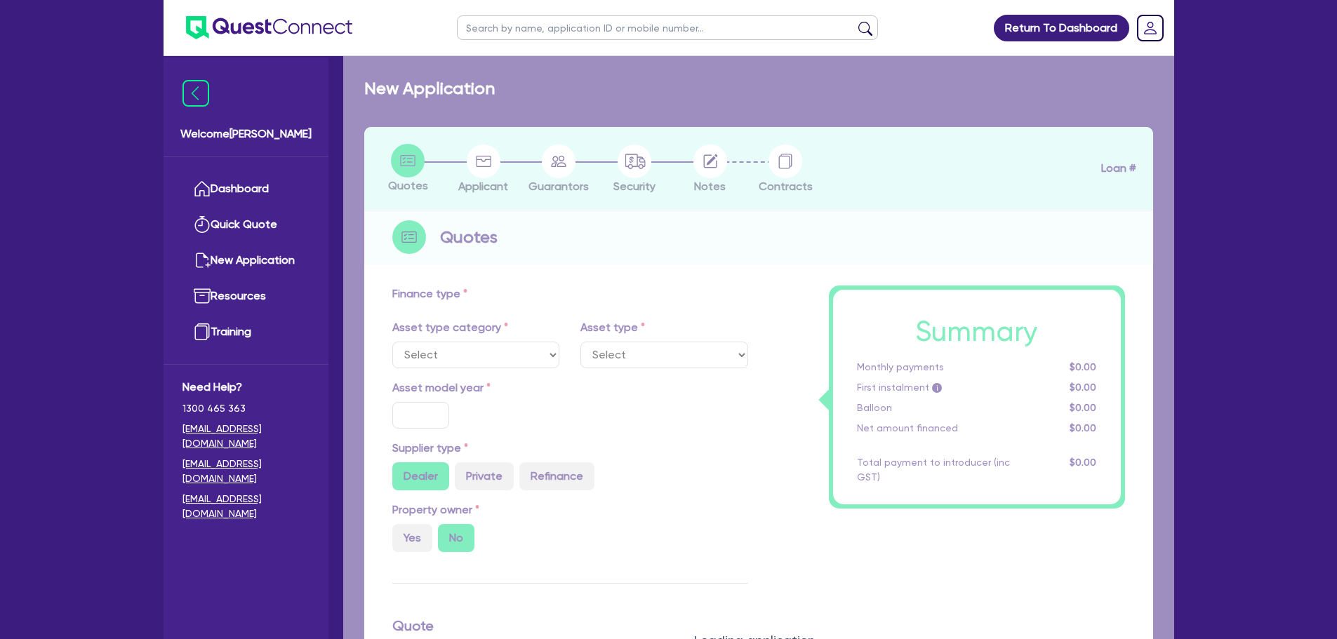
type input "6.5"
type input "500"
type input "318.18"
select select "PASSENGER_VEHICLES"
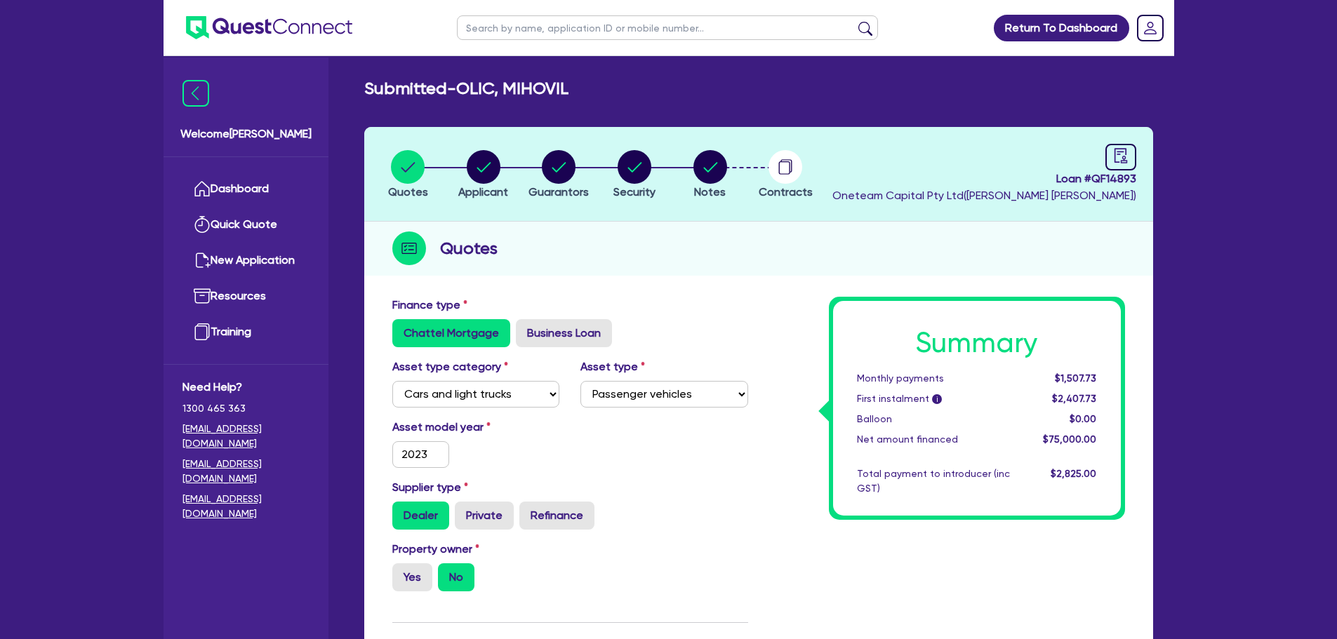
click at [683, 160] on li "Notes" at bounding box center [710, 173] width 76 height 49
click at [693, 160] on icon "button" at bounding box center [710, 167] width 34 height 34
select select "Other"
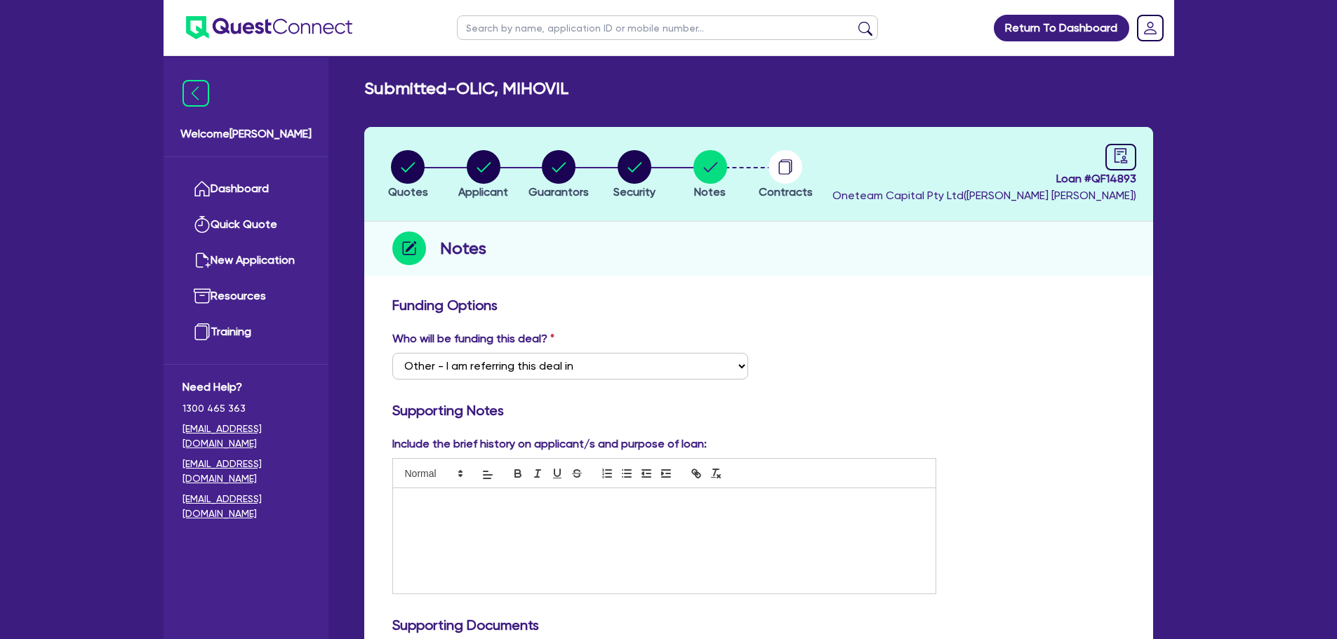
click at [749, 540] on div at bounding box center [664, 540] width 543 height 105
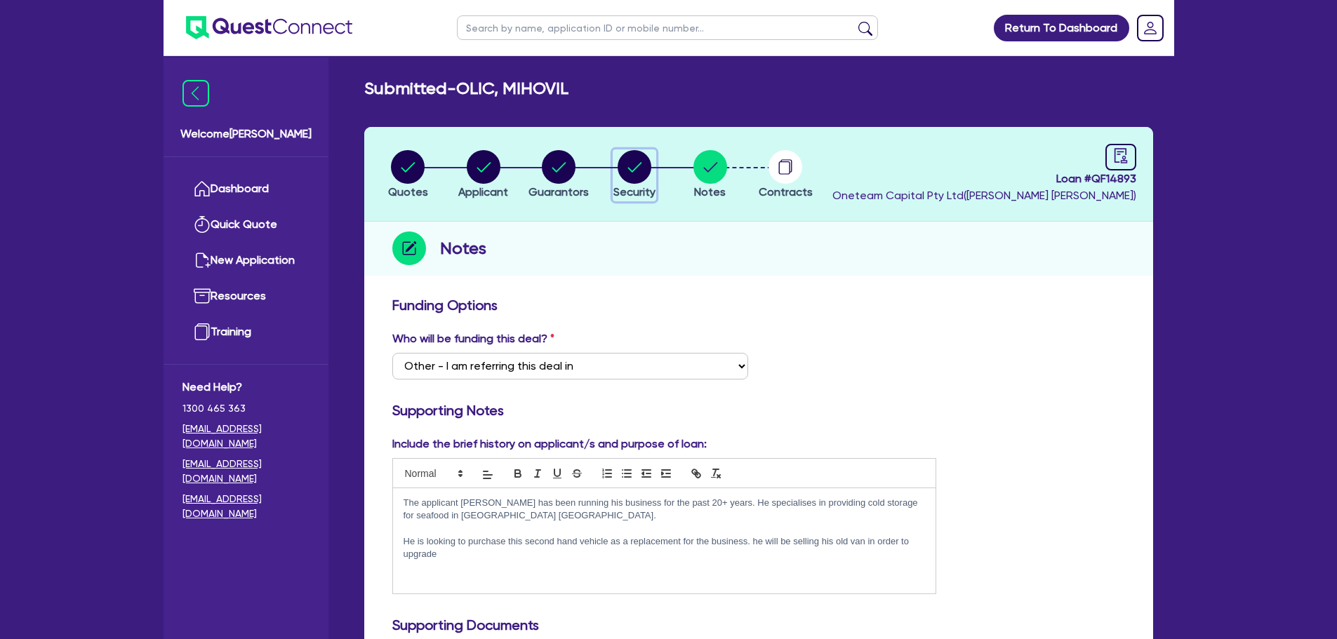
click at [641, 176] on circle "button" at bounding box center [635, 167] width 34 height 34
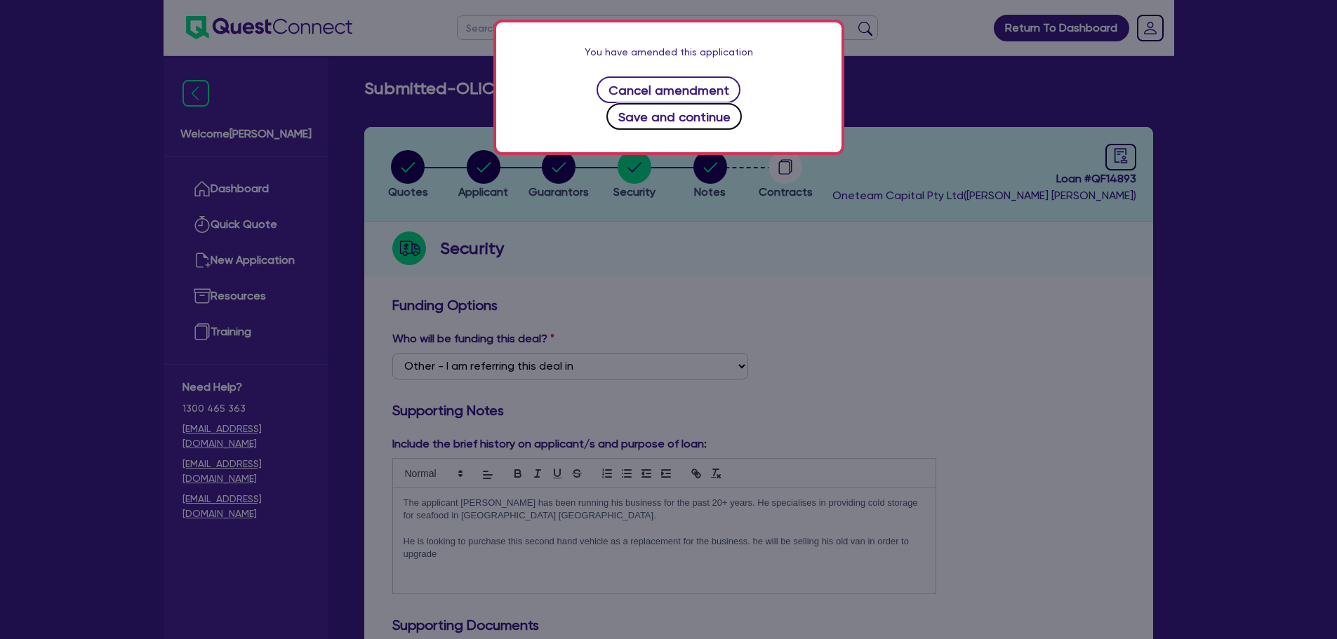
click at [742, 103] on button "Save and continue" at bounding box center [673, 116] width 135 height 27
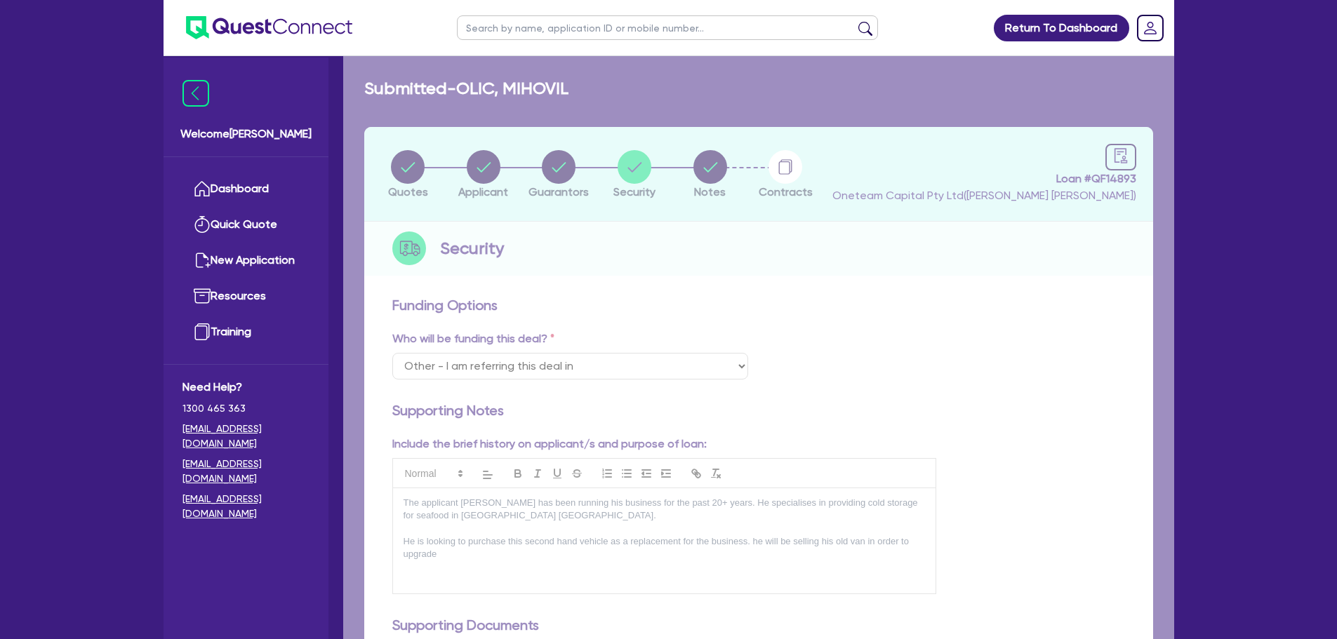
select select "CARS_AND_LIGHT_TRUCKS"
select select "PASSENGER_VEHICLES"
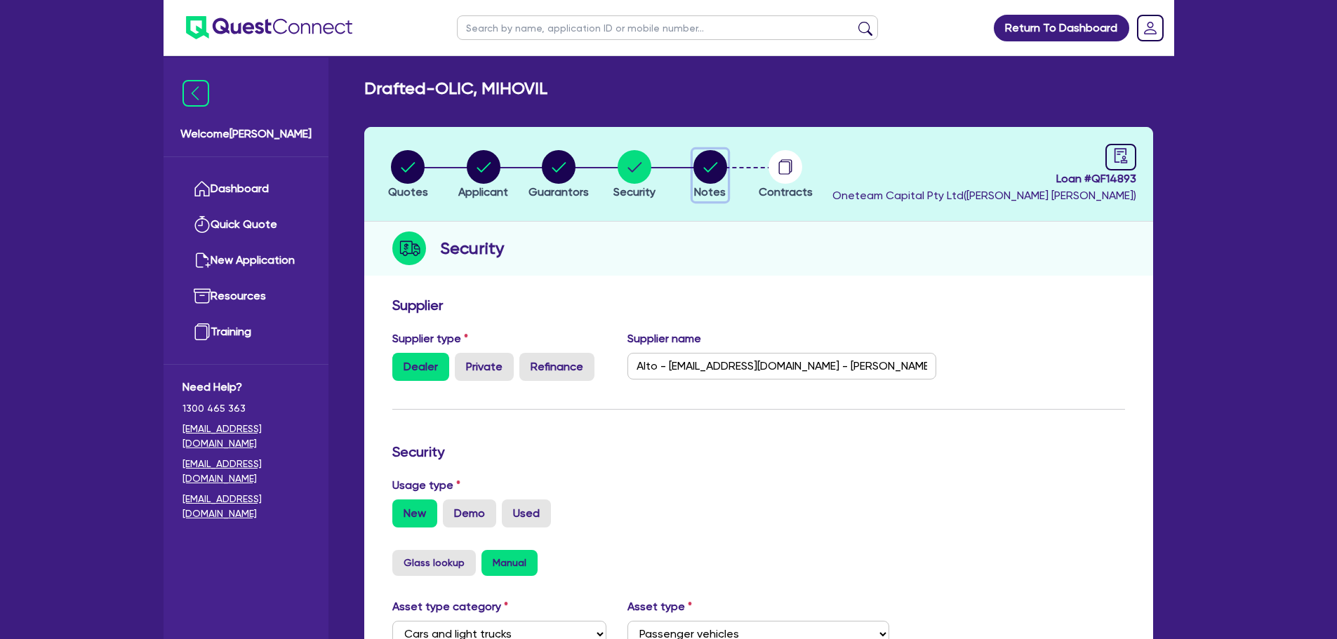
click at [696, 180] on icon "button" at bounding box center [710, 167] width 34 height 34
select select "Other"
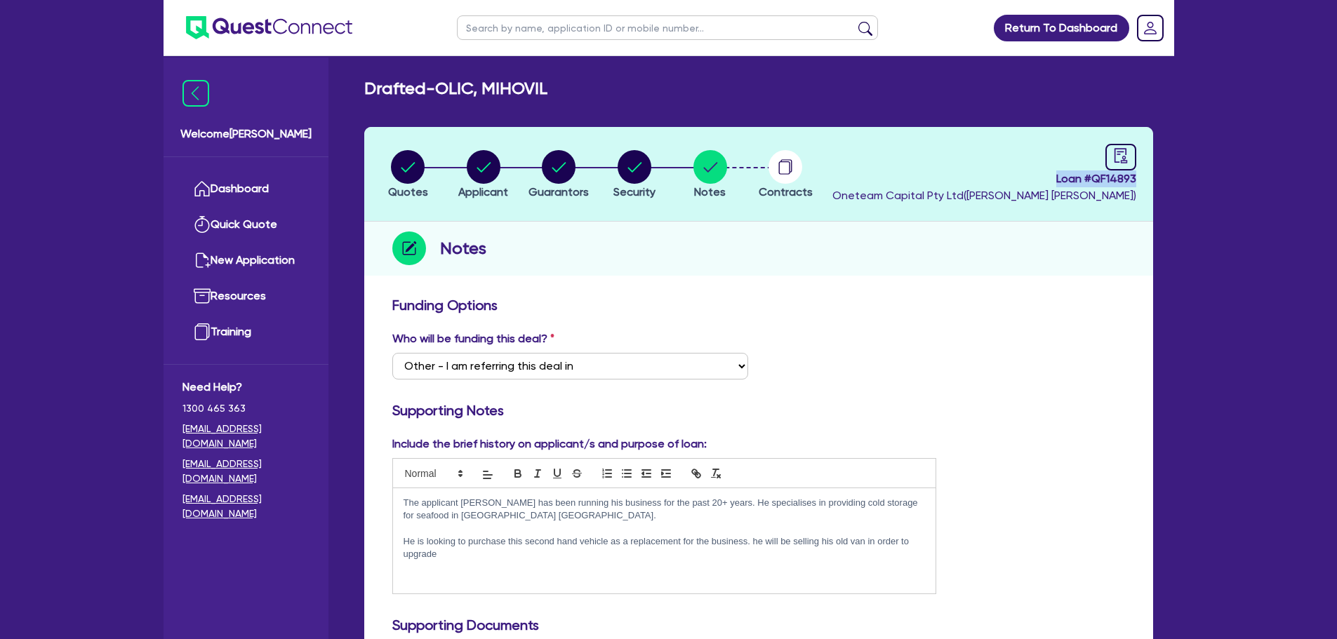
drag, startPoint x: 1050, startPoint y: 178, endPoint x: 1137, endPoint y: 179, distance: 86.3
click at [1137, 179] on header "Quotes Applicant [GEOGRAPHIC_DATA] Security Notes Contracts Loan # QF14893 Onet…" at bounding box center [758, 174] width 789 height 95
copy span "Loan # QF14893"
click at [489, 168] on circle "button" at bounding box center [484, 167] width 34 height 34
select select "SOLE_TRADER"
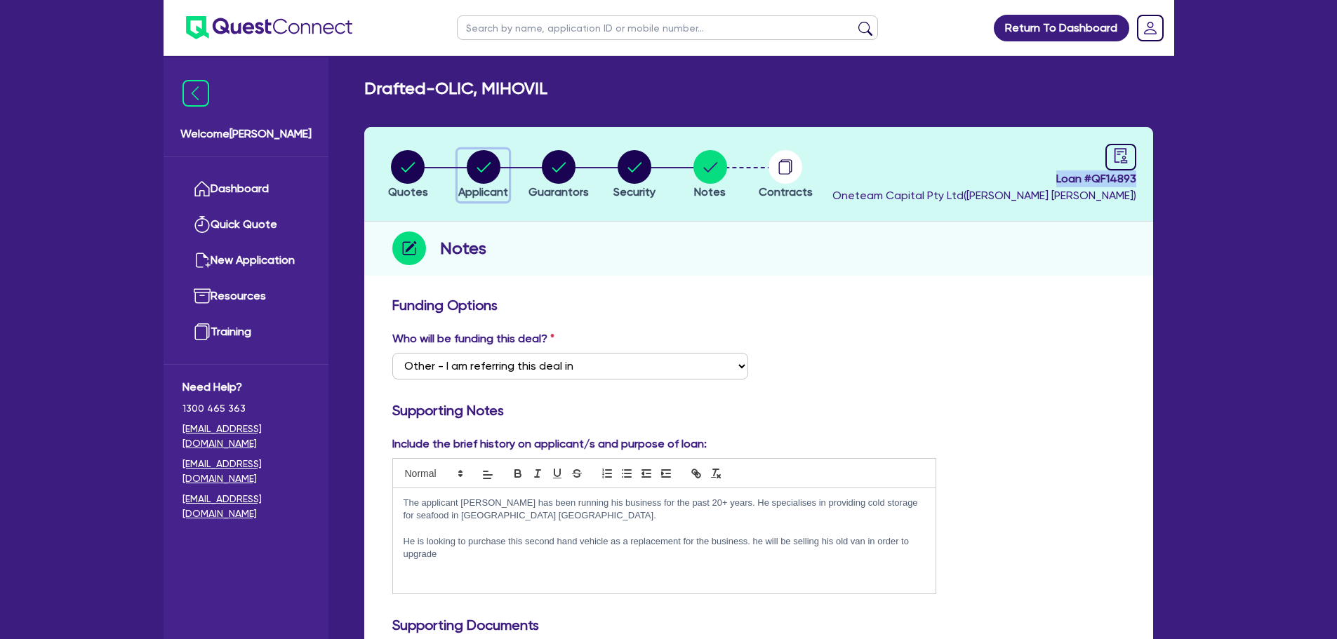
select select "TRANSPORT_WAREHOUSING"
select select "WAREHOUSING"
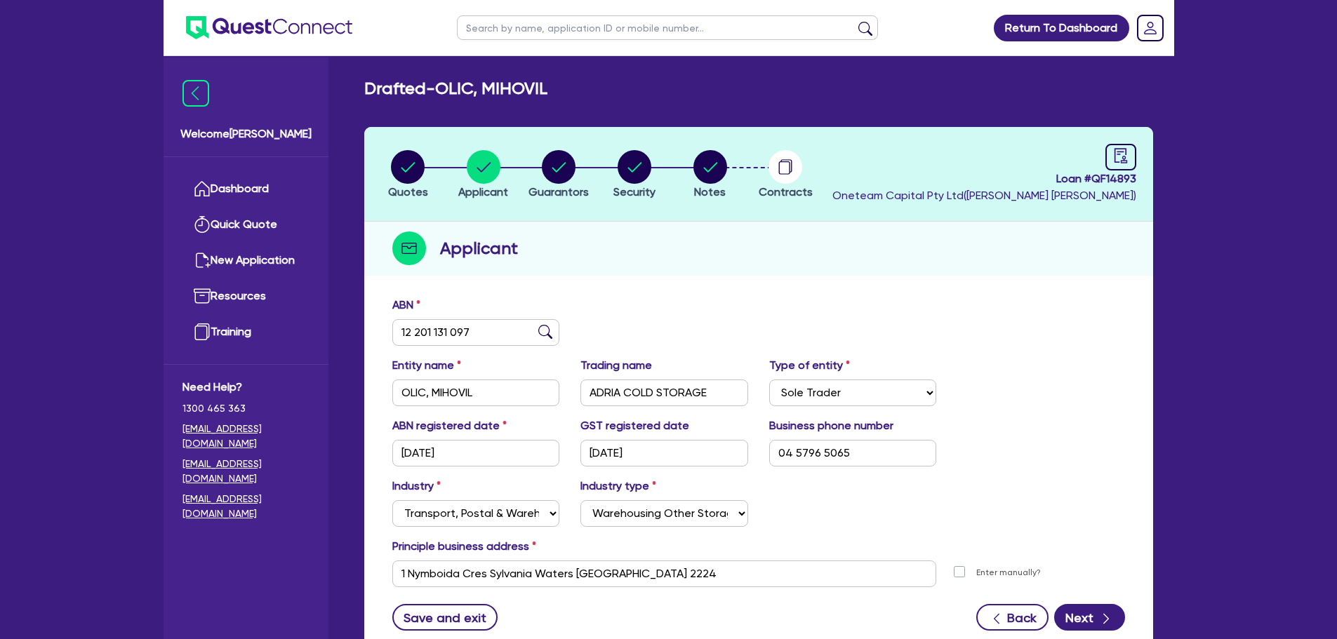
click at [387, 159] on li "Quotes" at bounding box center [409, 173] width 76 height 49
click at [406, 166] on circle "button" at bounding box center [408, 167] width 34 height 34
select select "CARS_AND_LIGHT_TRUCKS"
select select "PASSENGER_VEHICLES"
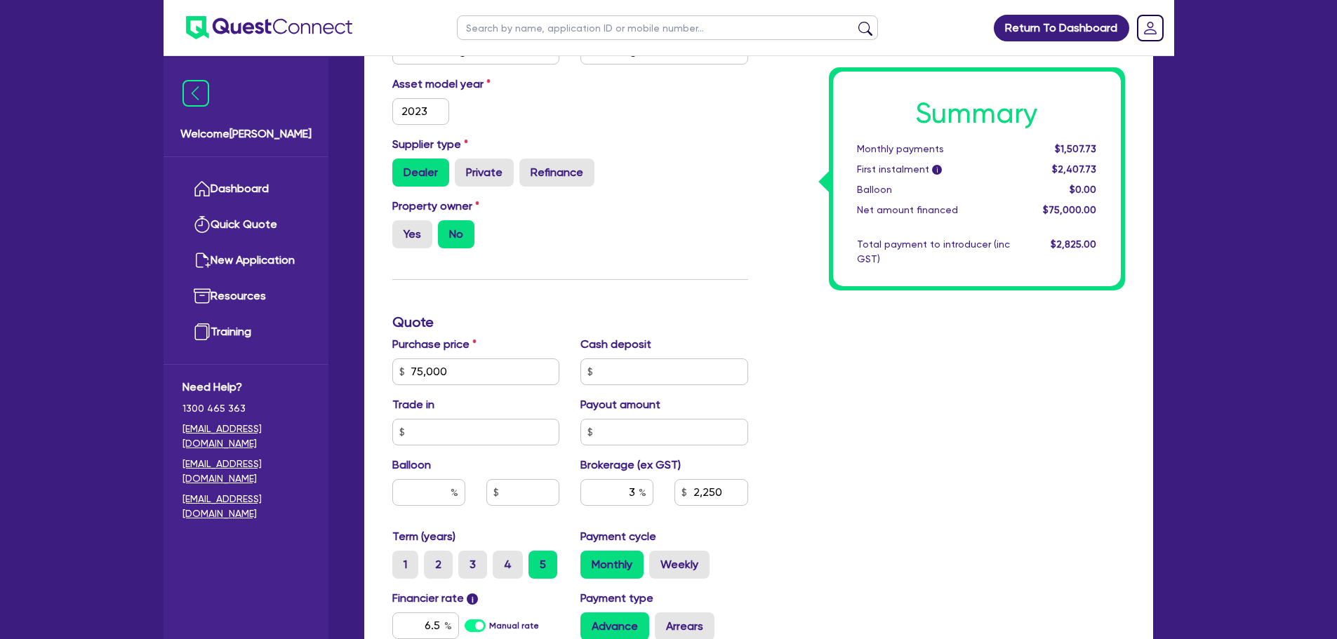
scroll to position [351, 0]
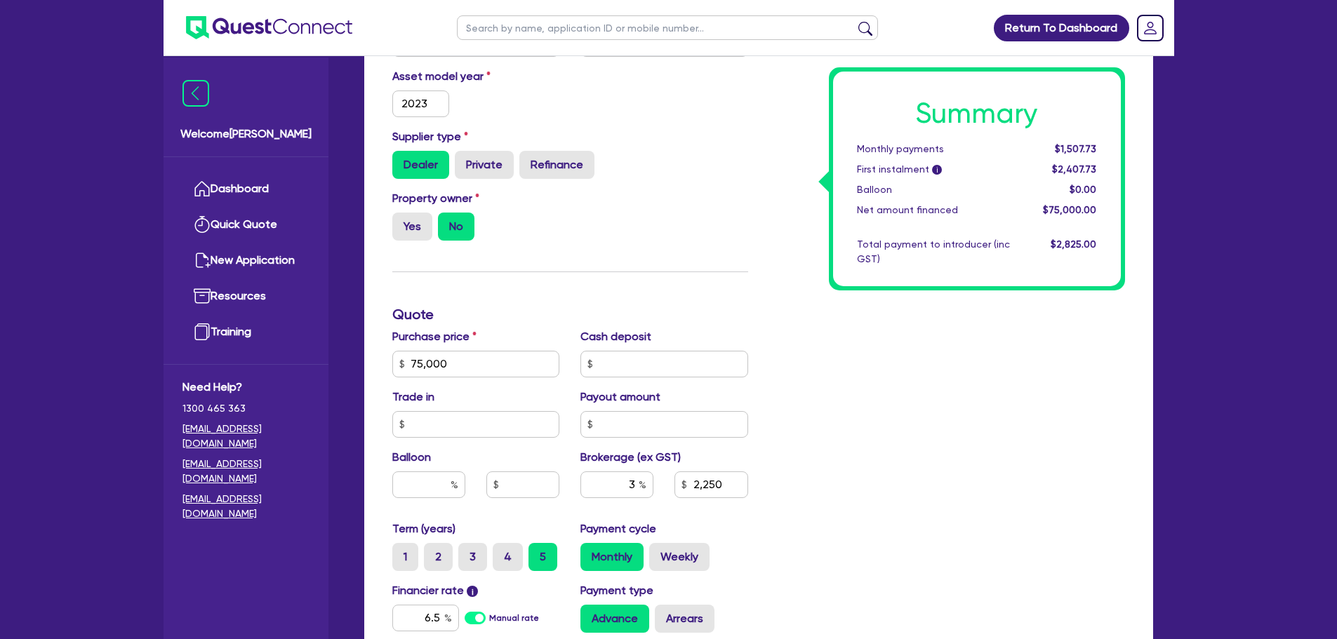
click at [449, 349] on div "Purchase price 75,000" at bounding box center [476, 352] width 189 height 49
drag, startPoint x: 460, startPoint y: 366, endPoint x: 390, endPoint y: 379, distance: 71.4
click at [366, 367] on div "Finance type Chattel Mortgage Business Loan Asset type category Select Cars and…" at bounding box center [758, 388] width 789 height 899
type input "73,980"
click at [583, 264] on div "Finance type Chattel Mortgage Business Loan Asset type category Select Cars and…" at bounding box center [570, 356] width 377 height 820
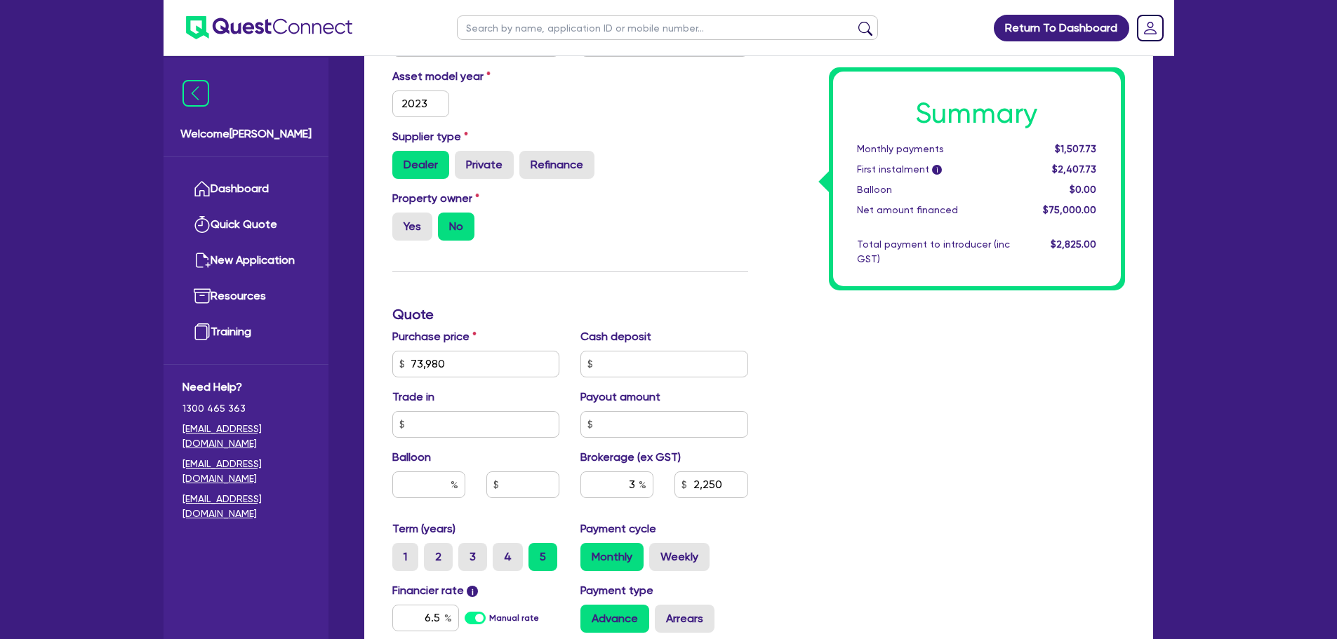
type input "2,219.4"
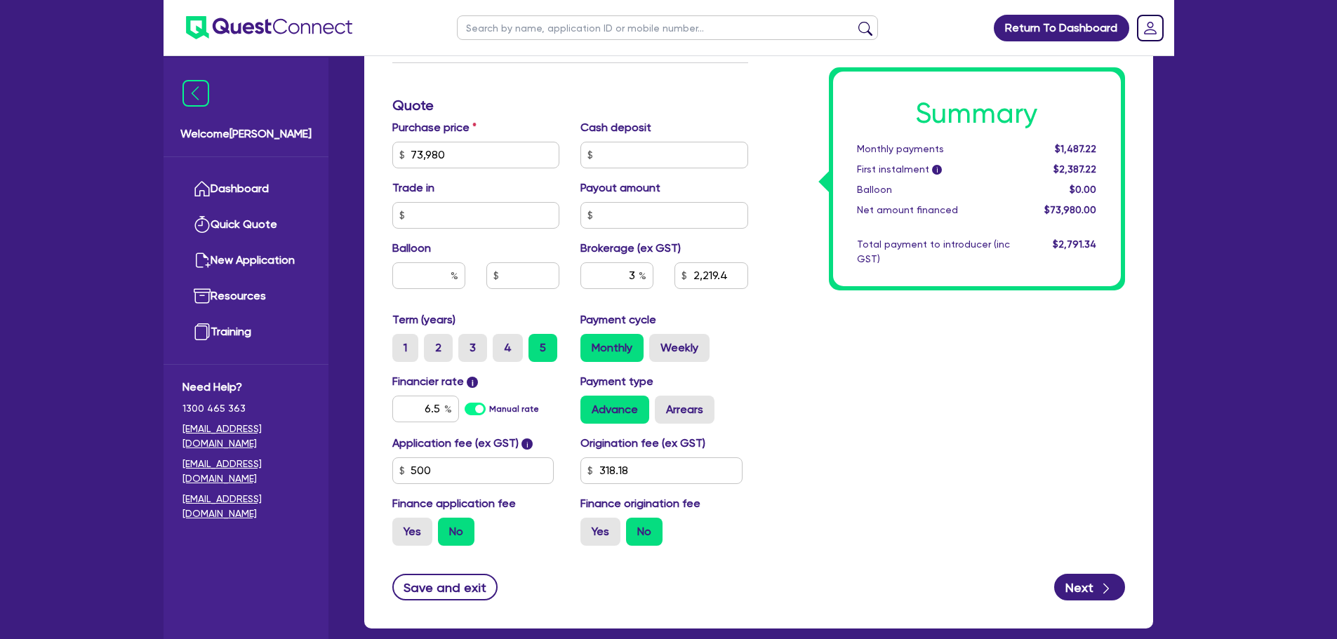
scroll to position [635, 0]
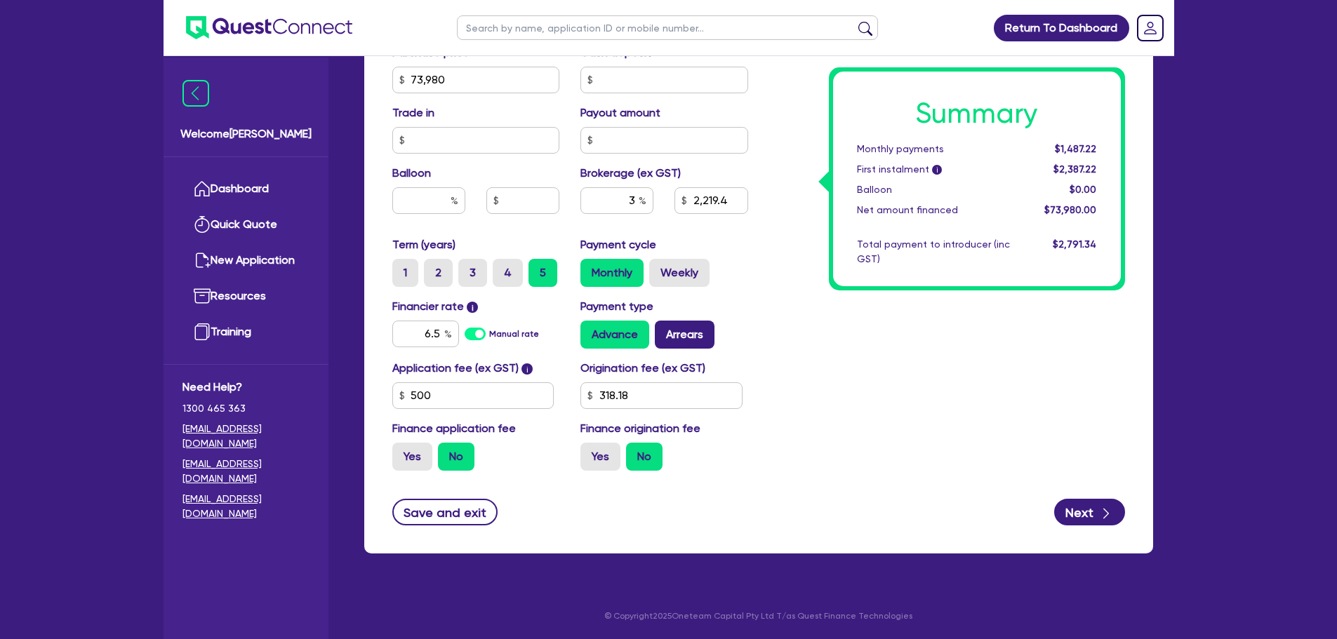
click at [684, 339] on label "Arrears" at bounding box center [685, 335] width 60 height 28
click at [664, 330] on input "Arrears" at bounding box center [659, 325] width 9 height 9
radio input "true"
type input "2,219.4"
click at [413, 460] on label "Yes" at bounding box center [412, 457] width 40 height 28
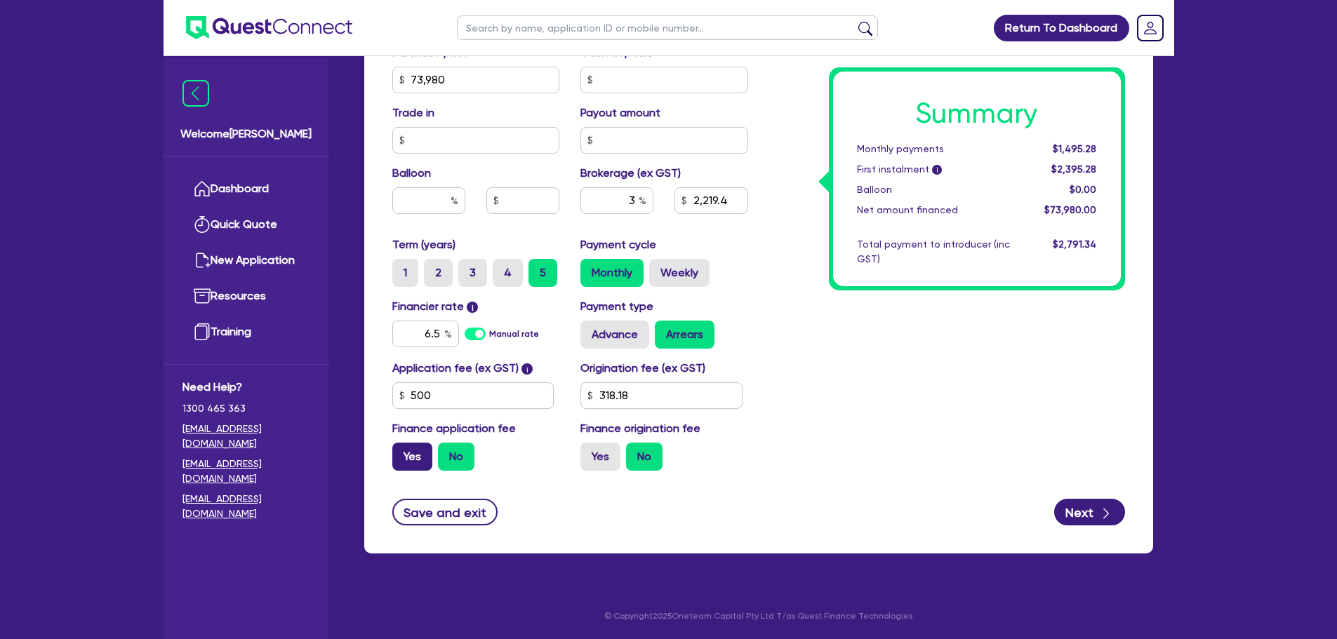
click at [401, 452] on input "Yes" at bounding box center [396, 447] width 9 height 9
radio input "true"
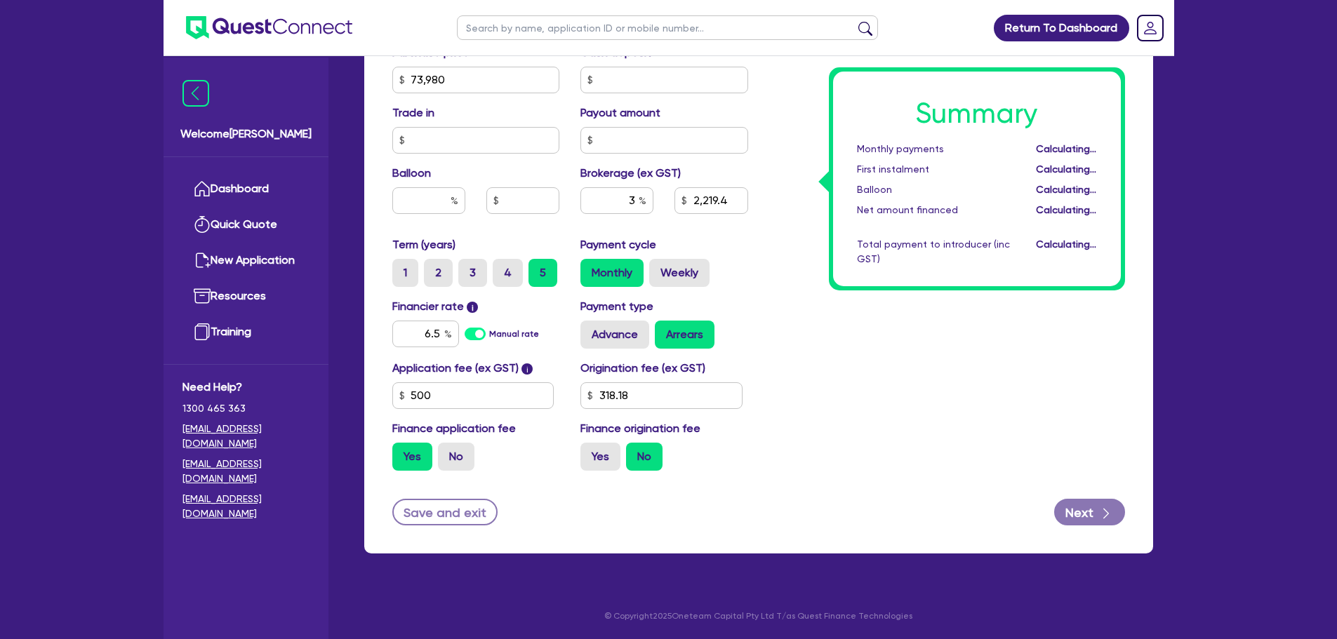
type input "2,235.9"
click at [595, 461] on label "Yes" at bounding box center [600, 457] width 40 height 28
click at [589, 452] on input "Yes" at bounding box center [584, 447] width 9 height 9
radio input "true"
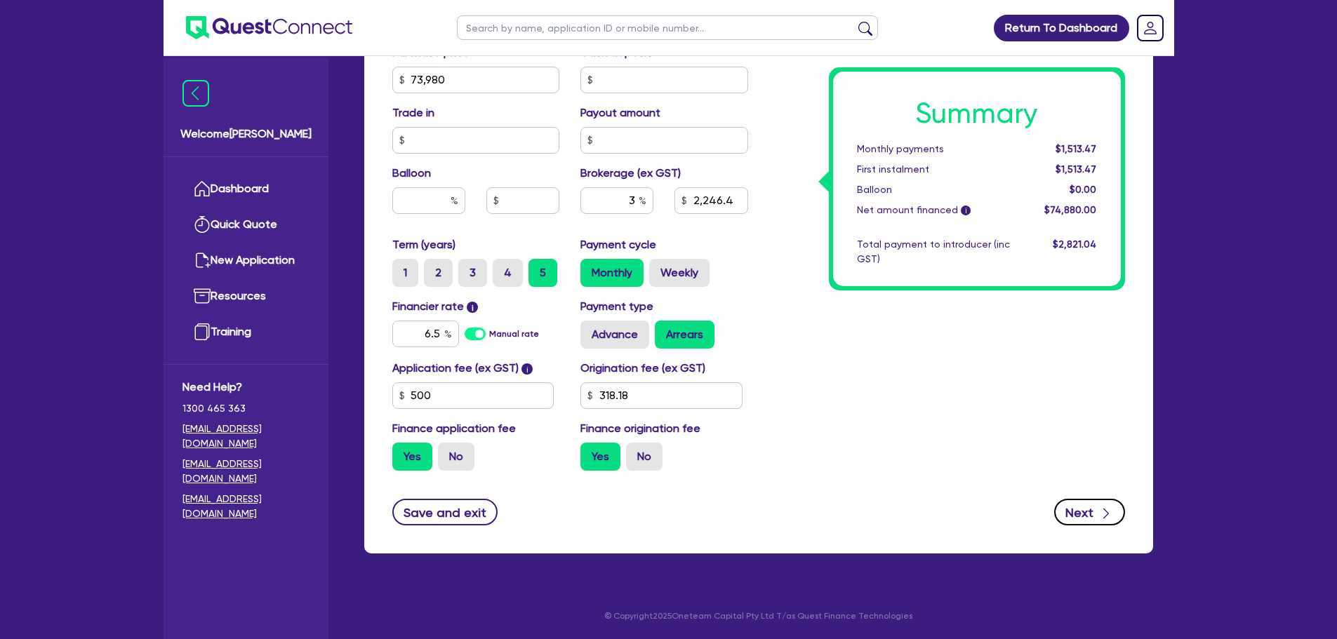
click at [1074, 503] on button "Next" at bounding box center [1089, 512] width 71 height 27
type input "2,246.4"
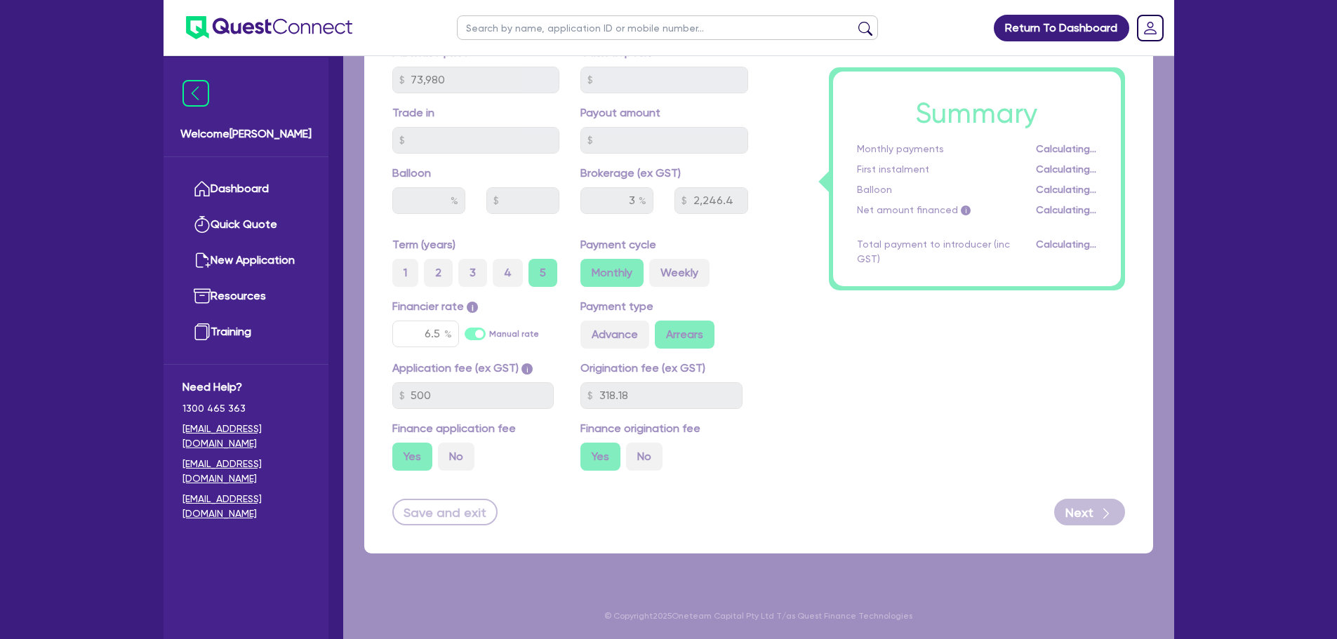
select select "SOLE_TRADER"
select select "TRANSPORT_WAREHOUSING"
select select "WAREHOUSING"
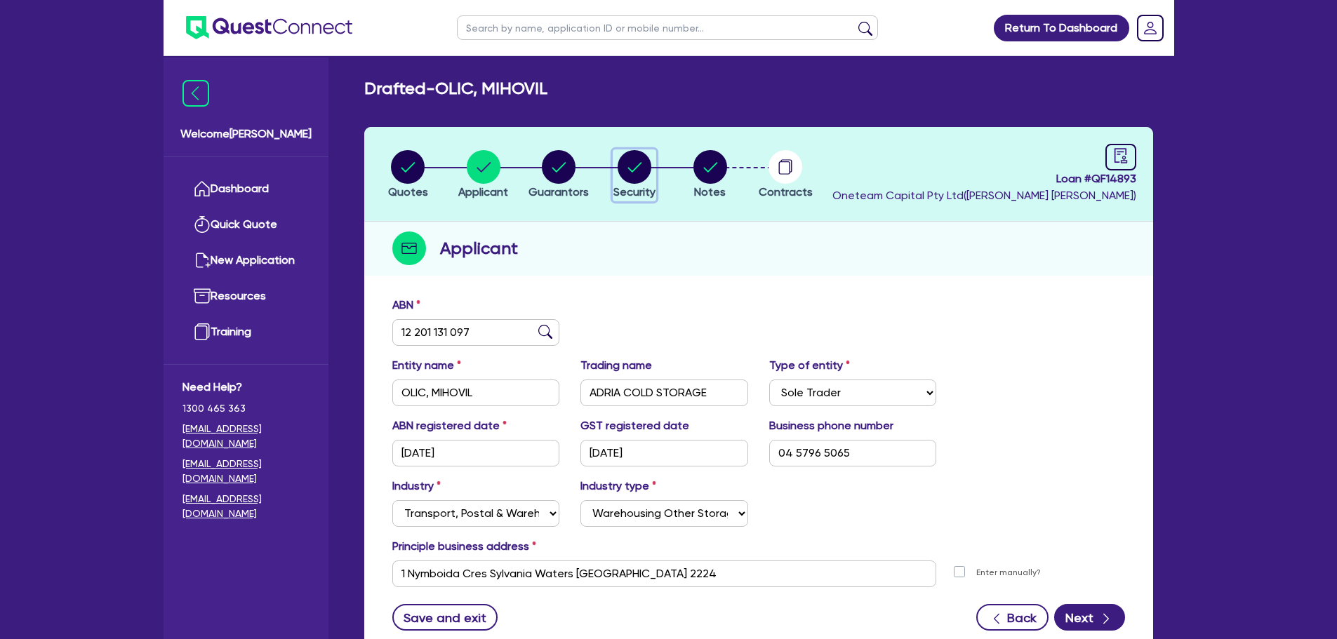
click at [625, 165] on circle "button" at bounding box center [635, 167] width 34 height 34
select select "CARS_AND_LIGHT_TRUCKS"
select select "PASSENGER_VEHICLES"
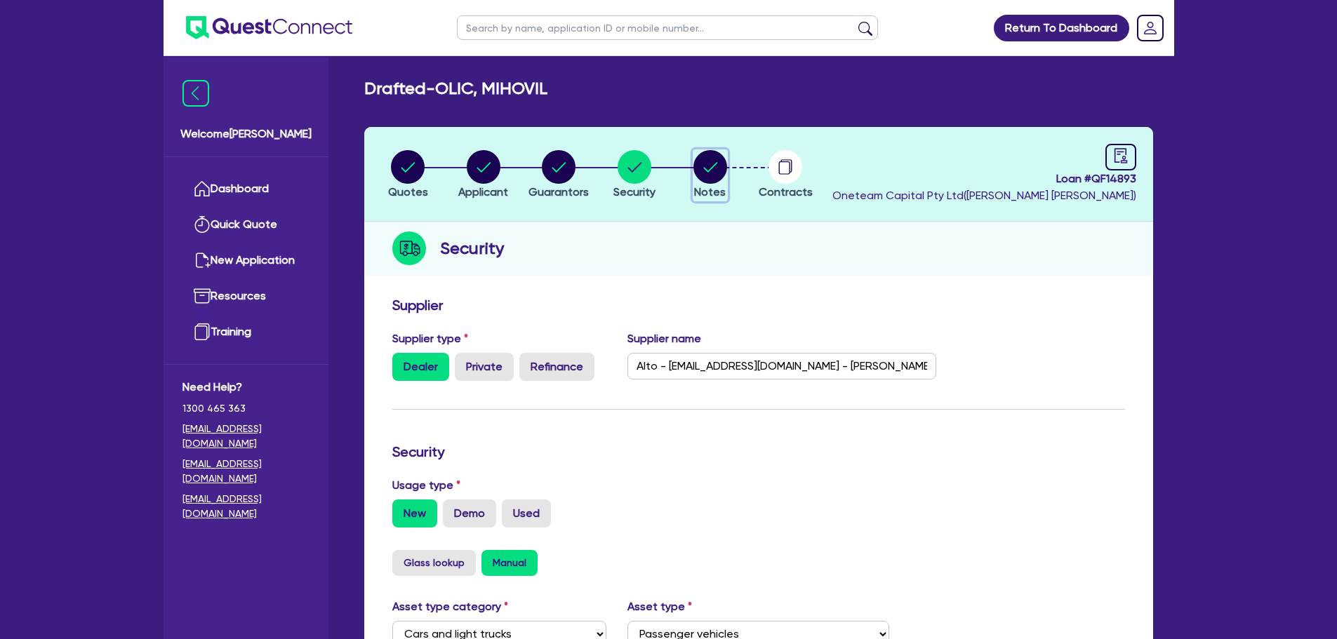
click at [693, 167] on icon "button" at bounding box center [710, 167] width 34 height 34
select select "Other"
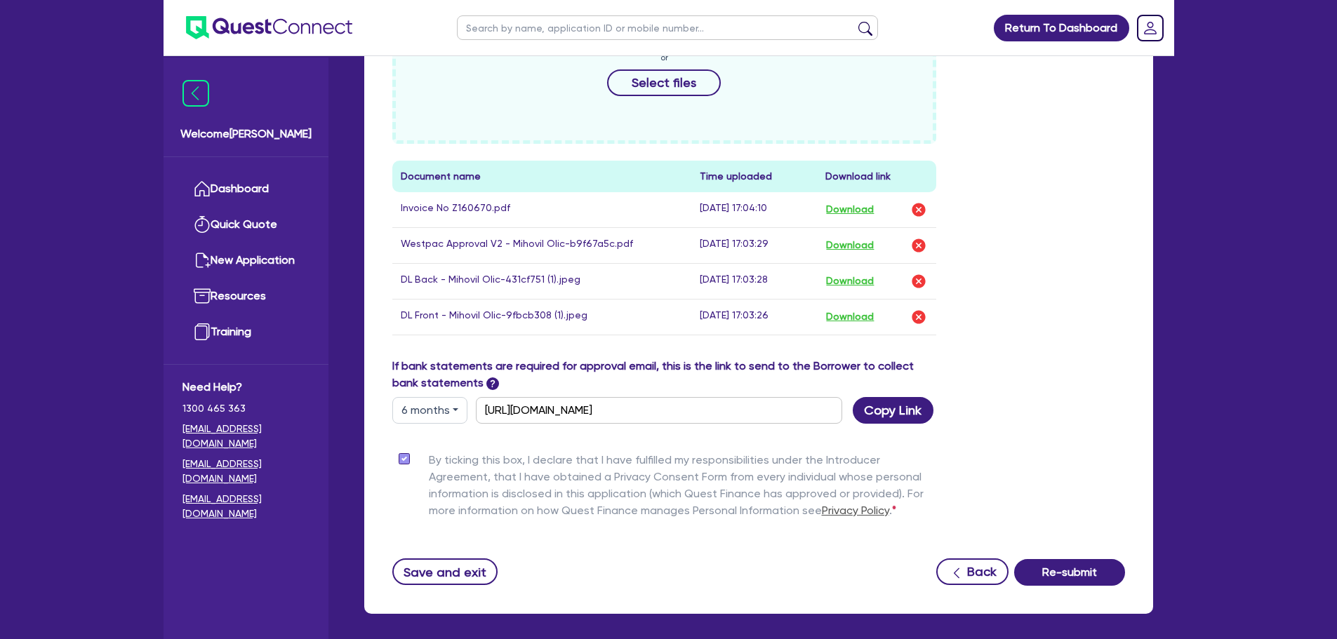
scroll to position [735, 0]
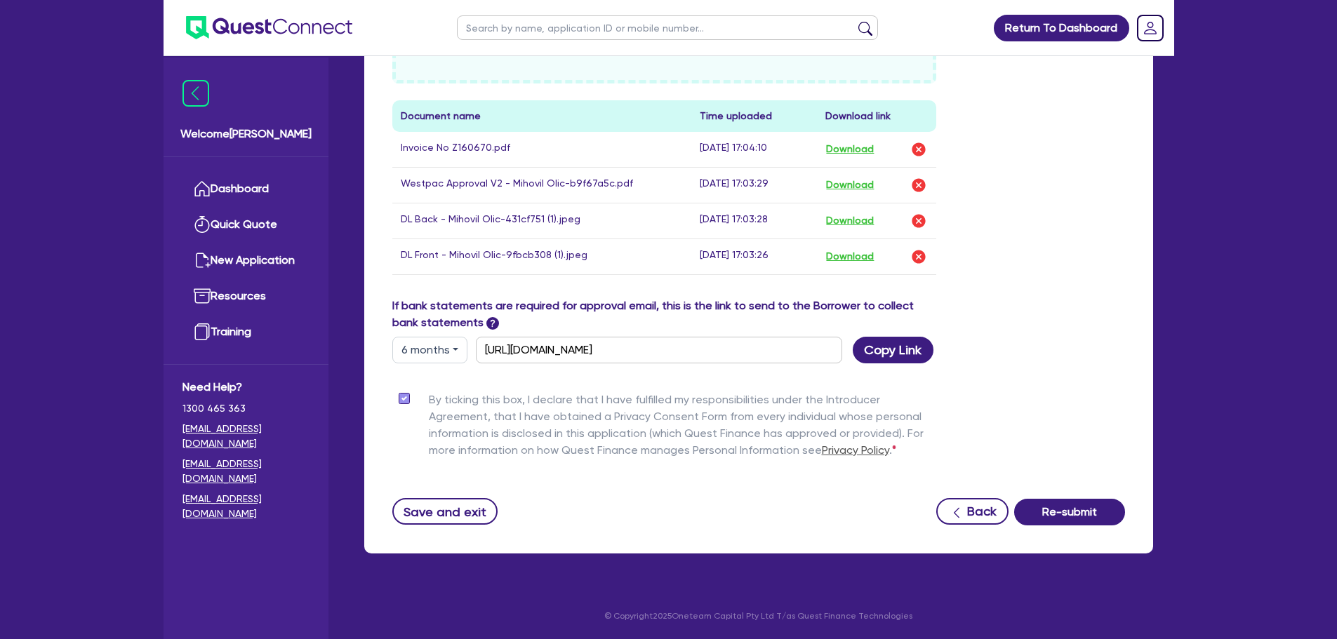
click at [465, 495] on div "Funding Options Who will be funding this deal? Select I want Quest to fund 100%…" at bounding box center [758, 43] width 733 height 964
click at [465, 507] on button "Save and exit" at bounding box center [445, 511] width 106 height 27
